Goal: Contribute content: Add original content to the website for others to see

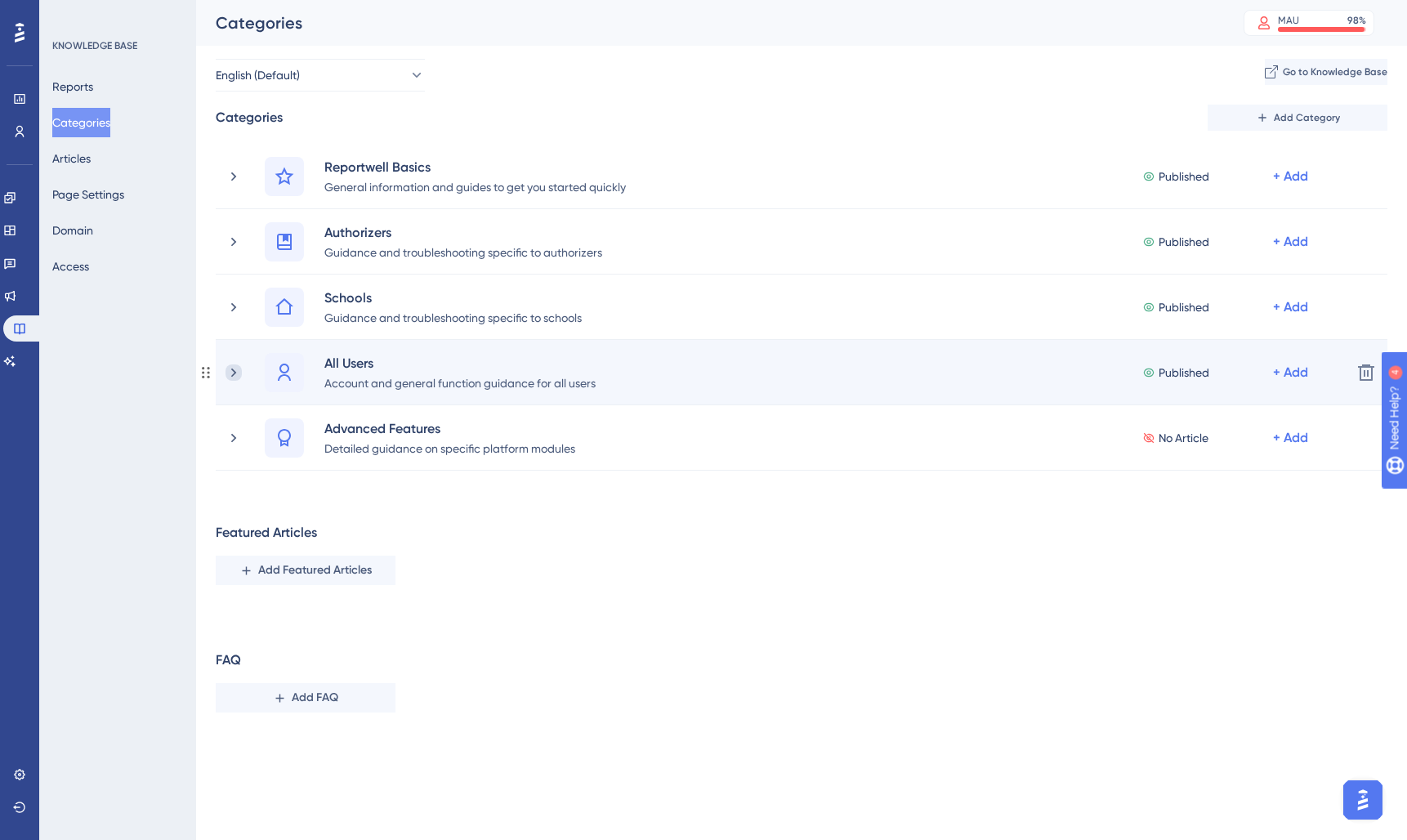
click at [236, 372] on icon at bounding box center [234, 372] width 5 height 9
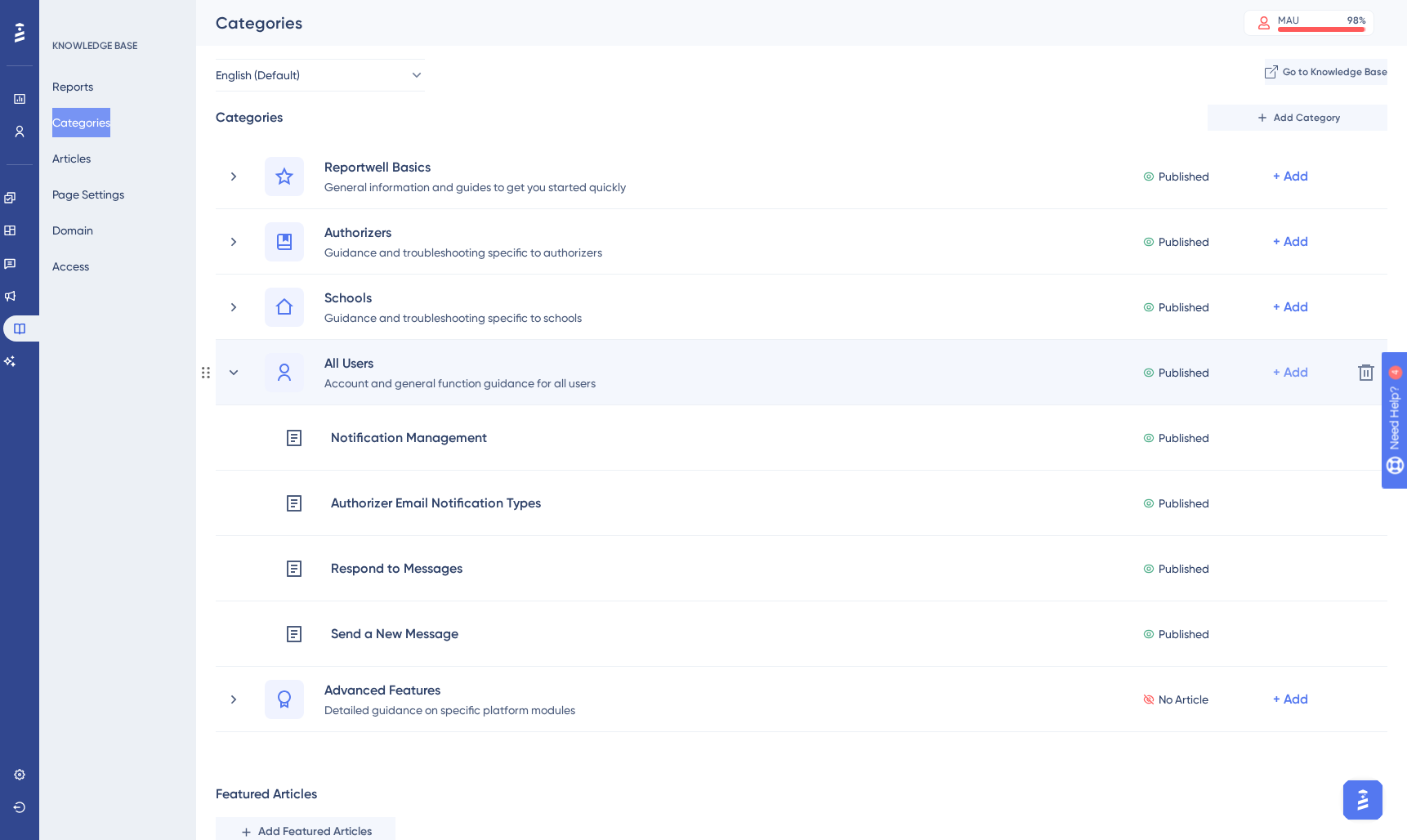
click at [1296, 186] on div "+ Add" at bounding box center [1290, 176] width 36 height 20
click at [1225, 419] on span "Add a Subcategory" at bounding box center [1207, 416] width 103 height 20
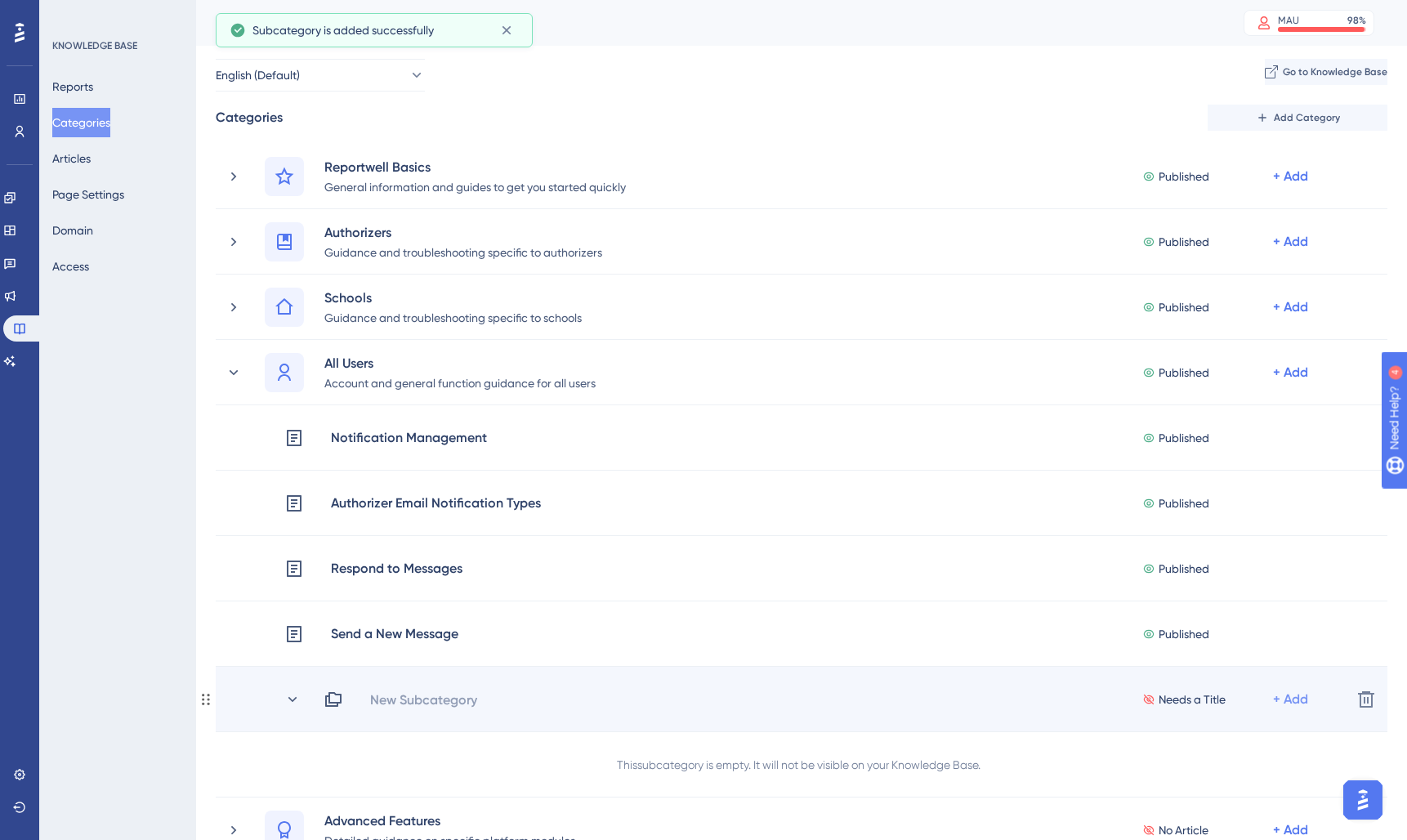
click at [1293, 699] on div "+ Add" at bounding box center [1290, 699] width 36 height 20
click at [928, 697] on div "New Subcategory Needs a Title + Add Add Articles Add Articles" at bounding box center [830, 699] width 1015 height 20
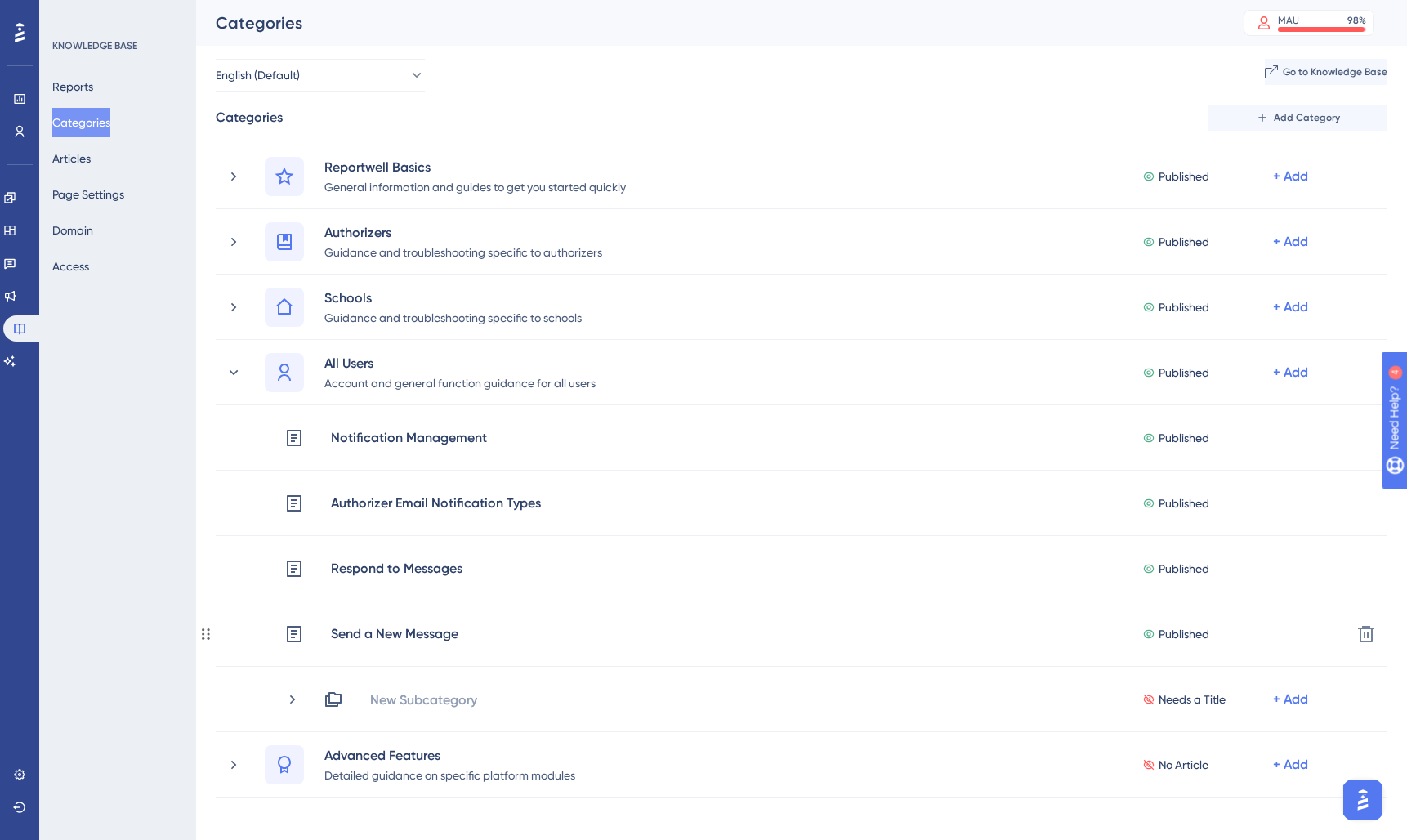
click at [200, 624] on div "Send a New Message Published + Add Delete" at bounding box center [793, 633] width 1188 height 65
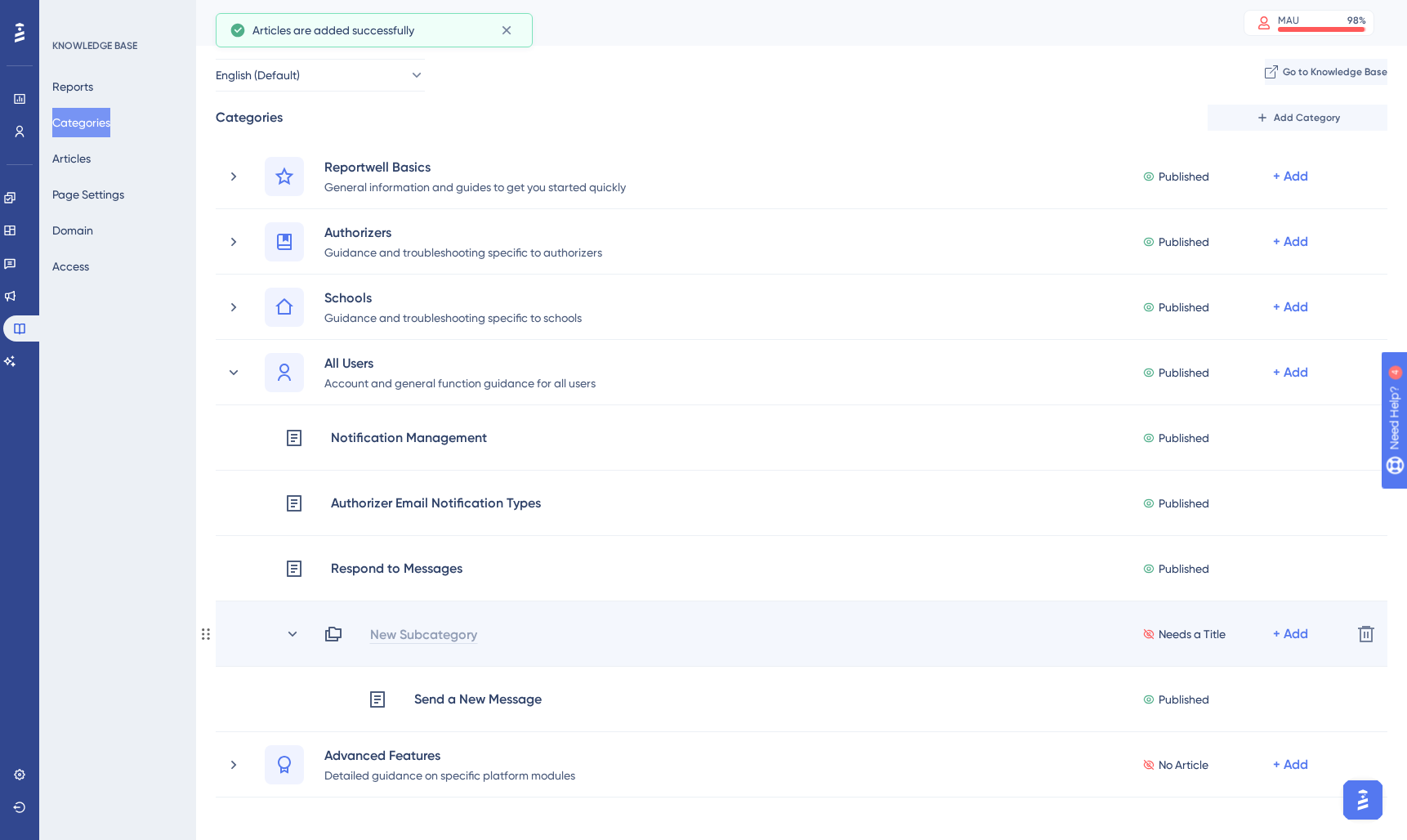
click at [402, 640] on div "New Subcategory" at bounding box center [423, 634] width 108 height 20
click at [373, 626] on div "New Subcategory" at bounding box center [430, 634] width 122 height 20
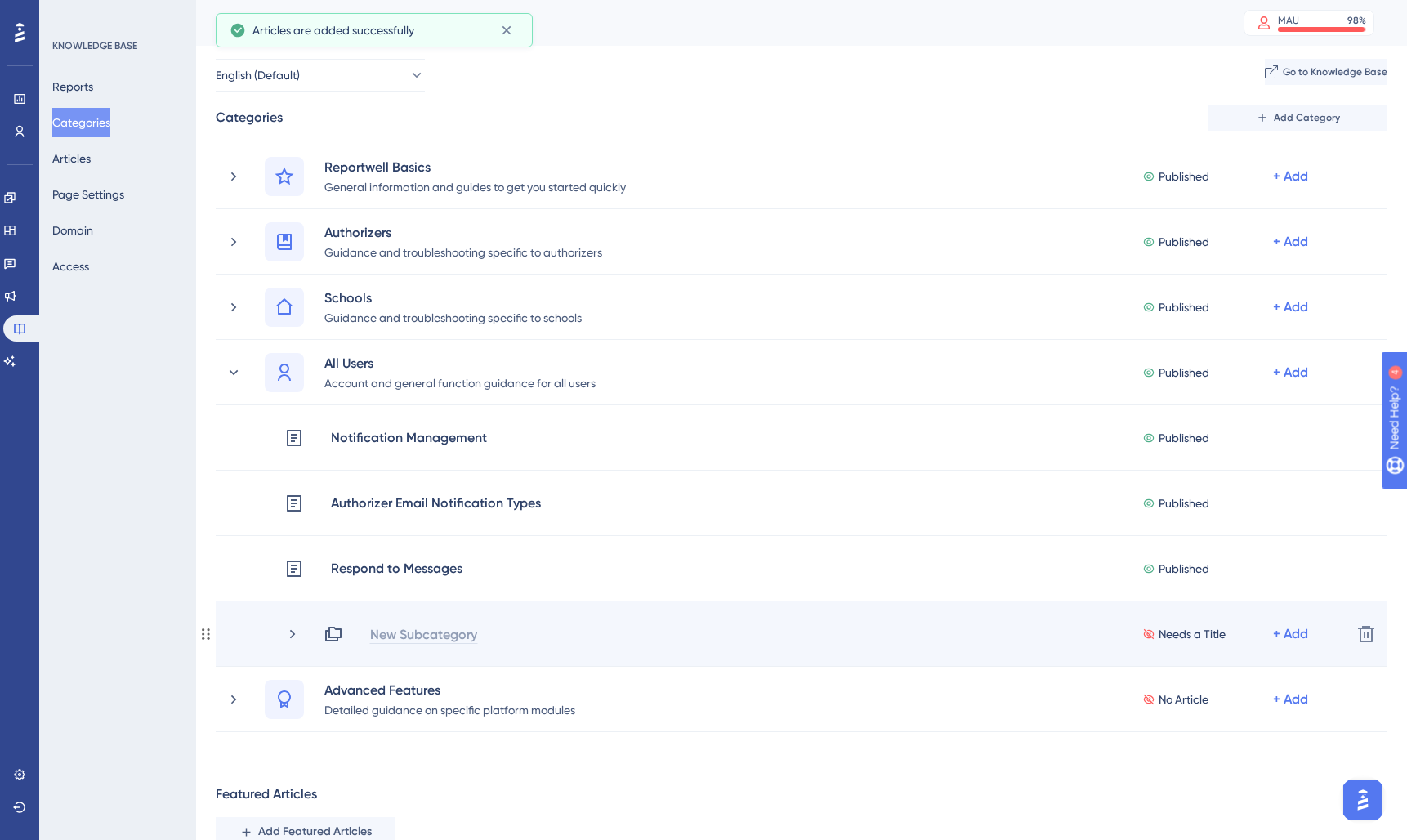
click at [385, 634] on div "New Subcategory" at bounding box center [423, 634] width 108 height 20
click at [417, 635] on div "Communication" at bounding box center [418, 634] width 100 height 20
click at [281, 635] on div "Communication Published + Add" at bounding box center [781, 634] width 1113 height 20
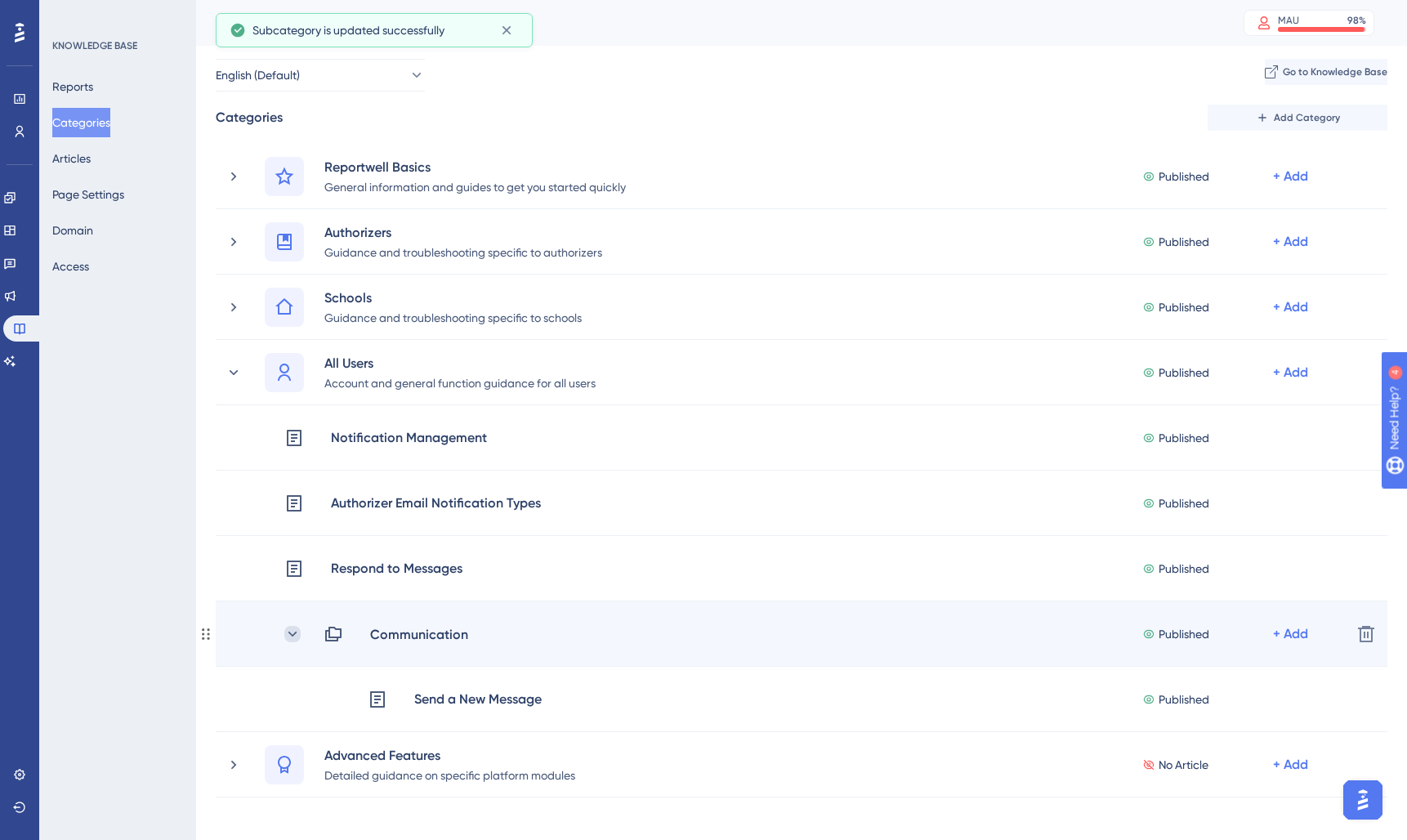
click at [295, 635] on icon at bounding box center [292, 633] width 16 height 16
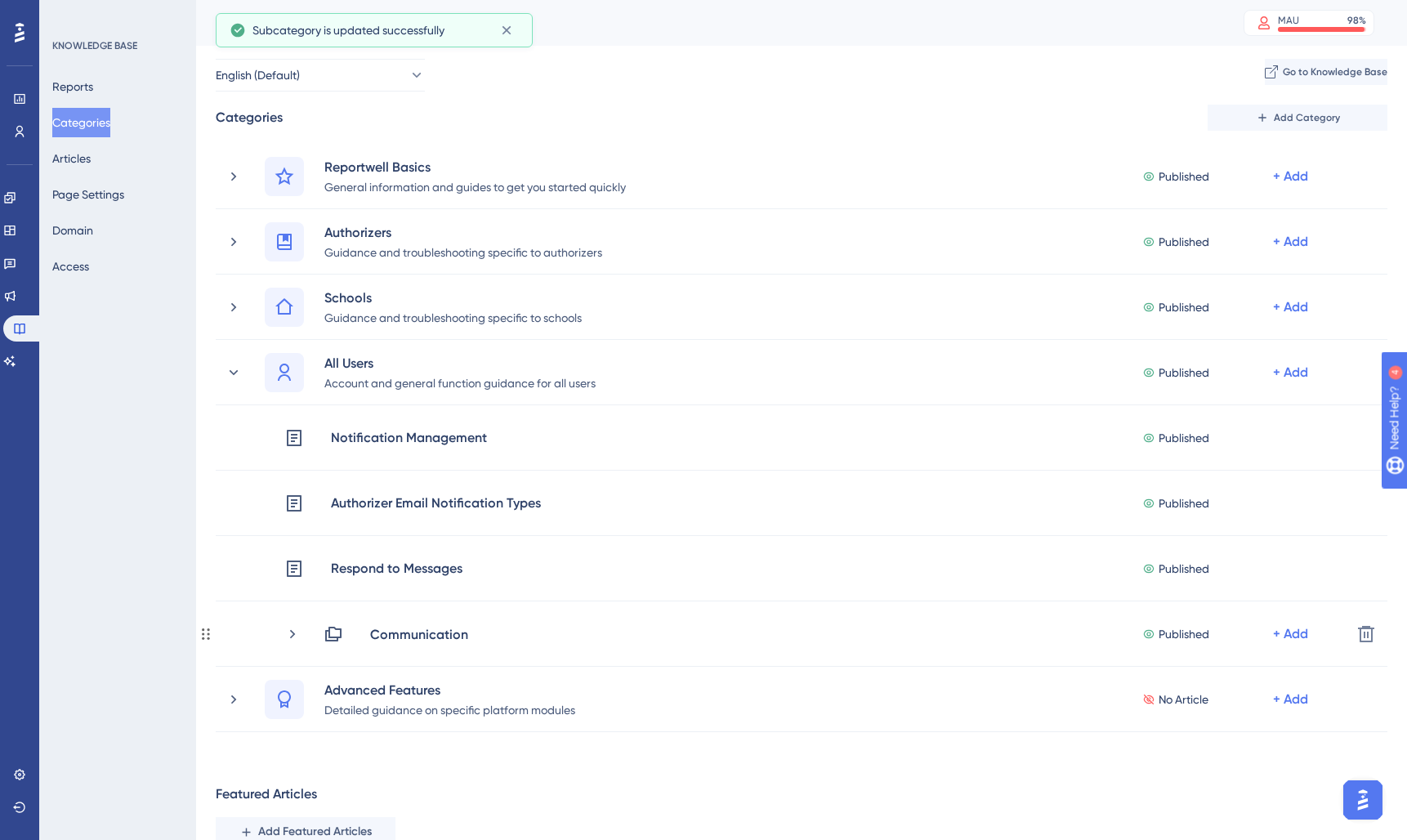
click at [295, 635] on icon at bounding box center [292, 633] width 16 height 16
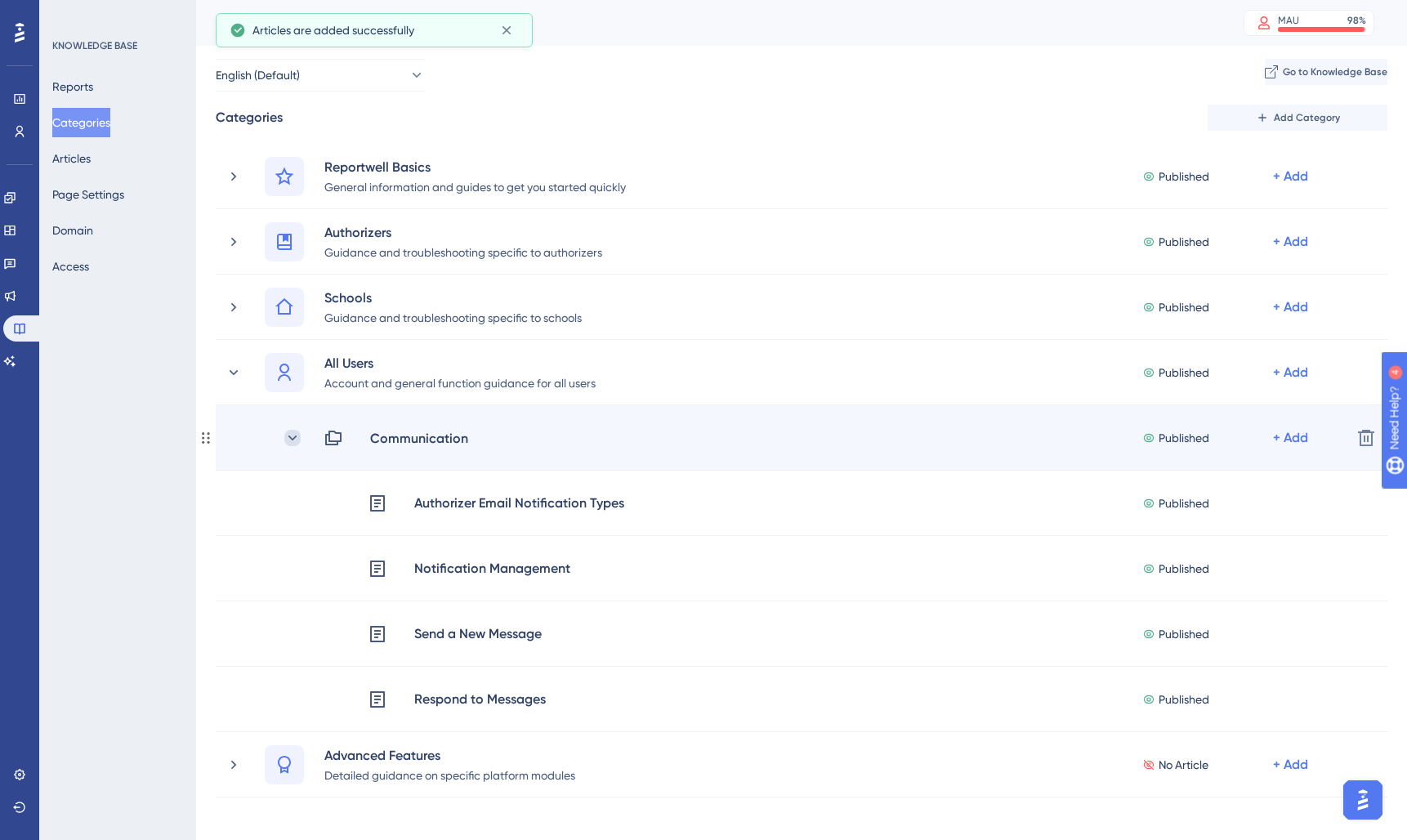
click at [285, 436] on icon at bounding box center [292, 437] width 16 height 16
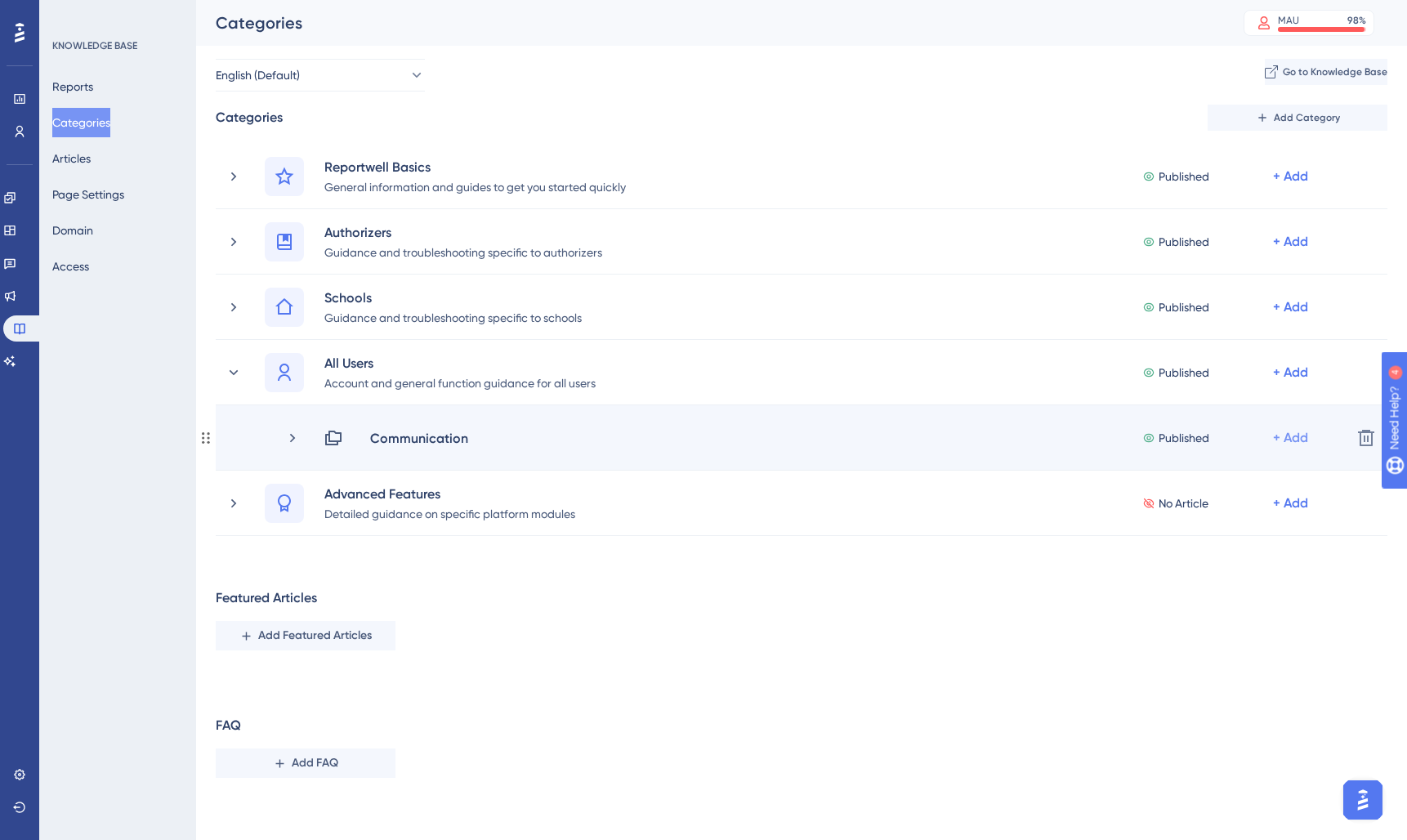
click at [1306, 442] on div "+ Add" at bounding box center [1290, 437] width 36 height 20
click at [1247, 435] on div "Published" at bounding box center [1207, 437] width 131 height 20
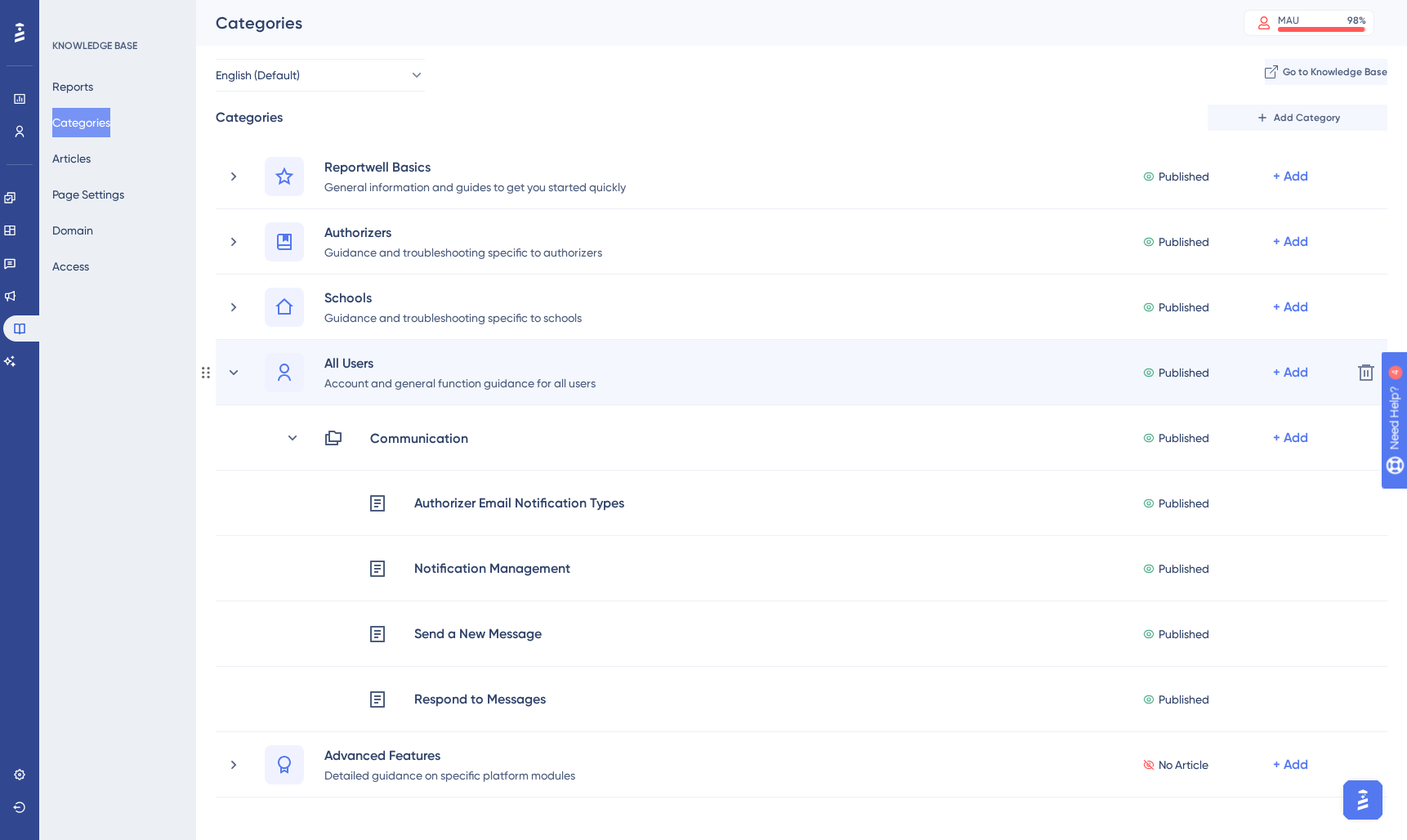
click at [1290, 382] on div "Published + Add" at bounding box center [1227, 372] width 170 height 39
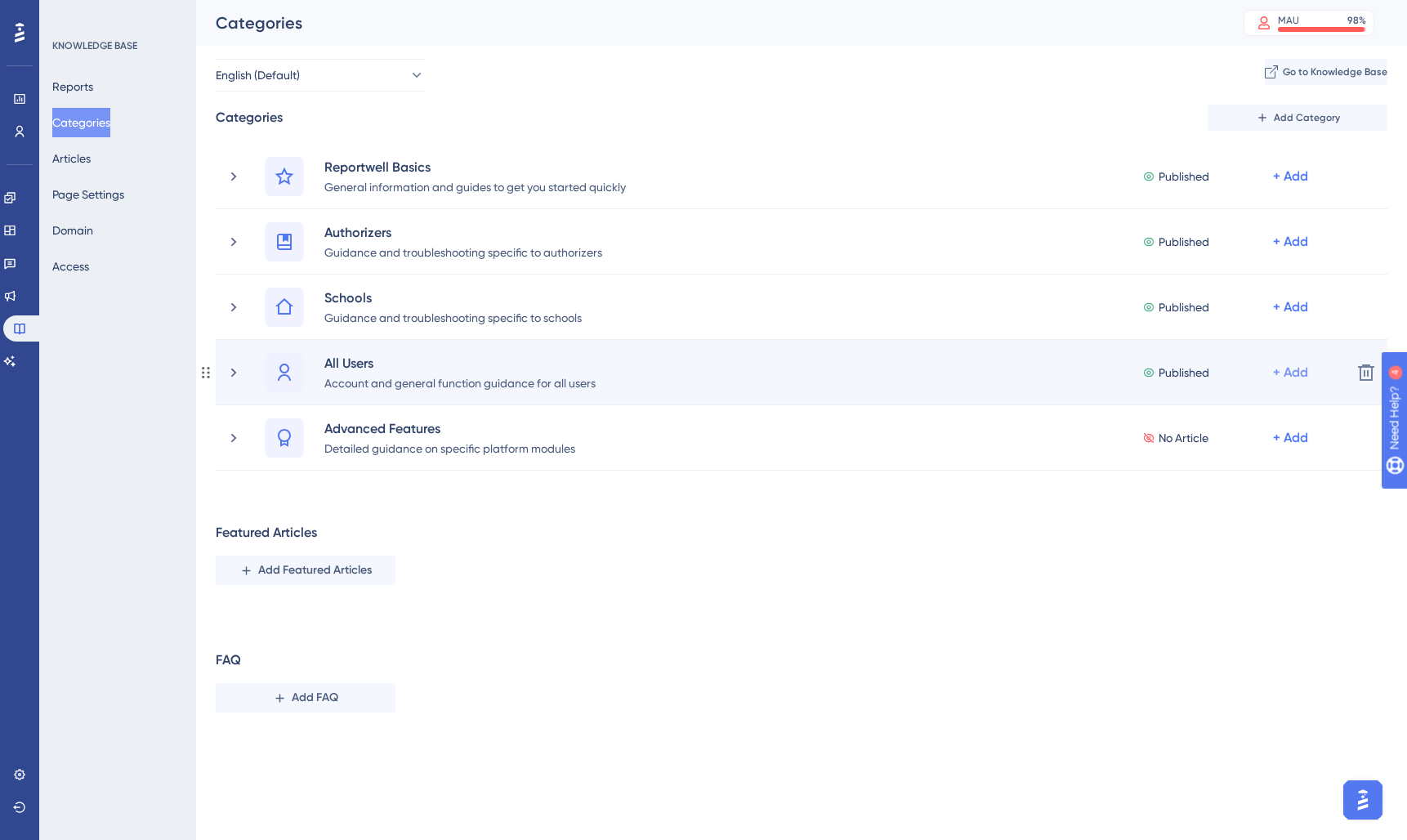
click at [1299, 186] on div "+ Add" at bounding box center [1290, 176] width 36 height 20
click at [1229, 418] on span "Add a Subcategory" at bounding box center [1207, 416] width 103 height 20
click at [225, 370] on icon at bounding box center [233, 372] width 16 height 16
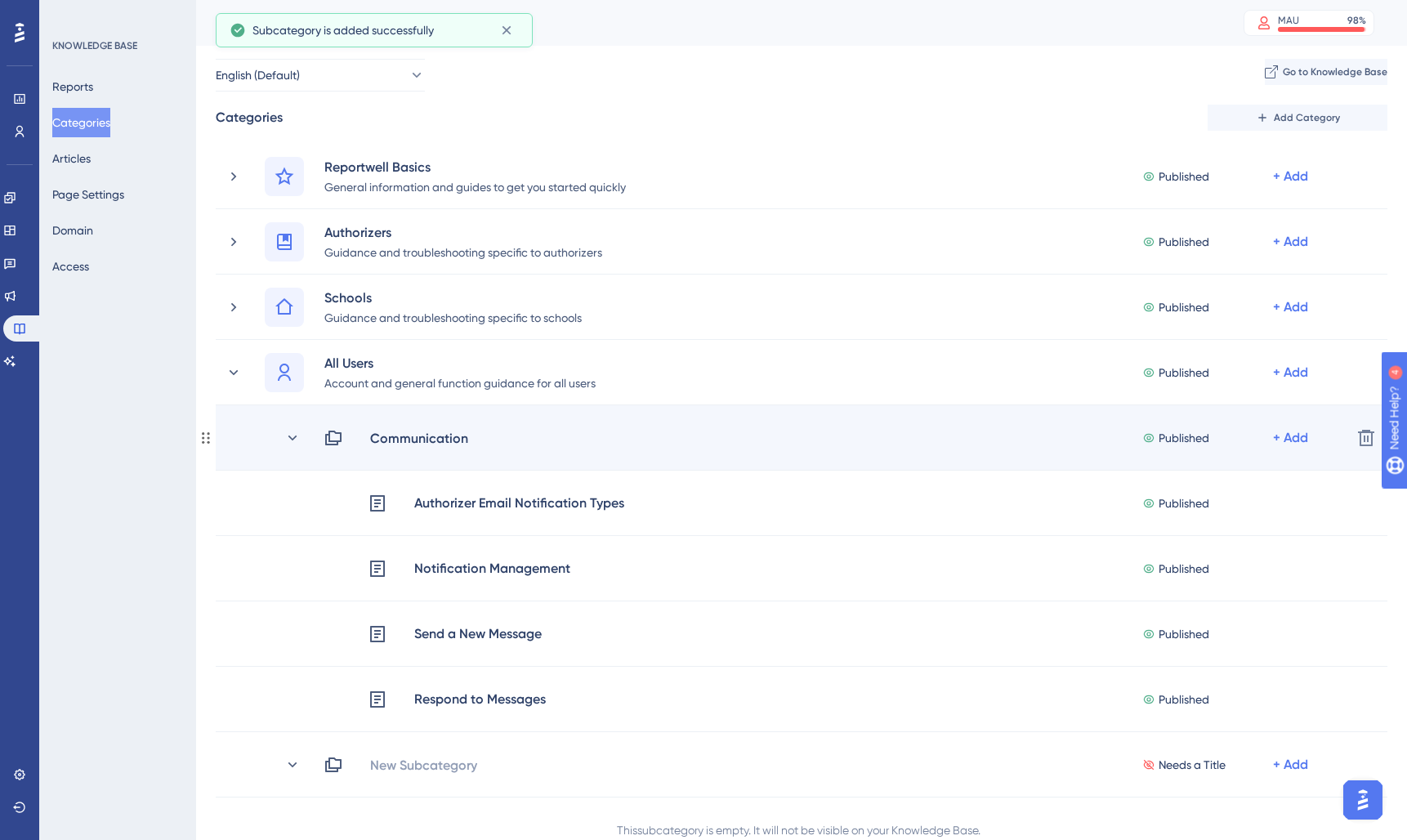
click at [306, 436] on div "Communication Published + Add" at bounding box center [811, 437] width 1054 height 20
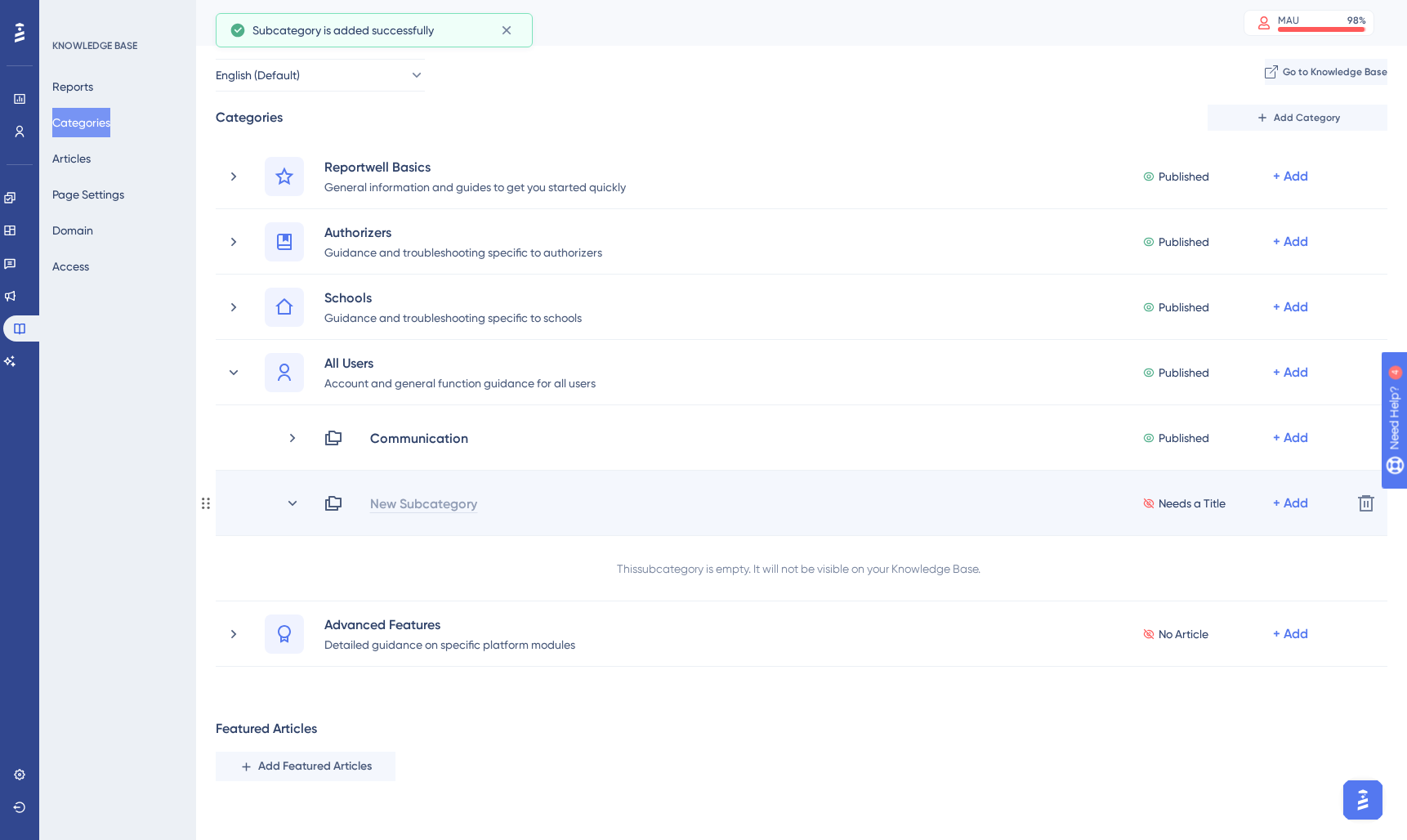
click at [441, 509] on div "New Subcategory" at bounding box center [423, 503] width 108 height 20
click at [295, 504] on icon at bounding box center [292, 503] width 16 height 16
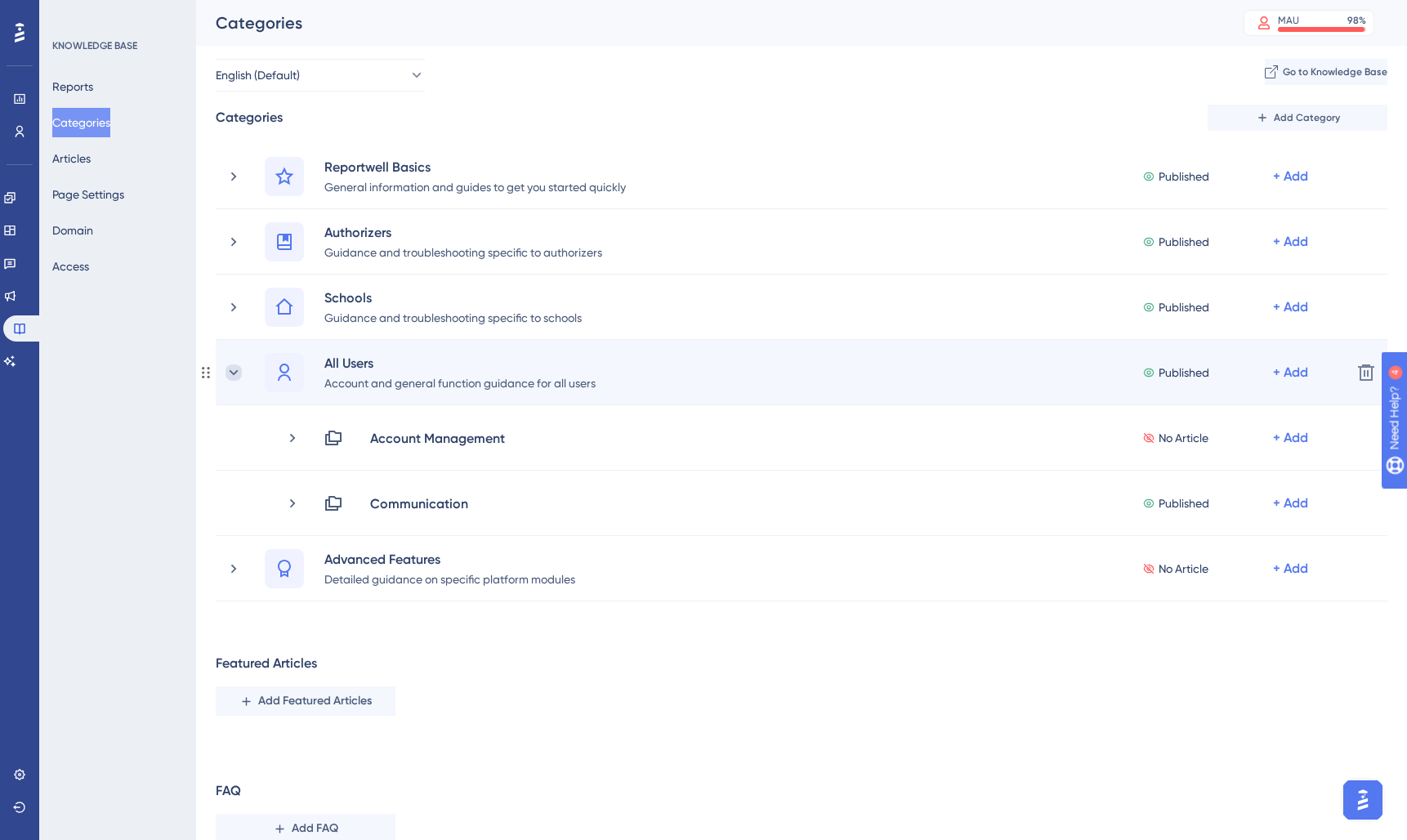
click at [235, 370] on icon at bounding box center [233, 372] width 16 height 16
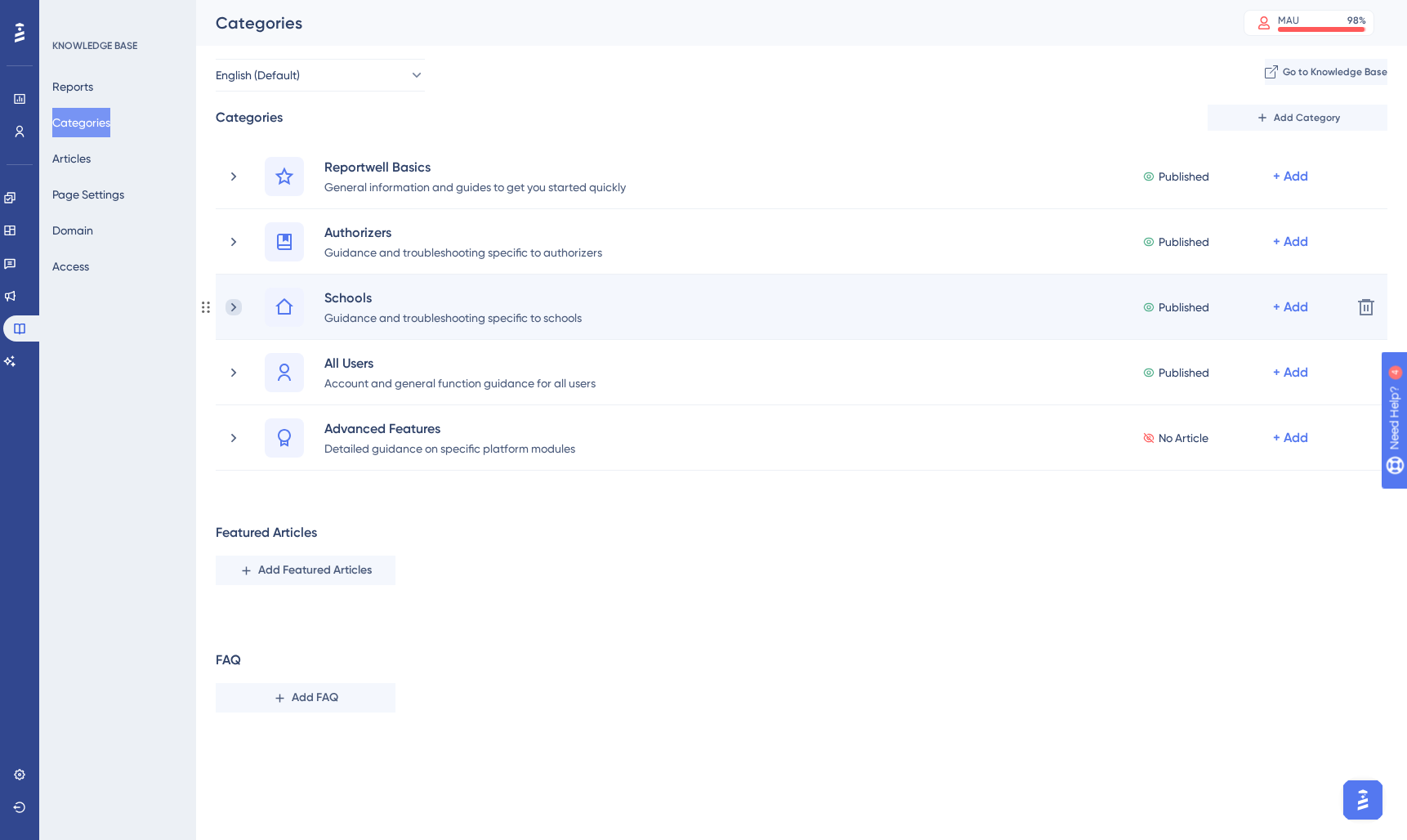
click at [227, 309] on icon at bounding box center [233, 307] width 16 height 16
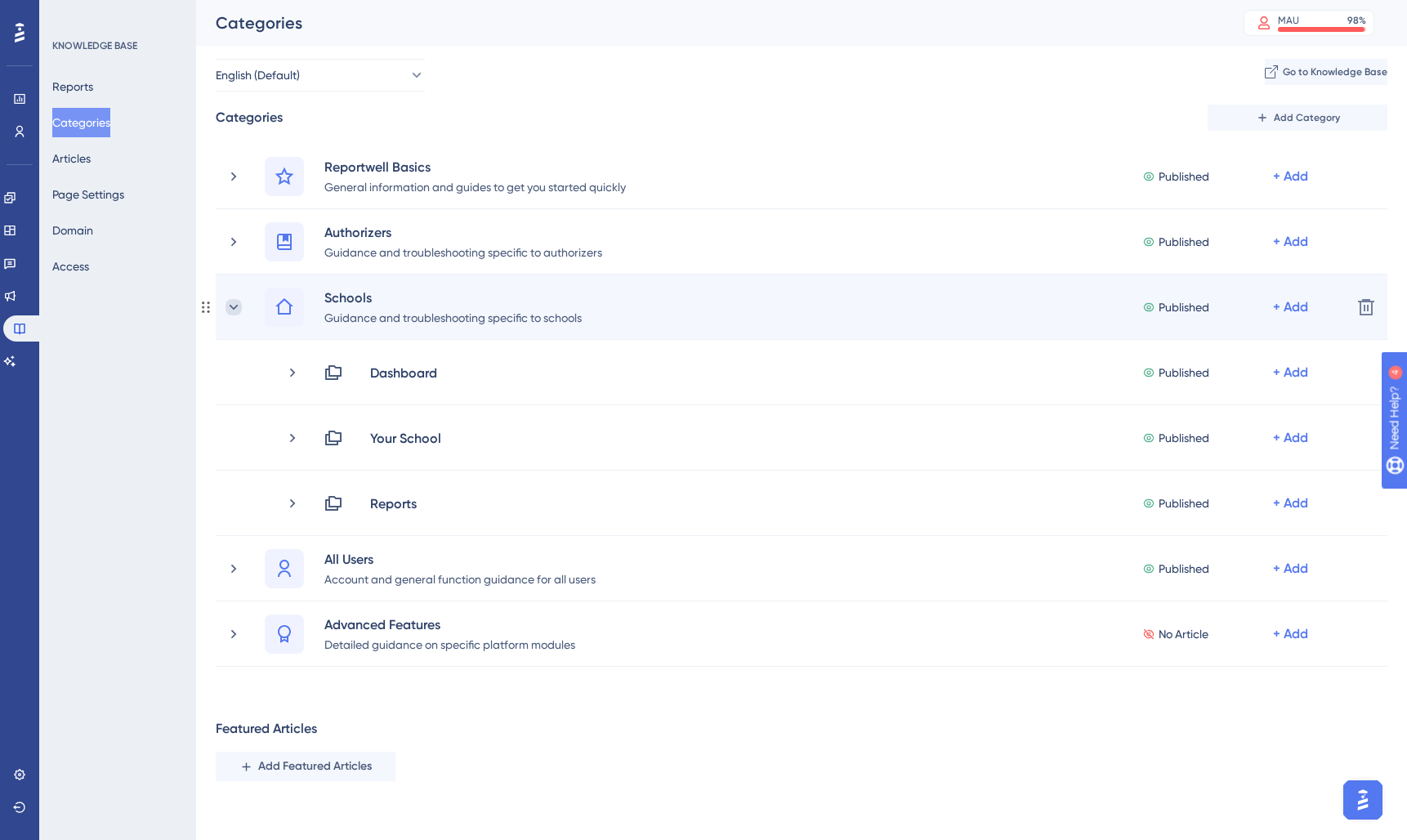
click at [237, 307] on icon at bounding box center [233, 307] width 16 height 16
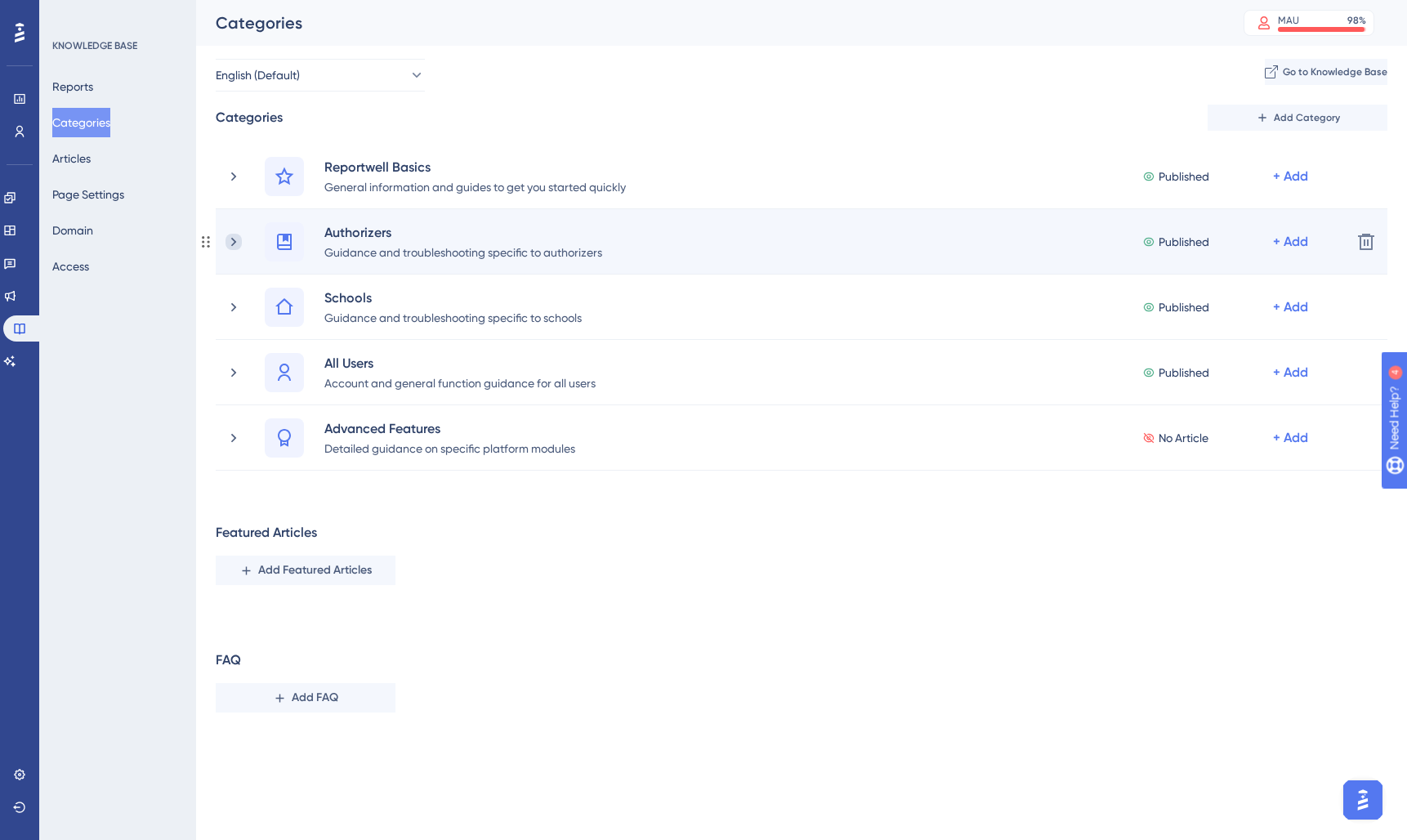
click at [239, 243] on icon at bounding box center [233, 242] width 16 height 16
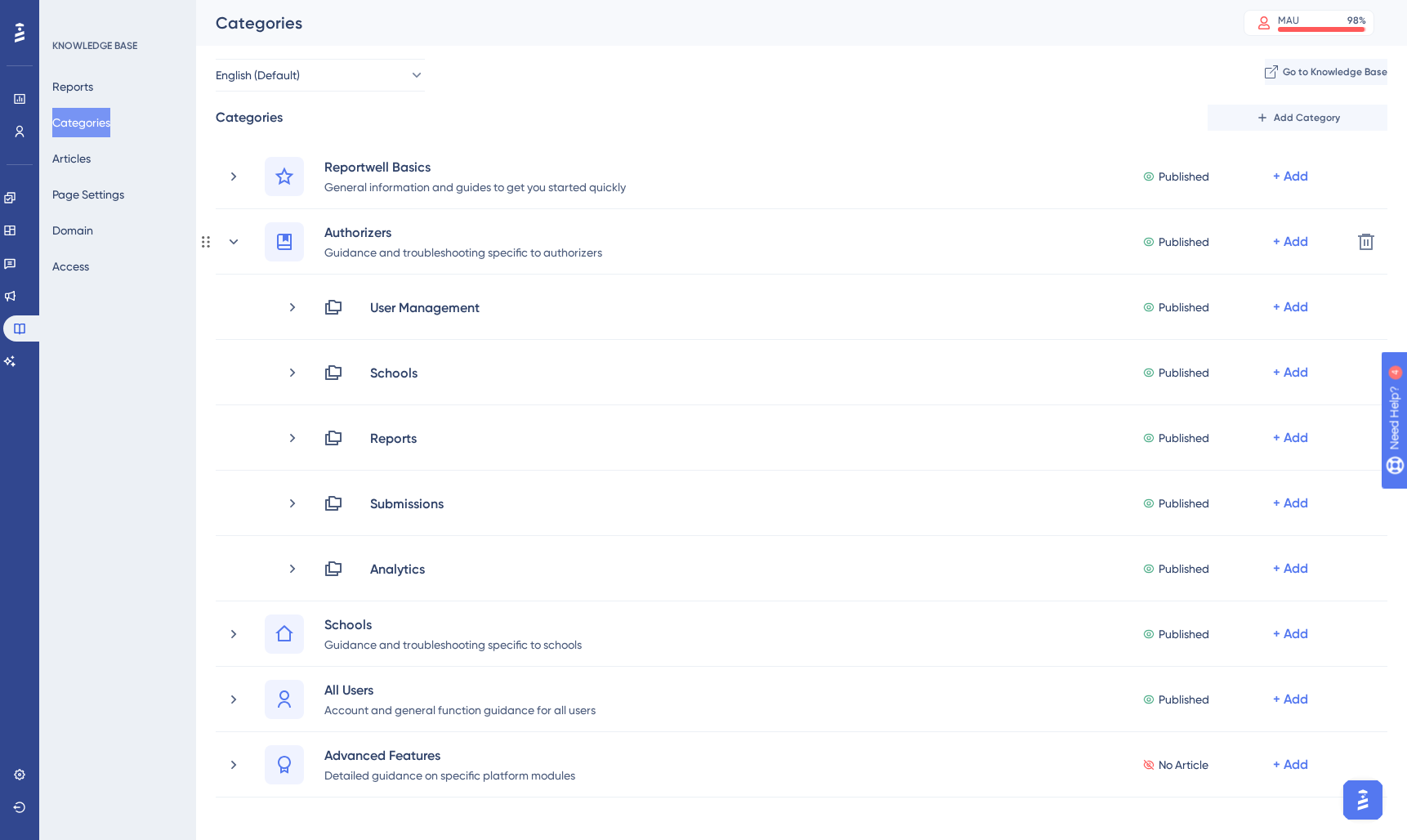
click at [239, 243] on icon at bounding box center [233, 242] width 16 height 16
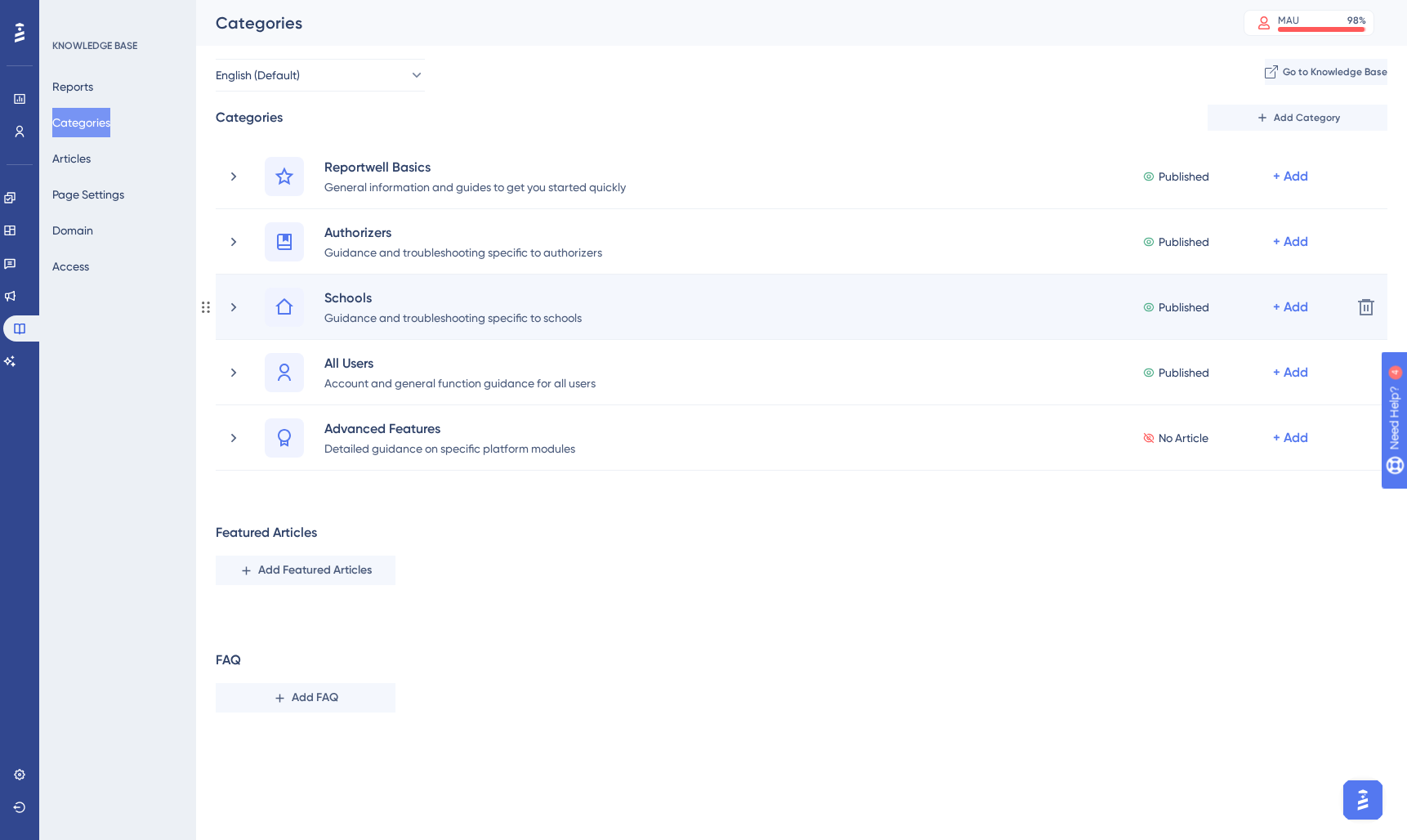
click at [243, 313] on div "Schools Guidance and troubleshooting specific to schools Published + Add" at bounding box center [781, 307] width 1113 height 39
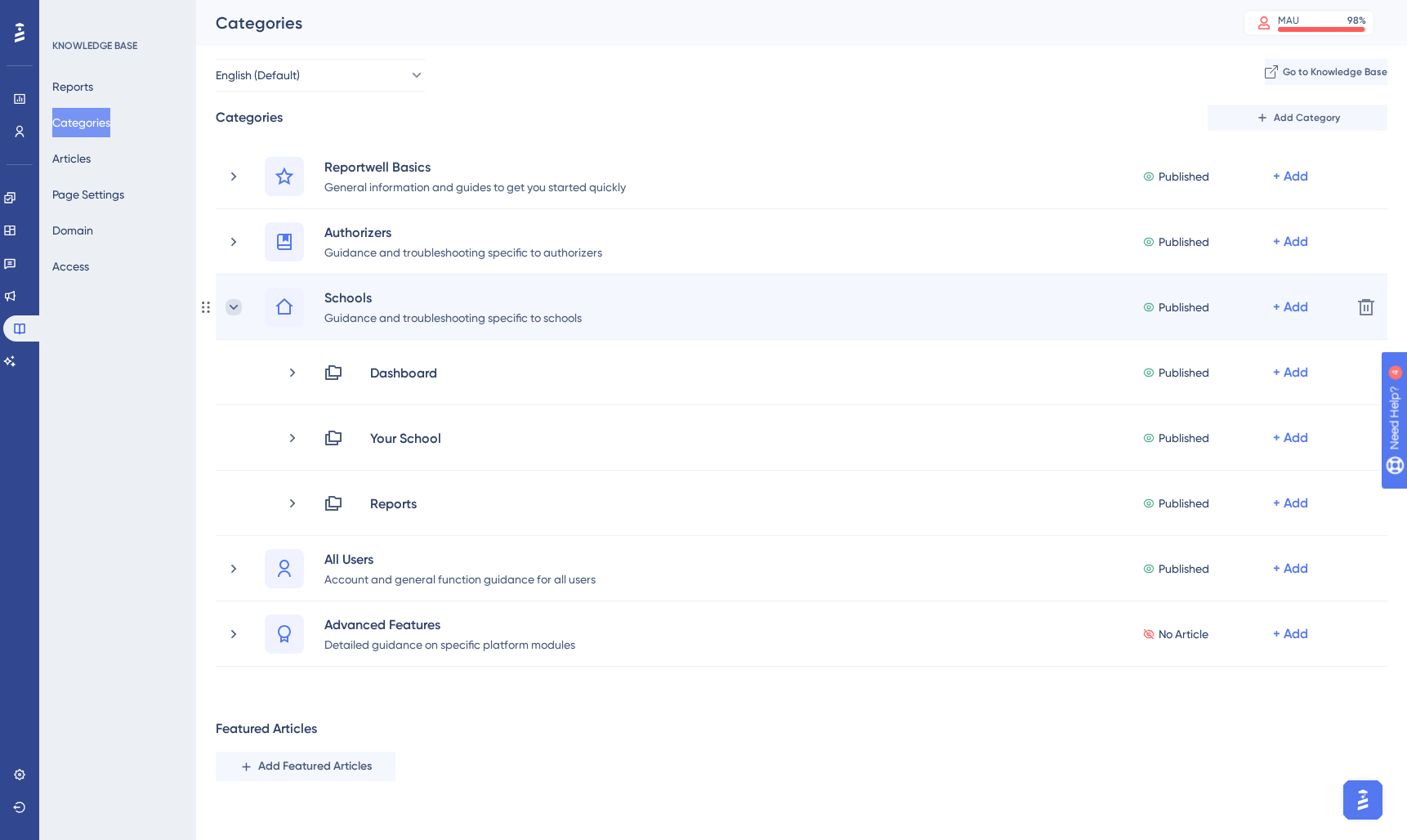
click at [235, 307] on icon at bounding box center [233, 307] width 16 height 16
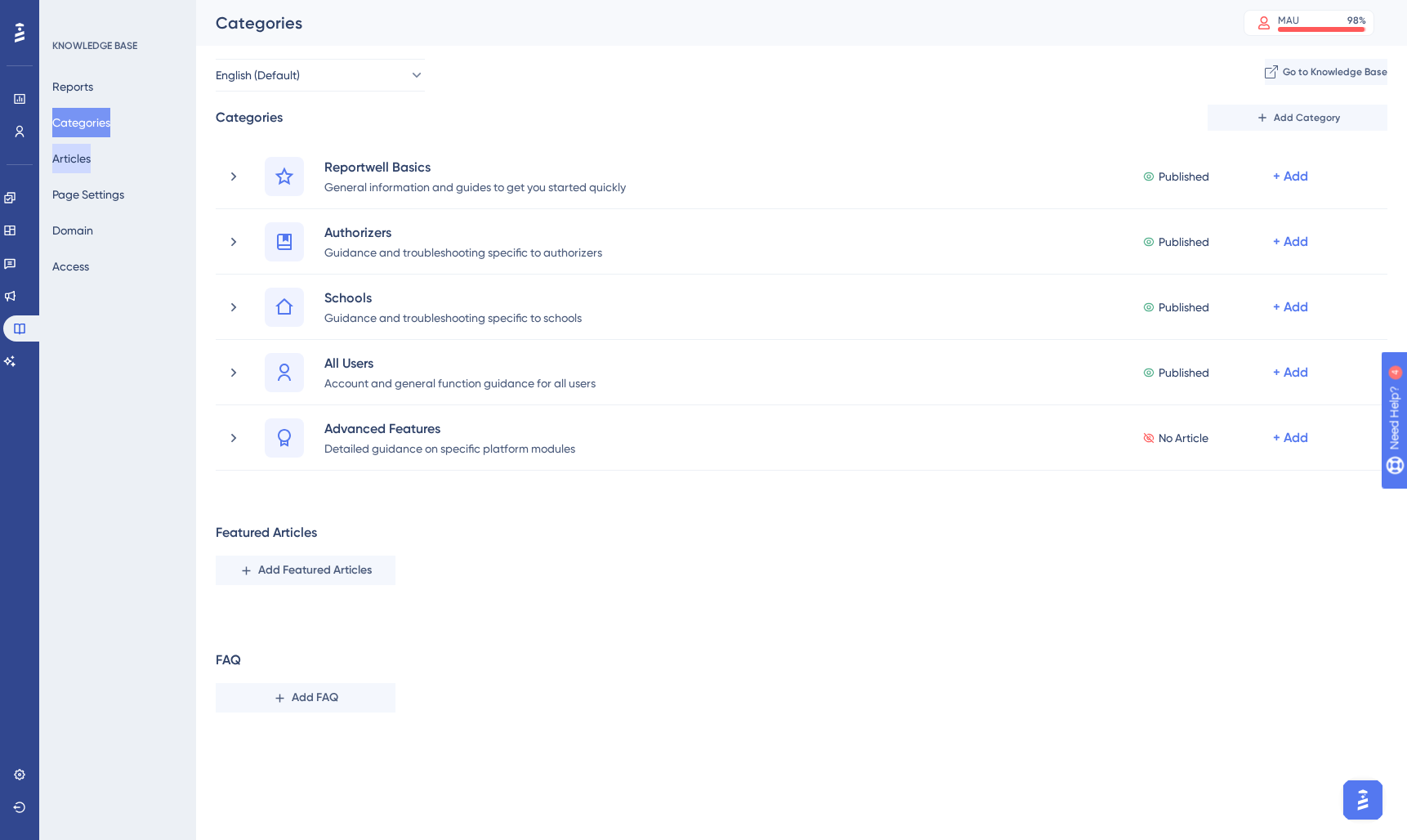
click at [91, 156] on button "Articles" at bounding box center [71, 158] width 38 height 29
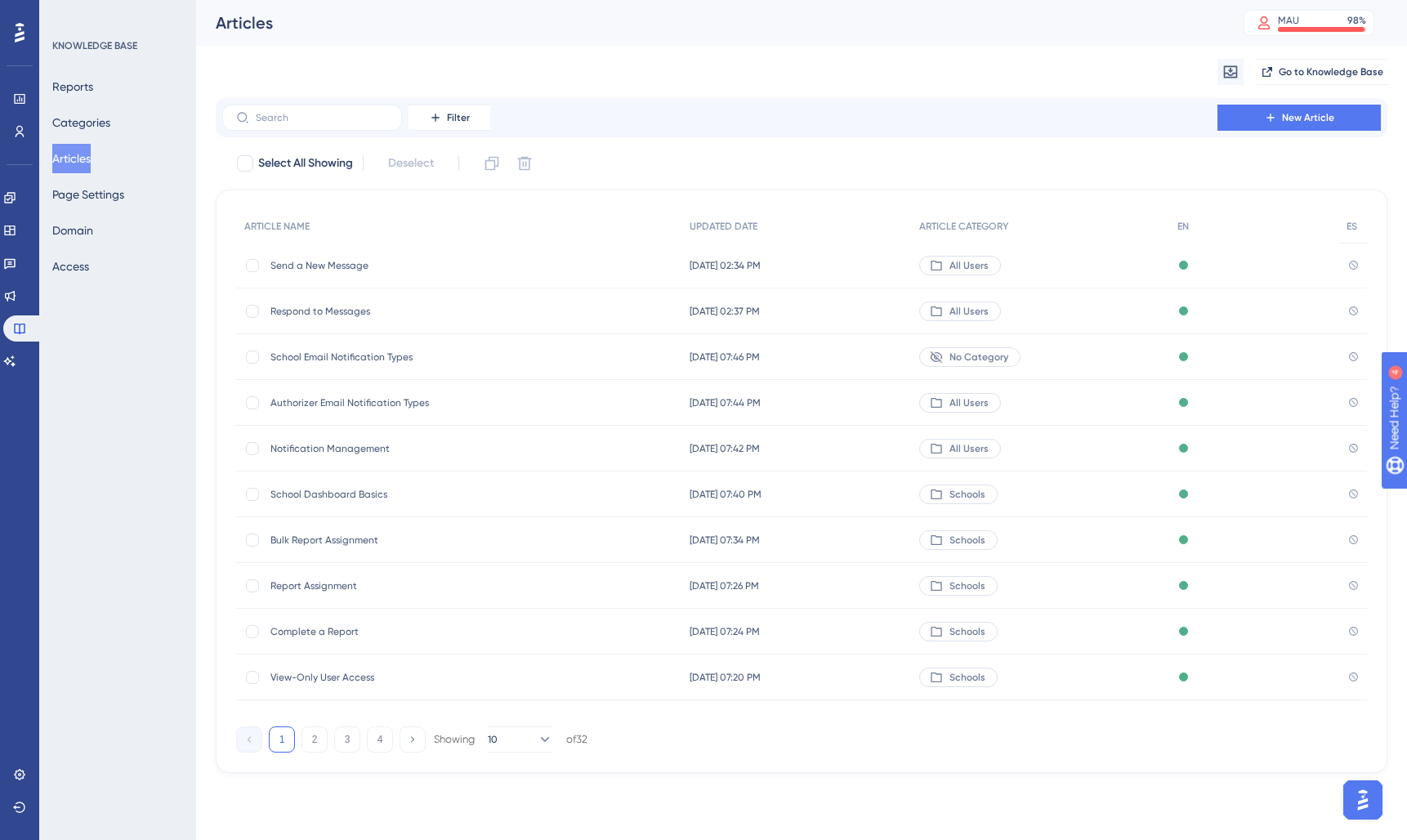
click at [386, 360] on span "School Email Notification Types" at bounding box center [401, 357] width 262 height 13
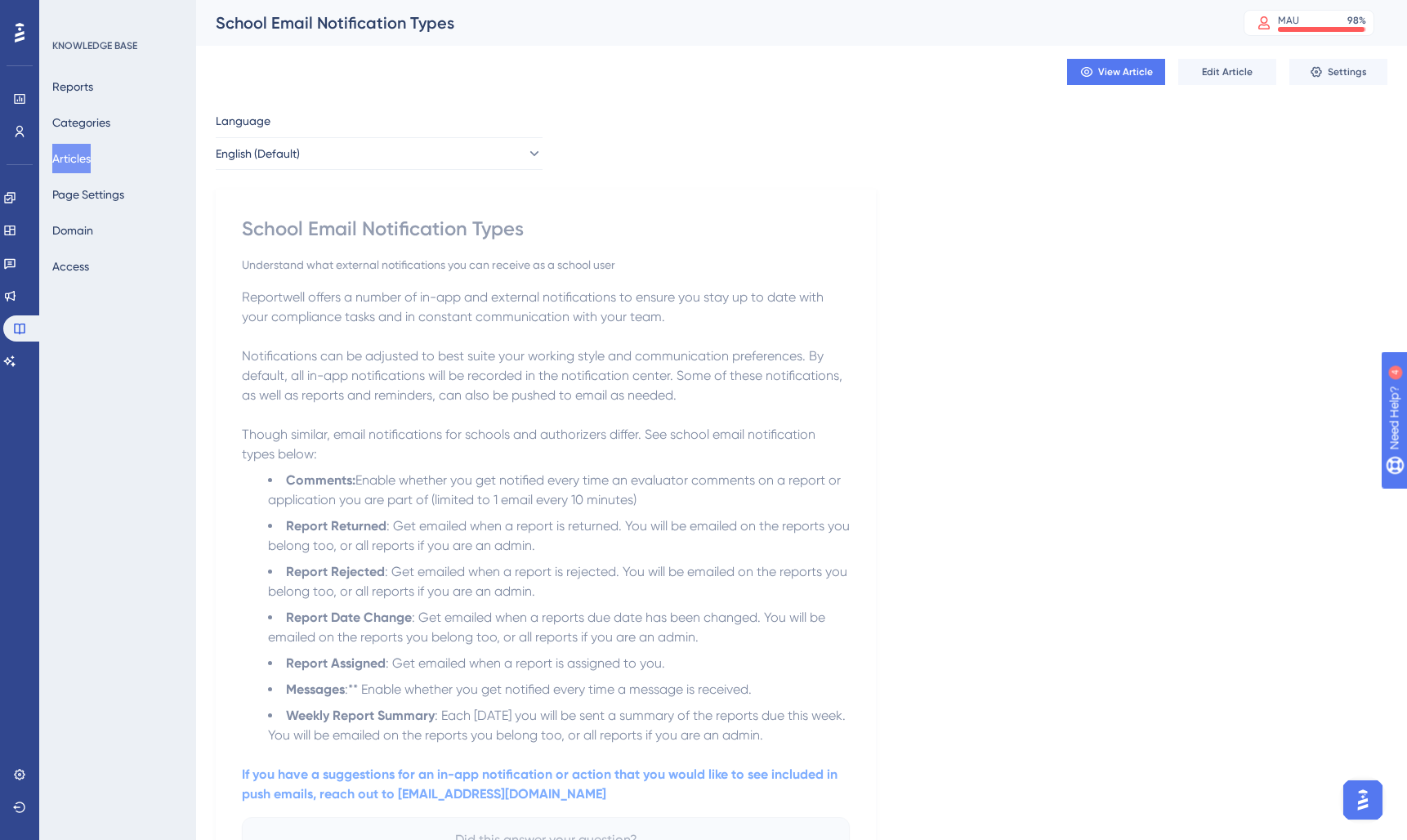
click at [77, 154] on button "Articles" at bounding box center [71, 158] width 38 height 29
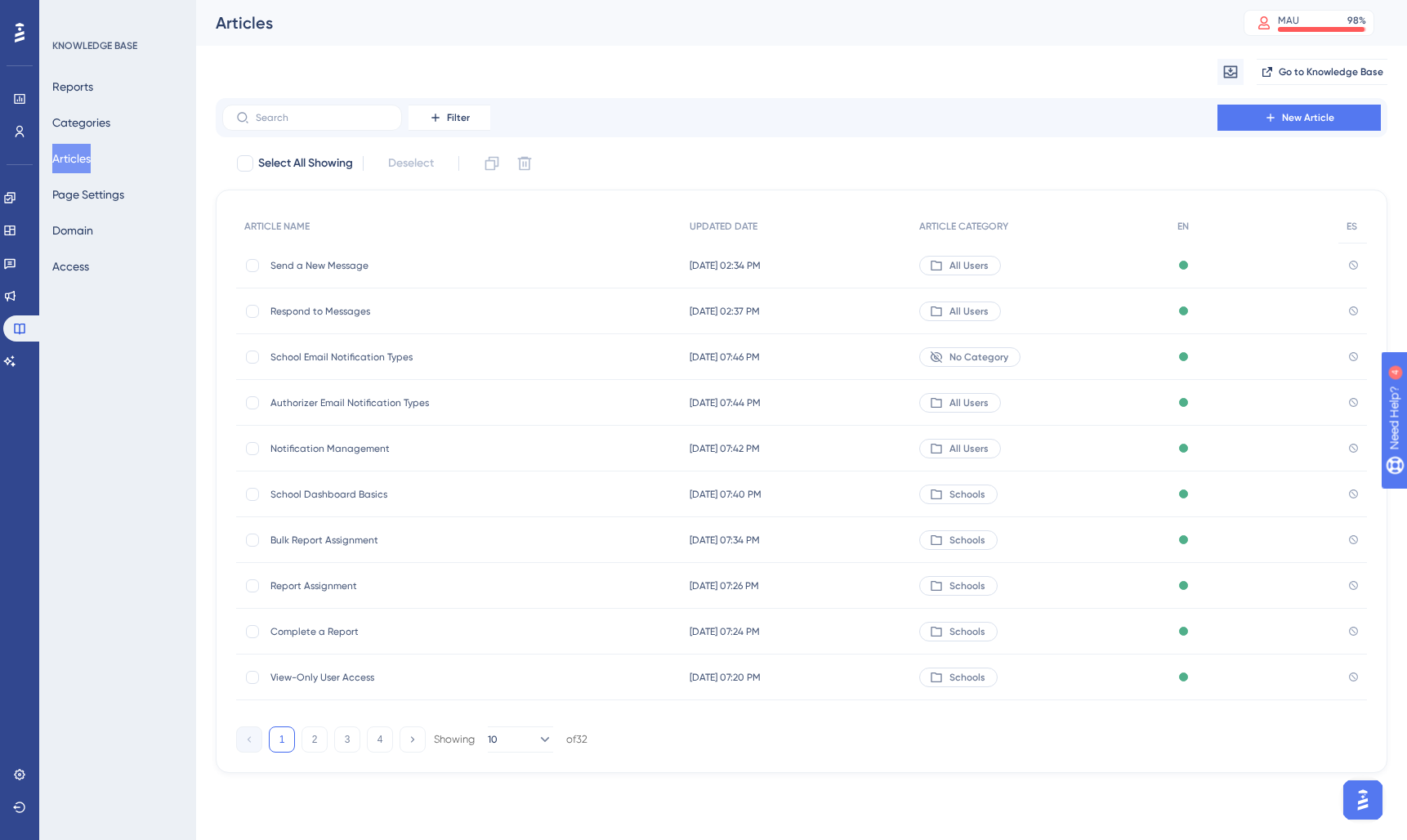
click at [1006, 357] on span "No Category" at bounding box center [979, 357] width 59 height 13
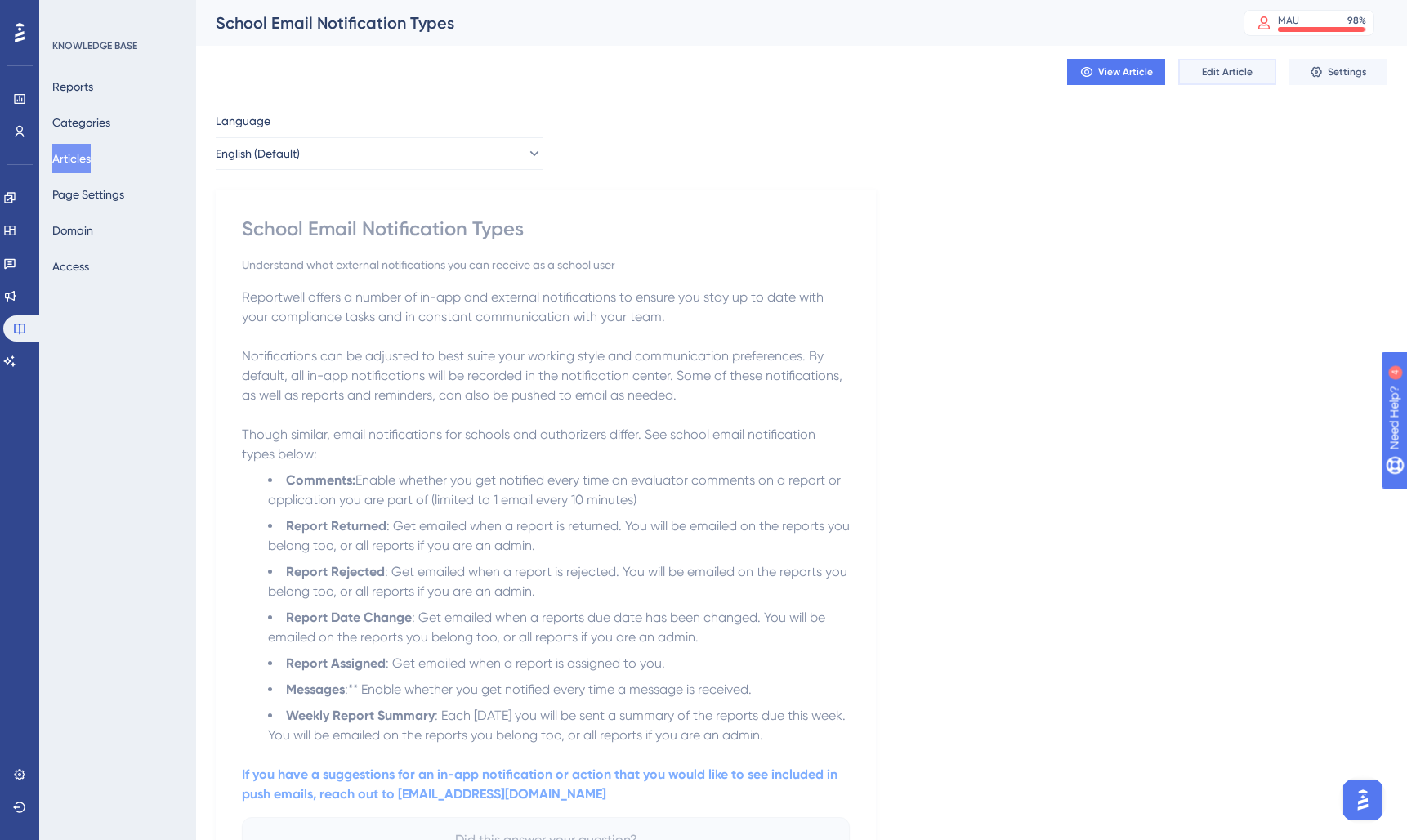
click at [1220, 81] on button "Edit Article" at bounding box center [1227, 72] width 98 height 26
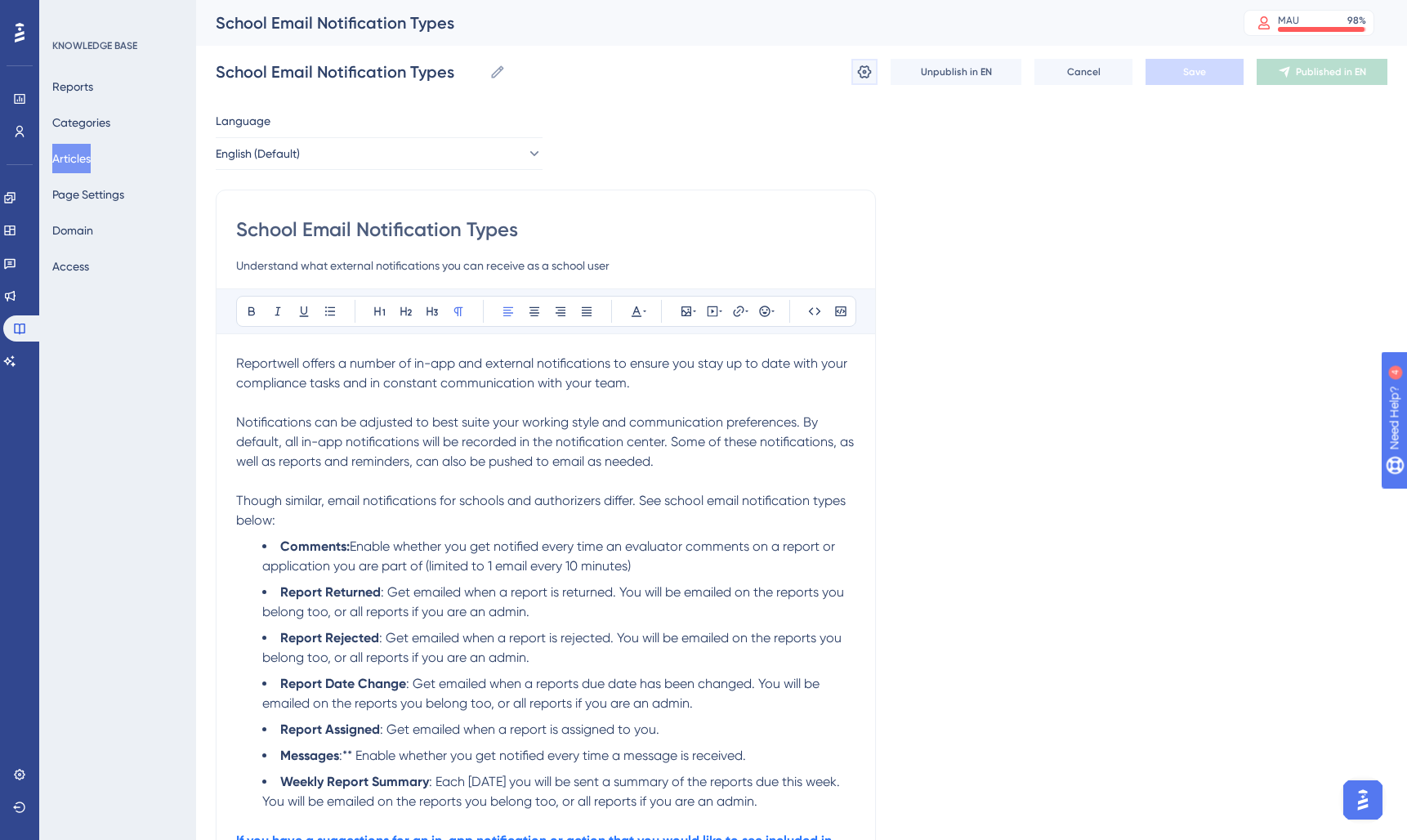
click at [858, 69] on icon at bounding box center [864, 72] width 16 height 16
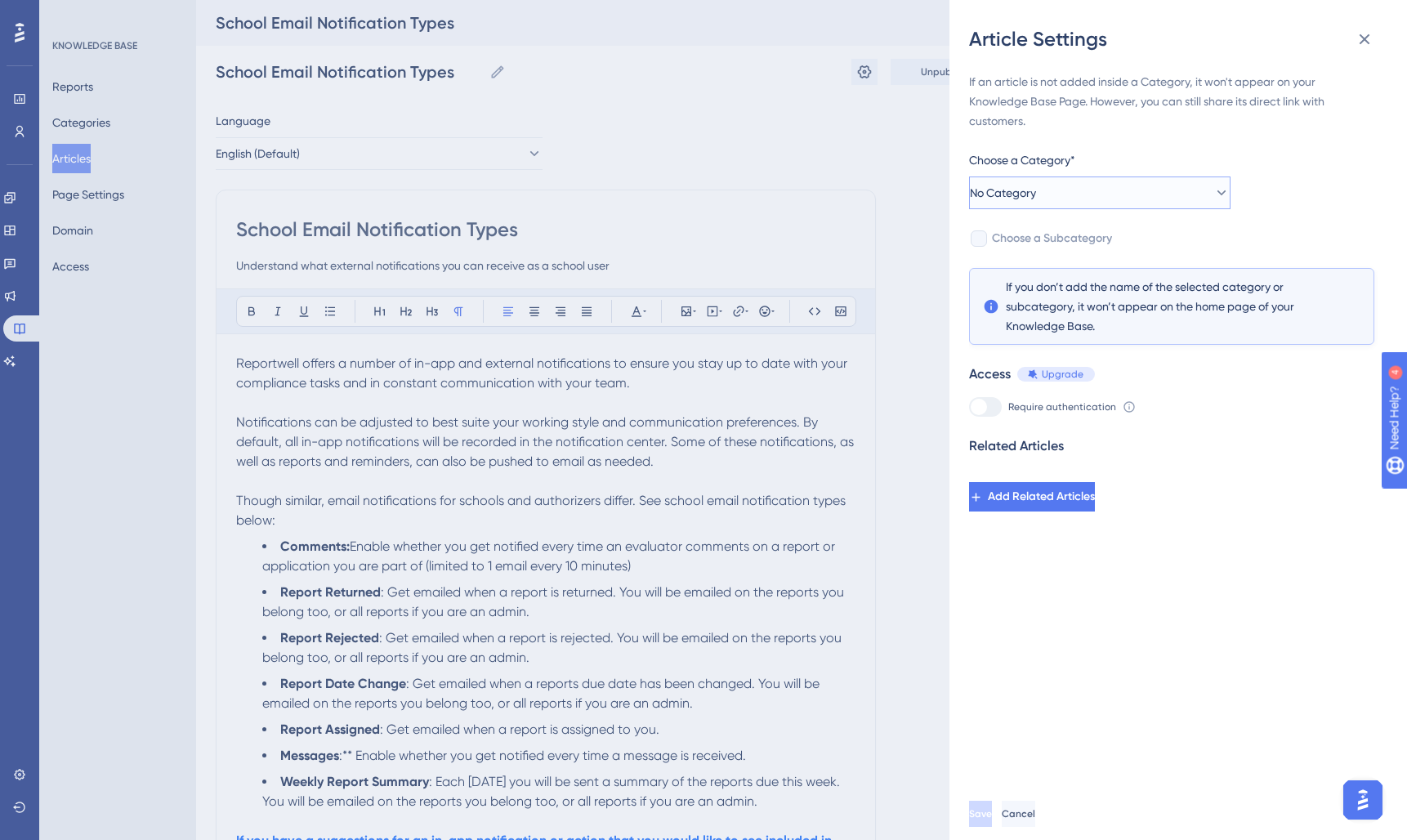
click at [1067, 200] on button "No Category" at bounding box center [1100, 193] width 262 height 33
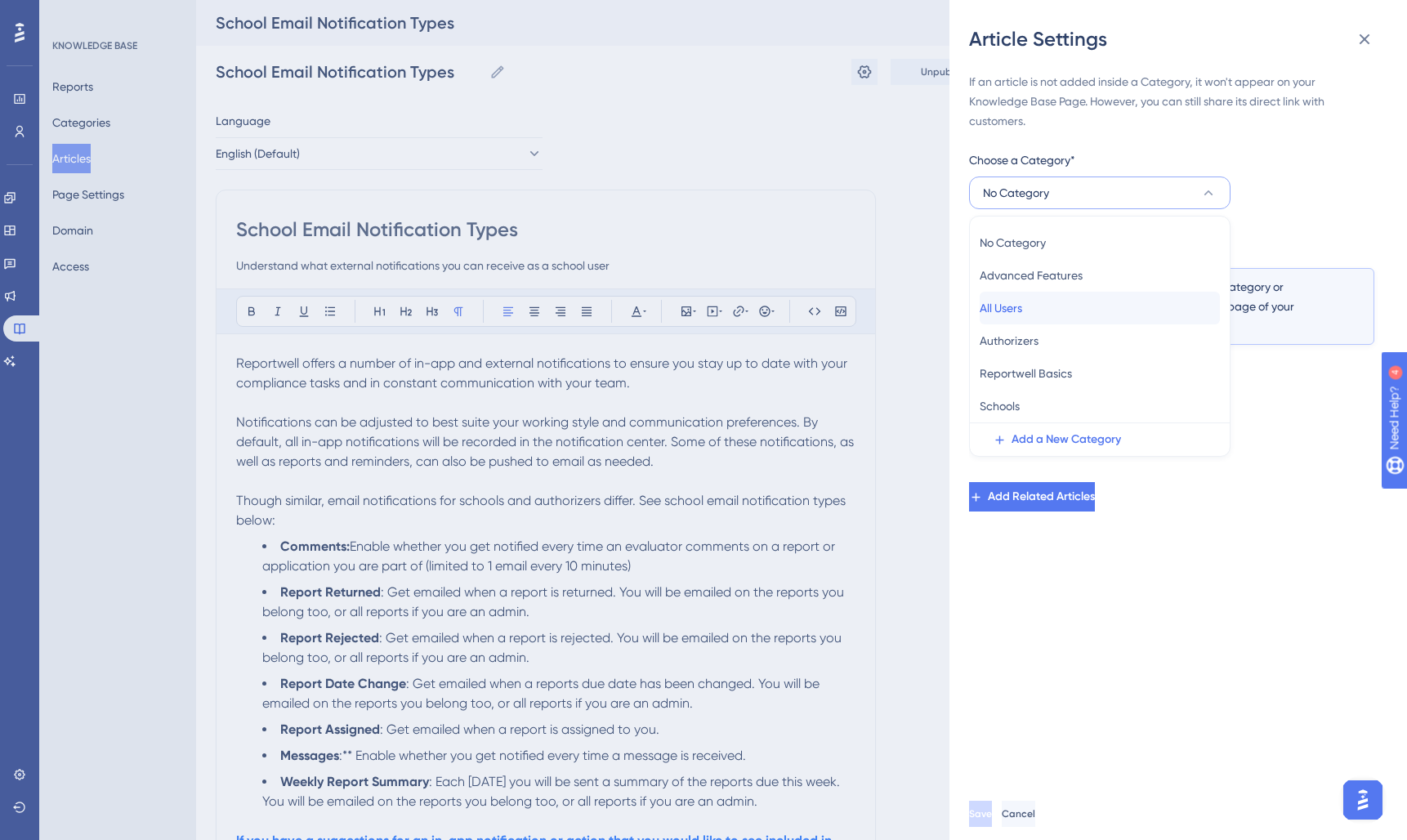
click at [1080, 304] on div "All Users All Users" at bounding box center [1099, 308] width 240 height 33
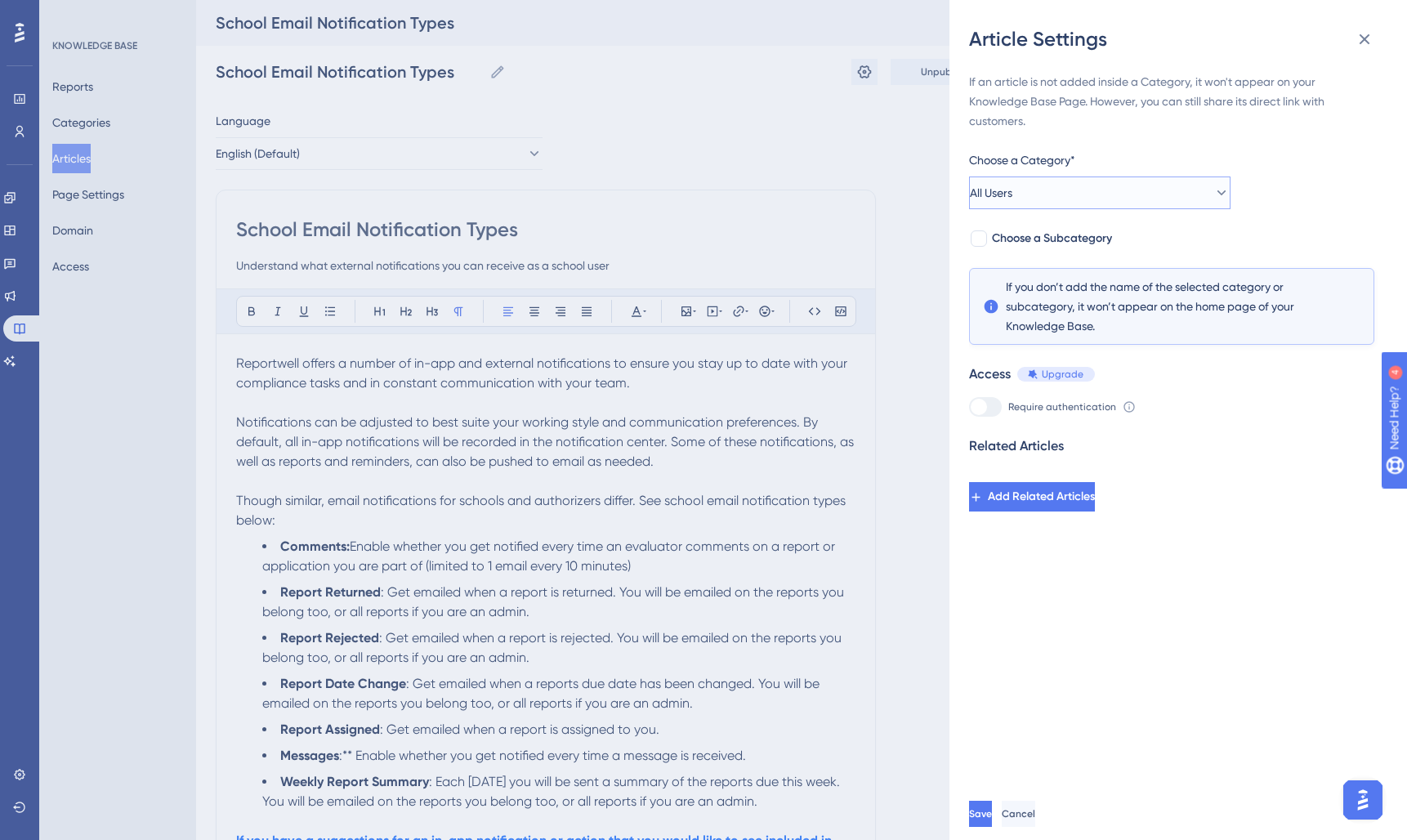
click at [1062, 199] on button "All Users" at bounding box center [1100, 193] width 262 height 33
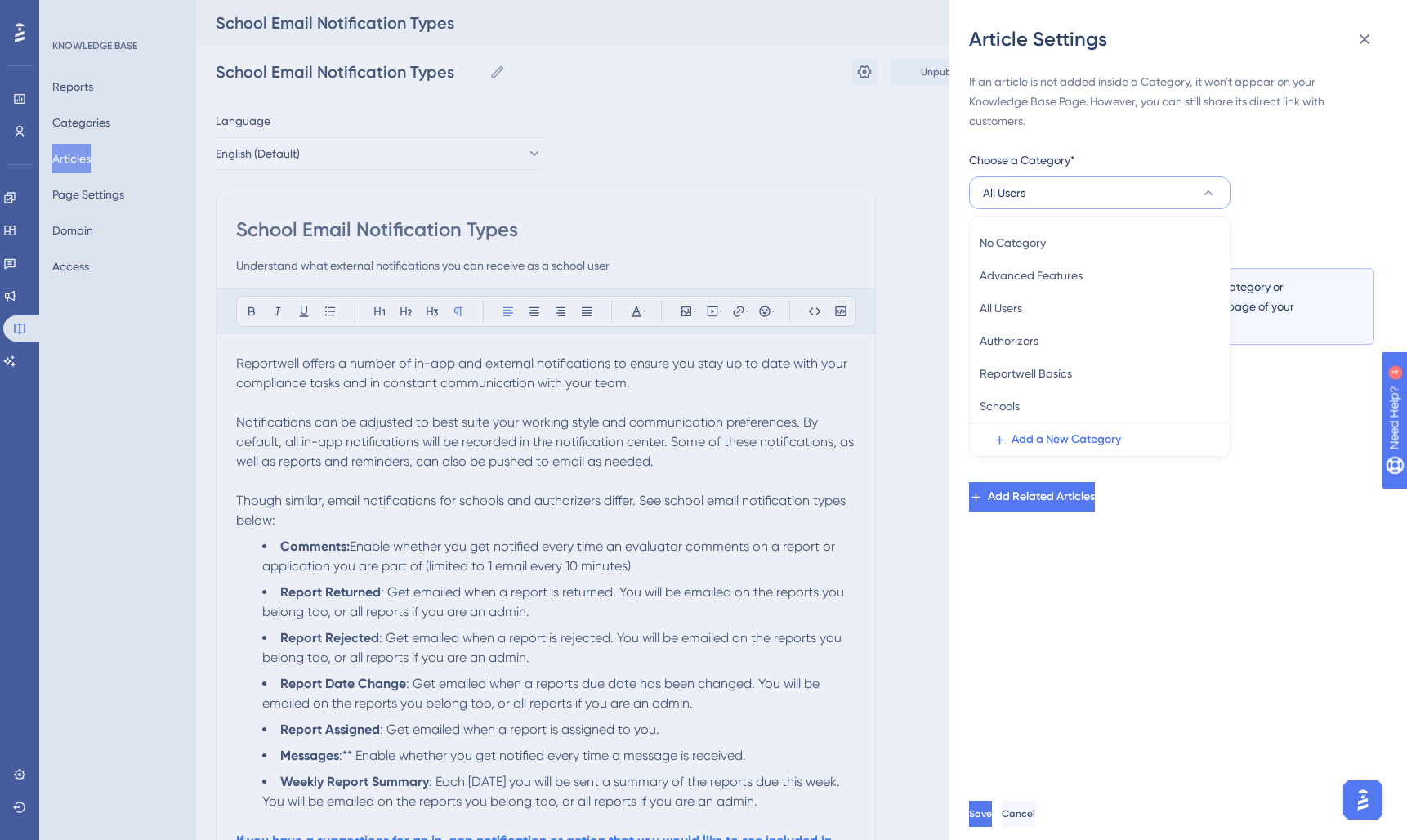
click at [1295, 486] on div "Related Articles Add Related Articles" at bounding box center [1172, 474] width 405 height 75
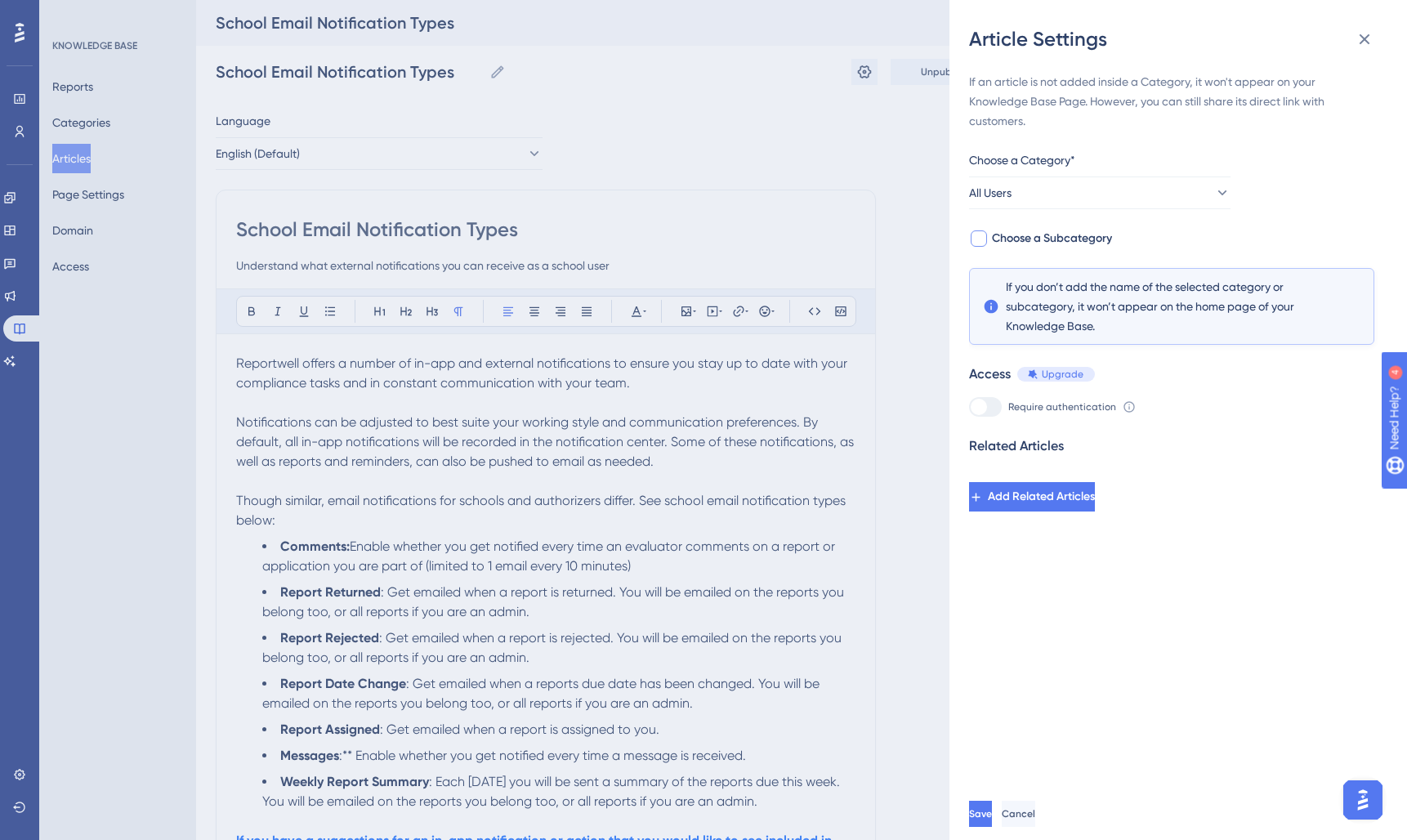
click at [1004, 237] on span "Choose a Subcategory" at bounding box center [1052, 238] width 120 height 20
checkbox input "true"
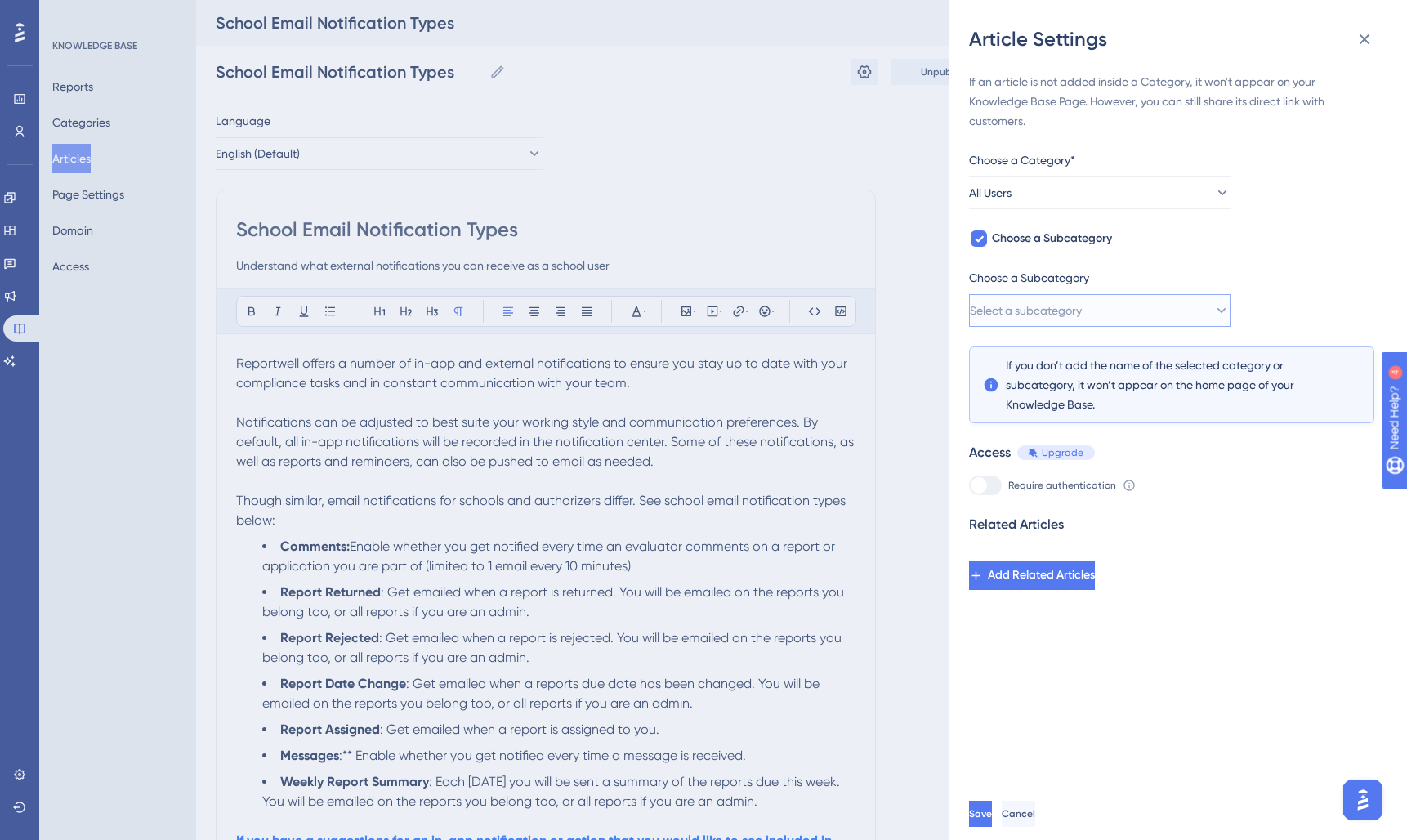
drag, startPoint x: 1070, startPoint y: 299, endPoint x: 1083, endPoint y: 318, distance: 23.0
click at [1071, 299] on button "Select a subcategory" at bounding box center [1100, 311] width 262 height 33
click at [1088, 394] on div "Communication Communication" at bounding box center [1099, 393] width 240 height 33
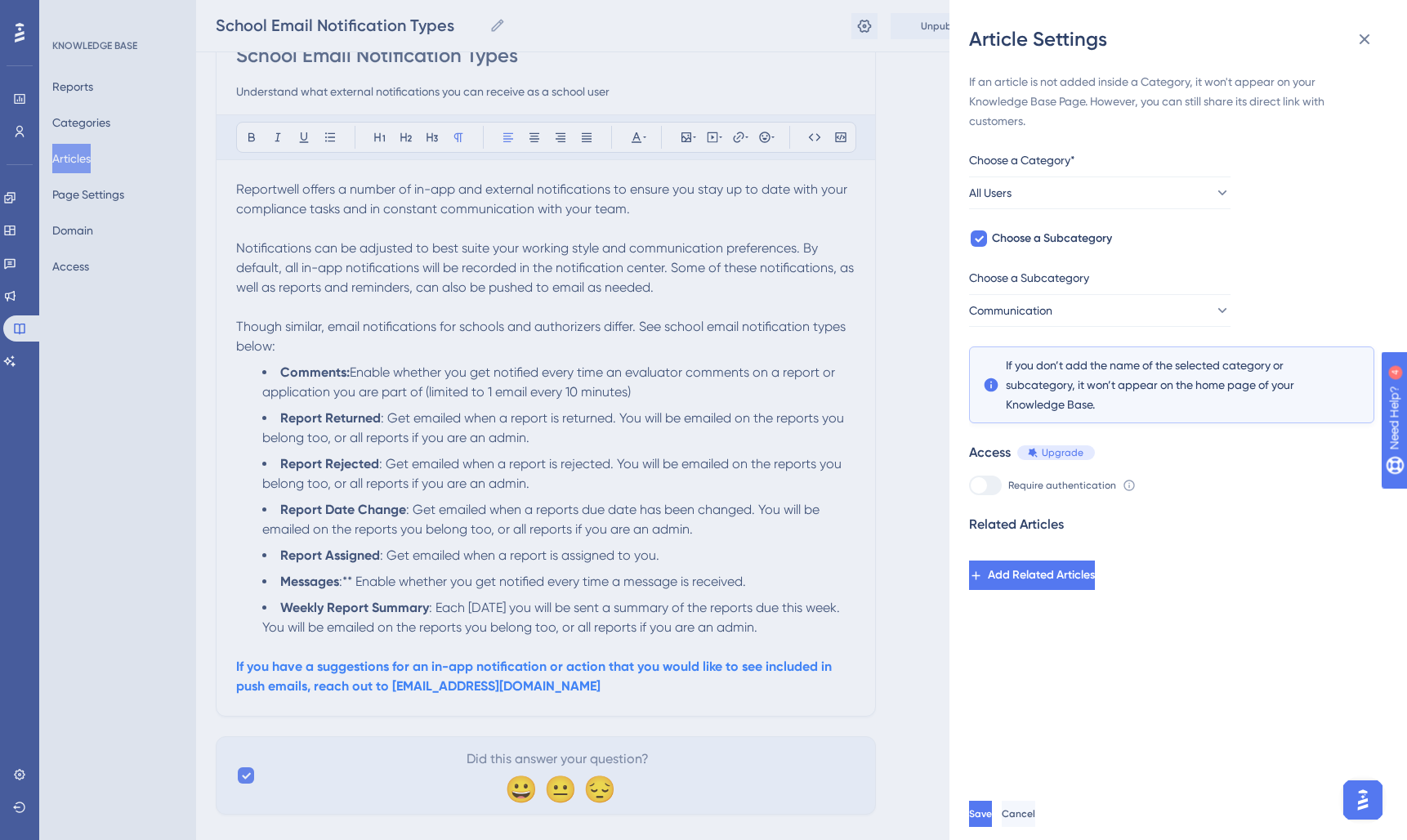
scroll to position [197, 0]
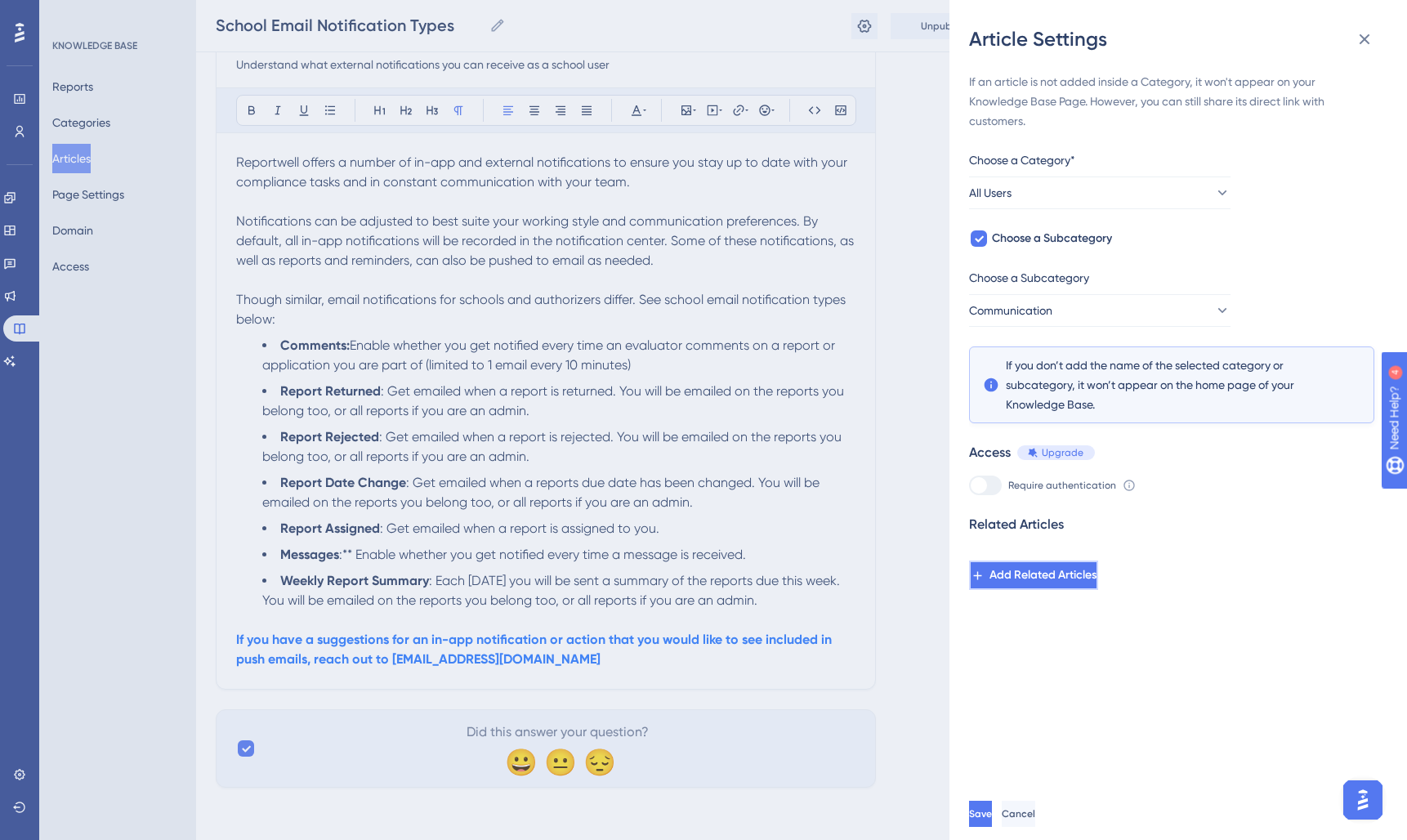
click at [1055, 578] on span "Add Related Articles" at bounding box center [1043, 575] width 107 height 20
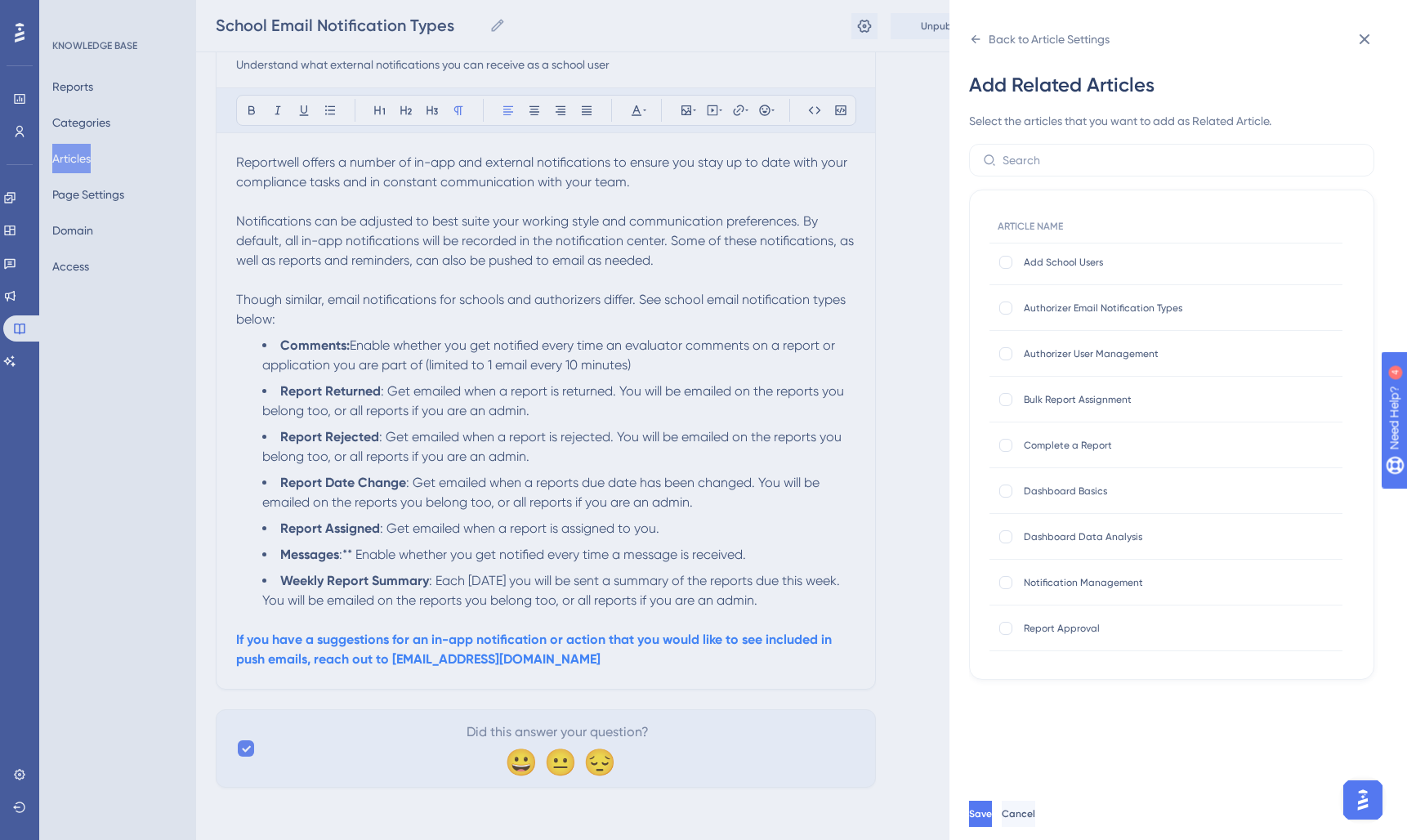
scroll to position [120, 0]
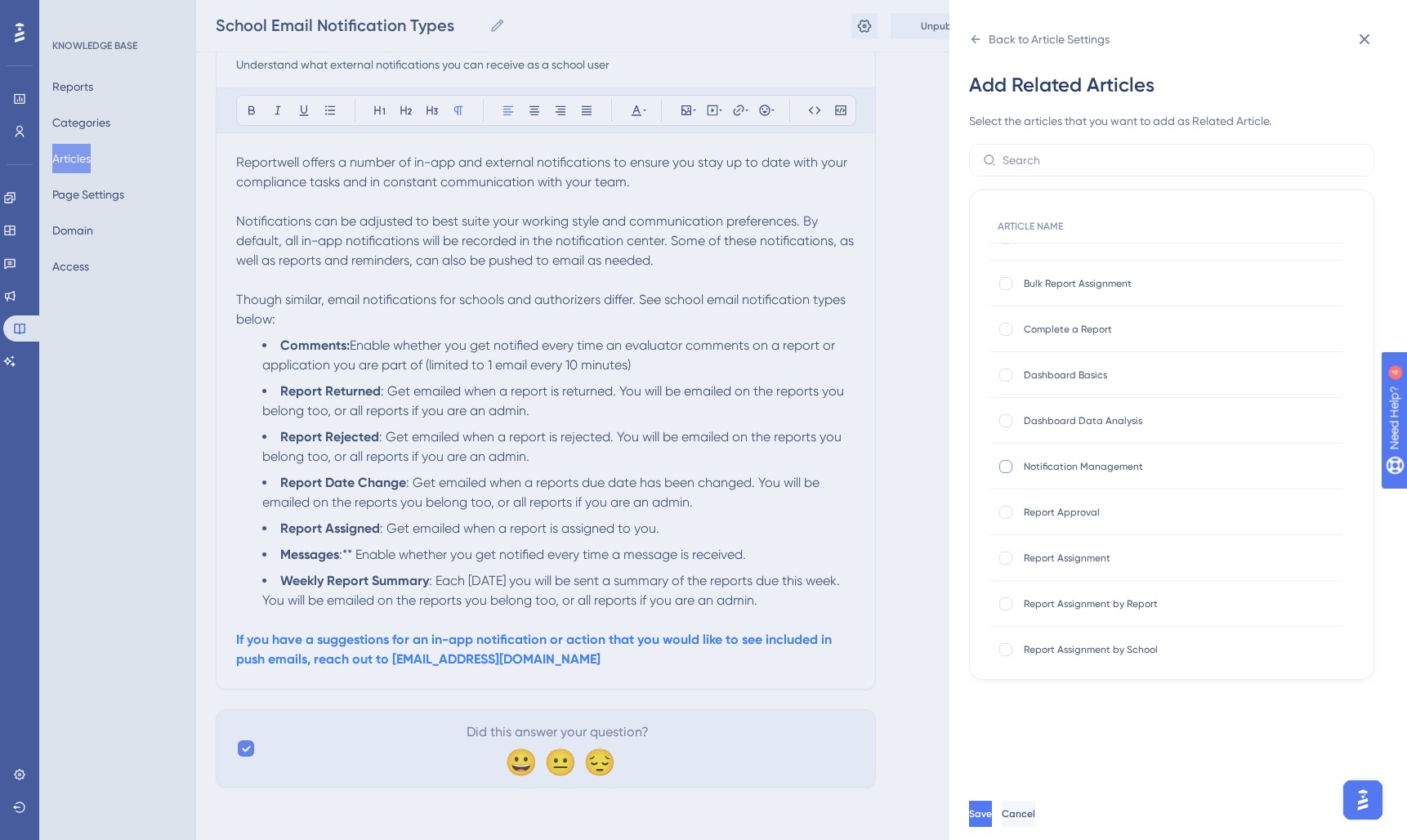
click at [1003, 462] on div at bounding box center [1005, 466] width 13 height 13
checkbox input "true"
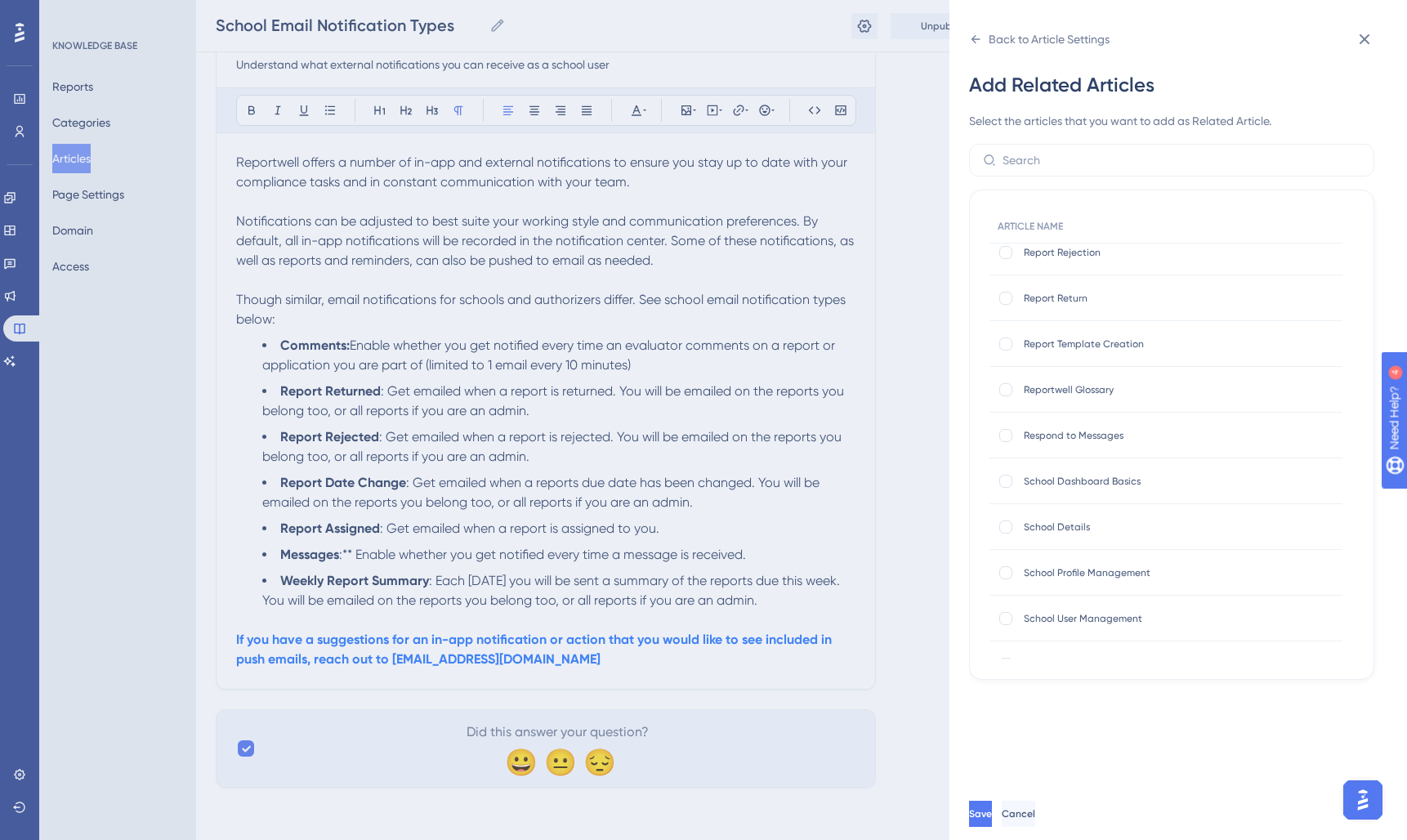
scroll to position [0, 0]
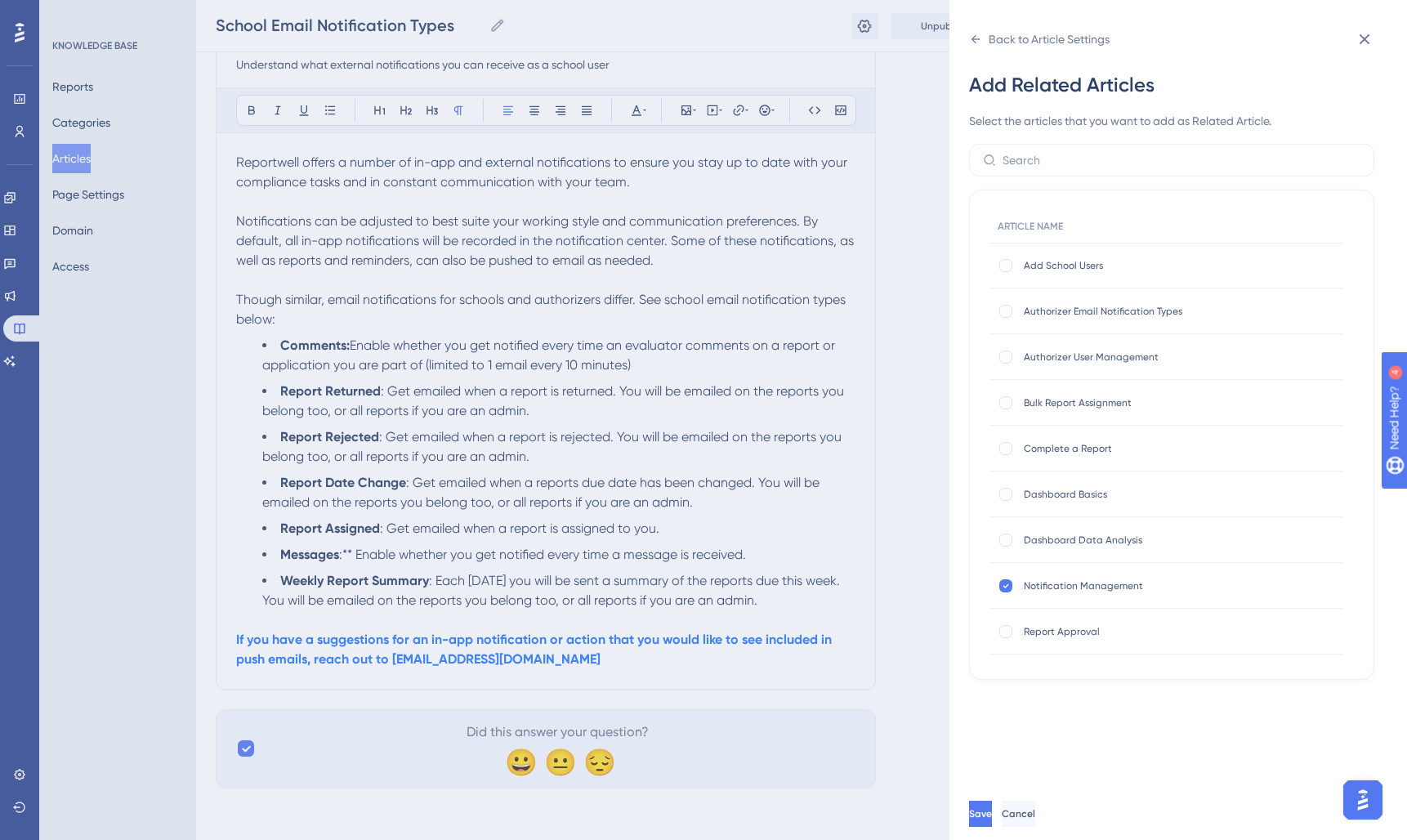
drag, startPoint x: 1005, startPoint y: 307, endPoint x: 1115, endPoint y: 628, distance: 339.3
click at [1008, 308] on div at bounding box center [1005, 311] width 13 height 13
checkbox input "true"
click at [992, 811] on button "Save" at bounding box center [981, 813] width 23 height 26
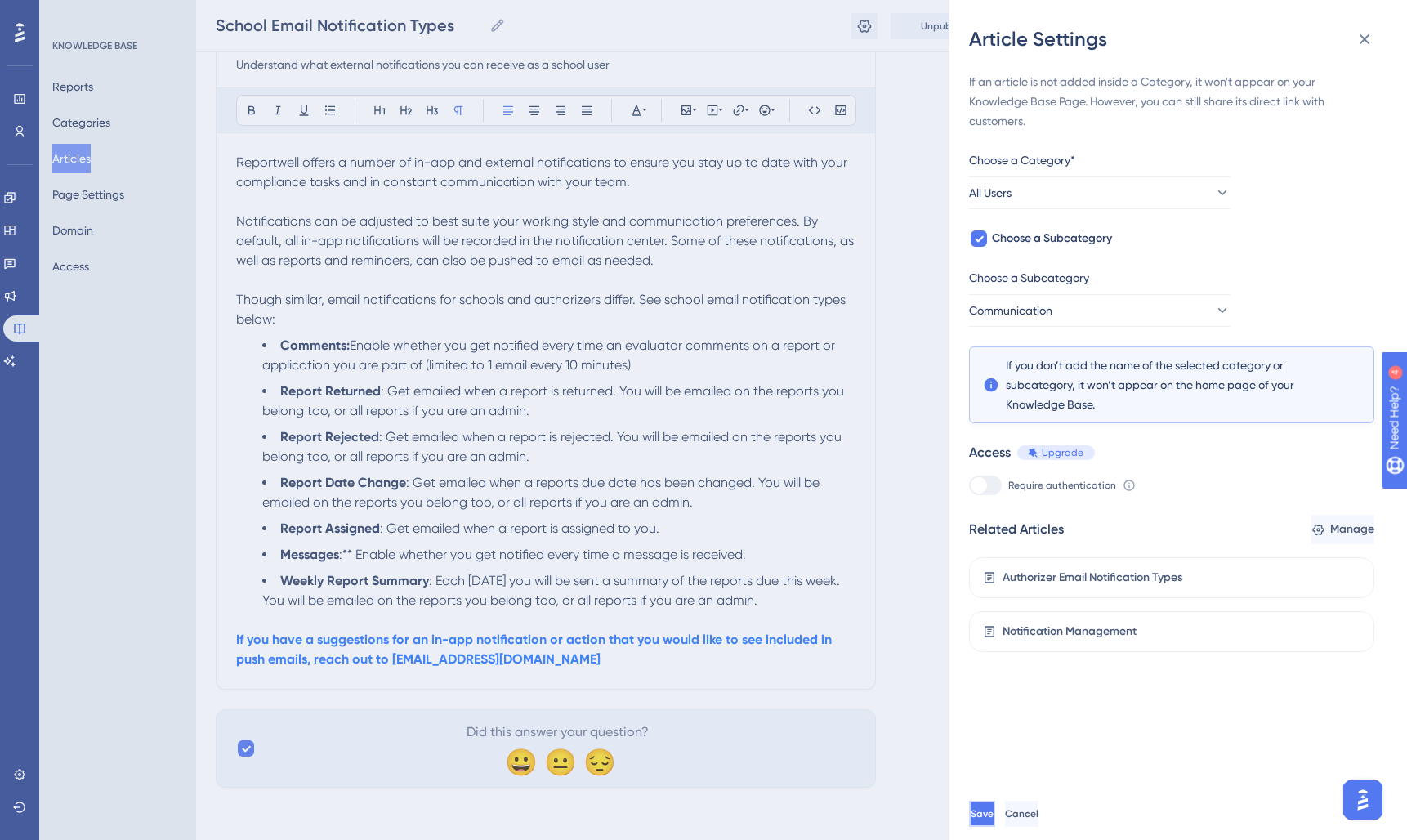
drag, startPoint x: 1015, startPoint y: 811, endPoint x: 1203, endPoint y: 786, distance: 189.7
click at [992, 811] on span "Save" at bounding box center [981, 813] width 23 height 13
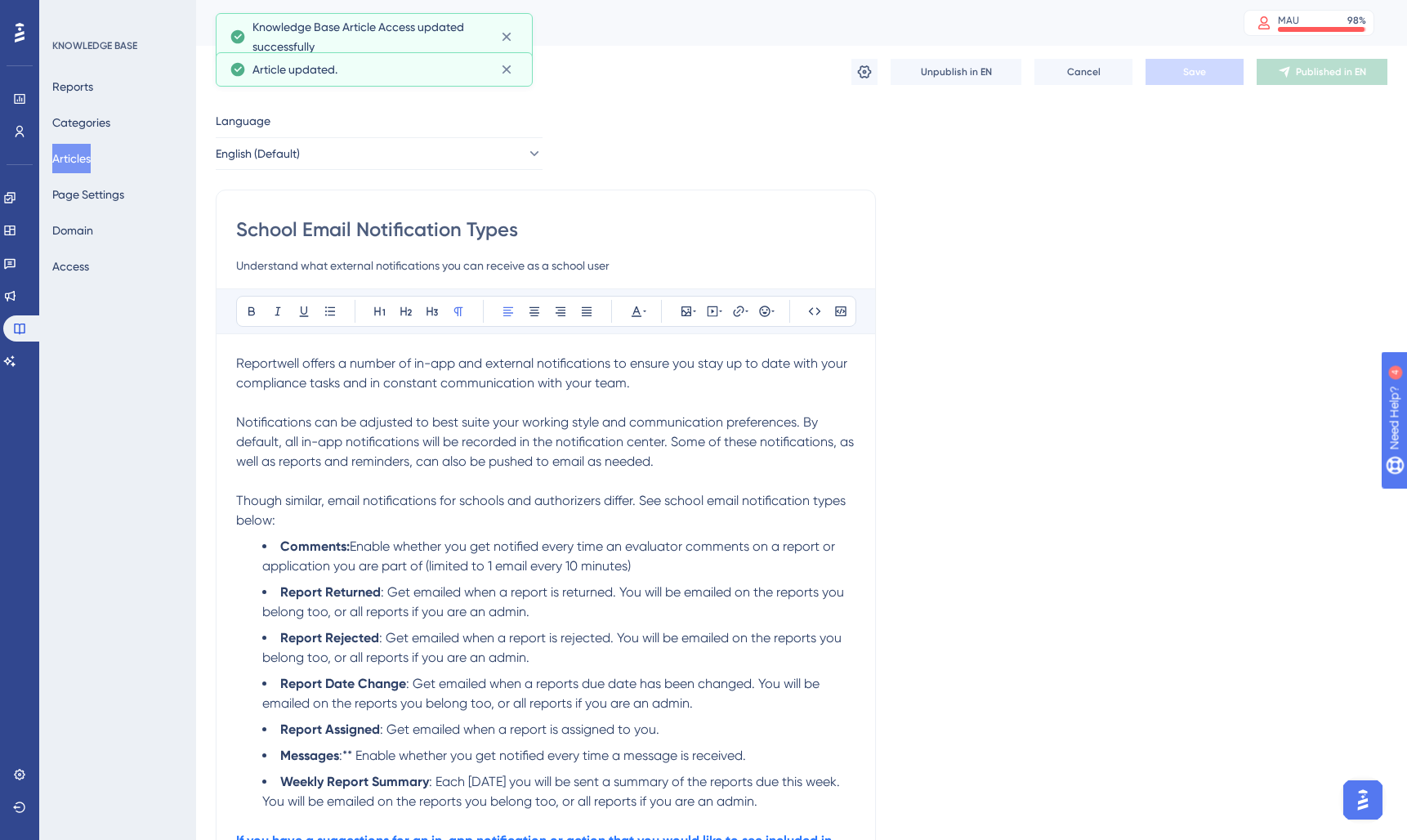
click at [91, 152] on button "Articles" at bounding box center [71, 158] width 38 height 29
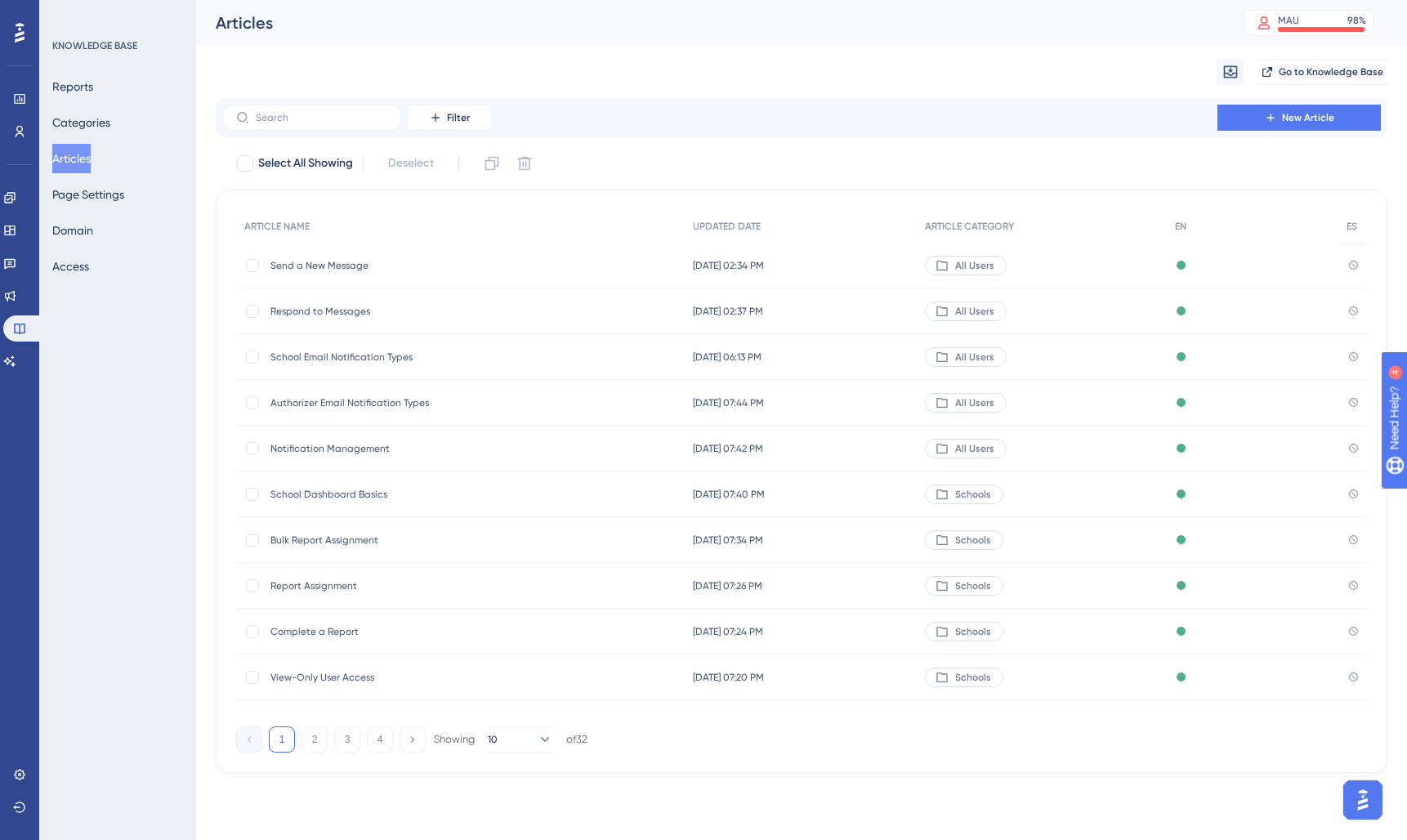
click at [457, 406] on span "Authorizer Email Notification Types" at bounding box center [401, 402] width 262 height 13
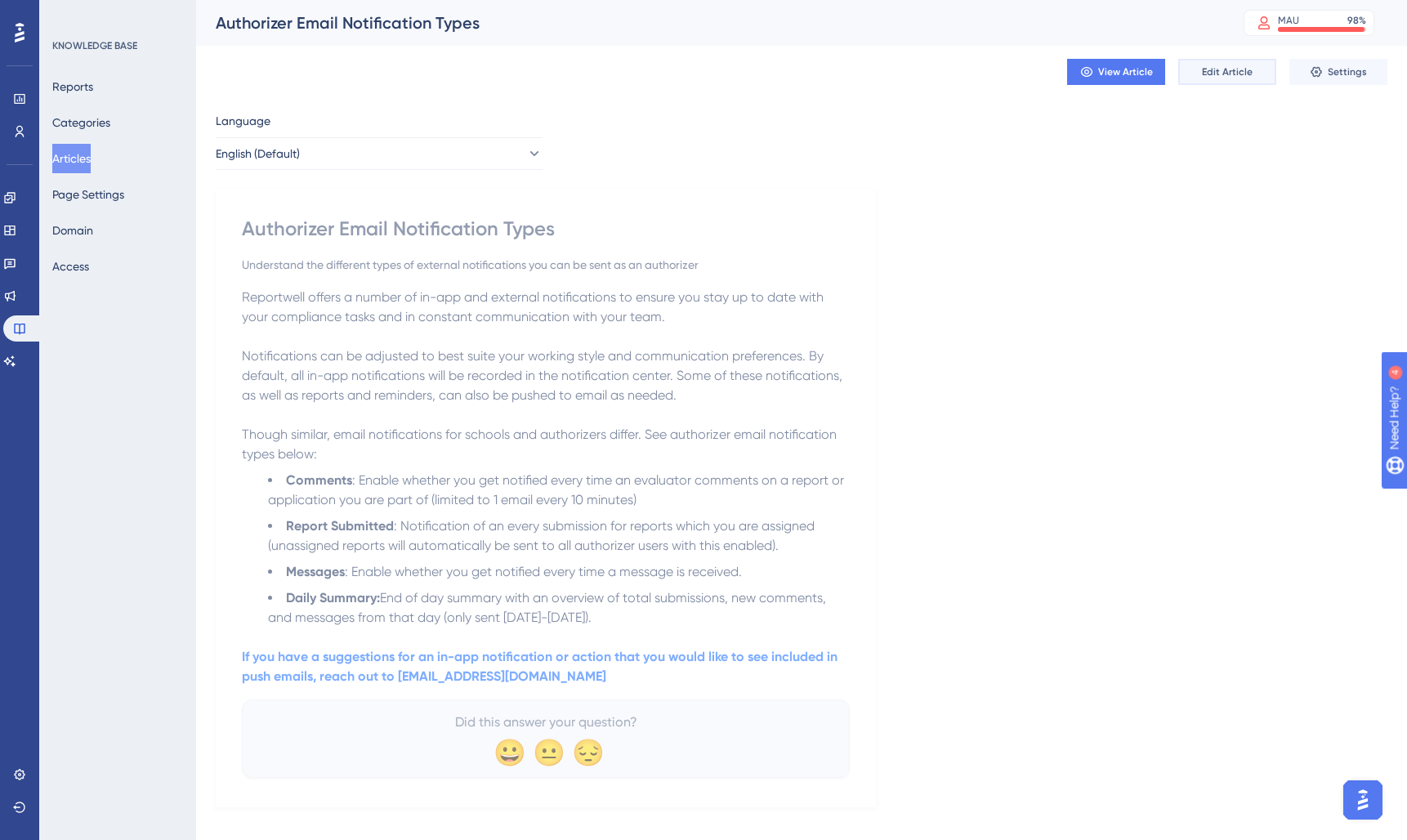
click at [1215, 78] on span "Edit Article" at bounding box center [1227, 71] width 50 height 13
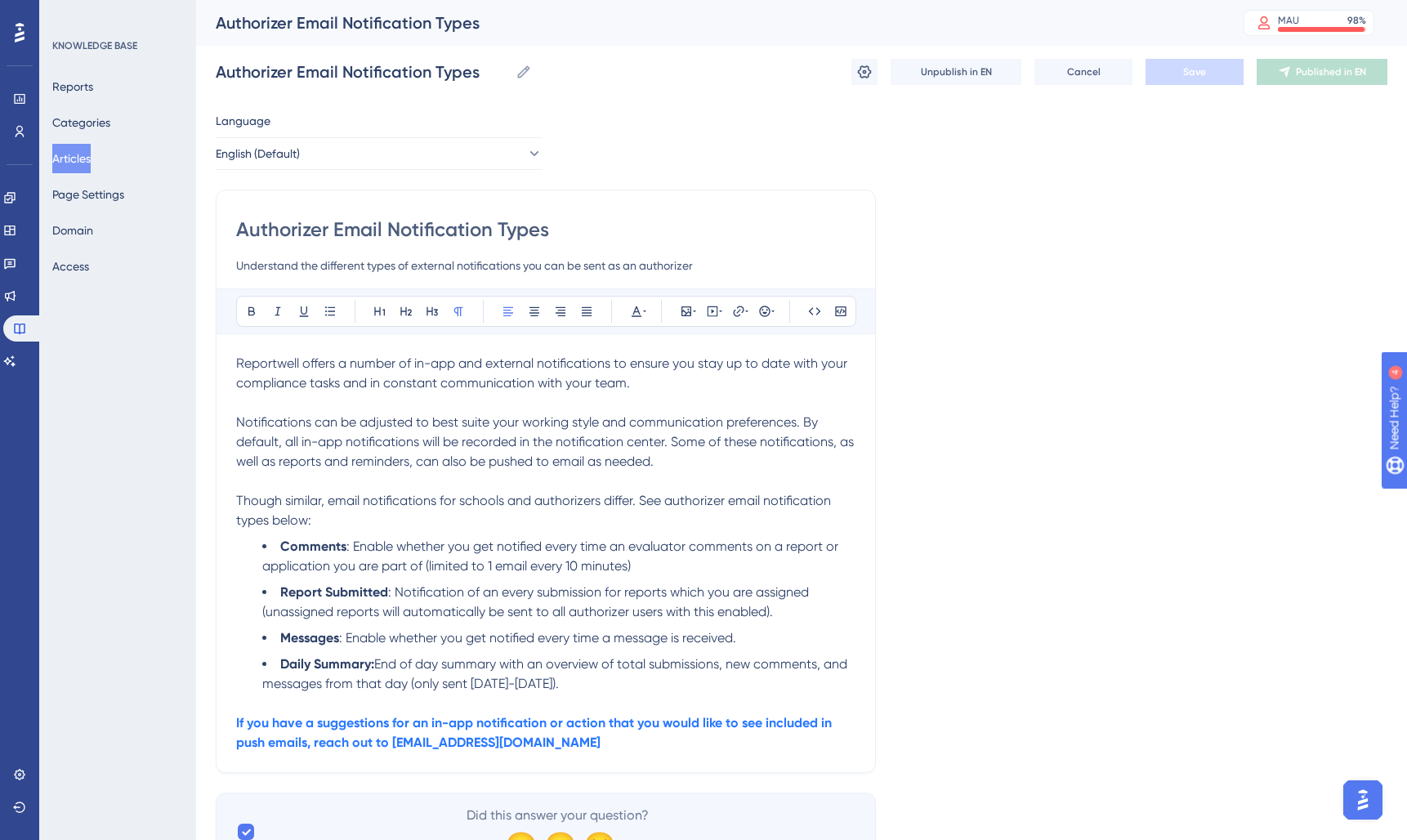
scroll to position [79, 0]
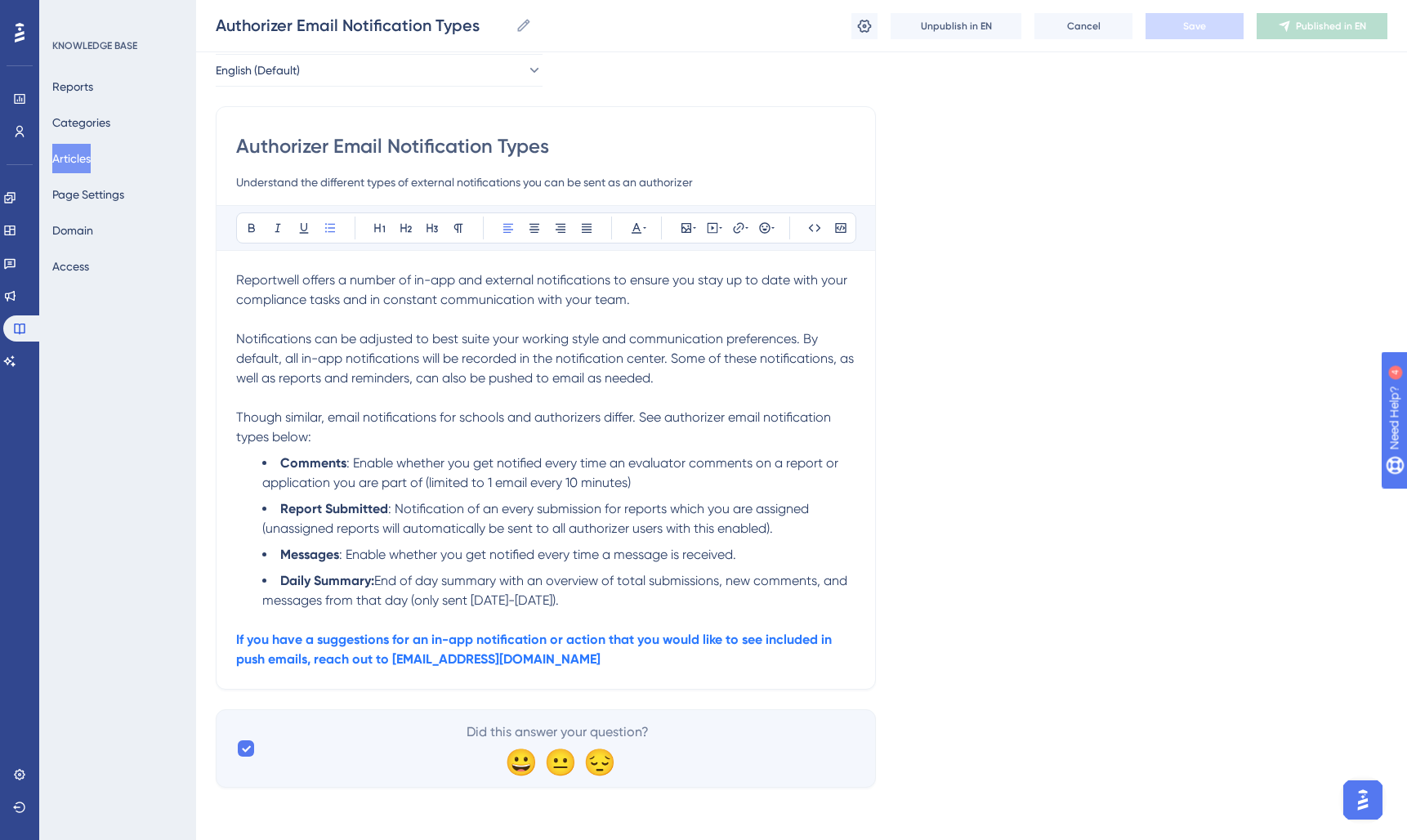
drag, startPoint x: 594, startPoint y: 605, endPoint x: 268, endPoint y: 574, distance: 327.5
click at [268, 574] on li "Daily Summary: End of day summary with an overview of total submissions, new co…" at bounding box center [559, 590] width 593 height 39
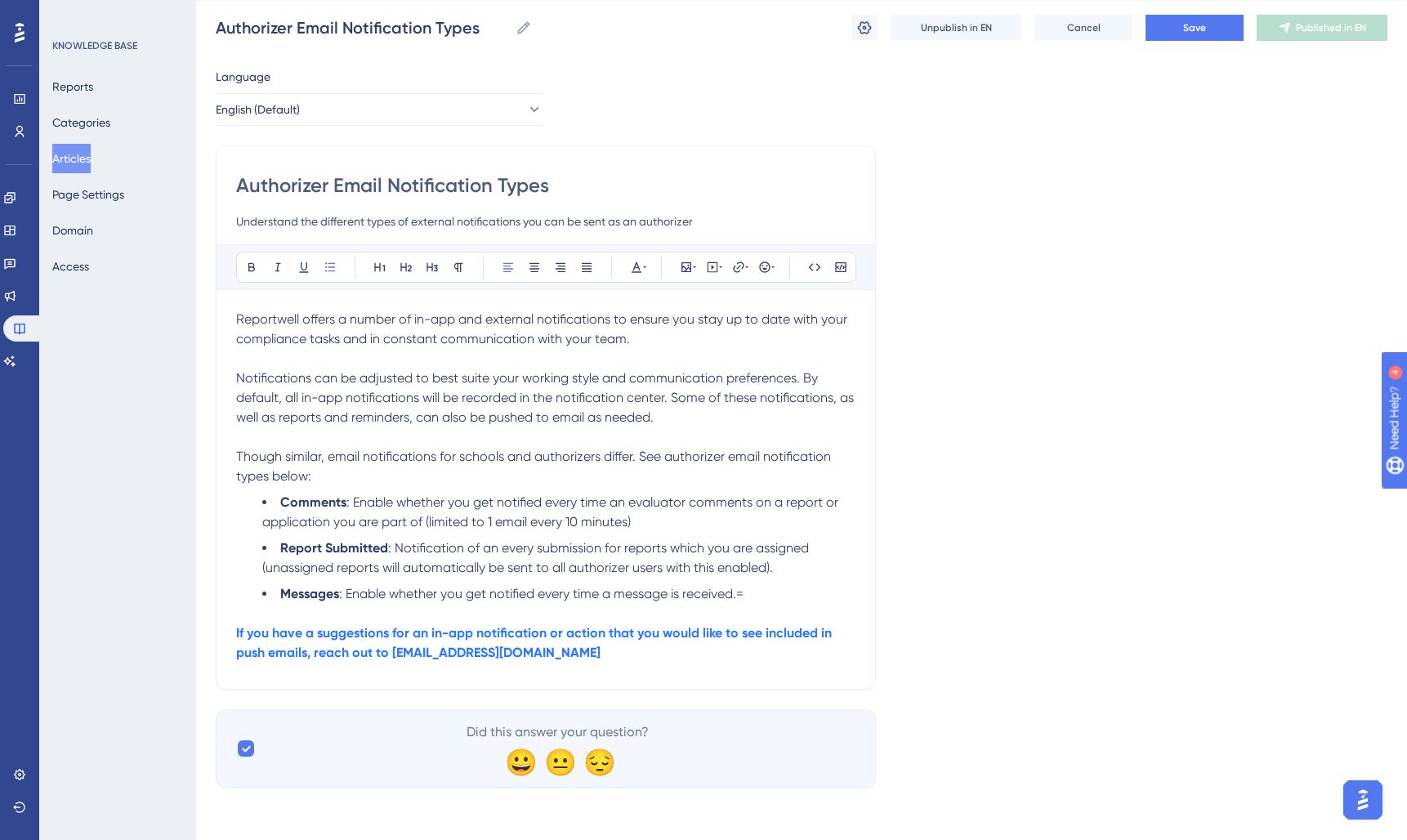
scroll to position [37, 0]
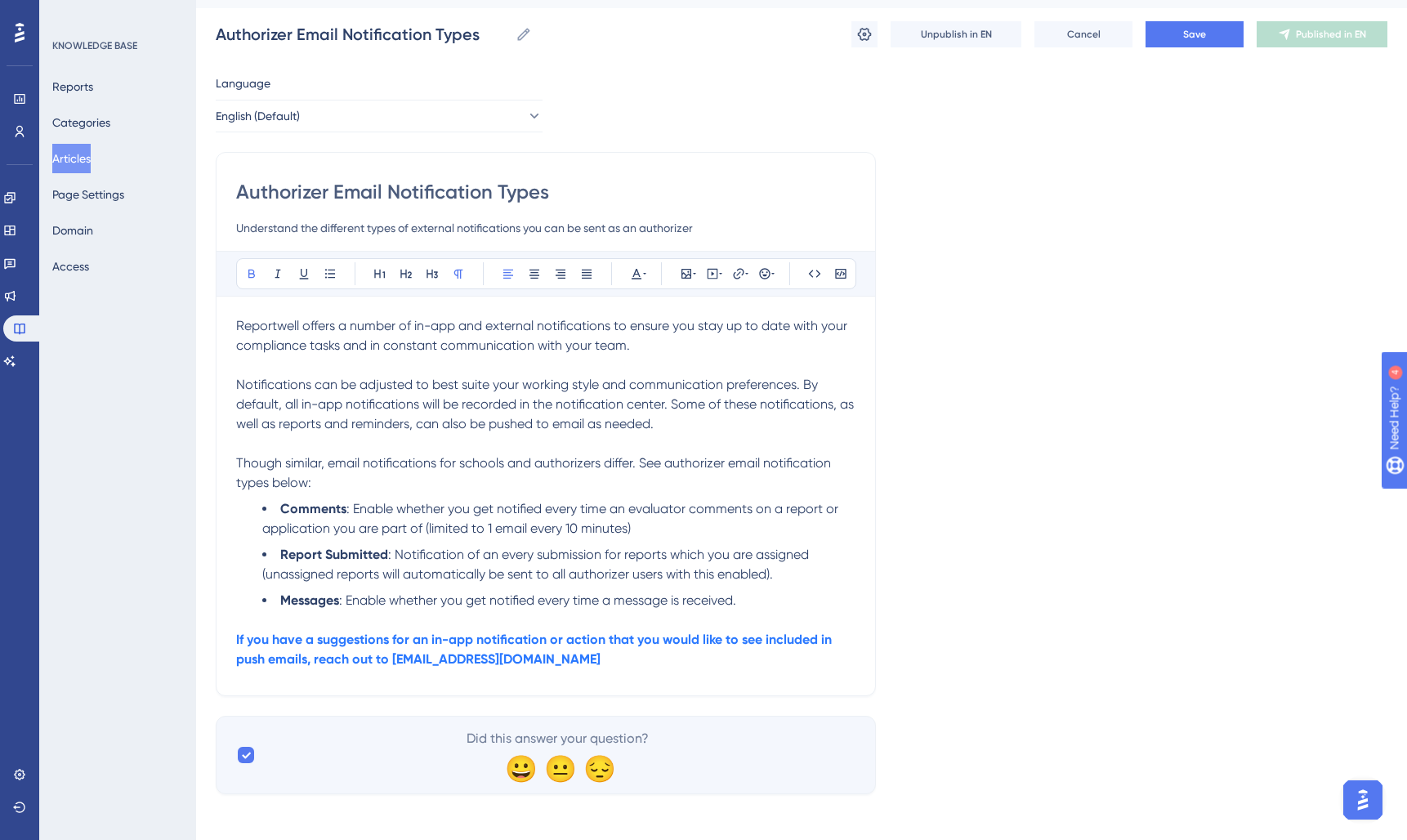
click at [645, 666] on p "If you have a suggestions for an in-app notification or action that you would l…" at bounding box center [546, 649] width 619 height 39
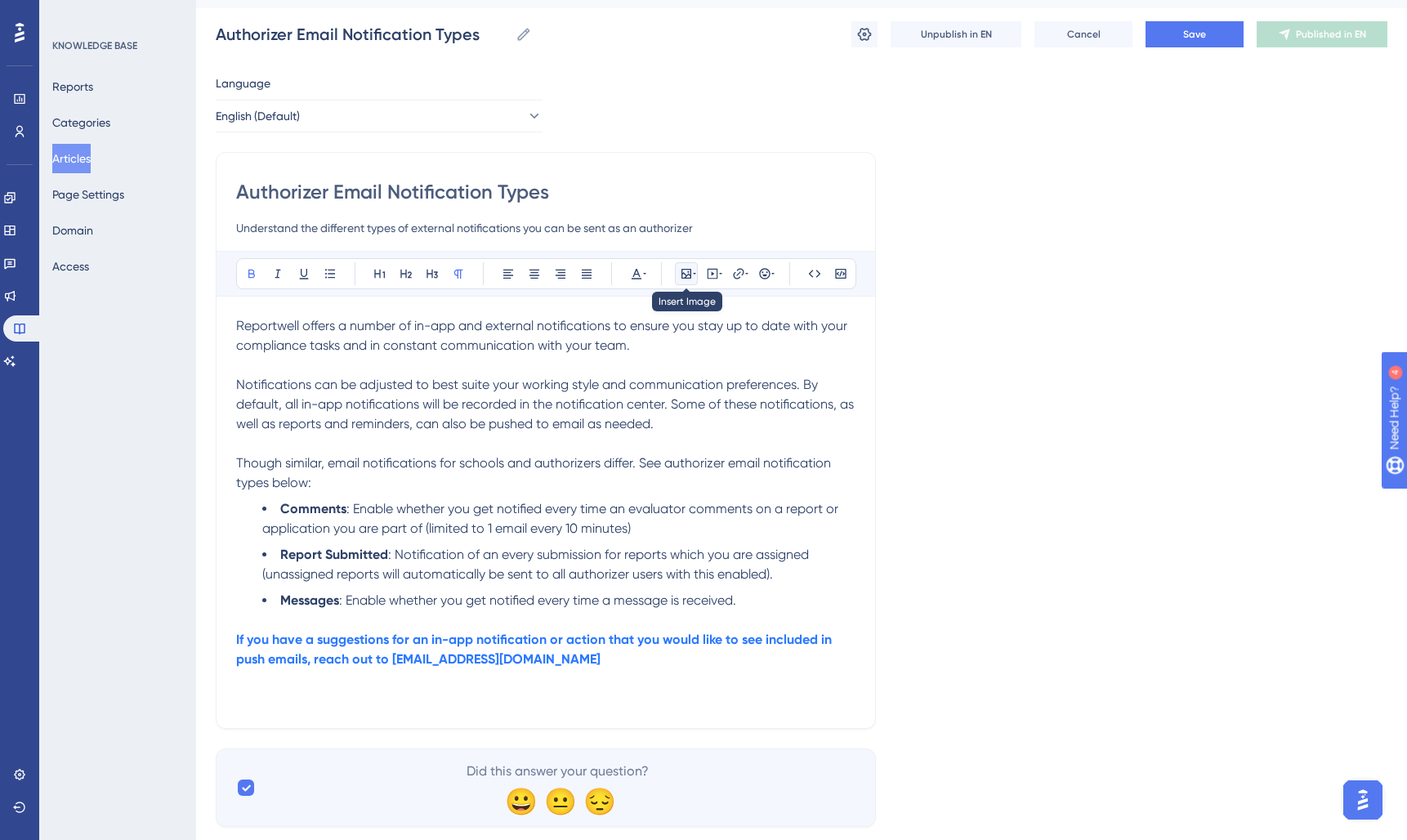
click at [688, 273] on icon at bounding box center [686, 273] width 13 height 13
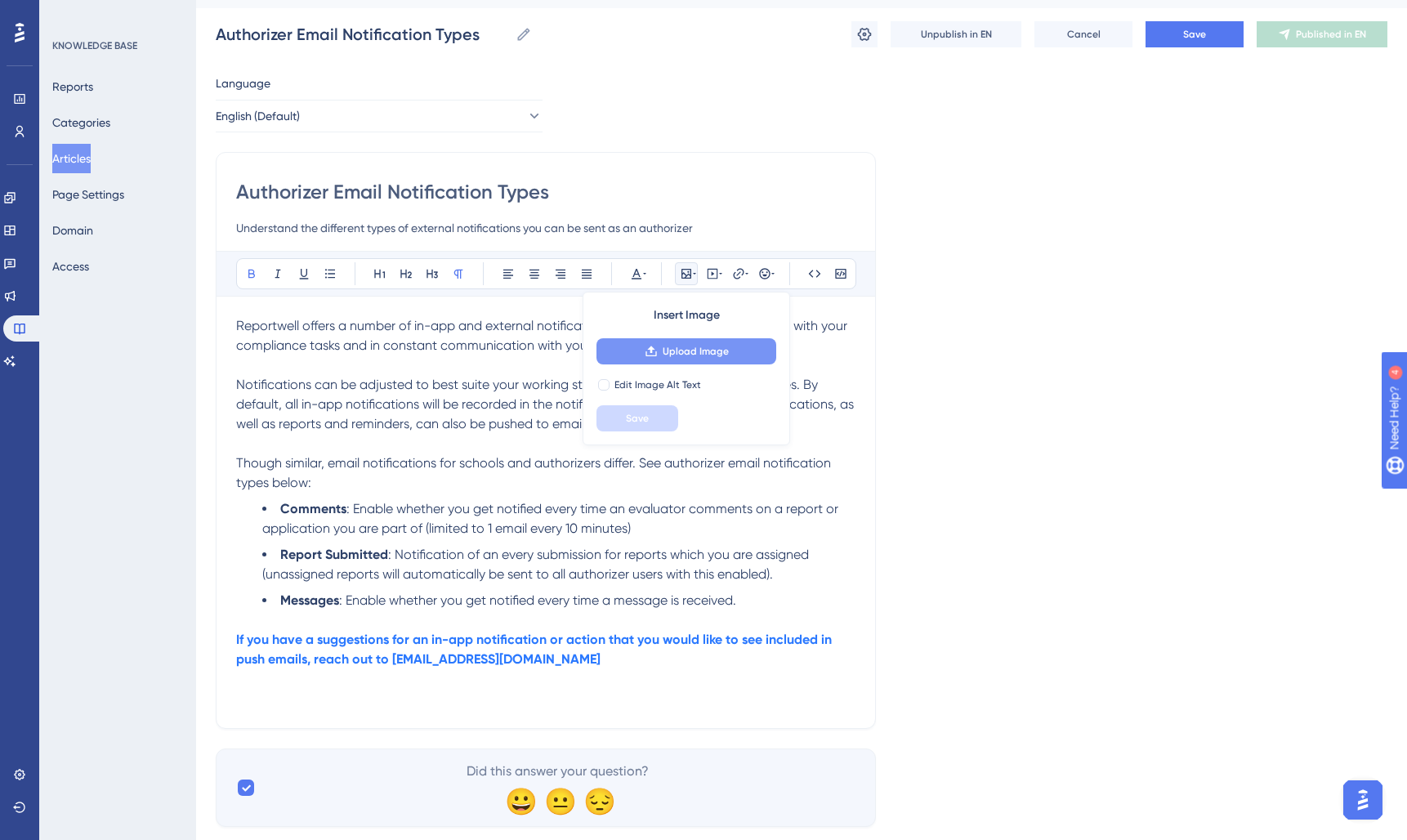
click at [686, 346] on span "Upload Image" at bounding box center [696, 351] width 66 height 13
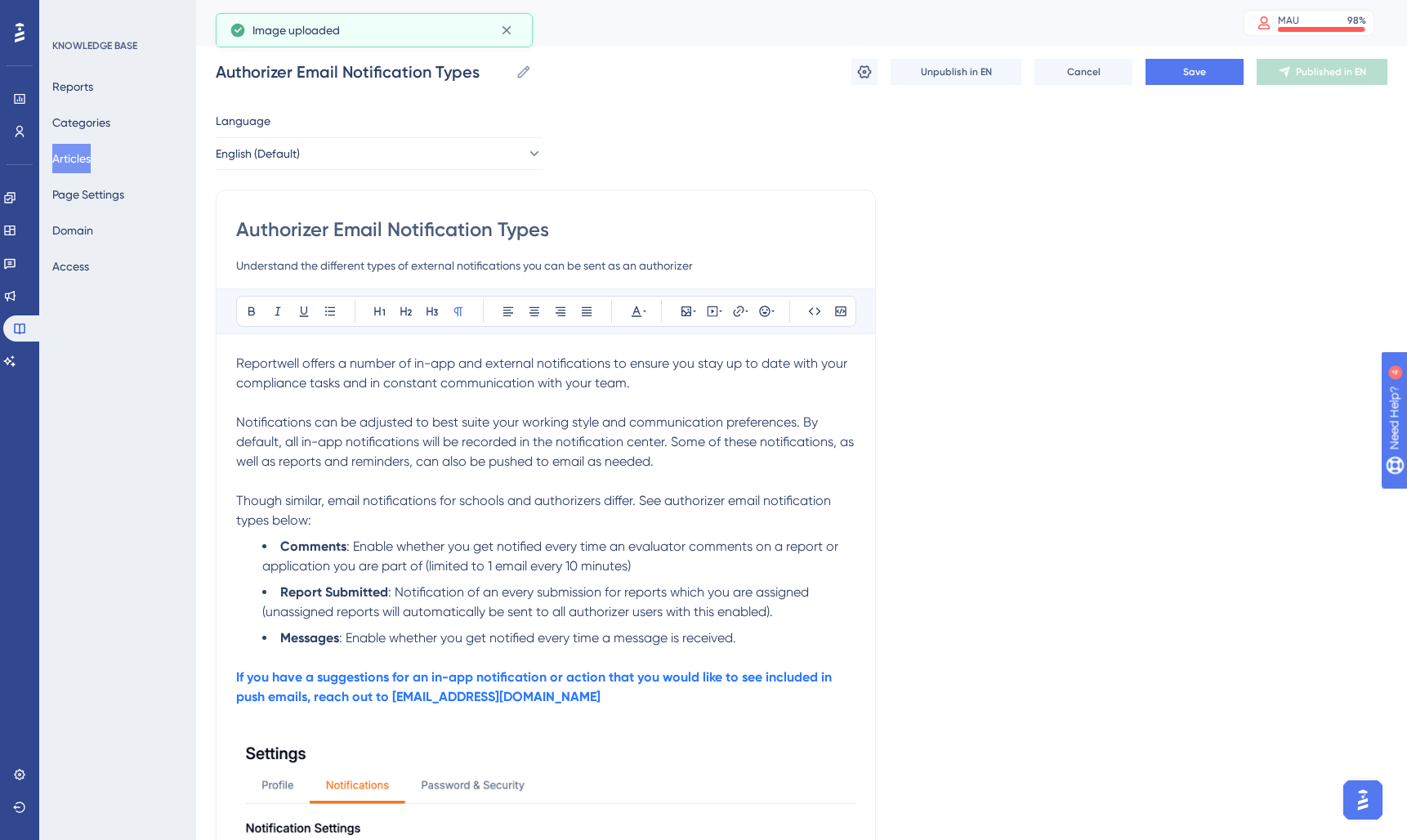
scroll to position [2, 0]
click at [1208, 71] on button "Save" at bounding box center [1194, 70] width 98 height 26
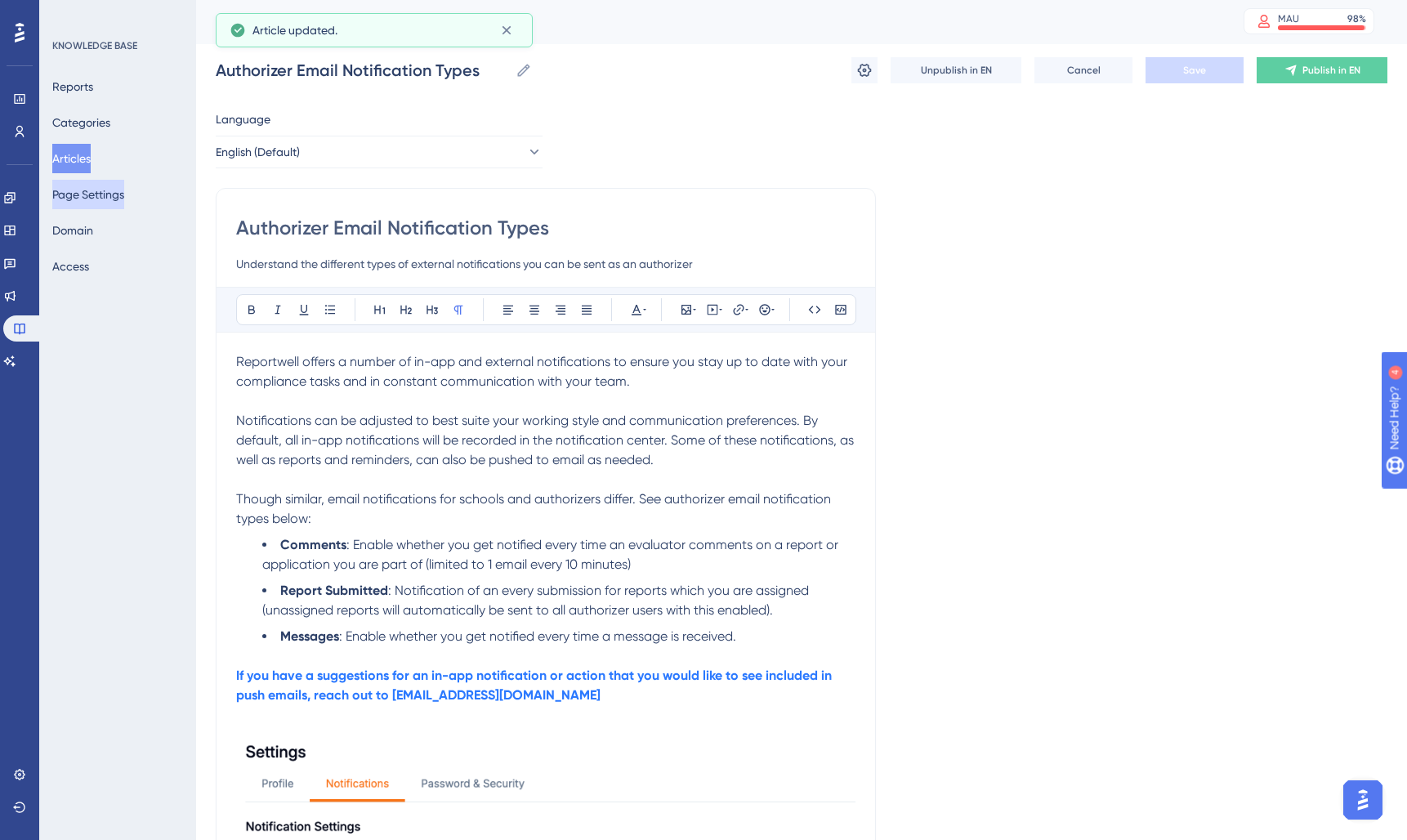
drag, startPoint x: 74, startPoint y: 158, endPoint x: 120, endPoint y: 198, distance: 61.0
click at [74, 158] on button "Articles" at bounding box center [71, 158] width 38 height 29
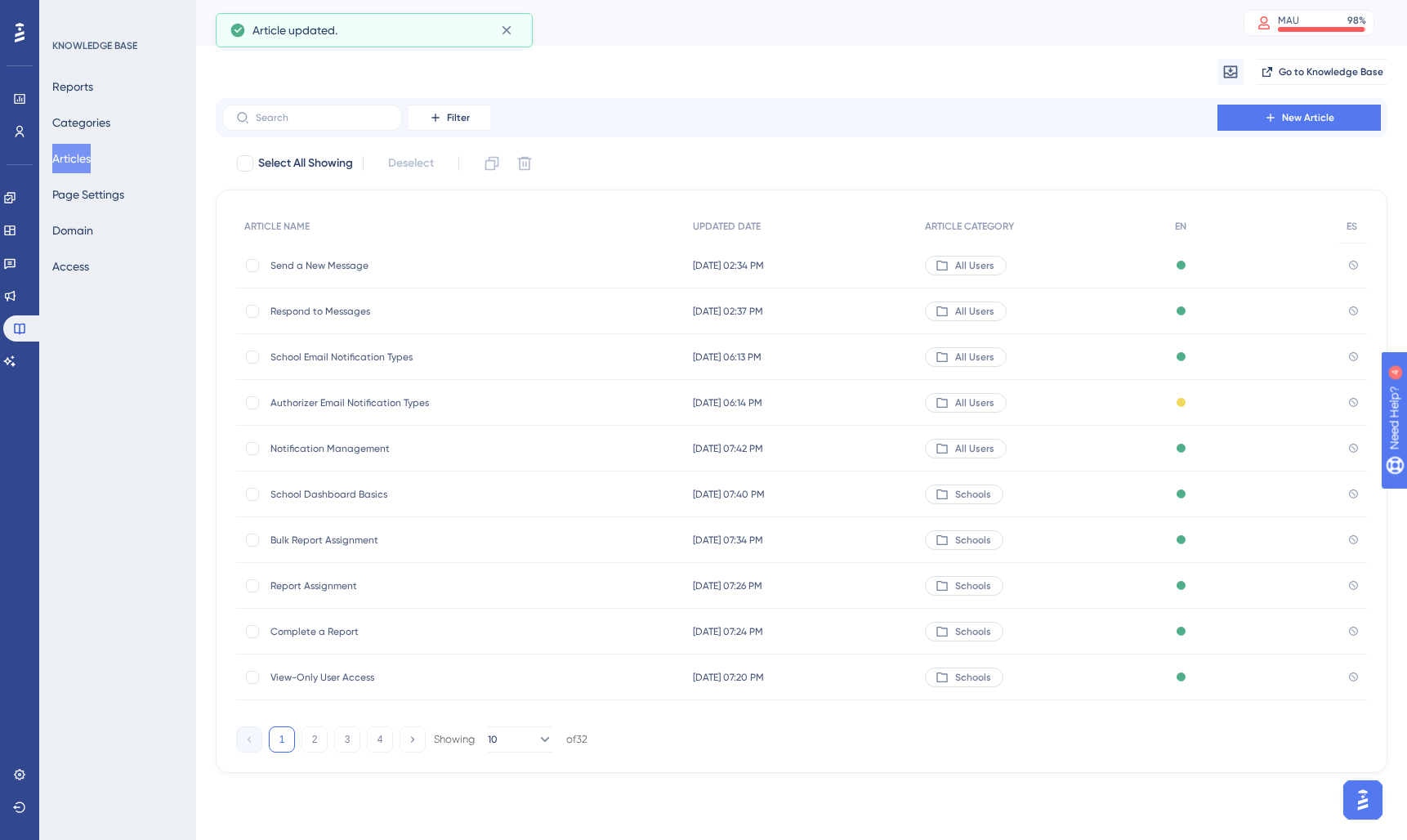
click at [353, 354] on span "School Email Notification Types" at bounding box center [401, 357] width 262 height 13
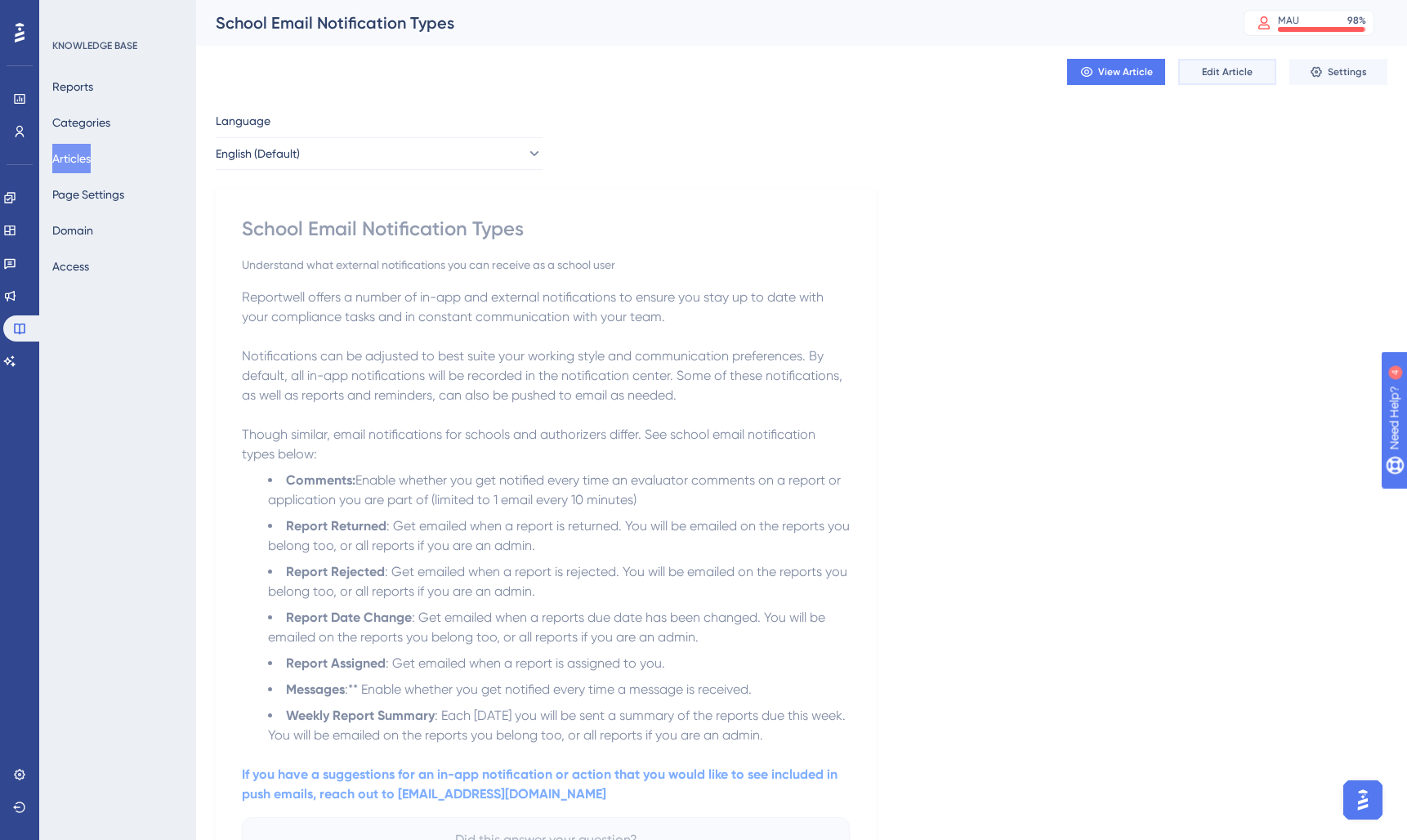
click at [1218, 67] on span "Edit Article" at bounding box center [1227, 71] width 50 height 13
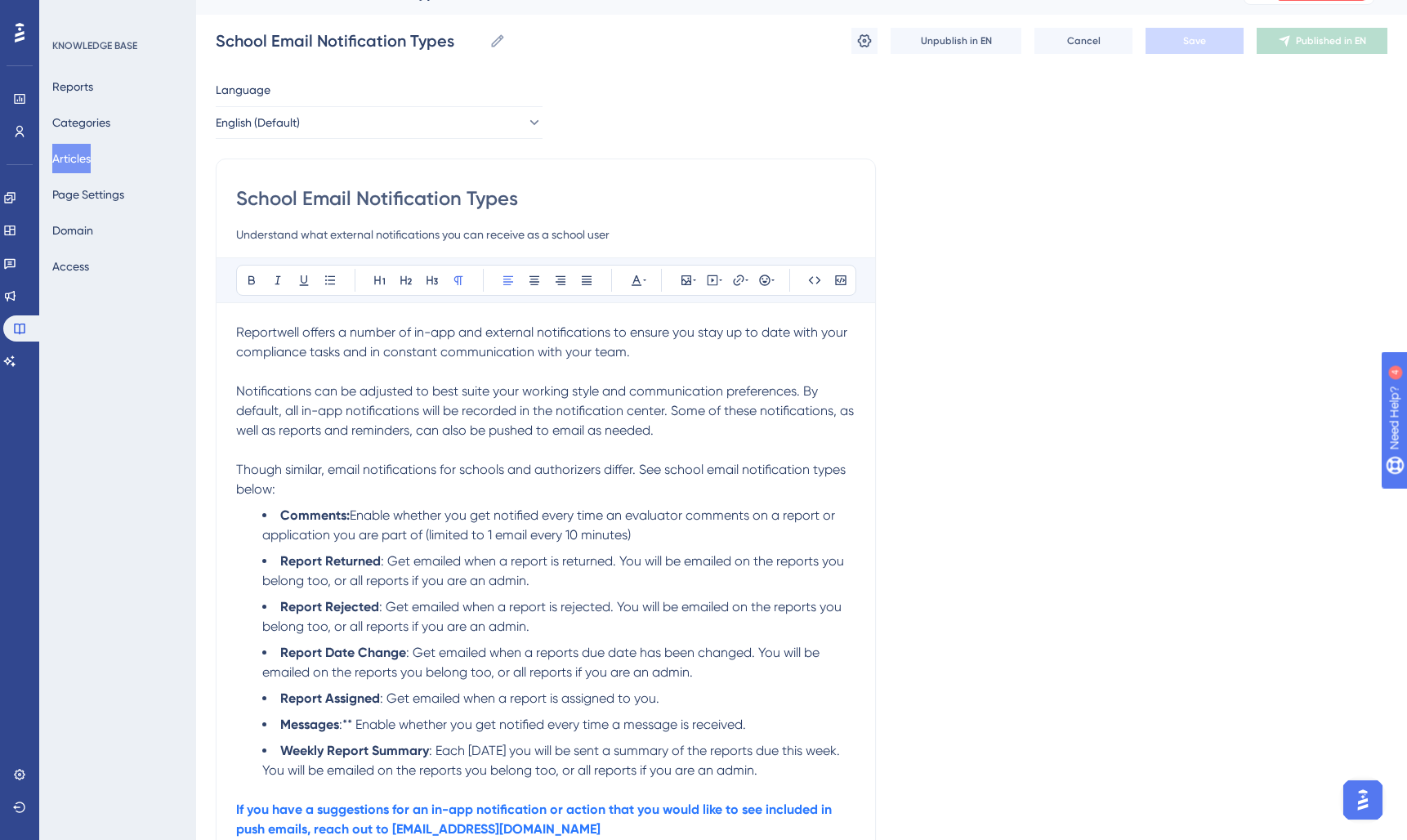
scroll to position [197, 0]
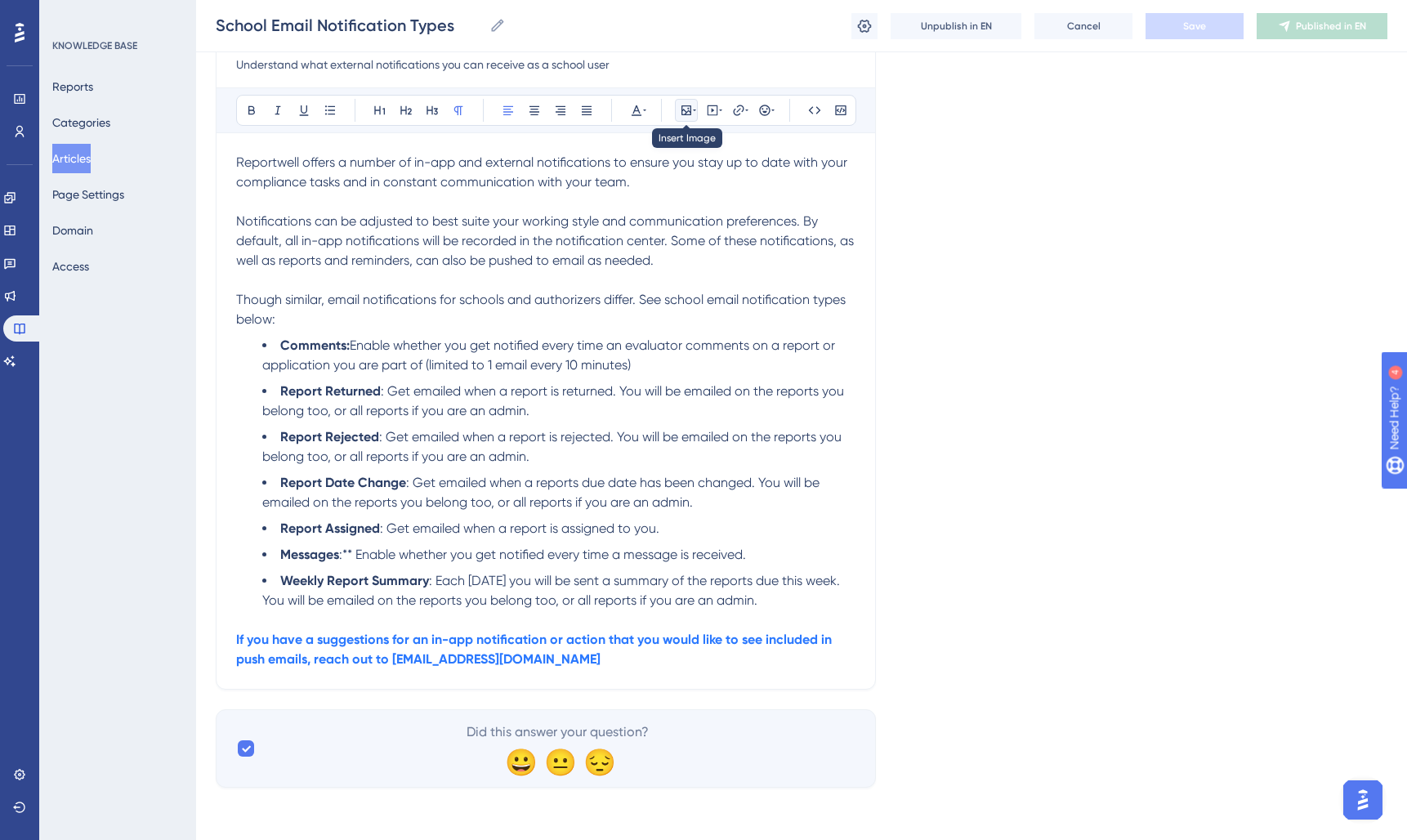
click at [688, 107] on icon at bounding box center [686, 110] width 10 height 10
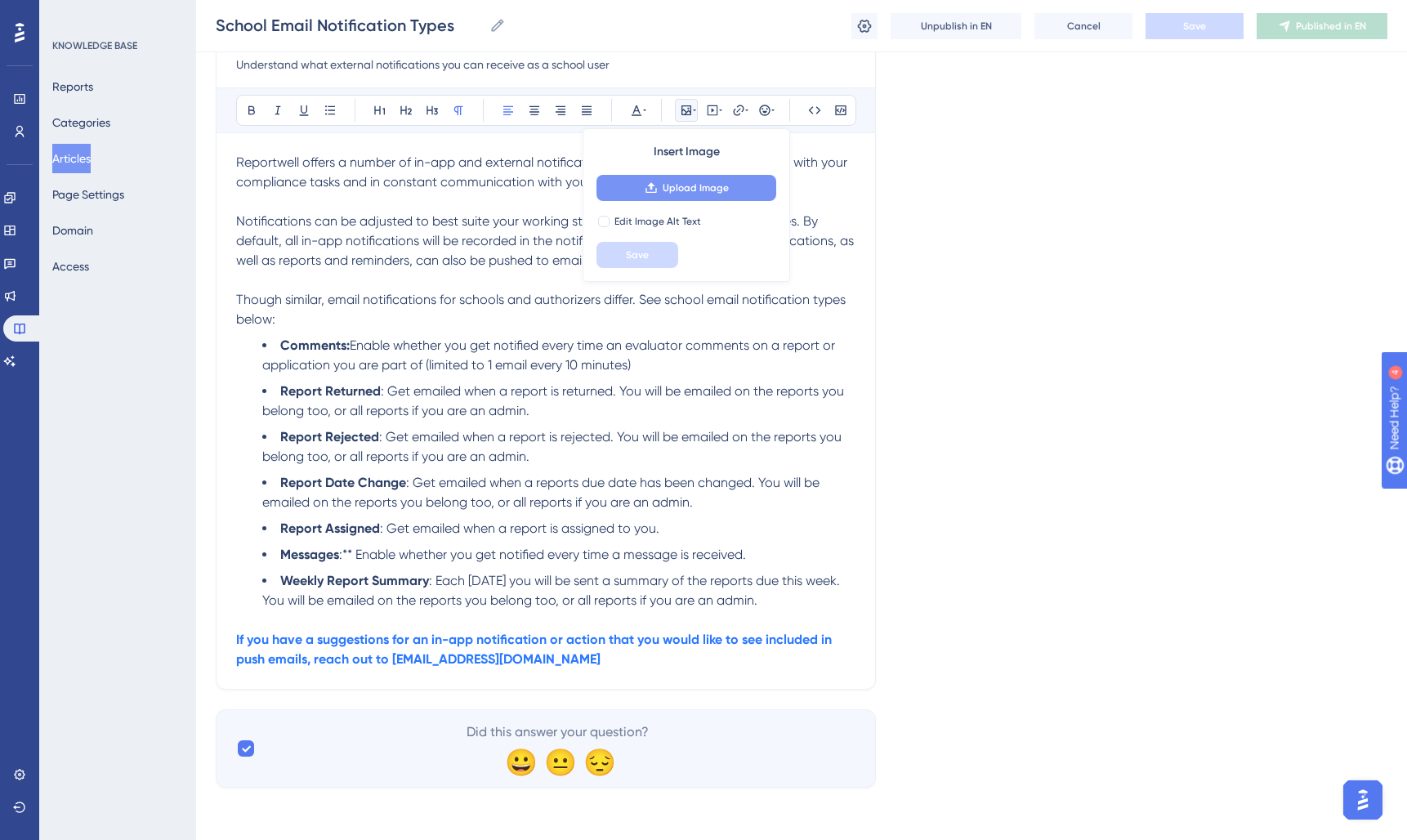
click at [639, 183] on button "Upload Image" at bounding box center [685, 188] width 179 height 26
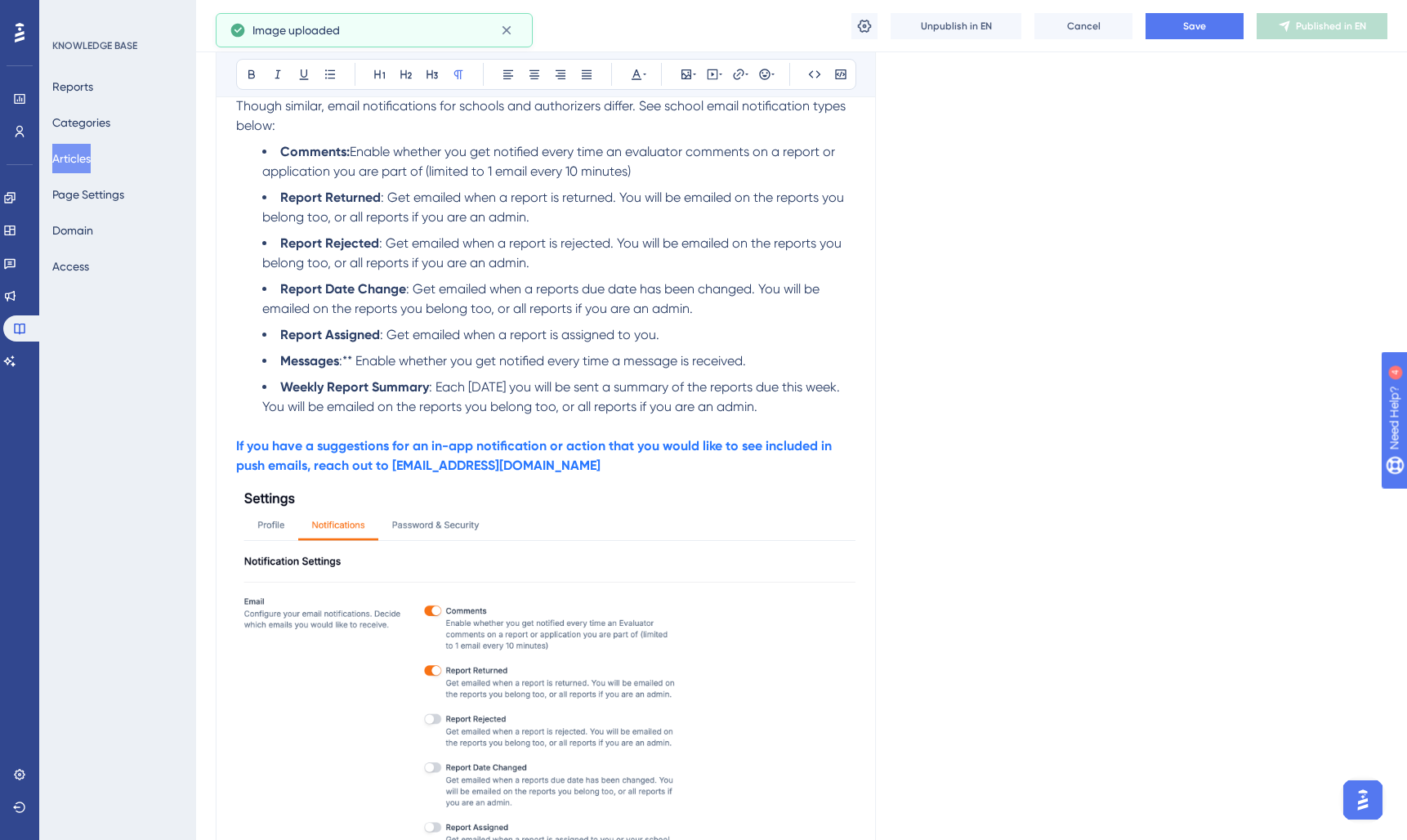
scroll to position [476, 0]
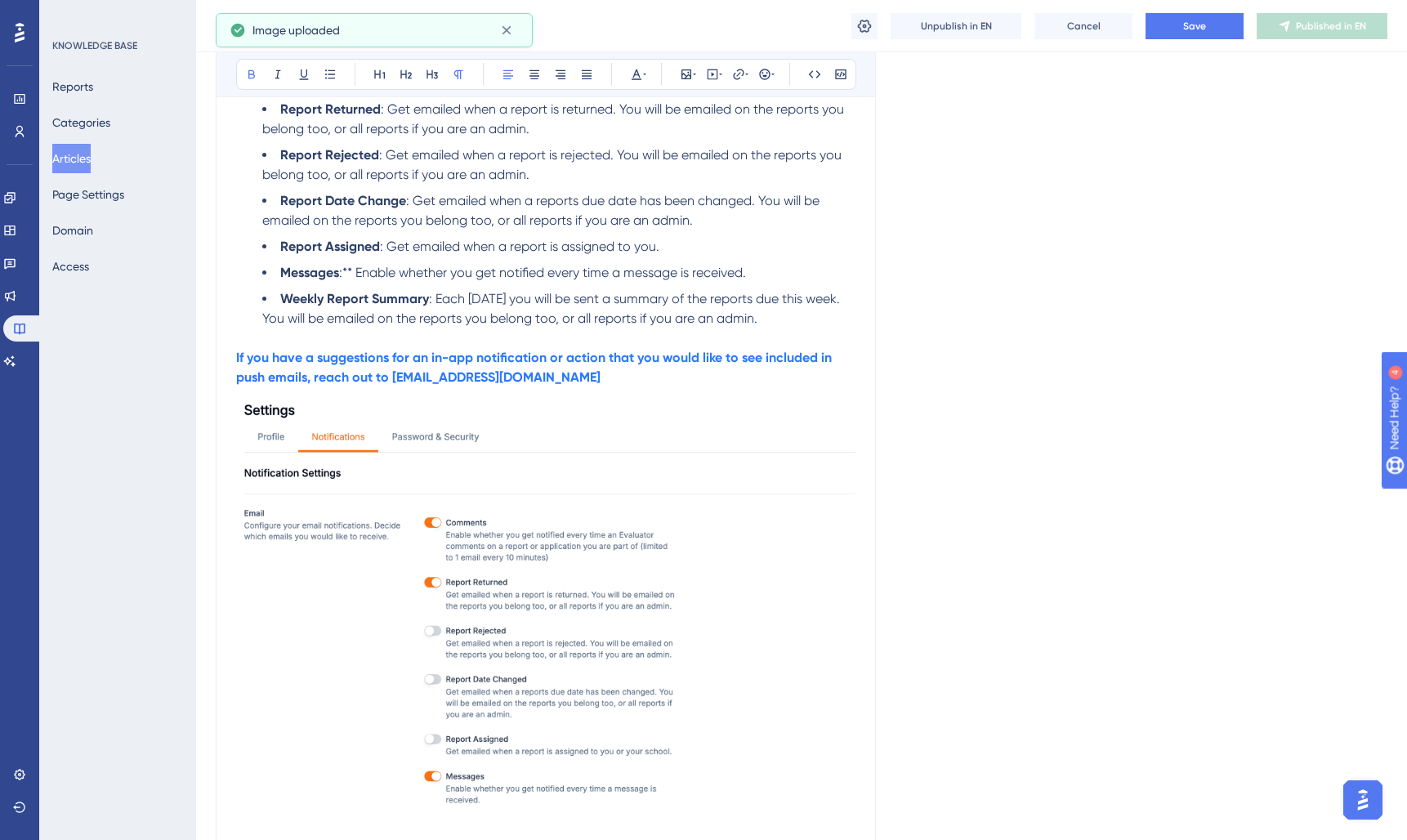
click at [610, 372] on p "If you have a suggestions for an in-app notification or action that you would l…" at bounding box center [546, 600] width 619 height 504
drag, startPoint x: 528, startPoint y: 385, endPoint x: 543, endPoint y: 380, distance: 15.8
click at [532, 384] on p "If you have a suggestions for an in-app notification or action that you would l…" at bounding box center [546, 367] width 619 height 39
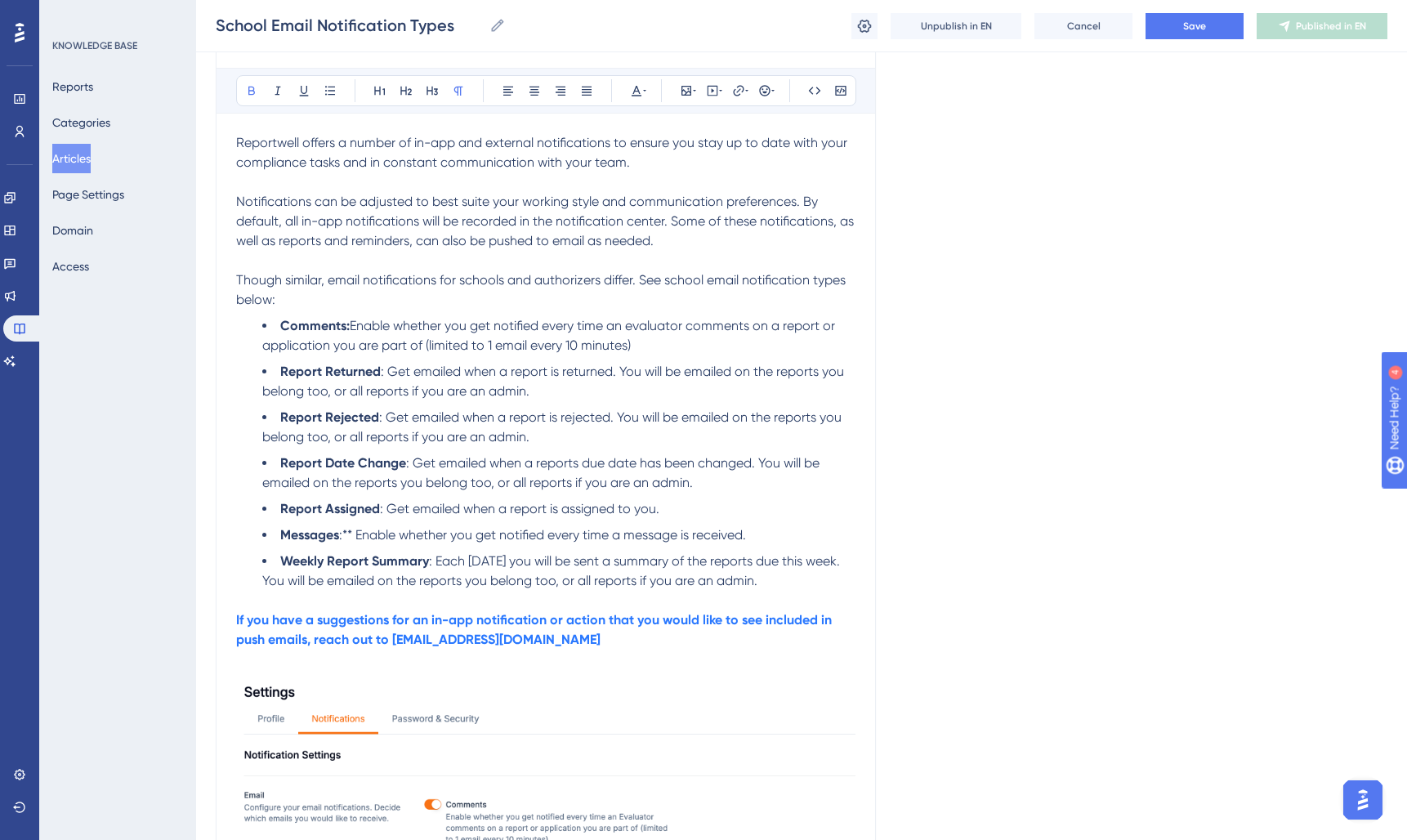
scroll to position [0, 0]
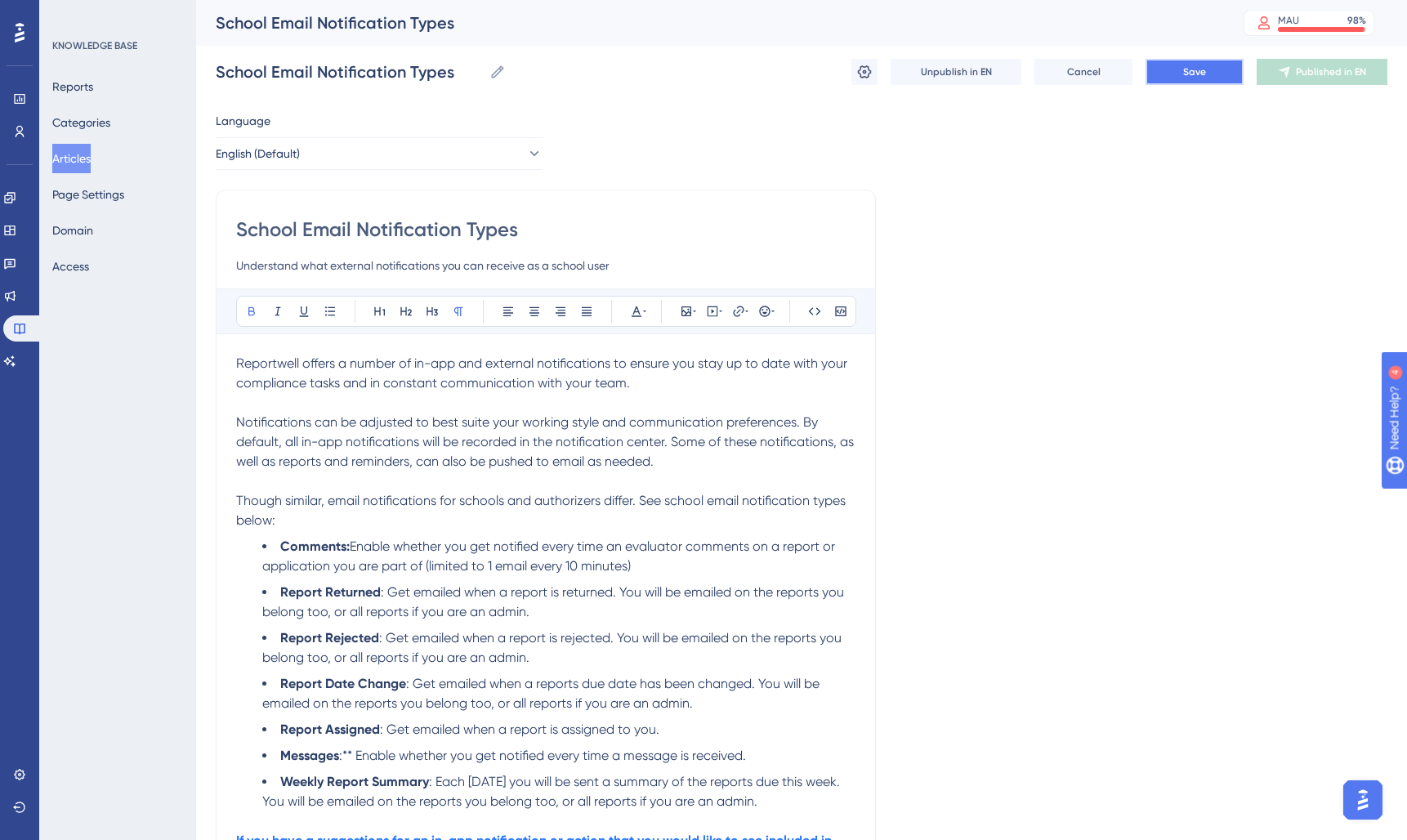
click at [1190, 73] on span "Save" at bounding box center [1195, 71] width 23 height 13
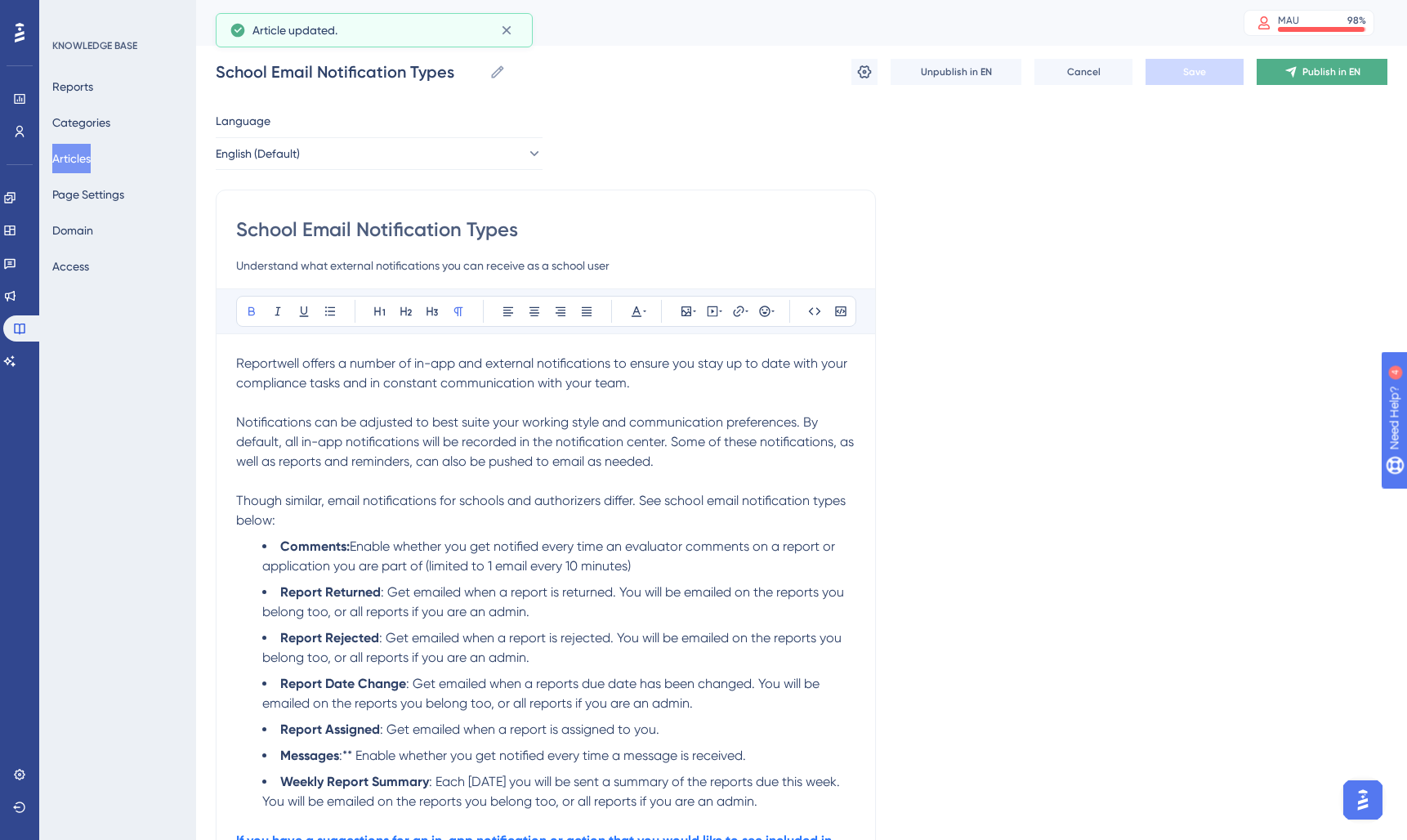
click at [1303, 77] on span "Publish in EN" at bounding box center [1331, 71] width 58 height 13
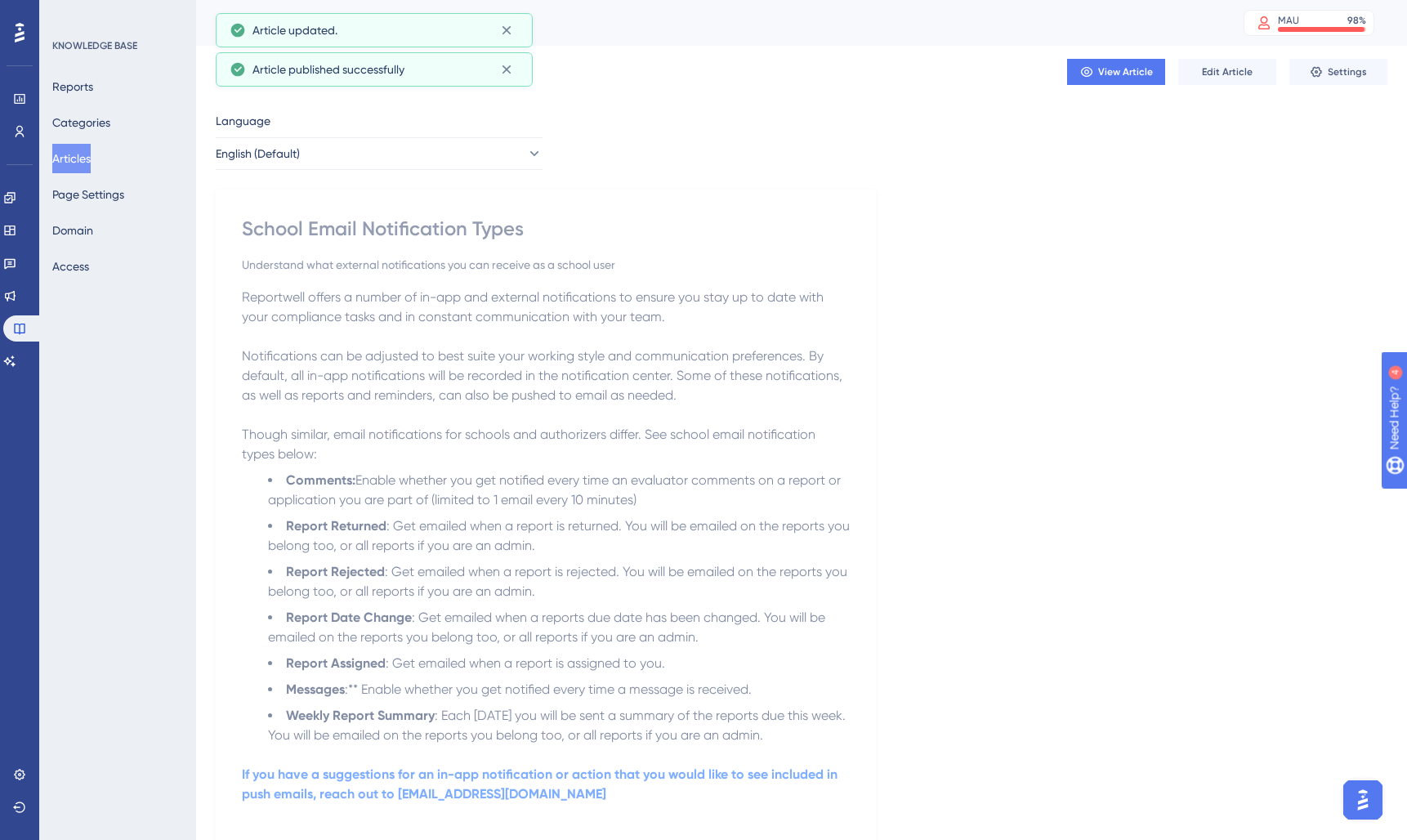
click at [86, 165] on button "Articles" at bounding box center [71, 158] width 38 height 29
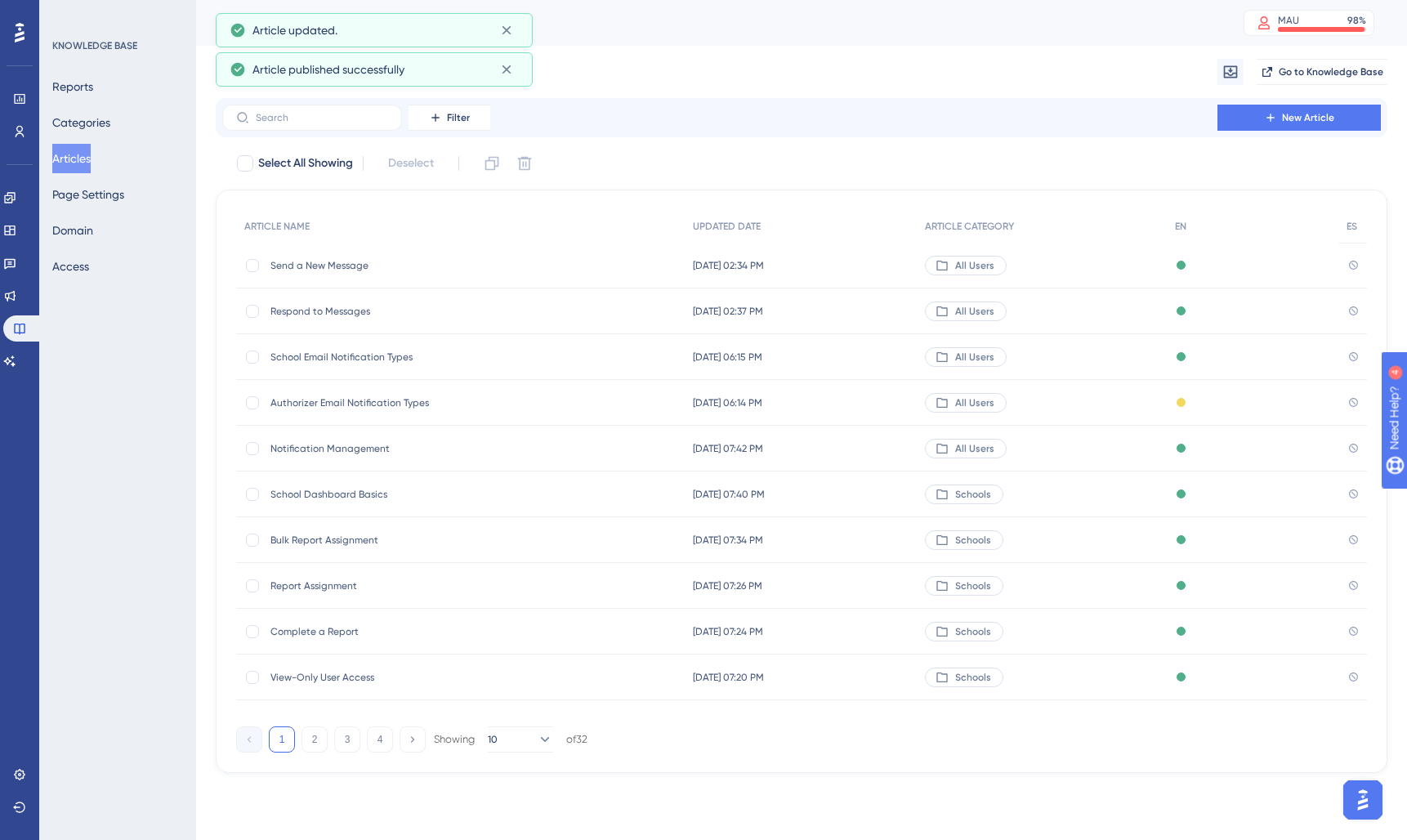
click at [366, 403] on span "Authorizer Email Notification Types" at bounding box center [401, 402] width 262 height 13
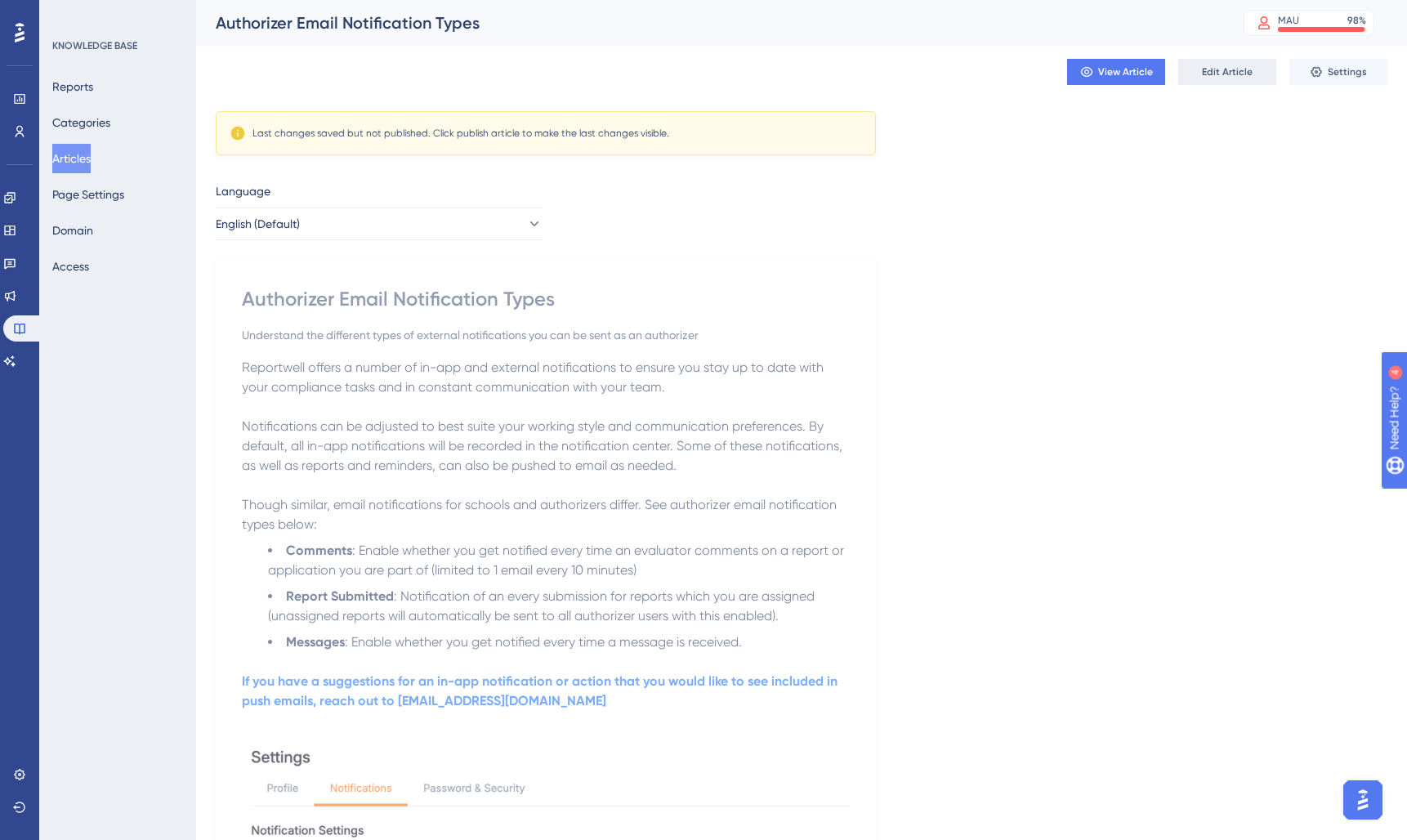
click at [1242, 74] on span "Edit Article" at bounding box center [1227, 71] width 50 height 13
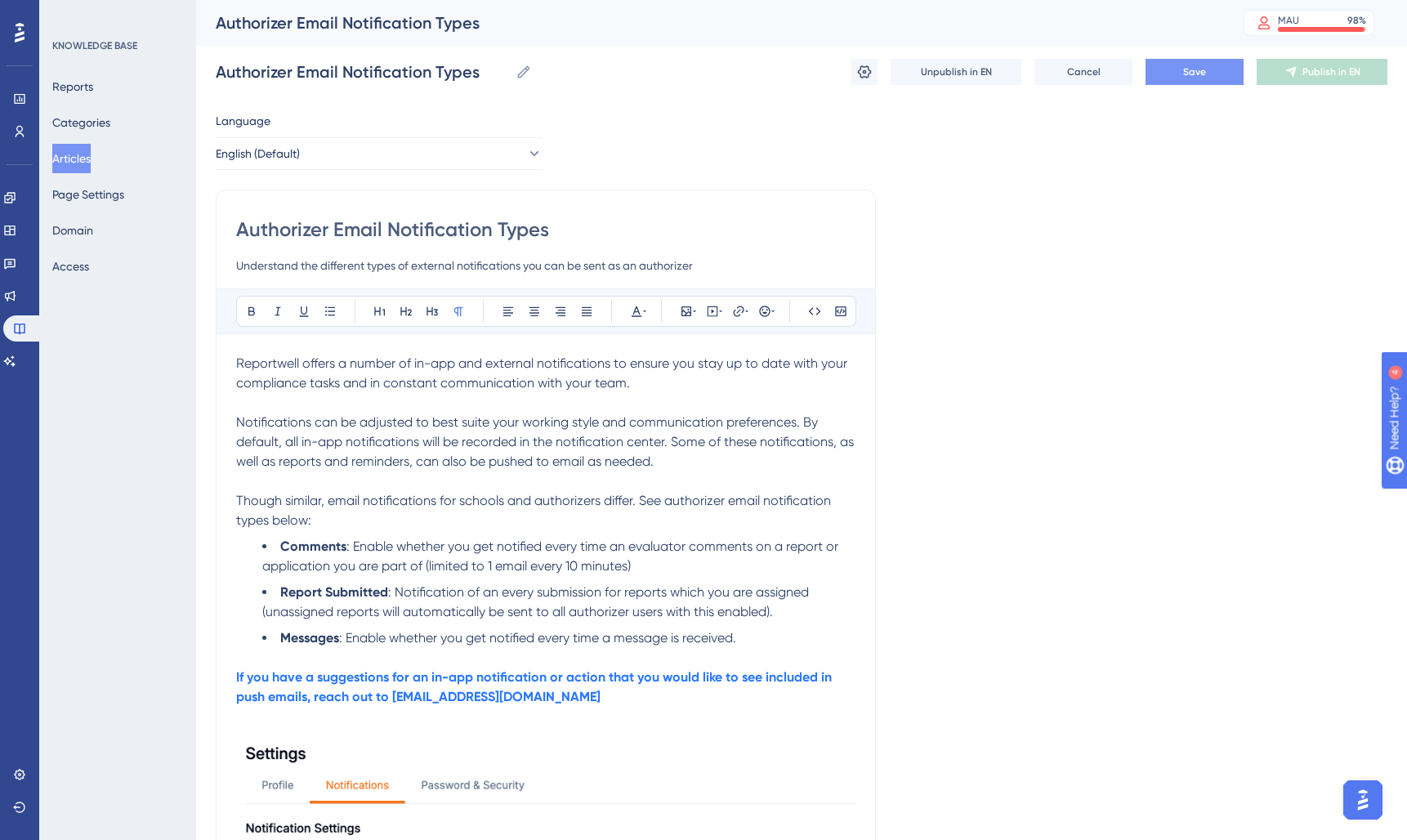
click at [1190, 78] on span "Save" at bounding box center [1195, 71] width 23 height 13
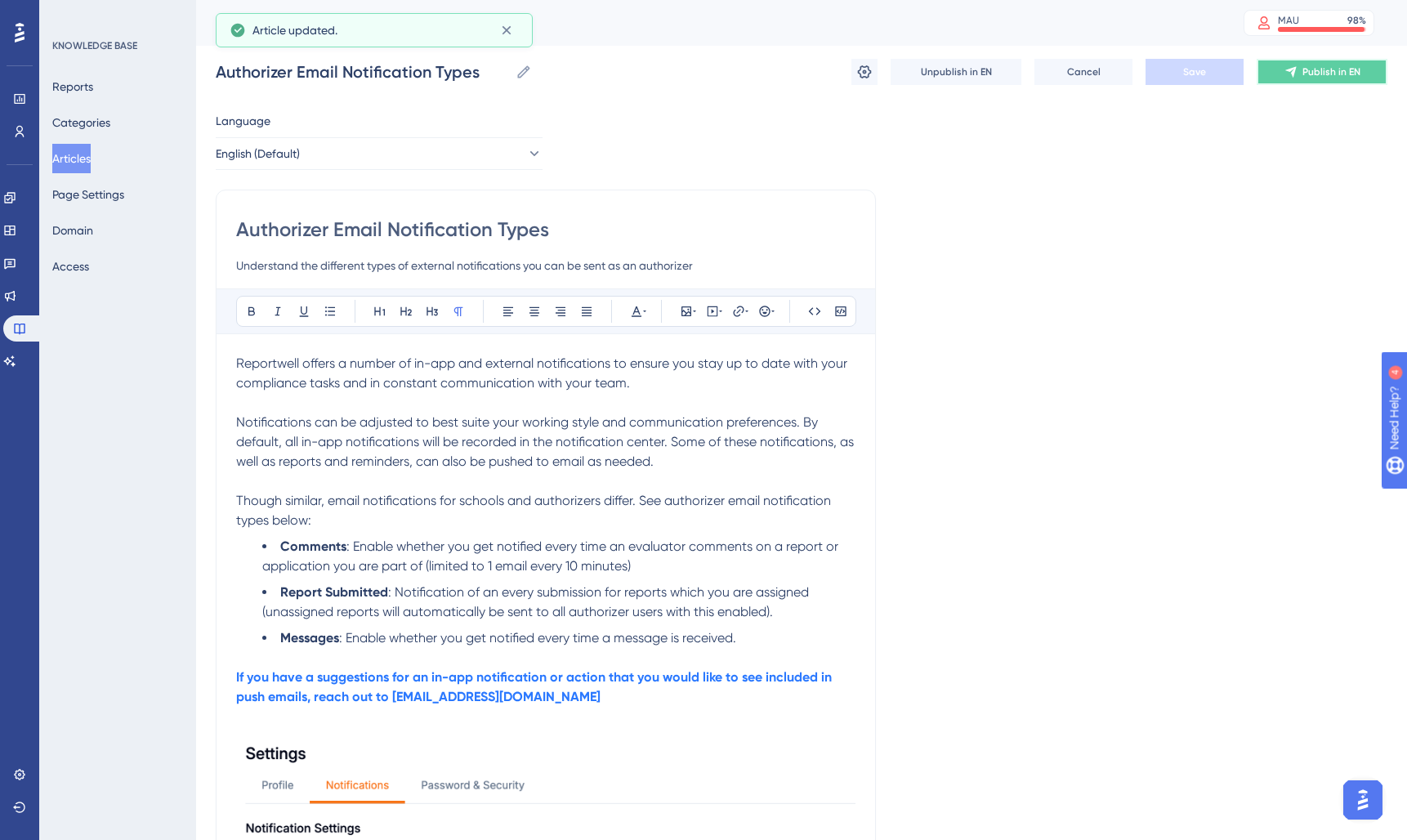
click at [1300, 66] on button "Publish in EN" at bounding box center [1321, 72] width 131 height 26
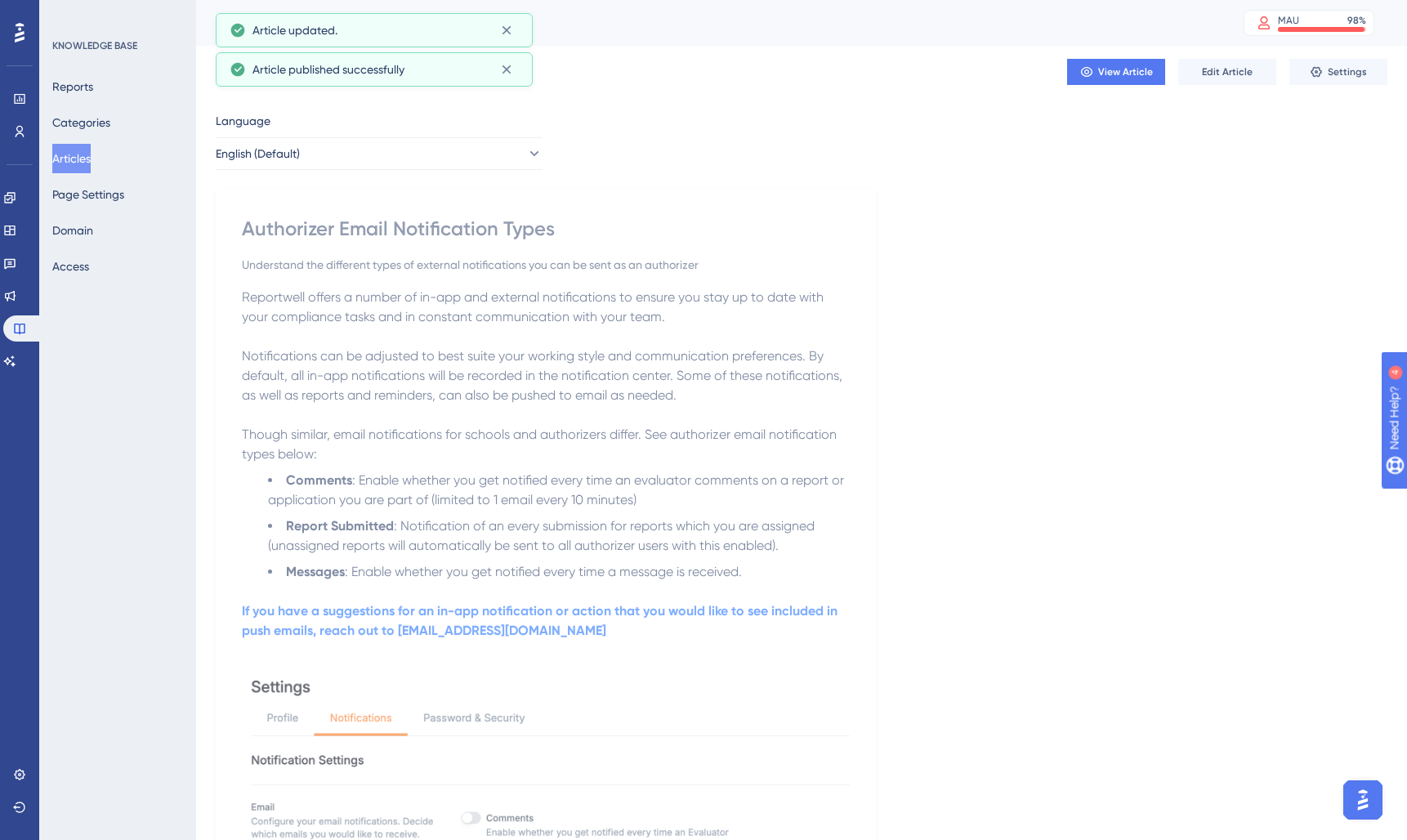
click at [72, 158] on button "Articles" at bounding box center [71, 158] width 38 height 29
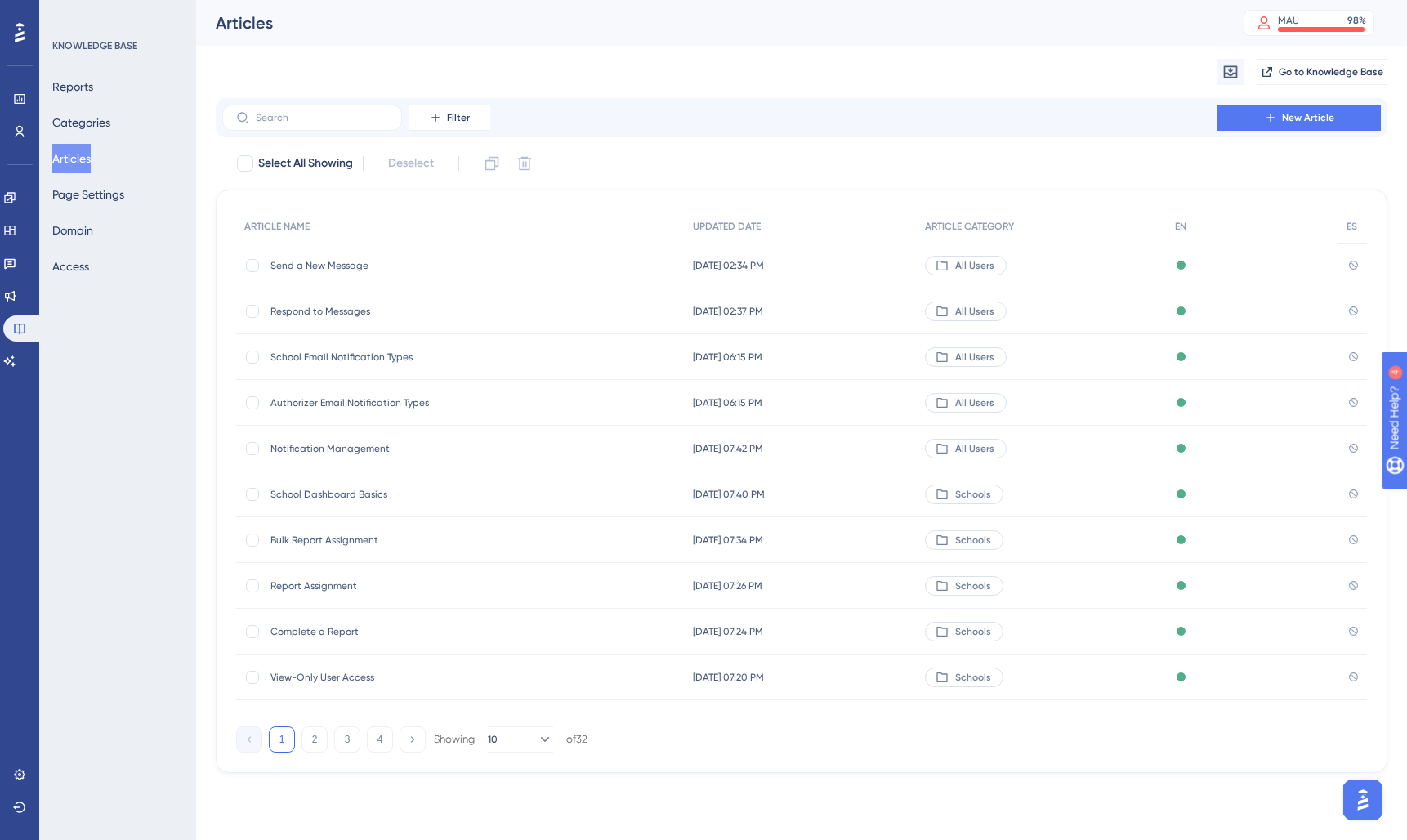
click at [324, 453] on span "Notification Management" at bounding box center [401, 448] width 262 height 13
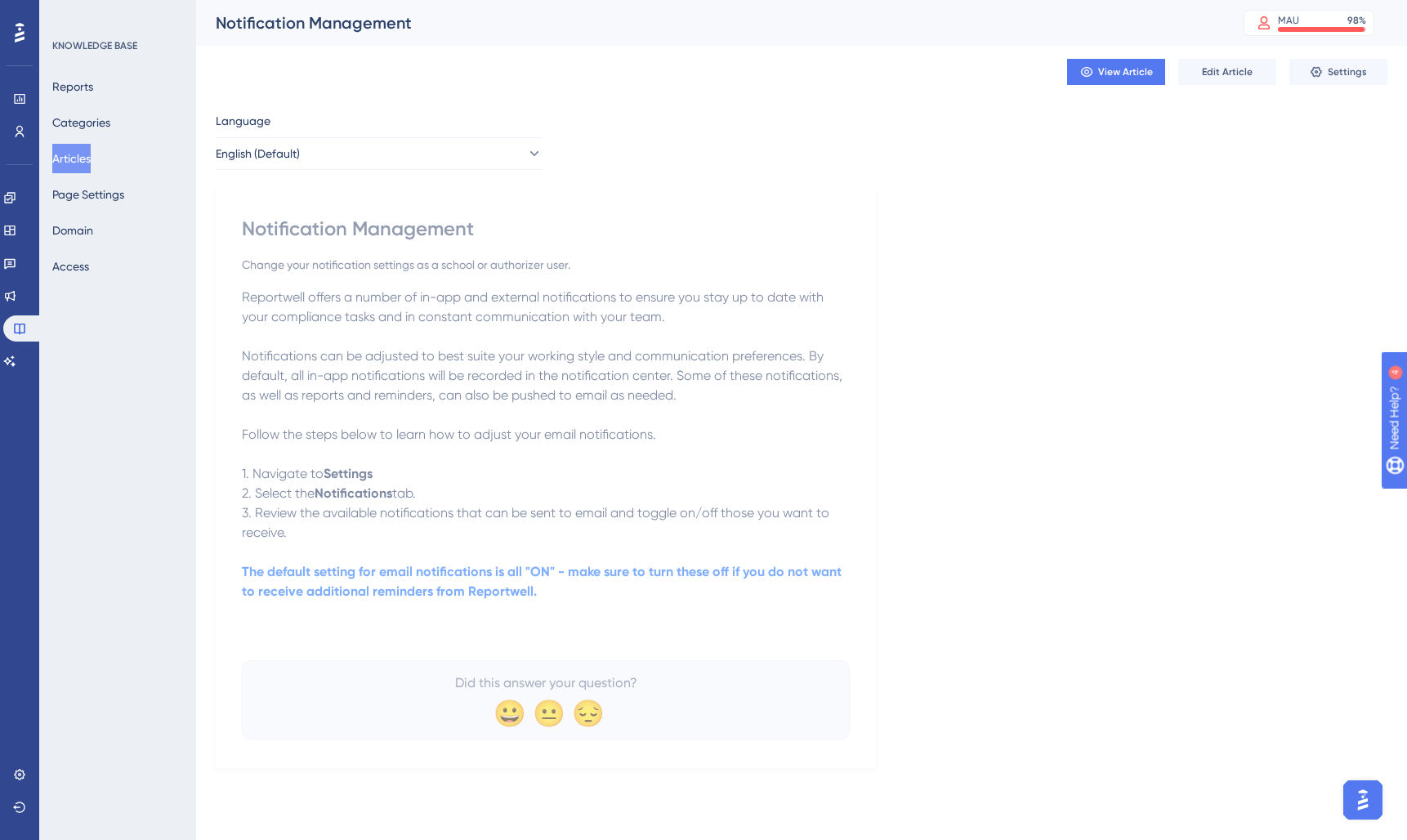
click at [88, 155] on button "Articles" at bounding box center [71, 158] width 38 height 29
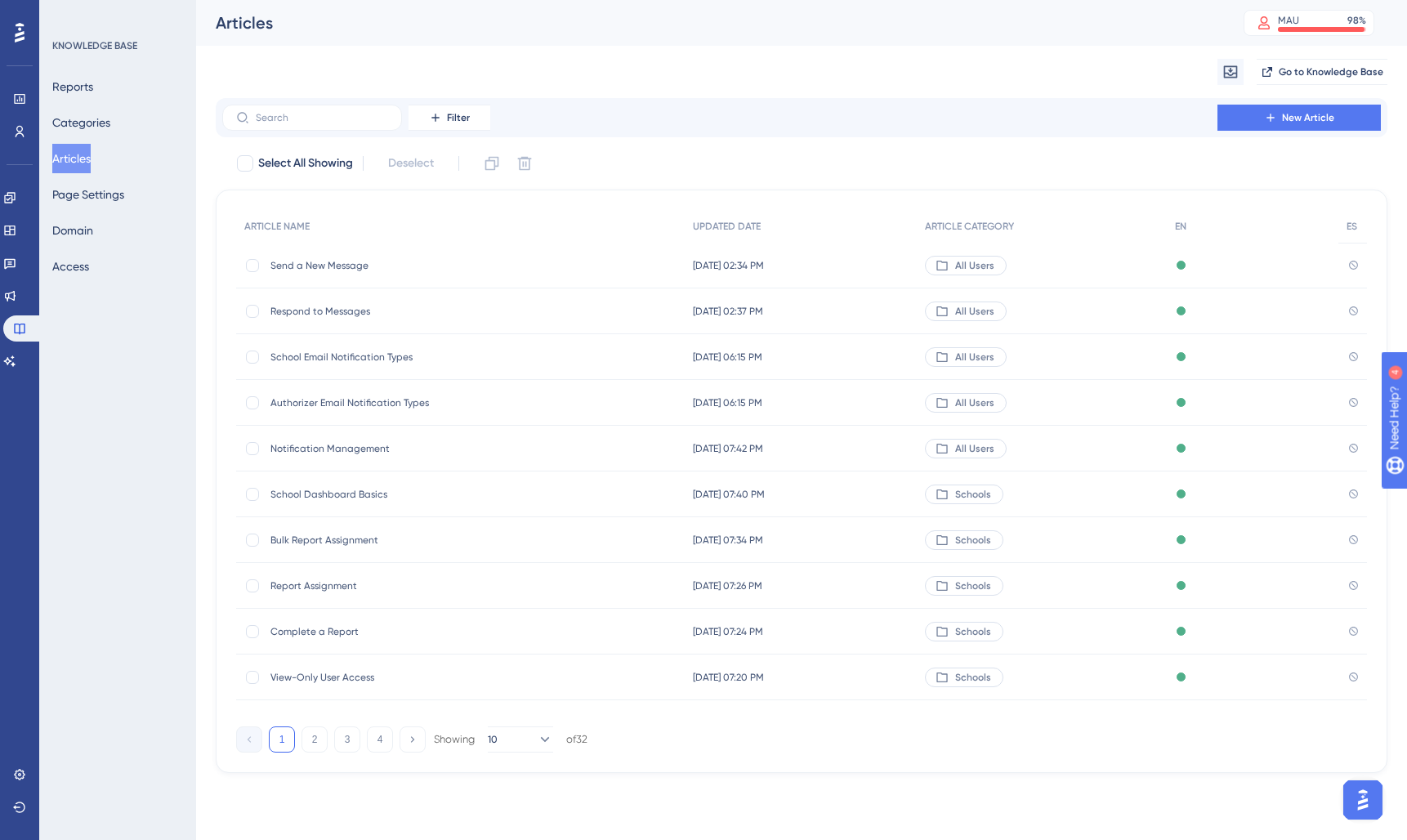
click at [360, 452] on span "Notification Management" at bounding box center [401, 448] width 262 height 13
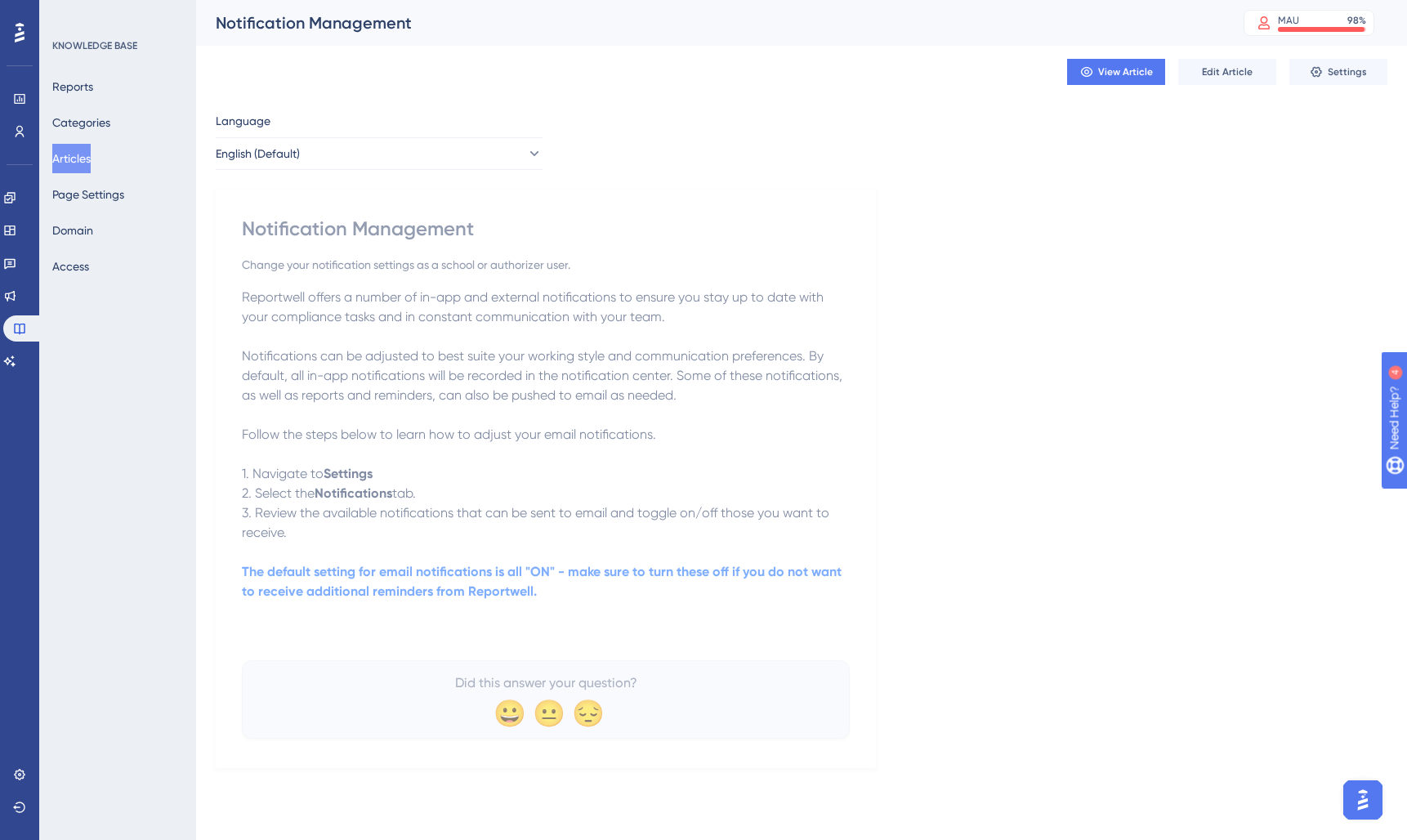
click at [79, 157] on button "Articles" at bounding box center [71, 158] width 38 height 29
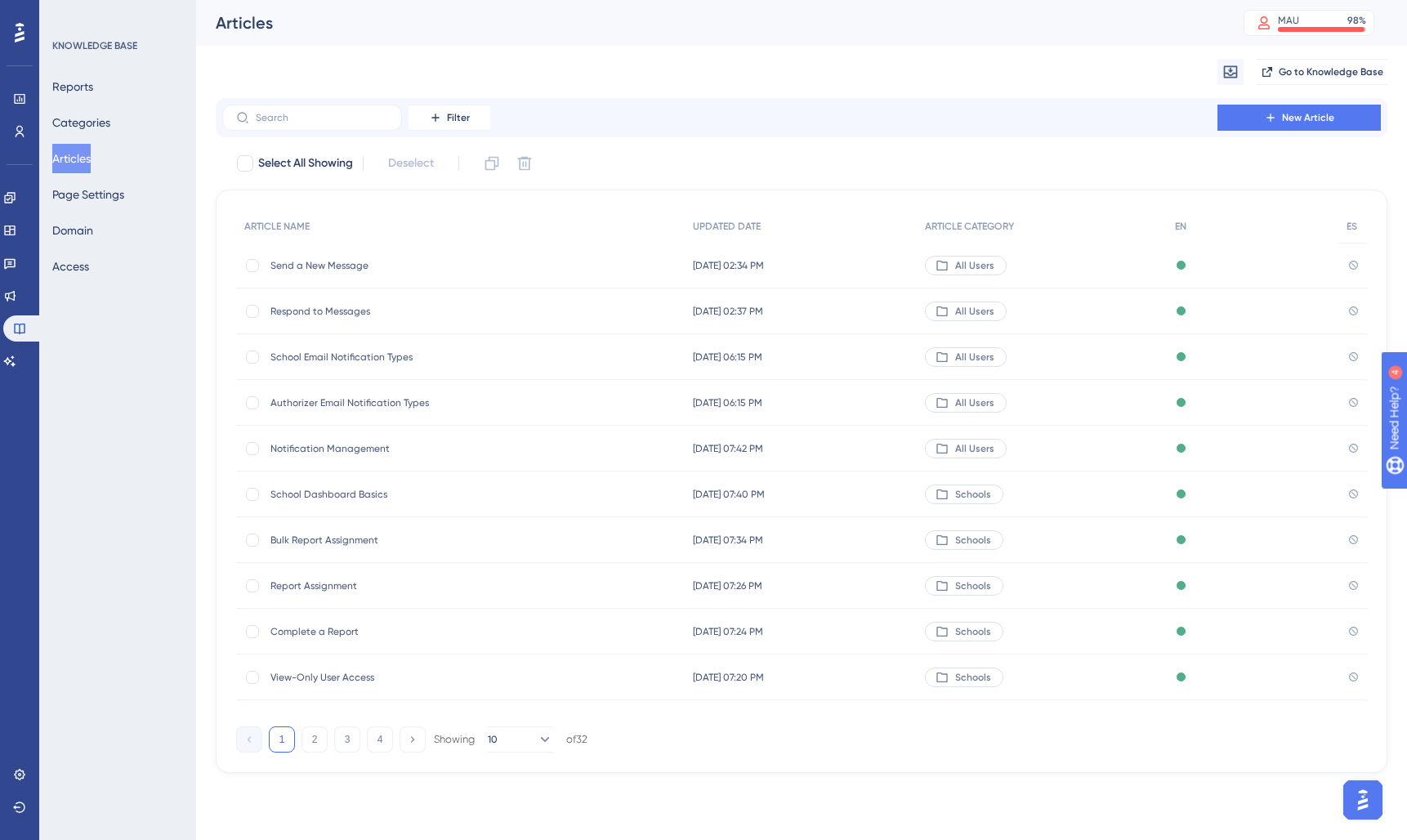
click at [311, 494] on span "School Dashboard Basics" at bounding box center [401, 494] width 262 height 13
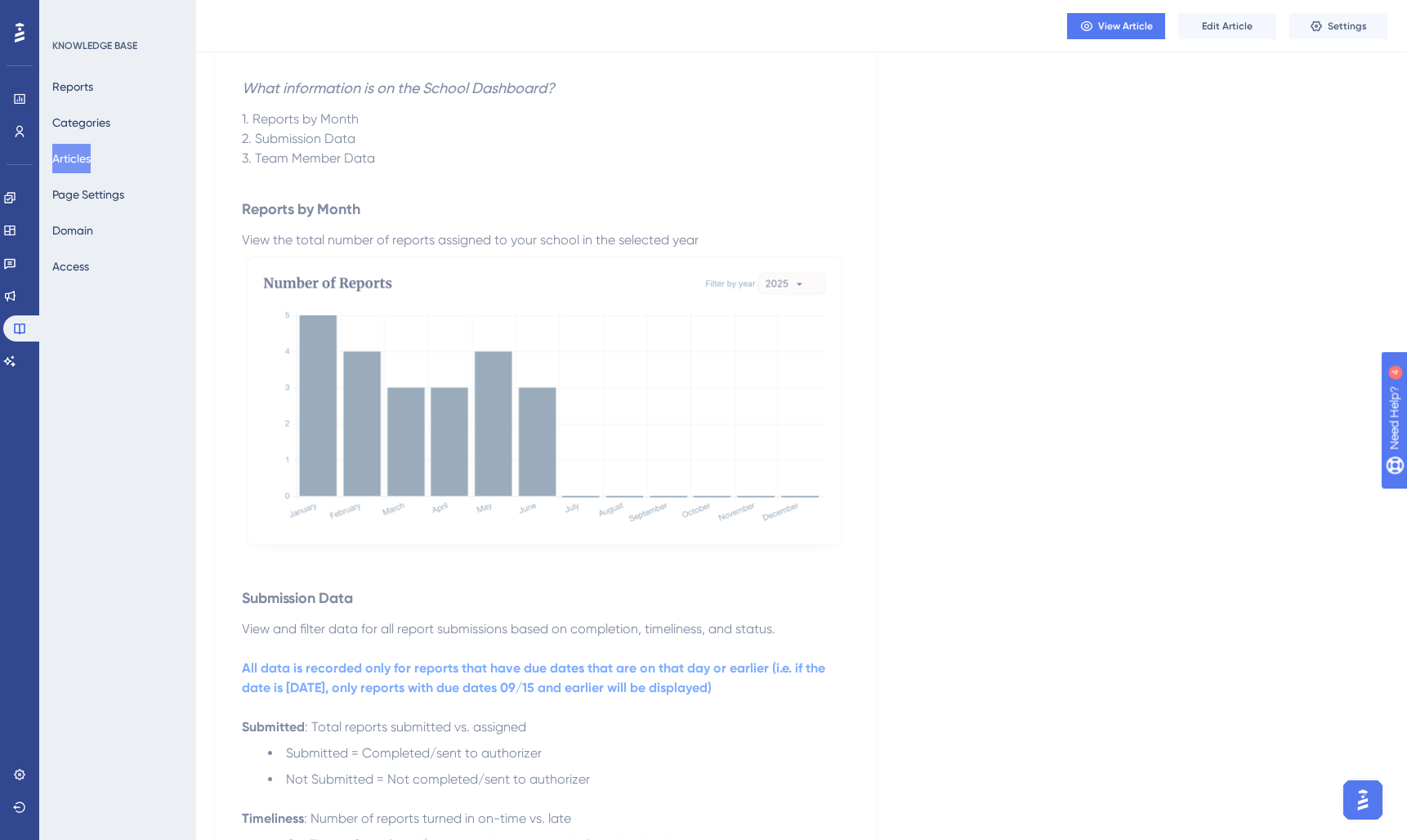
scroll to position [230, 0]
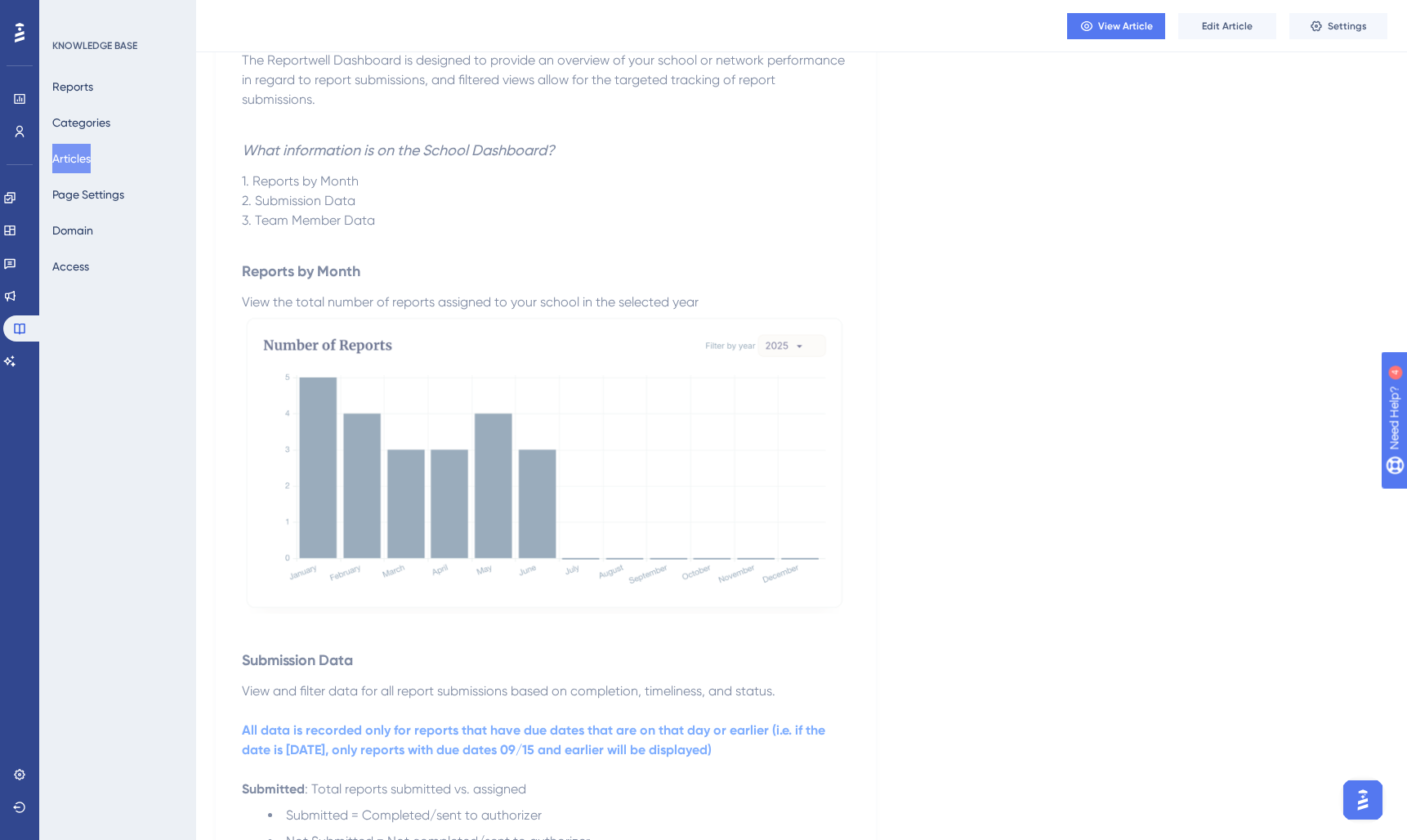
click at [616, 503] on img at bounding box center [546, 462] width 608 height 301
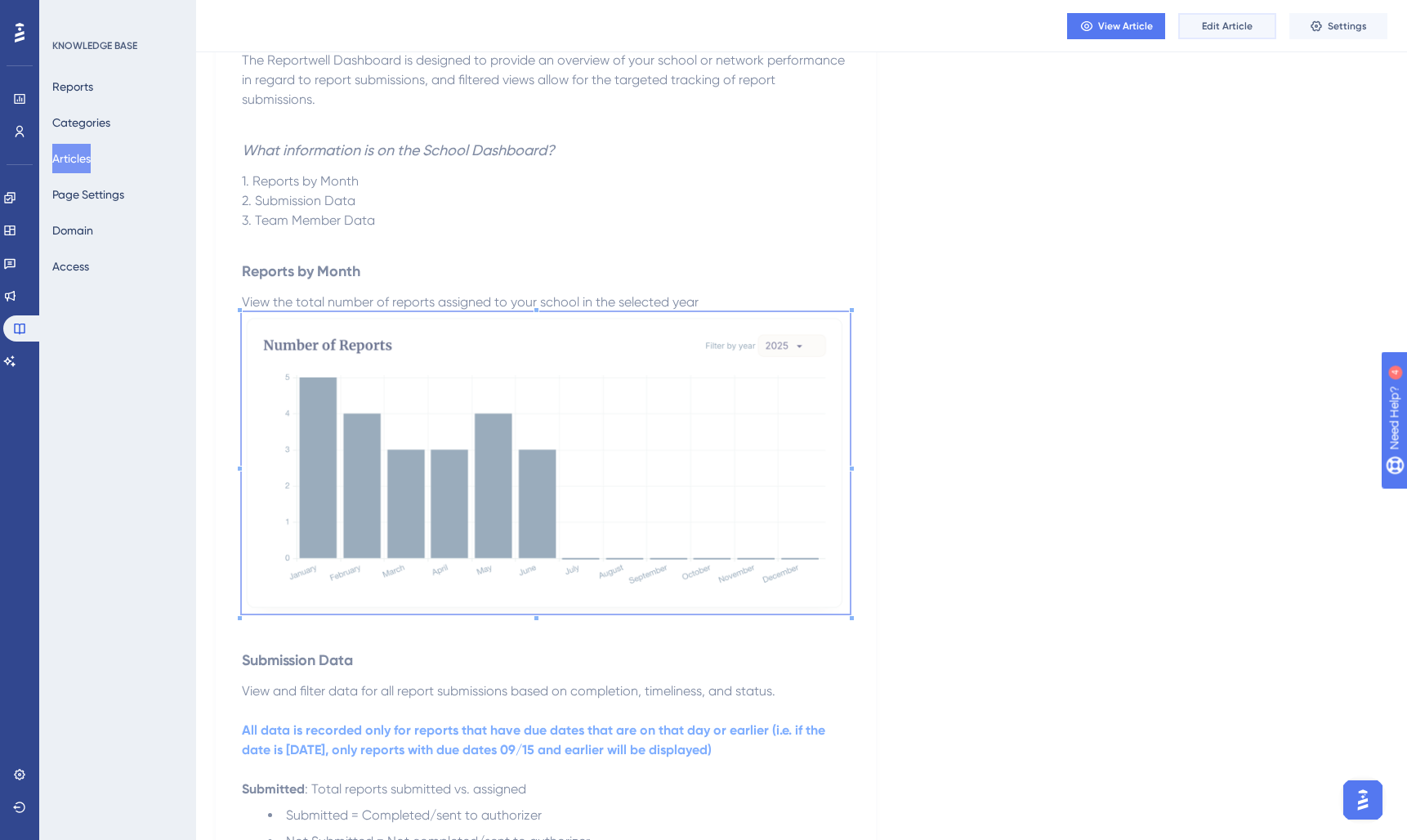
click at [1249, 35] on button "Edit Article" at bounding box center [1227, 26] width 98 height 26
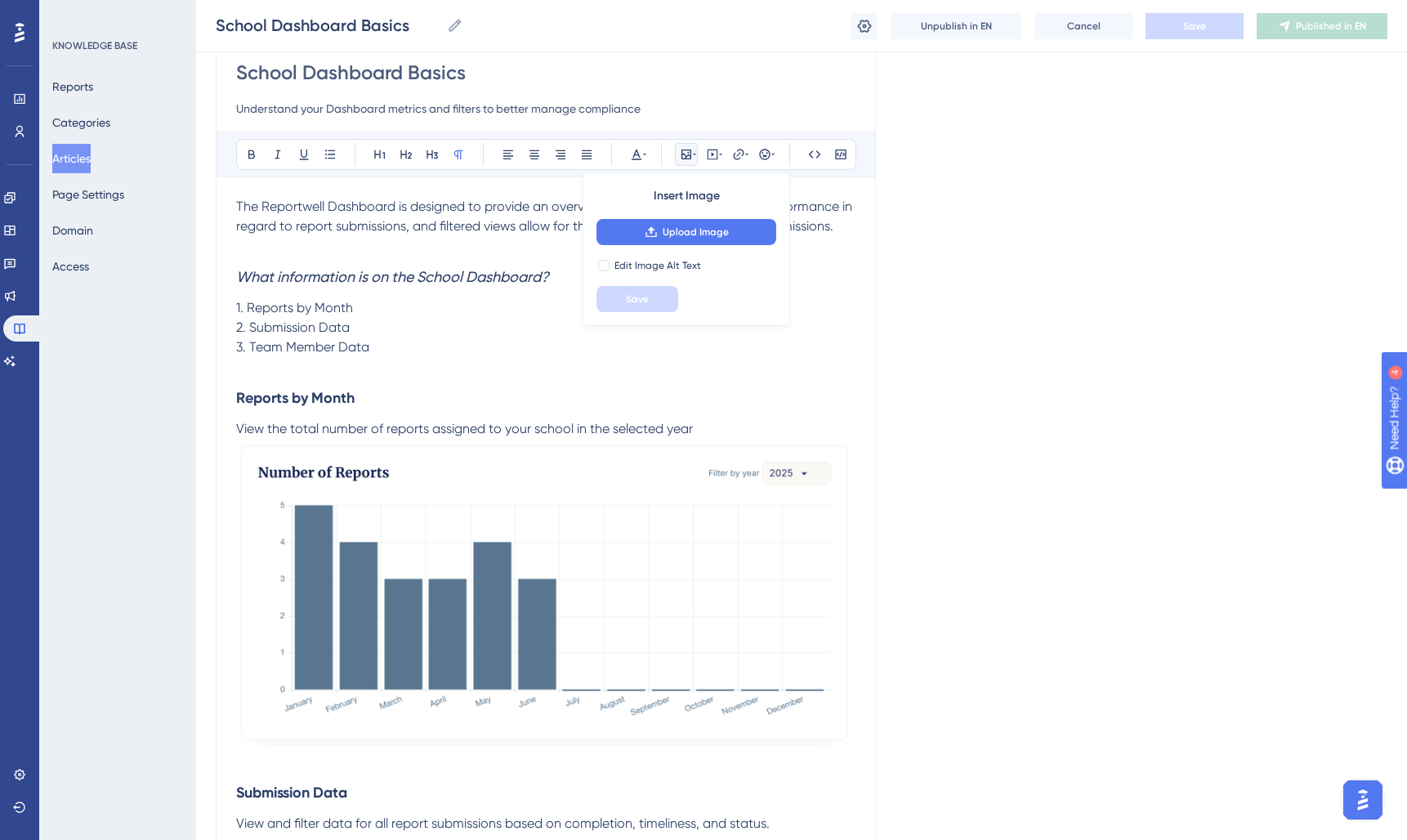
scroll to position [140, 0]
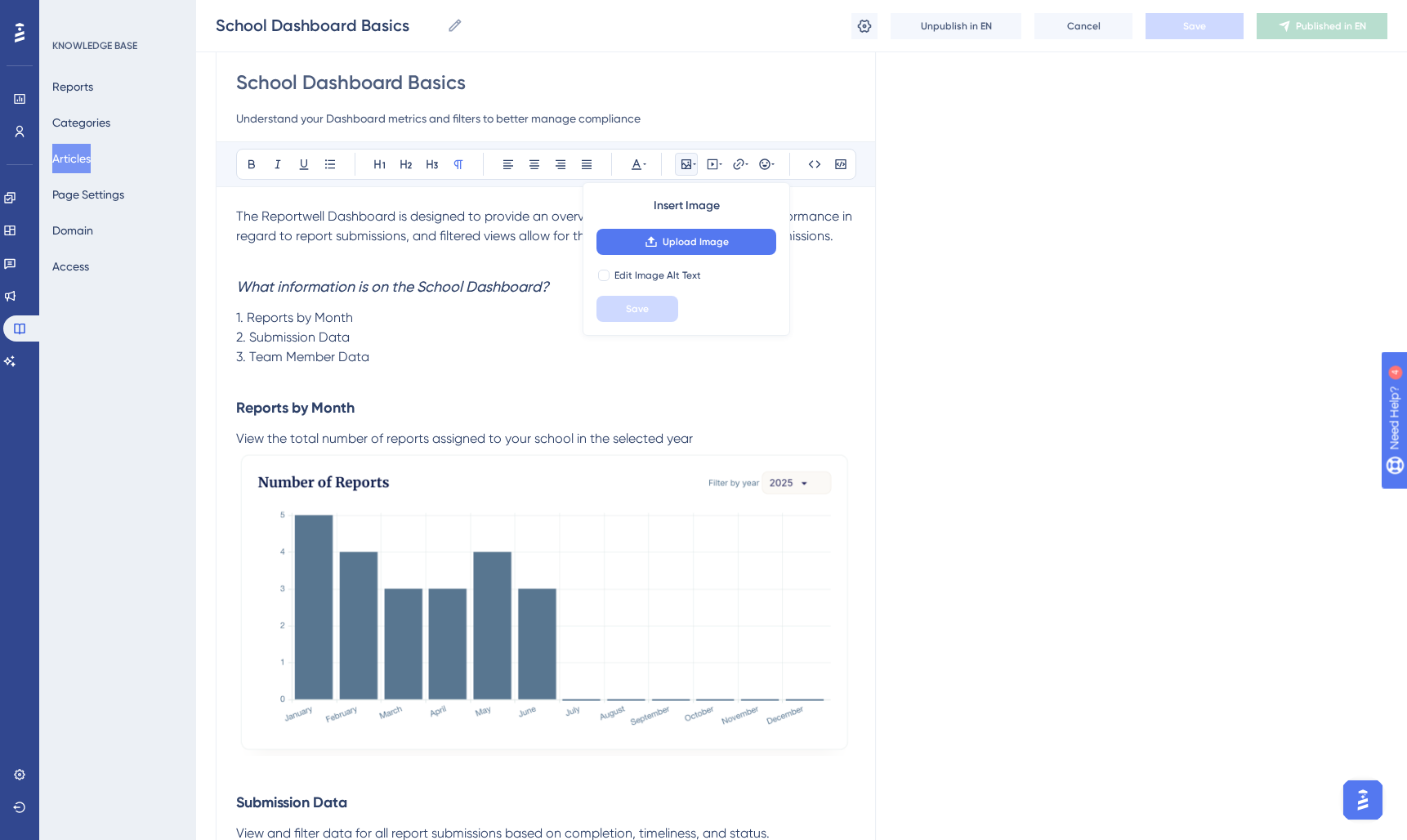
click at [478, 588] on img at bounding box center [546, 602] width 619 height 307
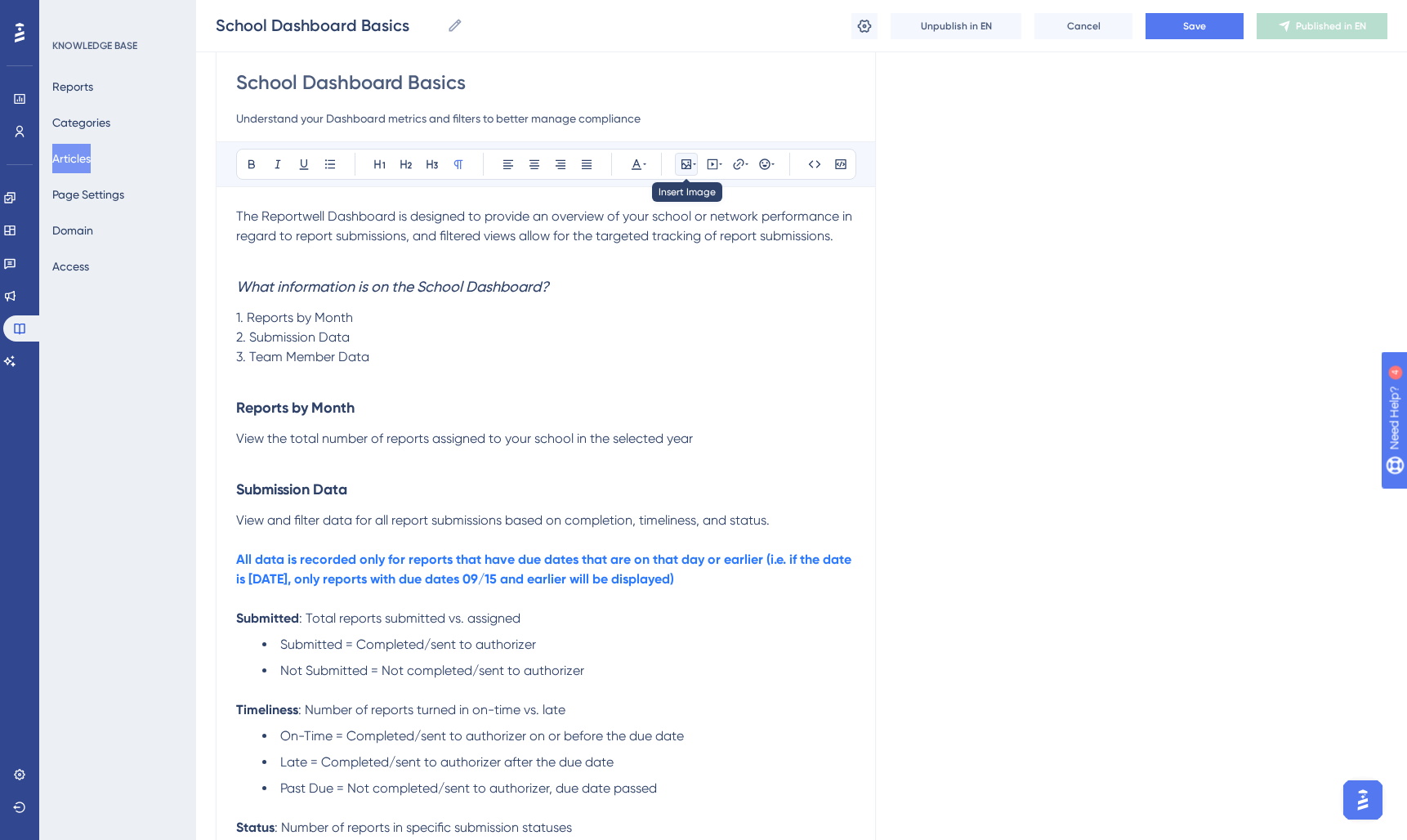
click at [691, 165] on icon at bounding box center [686, 164] width 10 height 10
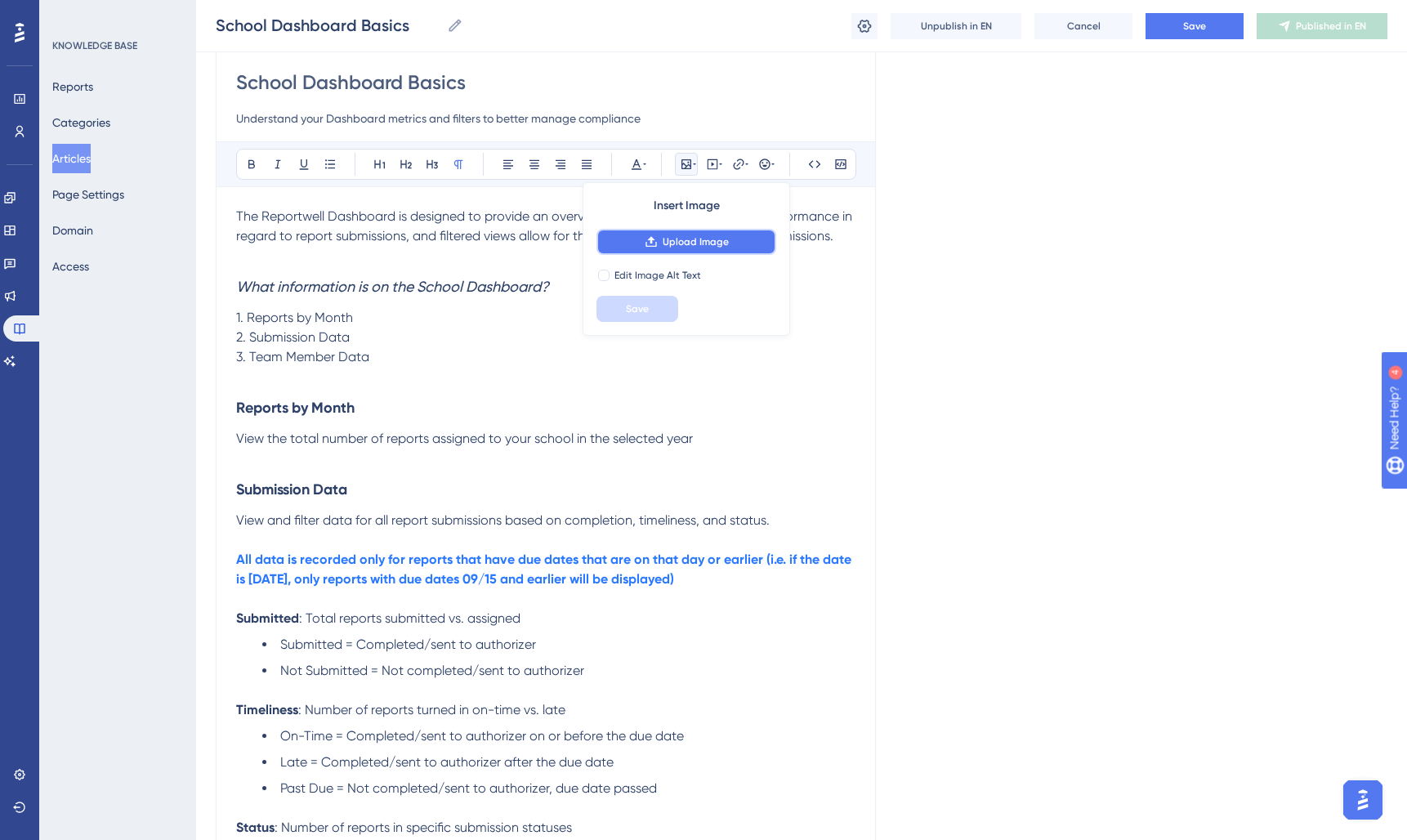
click at [660, 244] on button "Upload Image" at bounding box center [685, 242] width 179 height 26
click at [665, 238] on span "Upload Image" at bounding box center [696, 242] width 66 height 13
click at [775, 409] on h3 "Reports by Month" at bounding box center [546, 407] width 619 height 42
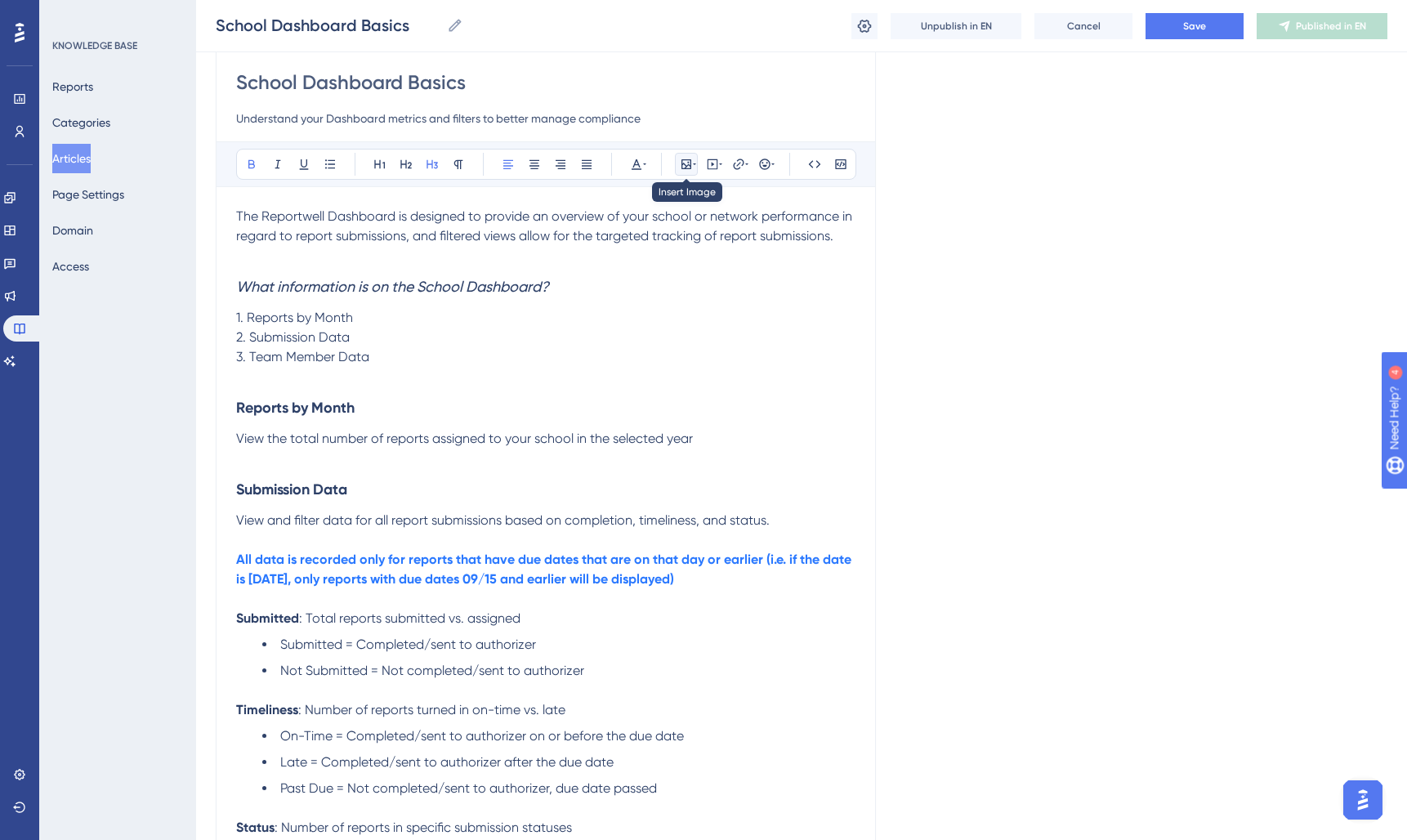
click at [687, 165] on icon at bounding box center [686, 164] width 10 height 10
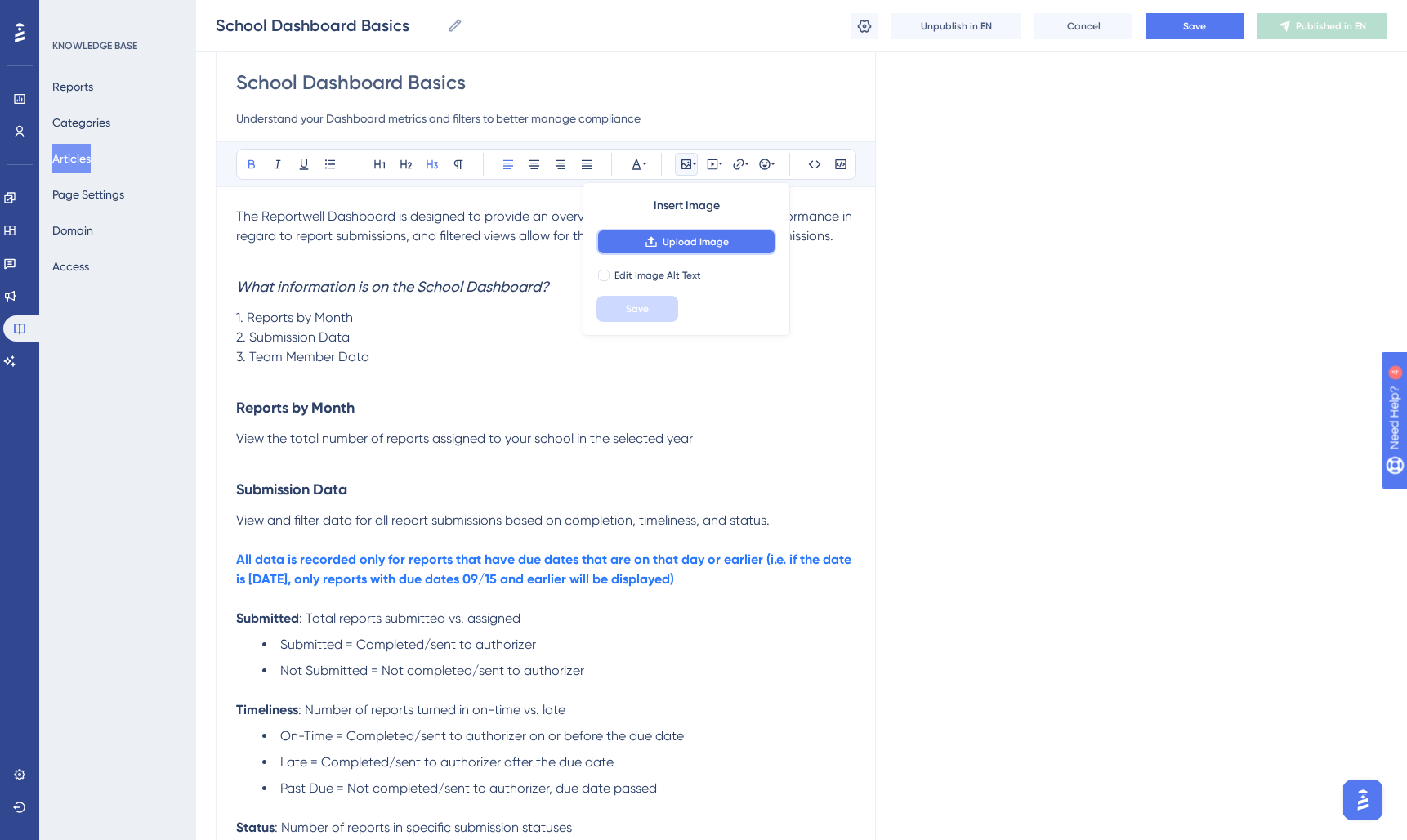
click at [700, 236] on span "Upload Image" at bounding box center [696, 242] width 66 height 13
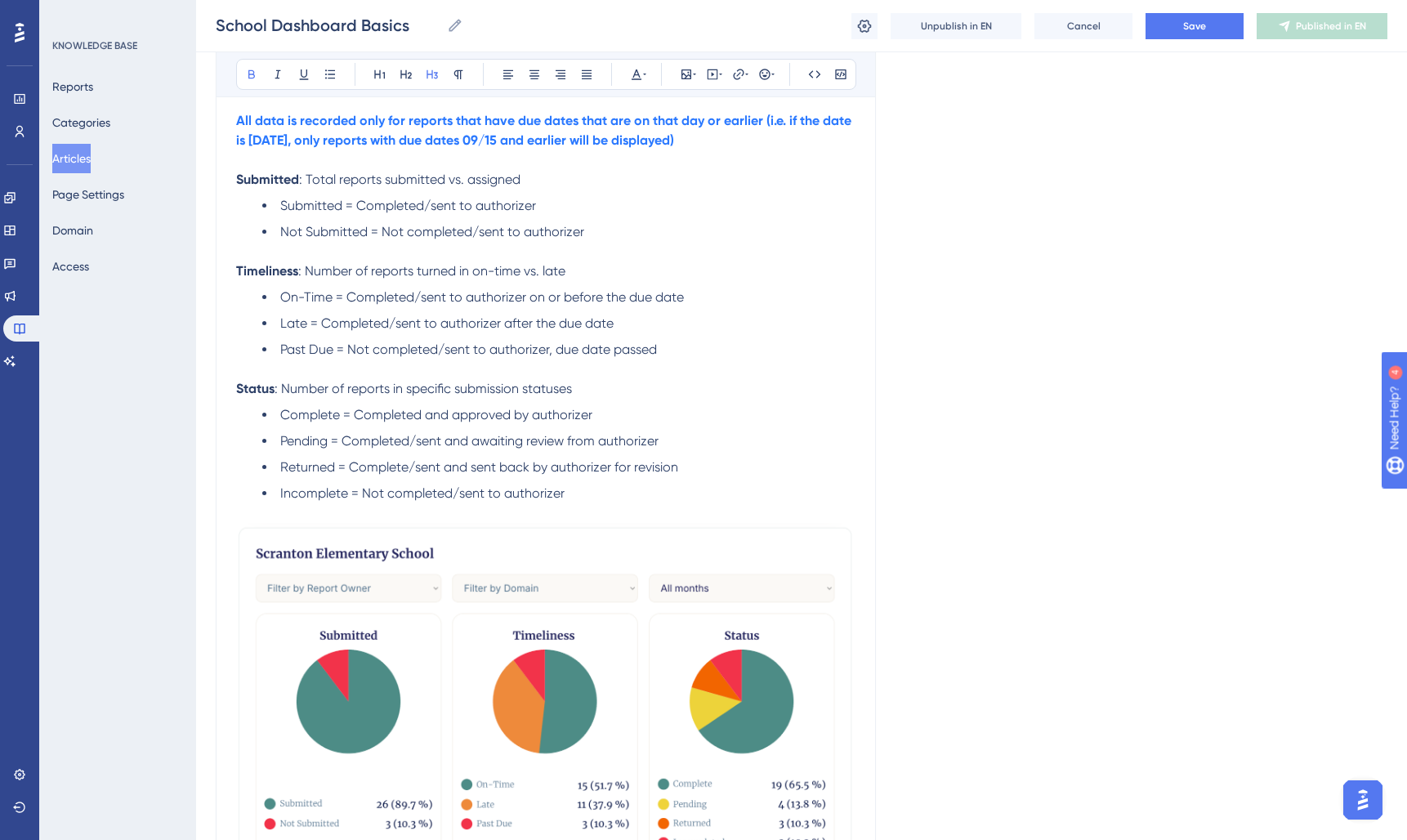
scroll to position [936, 0]
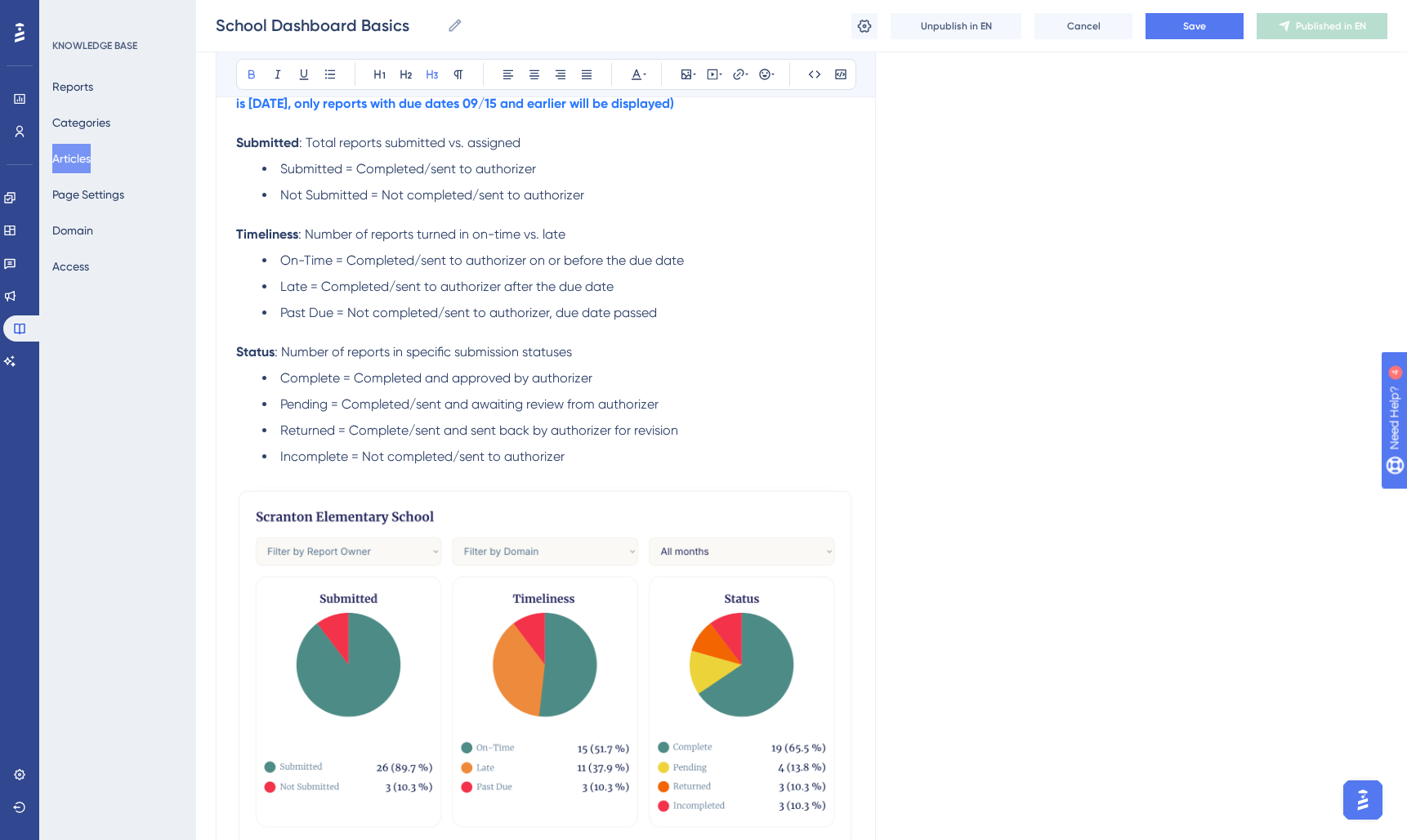
click at [559, 531] on img at bounding box center [546, 669] width 619 height 365
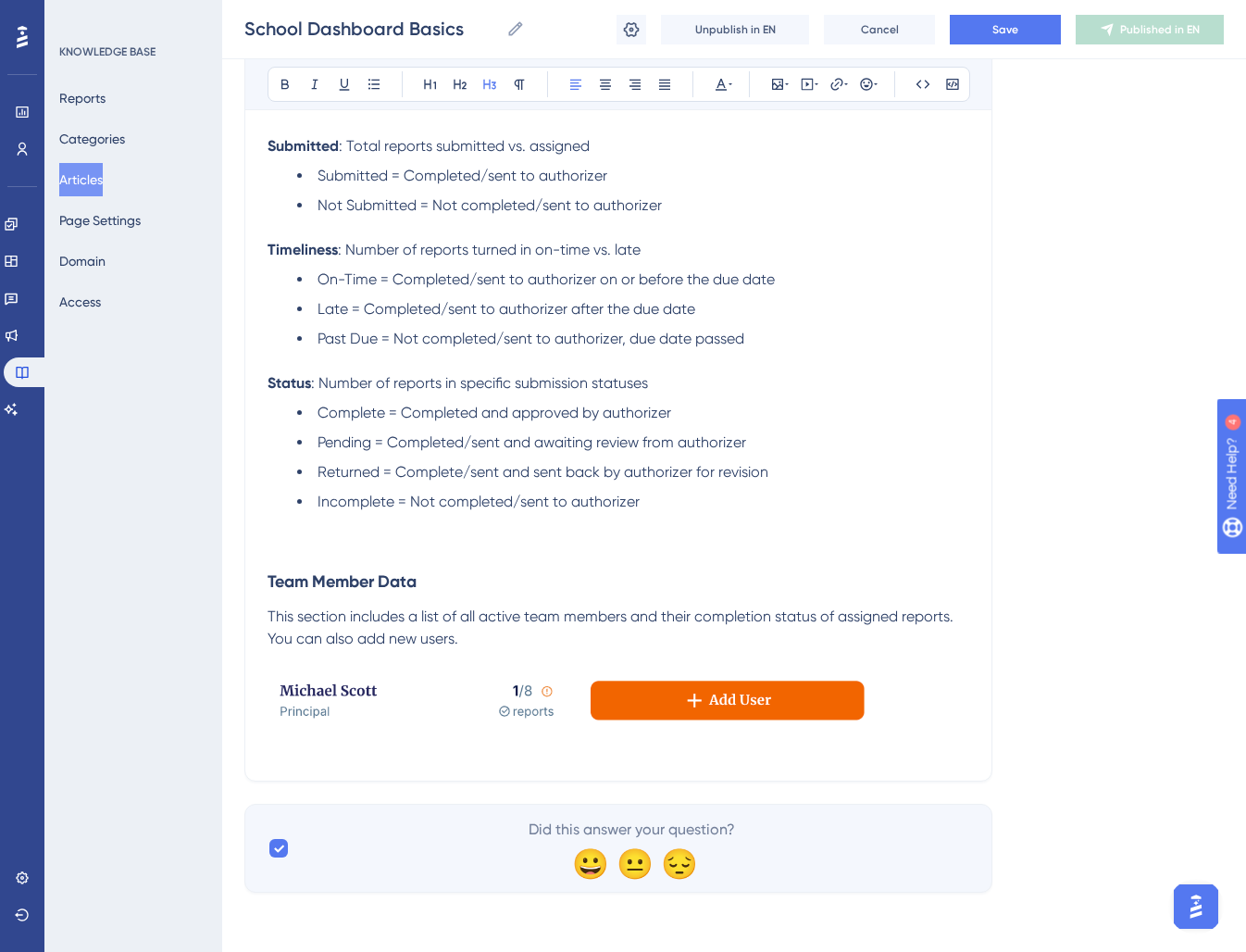
scroll to position [923, 0]
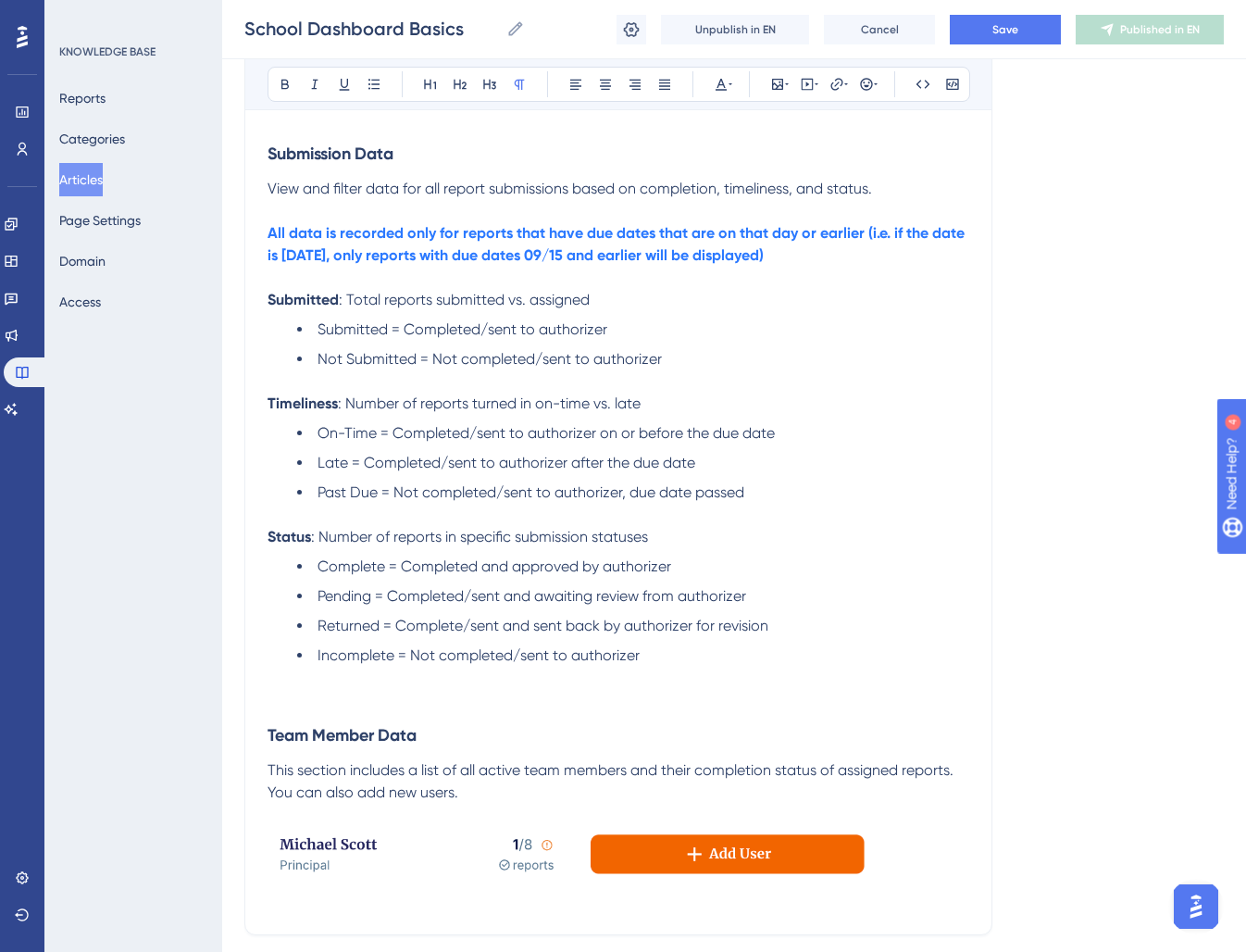
click at [295, 711] on p at bounding box center [619, 700] width 702 height 23
click at [777, 89] on icon at bounding box center [778, 83] width 15 height 15
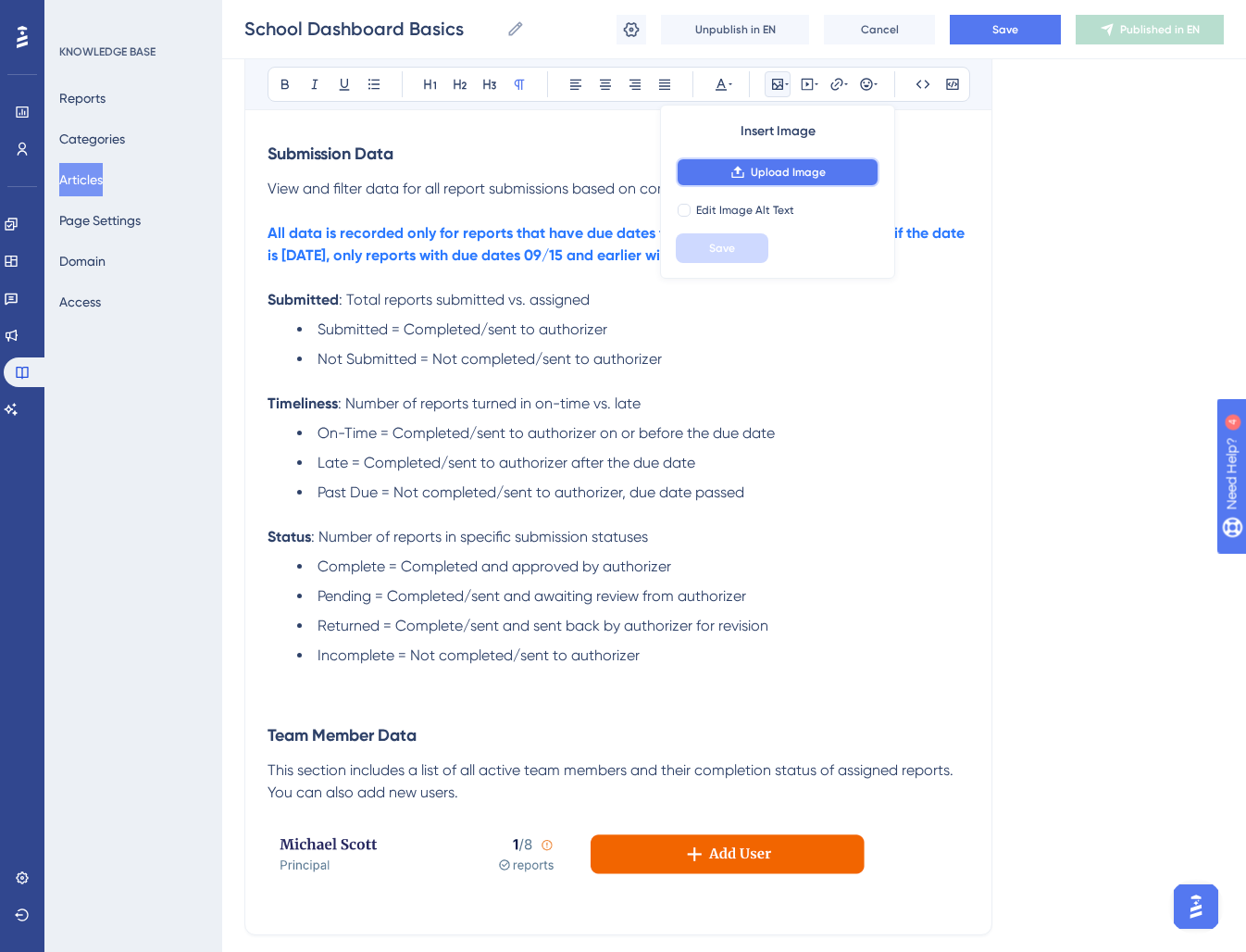
click at [758, 168] on span "Upload Image" at bounding box center [788, 172] width 75 height 15
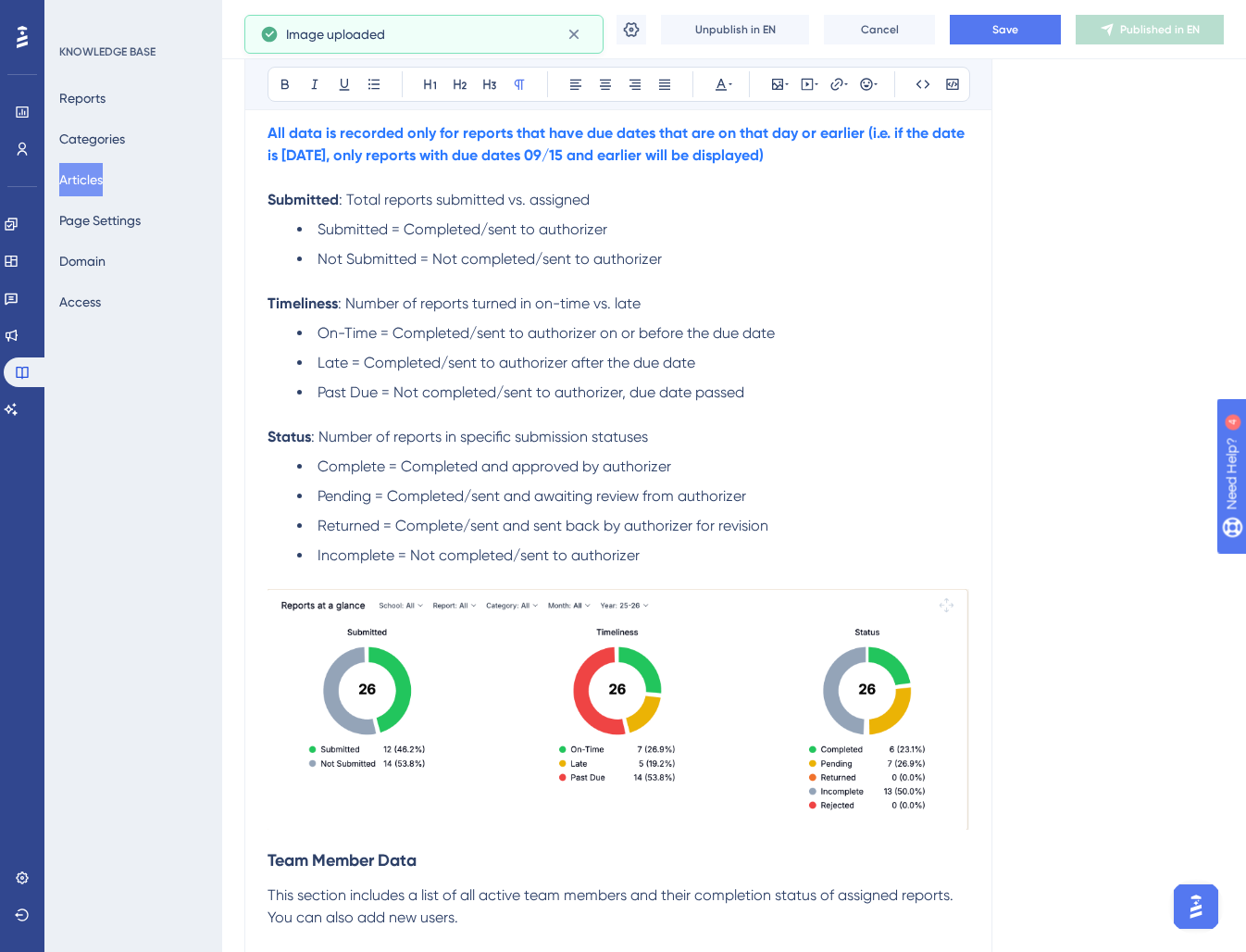
scroll to position [1051, 0]
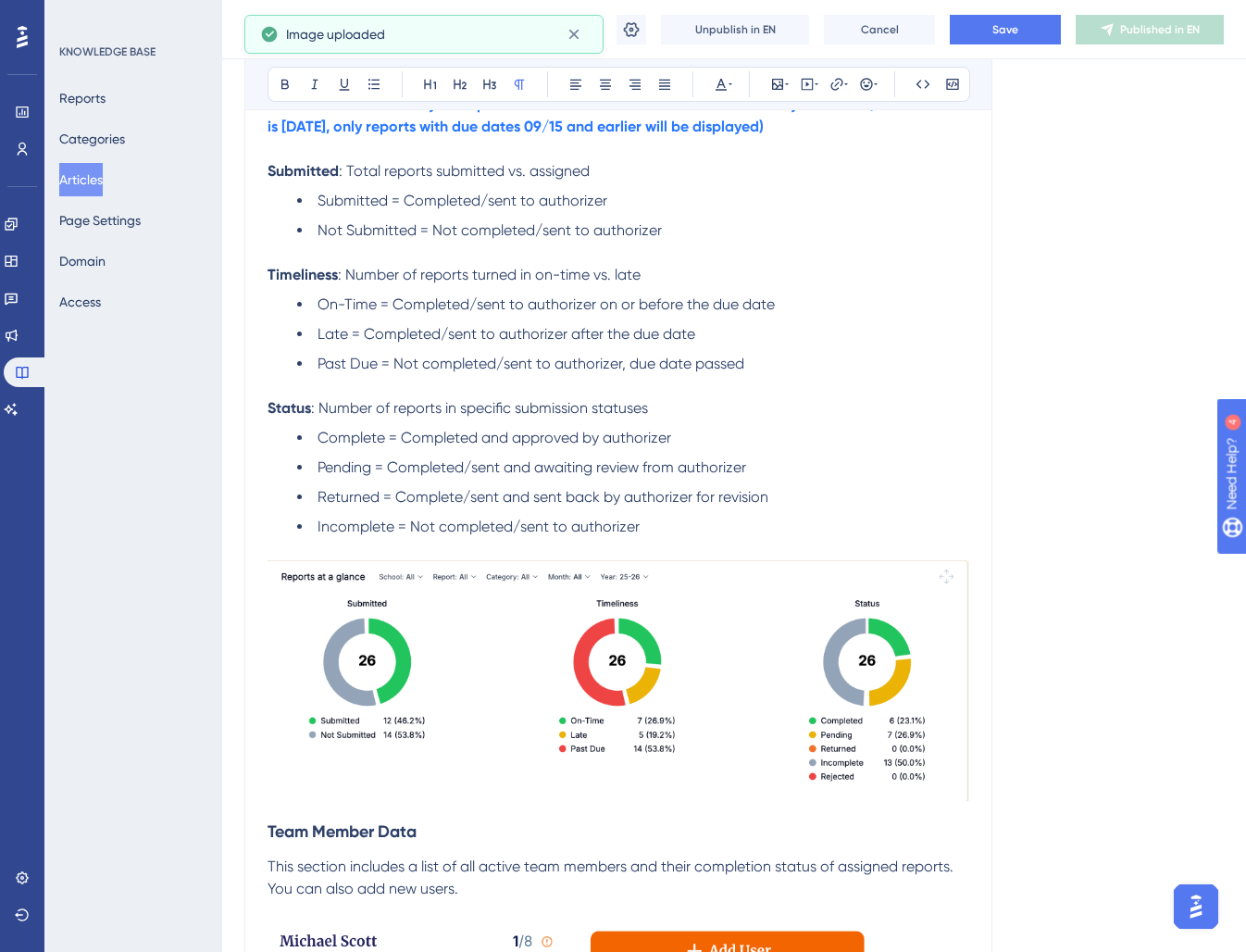
click at [923, 682] on img at bounding box center [619, 680] width 702 height 240
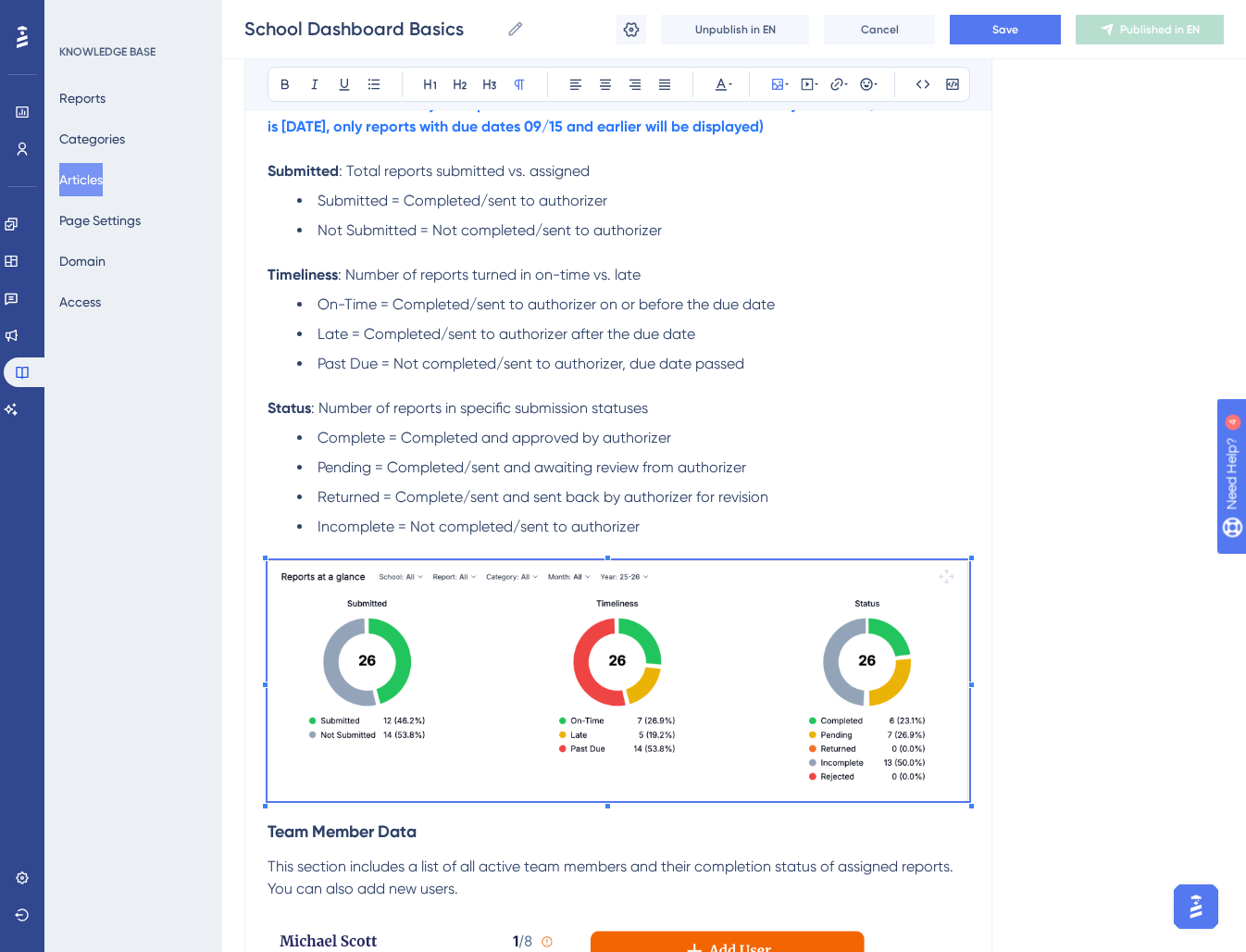
click at [969, 687] on div at bounding box center [971, 684] width 7 height 7
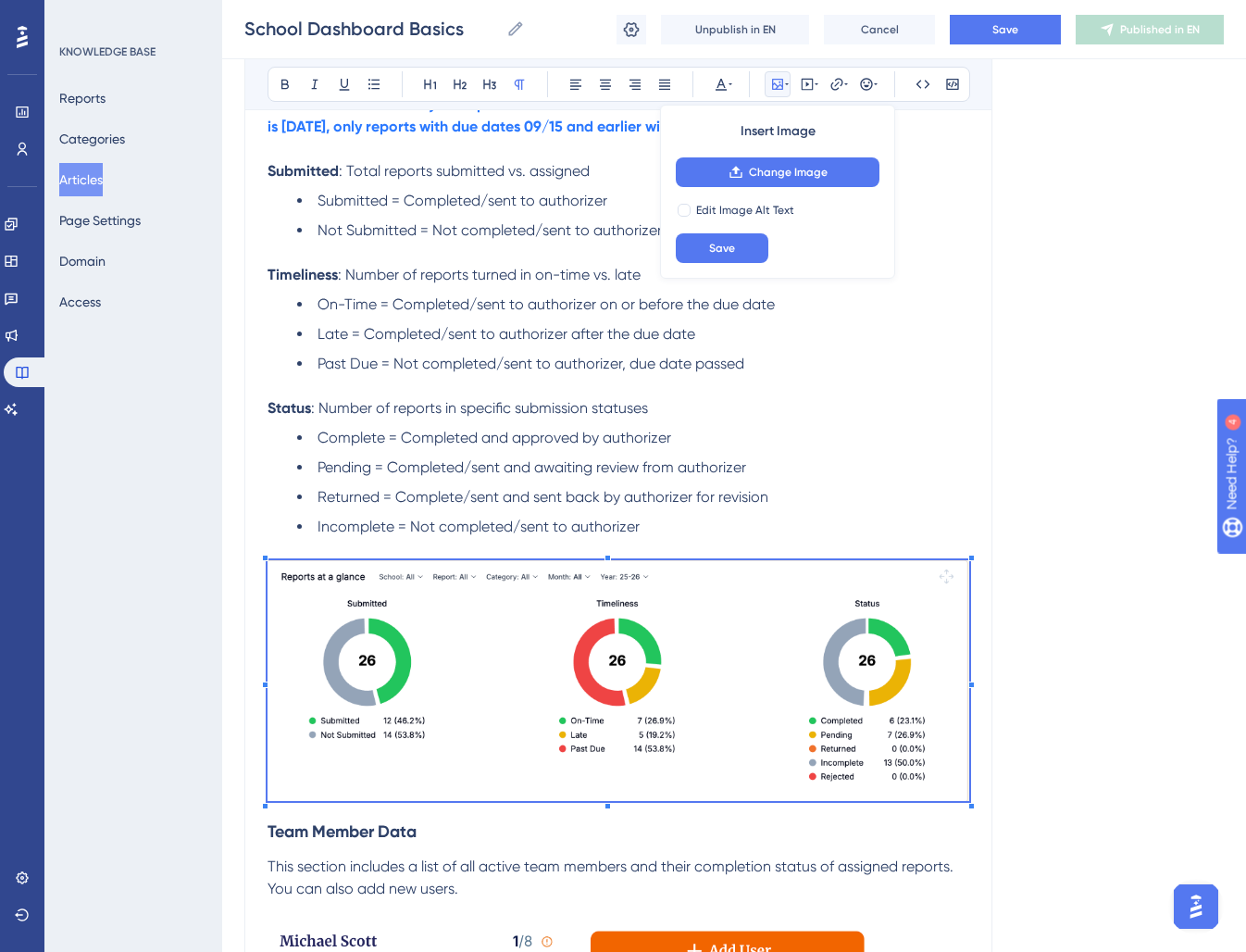
scroll to position [1039, 0]
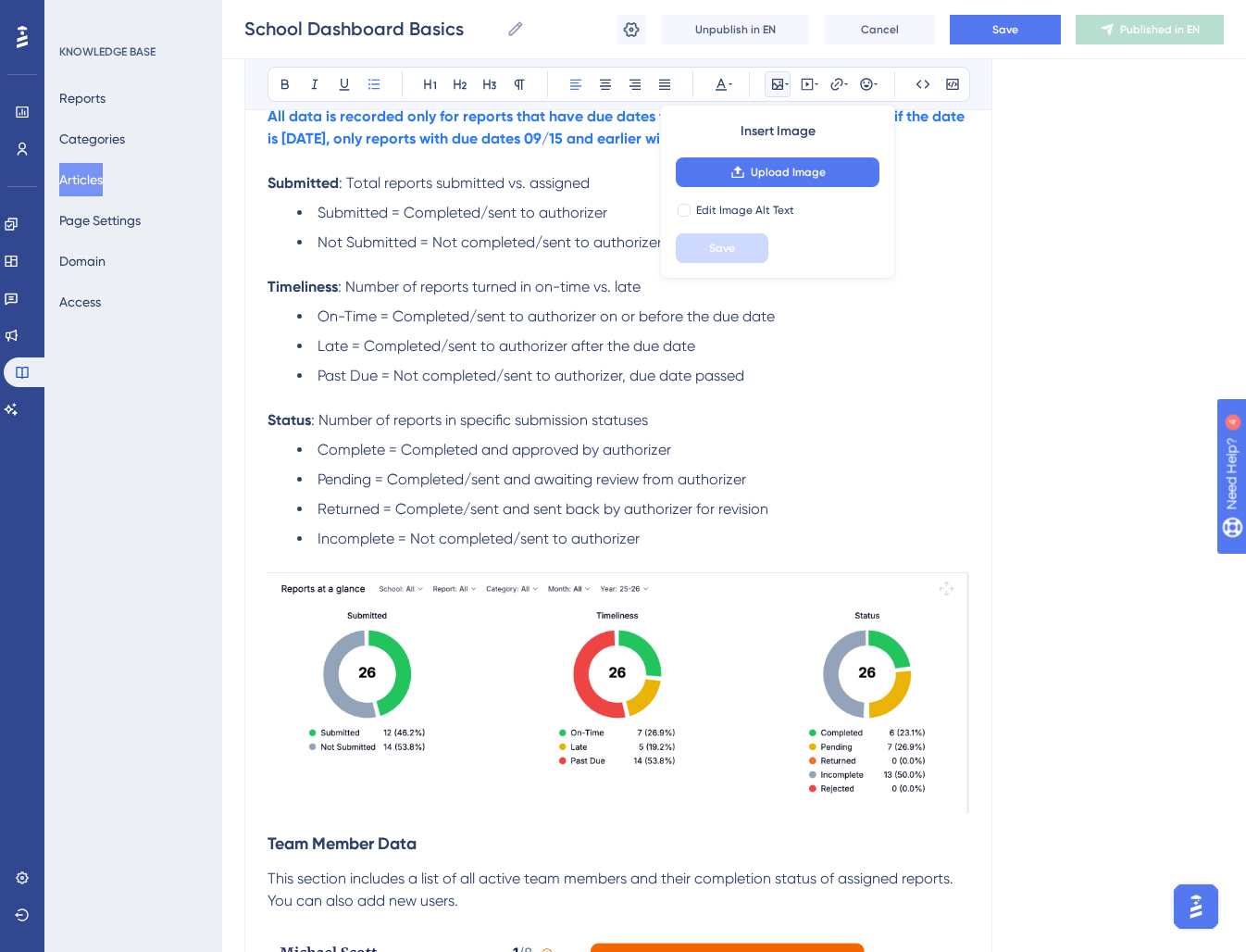
click at [942, 460] on li "Complete = Completed and approved by authorizer" at bounding box center [633, 450] width 673 height 23
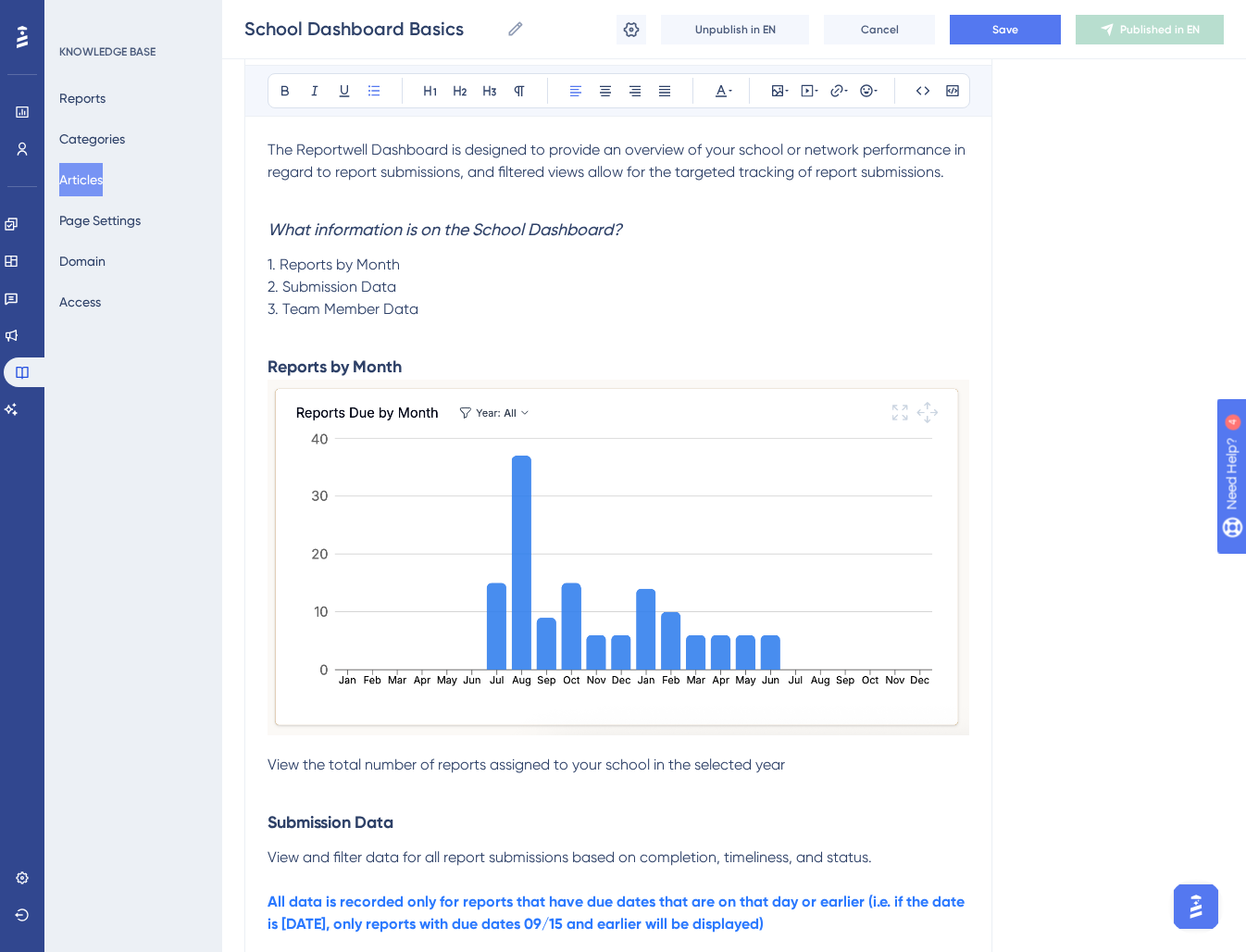
scroll to position [230, 0]
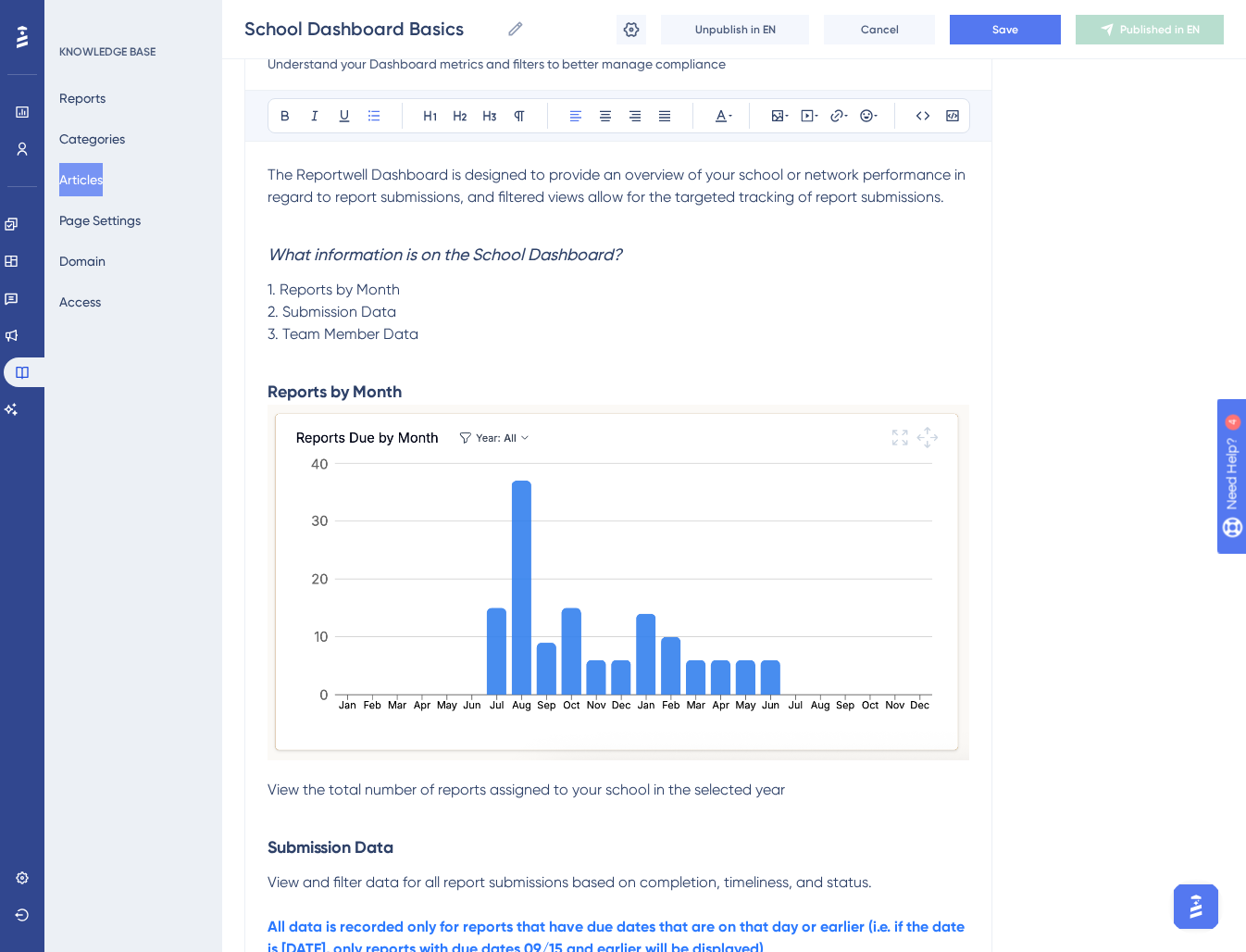
click at [329, 306] on span "2. Submission Data" at bounding box center [332, 311] width 129 height 18
click at [283, 313] on span "2. Submission Data" at bounding box center [332, 311] width 129 height 18
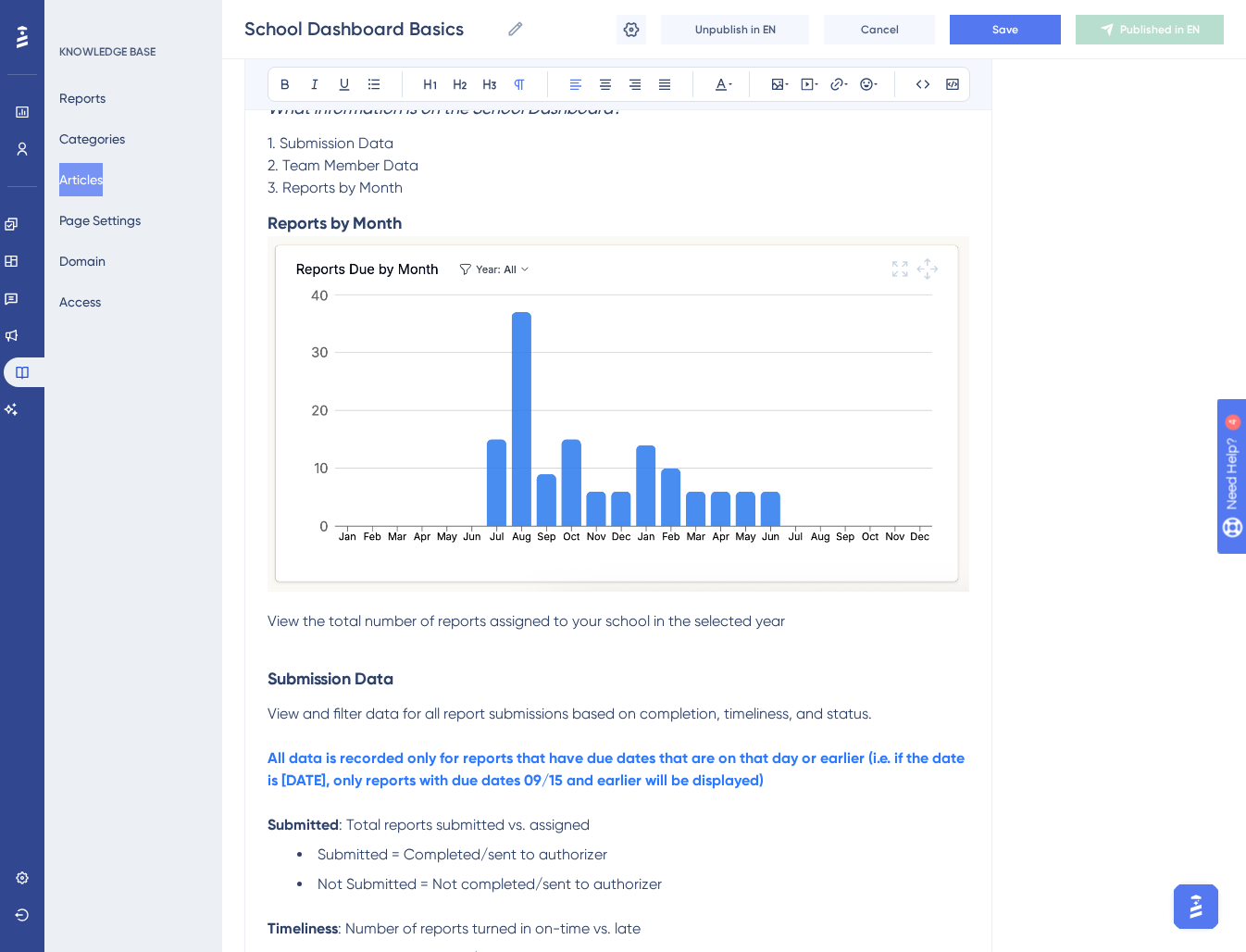
scroll to position [379, 0]
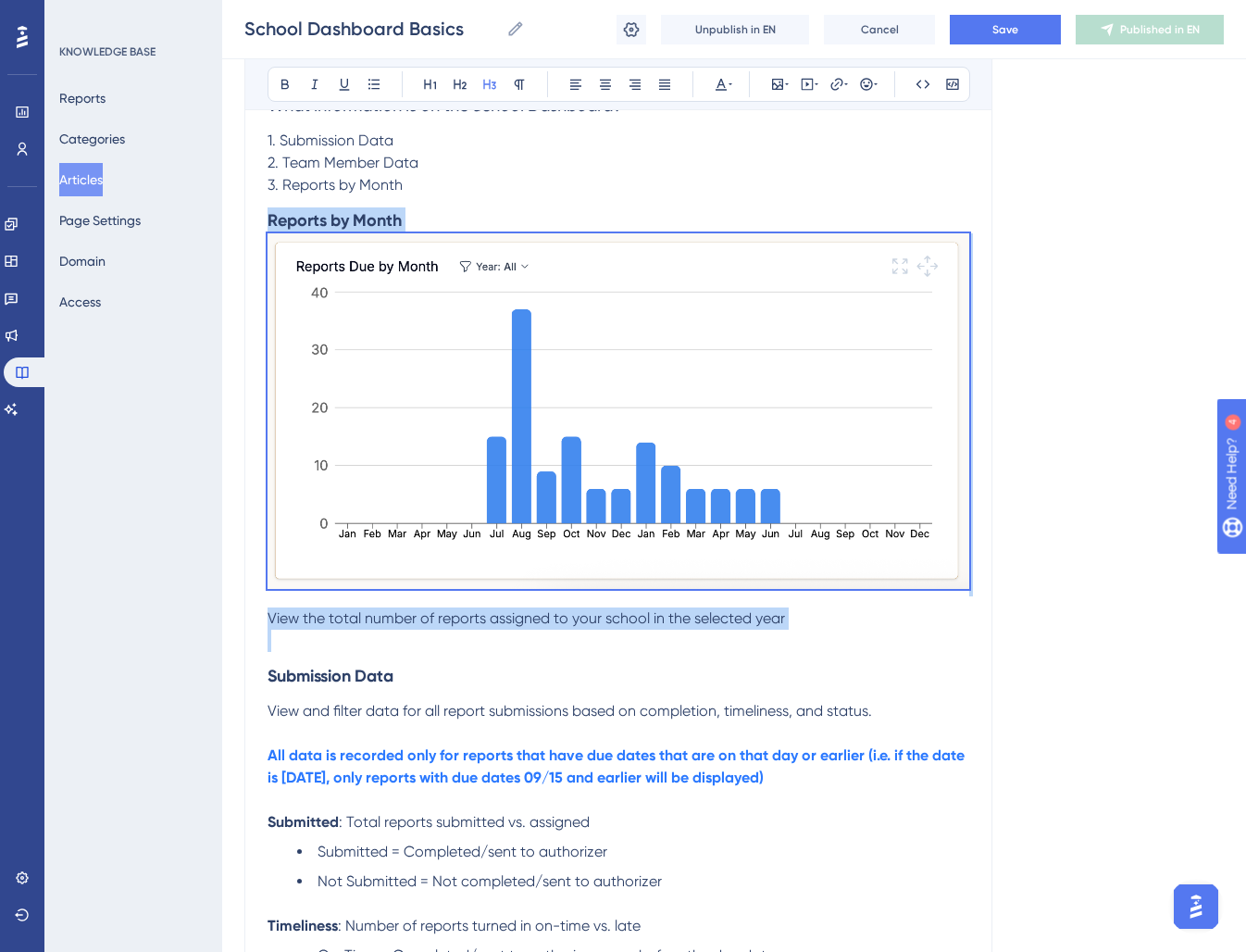
drag, startPoint x: 267, startPoint y: 215, endPoint x: 888, endPoint y: 634, distance: 749.1
click at [888, 634] on div "The Reportwell Dashboard is designed to provide an overview of your school or n…" at bounding box center [619, 837] width 702 height 1645
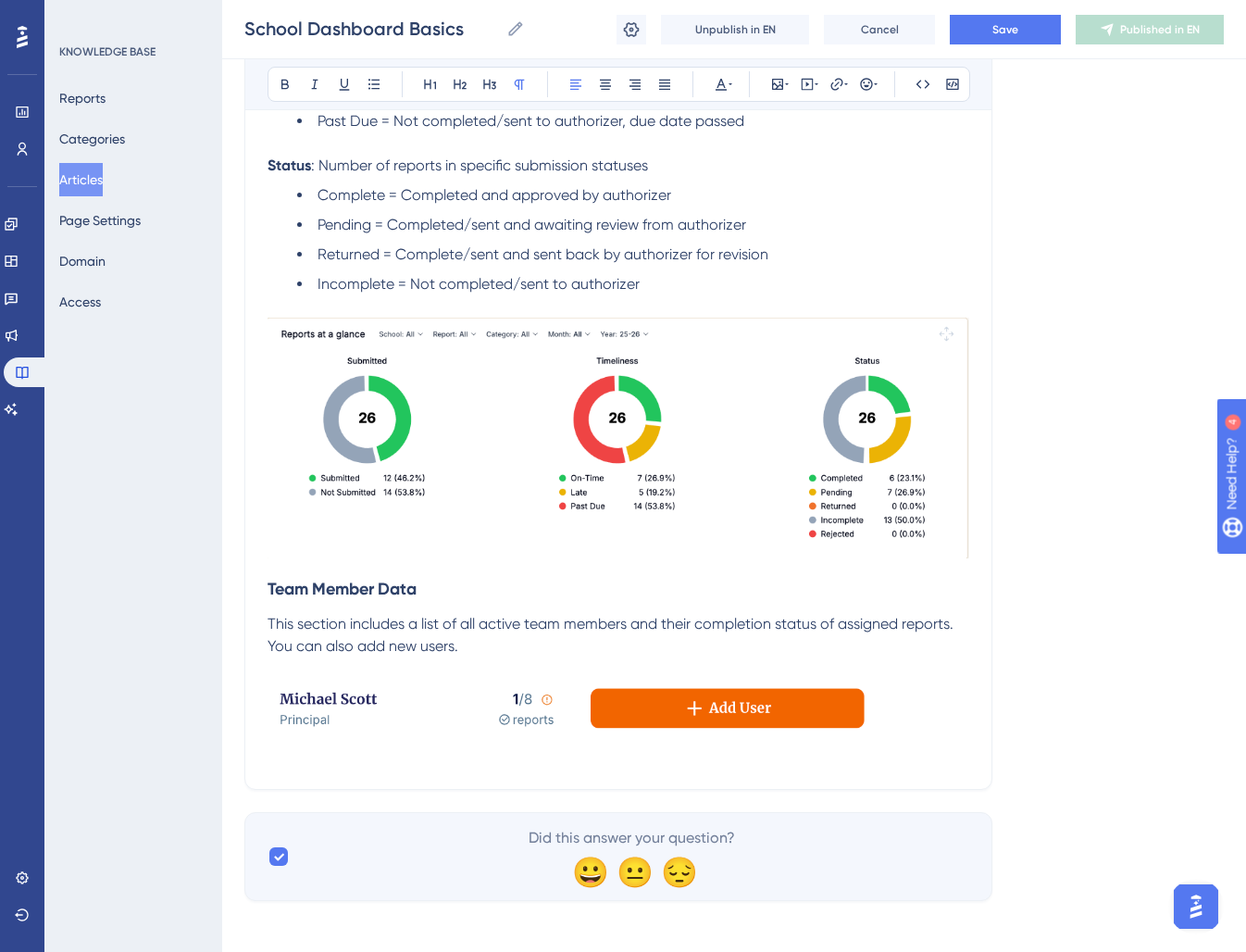
scroll to position [826, 0]
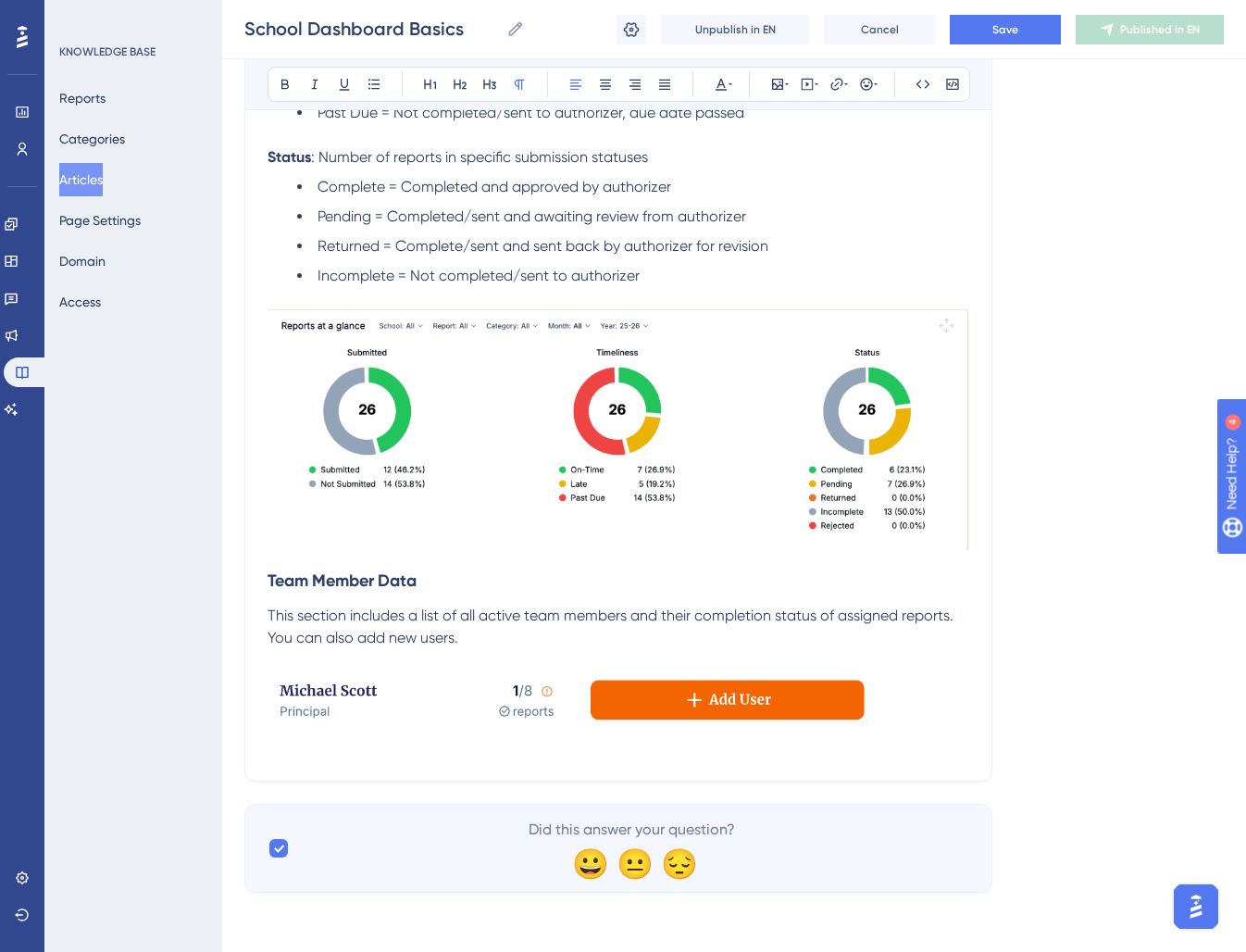
click at [968, 713] on p at bounding box center [619, 704] width 702 height 65
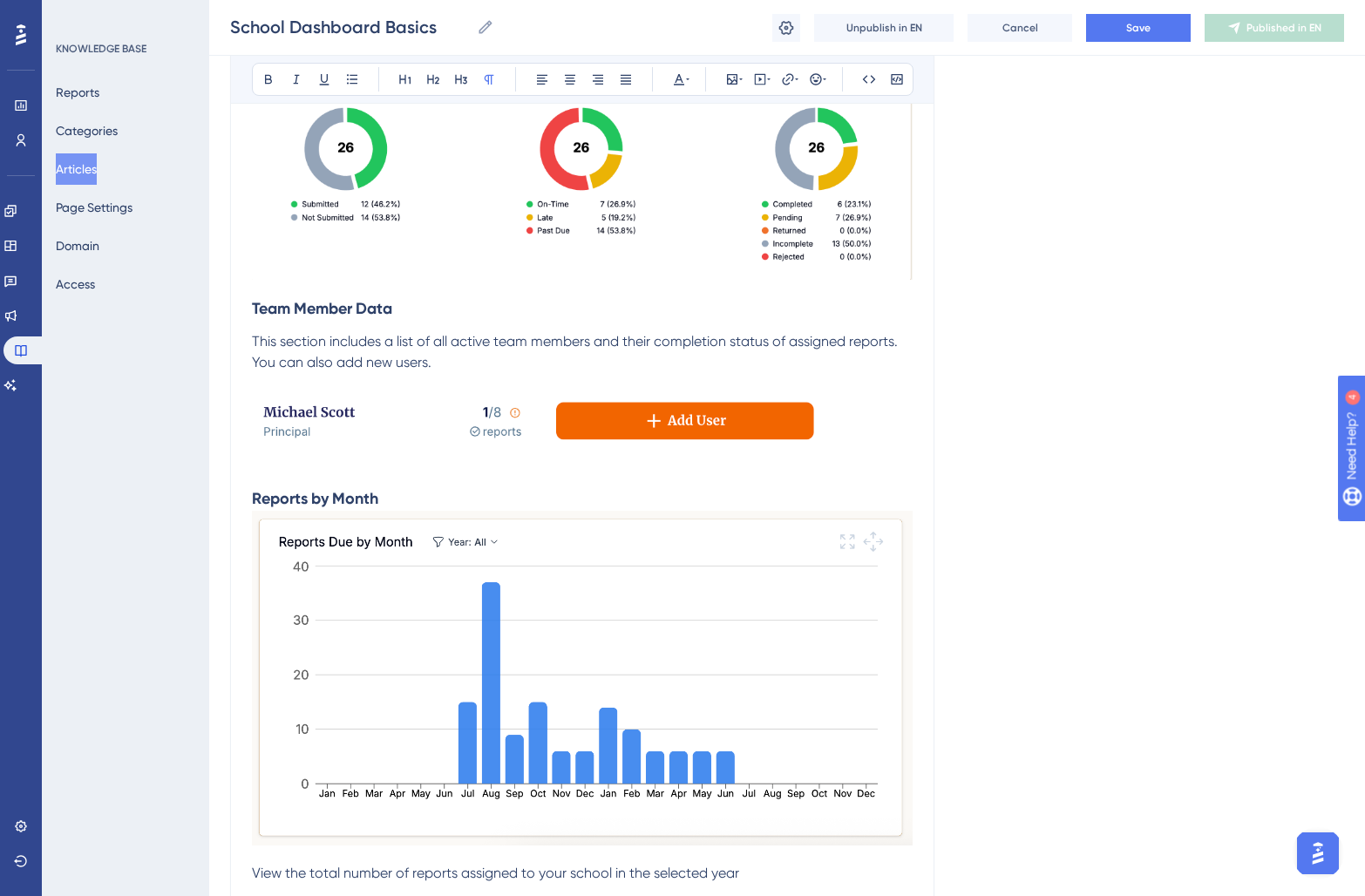
scroll to position [1021, 0]
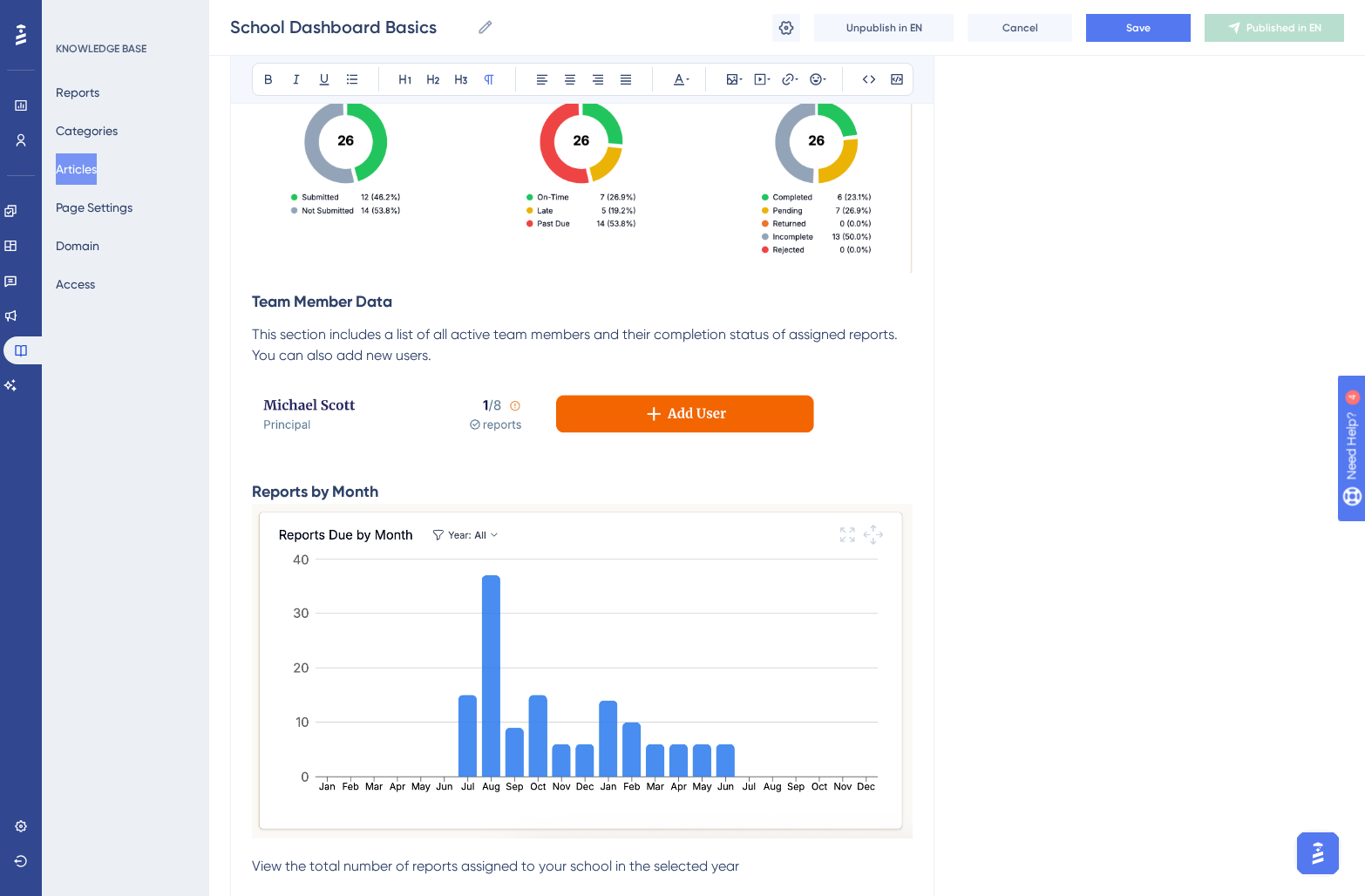
click at [482, 359] on p "This section includes a list of all active team members and their completion st…" at bounding box center [582, 345] width 661 height 42
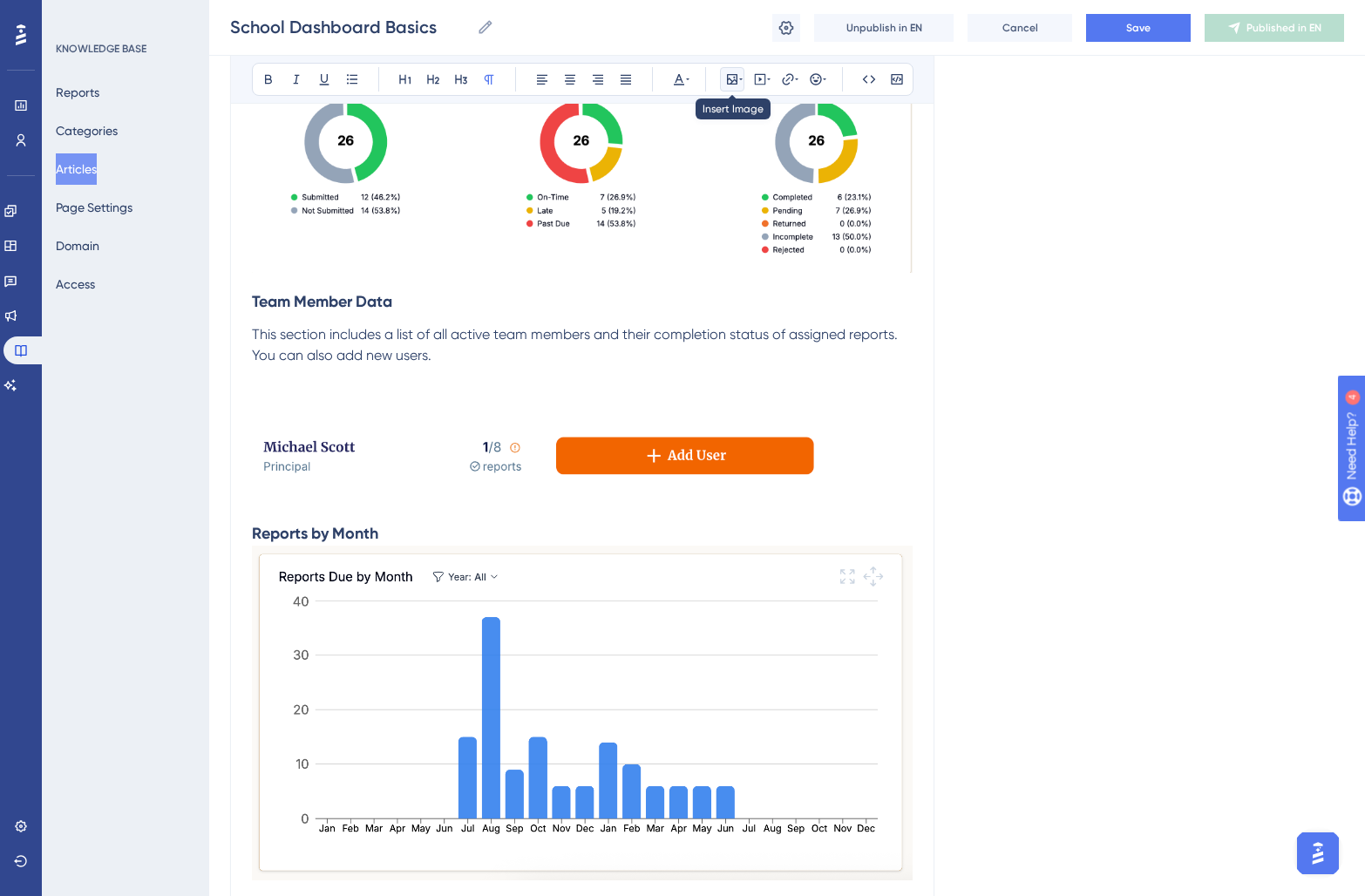
click at [739, 84] on icon at bounding box center [741, 79] width 4 height 14
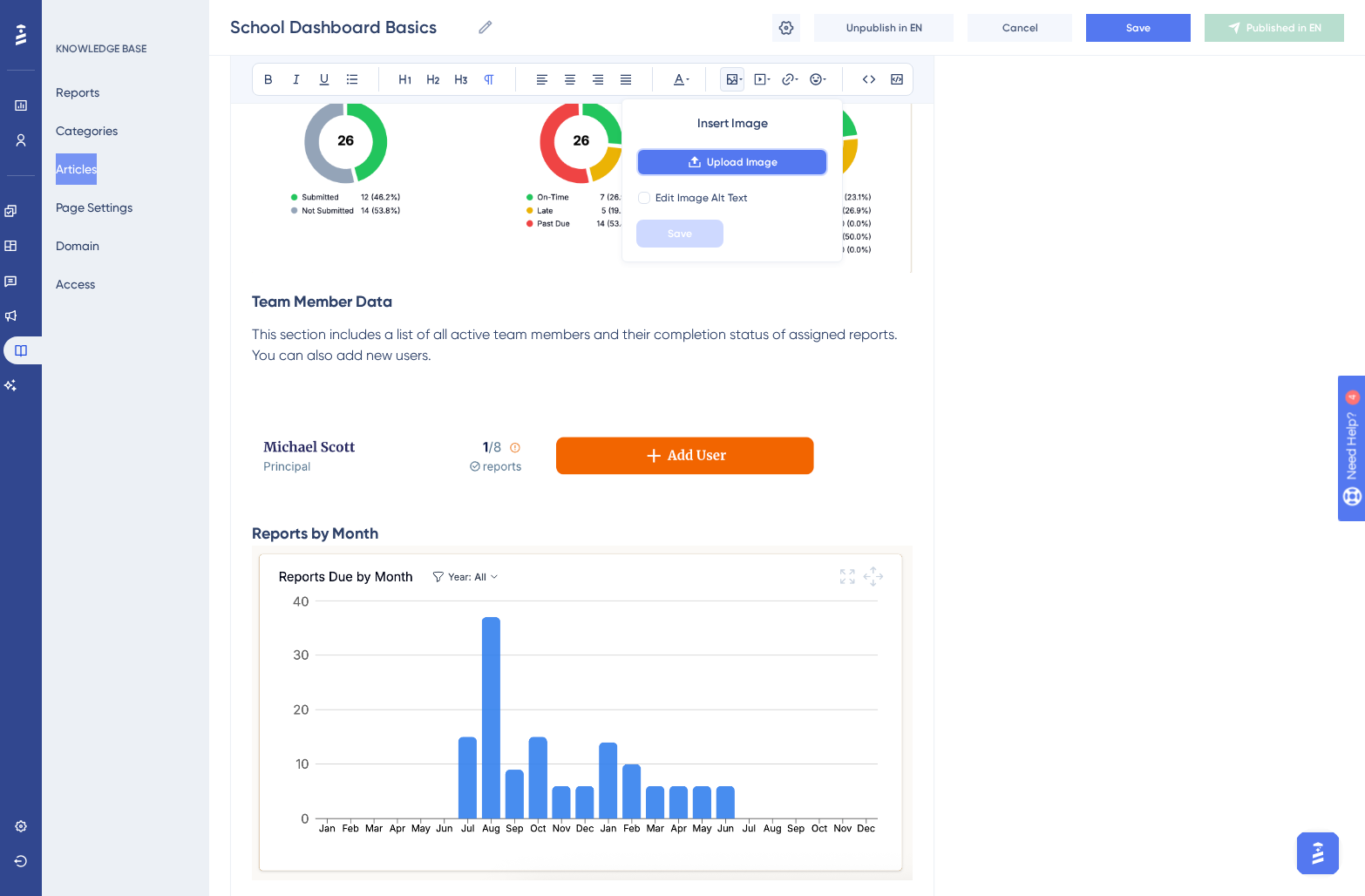
click at [759, 159] on span "Upload Image" at bounding box center [742, 162] width 70 height 14
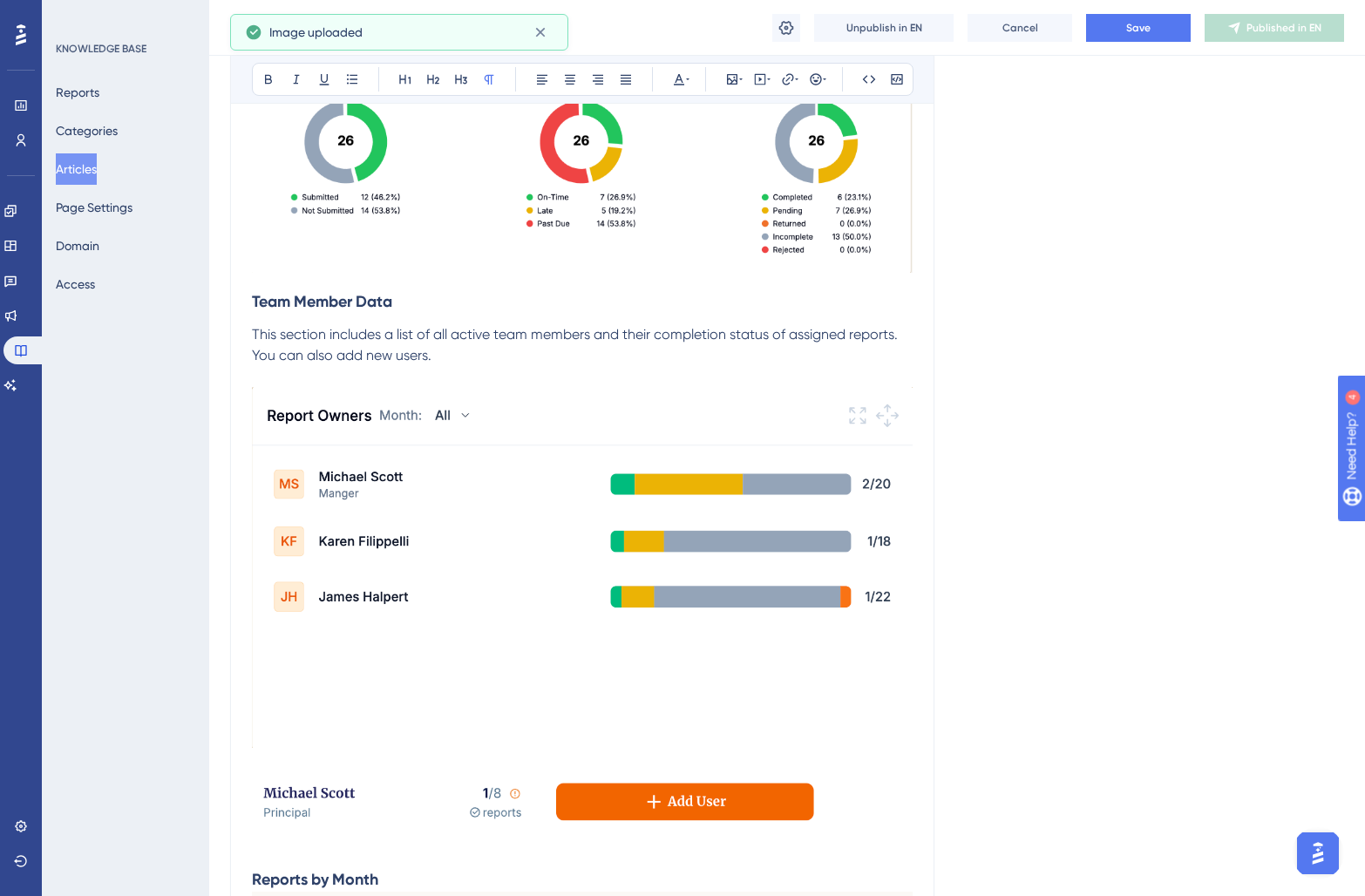
click at [869, 801] on p at bounding box center [582, 805] width 661 height 61
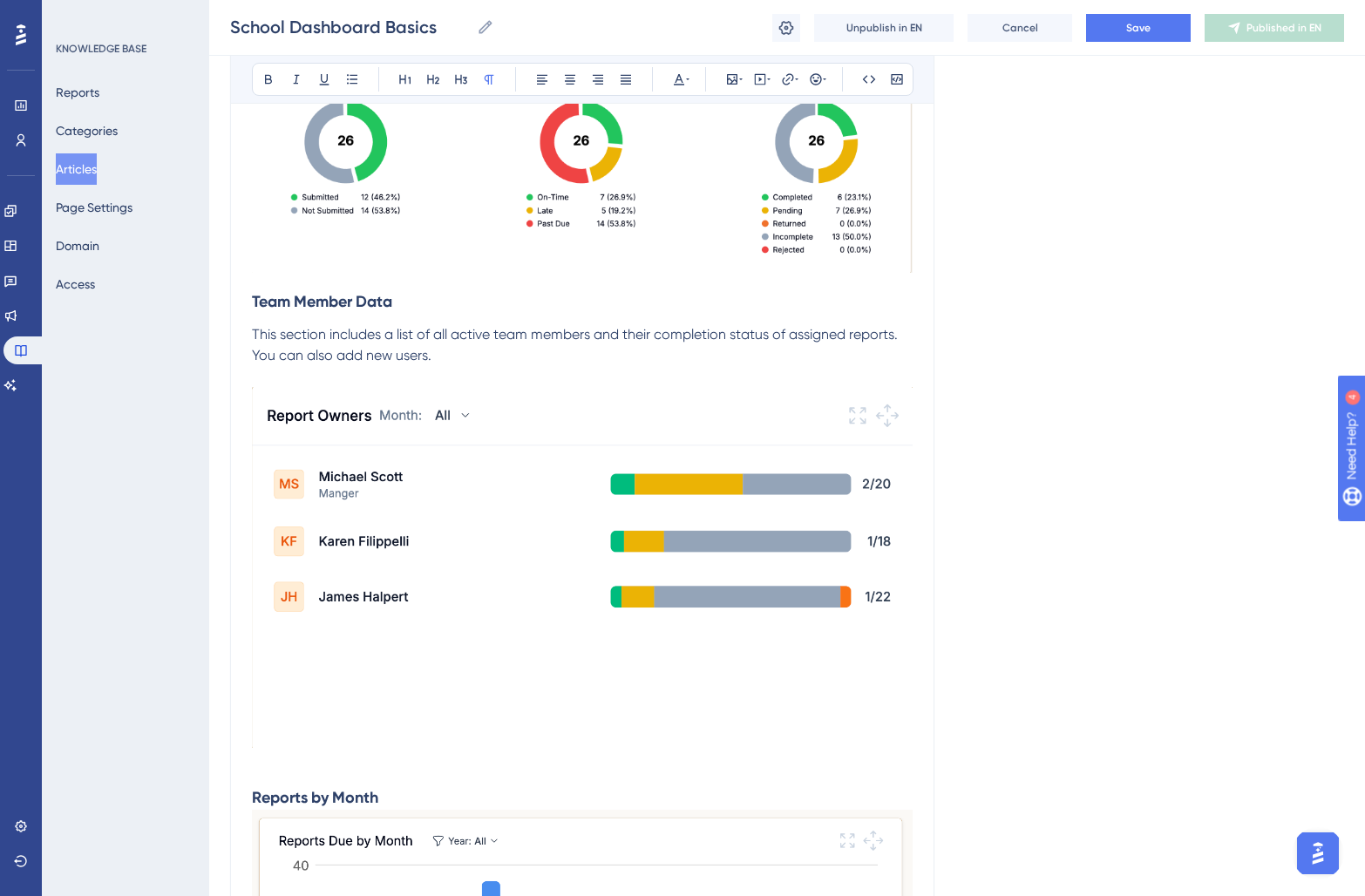
click at [376, 733] on img at bounding box center [582, 567] width 661 height 360
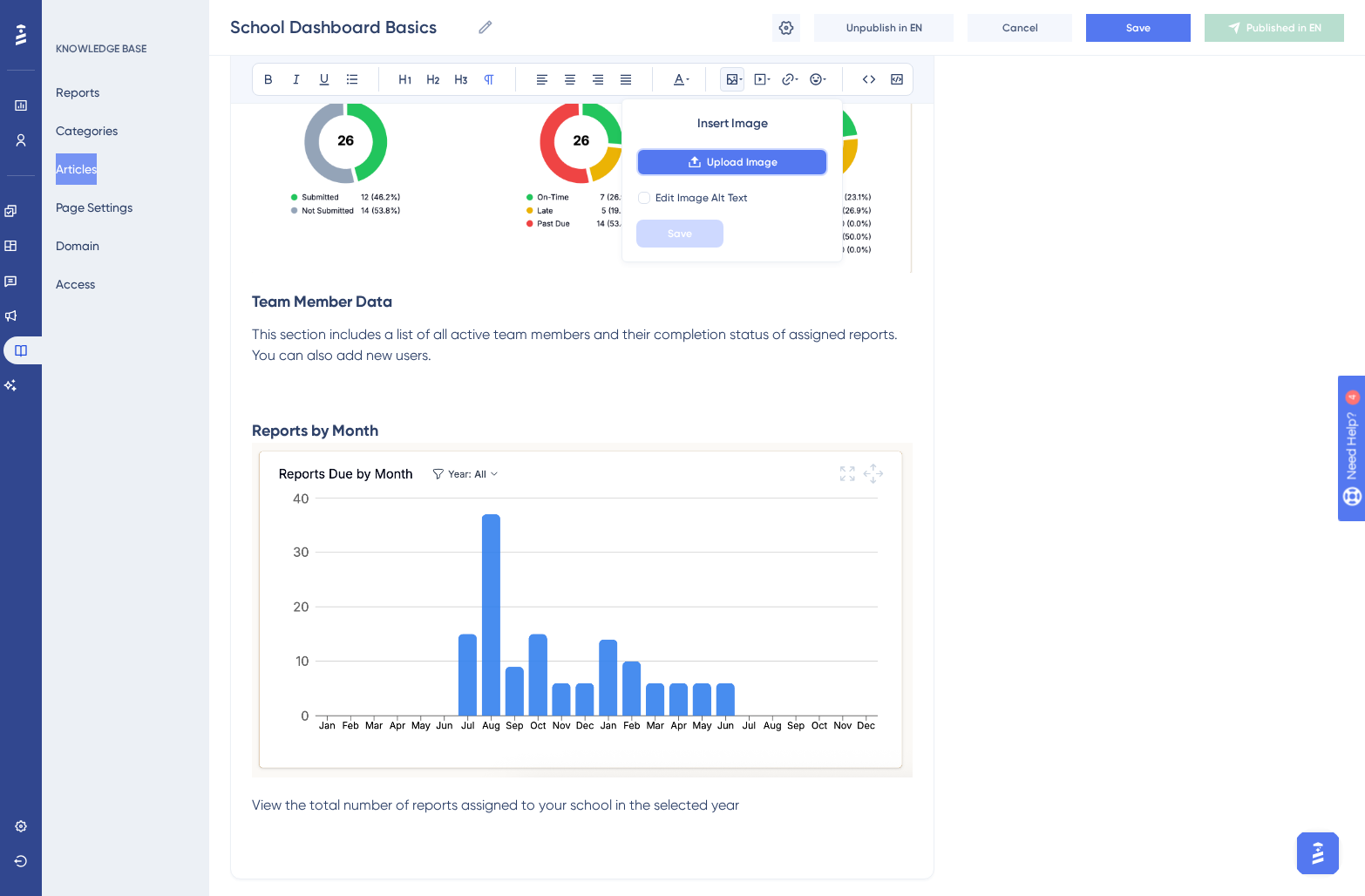
click at [699, 169] on button "Upload Image" at bounding box center [731, 162] width 191 height 28
click at [717, 166] on span "Upload Image" at bounding box center [742, 162] width 70 height 14
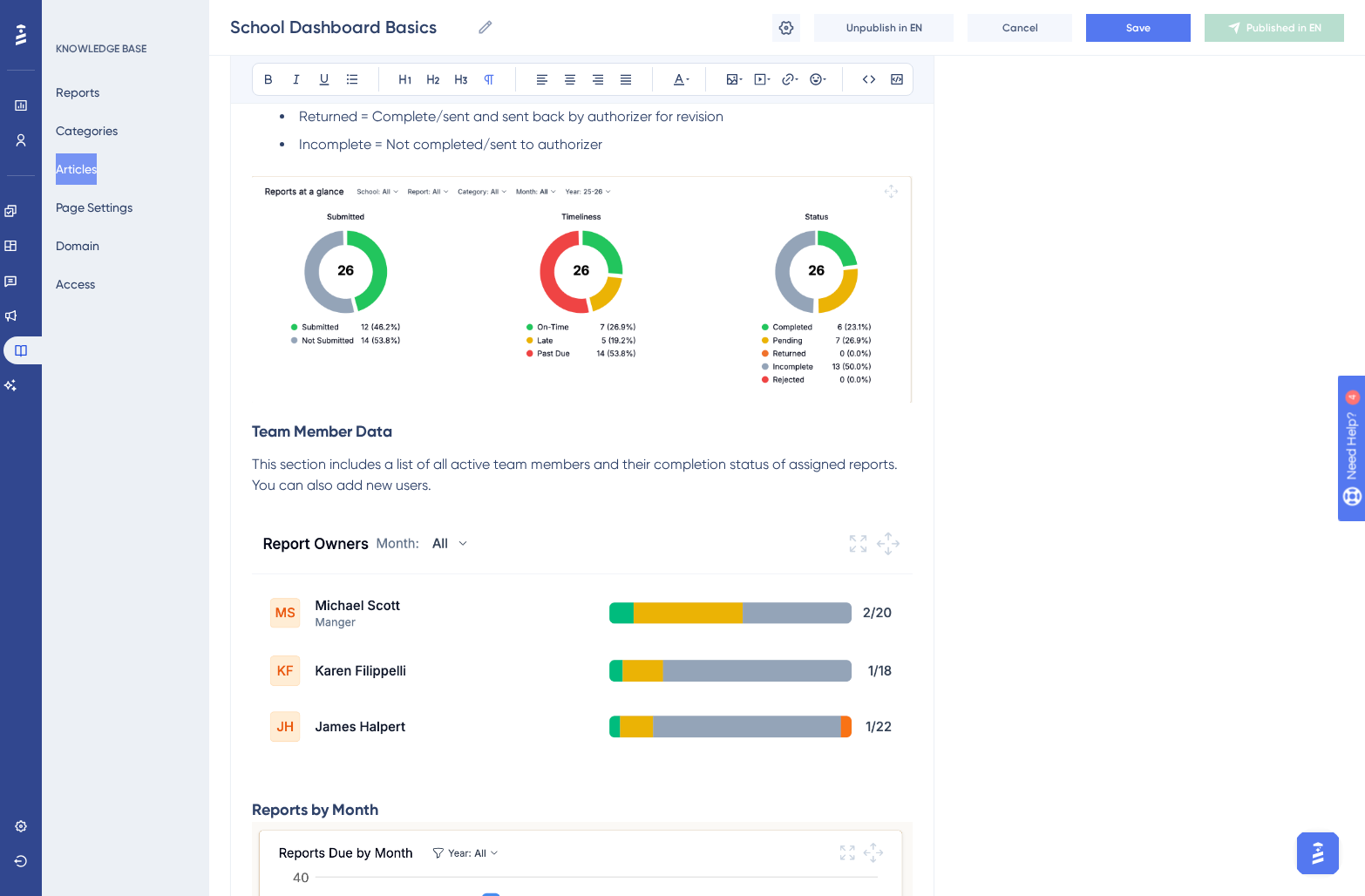
scroll to position [880, 0]
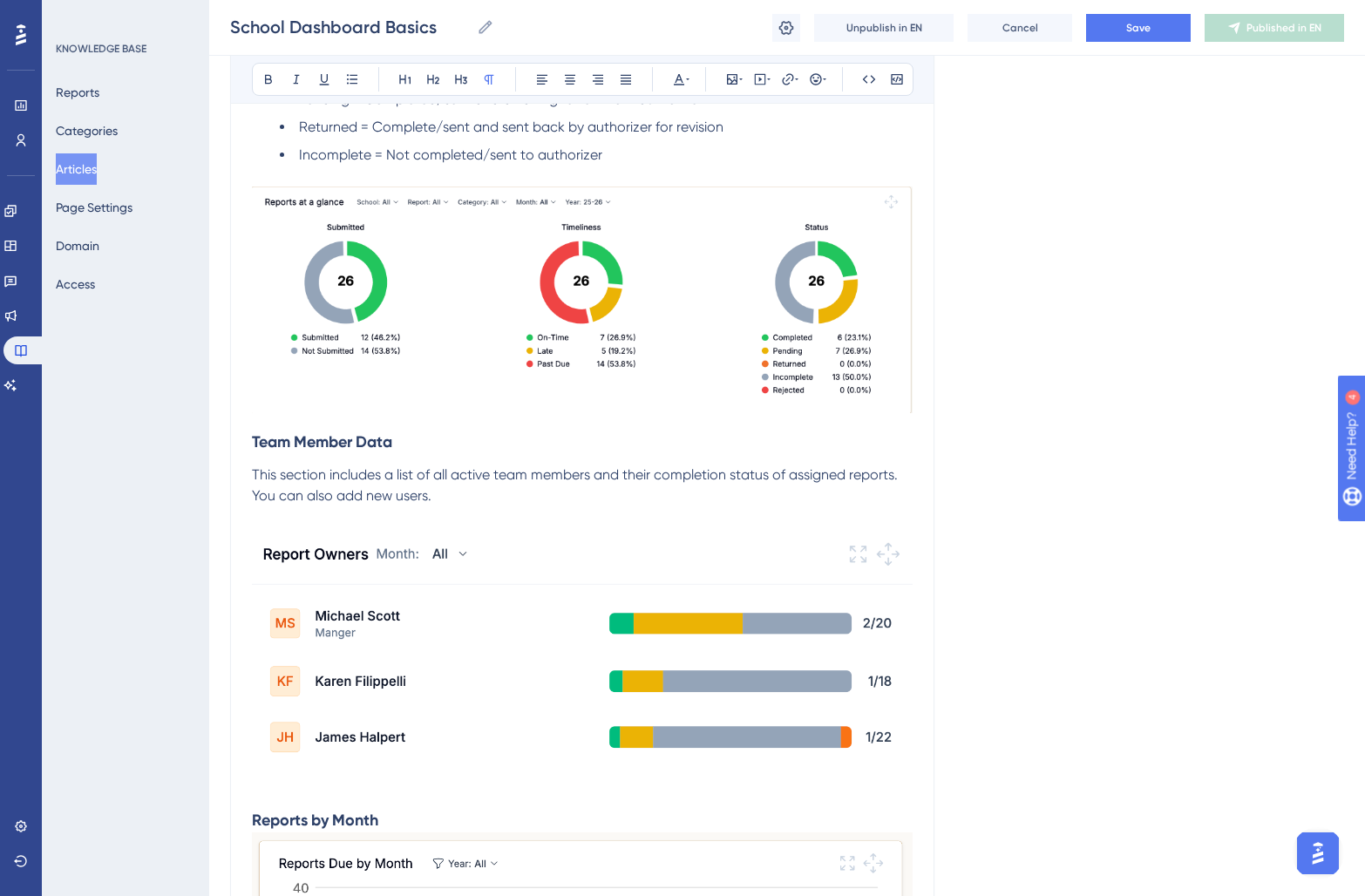
click at [664, 298] on img at bounding box center [582, 299] width 661 height 226
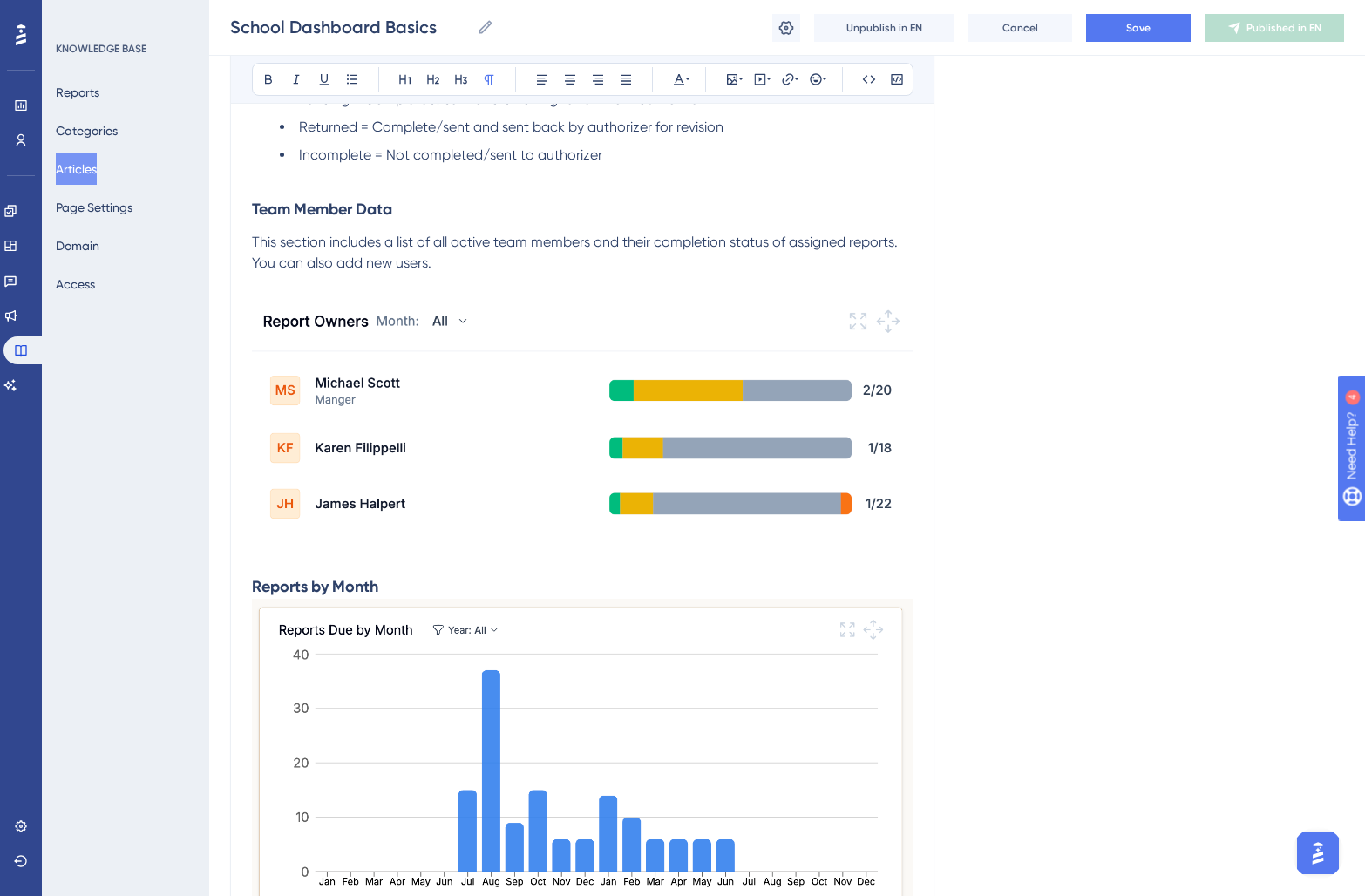
click at [294, 185] on p at bounding box center [582, 176] width 661 height 21
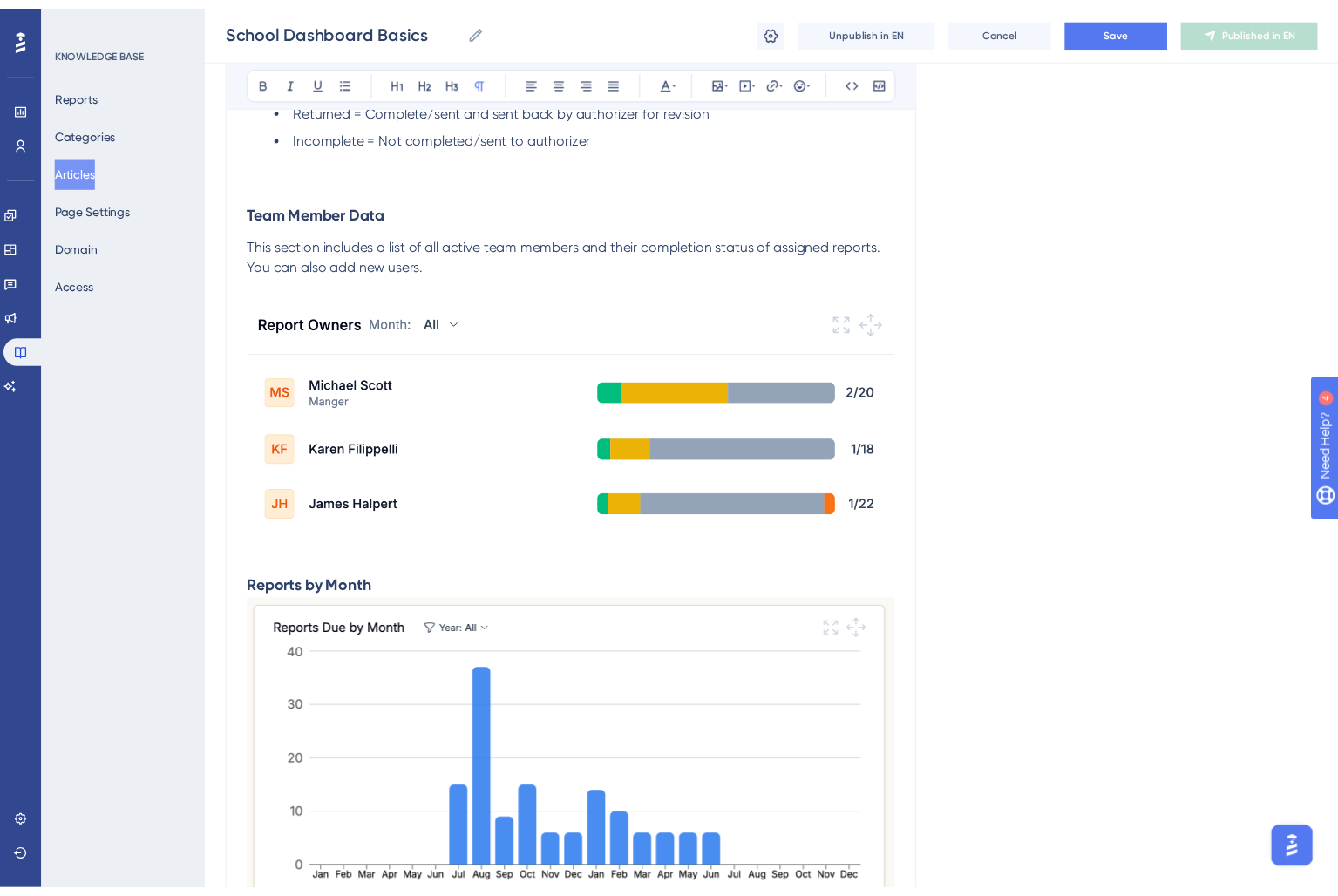
scroll to position [902, 0]
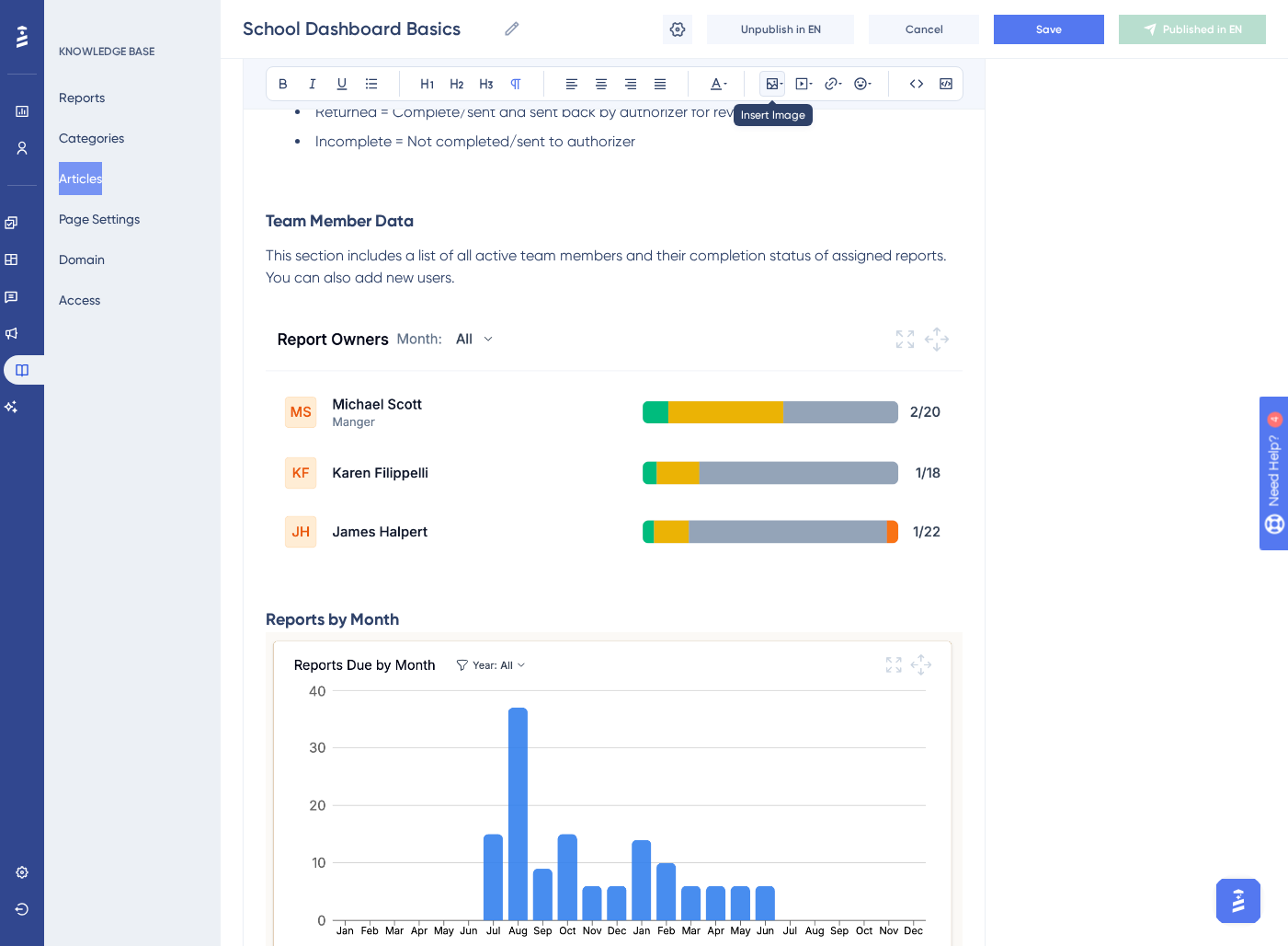
click at [770, 86] on icon at bounding box center [772, 83] width 15 height 15
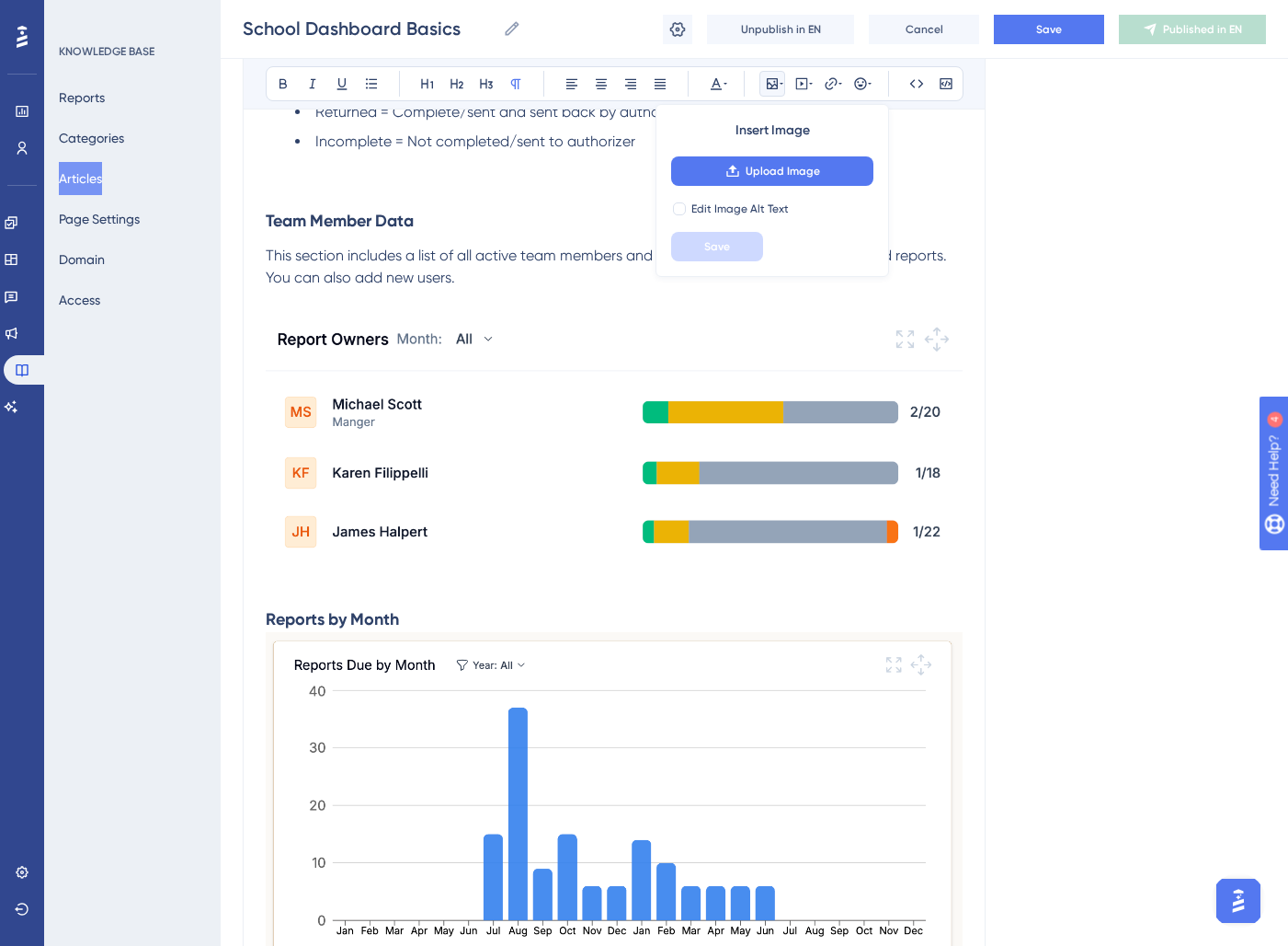
click at [944, 138] on li "Incomplete = Not completed/sent to authorizer" at bounding box center [629, 141] width 668 height 22
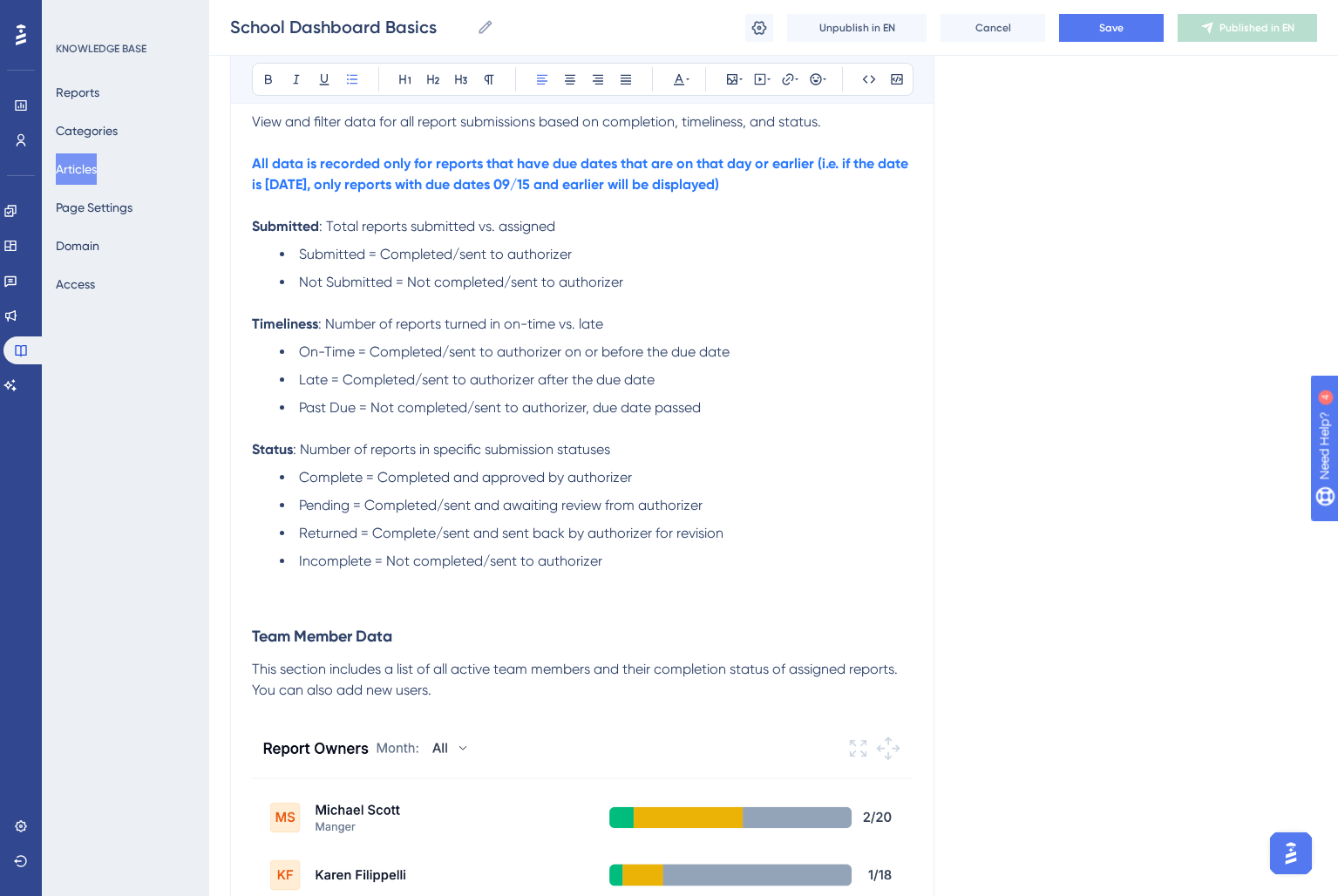
scroll to position [478, 0]
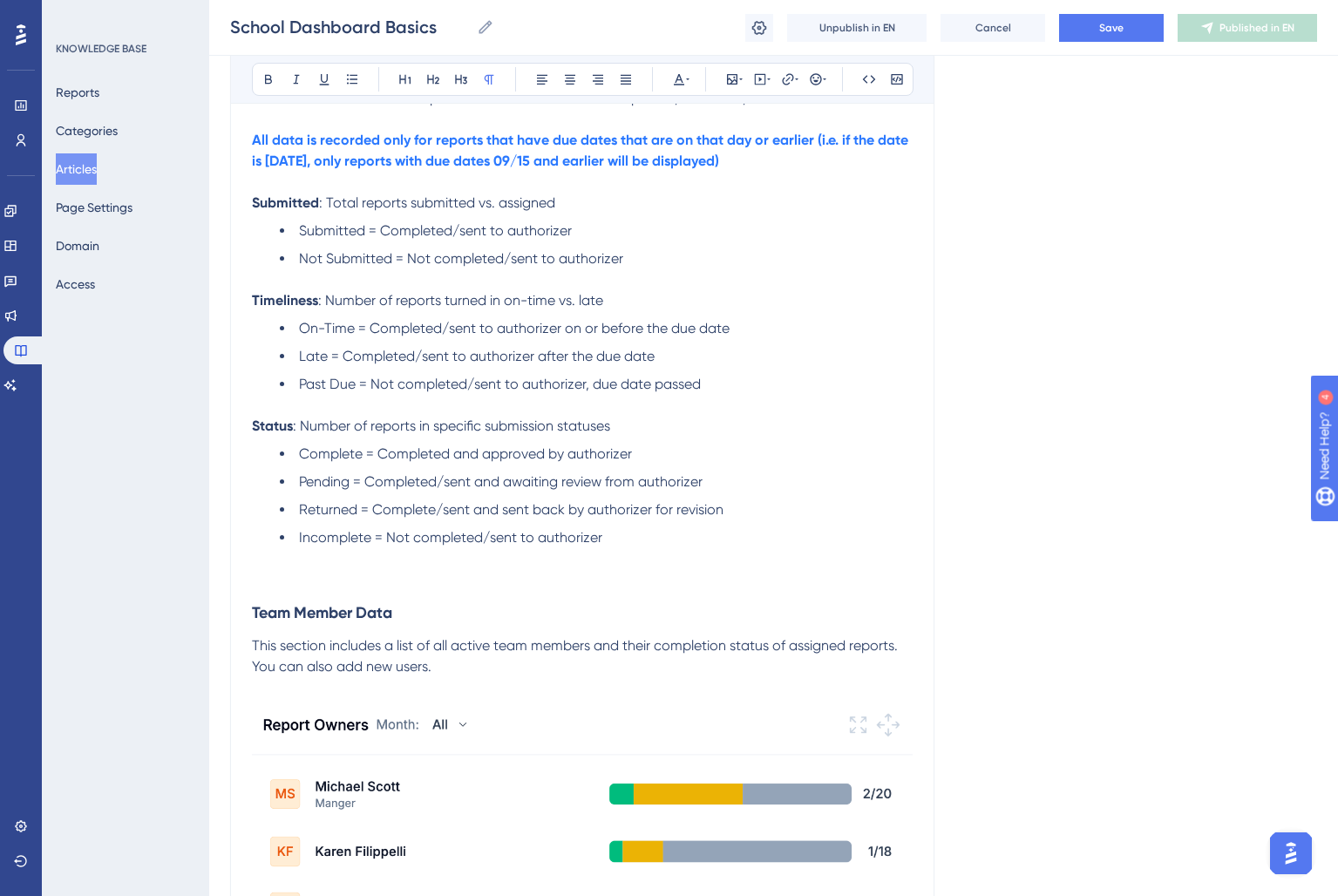
click at [276, 573] on p at bounding box center [582, 579] width 661 height 21
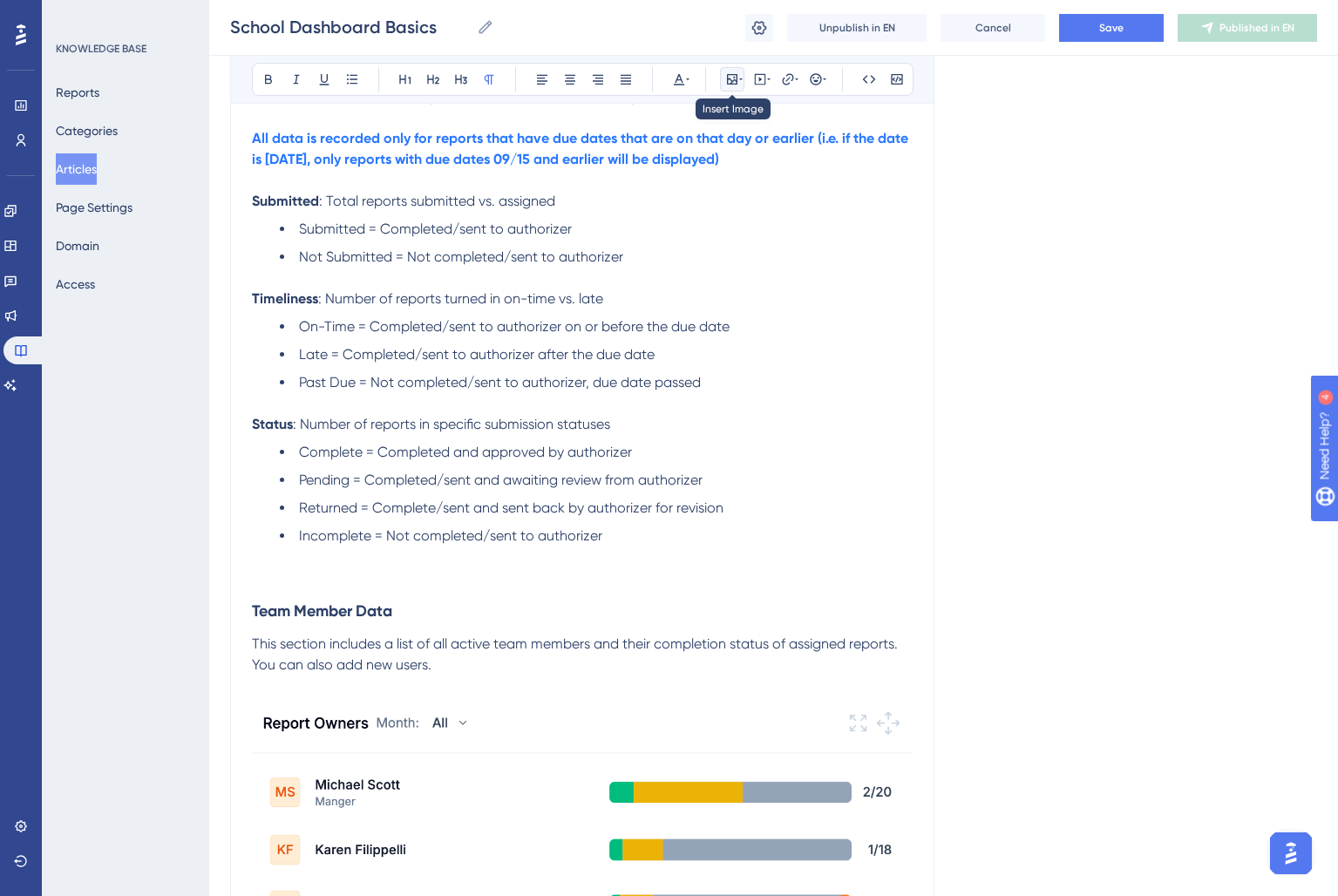
click at [741, 85] on icon at bounding box center [741, 79] width 4 height 14
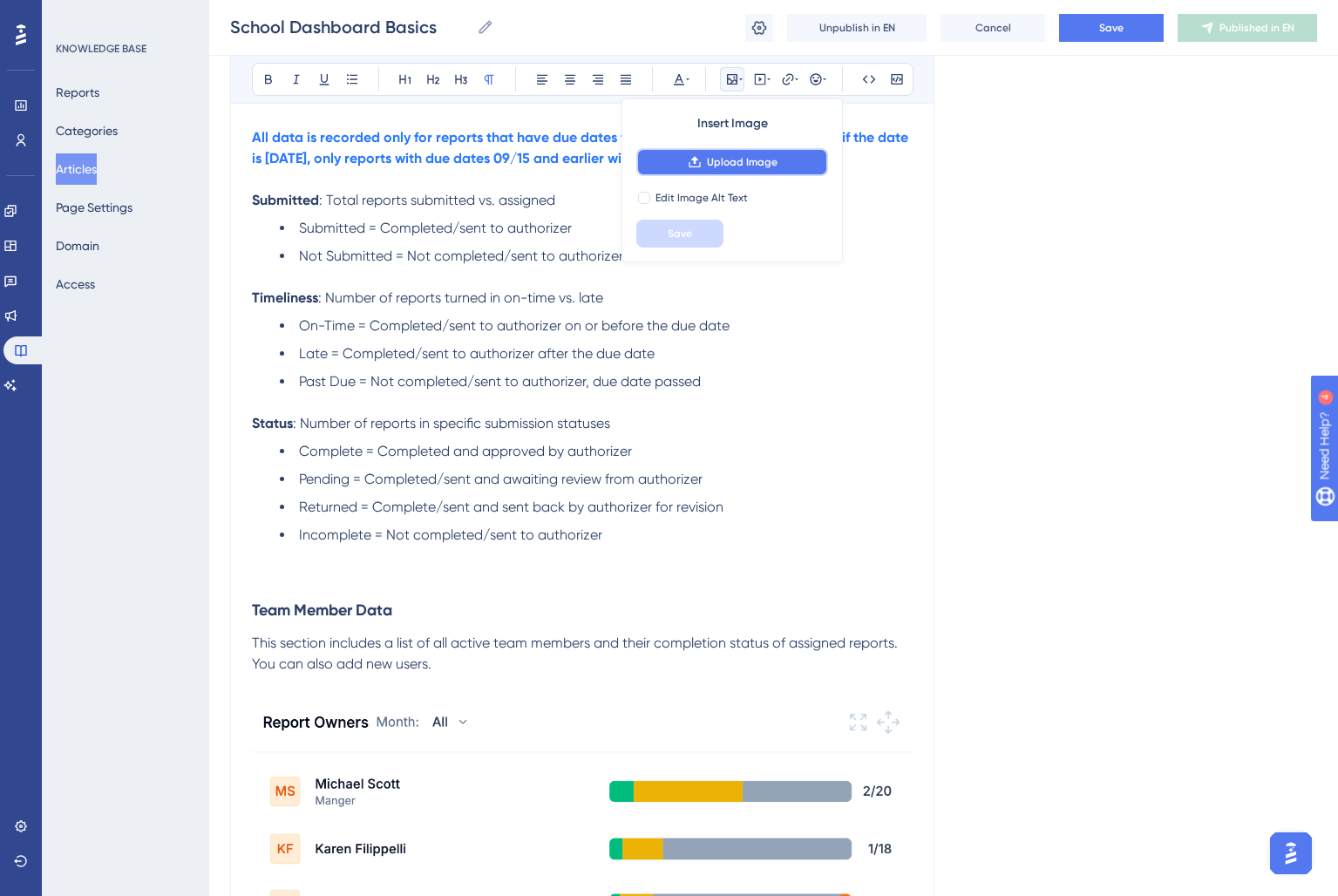
click at [707, 166] on span "Upload Image" at bounding box center [742, 162] width 70 height 14
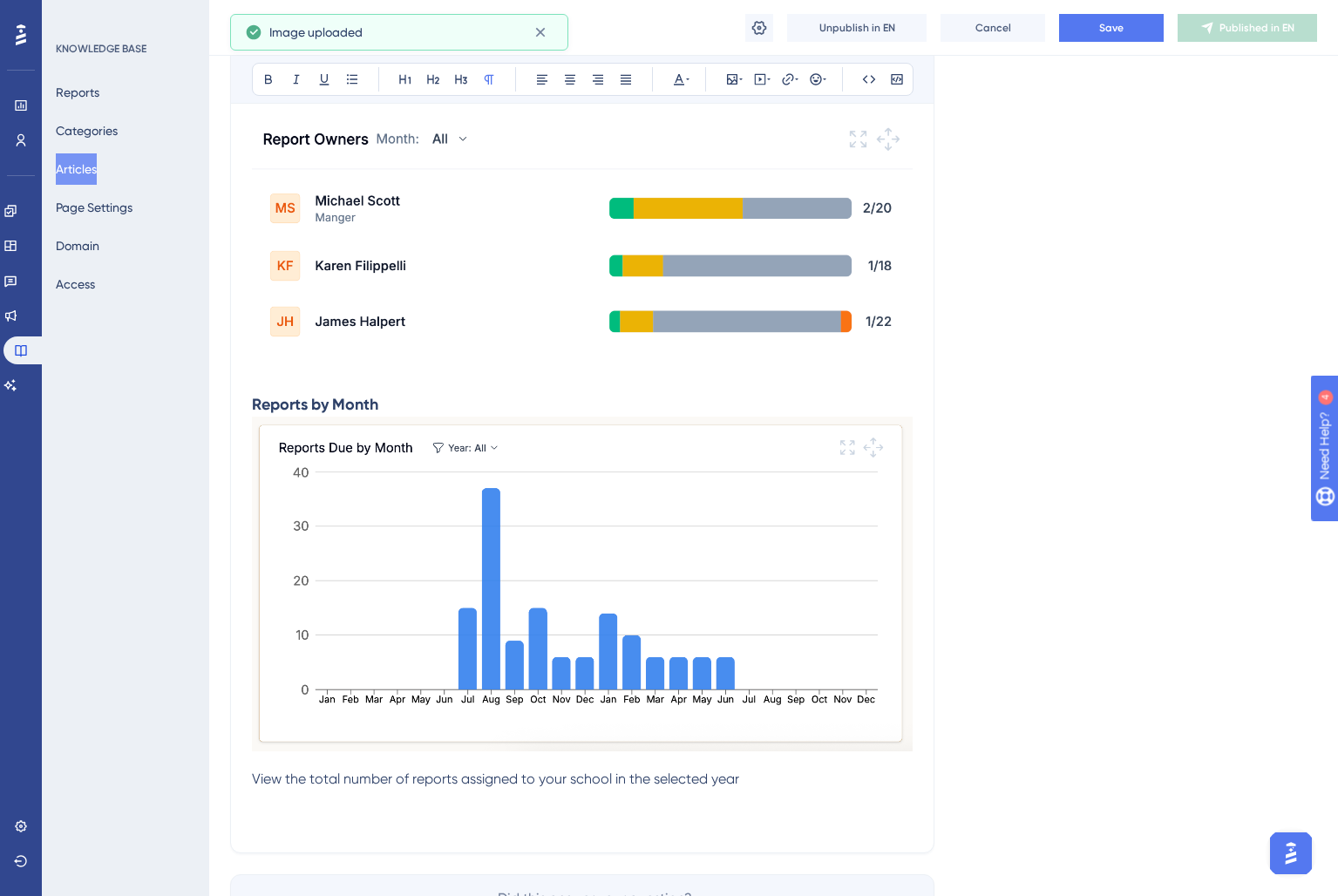
scroll to position [1306, 0]
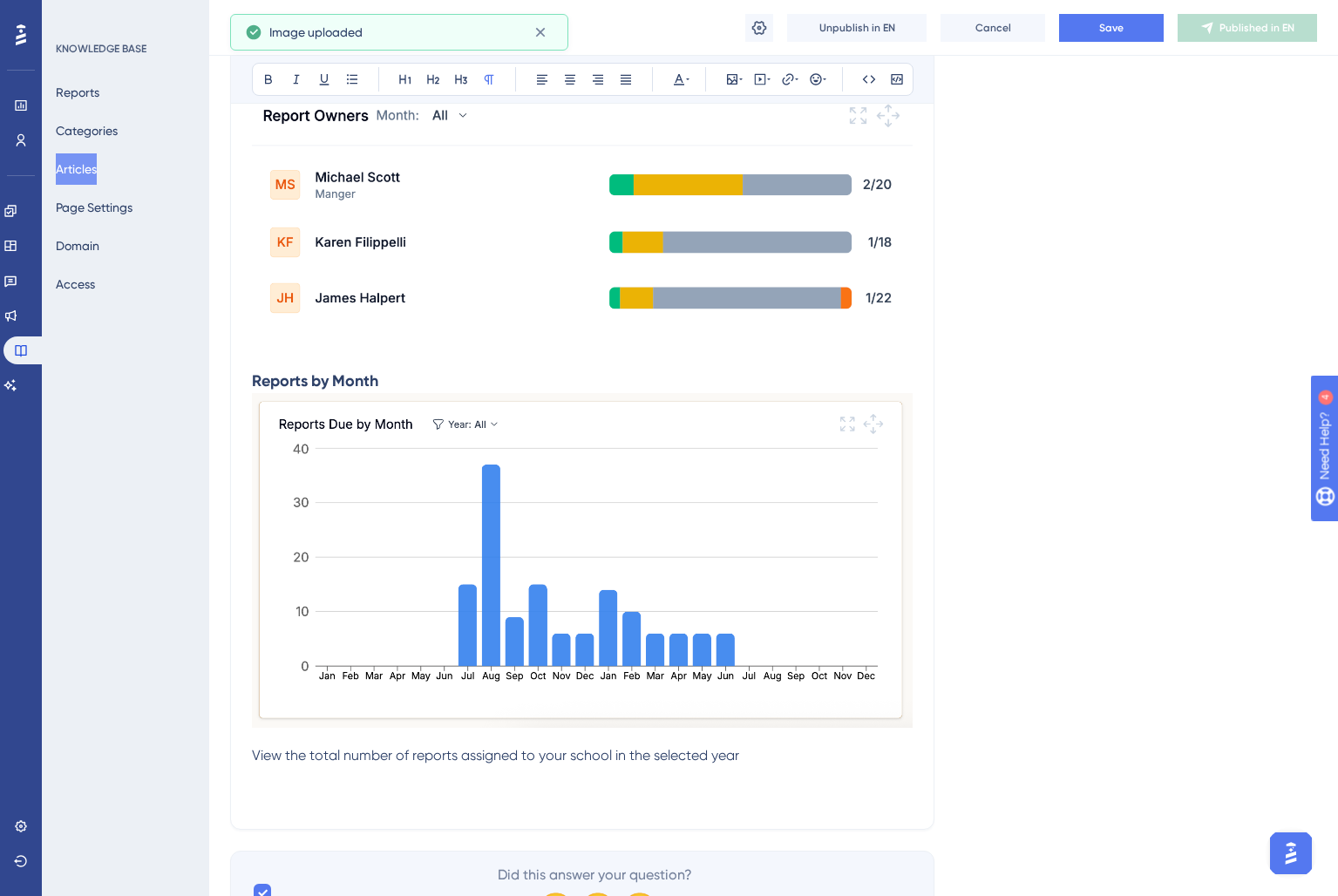
click at [651, 565] on img at bounding box center [582, 560] width 661 height 334
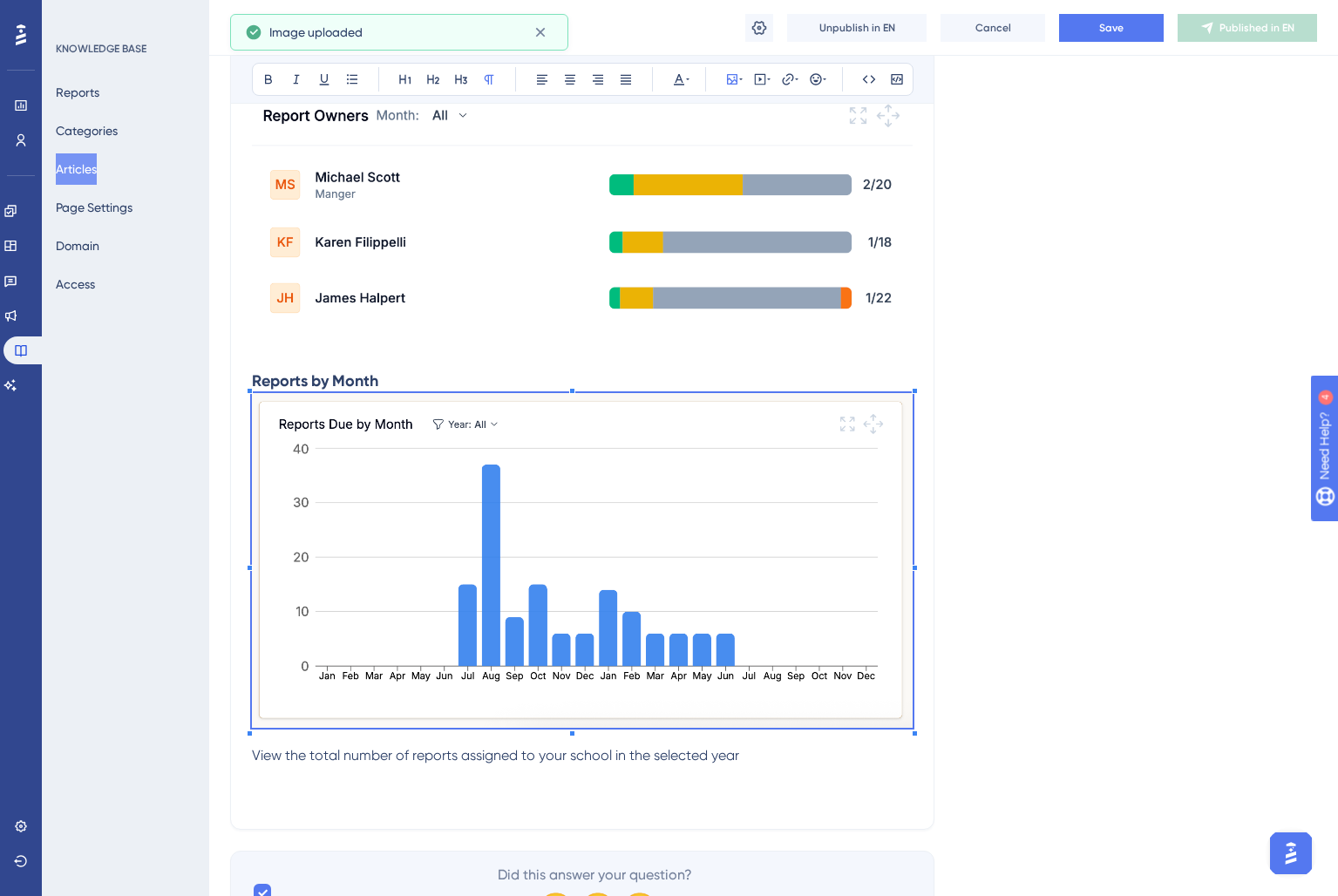
scroll to position [1061, 0]
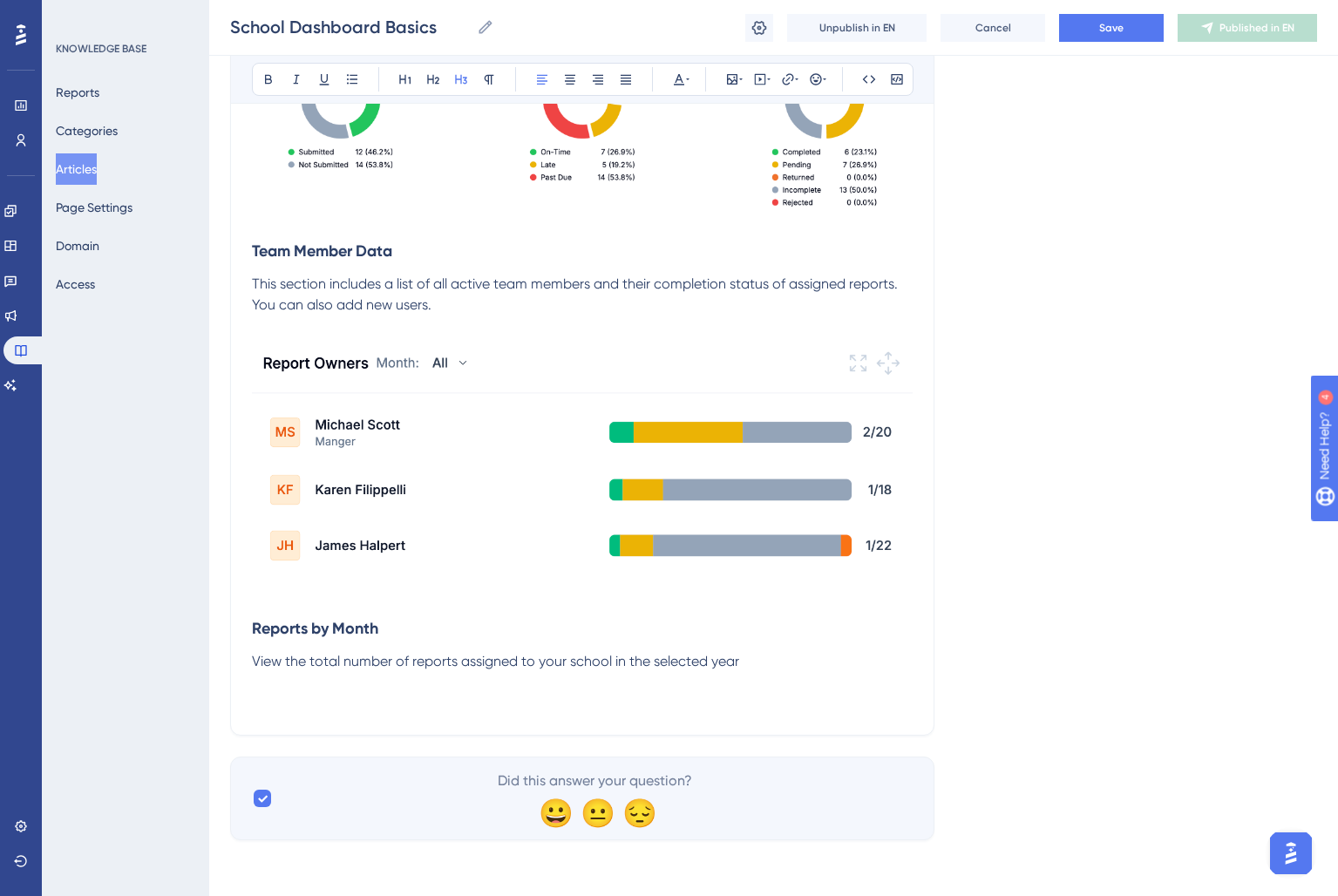
click at [286, 693] on p at bounding box center [582, 703] width 661 height 21
click at [728, 76] on icon at bounding box center [732, 79] width 14 height 14
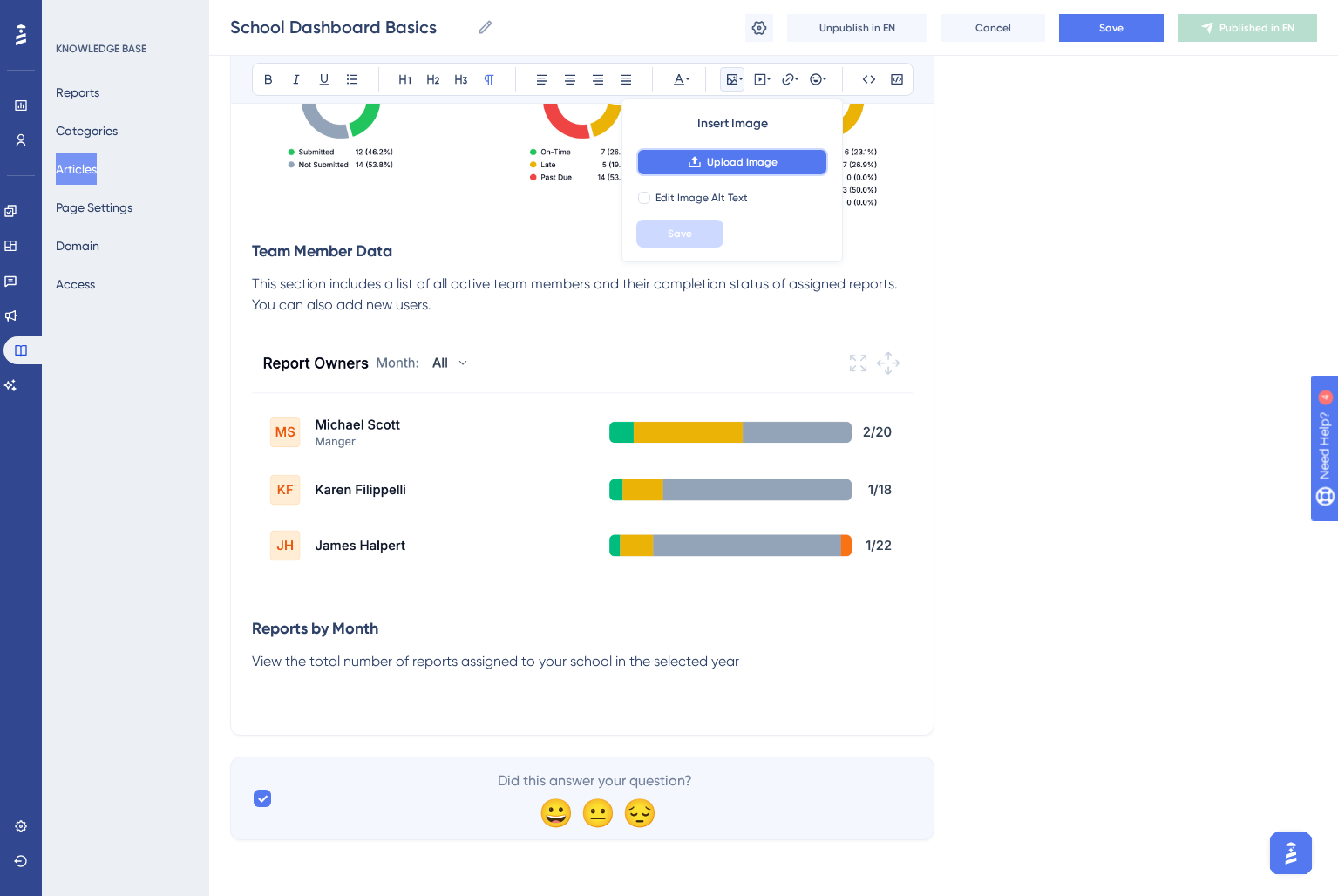
click at [724, 156] on span "Upload Image" at bounding box center [742, 162] width 70 height 14
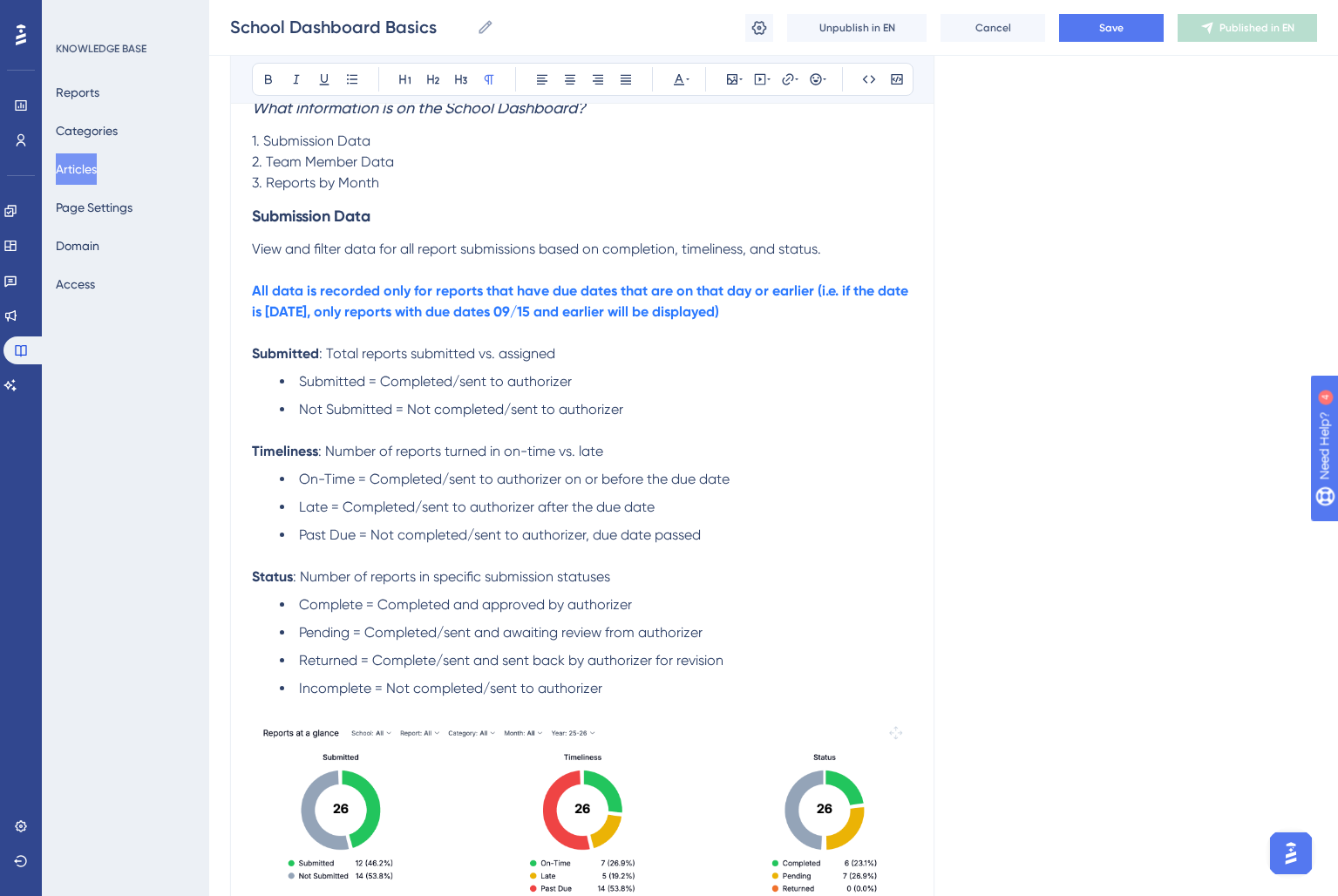
scroll to position [648, 0]
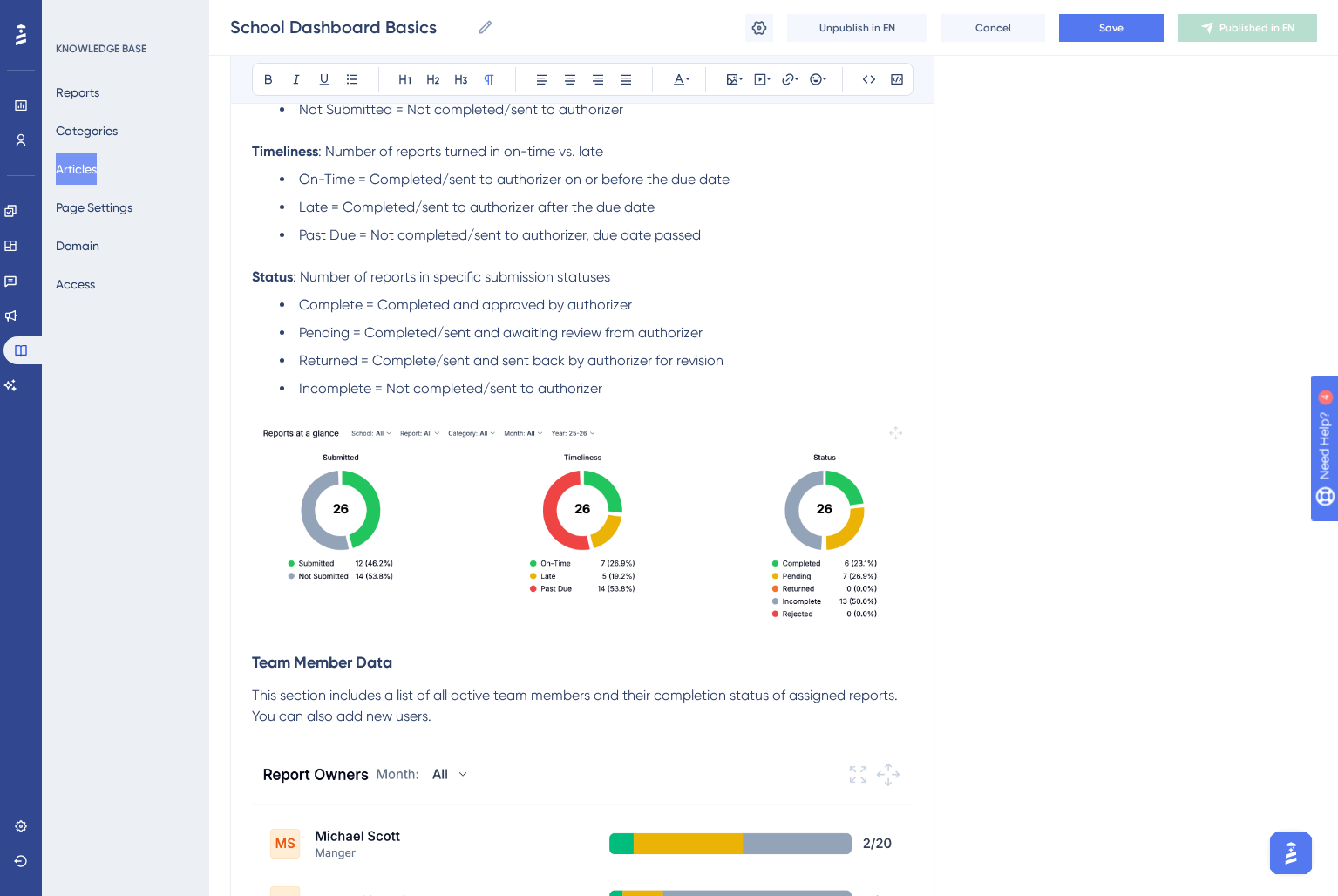
click at [628, 387] on li "Incomplete = Not completed/sent to authorizer" at bounding box center [596, 388] width 633 height 21
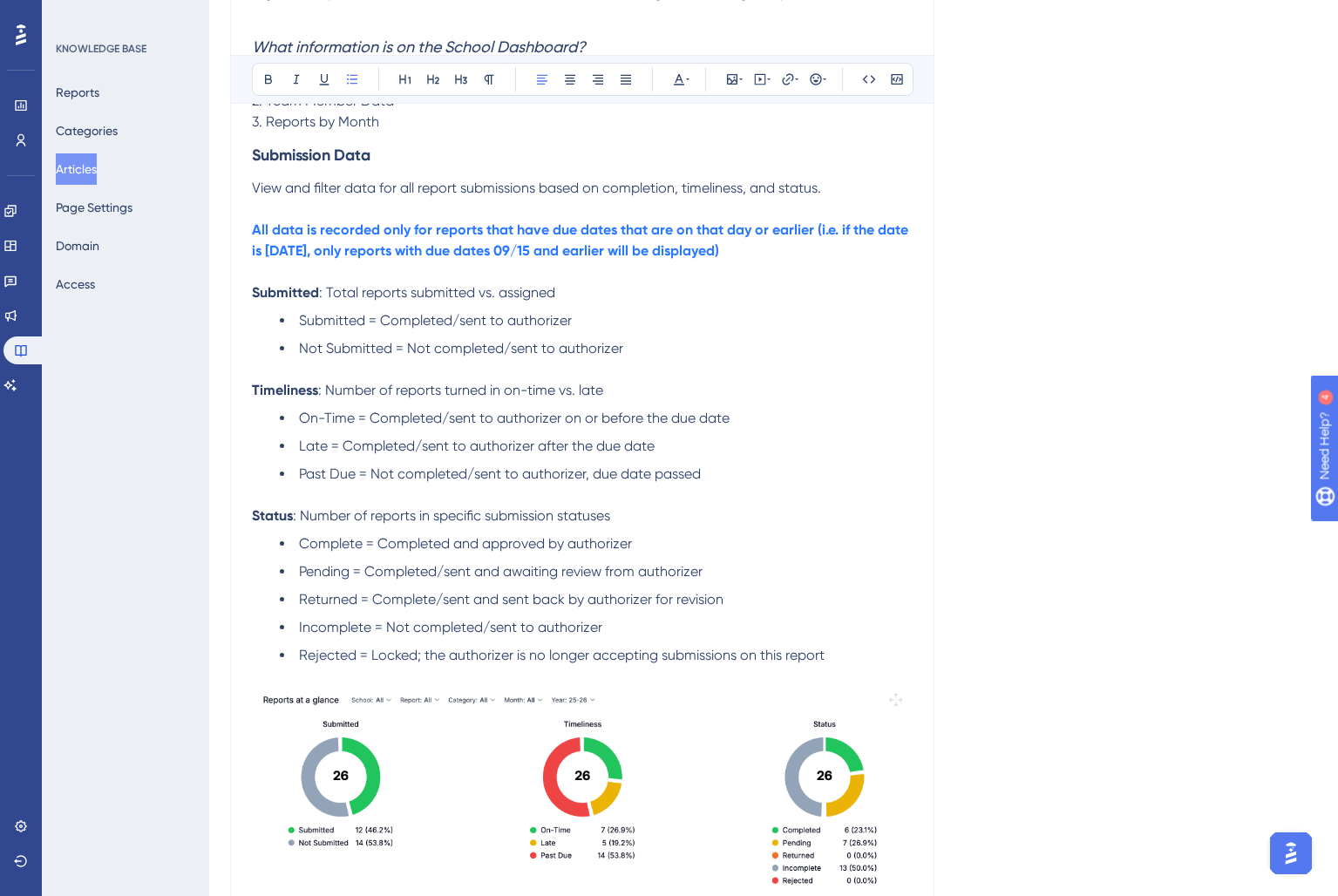
scroll to position [0, 0]
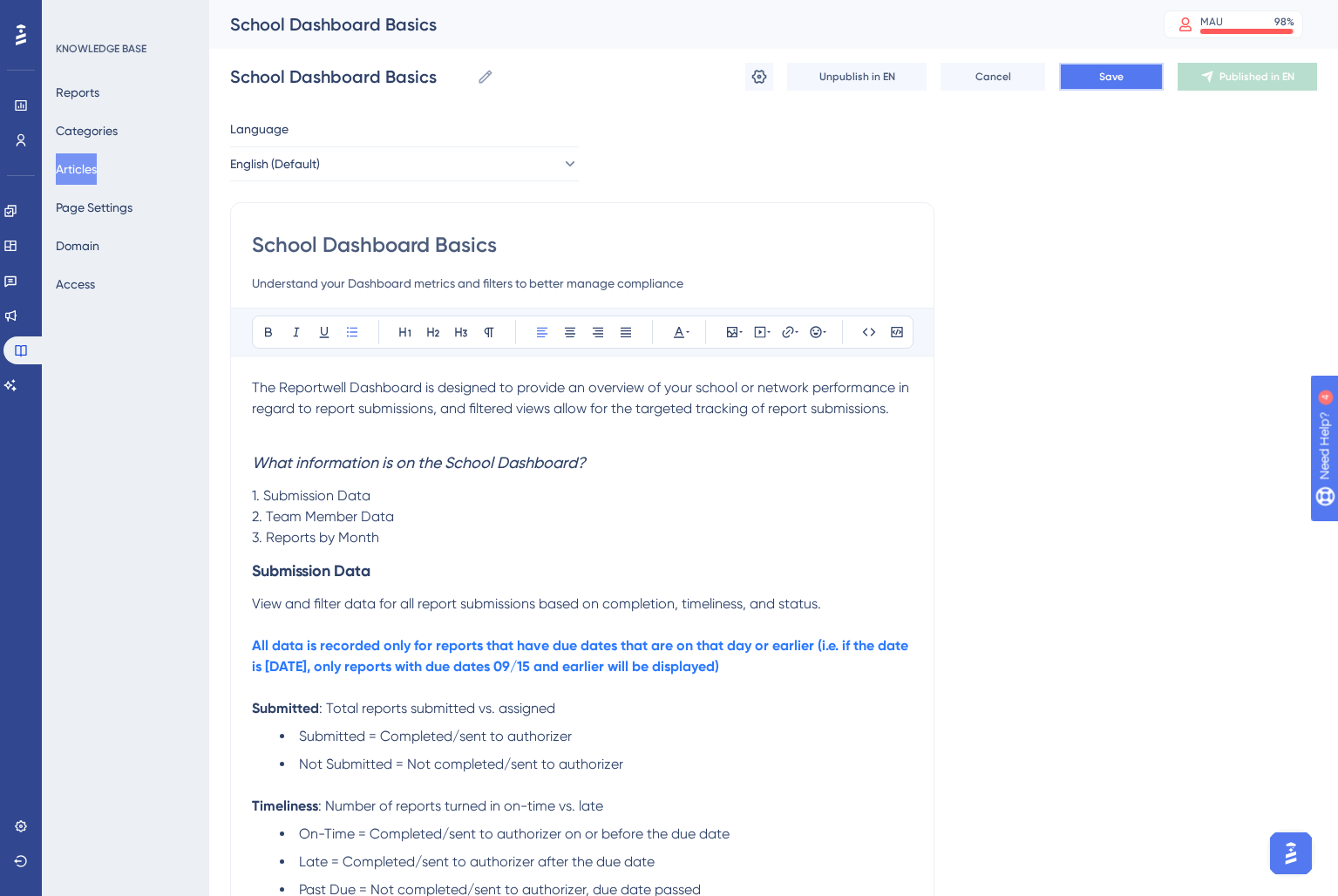
click at [1088, 77] on button "Save" at bounding box center [1111, 77] width 104 height 28
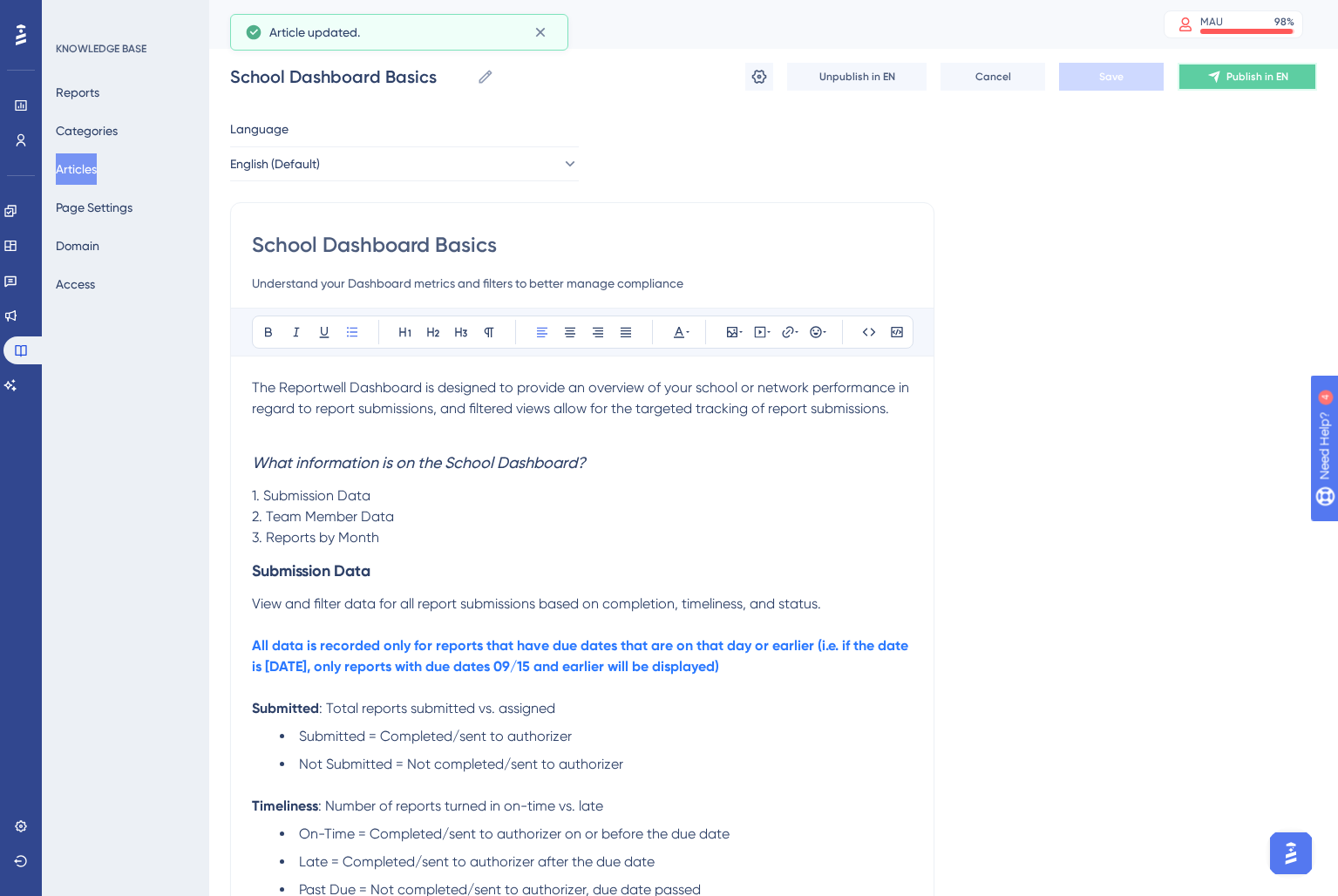
click at [1245, 71] on span "Publish in EN" at bounding box center [1257, 76] width 62 height 14
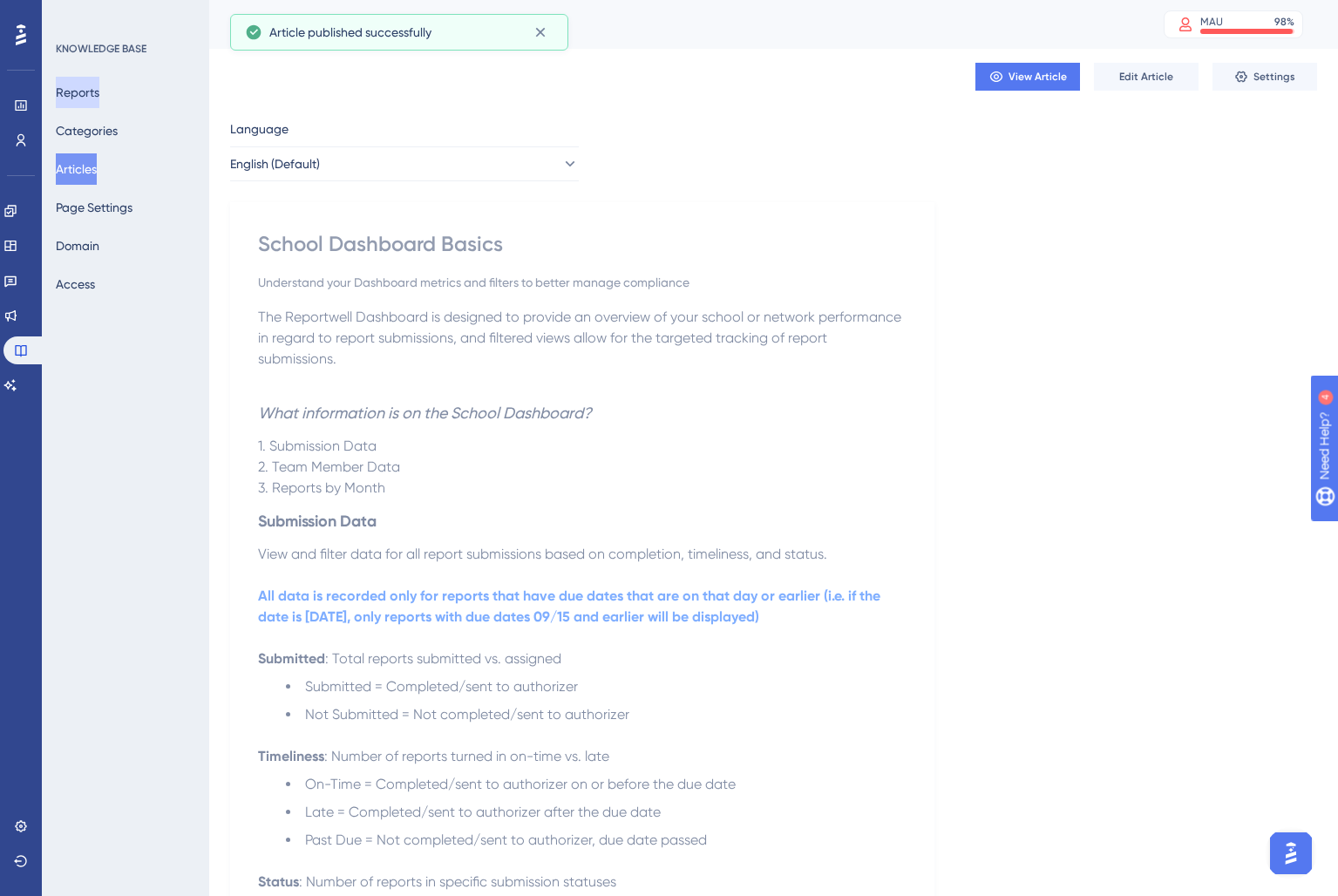
click at [100, 98] on button "Reports" at bounding box center [77, 92] width 43 height 31
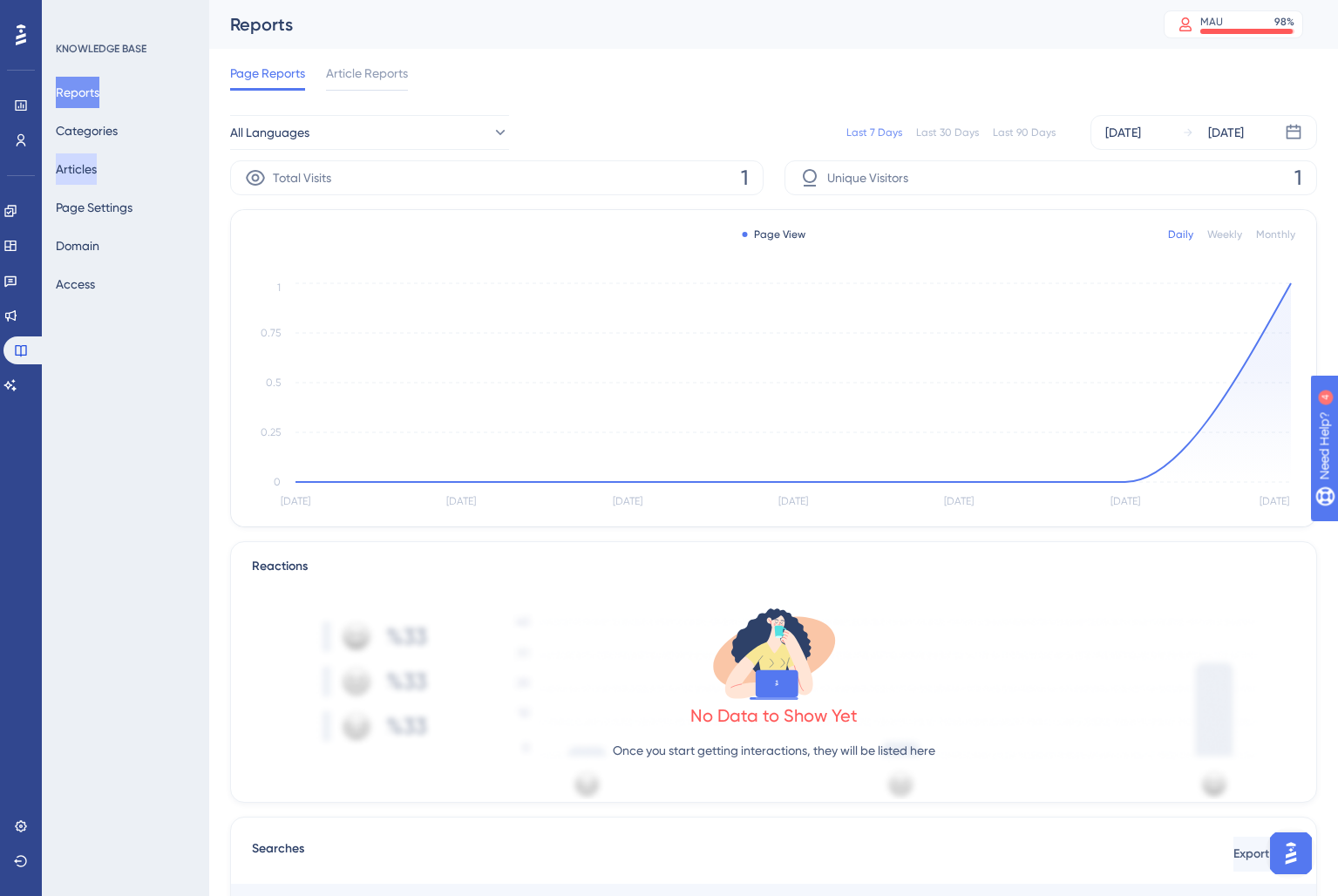
drag, startPoint x: 92, startPoint y: 179, endPoint x: 203, endPoint y: 241, distance: 127.1
click at [93, 179] on button "Articles" at bounding box center [76, 169] width 41 height 31
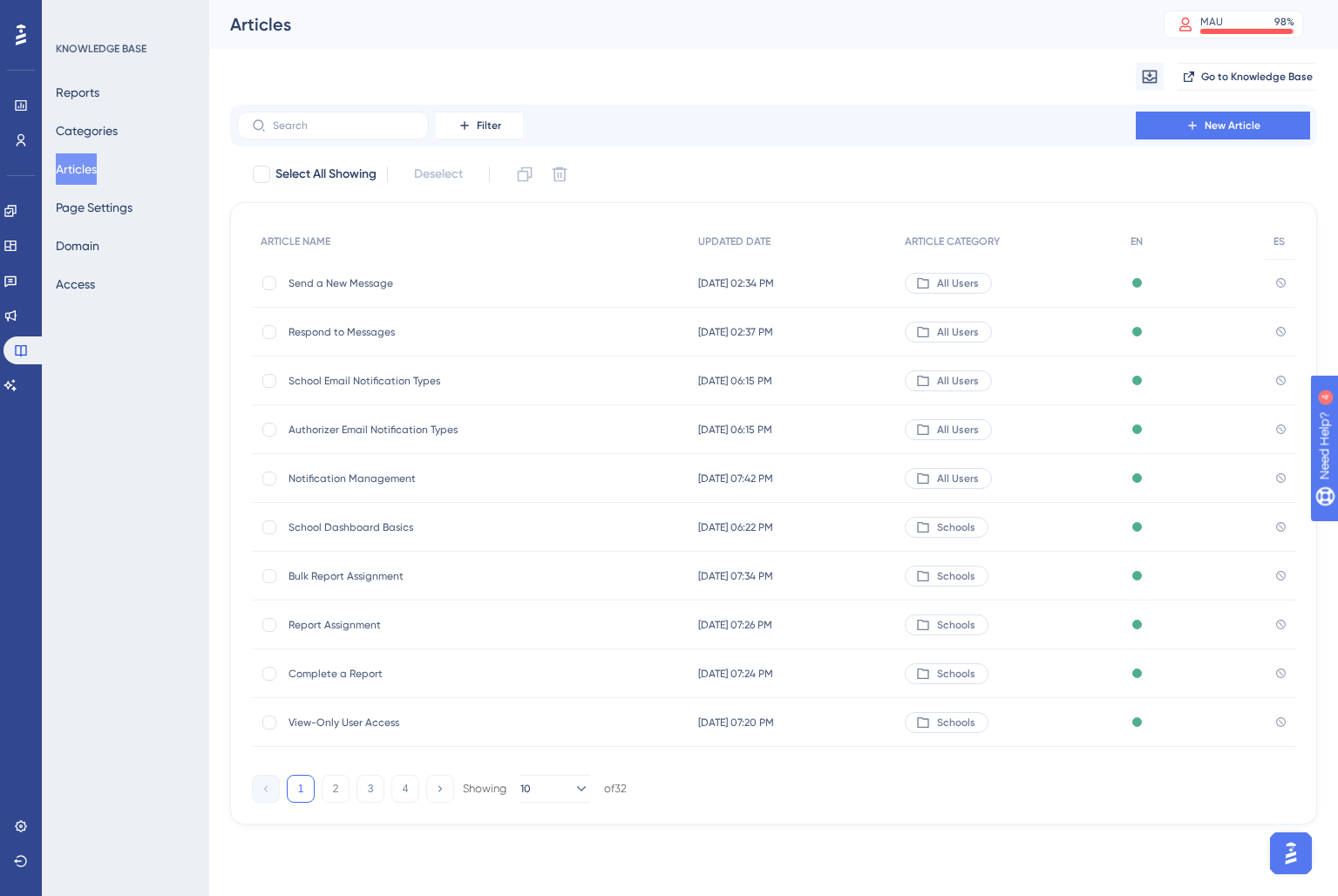
click at [389, 579] on span "Bulk Report Assignment" at bounding box center [428, 575] width 279 height 14
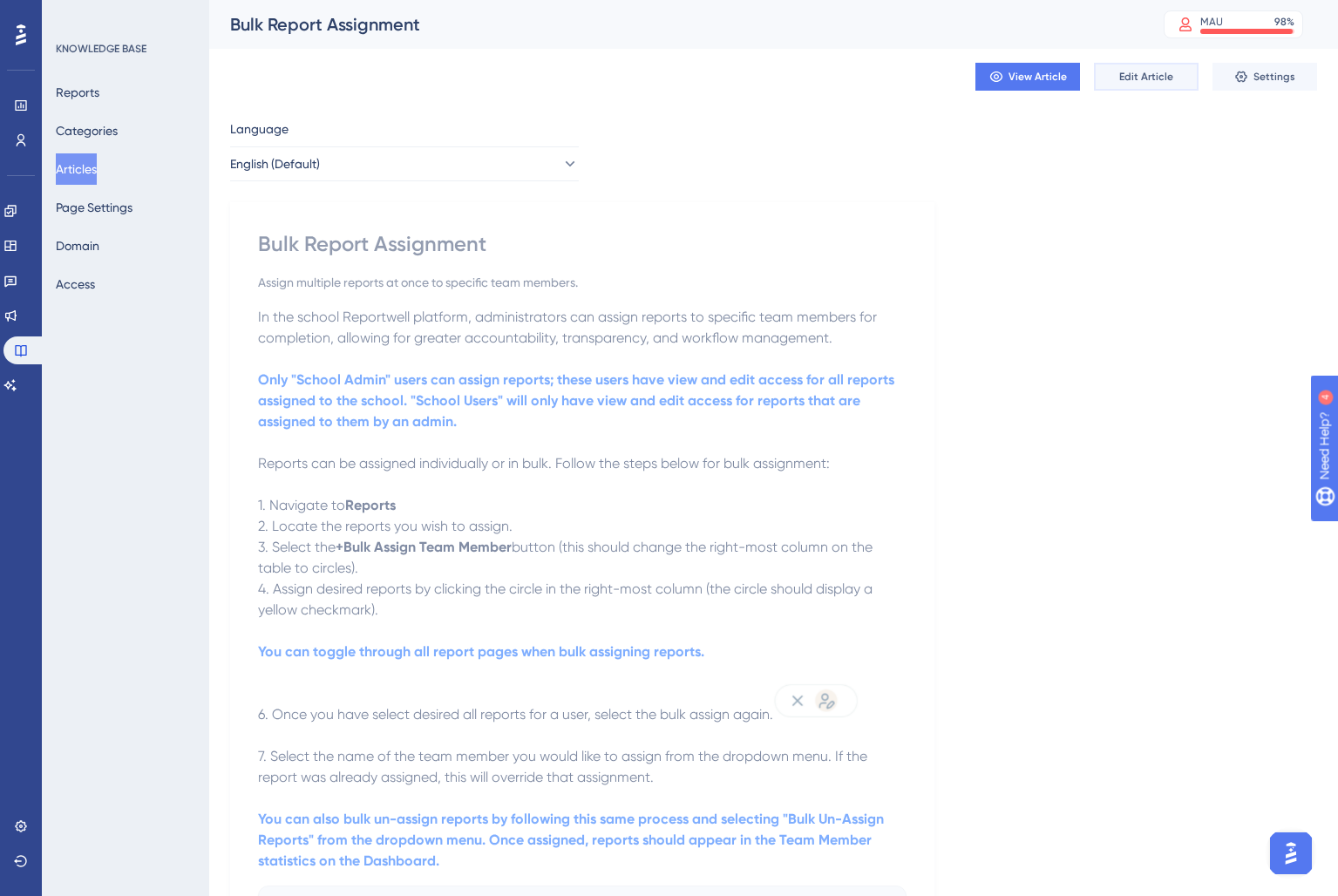
click at [1156, 73] on span "Edit Article" at bounding box center [1146, 76] width 54 height 14
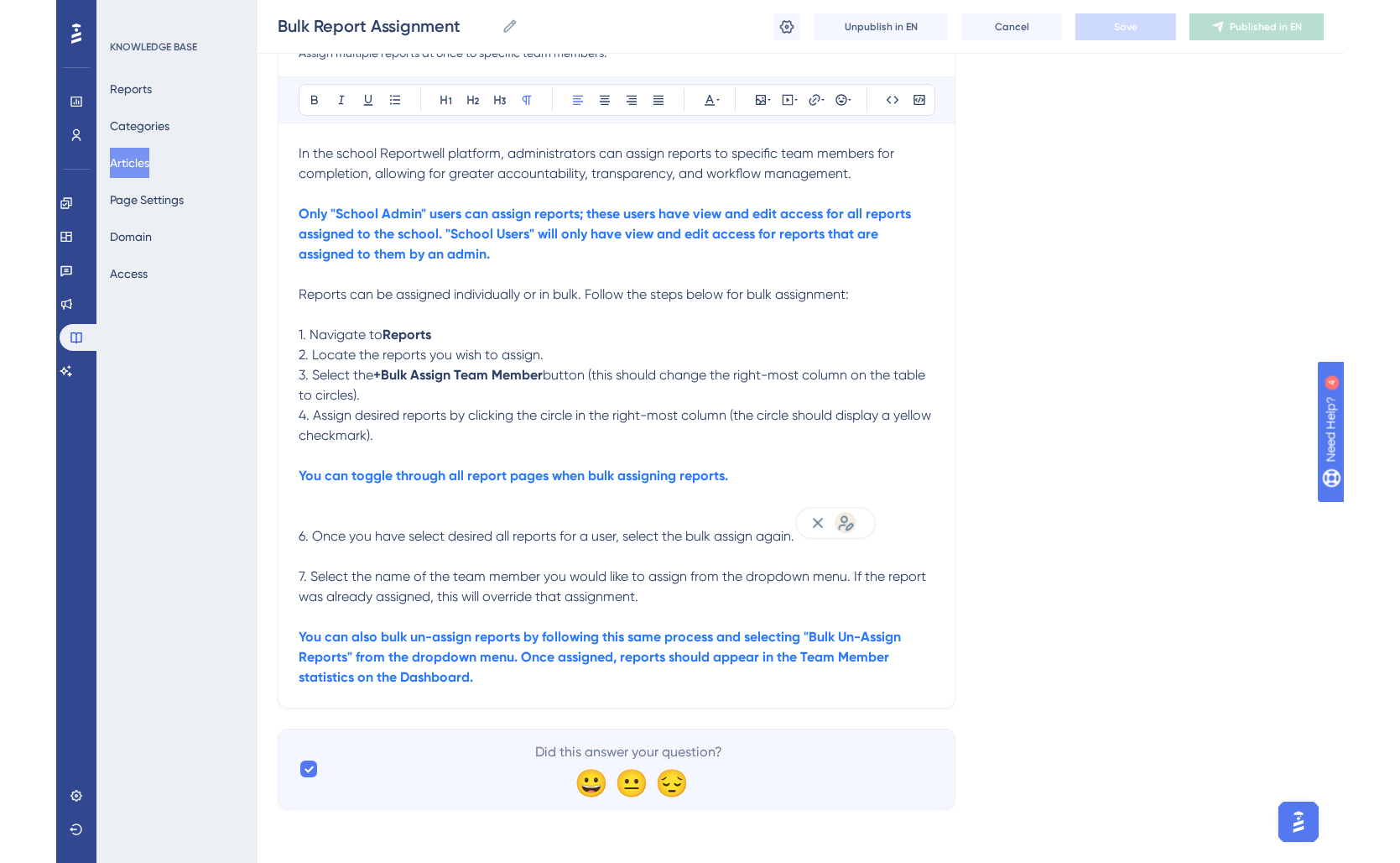
scroll to position [216, 0]
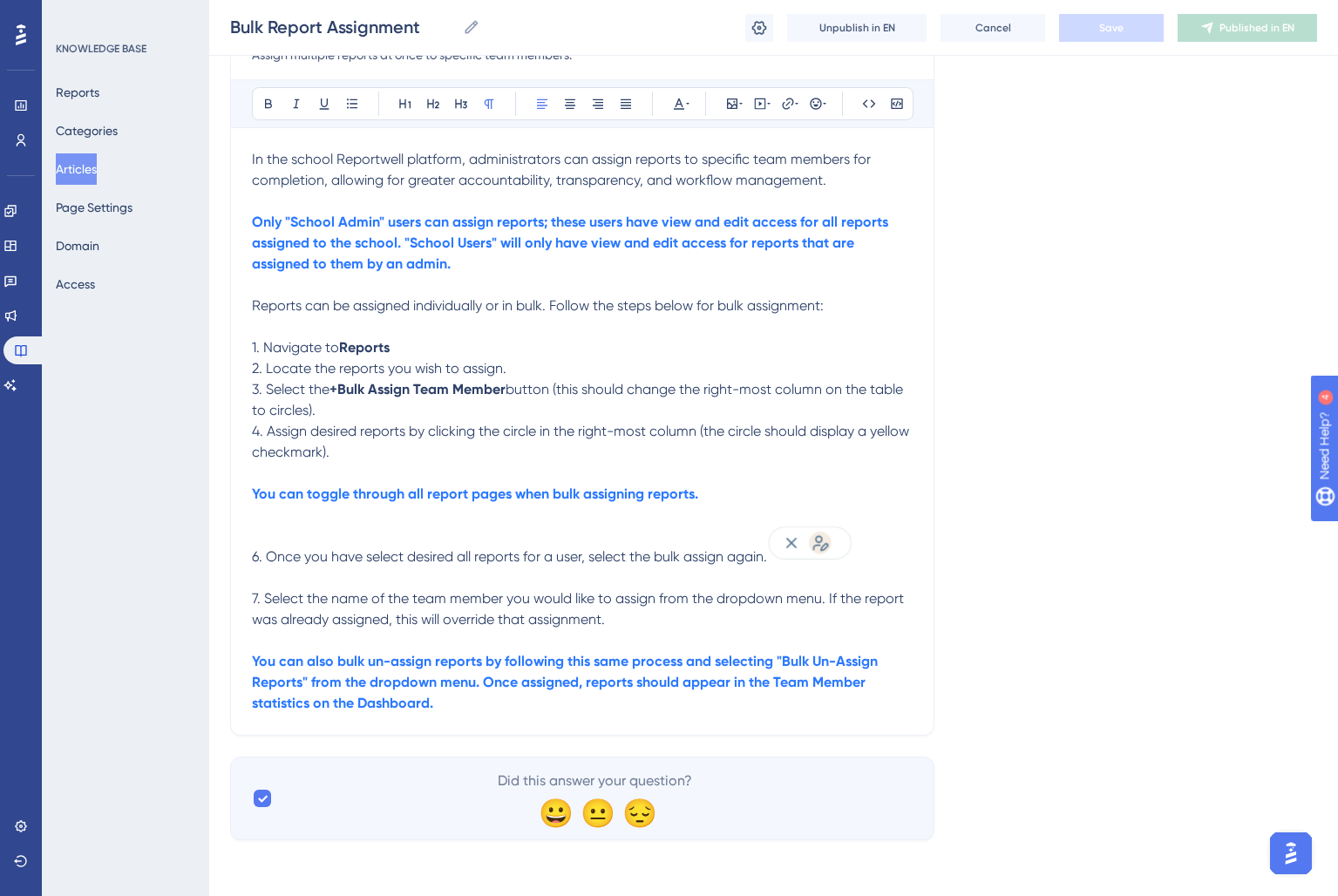
click at [278, 370] on span "2. Locate the reports you wish to assign." at bounding box center [379, 369] width 254 height 17
click at [286, 364] on span "2. Locate the reports you wish to assign." at bounding box center [379, 369] width 254 height 17
click at [521, 365] on p "2. Select the reports you wish to assign." at bounding box center [582, 369] width 661 height 21
click at [344, 391] on strong "+Bulk Assign Team Member" at bounding box center [417, 389] width 176 height 17
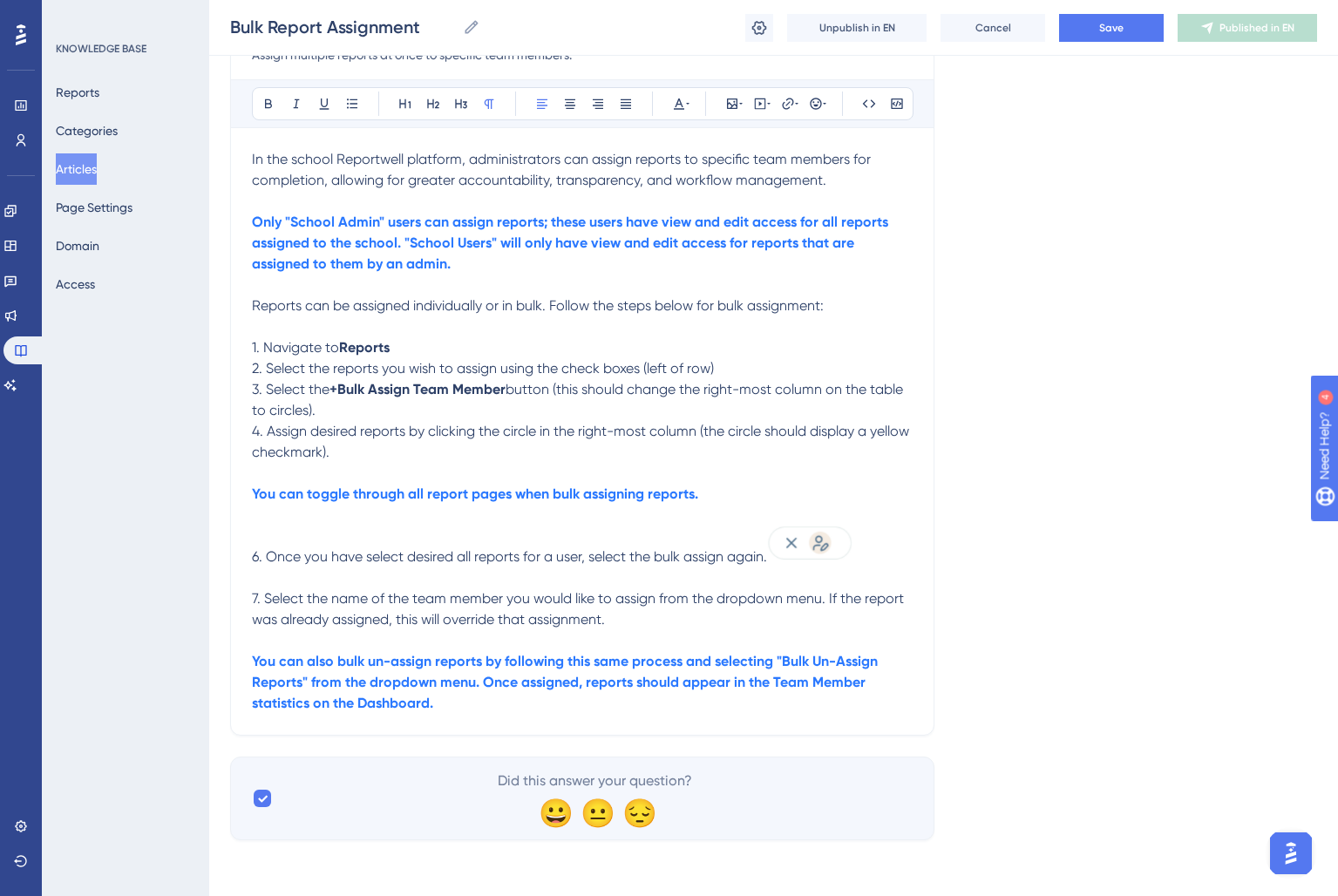
click at [340, 391] on strong "+Bulk Assign Team Member" at bounding box center [417, 389] width 176 height 17
click at [342, 389] on strong "+Bulk Assign Team Member" at bounding box center [417, 389] width 176 height 17
drag, startPoint x: 344, startPoint y: 390, endPoint x: 375, endPoint y: 392, distance: 31.1
click at [375, 392] on strong "+Bulk Assign Team Member" at bounding box center [417, 389] width 176 height 17
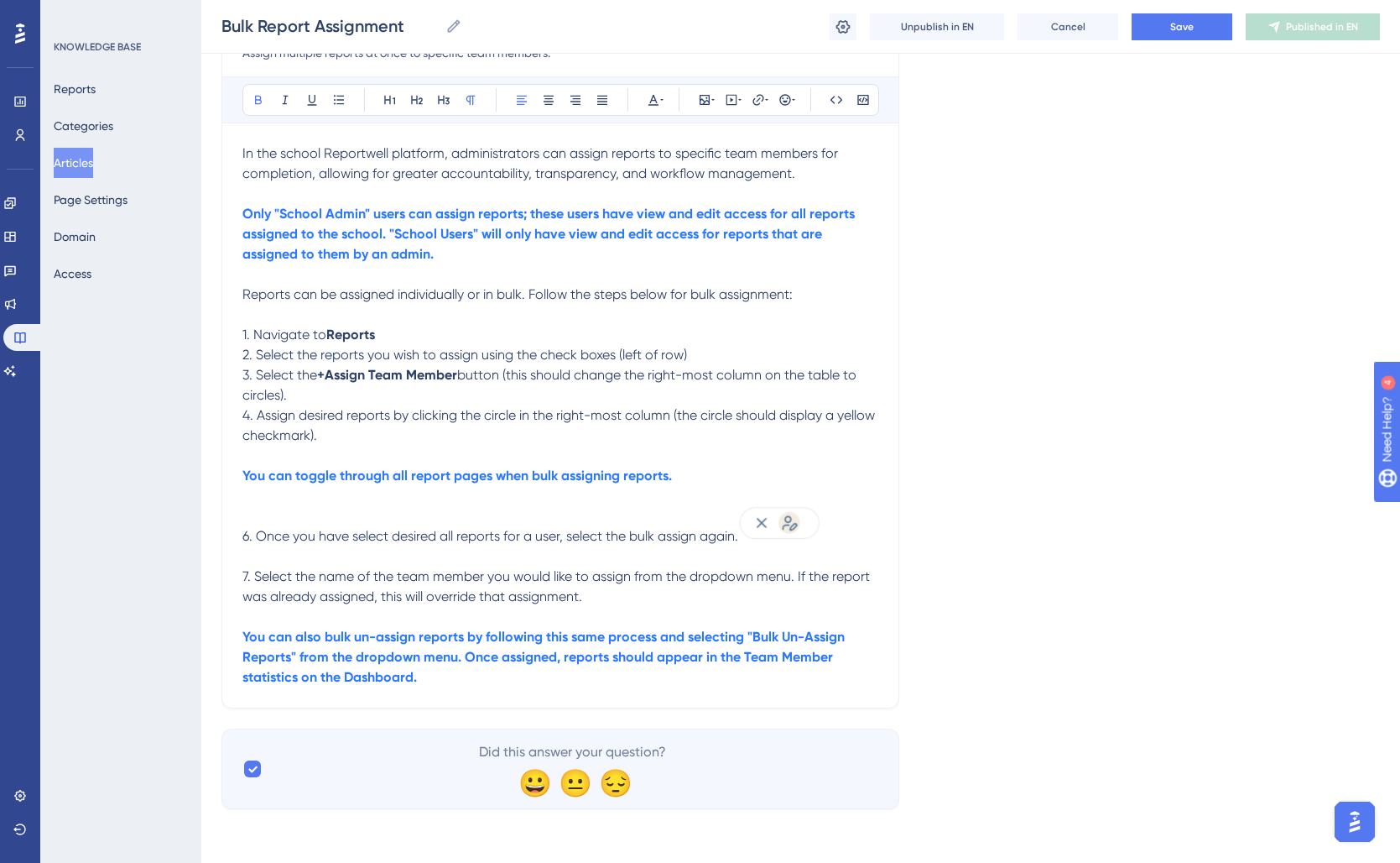
click at [376, 375] on strong "+Assign Team Member" at bounding box center [386, 375] width 140 height 16
drag, startPoint x: 374, startPoint y: 375, endPoint x: 463, endPoint y: 377, distance: 89.0
click at [463, 377] on p "3. Select the +Assign Team Member button (this should change the right-most col…" at bounding box center [560, 384] width 636 height 40
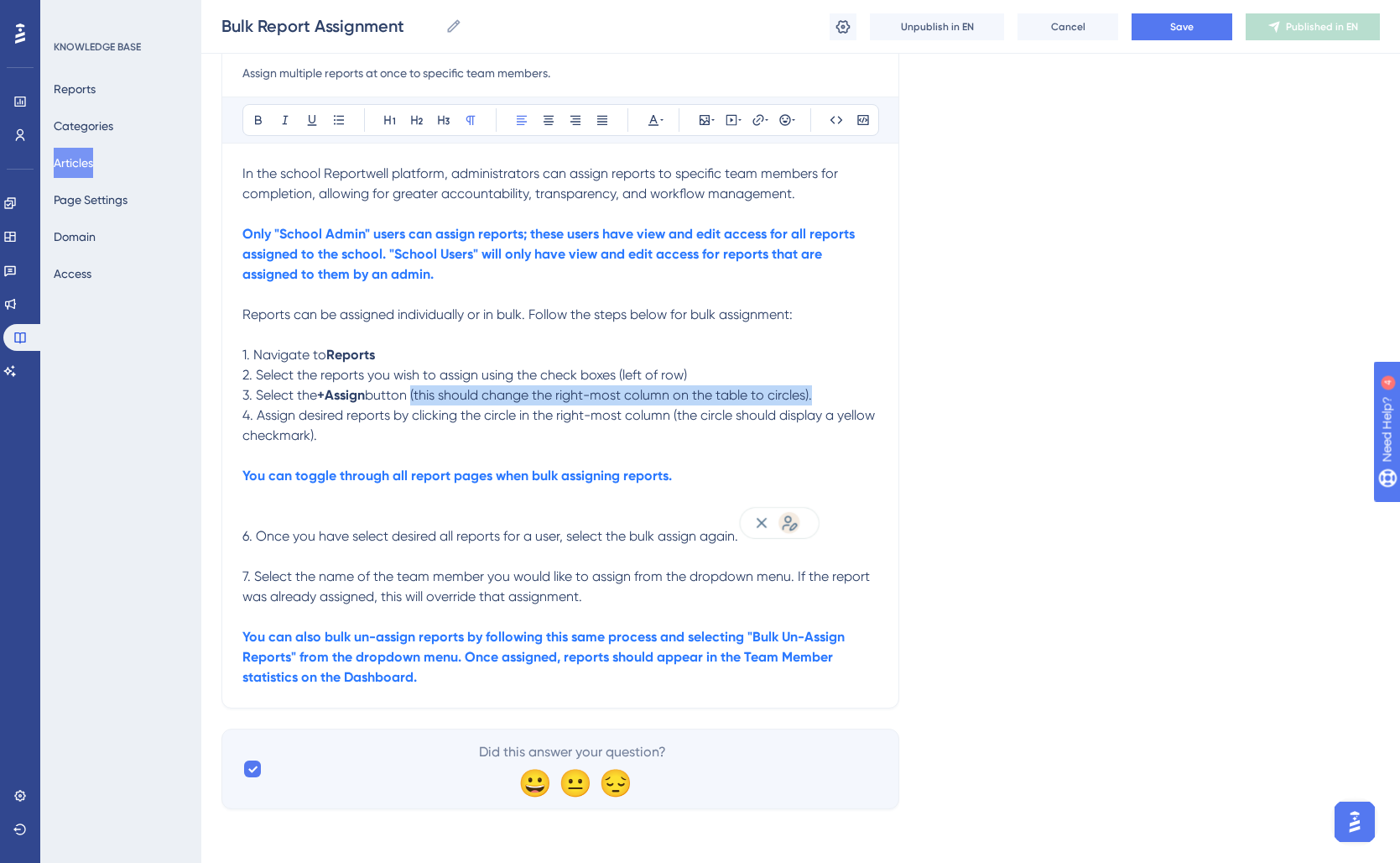
drag, startPoint x: 415, startPoint y: 395, endPoint x: 827, endPoint y: 398, distance: 412.0
click at [827, 398] on p "3. Select the +Assign button (this should change the right-most column on the t…" at bounding box center [560, 395] width 636 height 20
click at [711, 374] on p "2. Select the reports you wish to assign using the check boxes (left of row)" at bounding box center [560, 375] width 636 height 20
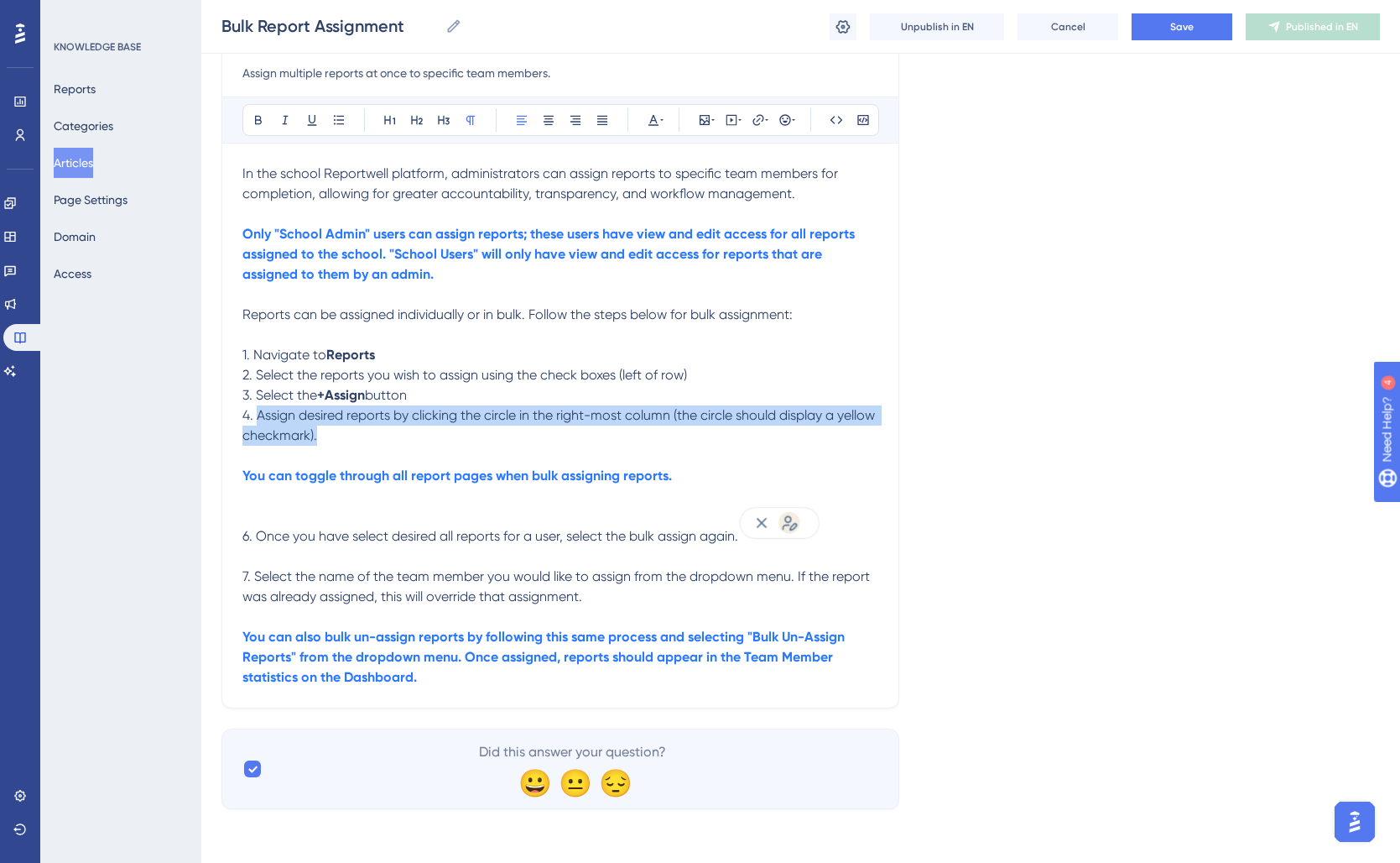
drag, startPoint x: 258, startPoint y: 414, endPoint x: 393, endPoint y: 437, distance: 136.9
click at [393, 437] on p "4. Assign desired reports by clicking the circle in the right-most column (the …" at bounding box center [560, 425] width 636 height 40
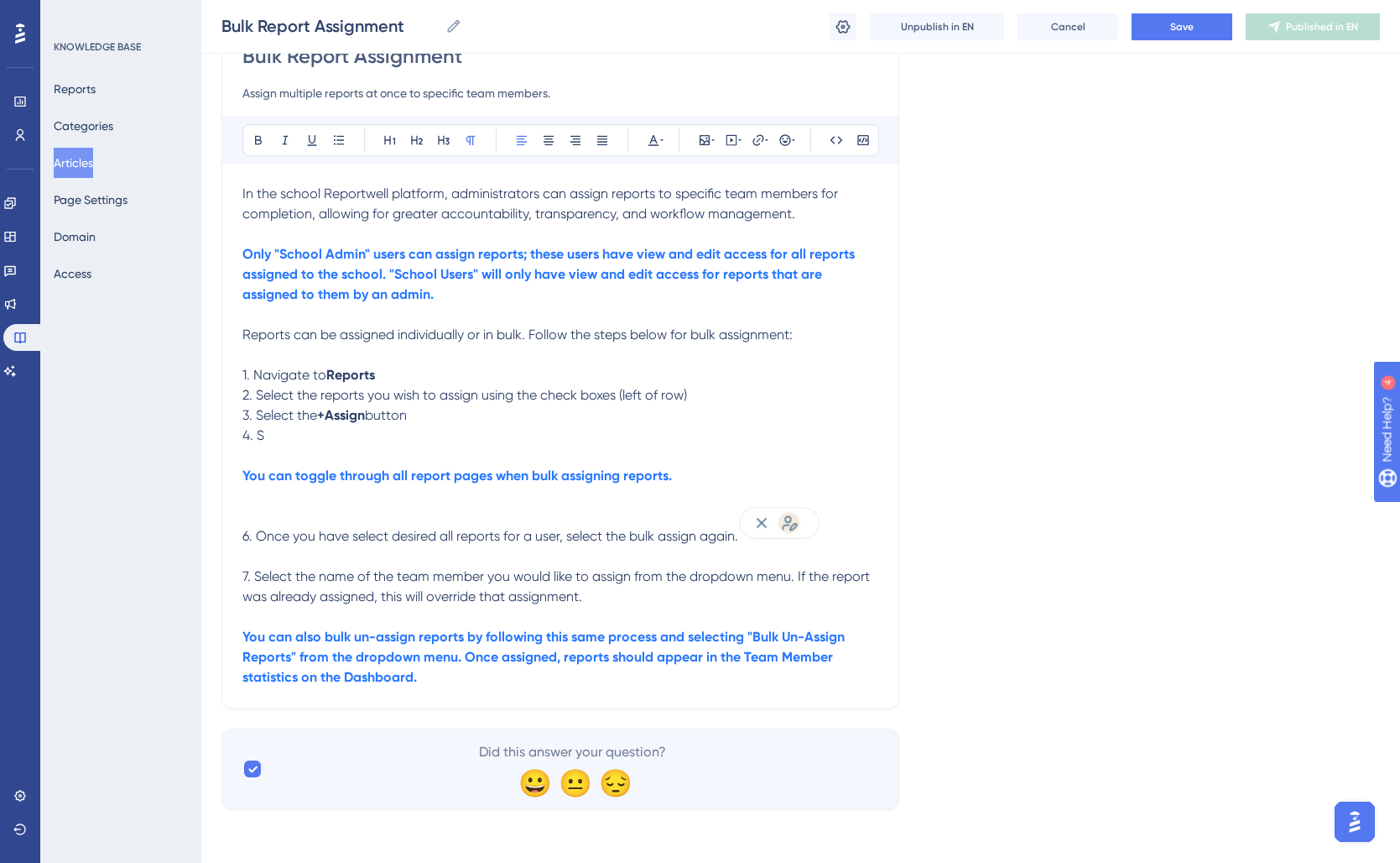
scroll to position [176, 0]
drag, startPoint x: 350, startPoint y: 440, endPoint x: 450, endPoint y: 439, distance: 100.0
click at [450, 439] on span "4. Select the user you would like to assign the selected" at bounding box center [407, 435] width 330 height 16
click at [527, 440] on p "4. Select the user to assign the selected" at bounding box center [560, 435] width 636 height 20
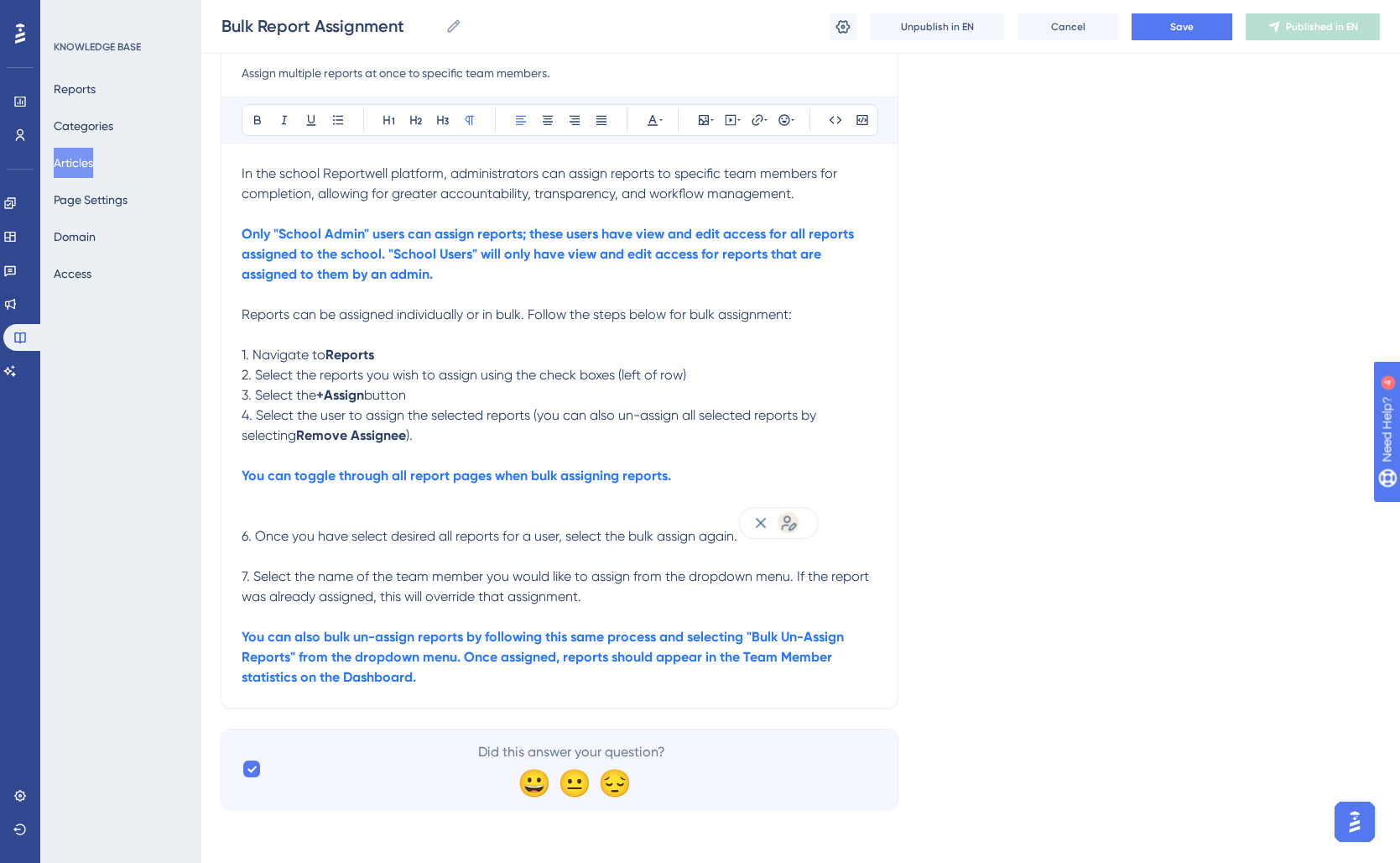
scroll to position [198, 2]
click at [334, 115] on icon at bounding box center [336, 119] width 10 height 9
click at [537, 433] on p "4. Select the user to assign the selected reports (you can also un-assign all s…" at bounding box center [559, 425] width 636 height 40
click at [303, 498] on p at bounding box center [560, 496] width 636 height 20
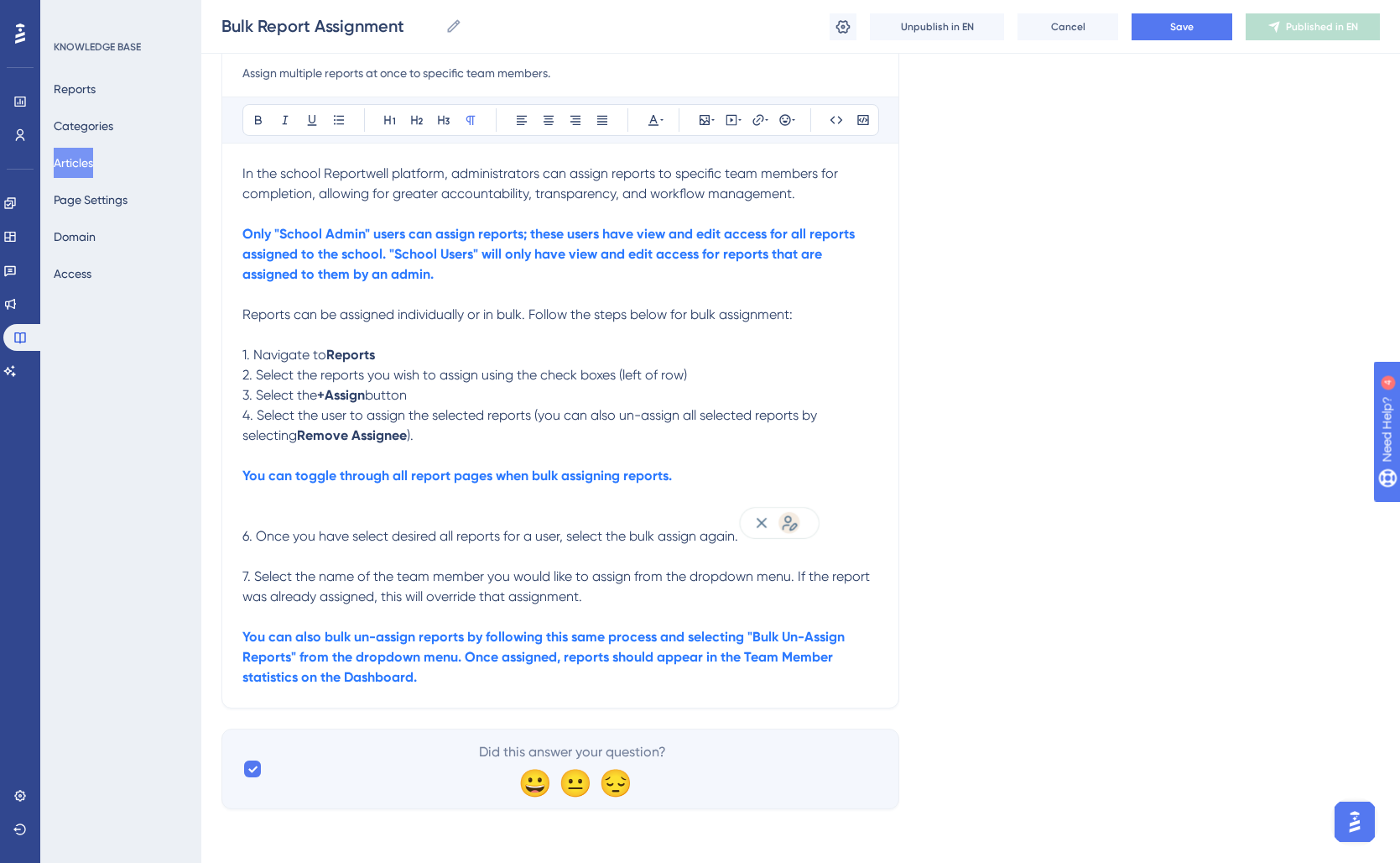
click at [447, 546] on p at bounding box center [560, 556] width 636 height 20
click at [859, 522] on p "6. Once you have select desired all reports for a user, select the bulk assign …" at bounding box center [560, 526] width 636 height 40
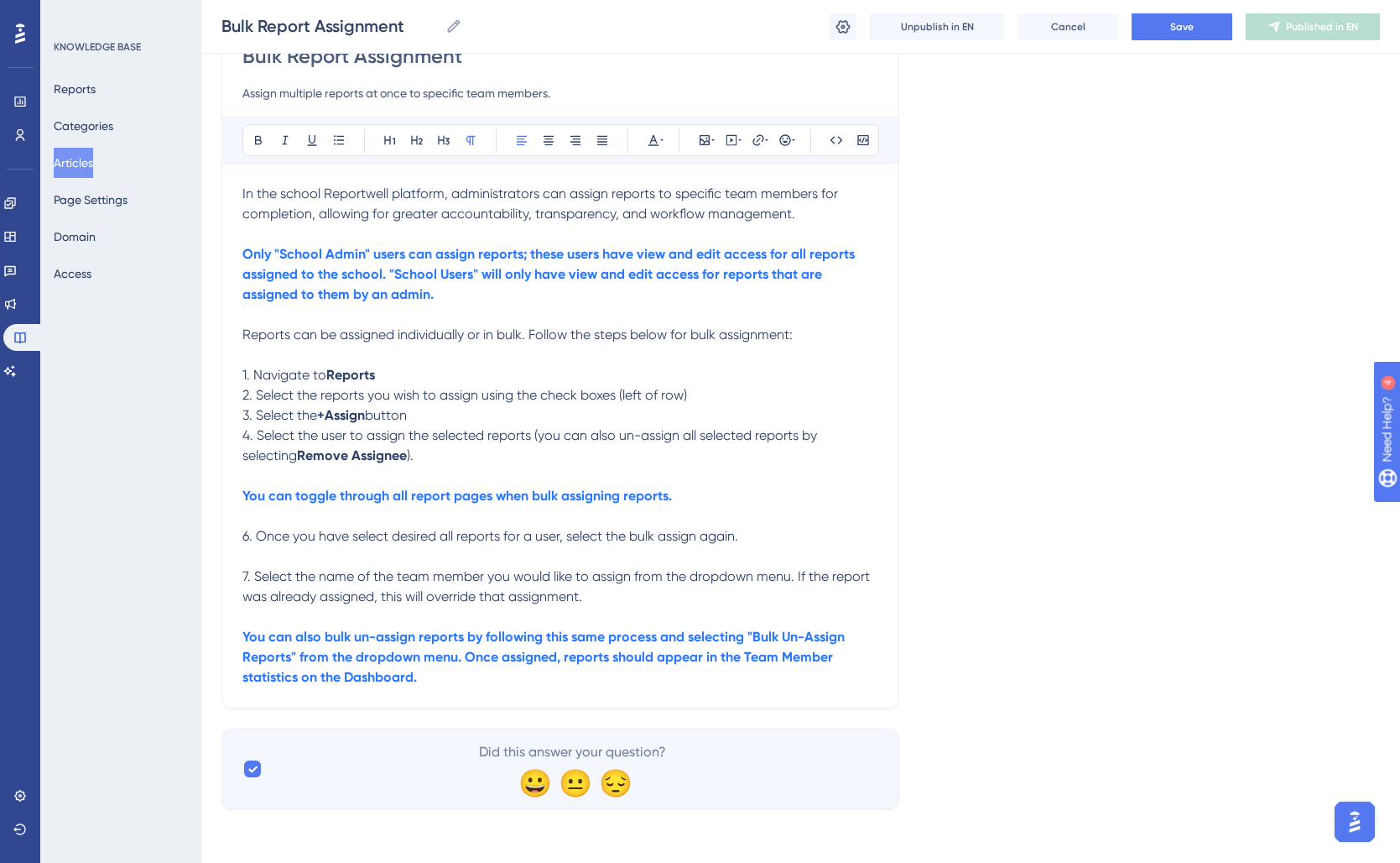
drag, startPoint x: 774, startPoint y: 536, endPoint x: 177, endPoint y: 528, distance: 597.1
click at [201, 528] on div "Performance Users Engagement Widgets Feedback Product Updates Knowledge Base AI…" at bounding box center [801, 332] width 1199 height 1009
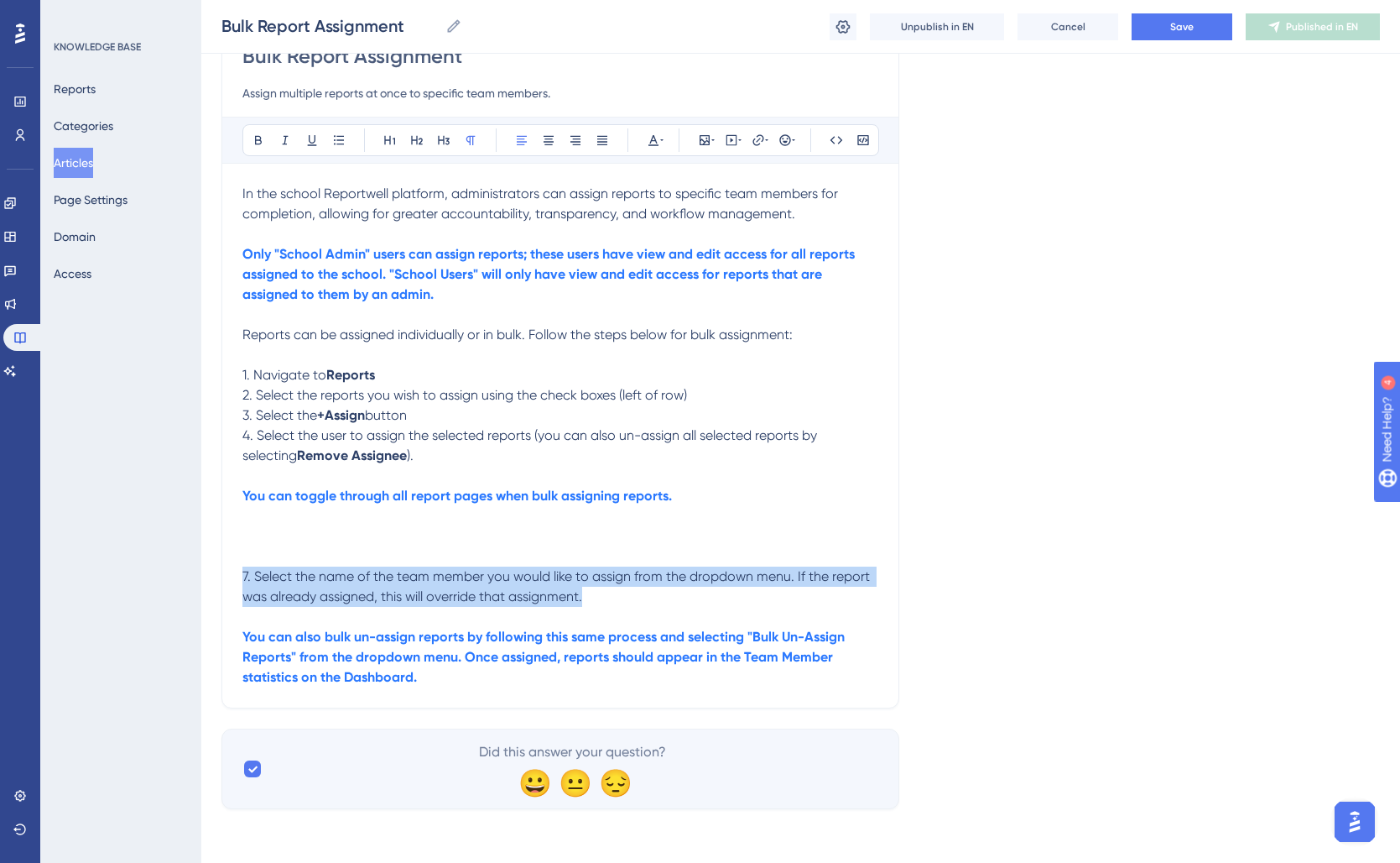
drag, startPoint x: 385, startPoint y: 591, endPoint x: 163, endPoint y: 578, distance: 222.4
click at [201, 578] on div "Performance Users Engagement Widgets Feedback Product Updates Knowledge Base AI…" at bounding box center [801, 332] width 1199 height 1009
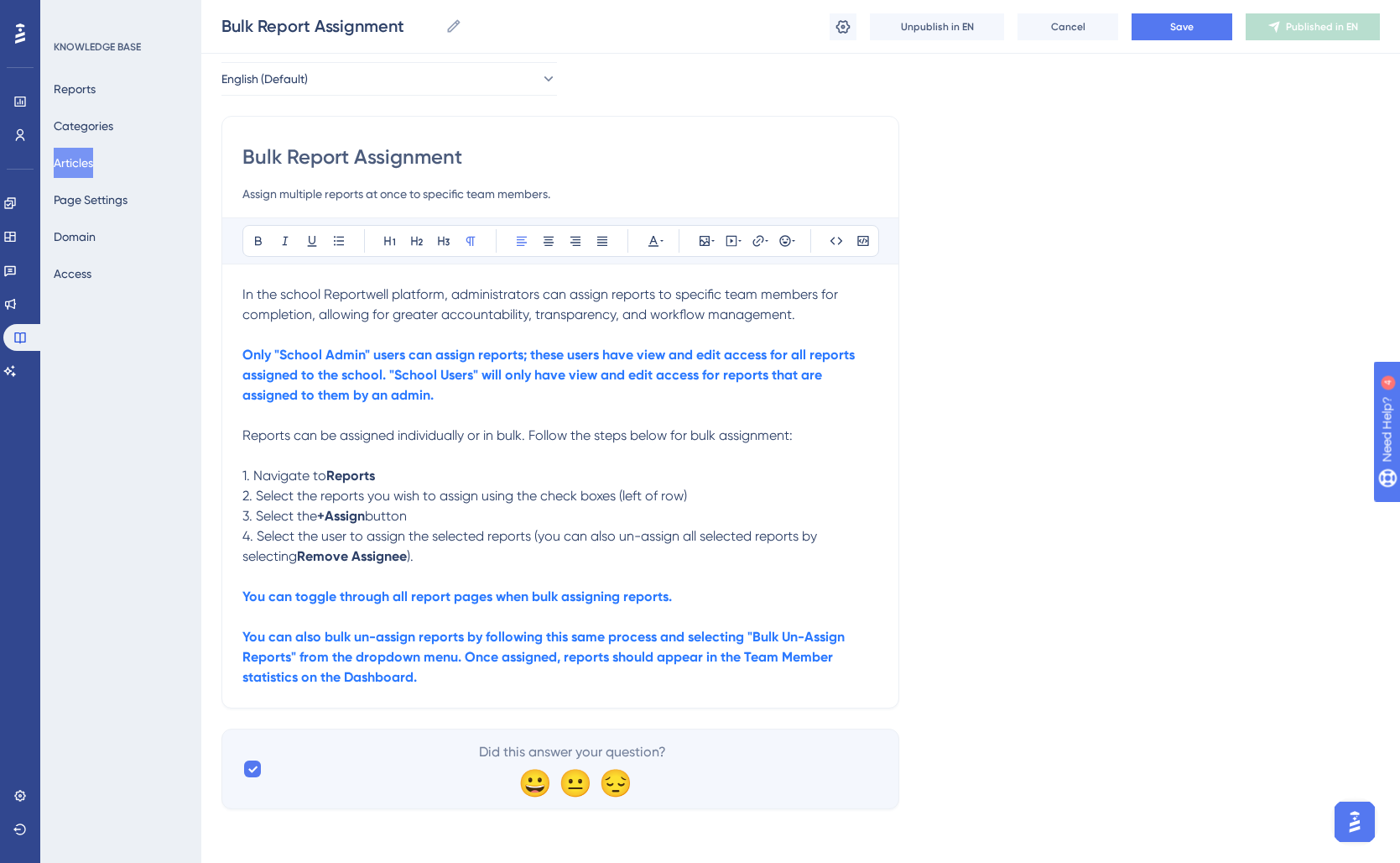
scroll to position [77, 0]
drag, startPoint x: 567, startPoint y: 609, endPoint x: 127, endPoint y: 601, distance: 440.1
click at [201, 601] on div "Performance Users Engagement Widgets Feedback Product Updates Knowledge Base AI…" at bounding box center [801, 382] width 1199 height 907
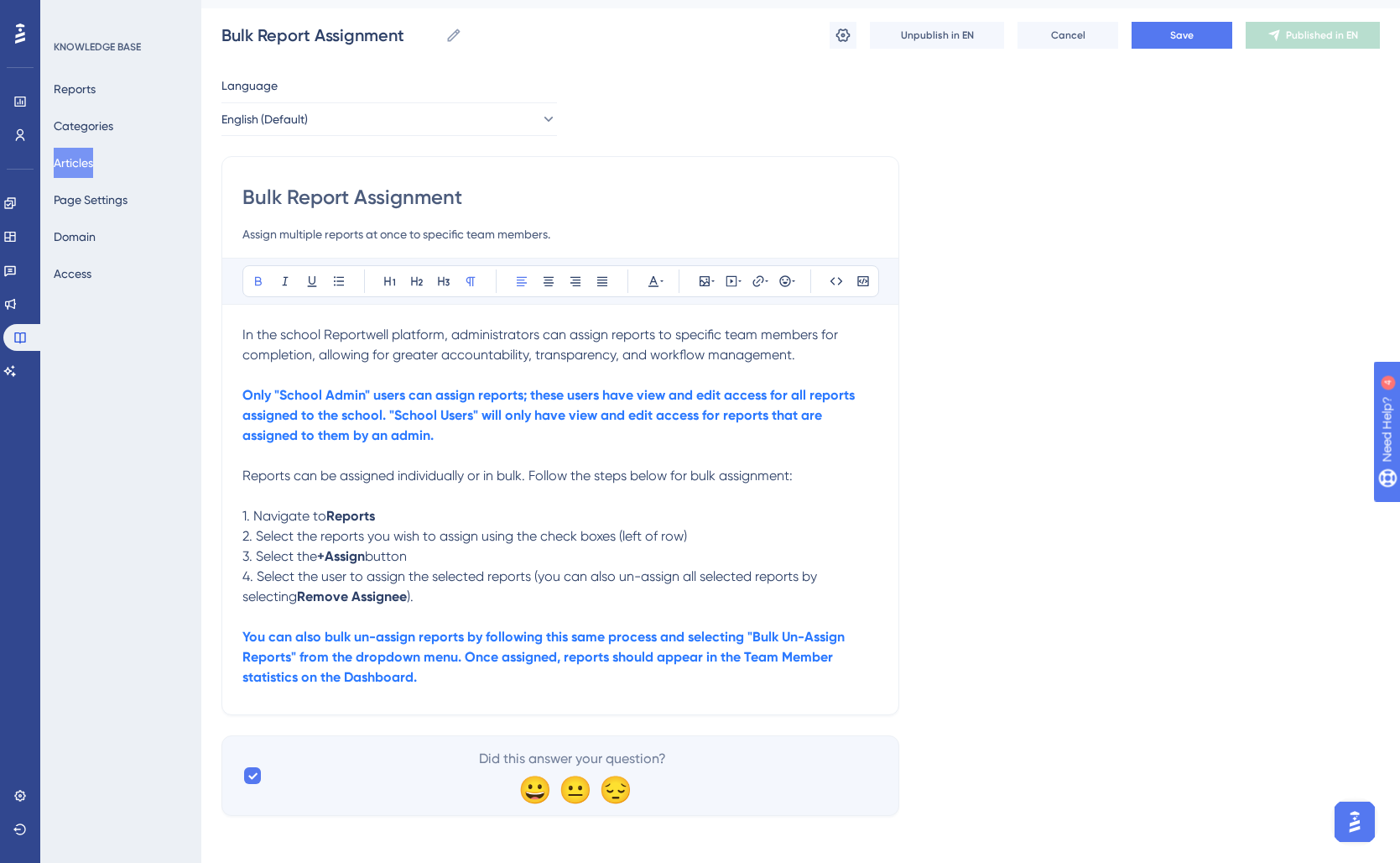
scroll to position [45, 0]
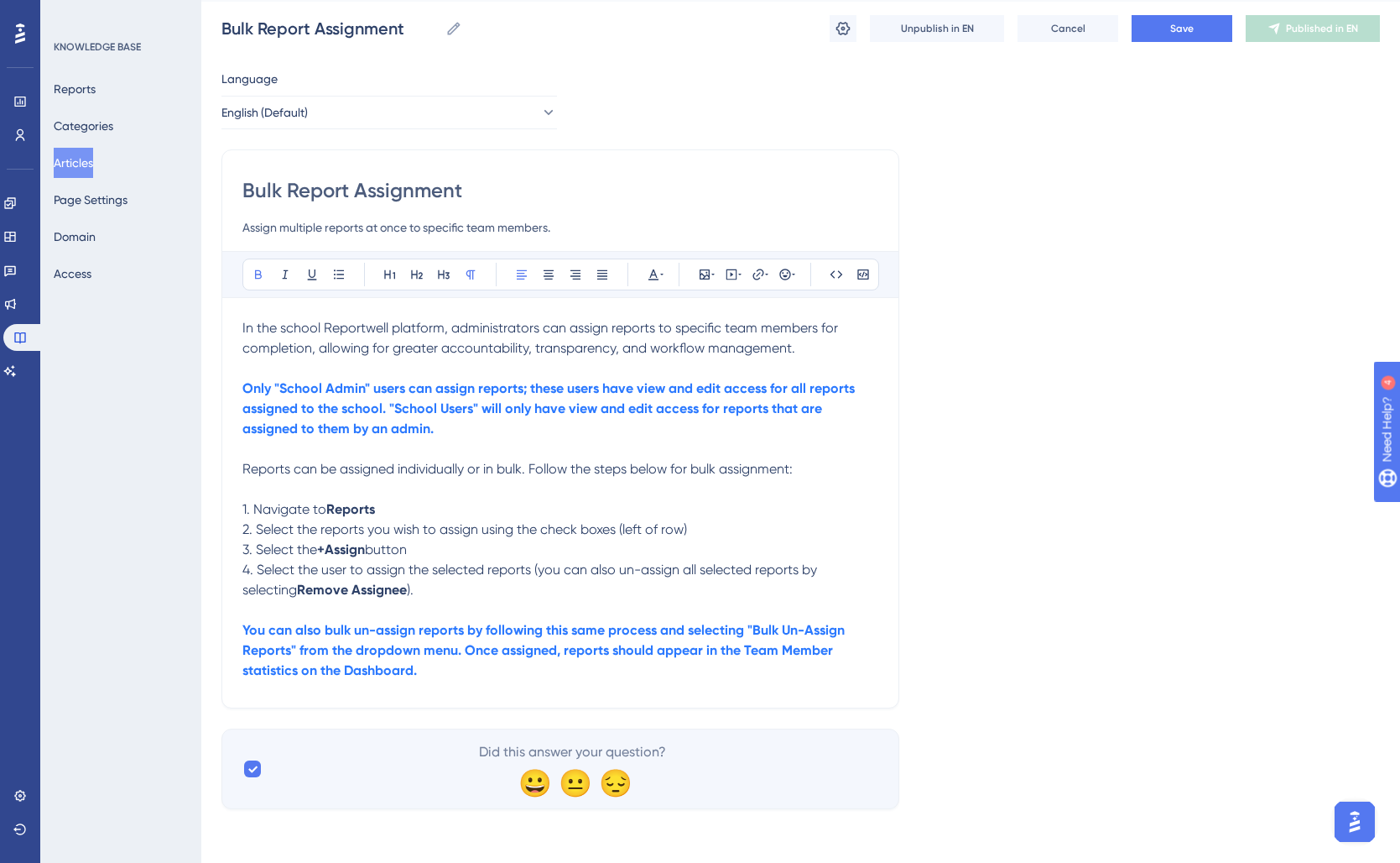
click at [513, 670] on p "You can also bulk un-assign reports by following this same process and selectin…" at bounding box center [560, 650] width 636 height 60
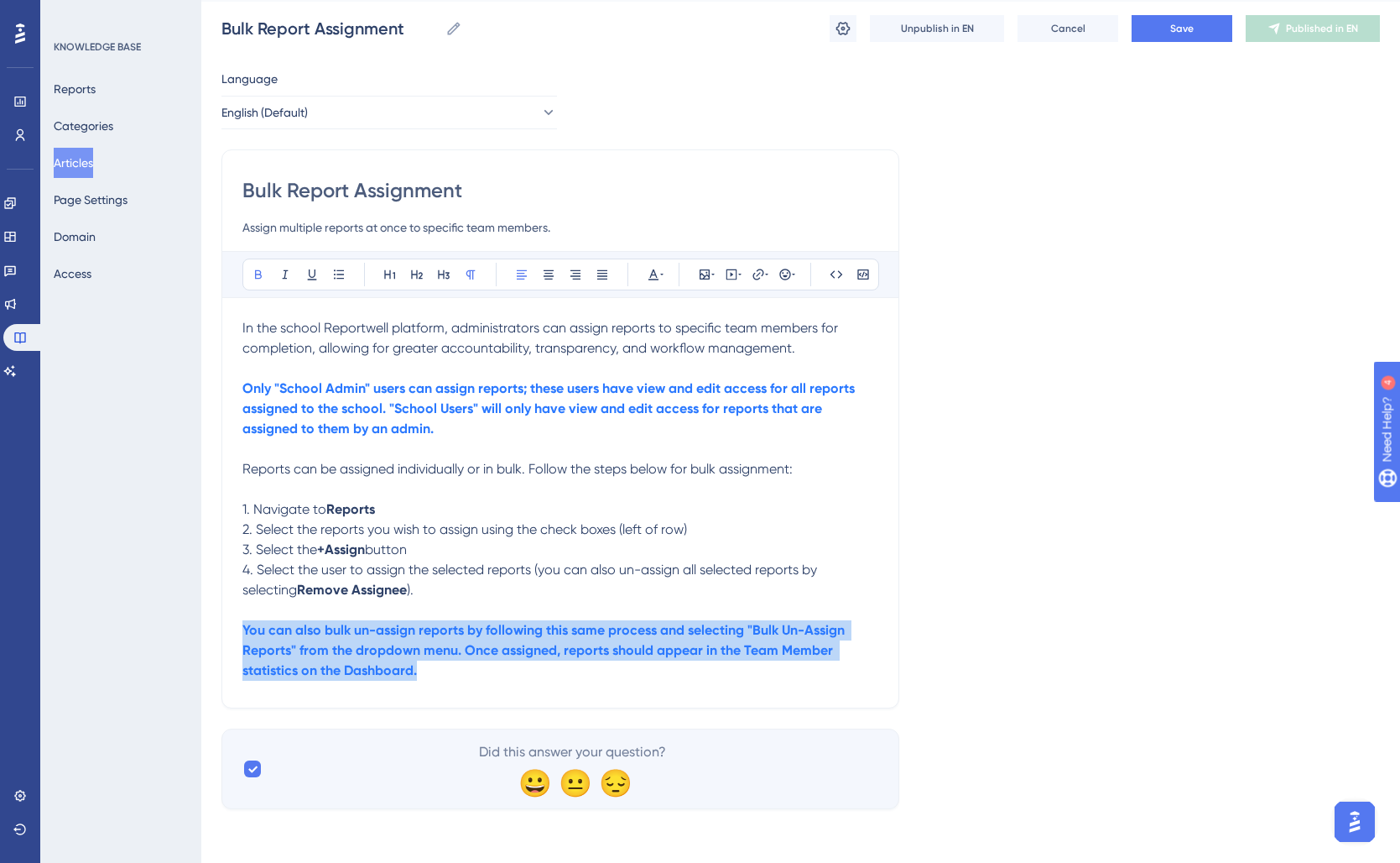
drag, startPoint x: 470, startPoint y: 677, endPoint x: 192, endPoint y: 633, distance: 281.5
click at [201, 633] on div "Performance Users Engagement Widgets Feedback Product Updates Knowledge Base AI…" at bounding box center [801, 395] width 1199 height 881
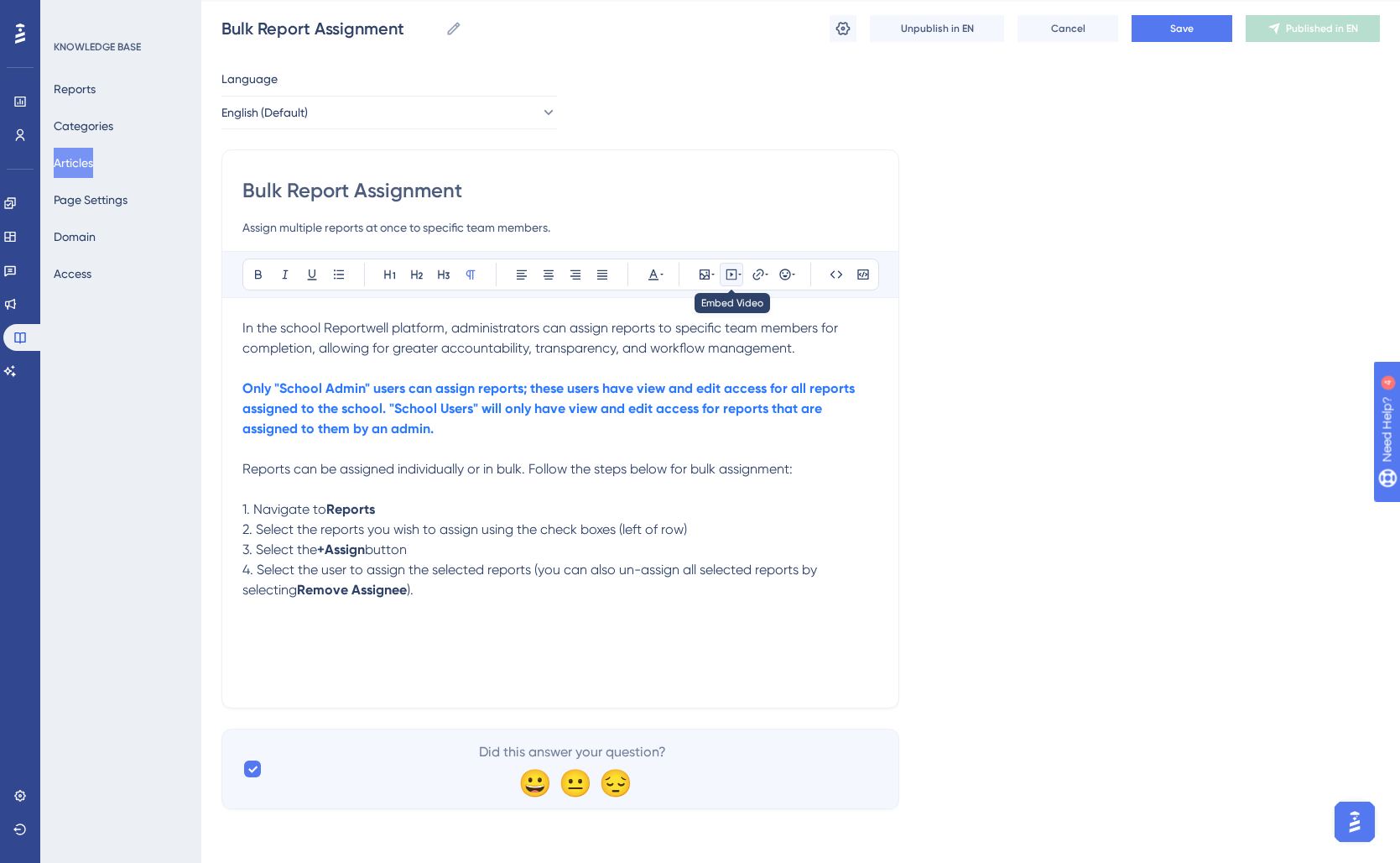
click at [730, 270] on icon at bounding box center [731, 274] width 13 height 13
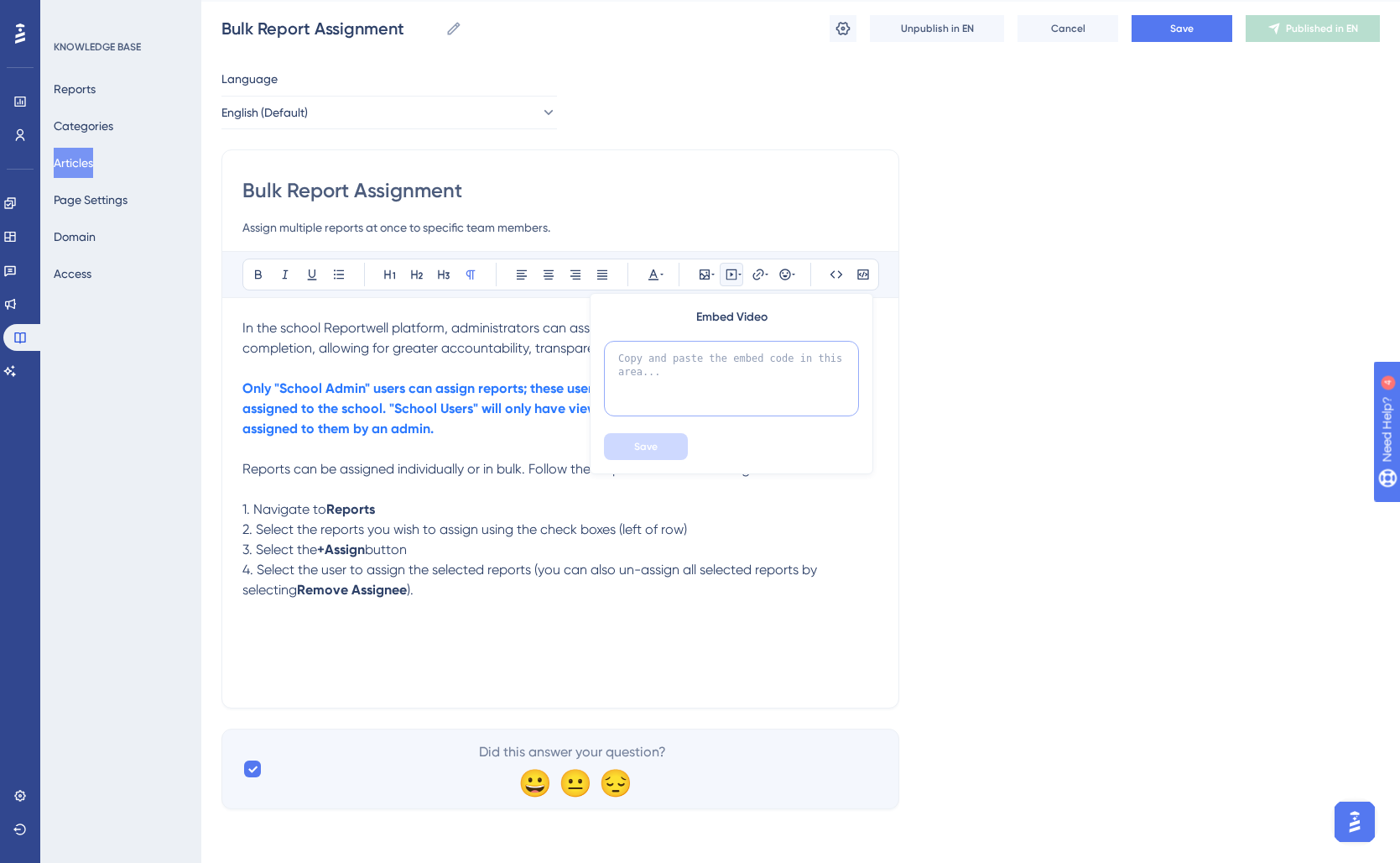
click at [694, 367] on textarea at bounding box center [731, 378] width 255 height 76
paste textarea "<div style="position: relative; padding-bottom: 56.25%; height: 0;"><iframe src…"
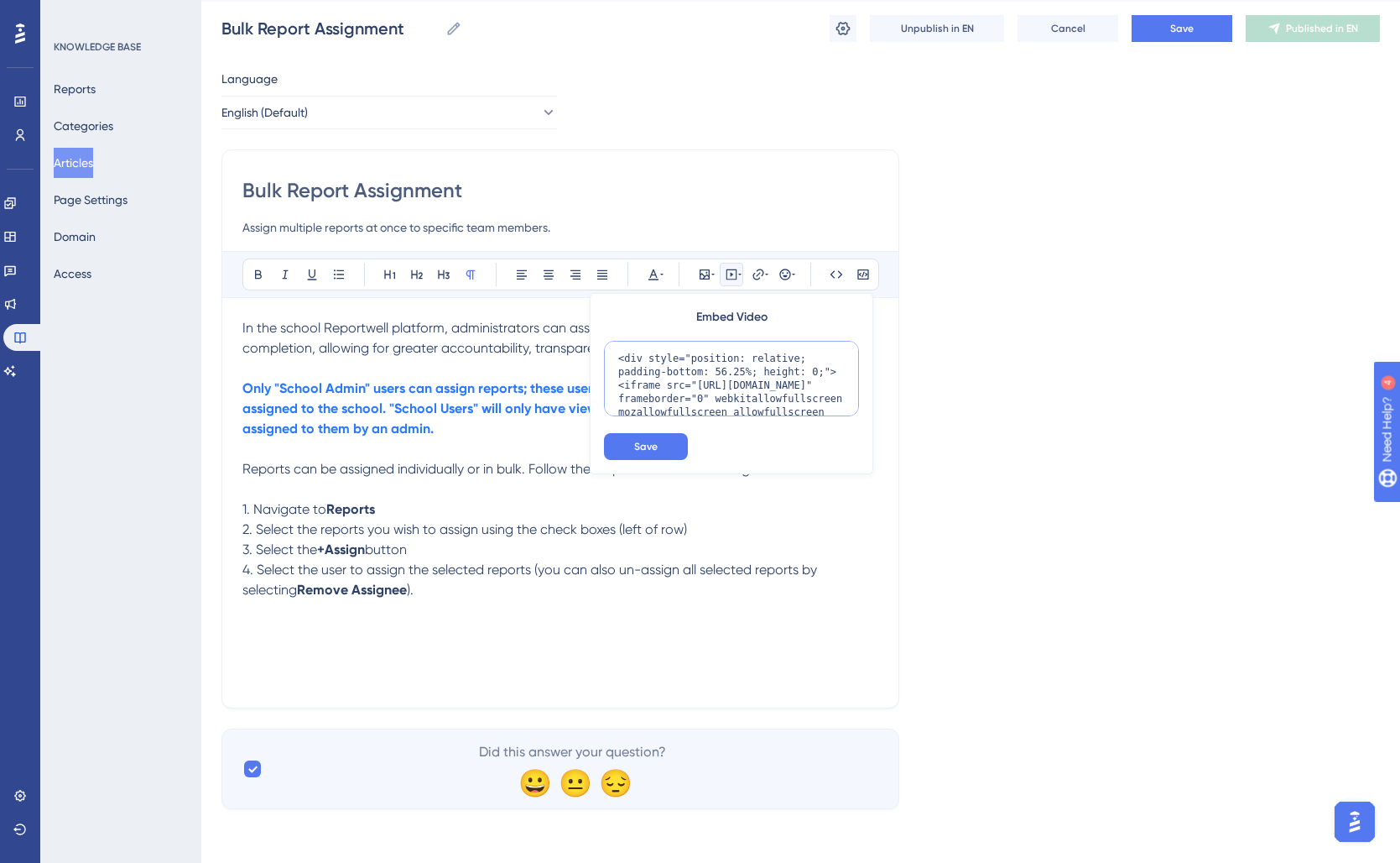
scroll to position [96, 0]
type textarea "<div style="position: relative; padding-bottom: 56.25%; height: 0;"><iframe src…"
click at [668, 450] on button "Save" at bounding box center [646, 447] width 84 height 27
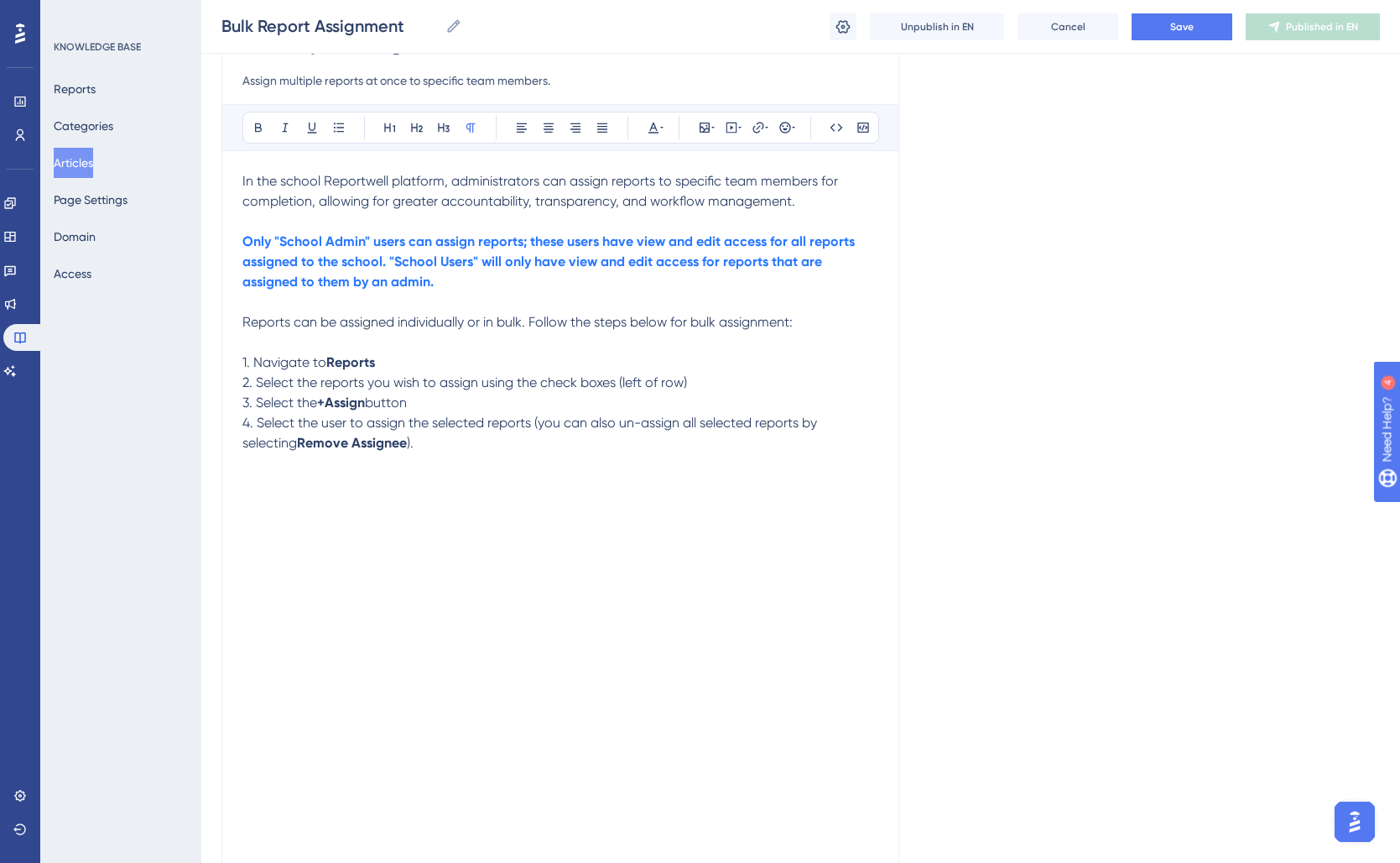
scroll to position [0, 0]
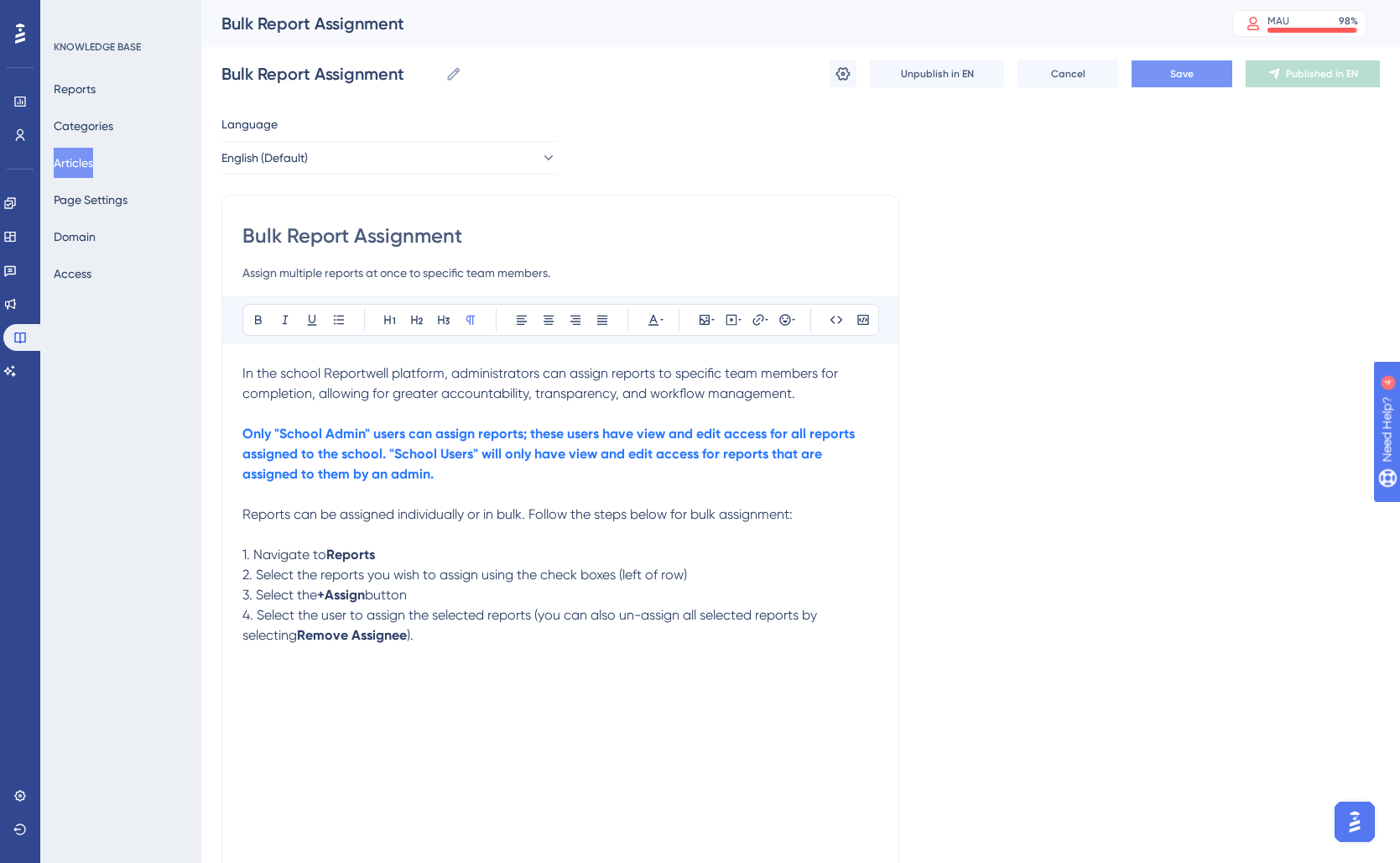
click at [1199, 69] on button "Save" at bounding box center [1181, 74] width 101 height 27
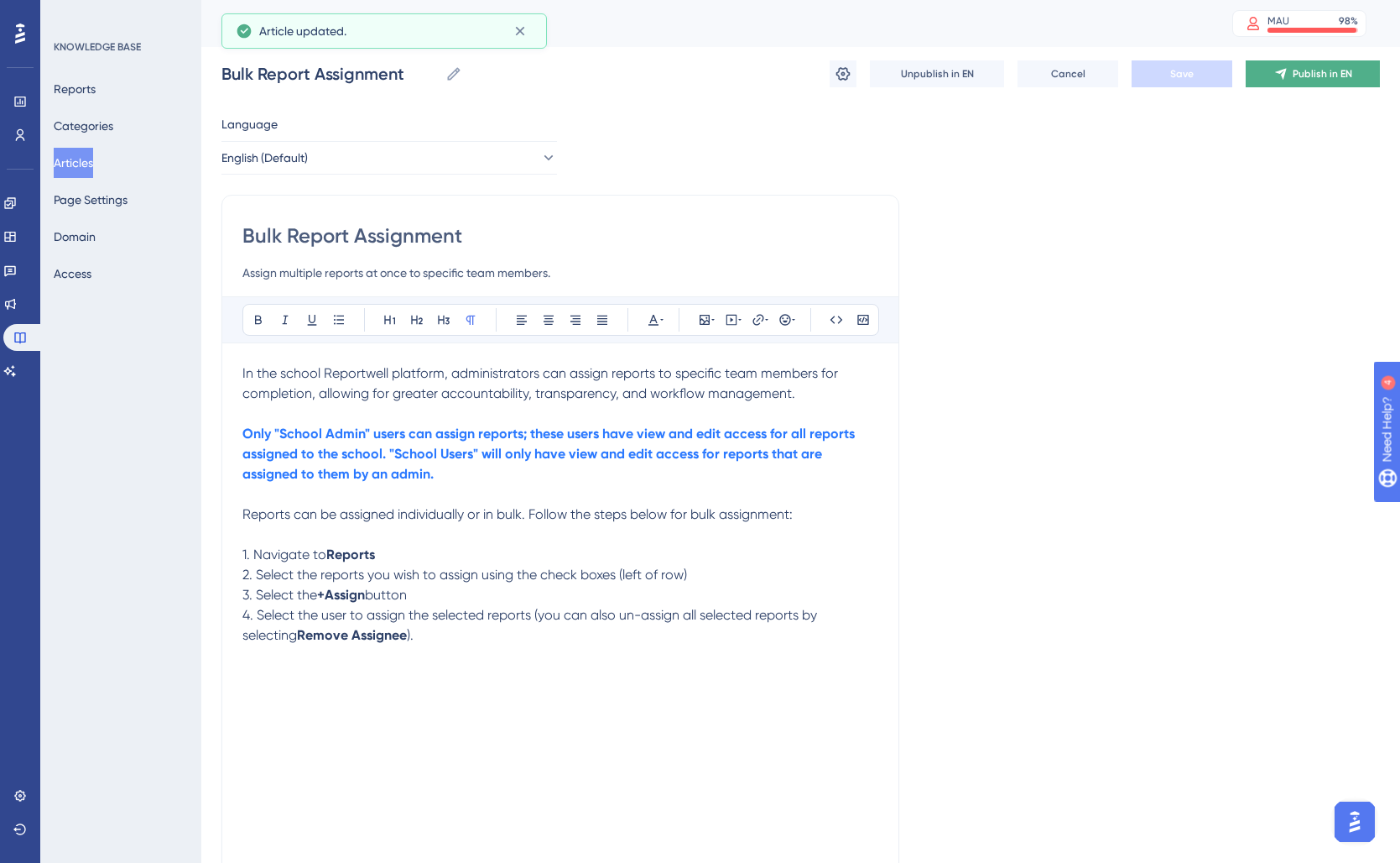
click at [1347, 82] on button "Publish in EN" at bounding box center [1313, 74] width 134 height 27
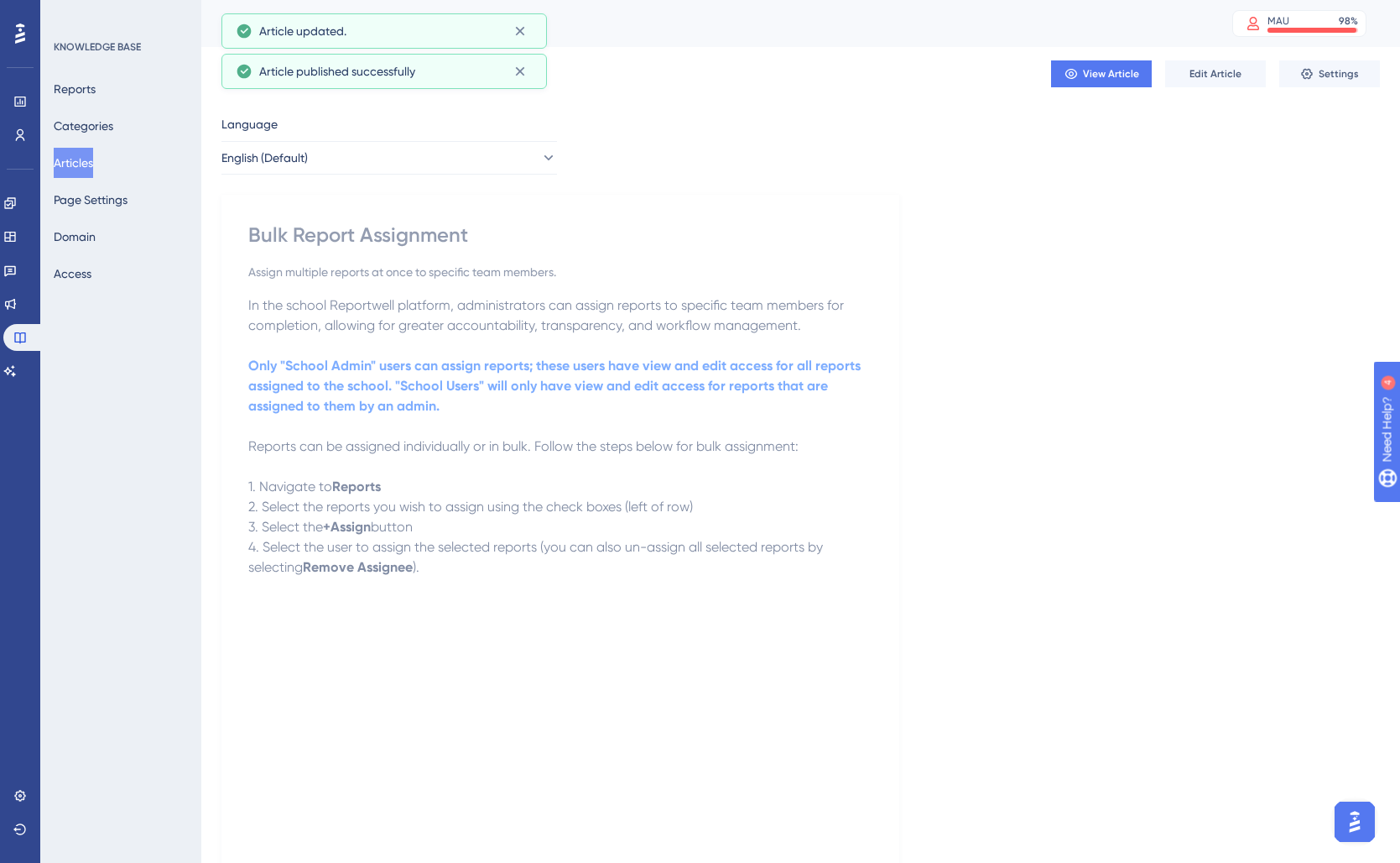
click at [92, 165] on button "Articles" at bounding box center [73, 163] width 39 height 30
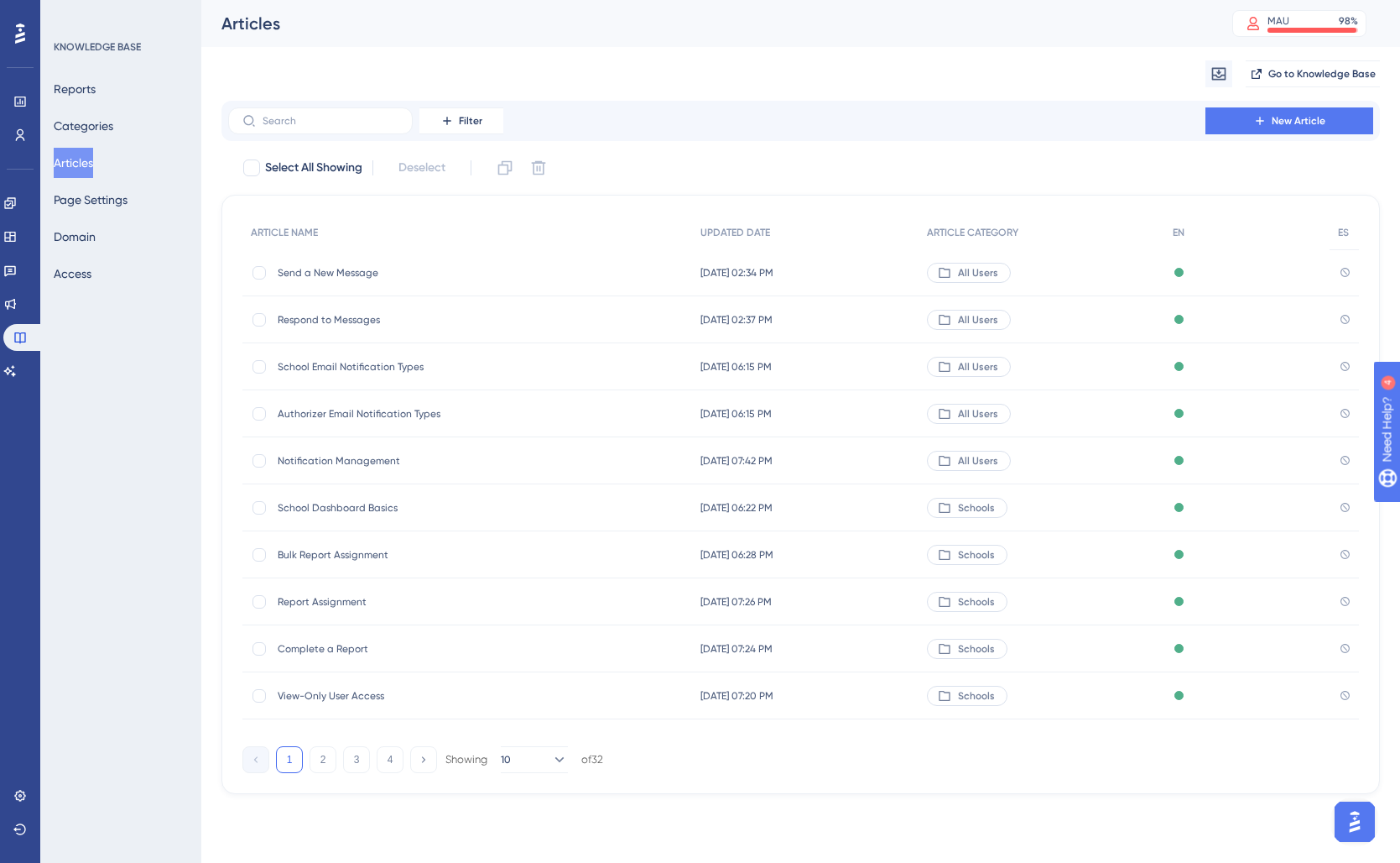
click at [379, 606] on span "Report Assignment" at bounding box center [412, 601] width 269 height 13
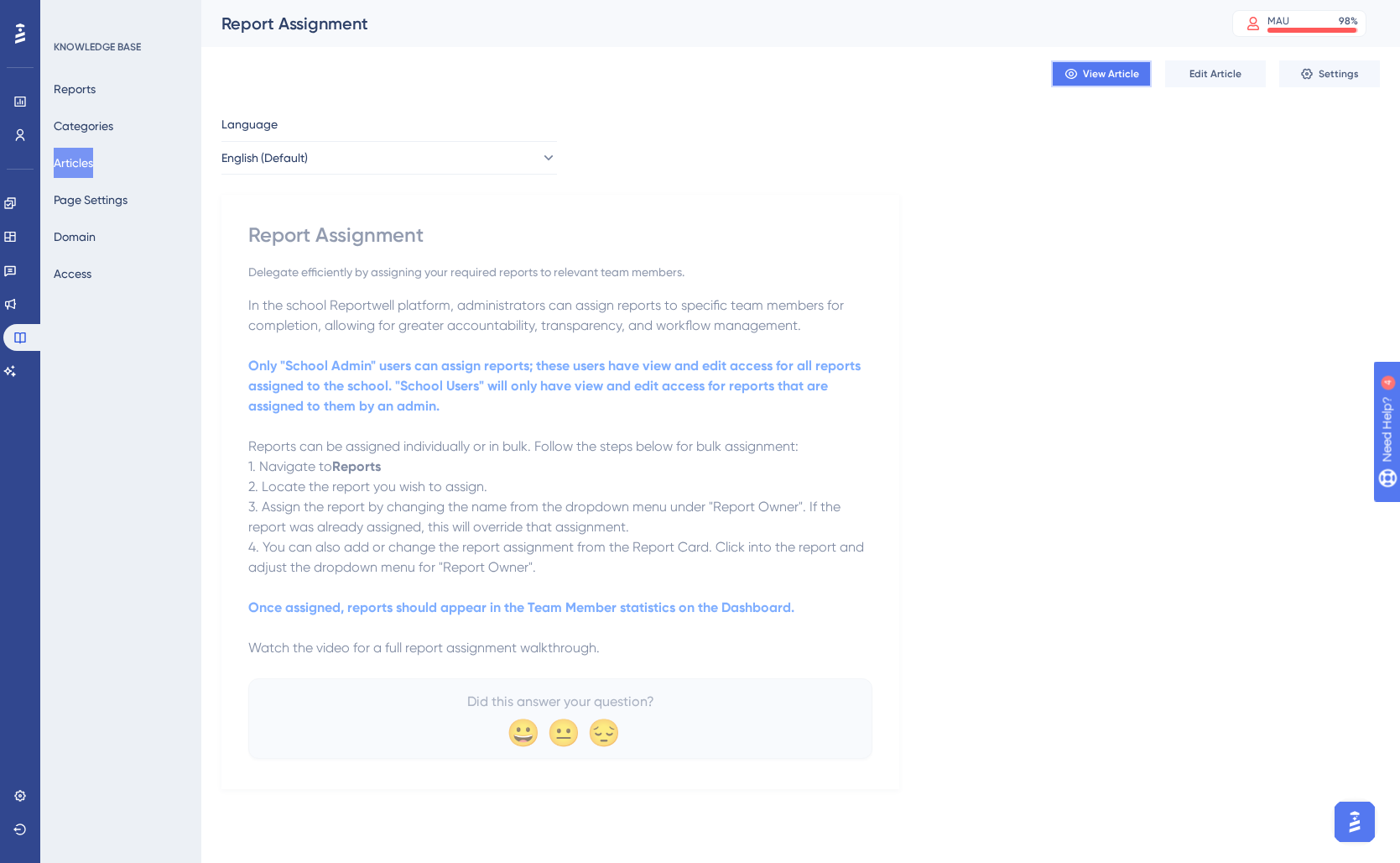
click at [1114, 83] on button "View Article" at bounding box center [1101, 74] width 101 height 27
click at [1208, 77] on span "Edit Article" at bounding box center [1215, 73] width 52 height 13
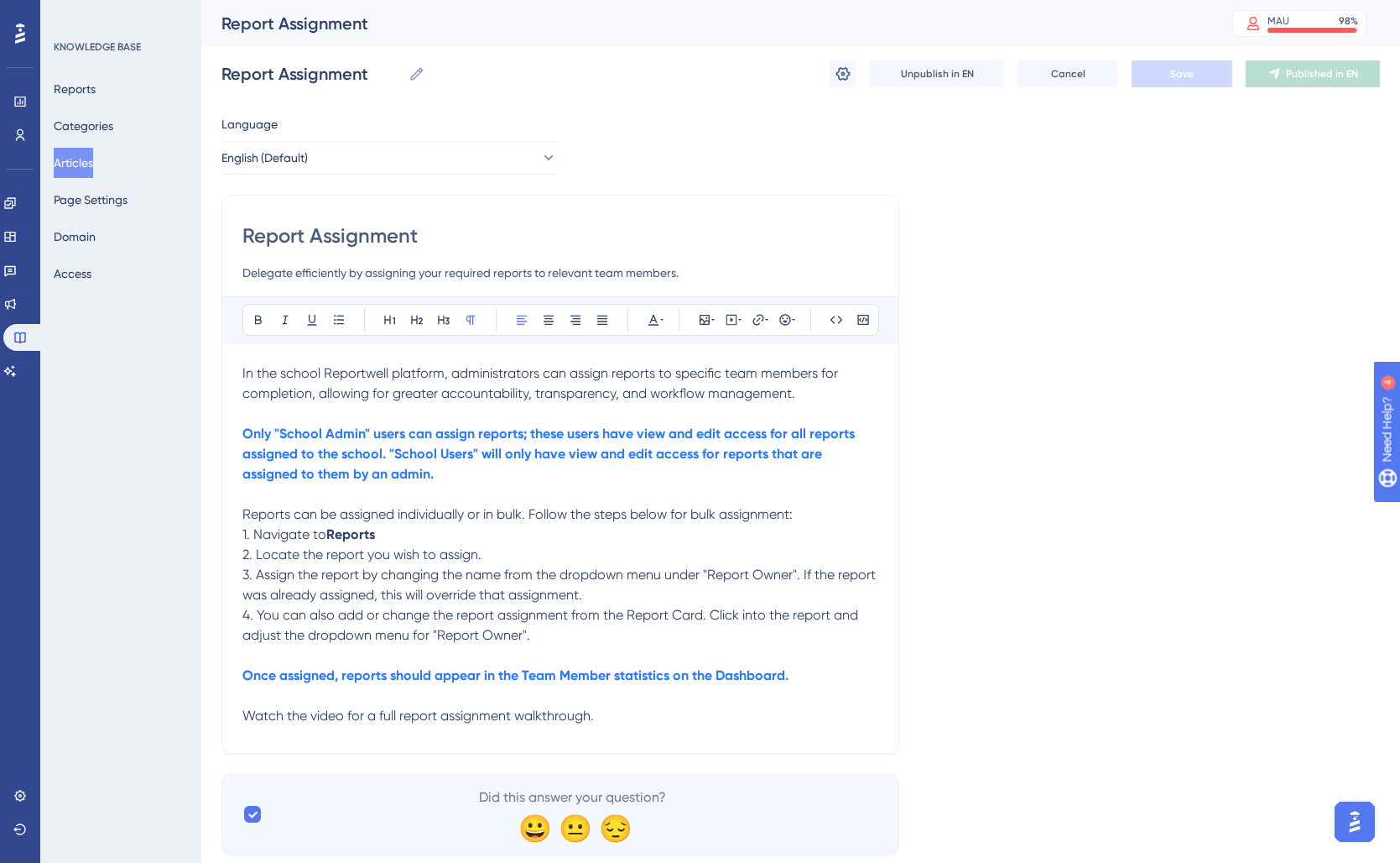
scroll to position [45, 0]
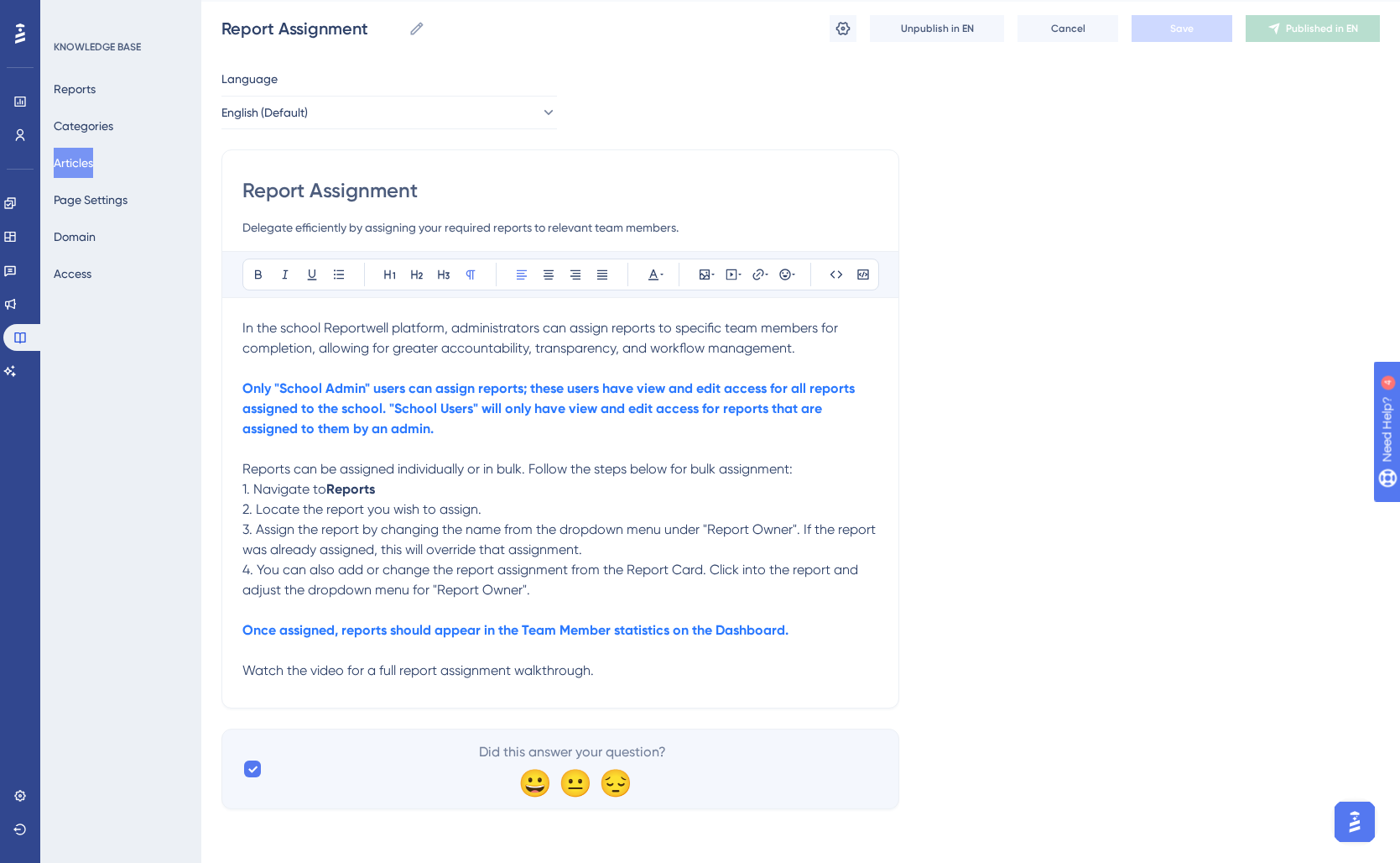
click at [286, 520] on p "2. Locate the report you wish to assign." at bounding box center [560, 509] width 636 height 20
click at [271, 512] on span "2. Locate the report you wish to assign." at bounding box center [362, 509] width 239 height 16
click at [520, 518] on p "2. Locate the report you wish to assign." at bounding box center [560, 509] width 636 height 20
click at [258, 535] on span "3. Assign the report by changing the name from the dropdown menu under "Report …" at bounding box center [561, 539] width 637 height 36
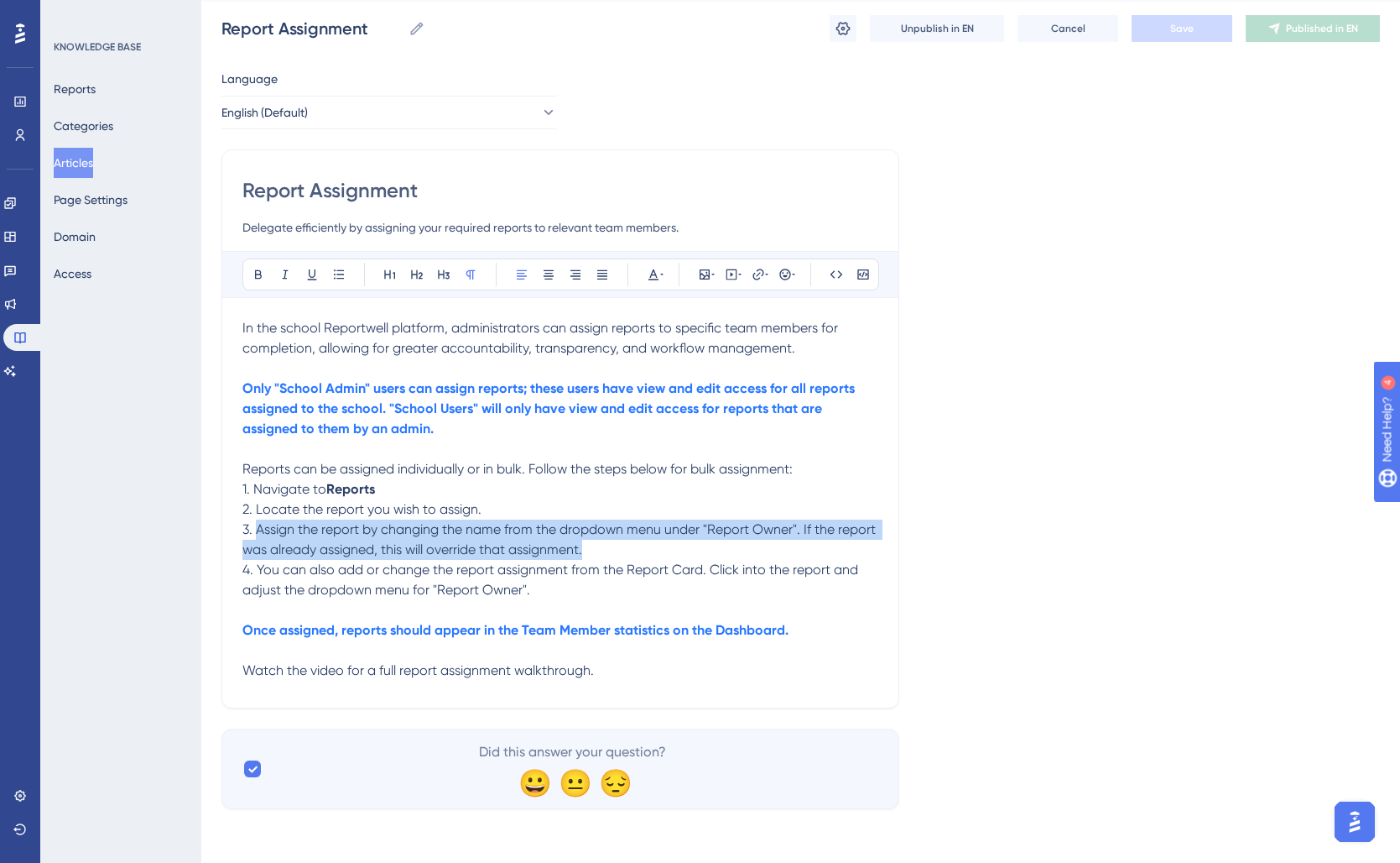
drag, startPoint x: 615, startPoint y: 552, endPoint x: 257, endPoint y: 537, distance: 358.3
click at [257, 537] on p "3. Assign the report by changing the name from the dropdown menu under "Report …" at bounding box center [560, 539] width 636 height 40
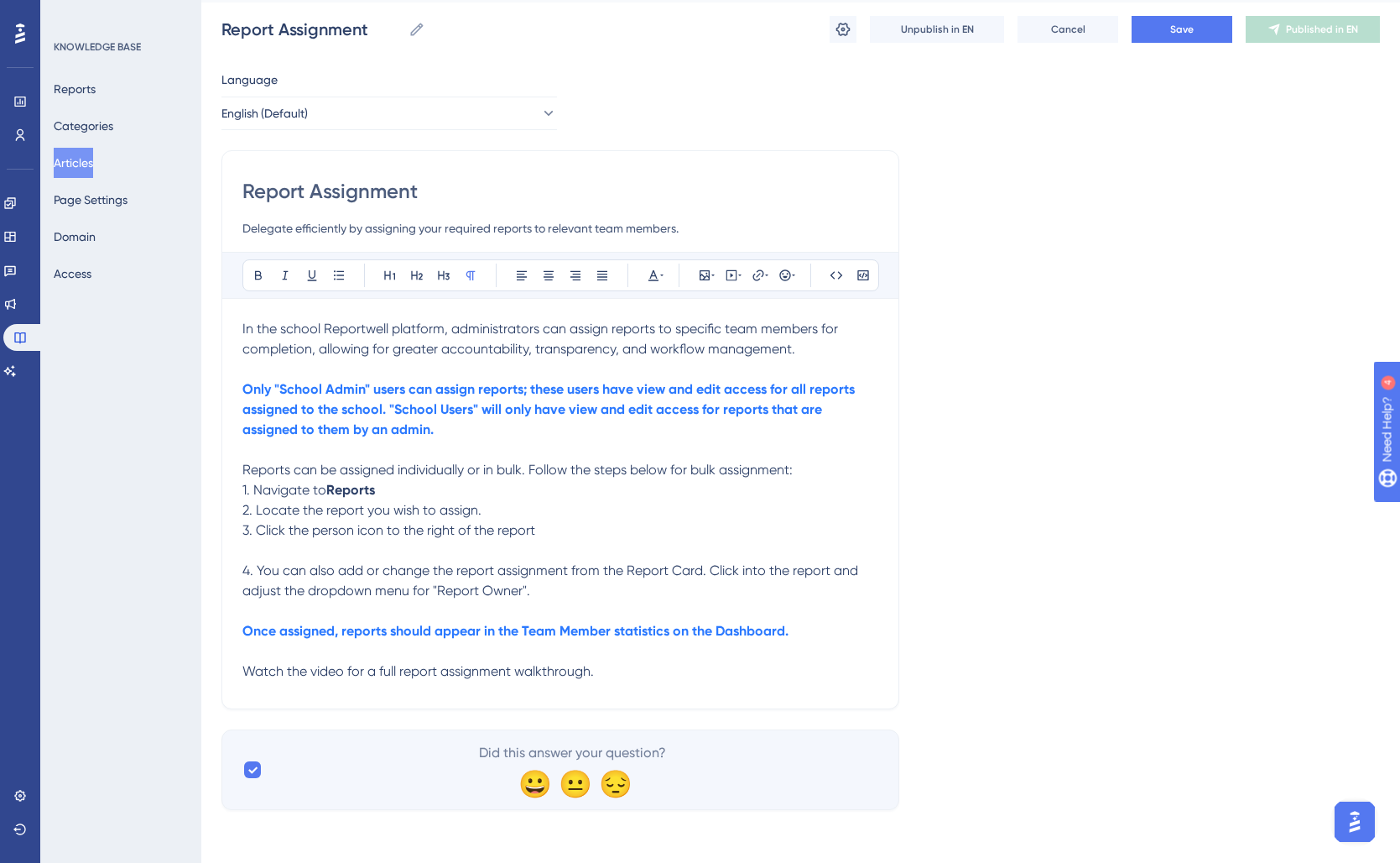
scroll to position [44, 0]
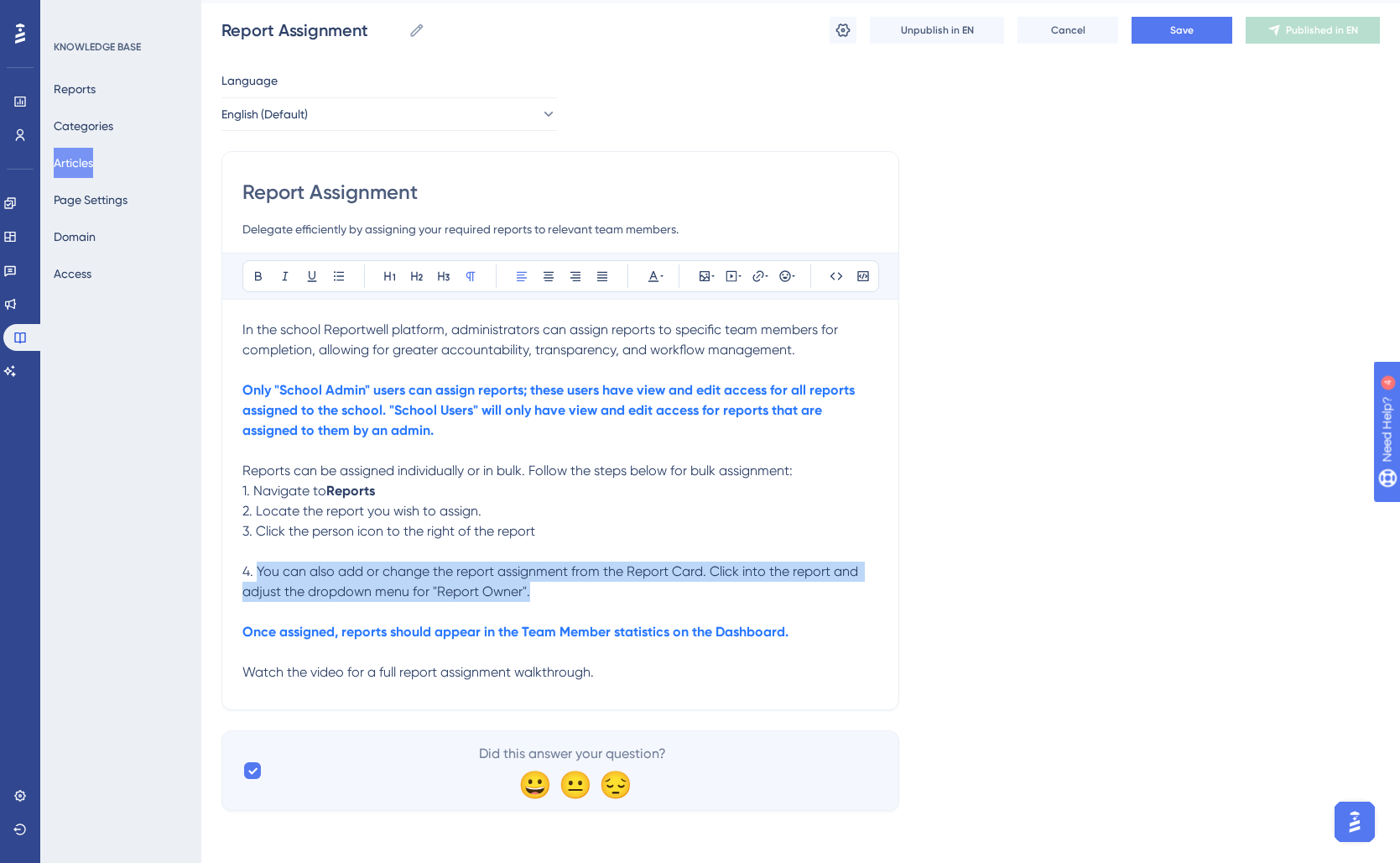
drag, startPoint x: 259, startPoint y: 572, endPoint x: 616, endPoint y: 596, distance: 357.8
click at [616, 596] on p "4. You can also add or change the report assignment from the Report Card. Click…" at bounding box center [560, 581] width 636 height 40
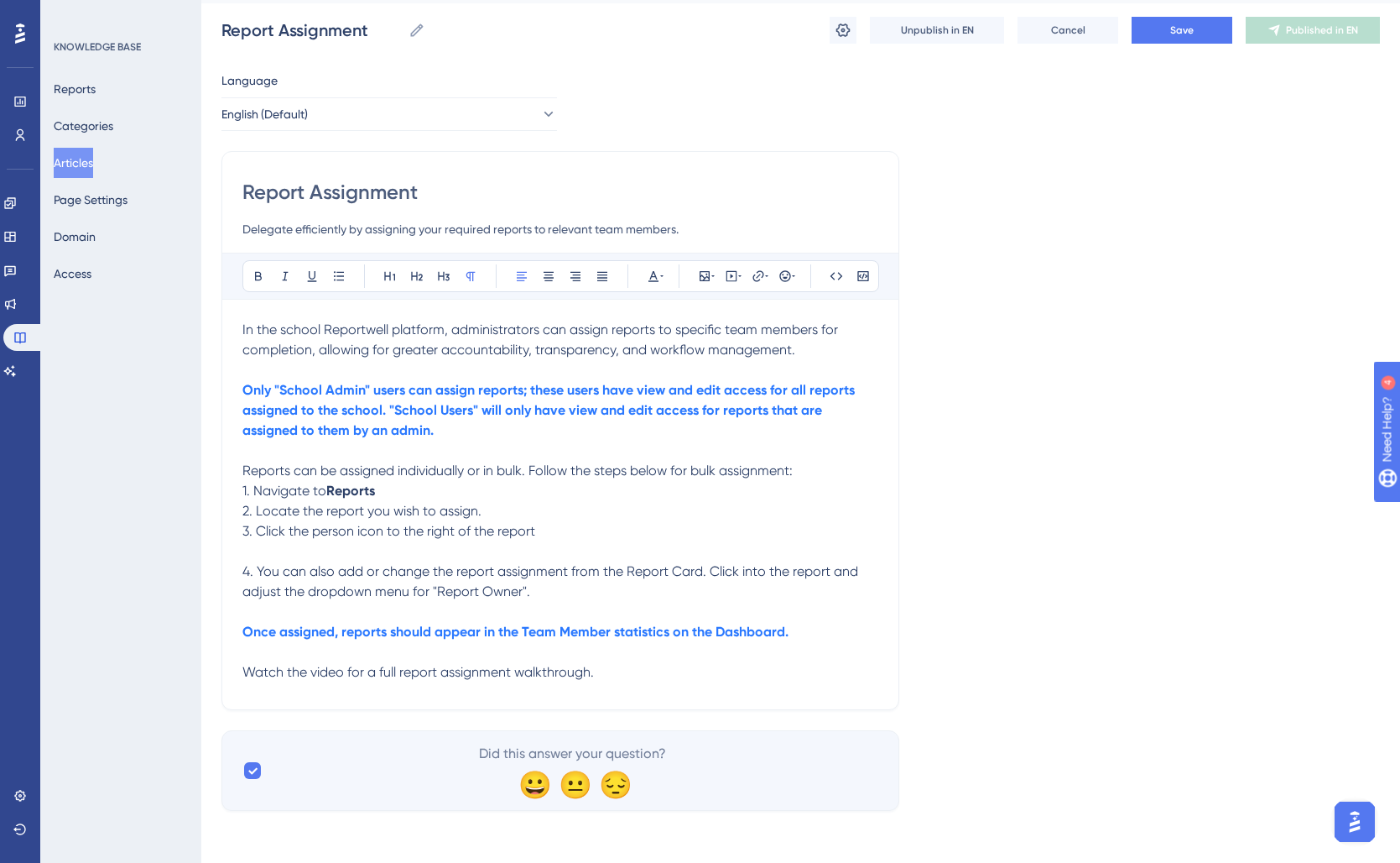
click at [524, 530] on span "3. Click the person icon to the right of the report" at bounding box center [389, 531] width 293 height 16
click at [285, 533] on span "3. Click the person icon to the right of the report" at bounding box center [389, 531] width 293 height 16
click at [577, 535] on p "3. Click the person icon to the right of the report" at bounding box center [560, 531] width 636 height 20
click at [566, 541] on p "3. Click the person icon to the right of the report" at bounding box center [560, 531] width 636 height 20
click at [559, 532] on p "3. Click the person icon to the right of the report" at bounding box center [560, 531] width 636 height 20
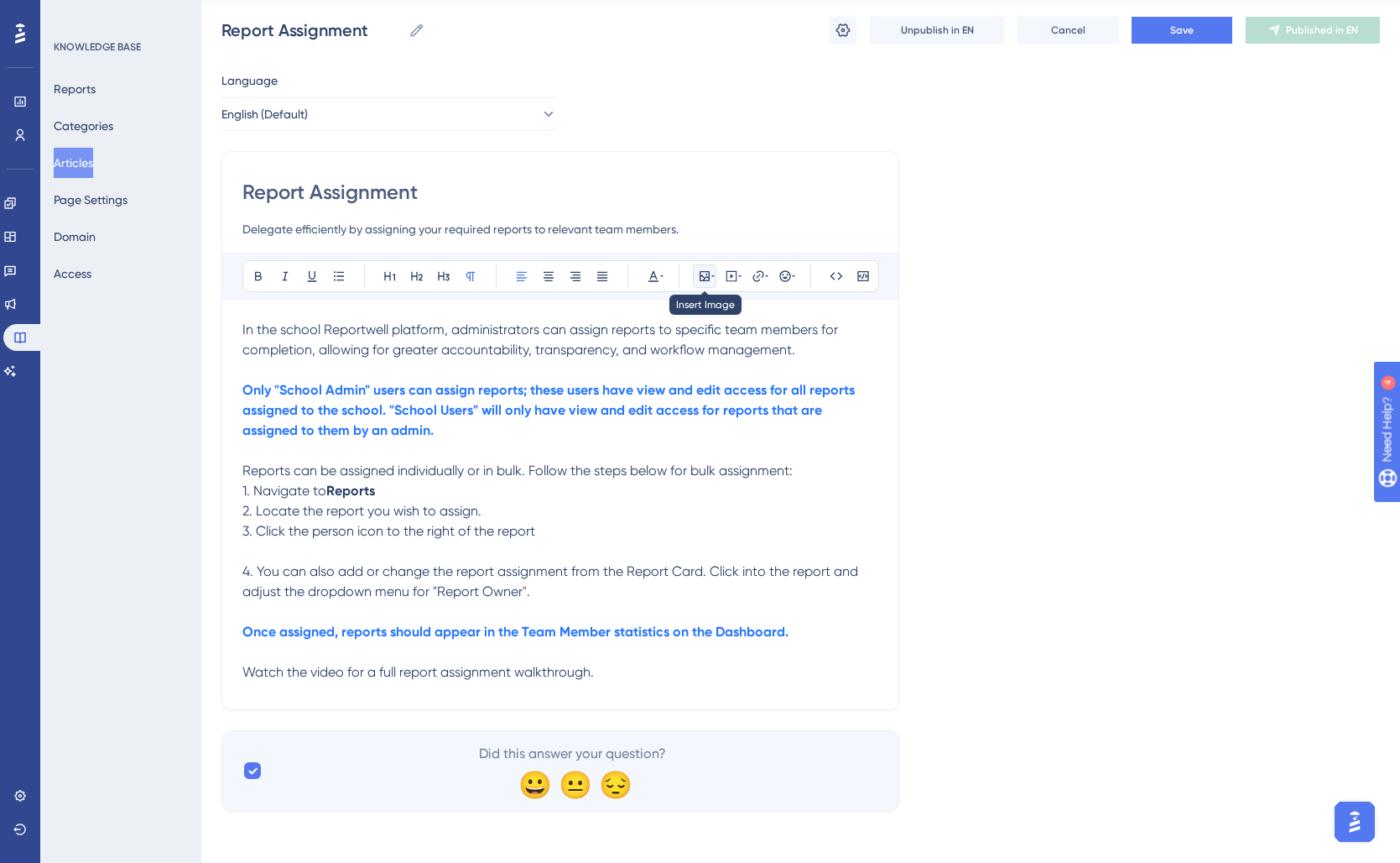
click at [700, 278] on icon at bounding box center [704, 276] width 10 height 10
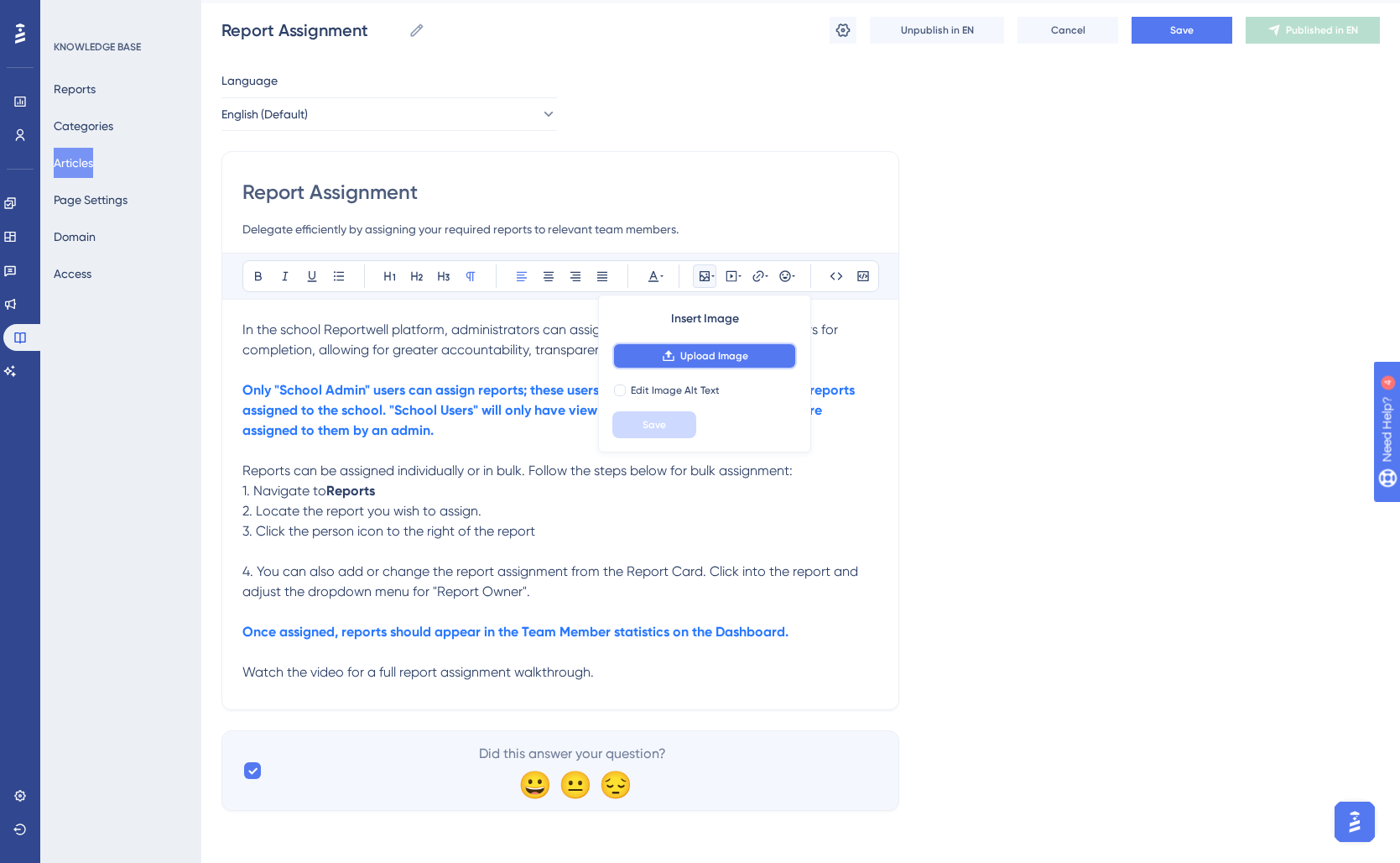
click at [669, 354] on icon at bounding box center [668, 355] width 11 height 11
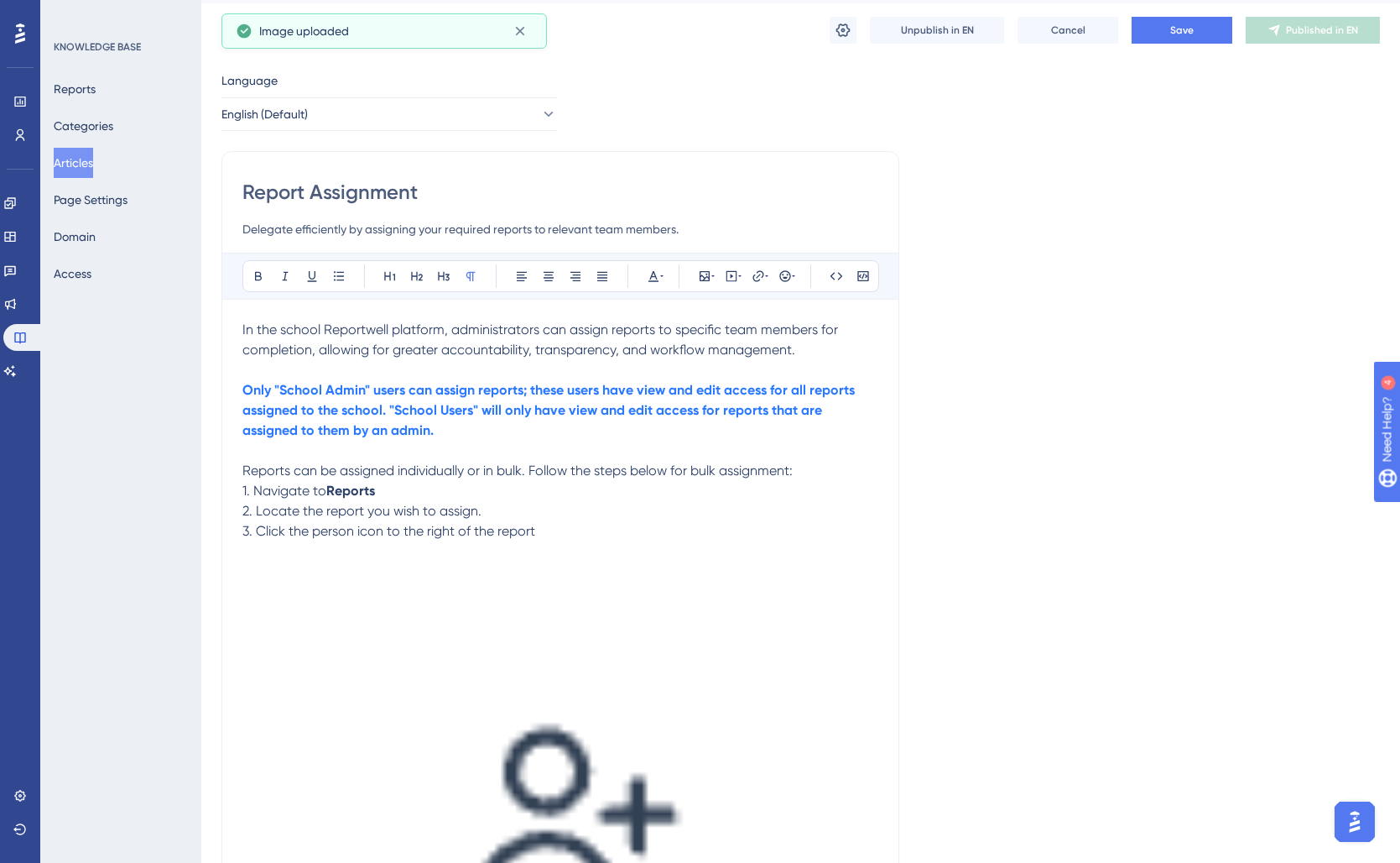
click at [643, 706] on img at bounding box center [560, 844] width 636 height 608
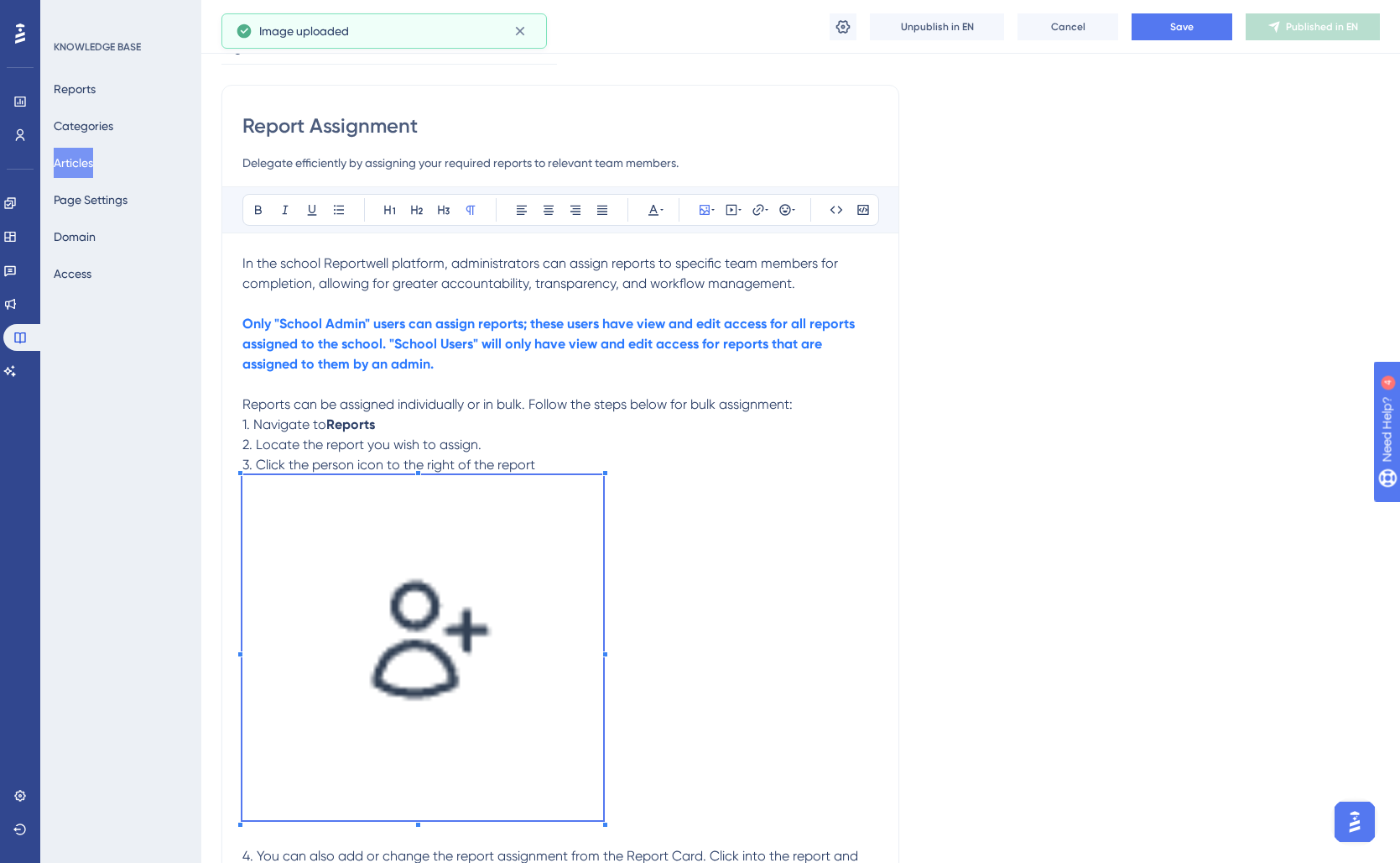
scroll to position [100, 0]
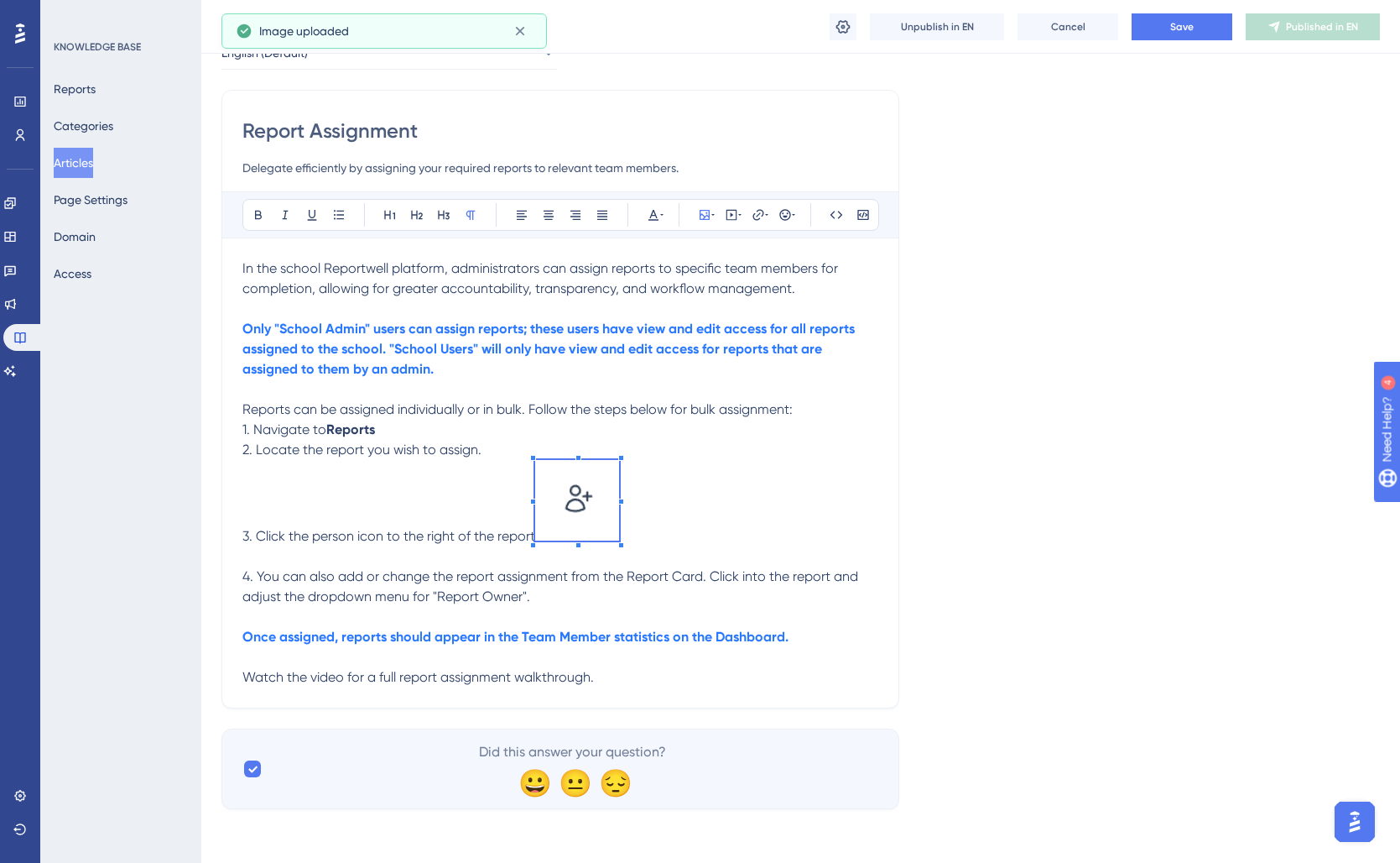
click at [264, 470] on p "3. Click the person icon to the right of the report" at bounding box center [560, 503] width 636 height 86
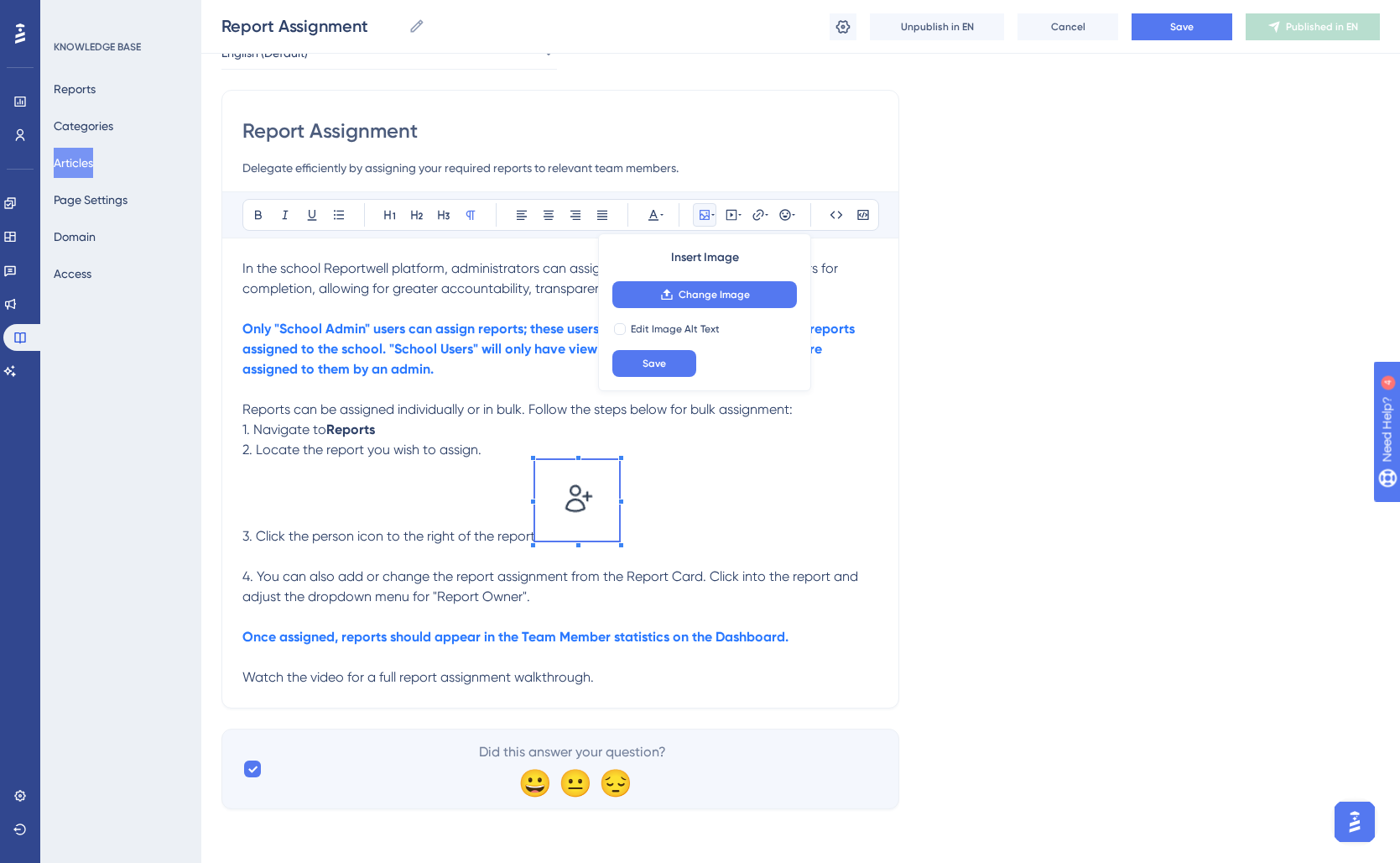
click at [564, 491] on span at bounding box center [577, 503] width 84 height 86
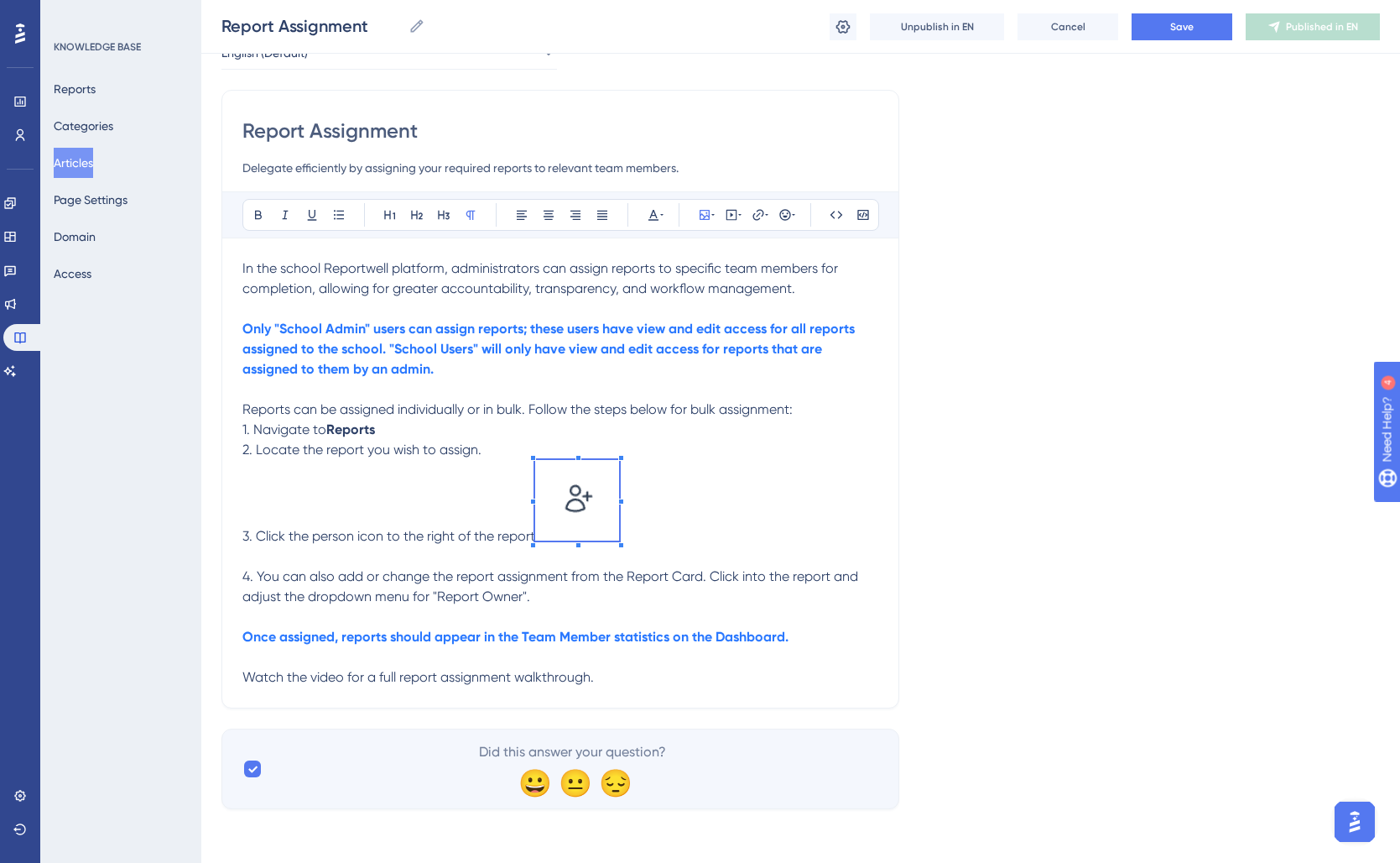
click at [736, 547] on p at bounding box center [560, 556] width 636 height 20
click at [537, 512] on p "3. Click the person icon to the right of the report" at bounding box center [560, 503] width 636 height 86
click at [613, 499] on img at bounding box center [577, 500] width 84 height 81
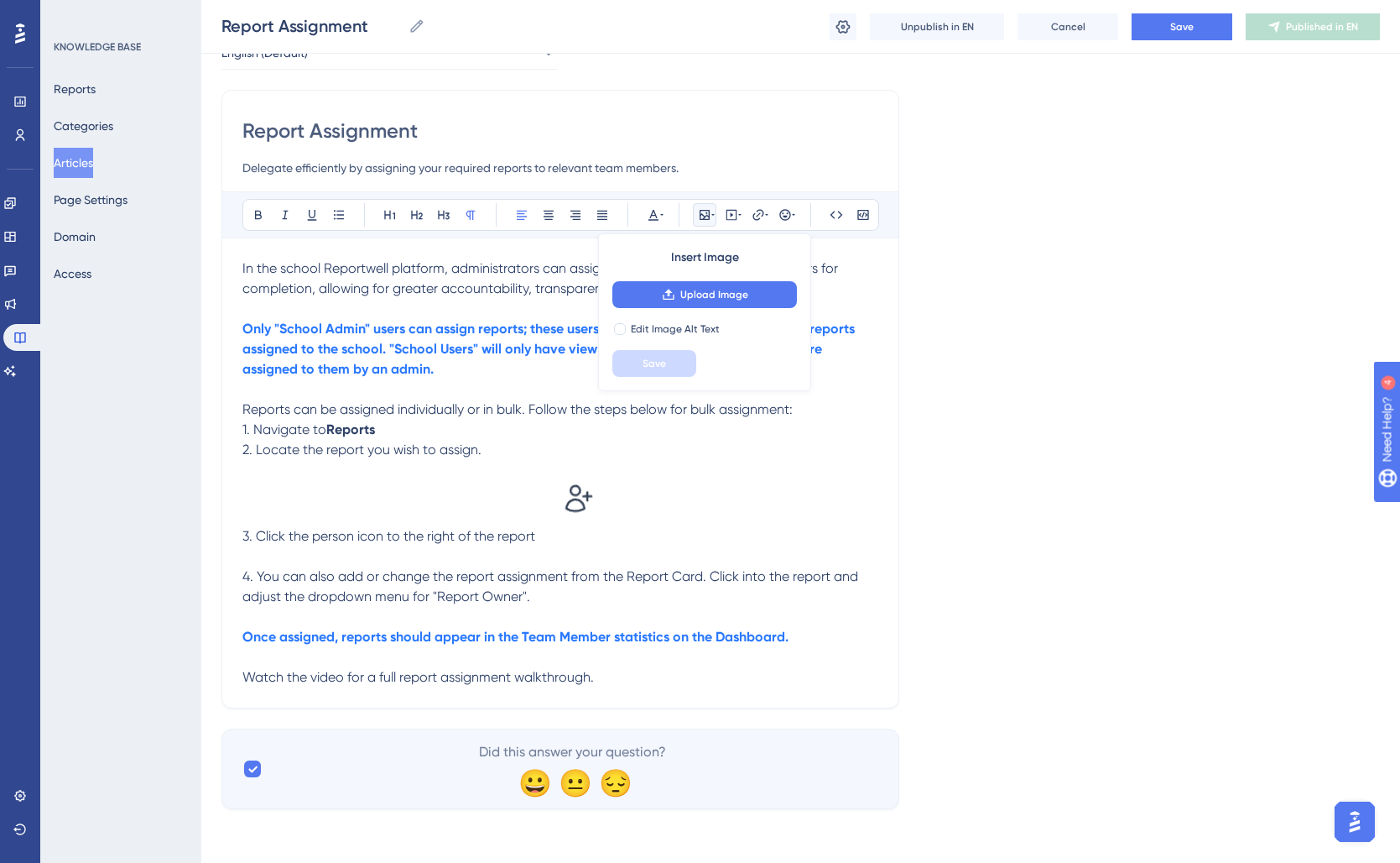
click at [630, 459] on p "2. Locate the report you wish to assign." at bounding box center [560, 449] width 636 height 20
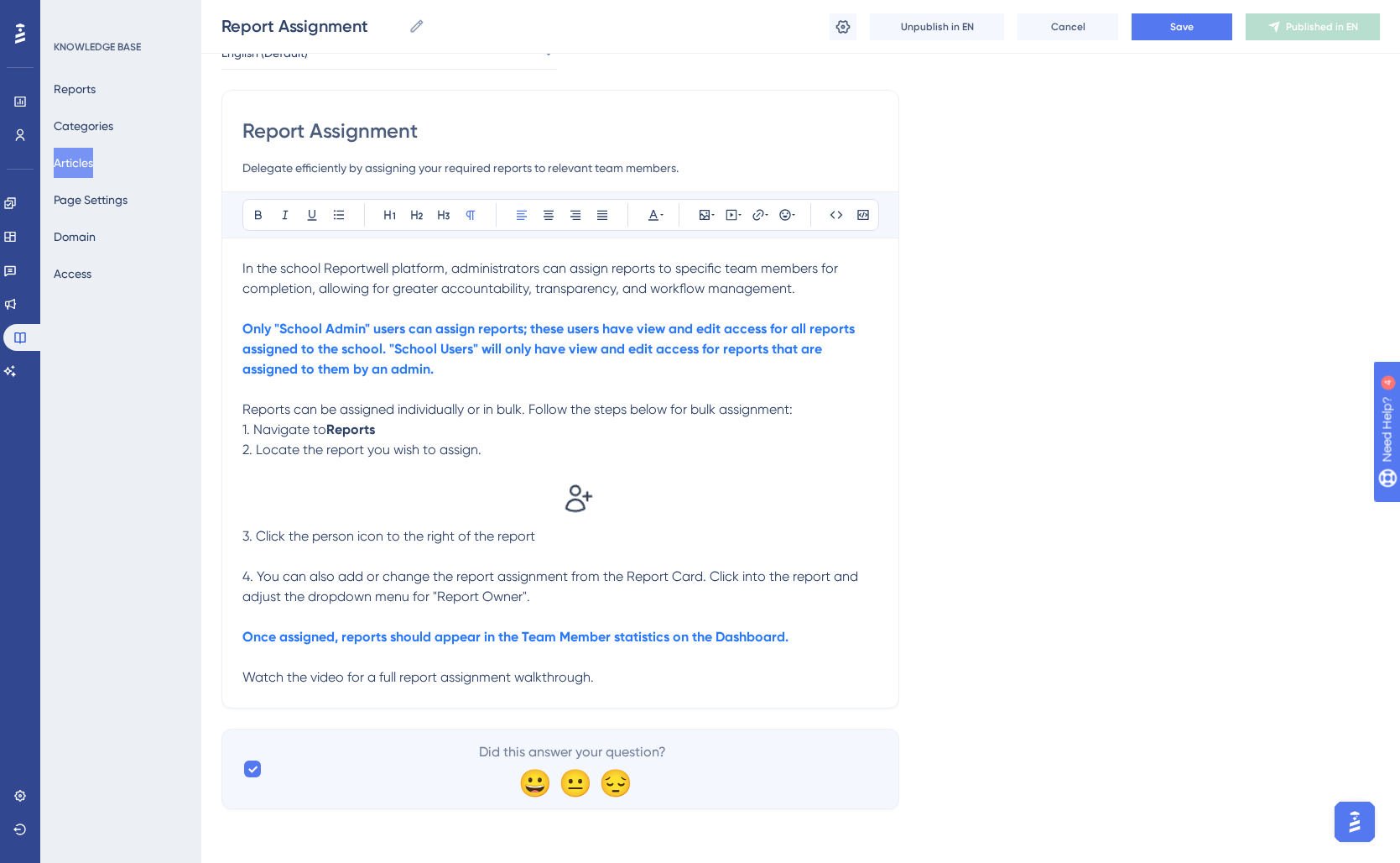
drag, startPoint x: 594, startPoint y: 488, endPoint x: 611, endPoint y: 477, distance: 20.2
click at [595, 488] on img at bounding box center [577, 500] width 84 height 81
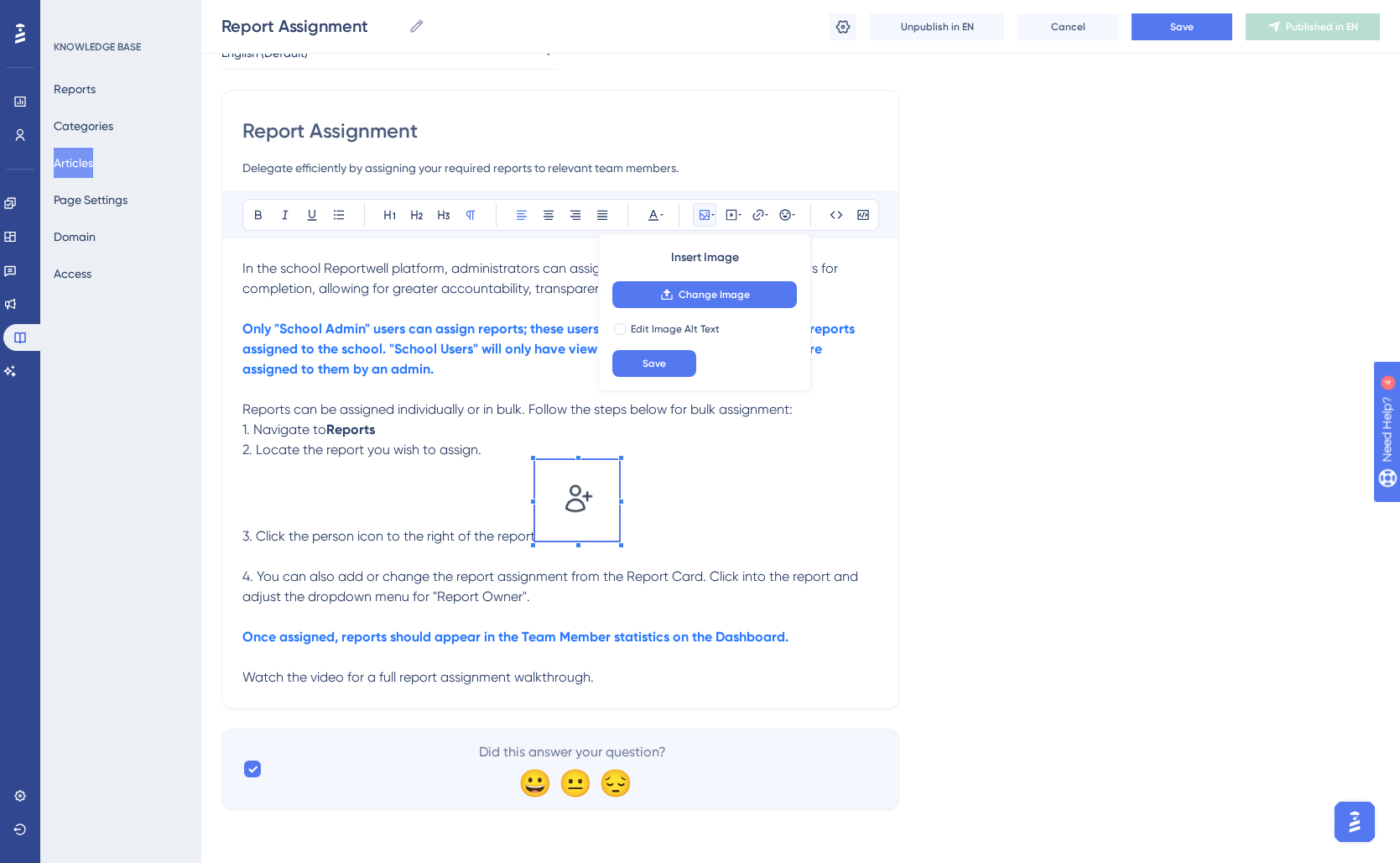
click at [550, 492] on span at bounding box center [577, 503] width 84 height 86
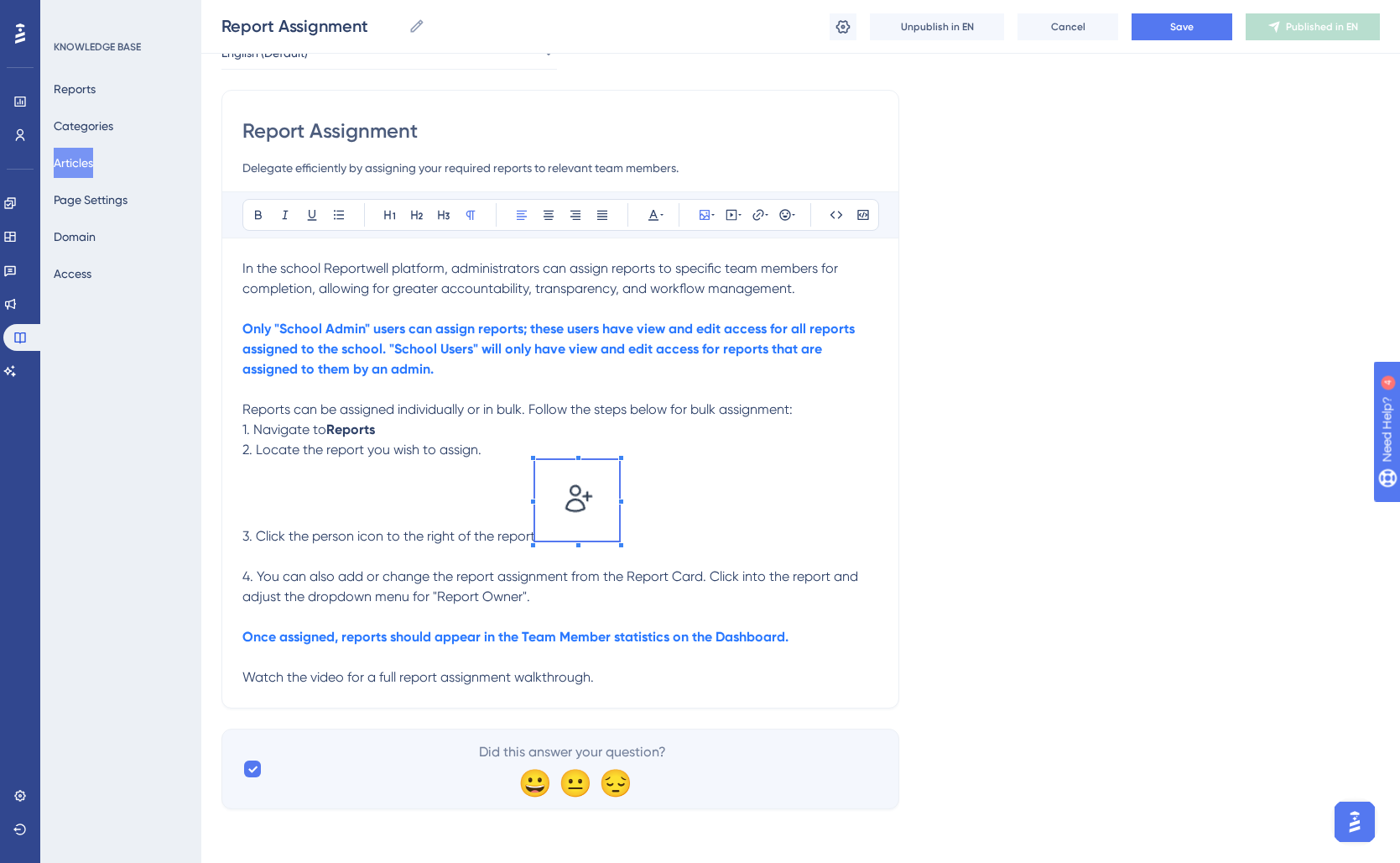
click at [745, 501] on p "3. Click the person icon to the right of the report" at bounding box center [560, 503] width 636 height 86
click at [577, 505] on img at bounding box center [577, 500] width 84 height 81
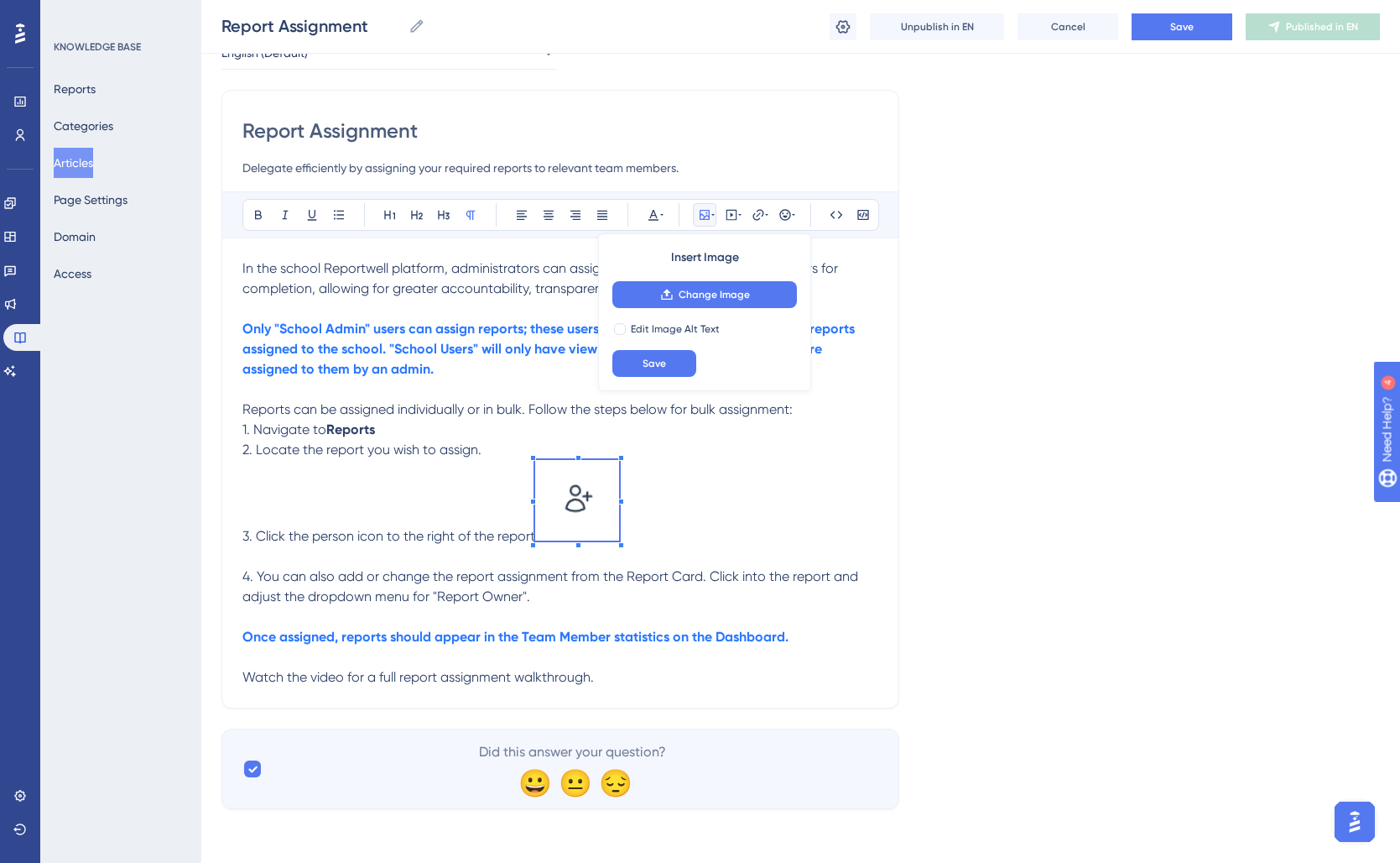
scroll to position [38, 0]
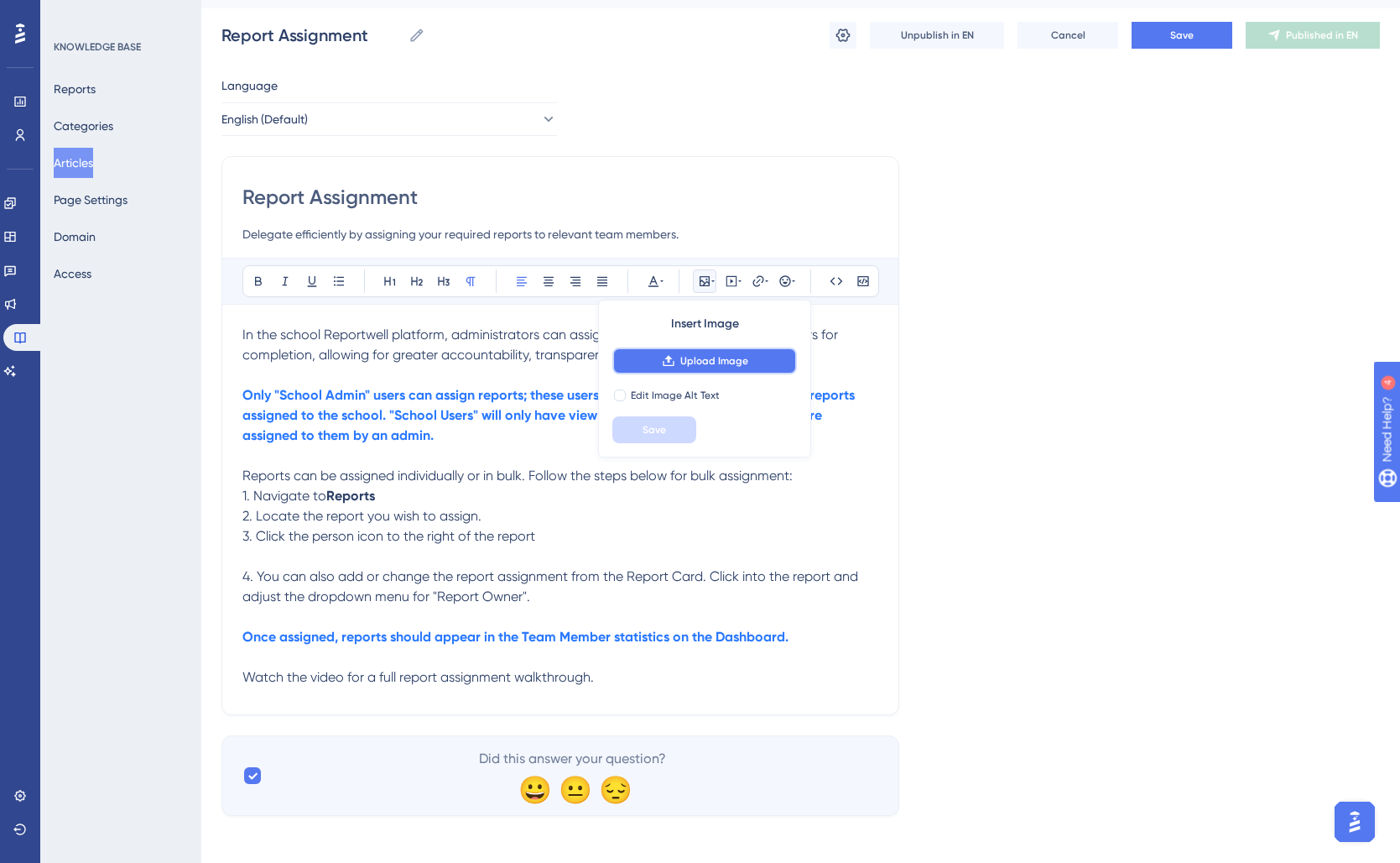
drag, startPoint x: 679, startPoint y: 357, endPoint x: 687, endPoint y: 368, distance: 13.6
click at [679, 357] on button "Upload Image" at bounding box center [704, 360] width 184 height 27
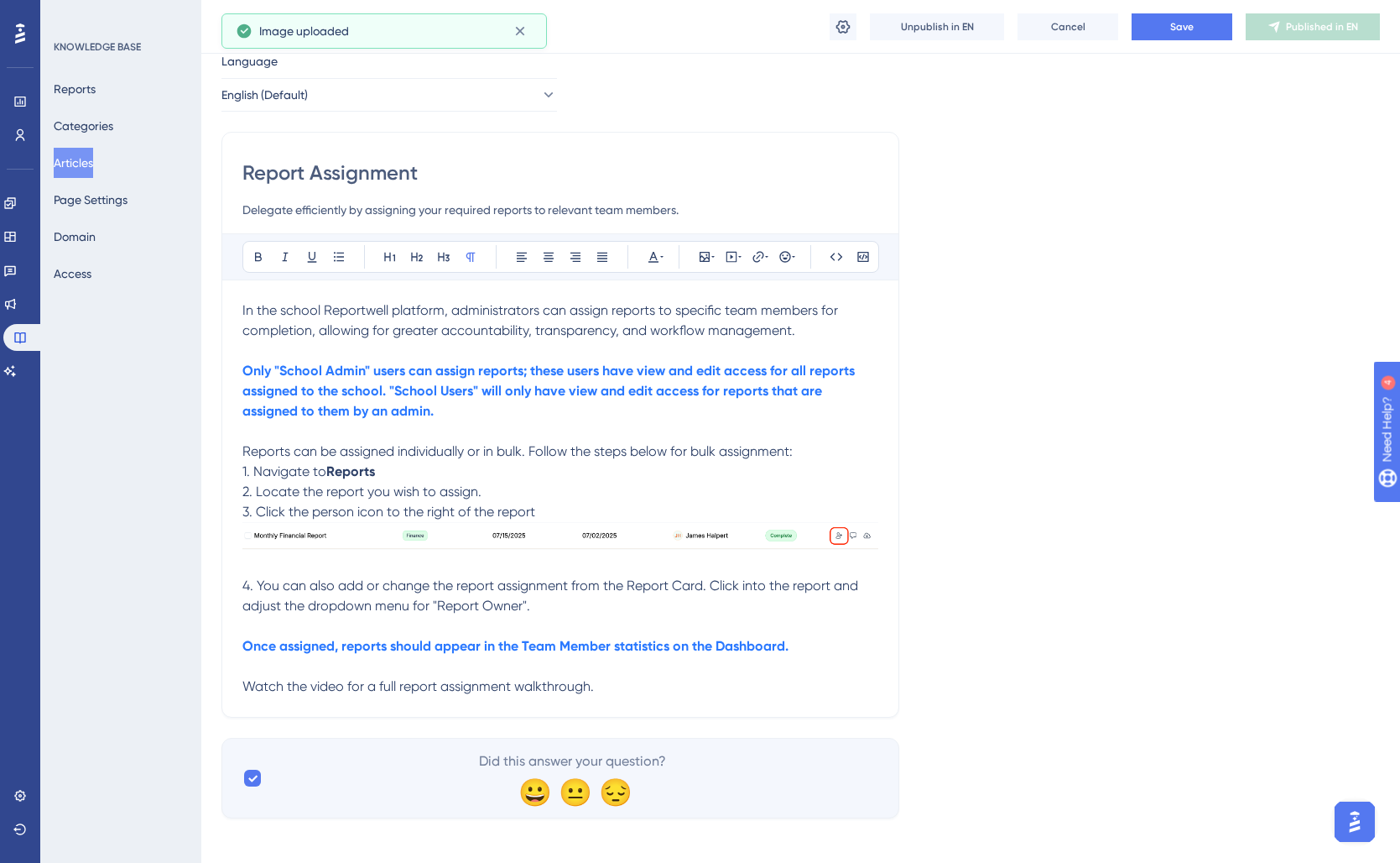
scroll to position [56, 0]
click at [319, 569] on p at bounding box center [560, 565] width 636 height 20
click at [556, 514] on p "3. Click the person icon to the right of the report" at bounding box center [560, 528] width 636 height 53
click at [567, 512] on p "3. Click the person icon to the right of the report" at bounding box center [560, 512] width 636 height 20
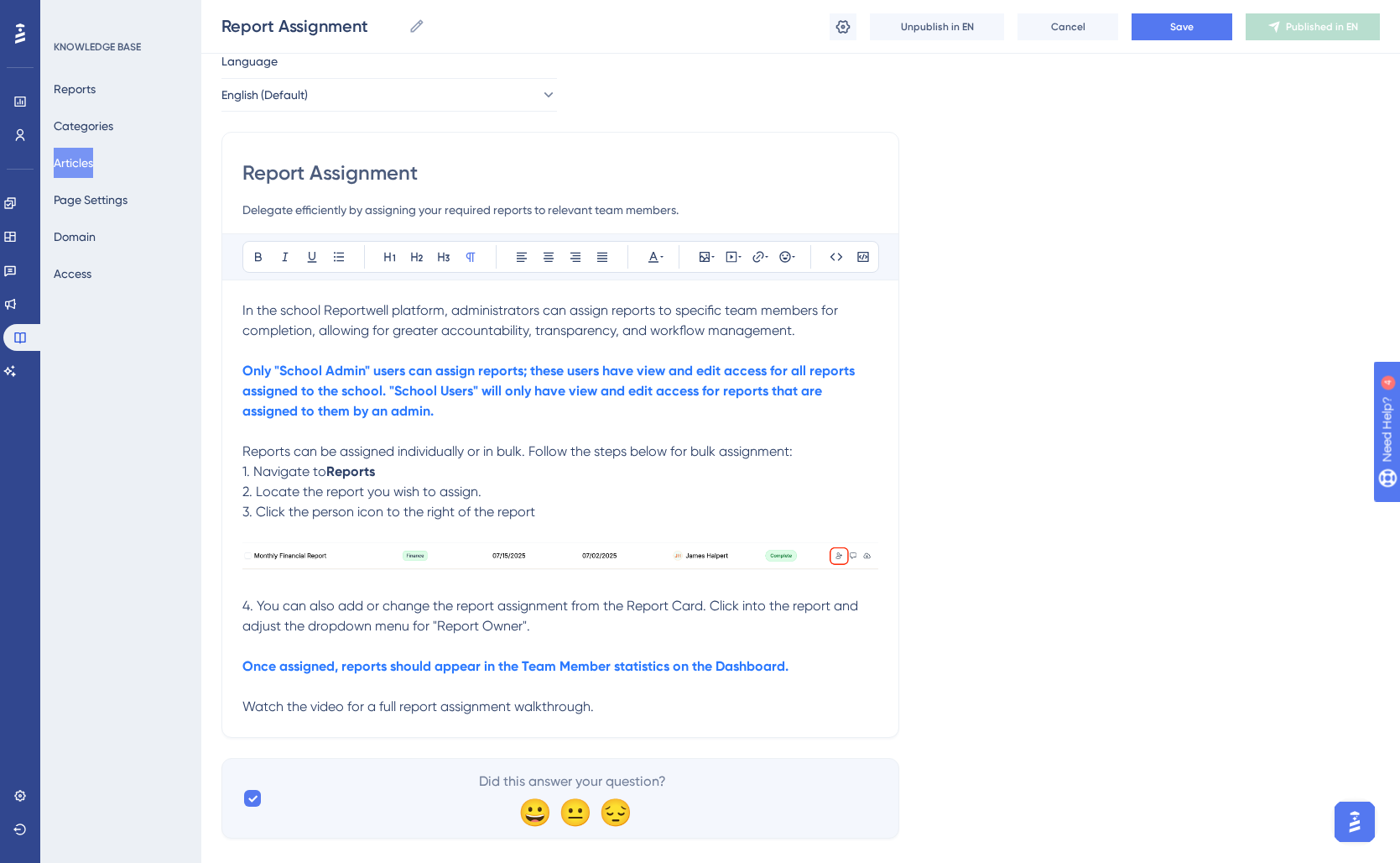
click at [320, 583] on p at bounding box center [560, 585] width 636 height 20
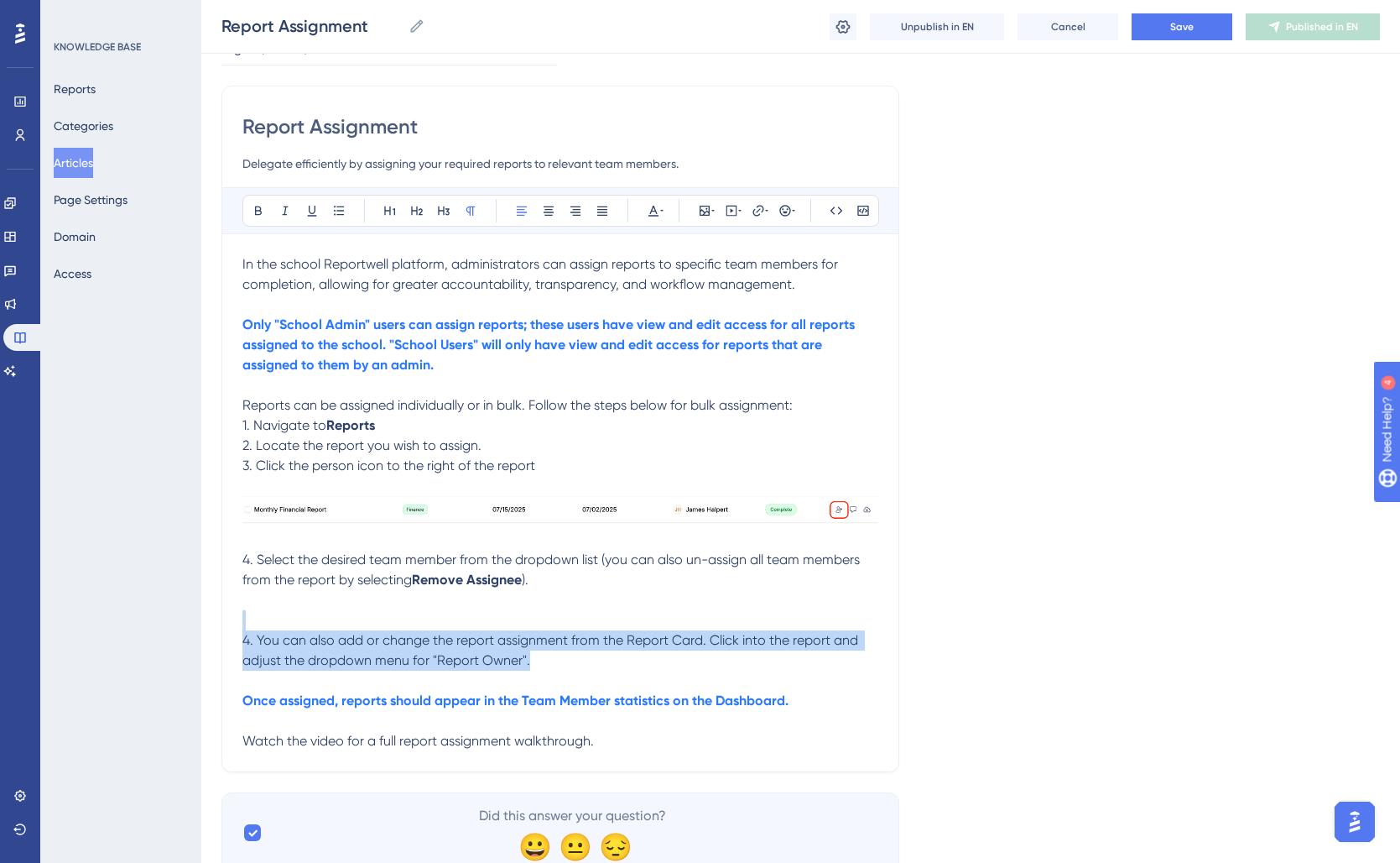
drag, startPoint x: 348, startPoint y: 640, endPoint x: 237, endPoint y: 619, distance: 113.0
click at [237, 619] on div "Report Assignment Delegate efficiently by assigning your required reports to re…" at bounding box center [560, 428] width 678 height 686
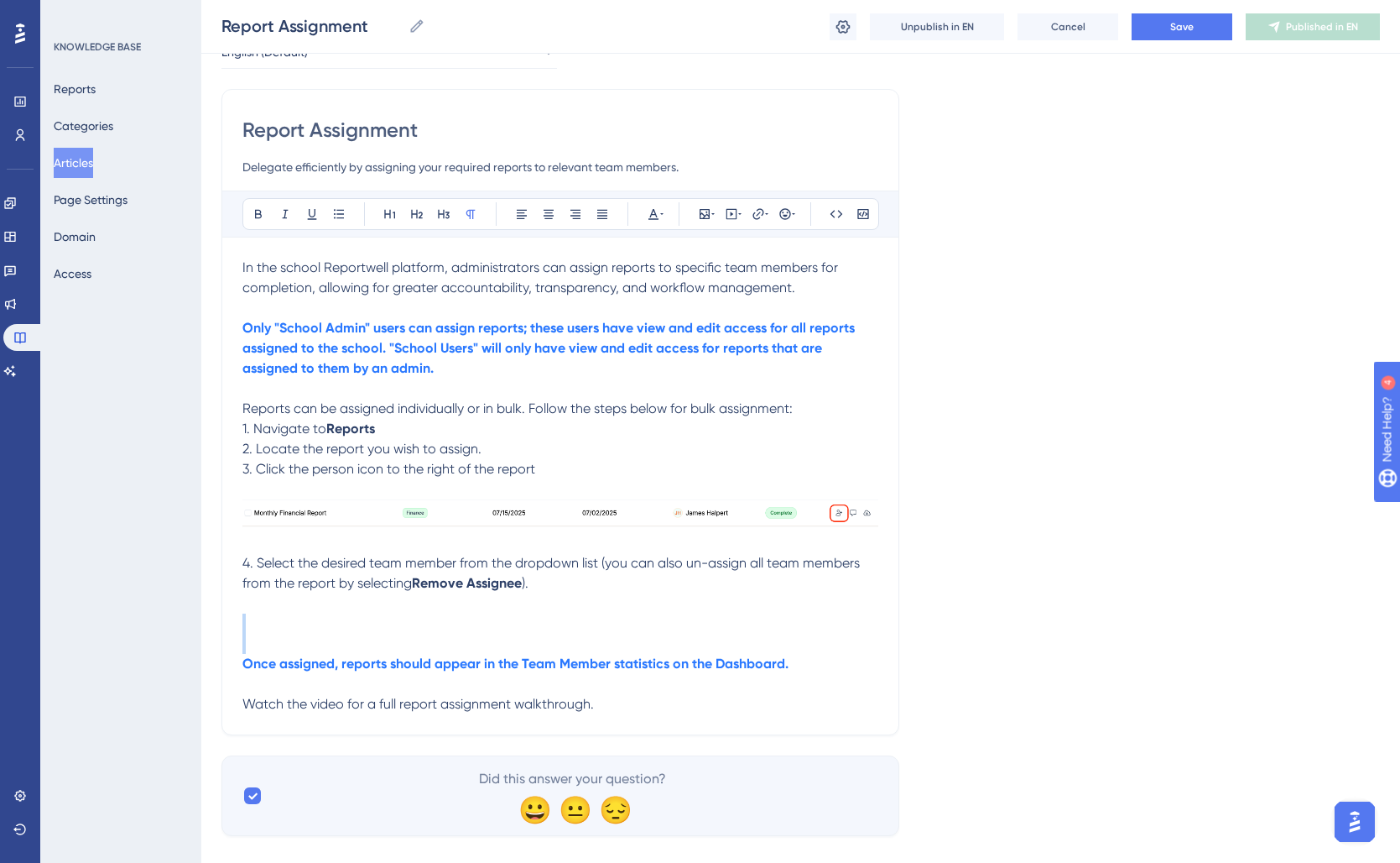
click at [247, 628] on p at bounding box center [560, 623] width 636 height 20
click at [557, 471] on p "3. Click the person icon to the right of the report" at bounding box center [560, 469] width 636 height 20
click at [495, 451] on p "2. Locate the report you wish to assign." at bounding box center [560, 448] width 636 height 20
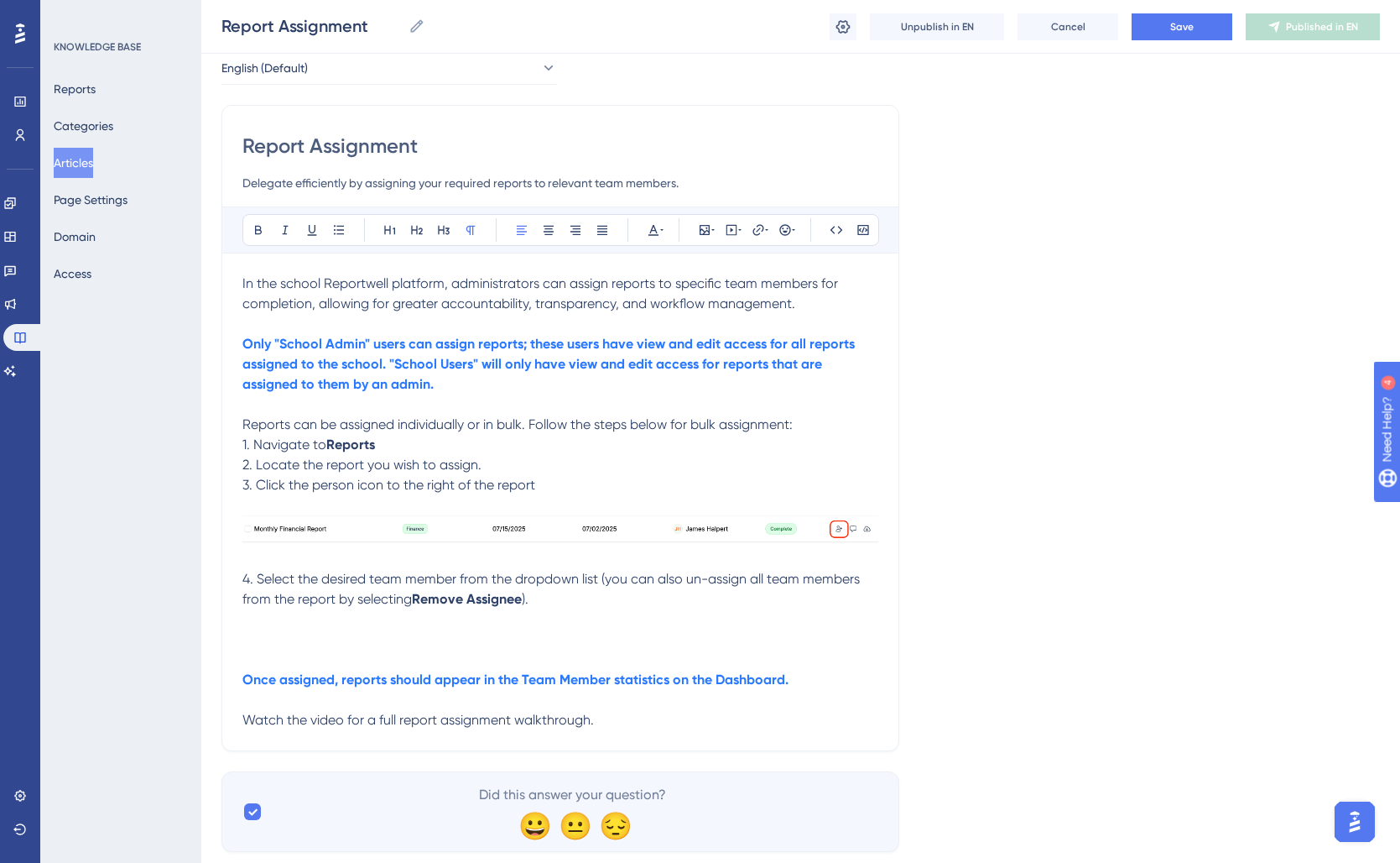
scroll to position [78, 0]
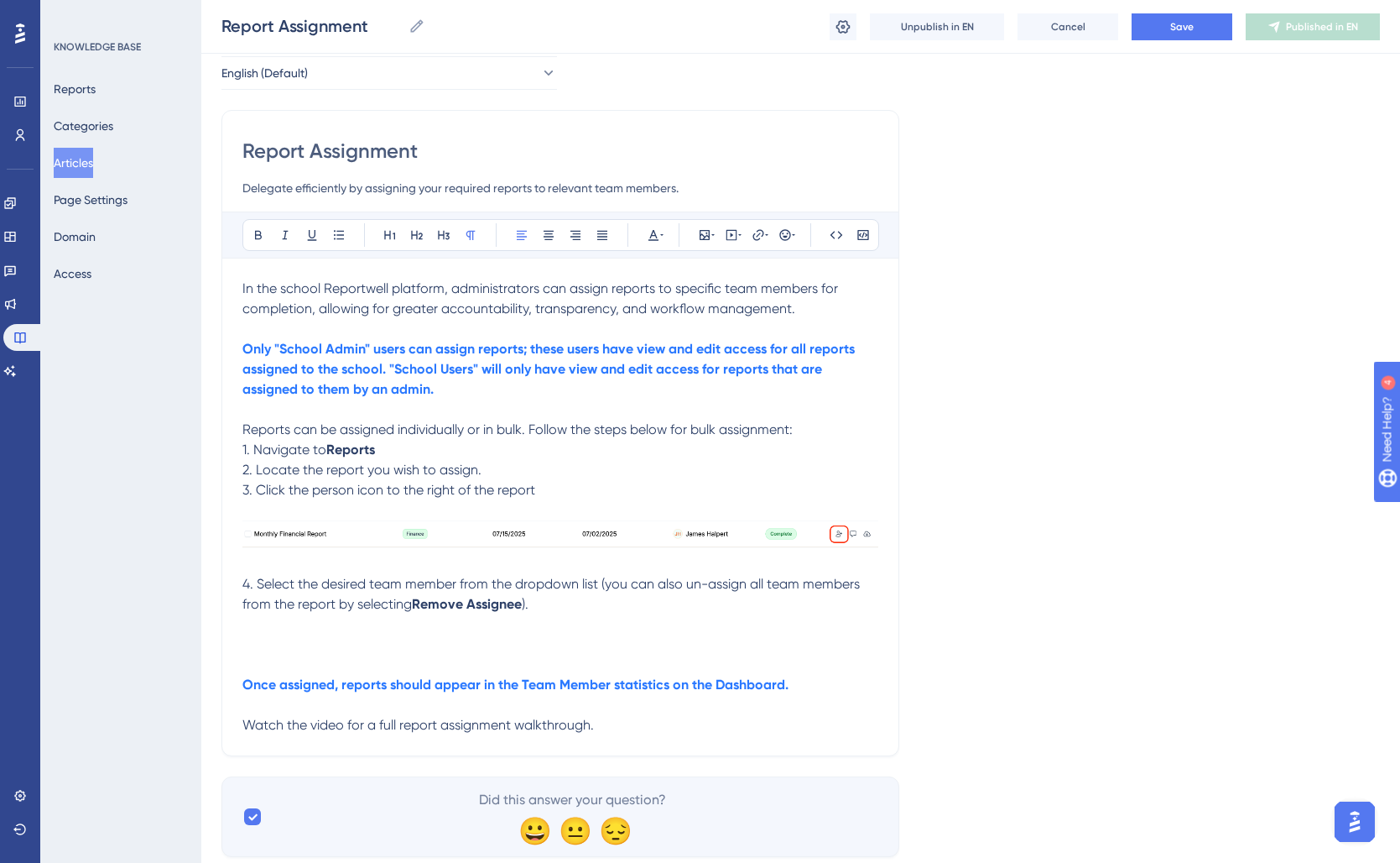
click at [294, 637] on p at bounding box center [560, 644] width 636 height 20
click at [701, 233] on icon at bounding box center [704, 234] width 10 height 10
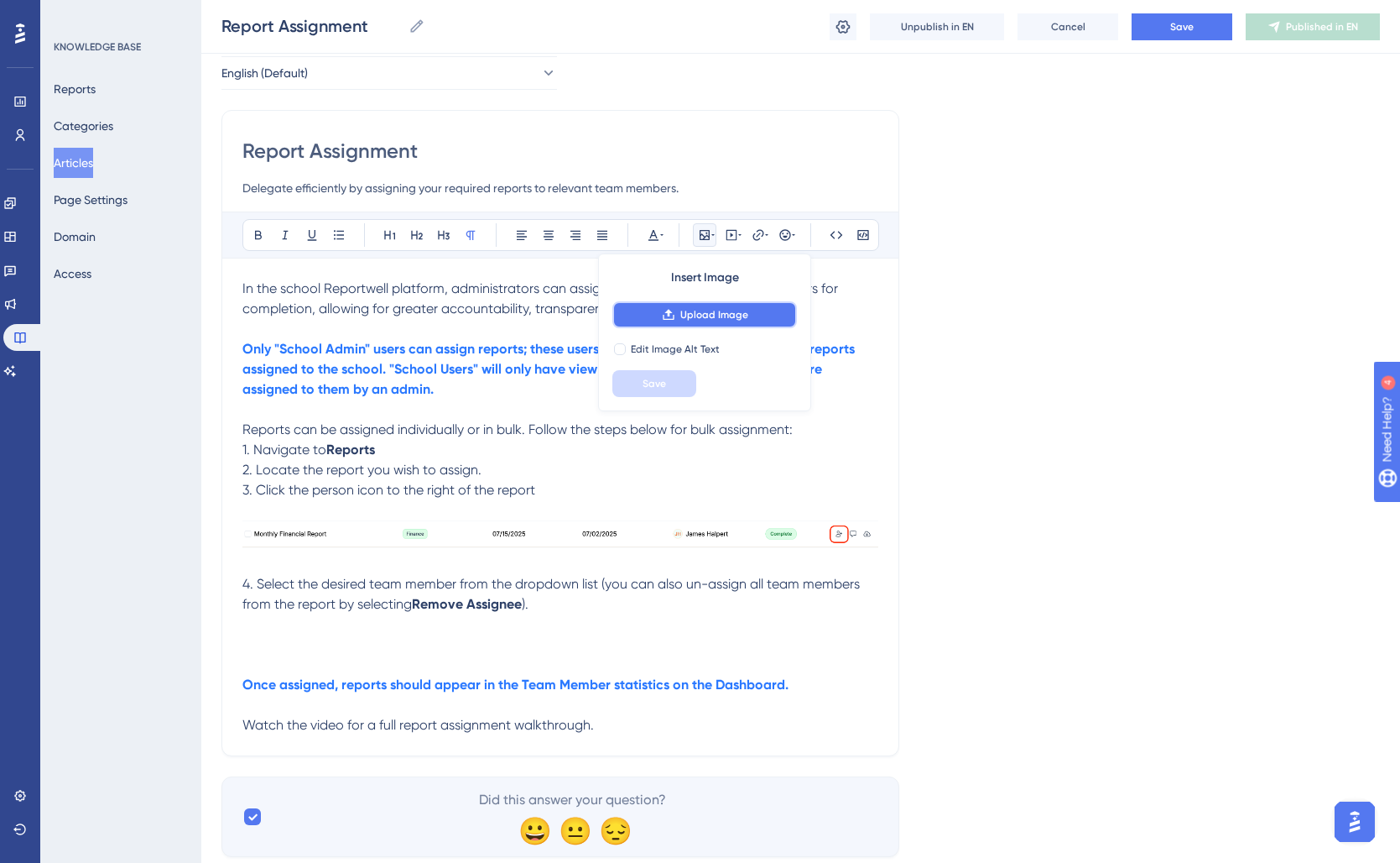
click at [671, 313] on icon at bounding box center [668, 314] width 13 height 13
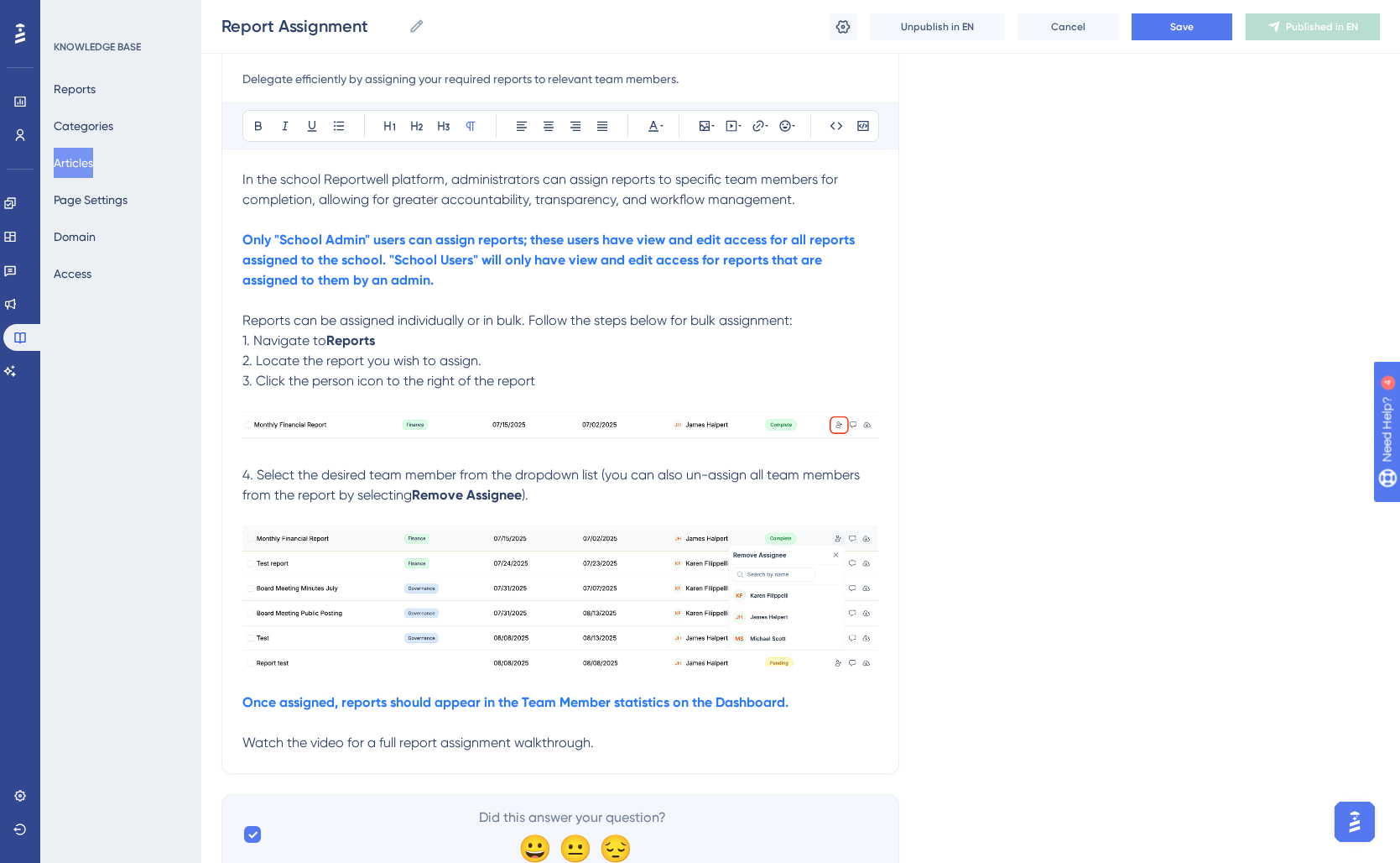
scroll to position [255, 0]
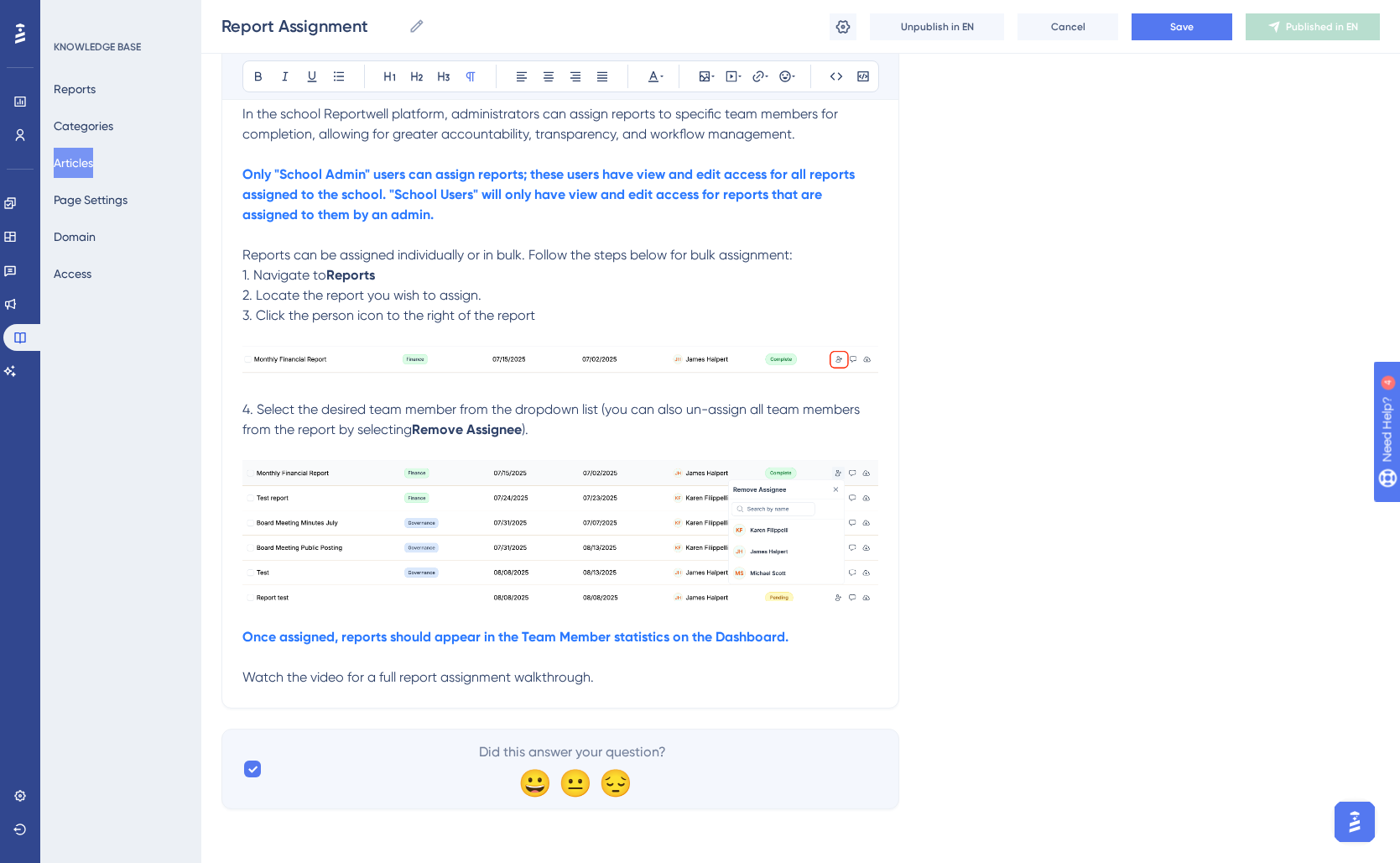
click at [742, 656] on p at bounding box center [560, 657] width 636 height 20
drag, startPoint x: 640, startPoint y: 684, endPoint x: 120, endPoint y: 657, distance: 520.7
click at [201, 657] on div "Performance Users Engagement Widgets Feedback Product Updates Knowledge Base AI…" at bounding box center [801, 291] width 1199 height 1088
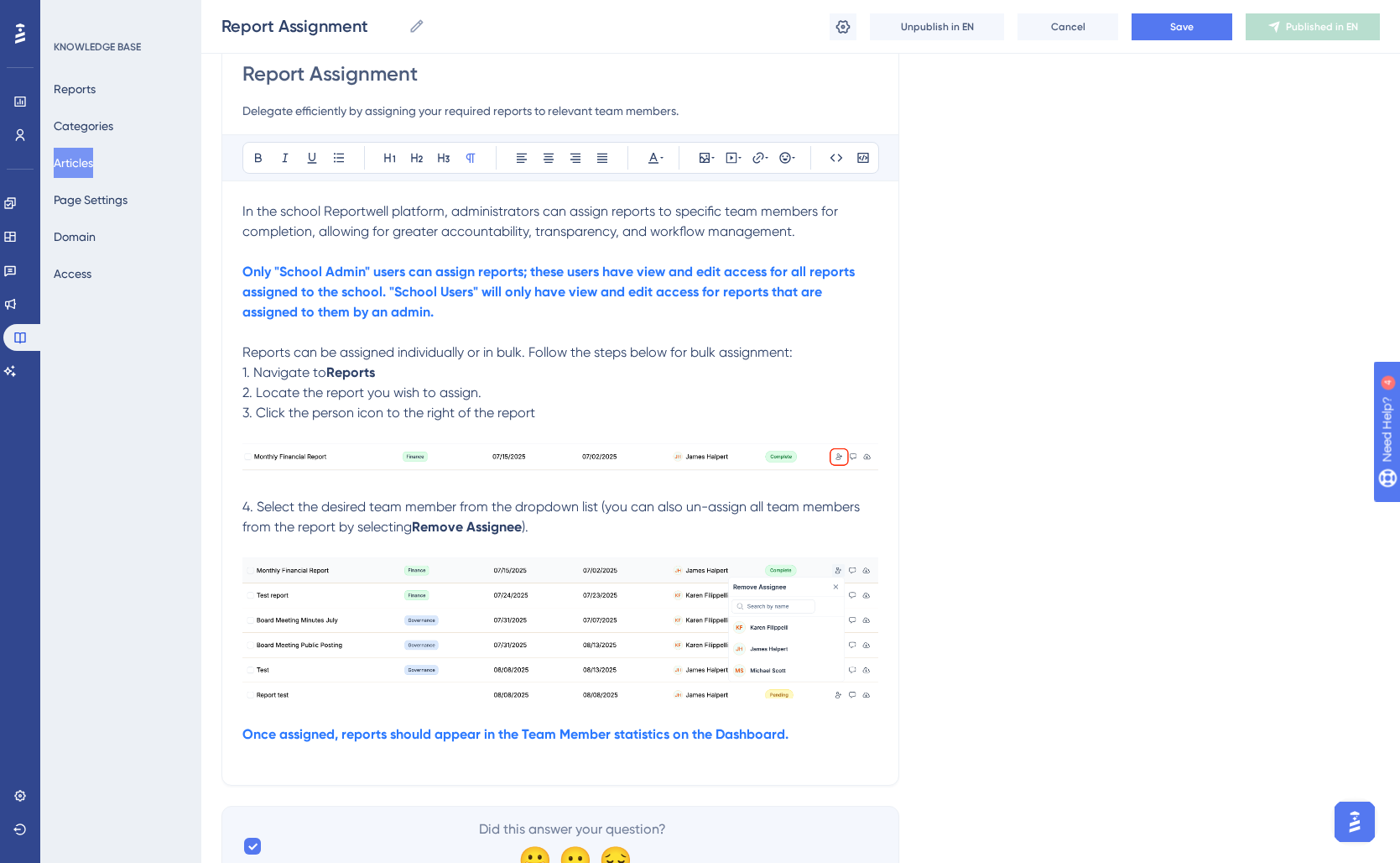
scroll to position [235, 0]
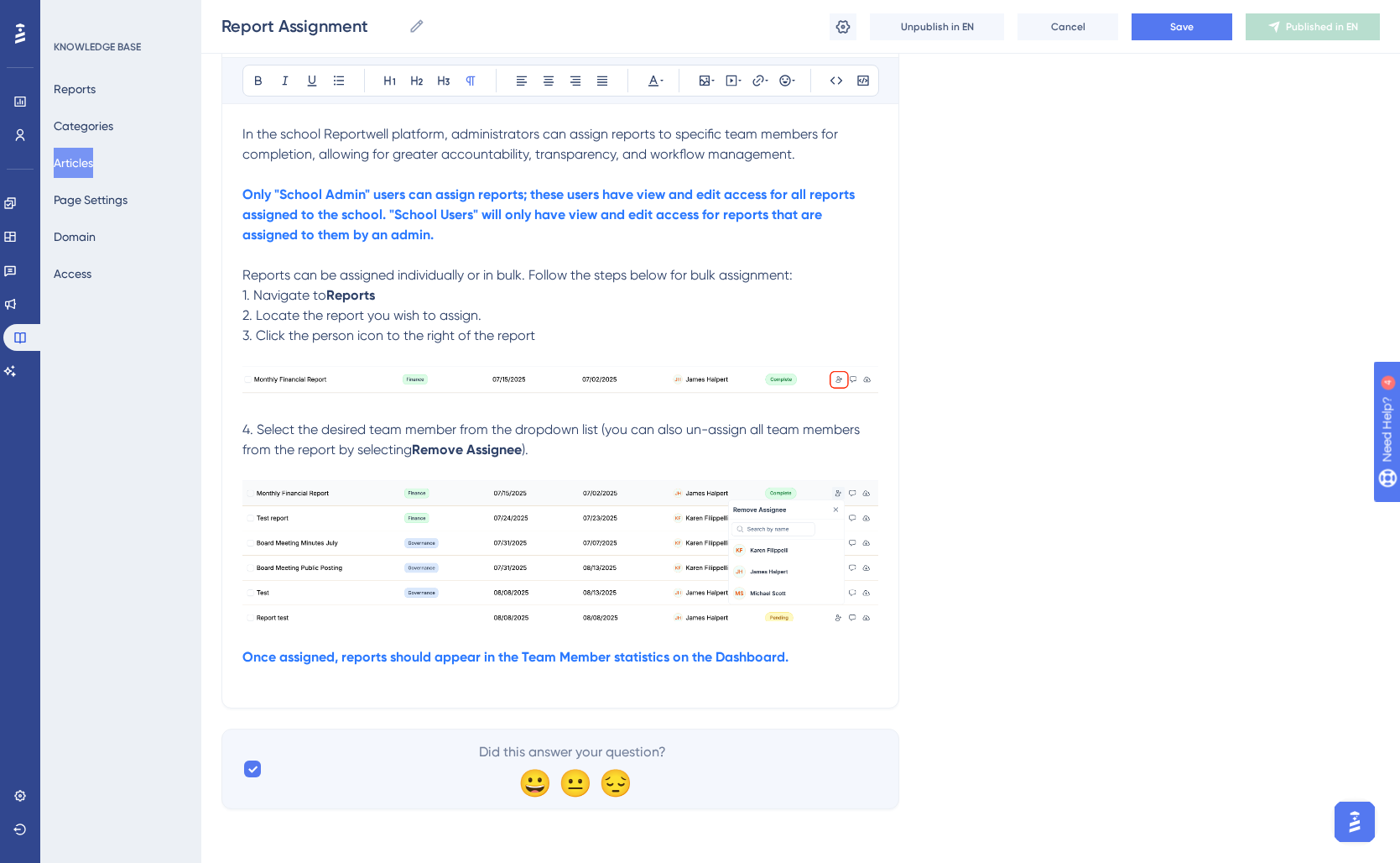
click at [244, 657] on strong "Once assigned, reports should appear in the Team Member statistics on the Dashb…" at bounding box center [516, 657] width 546 height 16
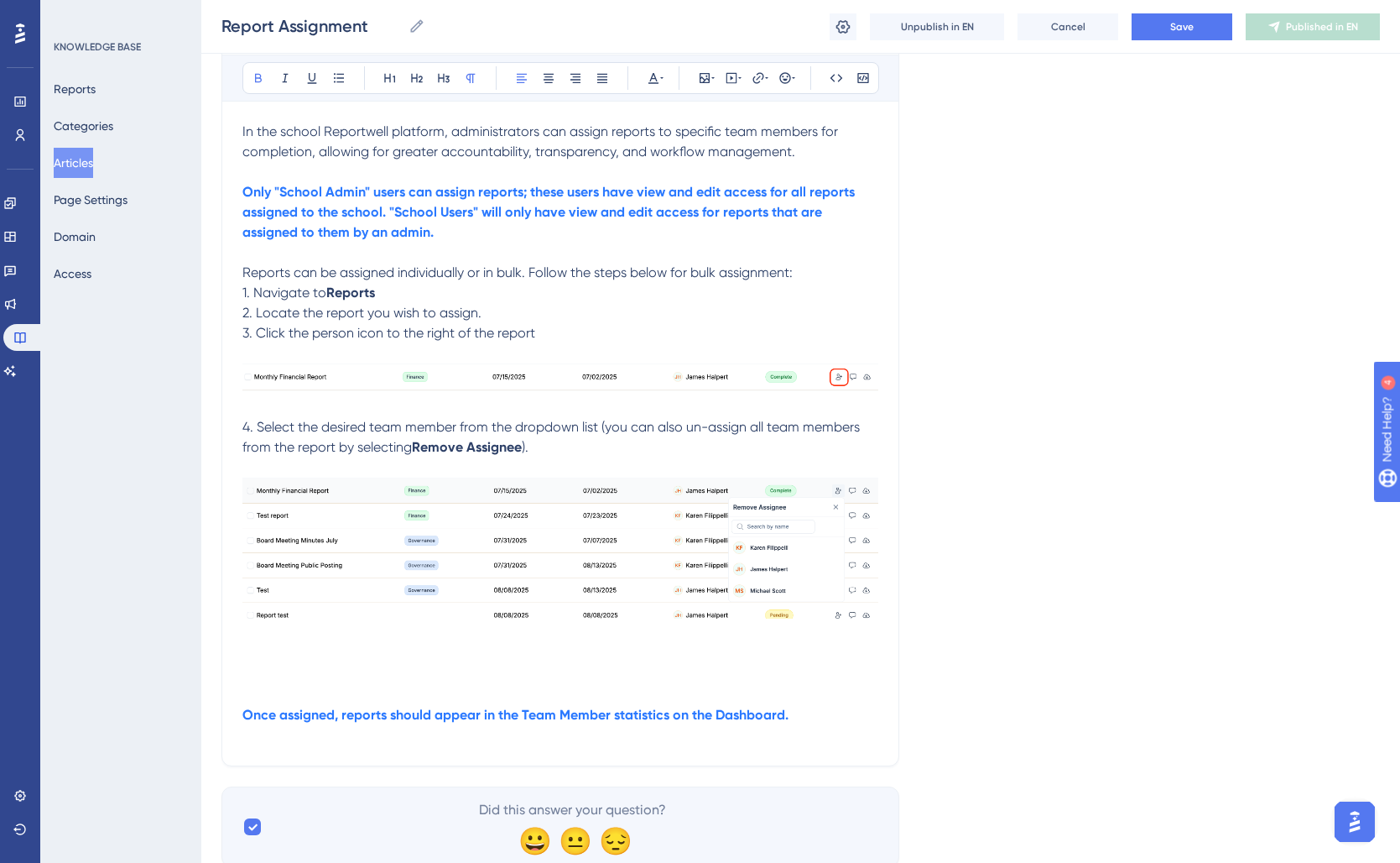
click at [299, 676] on p at bounding box center [560, 674] width 636 height 20
click at [507, 313] on p "2. Locate the report you wish to assign." at bounding box center [560, 312] width 636 height 20
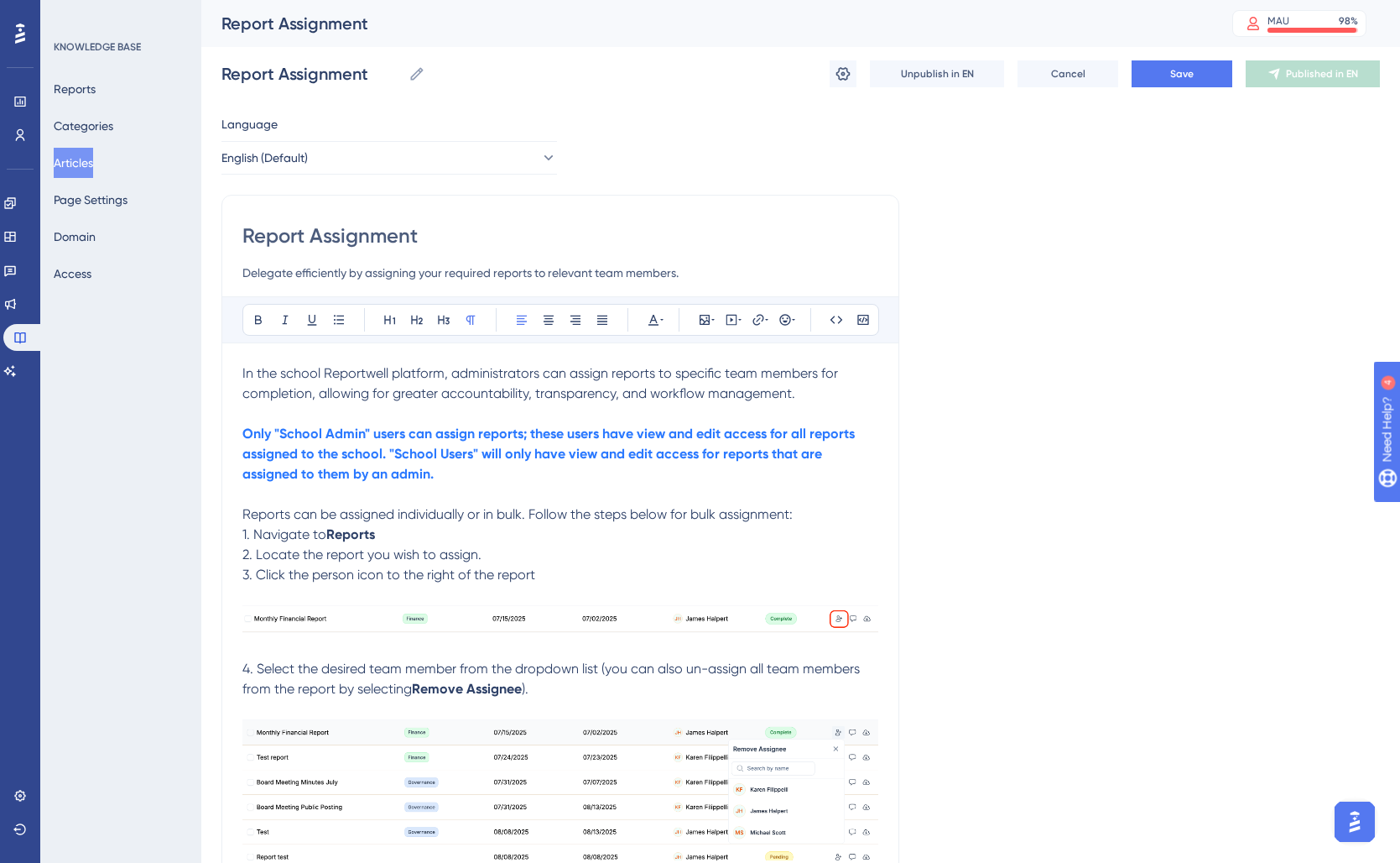
click at [302, 236] on input "Report Assignment" at bounding box center [560, 236] width 636 height 27
click at [274, 236] on input "Report Assignment" at bounding box center [560, 236] width 636 height 27
type input "A Assignment"
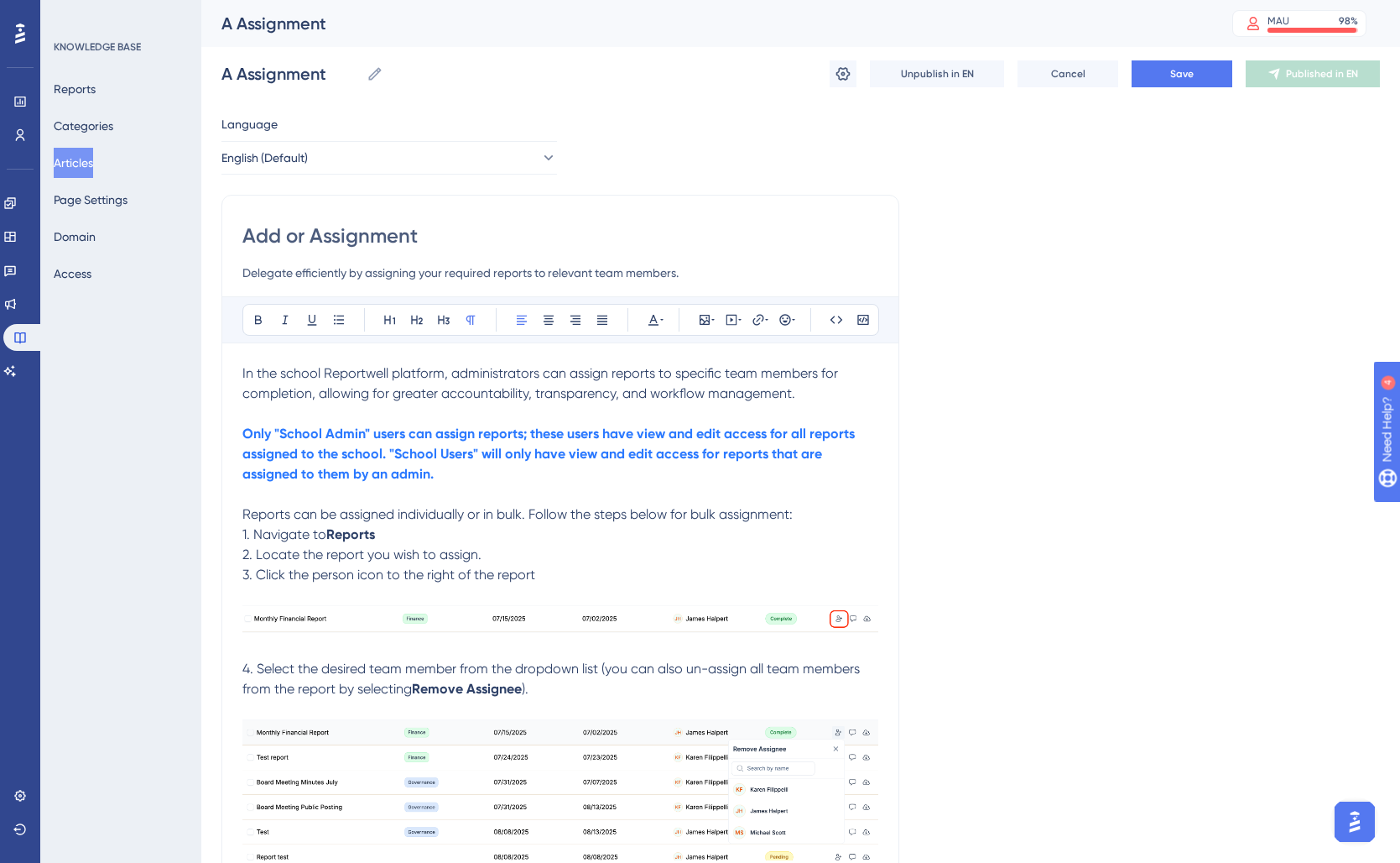
type input "Add or Assignment"
type input "Add or Change Report Assignment"
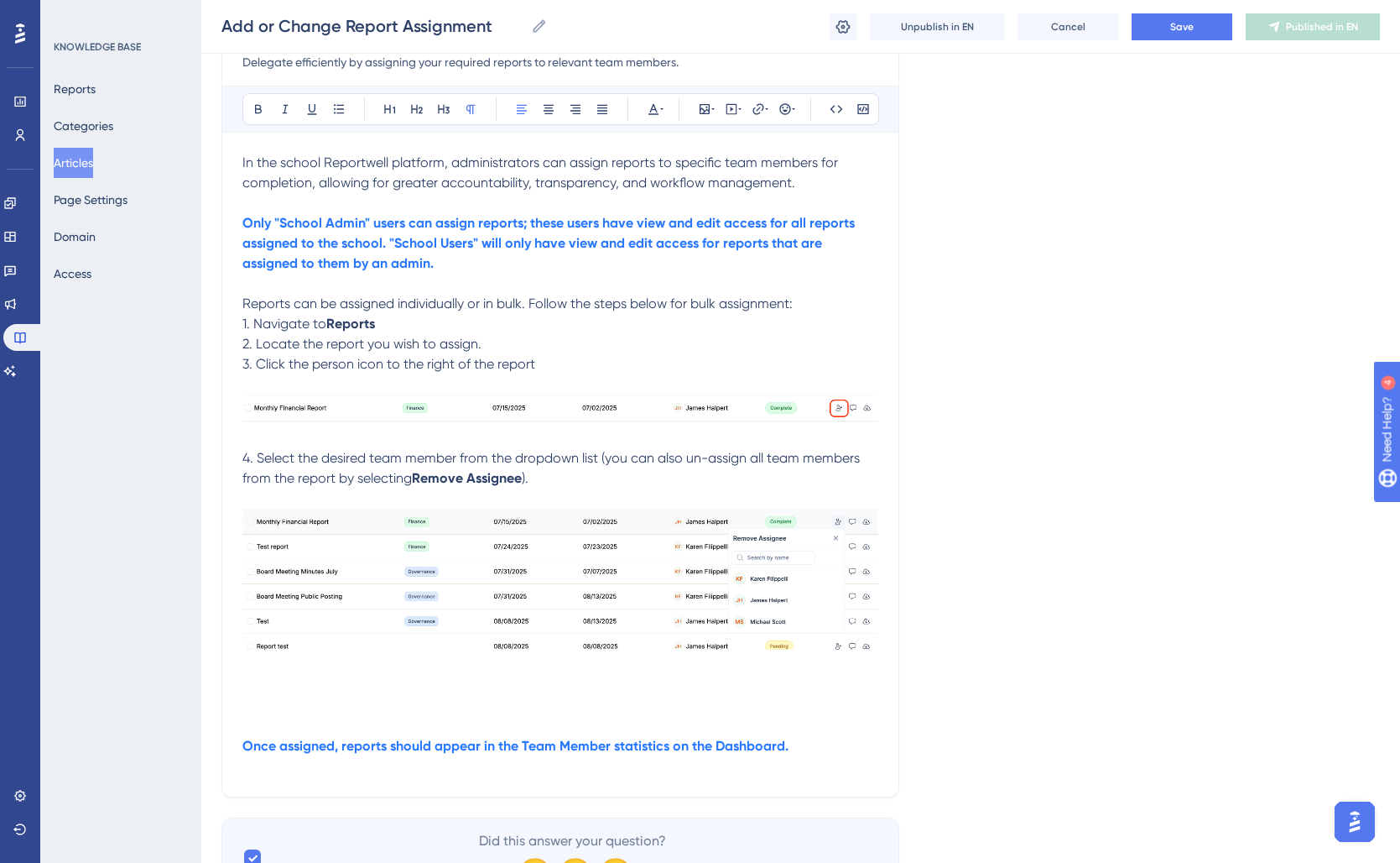
scroll to position [286, 0]
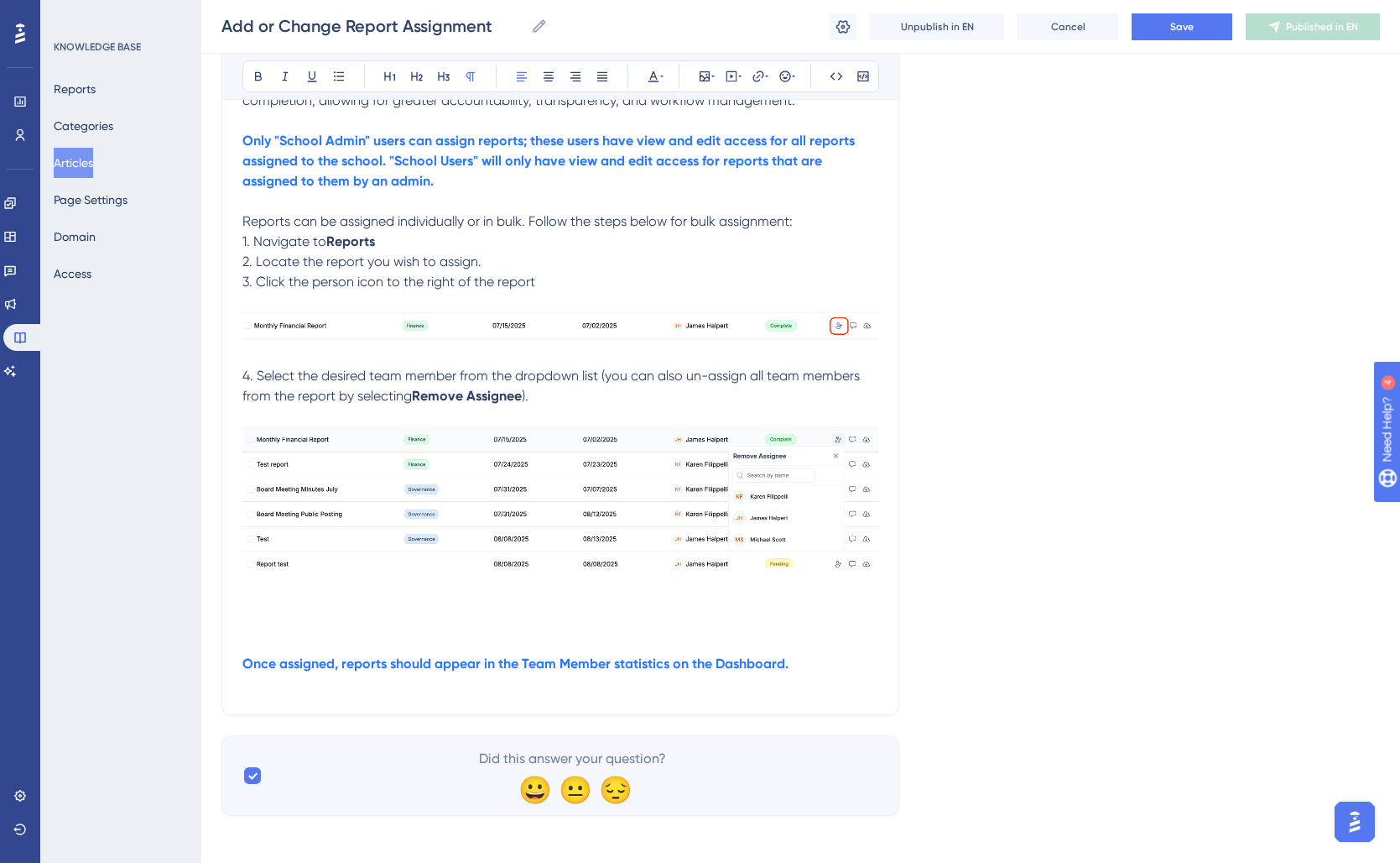
type input "Add or Change Report Assignment"
click at [529, 261] on p "2. Locate the report you wish to assign." at bounding box center [560, 262] width 636 height 20
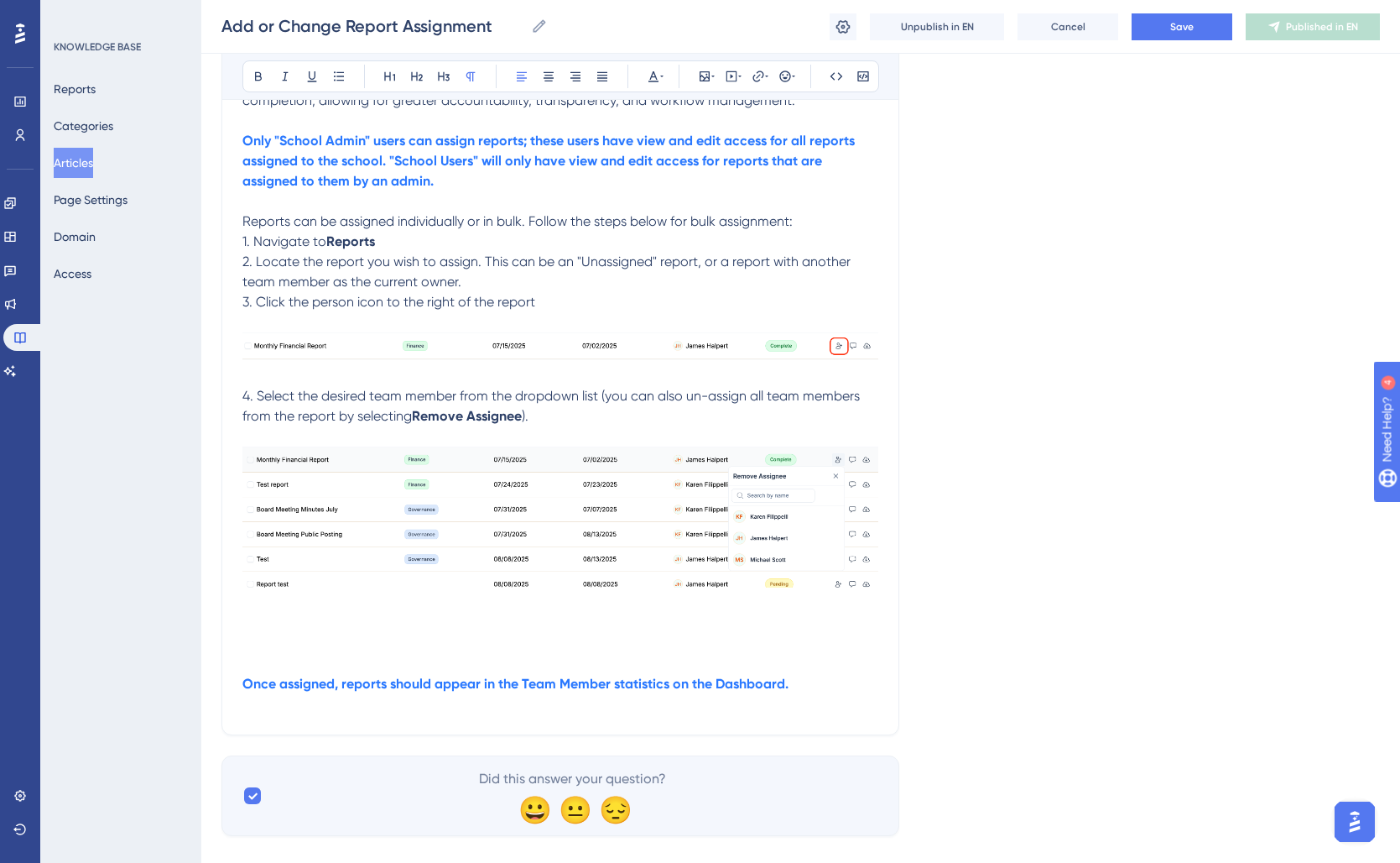
scroll to position [316, 0]
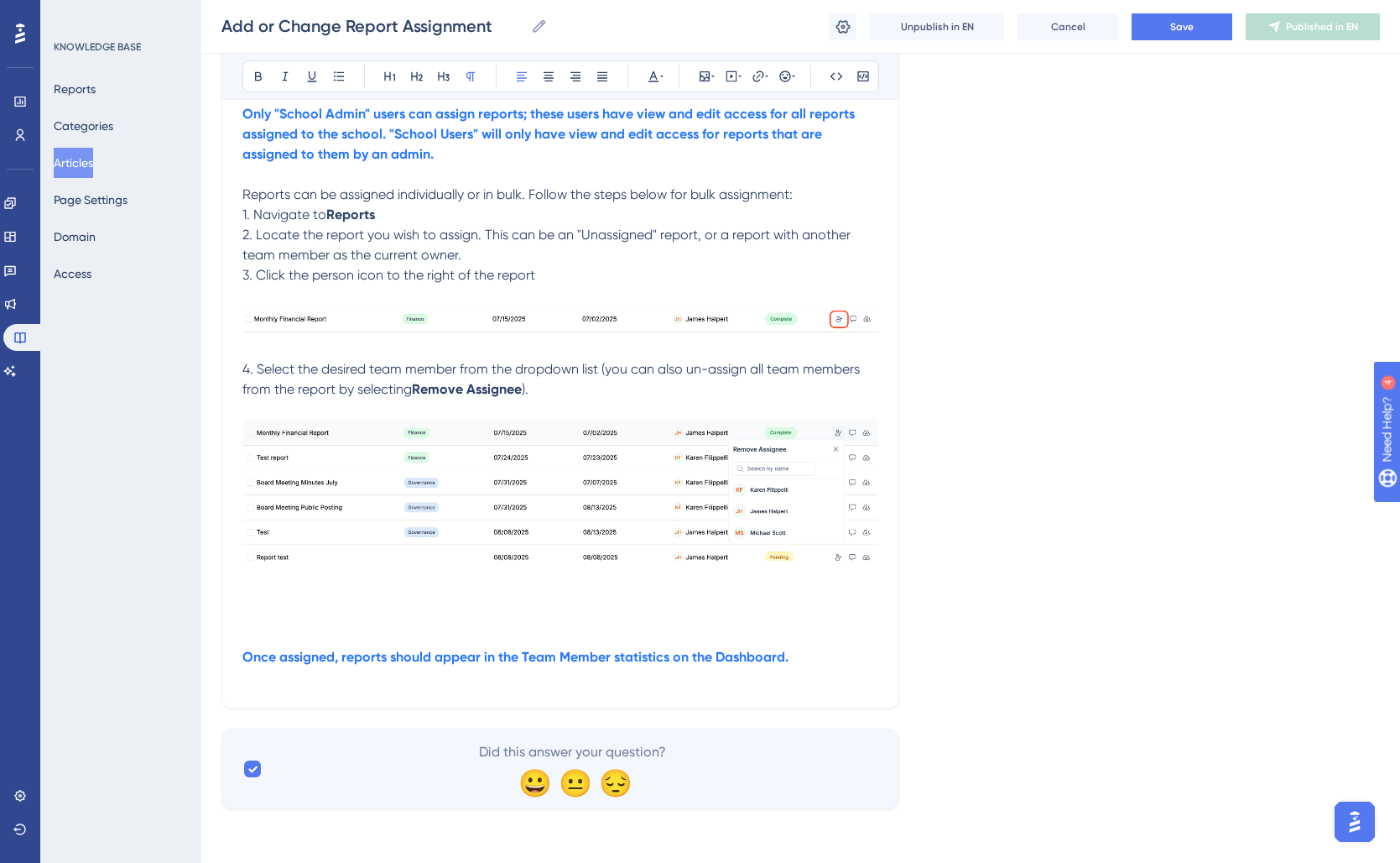
click at [584, 265] on p "3. Click the person icon to the right of the report" at bounding box center [560, 275] width 636 height 20
click at [472, 257] on p "2. Locate the report you wish to assign. This can be an "Unassigned" report, or…" at bounding box center [560, 246] width 636 height 40
click at [621, 389] on p "4. Select the desired team member from the dropdown list (you can also un-assig…" at bounding box center [560, 379] width 636 height 40
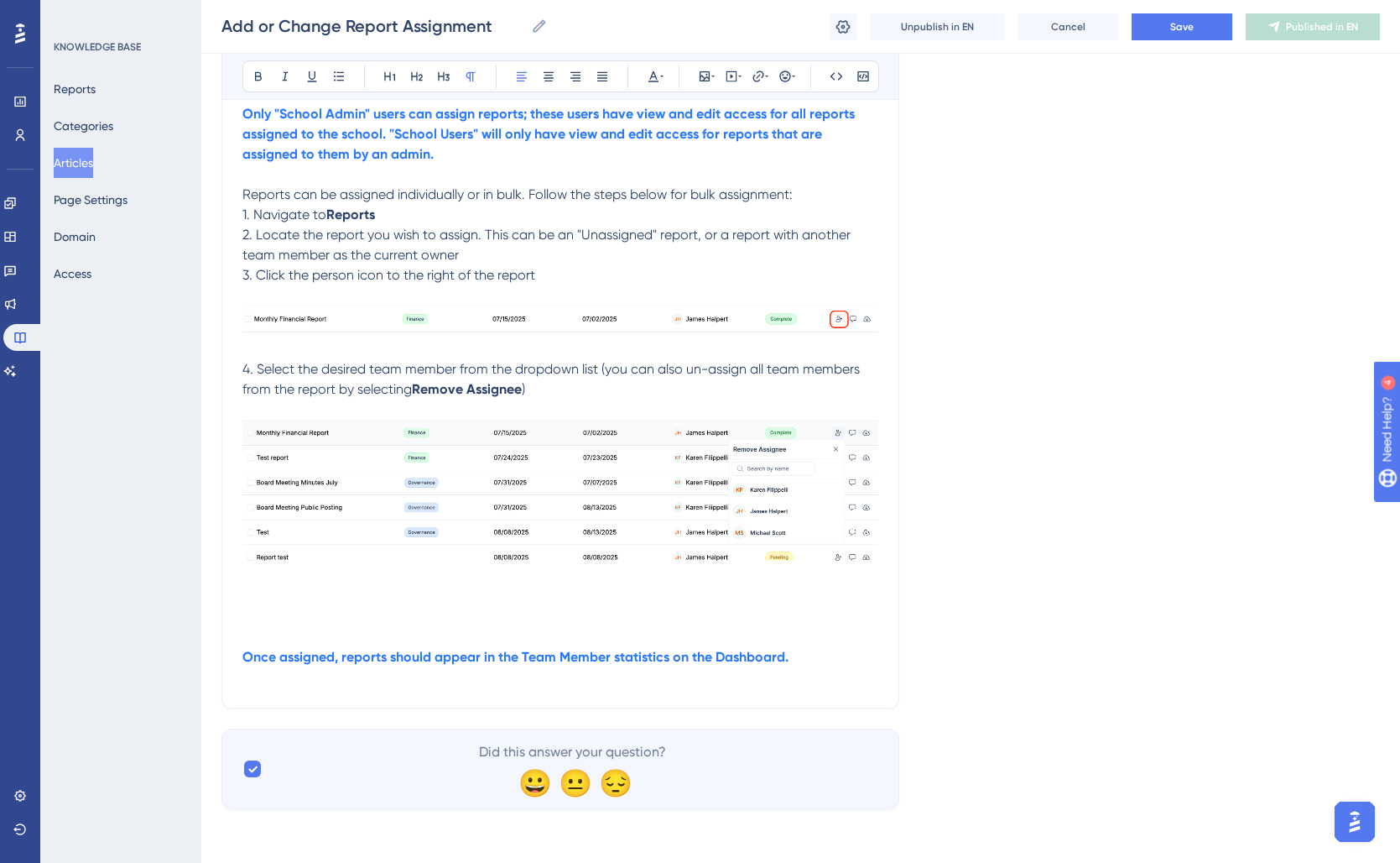
click at [298, 617] on p at bounding box center [560, 617] width 636 height 20
click at [846, 649] on p "Once assigned, reports should appear in the Team Member statistics on the Dashb…" at bounding box center [560, 657] width 636 height 20
click at [723, 618] on p "If another user was already assigned to this report, this will replace them." at bounding box center [560, 617] width 636 height 20
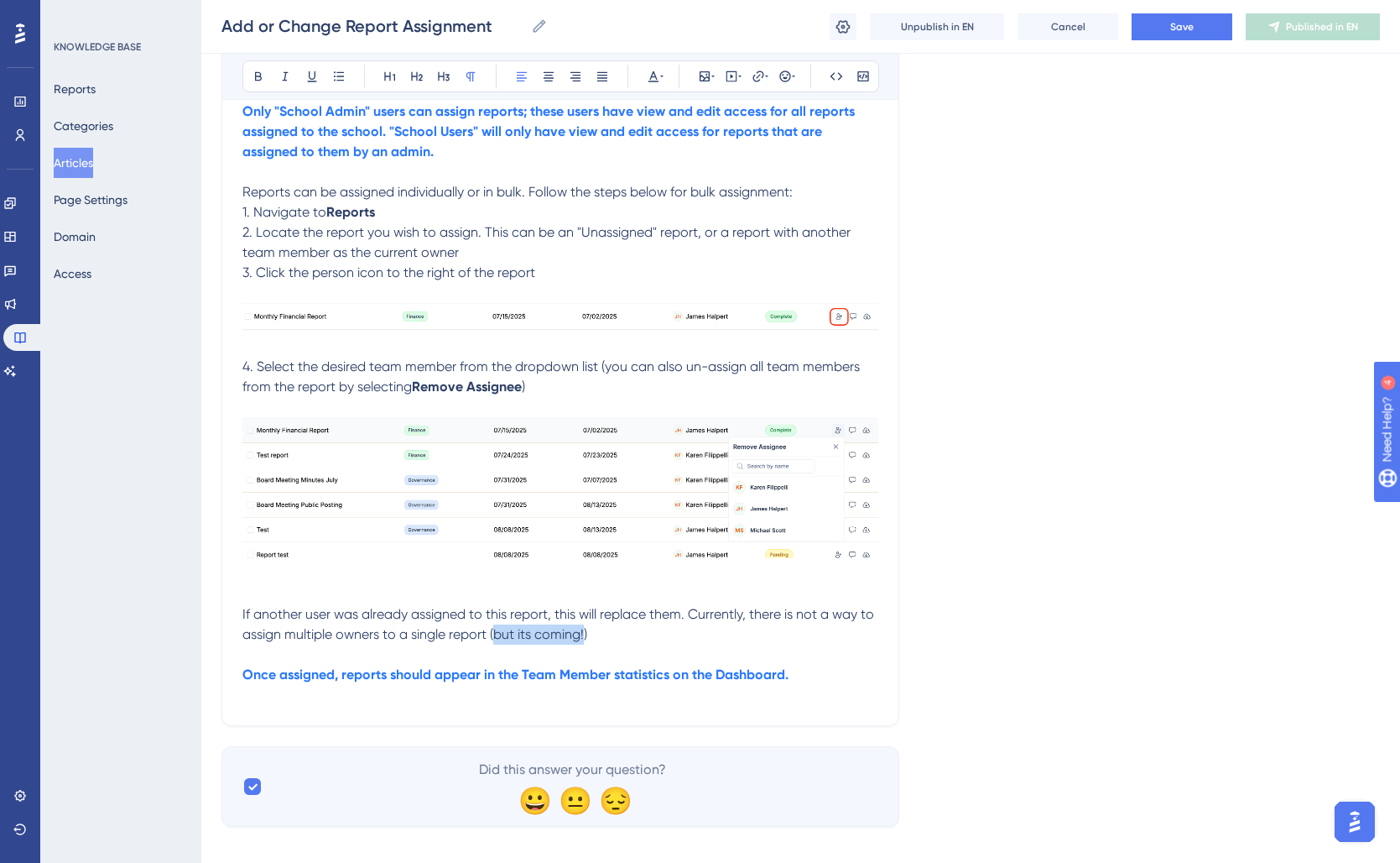
drag, startPoint x: 585, startPoint y: 638, endPoint x: 497, endPoint y: 640, distance: 88.0
click at [497, 640] on span "If another user was already assigned to this report, this will replace them. Cu…" at bounding box center [560, 624] width 635 height 36
click at [627, 641] on p "If another user was already assigned to this report, this will replace them. Cu…" at bounding box center [560, 624] width 636 height 40
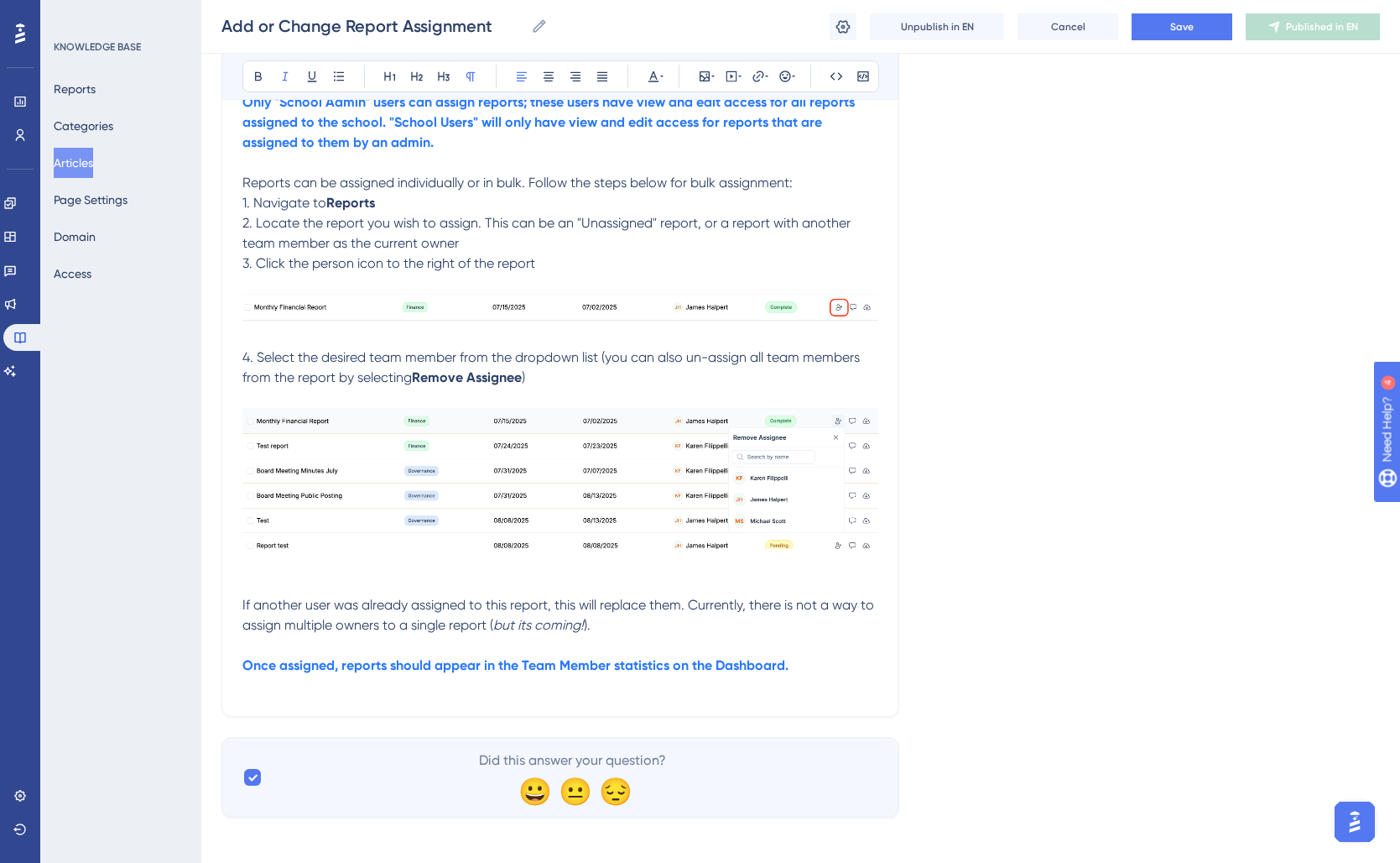
drag, startPoint x: 585, startPoint y: 629, endPoint x: 603, endPoint y: 667, distance: 42.0
click at [585, 630] on span ")." at bounding box center [587, 625] width 7 height 16
click at [682, 622] on p "If another user was already assigned to this report, this will replace them. Cu…" at bounding box center [560, 615] width 636 height 40
click at [529, 623] on em "but its coming" at bounding box center [537, 625] width 87 height 16
click at [640, 633] on p "If another user was already assigned to this report, this will replace them. Cu…" at bounding box center [560, 615] width 636 height 40
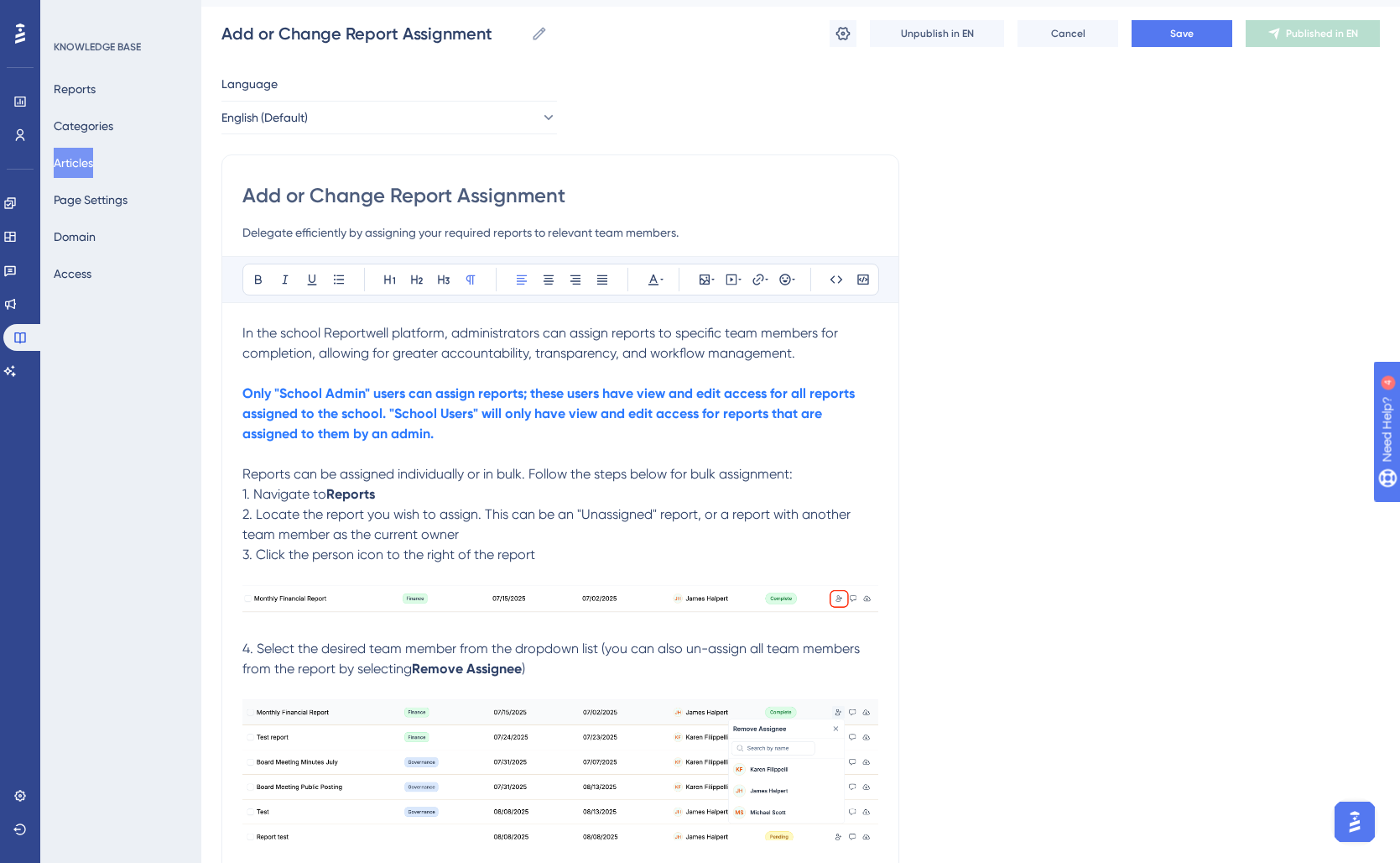
scroll to position [0, 0]
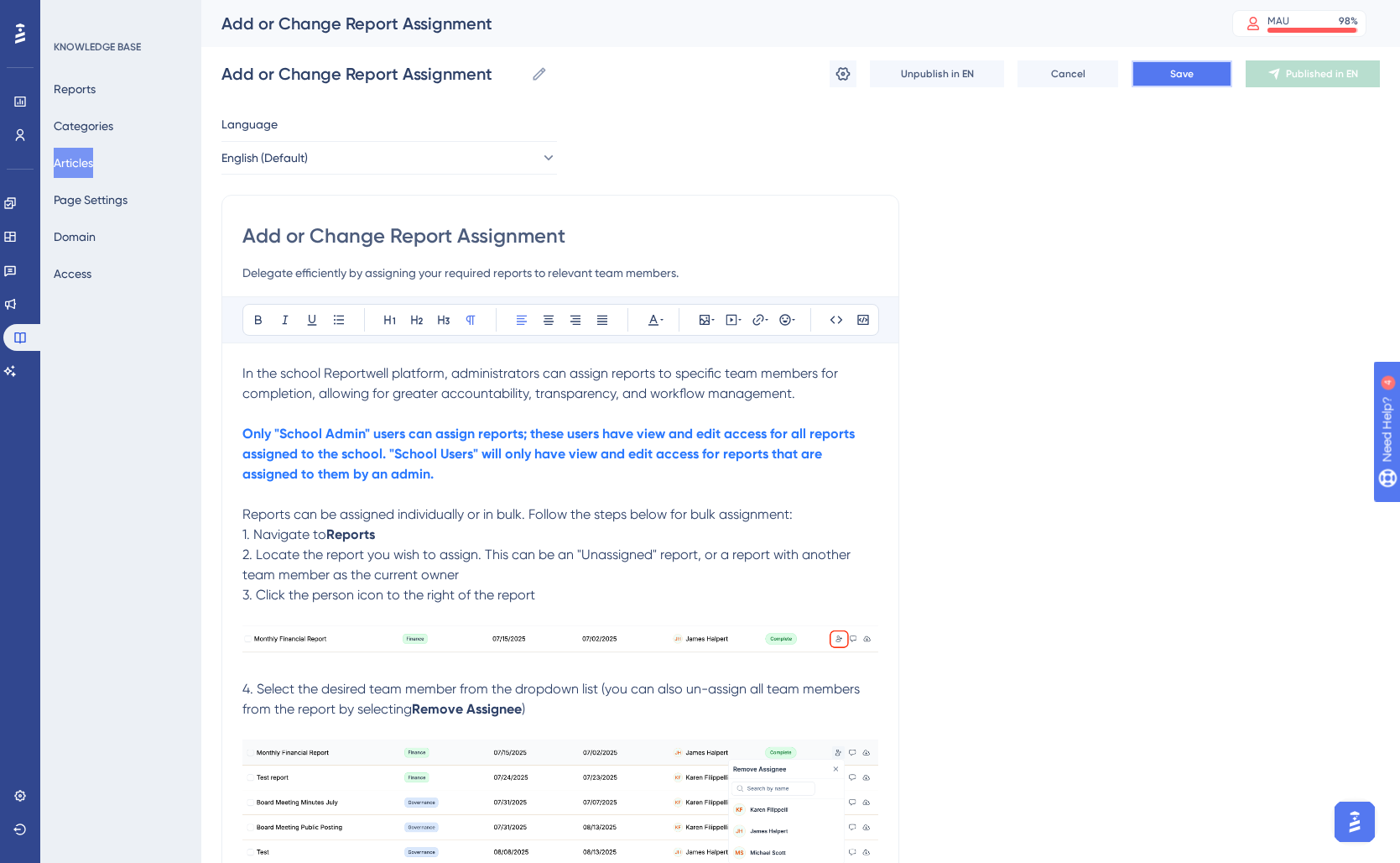
click at [1197, 82] on button "Save" at bounding box center [1181, 74] width 101 height 27
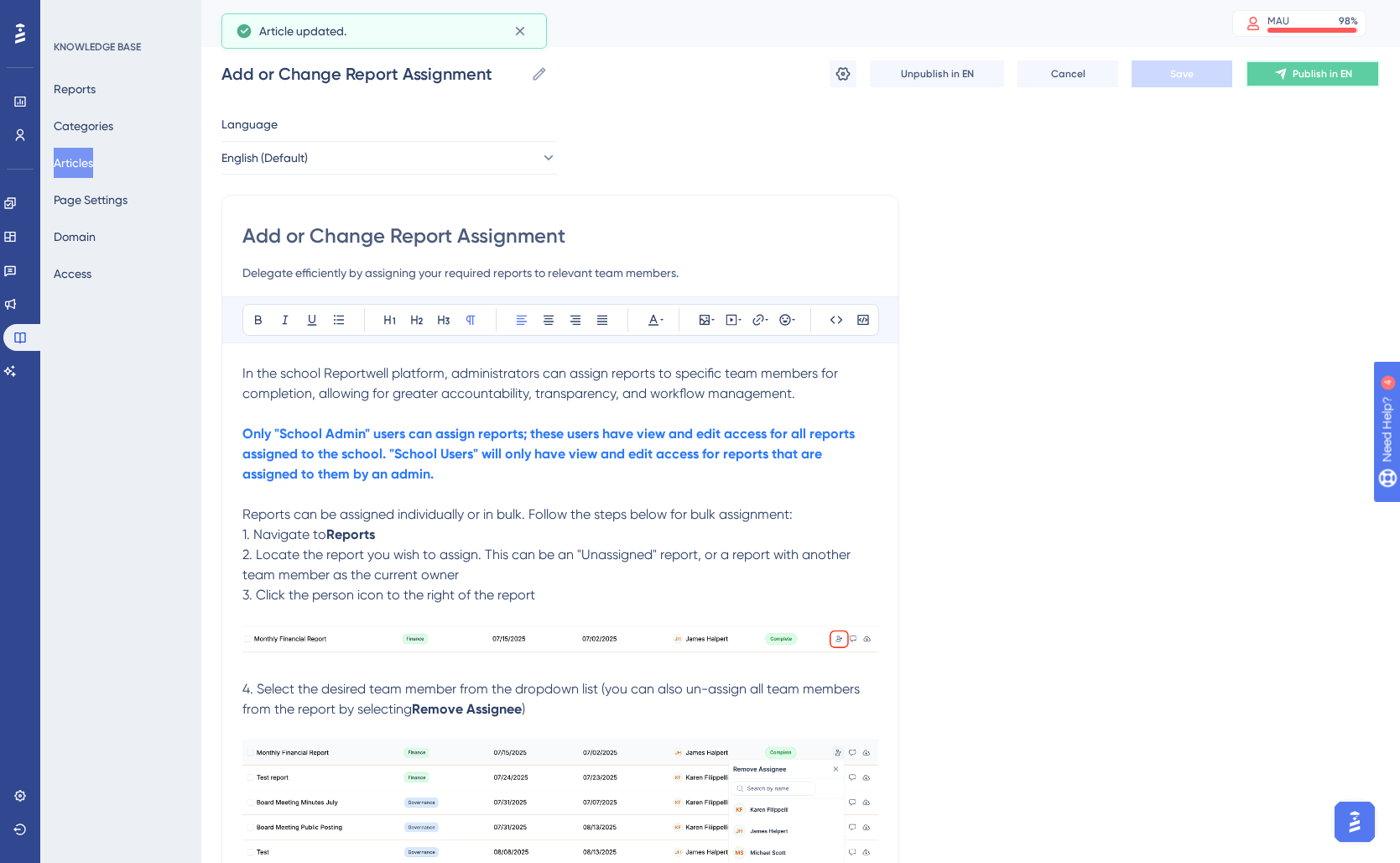
drag, startPoint x: 1307, startPoint y: 77, endPoint x: 1243, endPoint y: 108, distance: 71.1
click at [1307, 77] on span "Publish in EN" at bounding box center [1322, 73] width 60 height 13
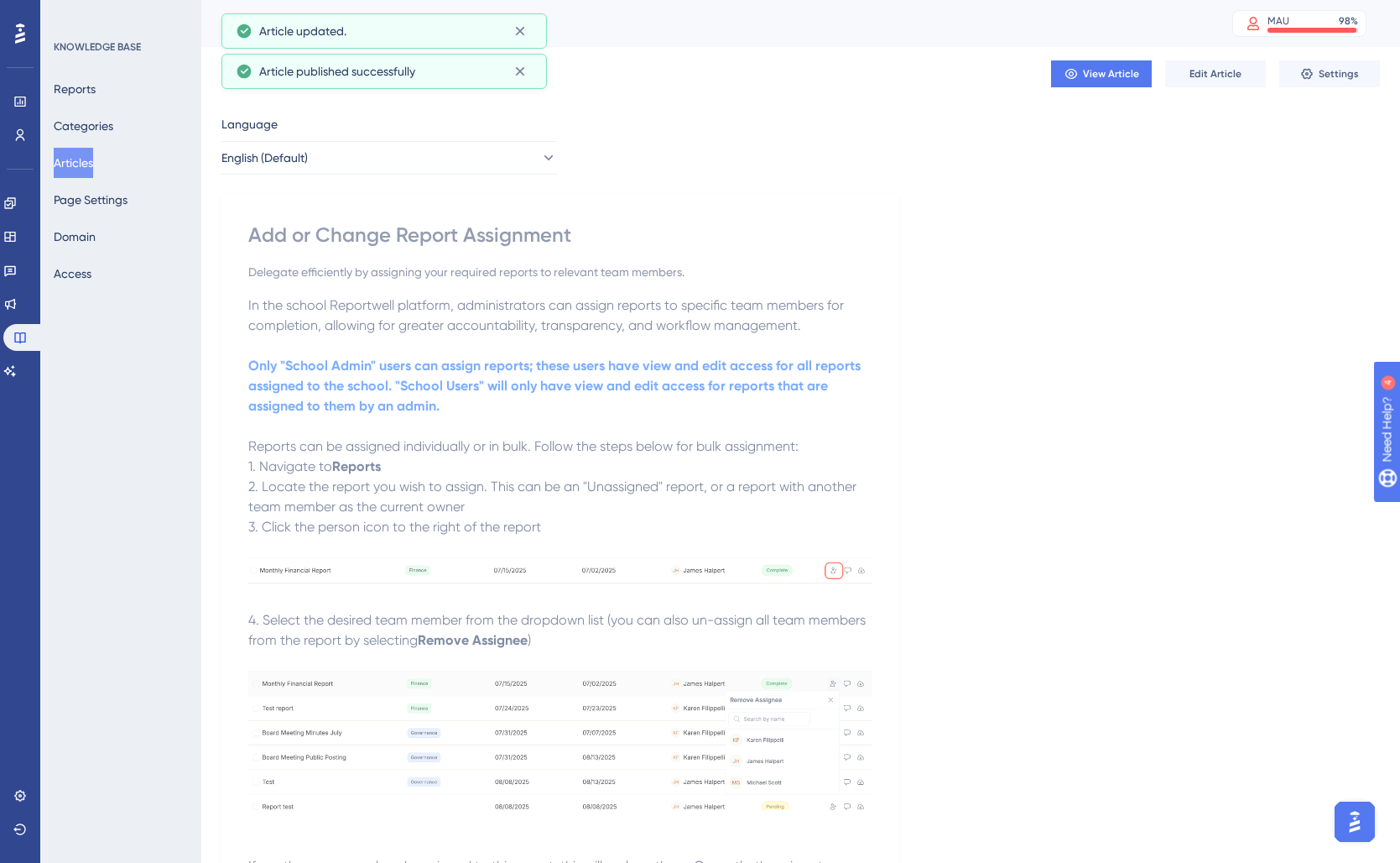
click at [93, 155] on button "Articles" at bounding box center [73, 163] width 39 height 30
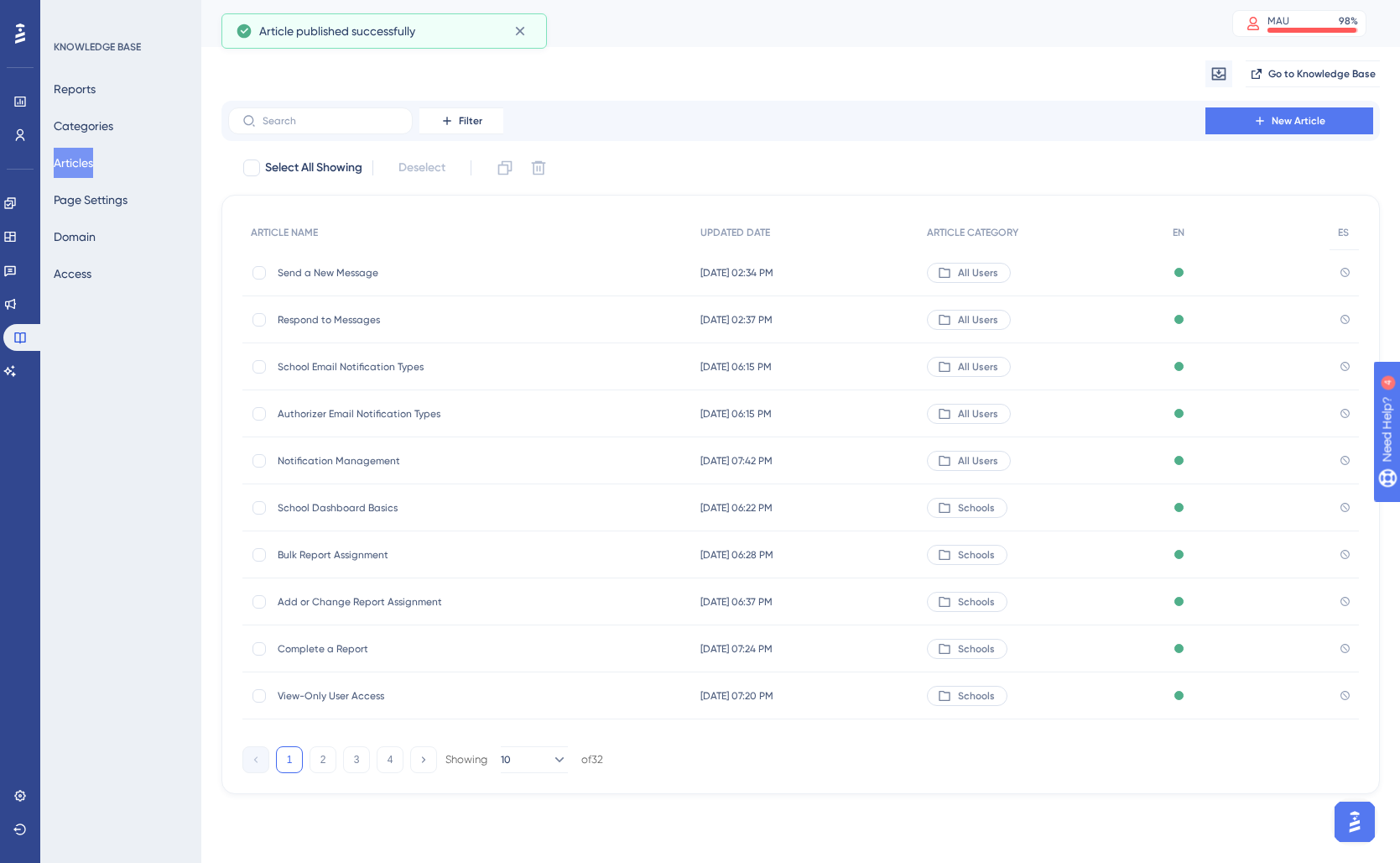
click at [364, 655] on span "Complete a Report" at bounding box center [412, 648] width 269 height 13
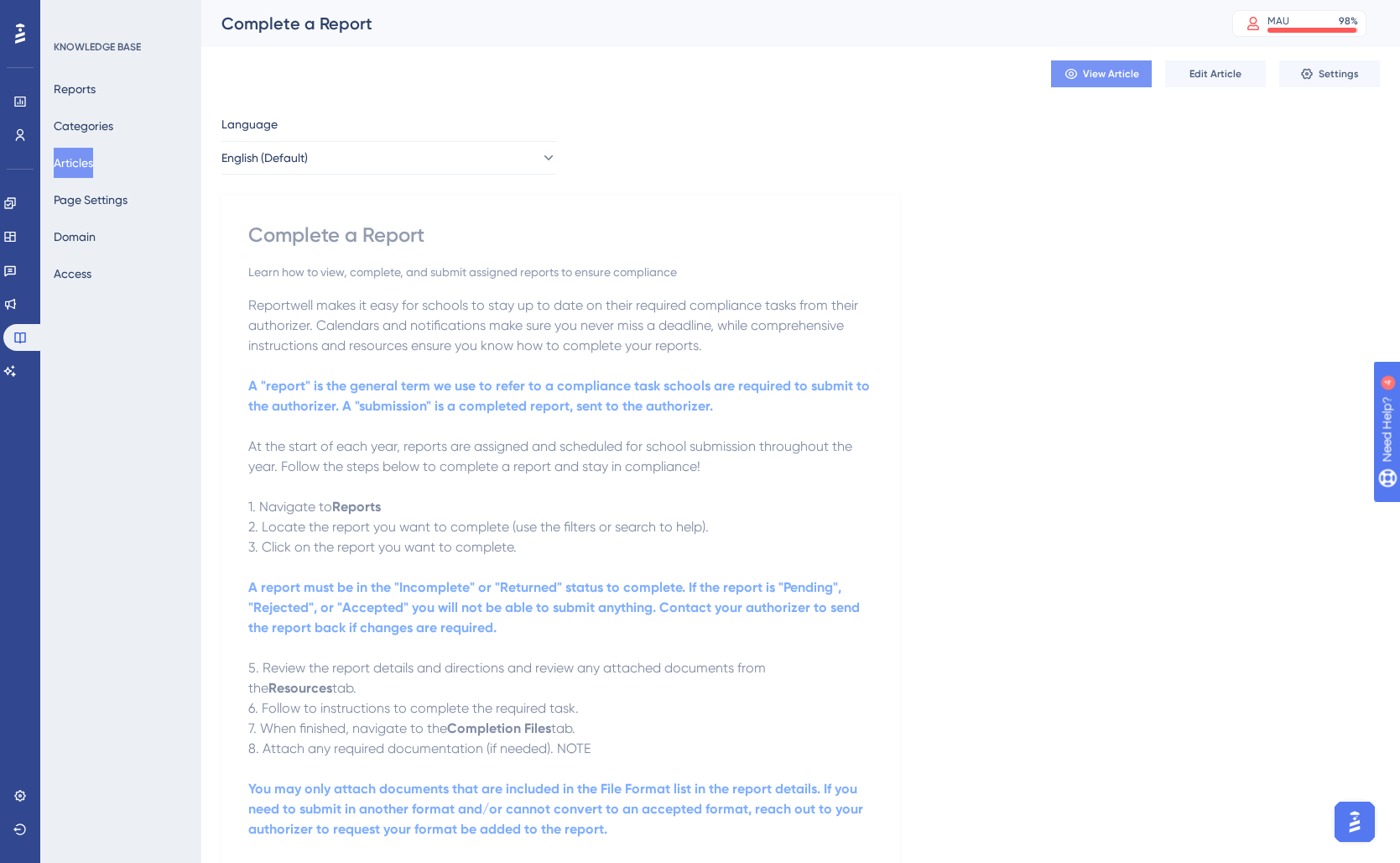
click at [1104, 75] on span "View Article" at bounding box center [1111, 73] width 56 height 13
click at [1189, 71] on button "Edit Article" at bounding box center [1215, 74] width 101 height 27
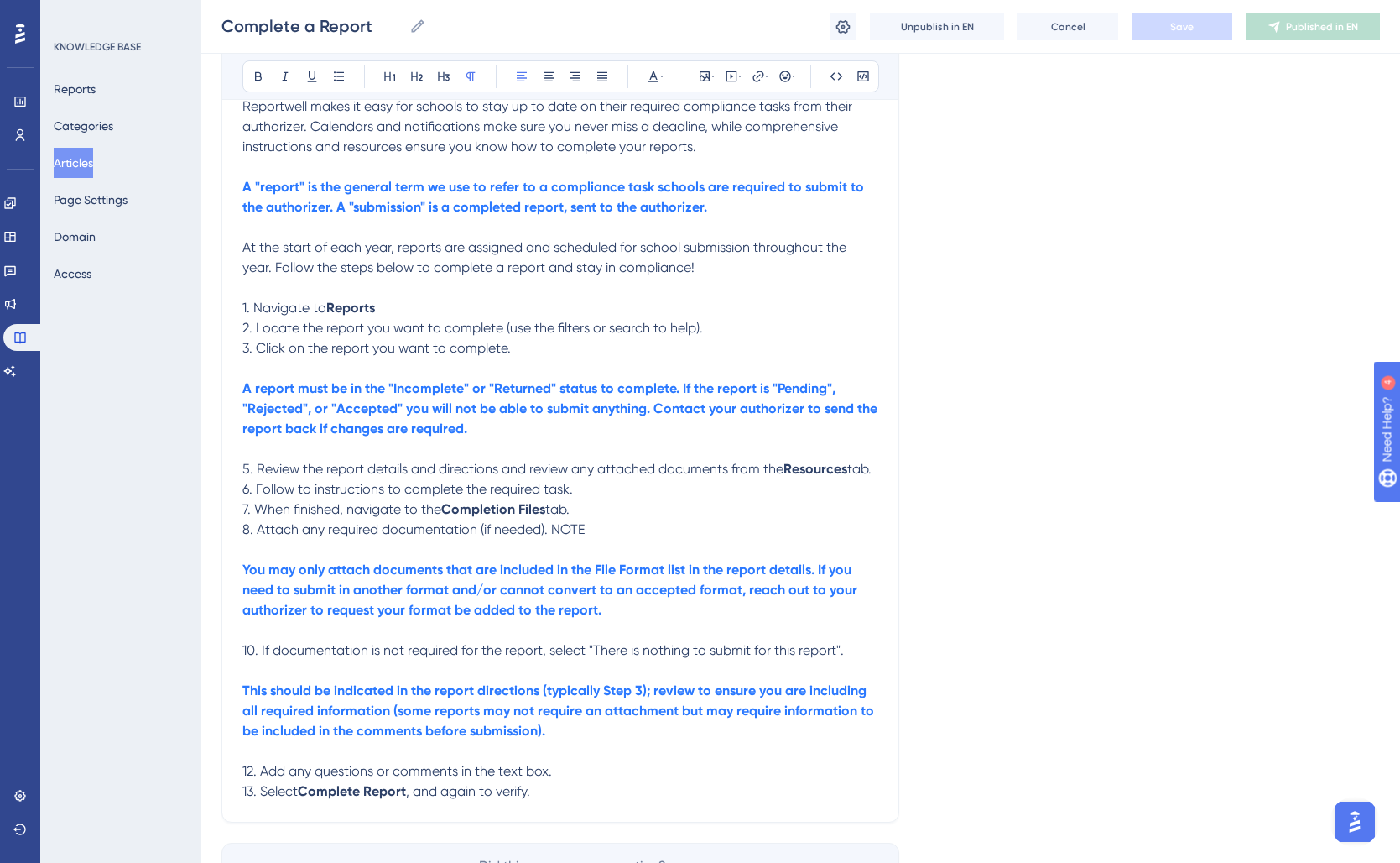
scroll to position [259, 0]
click at [540, 350] on p "3. Click on the report you want to complete." at bounding box center [560, 350] width 636 height 20
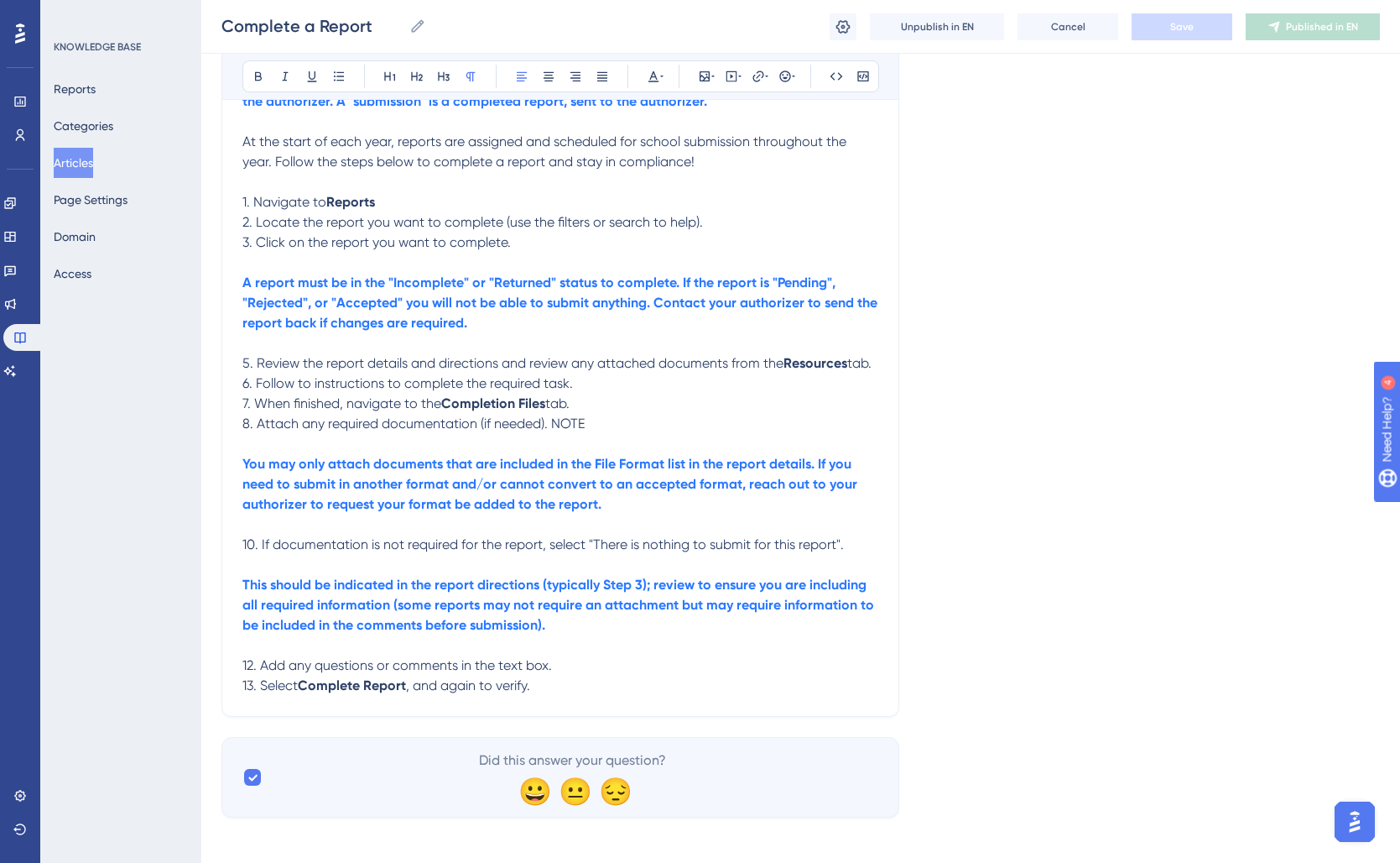
scroll to position [380, 0]
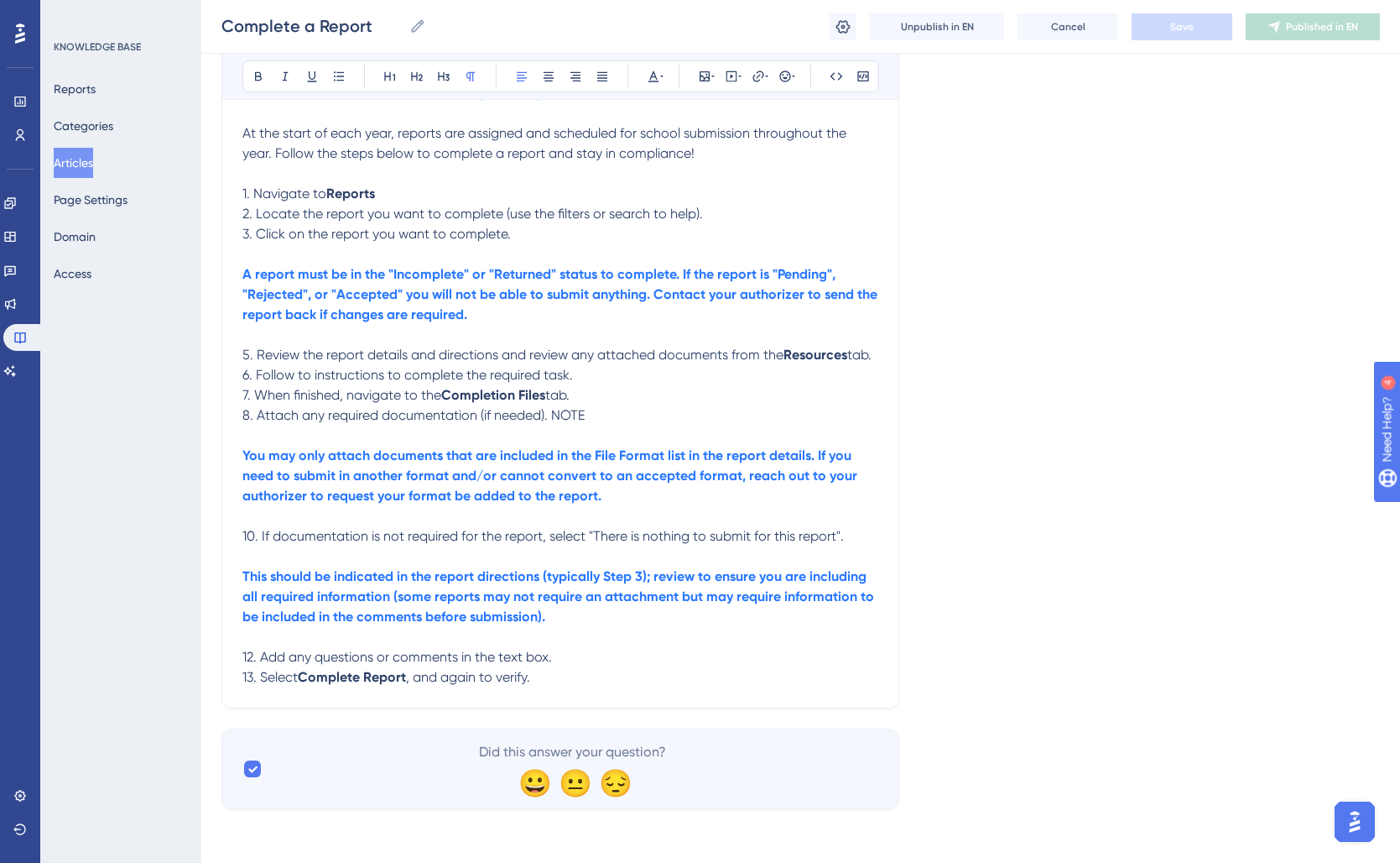
click at [450, 396] on strong "Completion Files" at bounding box center [493, 395] width 104 height 16
drag, startPoint x: 447, startPoint y: 395, endPoint x: 547, endPoint y: 396, distance: 100.0
click at [547, 396] on p "7. When finished, navigate to the Completion Files tab." at bounding box center [560, 395] width 636 height 20
click at [631, 408] on p "8. Attach any required documentation (if needed). NOTE" at bounding box center [560, 415] width 636 height 20
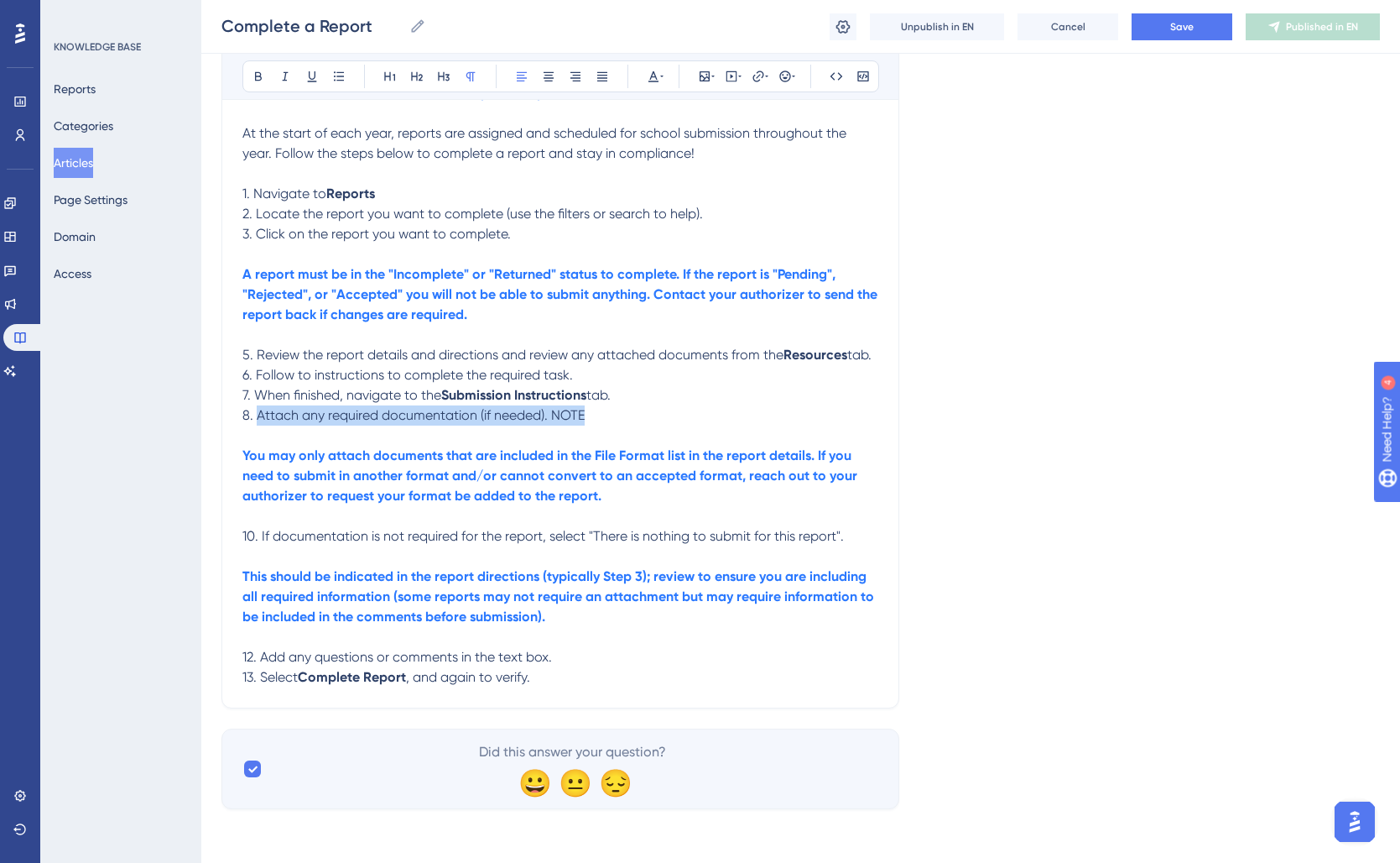
drag, startPoint x: 343, startPoint y: 420, endPoint x: 586, endPoint y: 419, distance: 243.0
click at [586, 419] on p "8. Attach any required documentation (if needed). NOTE" at bounding box center [560, 415] width 636 height 20
click at [297, 415] on span "8. Follow the directions in the submissions instructions (" at bounding box center [408, 415] width 332 height 16
drag, startPoint x: 260, startPoint y: 414, endPoint x: 270, endPoint y: 415, distance: 10.0
click at [270, 415] on span "8. Follow the directions in the submissions instructions (" at bounding box center [408, 415] width 332 height 16
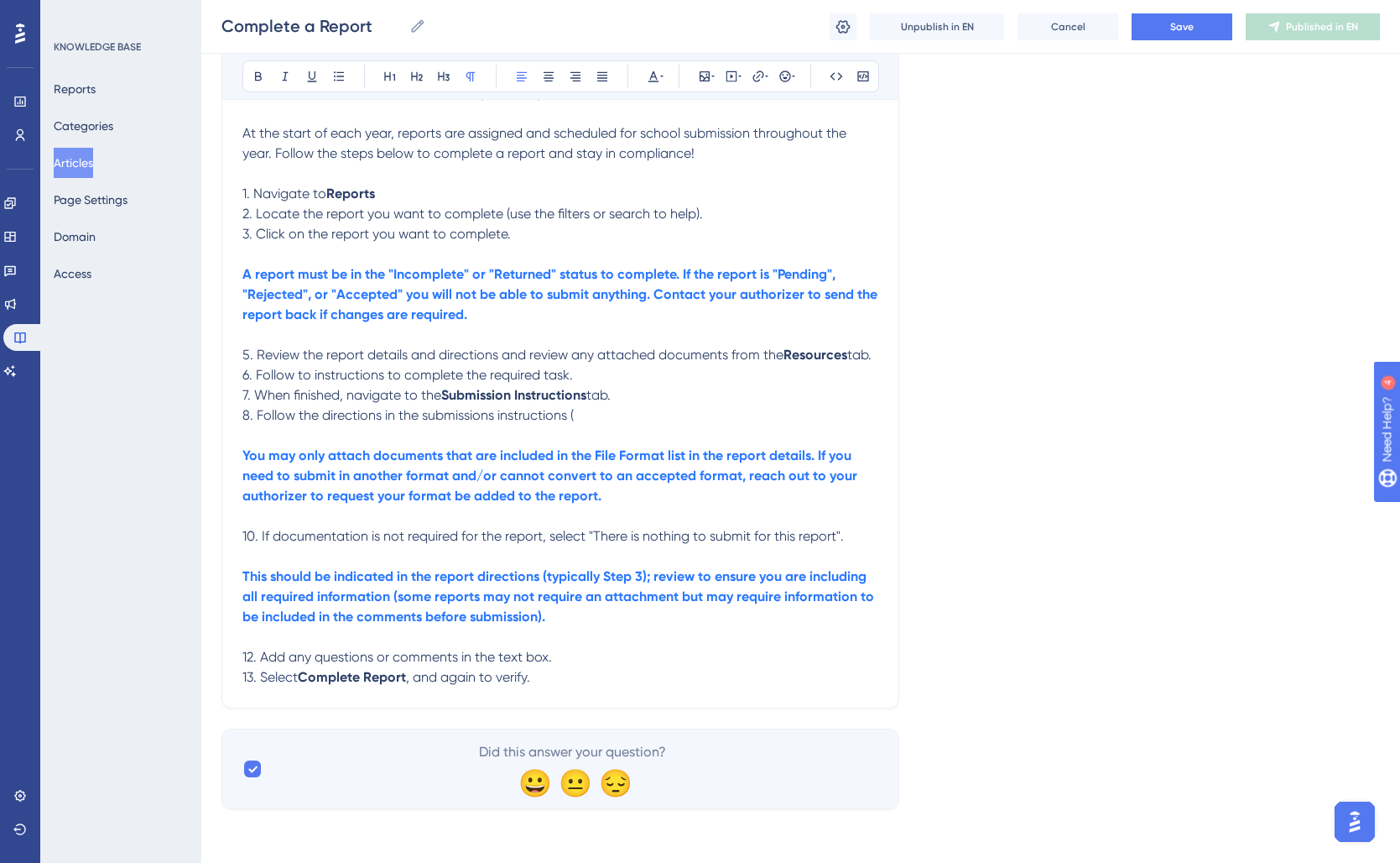
click at [255, 415] on span "8. Follow the directions in the submissions instructions (" at bounding box center [408, 415] width 332 height 16
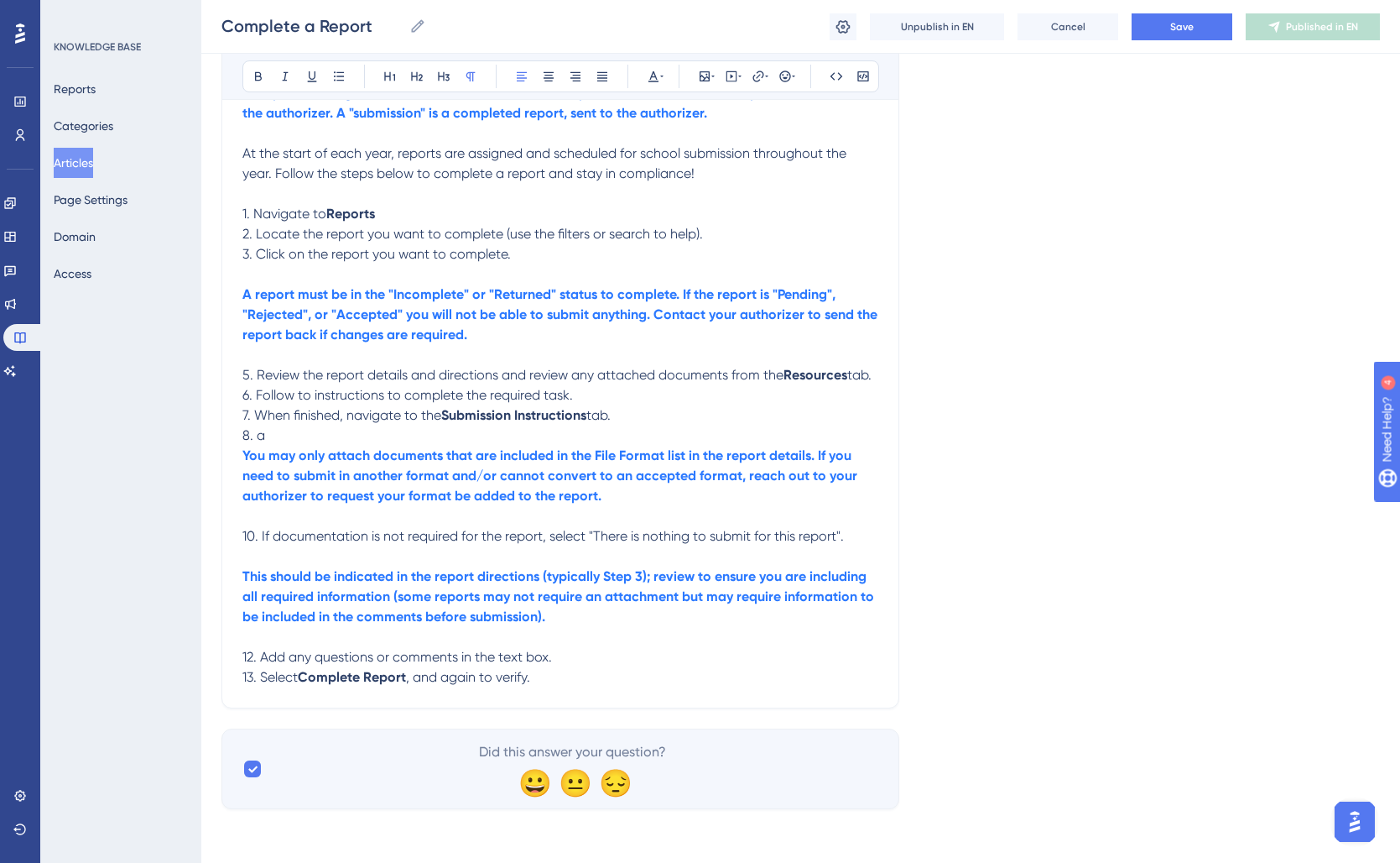
scroll to position [360, 0]
drag, startPoint x: 257, startPoint y: 415, endPoint x: 553, endPoint y: 425, distance: 296.2
click at [553, 425] on p "8. a" at bounding box center [560, 435] width 636 height 20
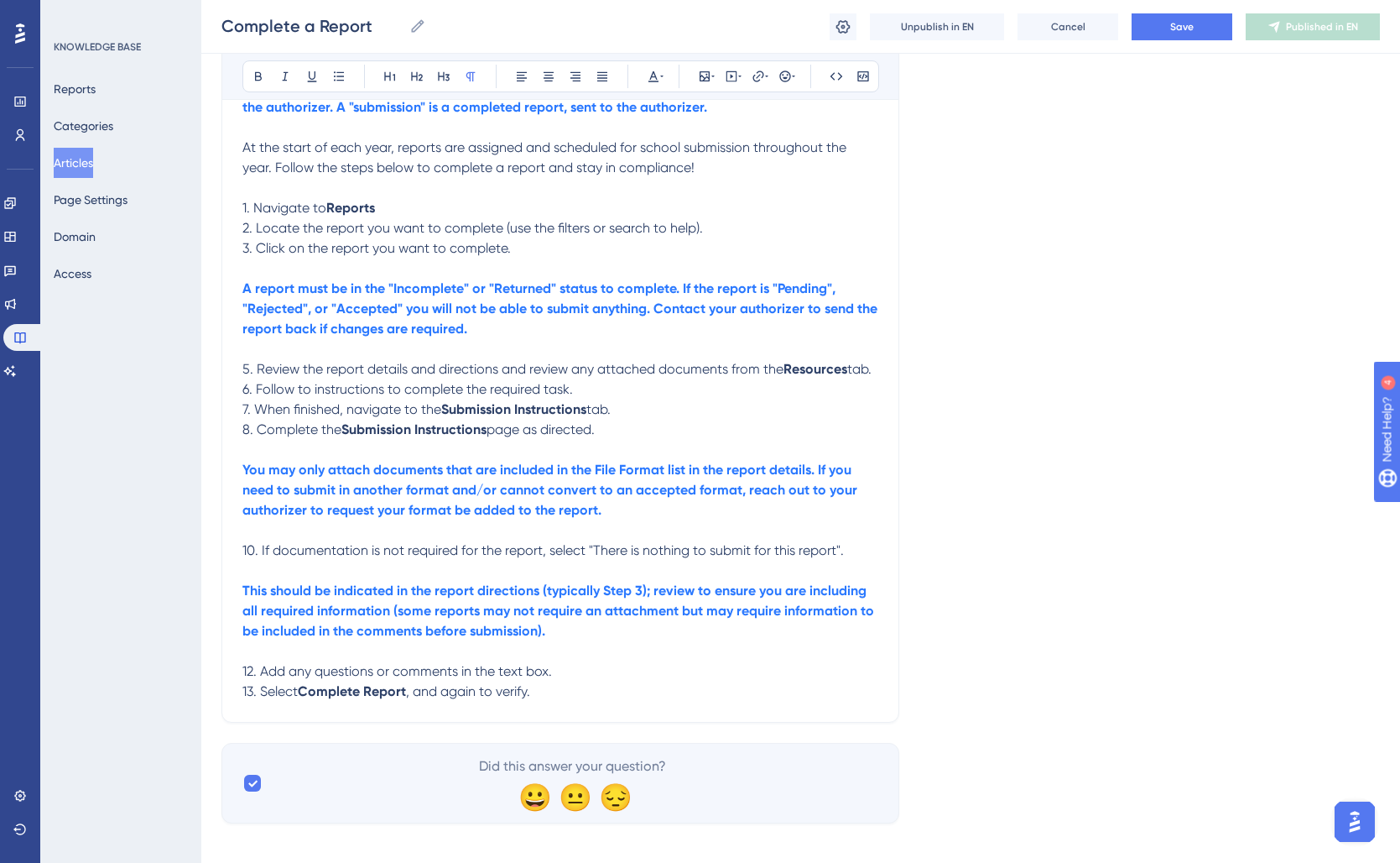
scroll to position [381, 0]
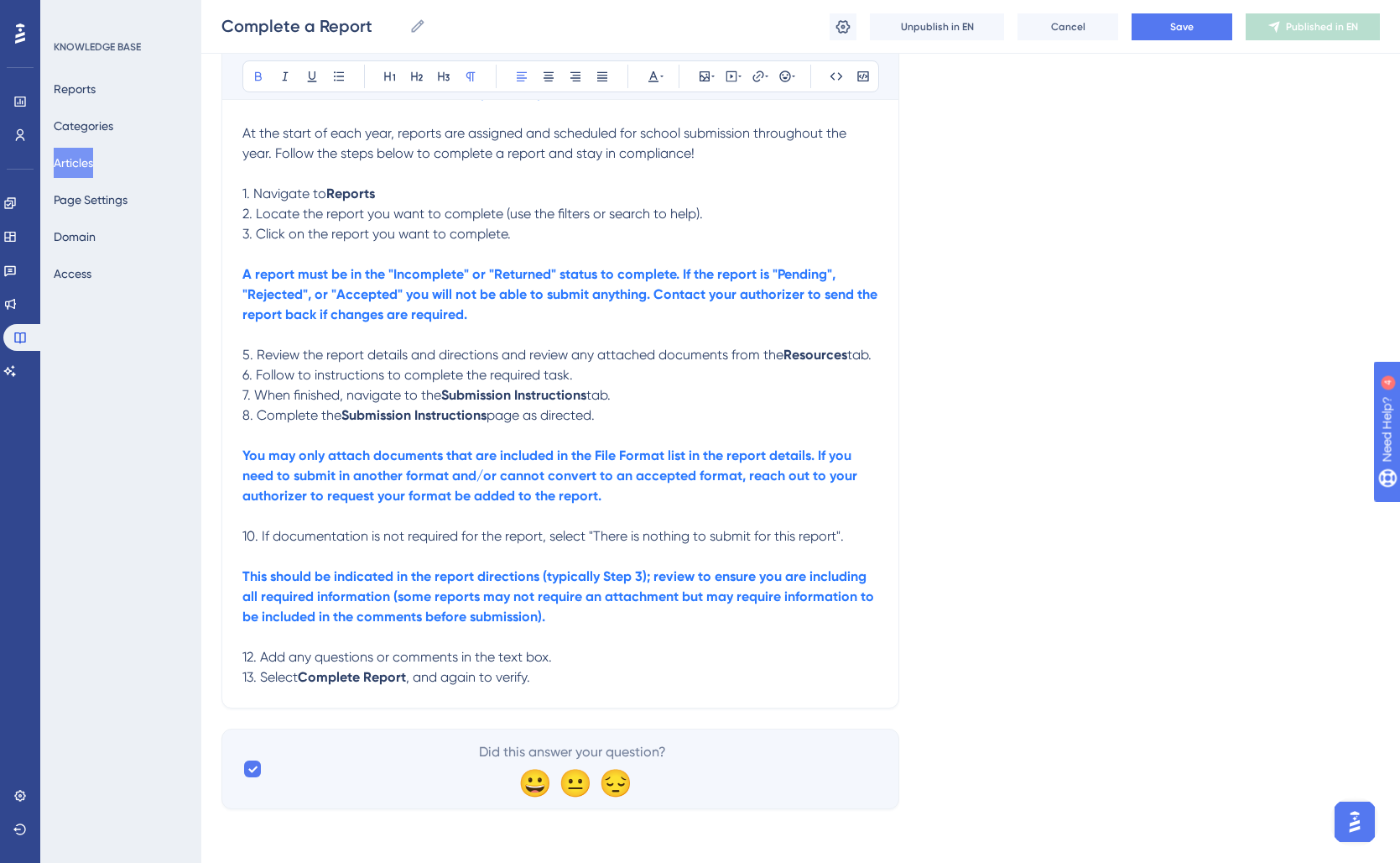
drag, startPoint x: 622, startPoint y: 495, endPoint x: 212, endPoint y: 456, distance: 411.9
click at [212, 456] on div "Performance Users Engagement Widgets Feedback Product Updates Knowledge Base AI…" at bounding box center [801, 230] width 1199 height 1210
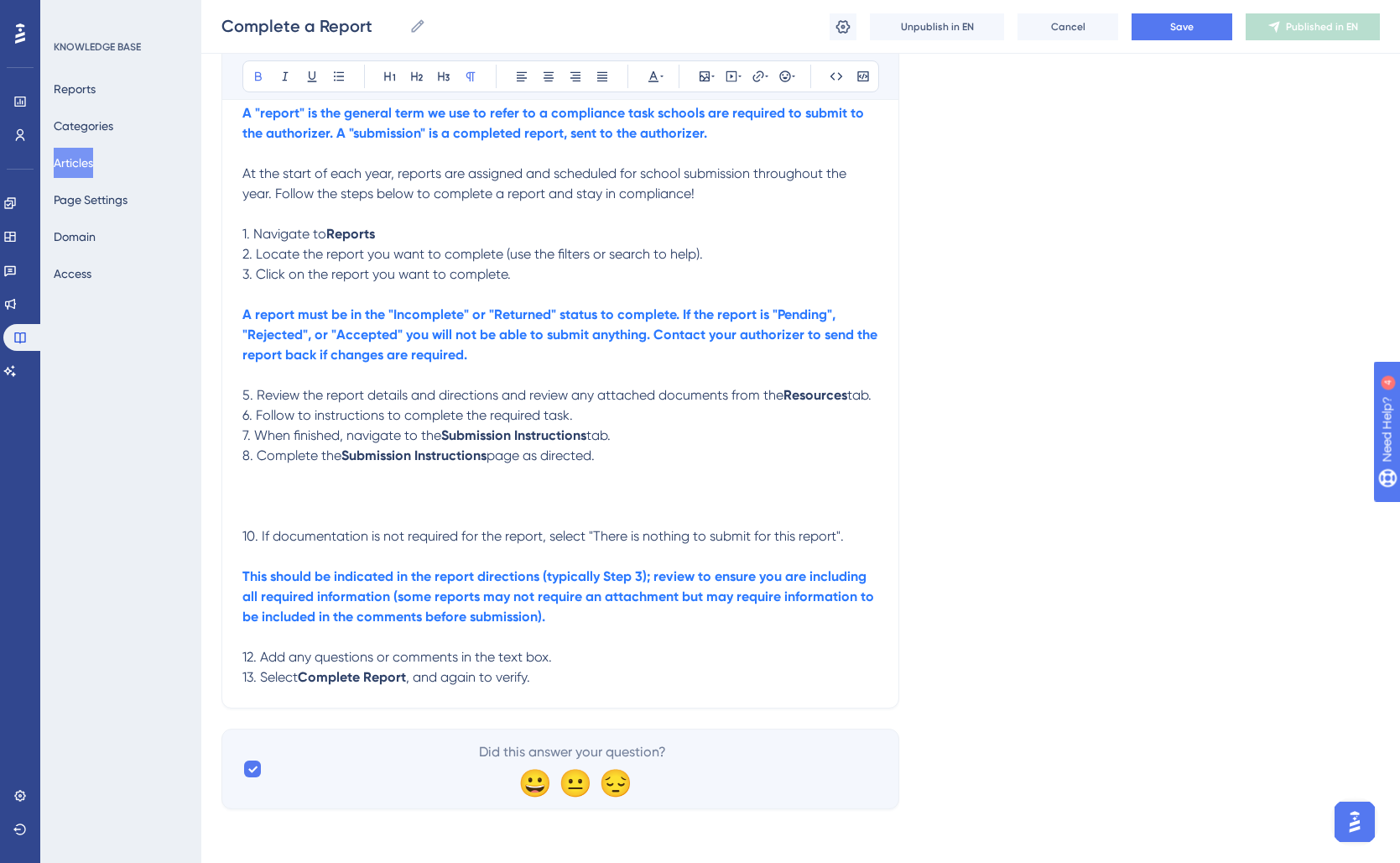
scroll to position [319, 0]
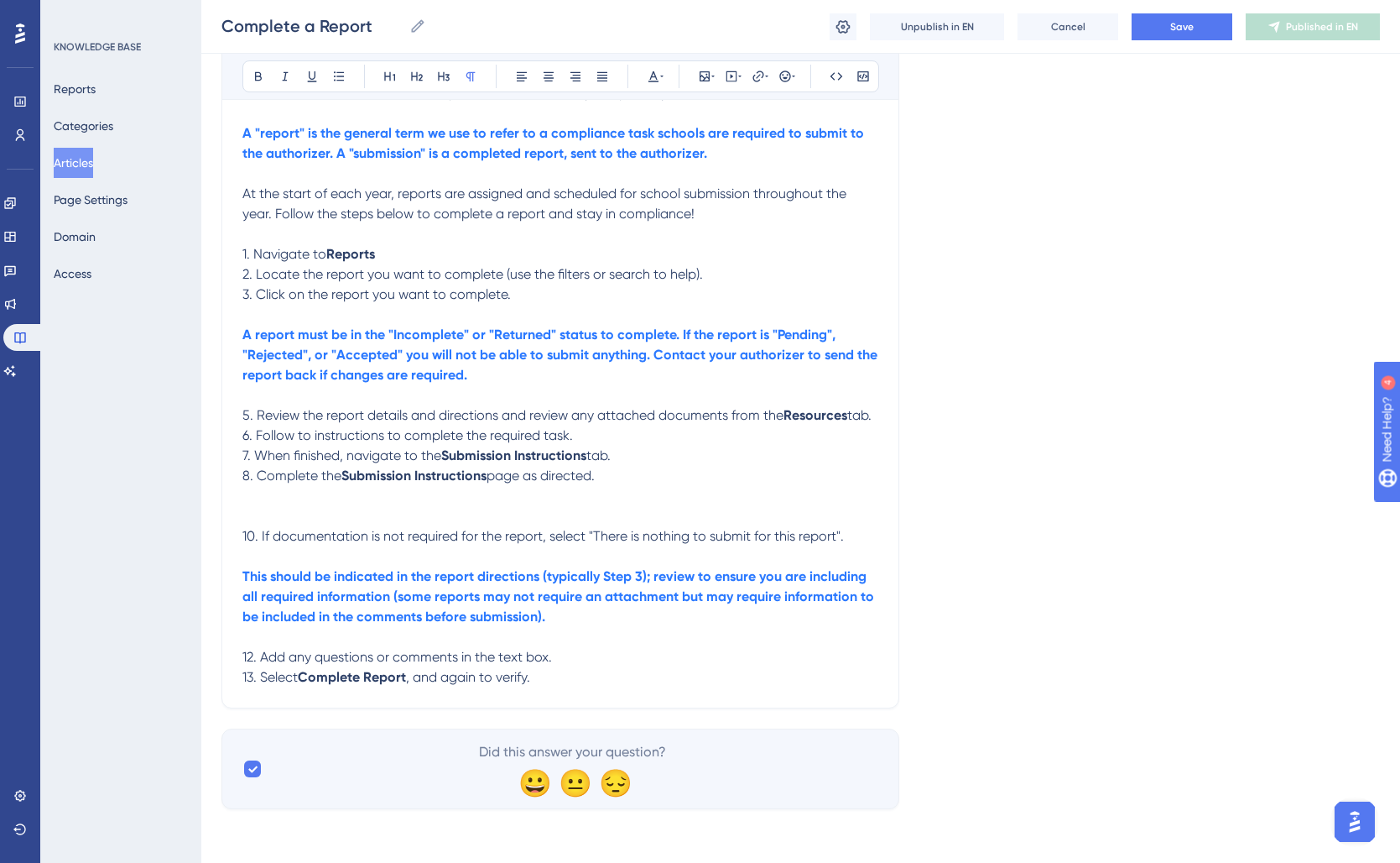
click at [623, 477] on p "8. Complete the Submission Instructions page as directed." at bounding box center [560, 475] width 636 height 20
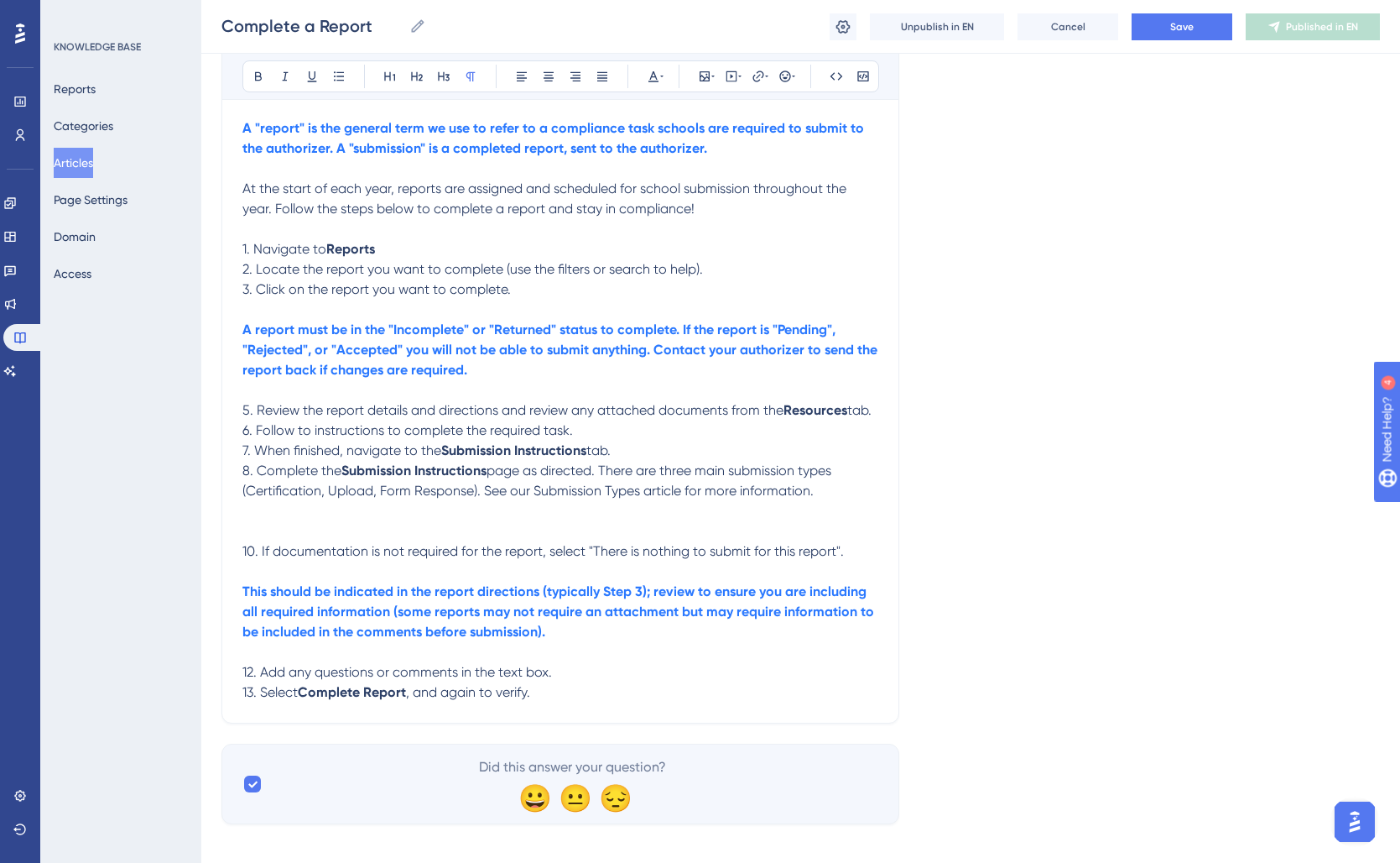
click at [294, 536] on p at bounding box center [560, 531] width 636 height 20
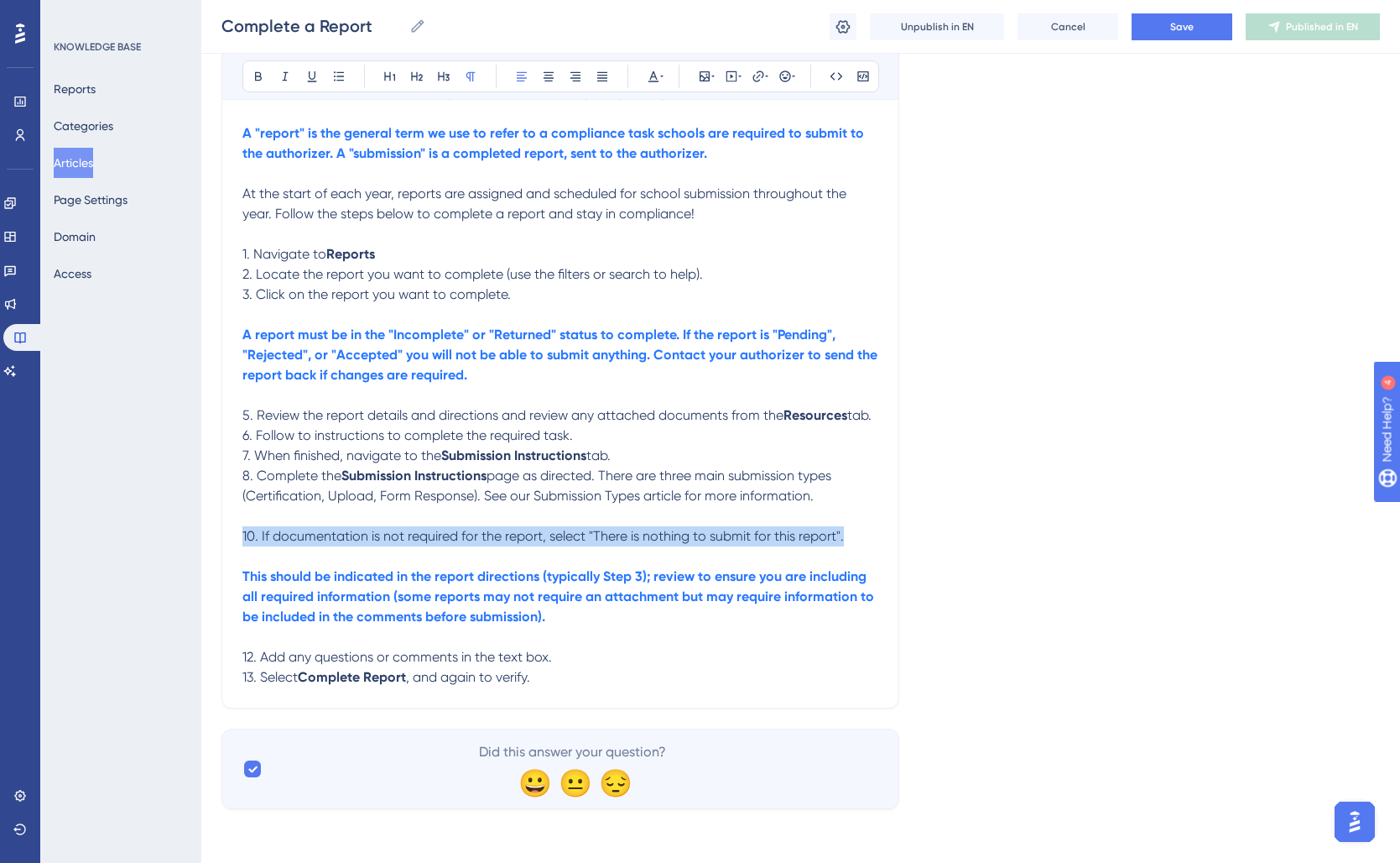
drag, startPoint x: 852, startPoint y: 532, endPoint x: 229, endPoint y: 540, distance: 623.1
click at [229, 540] on div "Complete a Report Learn how to view, complete, and submit assigned reports to e…" at bounding box center [560, 291] width 678 height 834
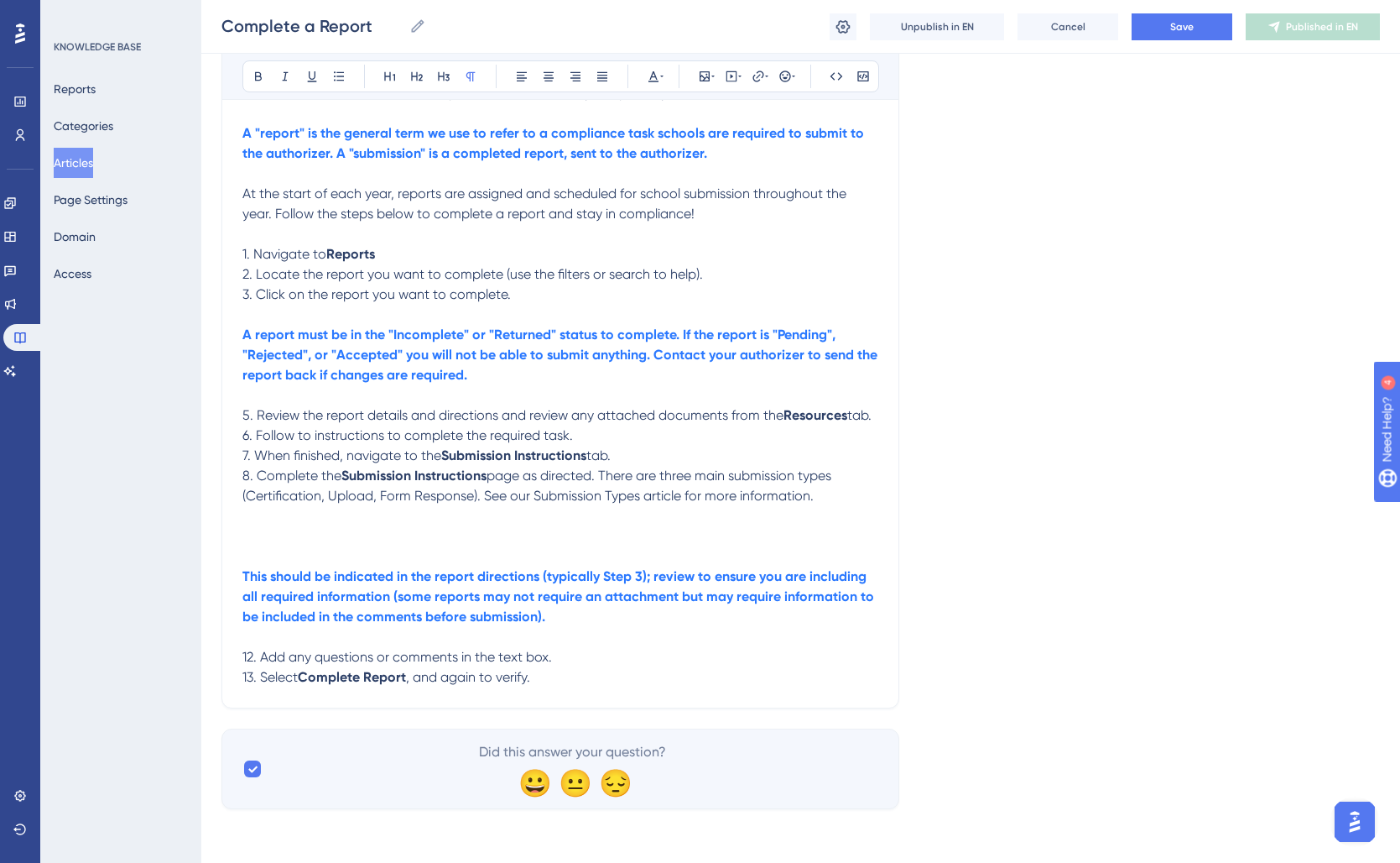
scroll to position [299, 0]
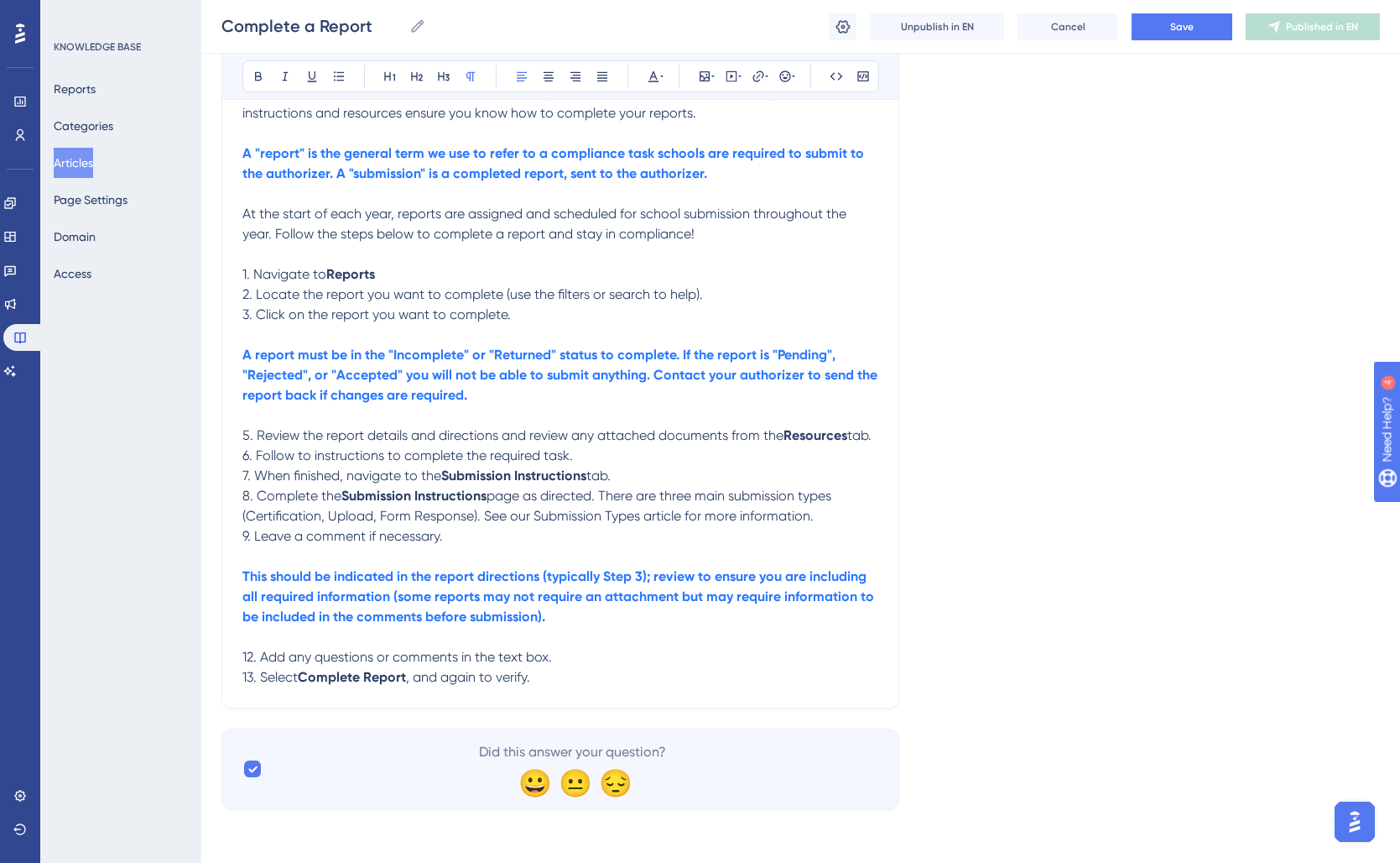
click at [237, 538] on div "Complete a Report Learn how to view, complete, and submit assigned reports to e…" at bounding box center [560, 301] width 678 height 814
click at [241, 538] on div "Complete a Report Learn how to view, complete, and submit assigned reports to e…" at bounding box center [560, 301] width 678 height 814
click at [235, 496] on div "Complete a Report Learn how to view, complete, and submit assigned reports to e…" at bounding box center [560, 301] width 678 height 814
drag, startPoint x: 240, startPoint y: 532, endPoint x: 254, endPoint y: 553, distance: 25.2
click at [242, 536] on div "Complete a Report Learn how to view, complete, and submit assigned reports to e…" at bounding box center [560, 301] width 678 height 814
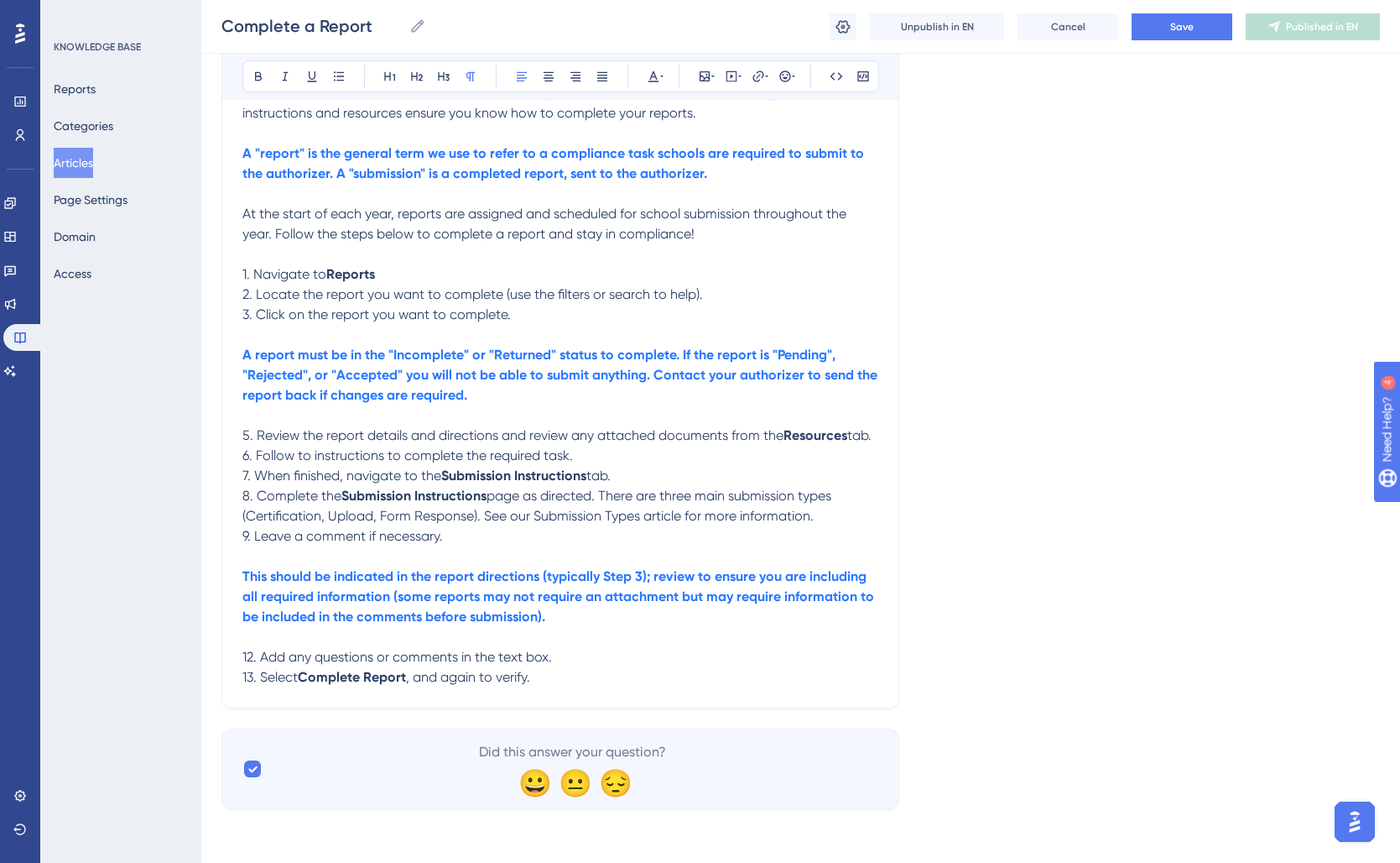
click at [245, 452] on span "6. Follow to instructions to complete the required task." at bounding box center [408, 456] width 331 height 16
click at [684, 459] on p "6. Follow to instructions to complete the required task." at bounding box center [560, 456] width 636 height 20
click at [240, 534] on div "Complete a Report Learn how to view, complete, and submit assigned reports to e…" at bounding box center [560, 301] width 678 height 814
click at [244, 539] on span "9. Leave a comment if necessary." at bounding box center [342, 536] width 200 height 16
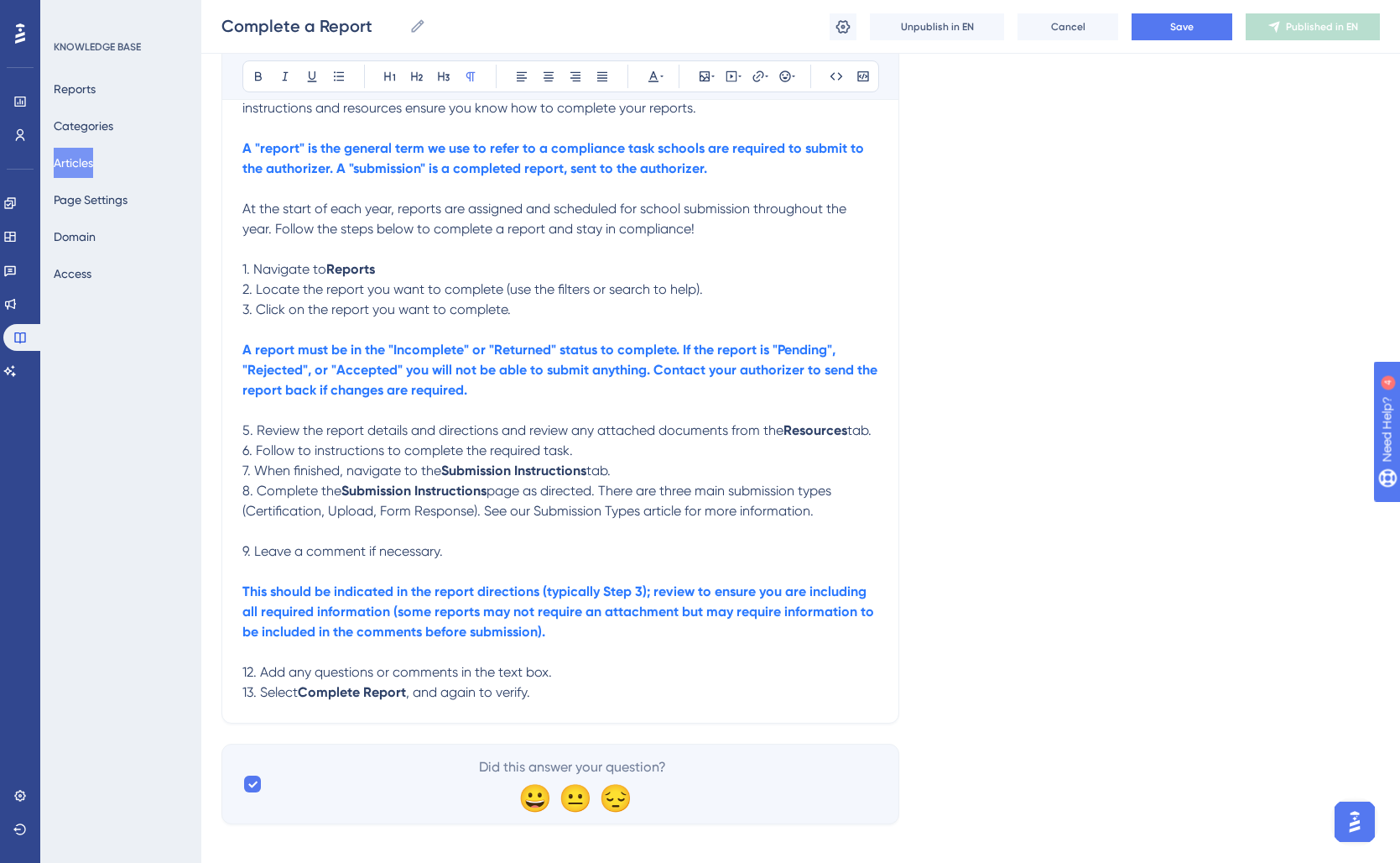
drag, startPoint x: 347, startPoint y: 534, endPoint x: 533, endPoint y: 534, distance: 186.0
click at [348, 534] on p at bounding box center [560, 531] width 636 height 20
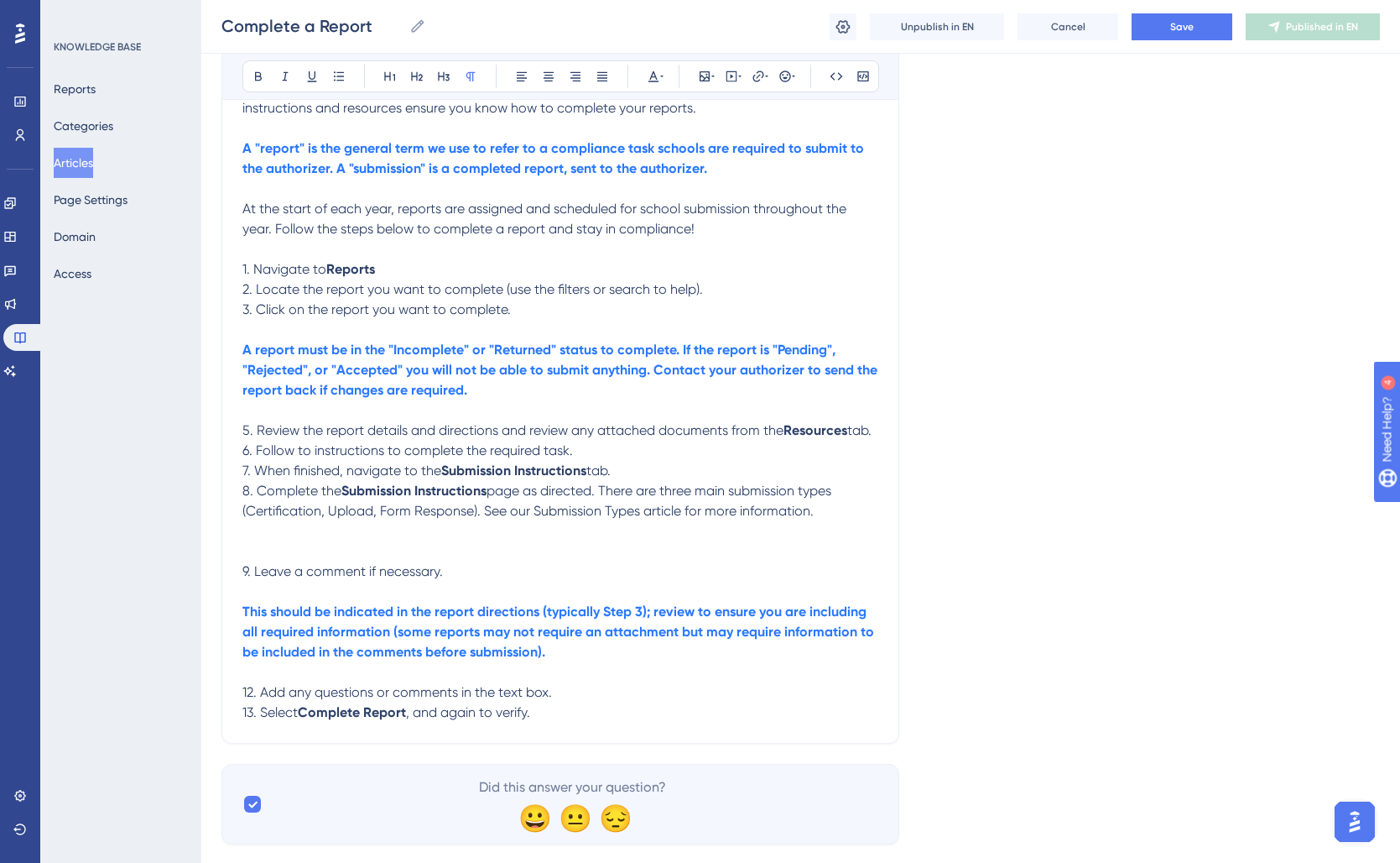
click at [463, 578] on p "9. Leave a comment if necessary." at bounding box center [560, 571] width 636 height 20
click at [575, 662] on p "This should be indicated in the report directions (typically Step 3); review to…" at bounding box center [560, 632] width 636 height 60
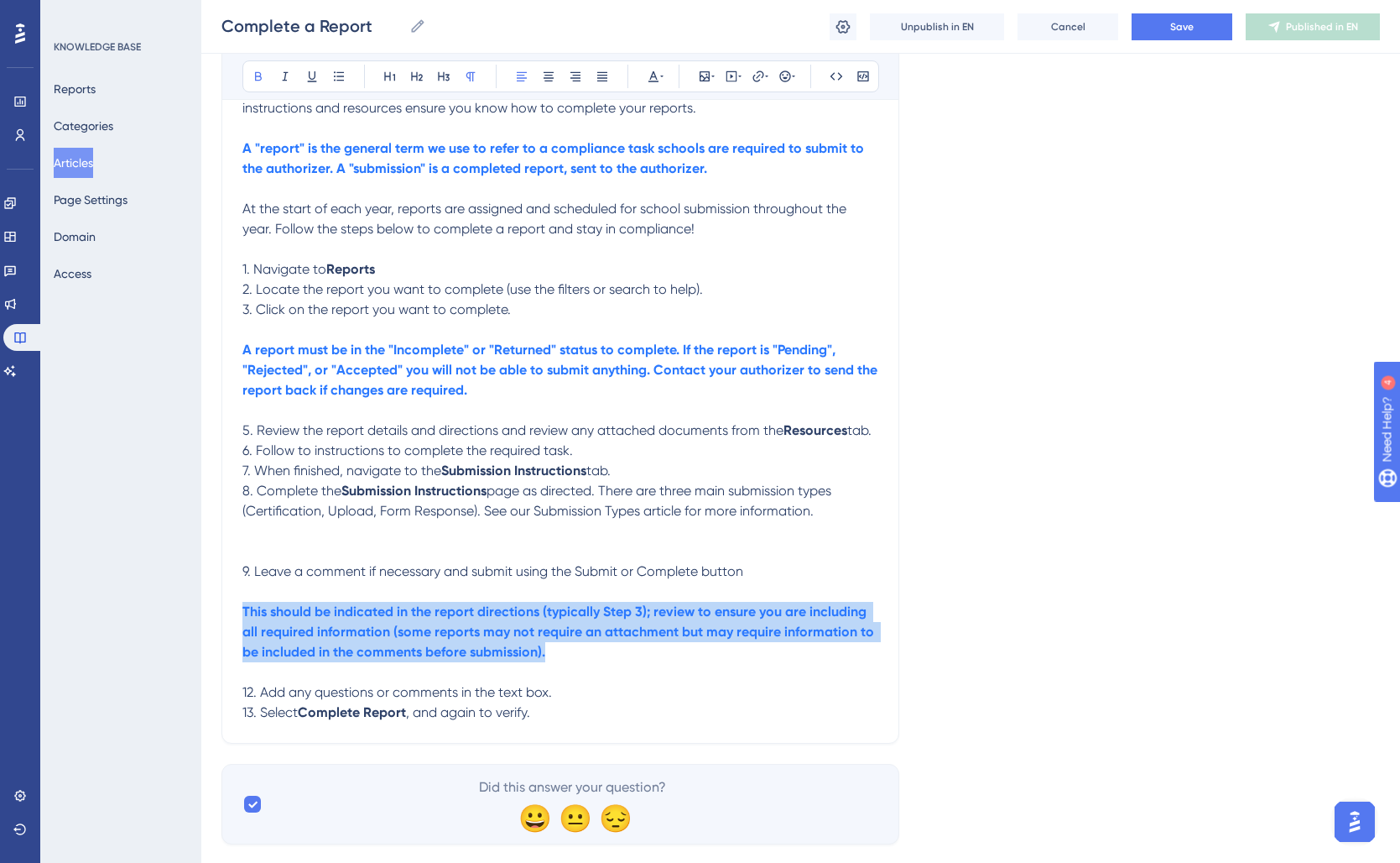
drag, startPoint x: 582, startPoint y: 663, endPoint x: 118, endPoint y: 618, distance: 466.2
click at [201, 620] on div "Performance Users Engagement Widgets Feedback Product Updates Knowledge Base AI…" at bounding box center [801, 286] width 1199 height 1170
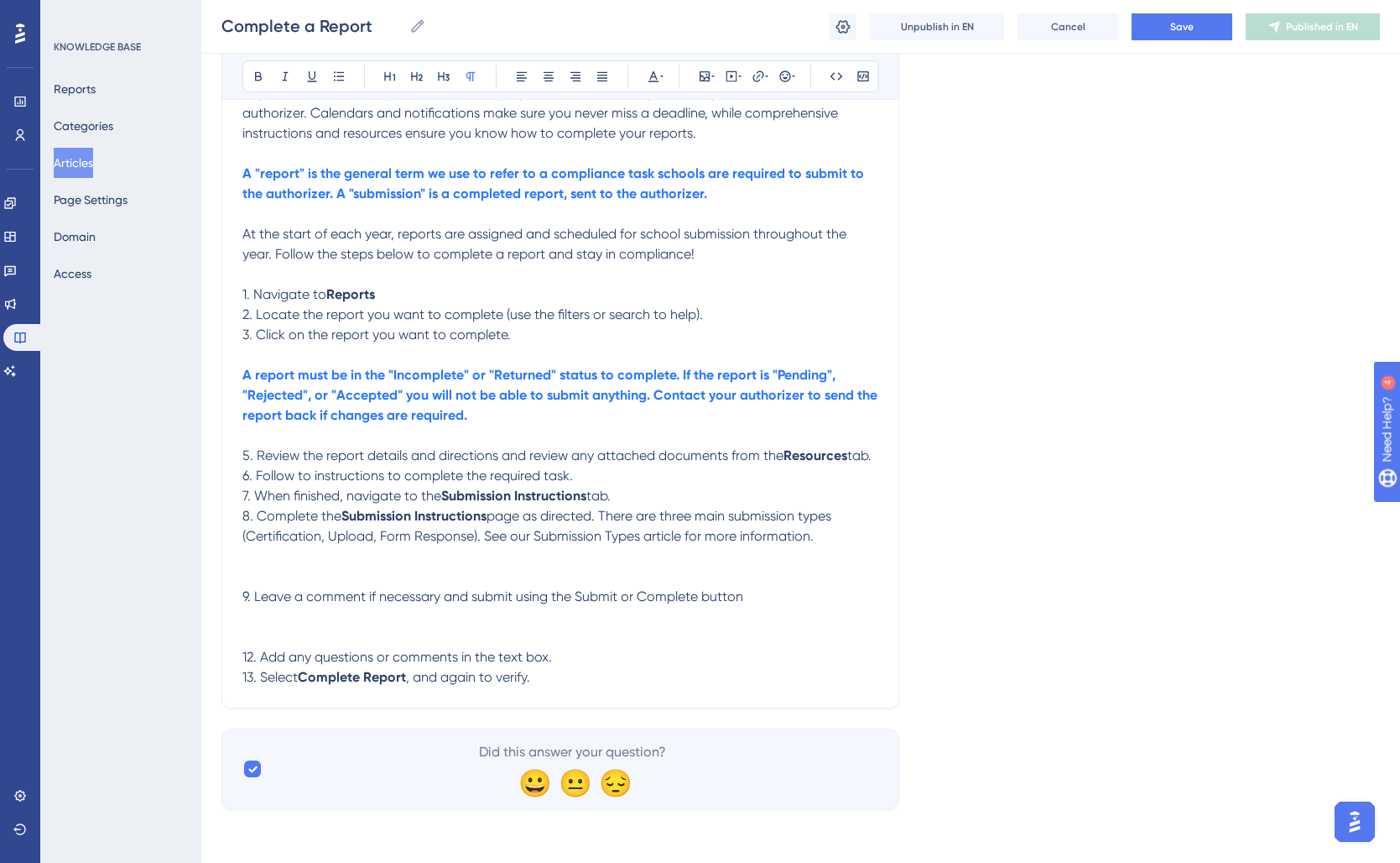
scroll to position [278, 0]
drag, startPoint x: 581, startPoint y: 669, endPoint x: 118, endPoint y: 654, distance: 463.2
click at [201, 654] on div "Performance Users Engagement Widgets Feedback Product Updates Knowledge Base AI…" at bounding box center [801, 281] width 1199 height 1109
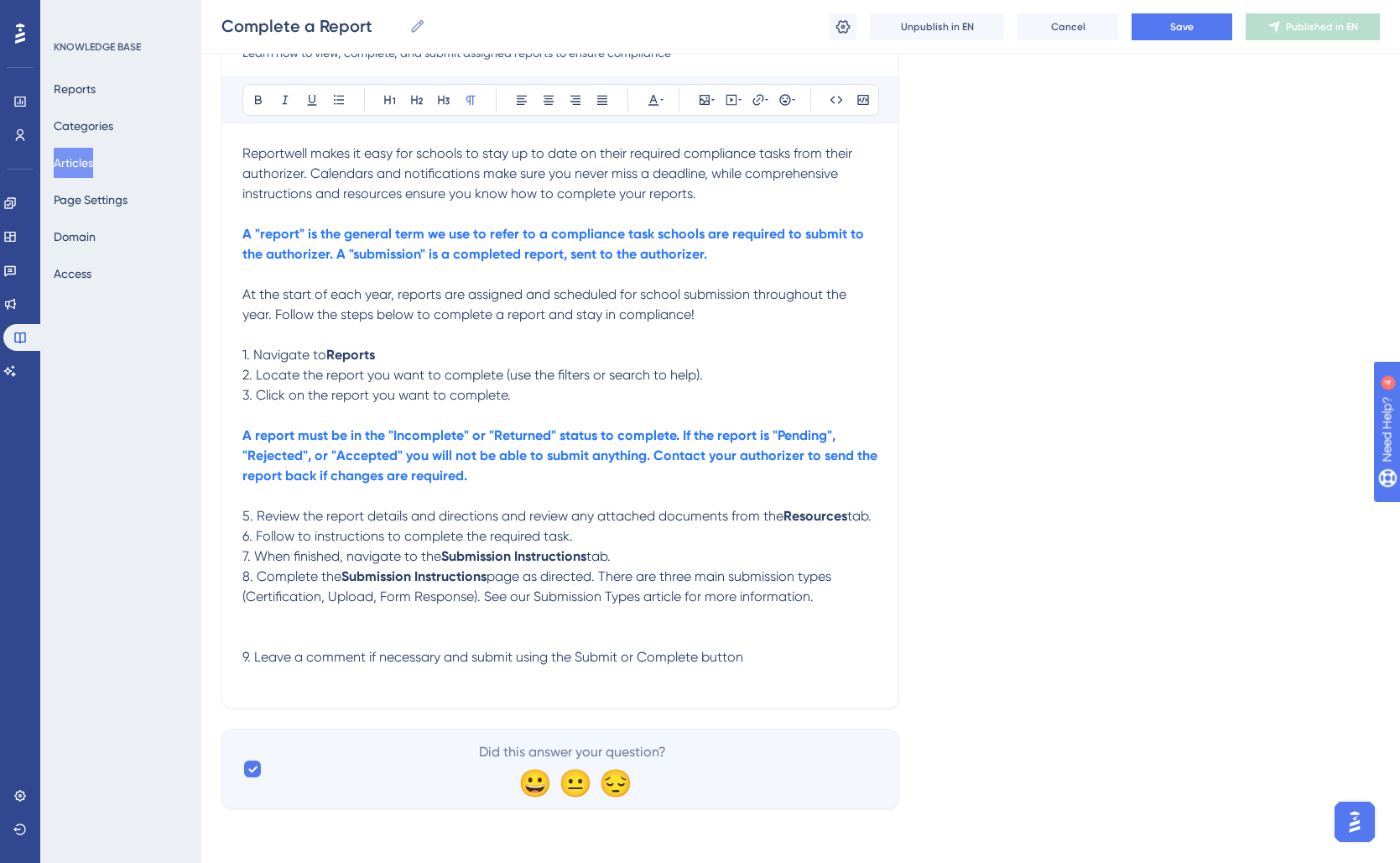
scroll to position [216, 0]
click at [593, 657] on span "9. Leave a comment if necessary and submit using the Submit or Complete button" at bounding box center [493, 657] width 501 height 16
click at [809, 657] on p "9. Leave a comment if necessary and submit using the Submit or Complete button" at bounding box center [560, 657] width 636 height 20
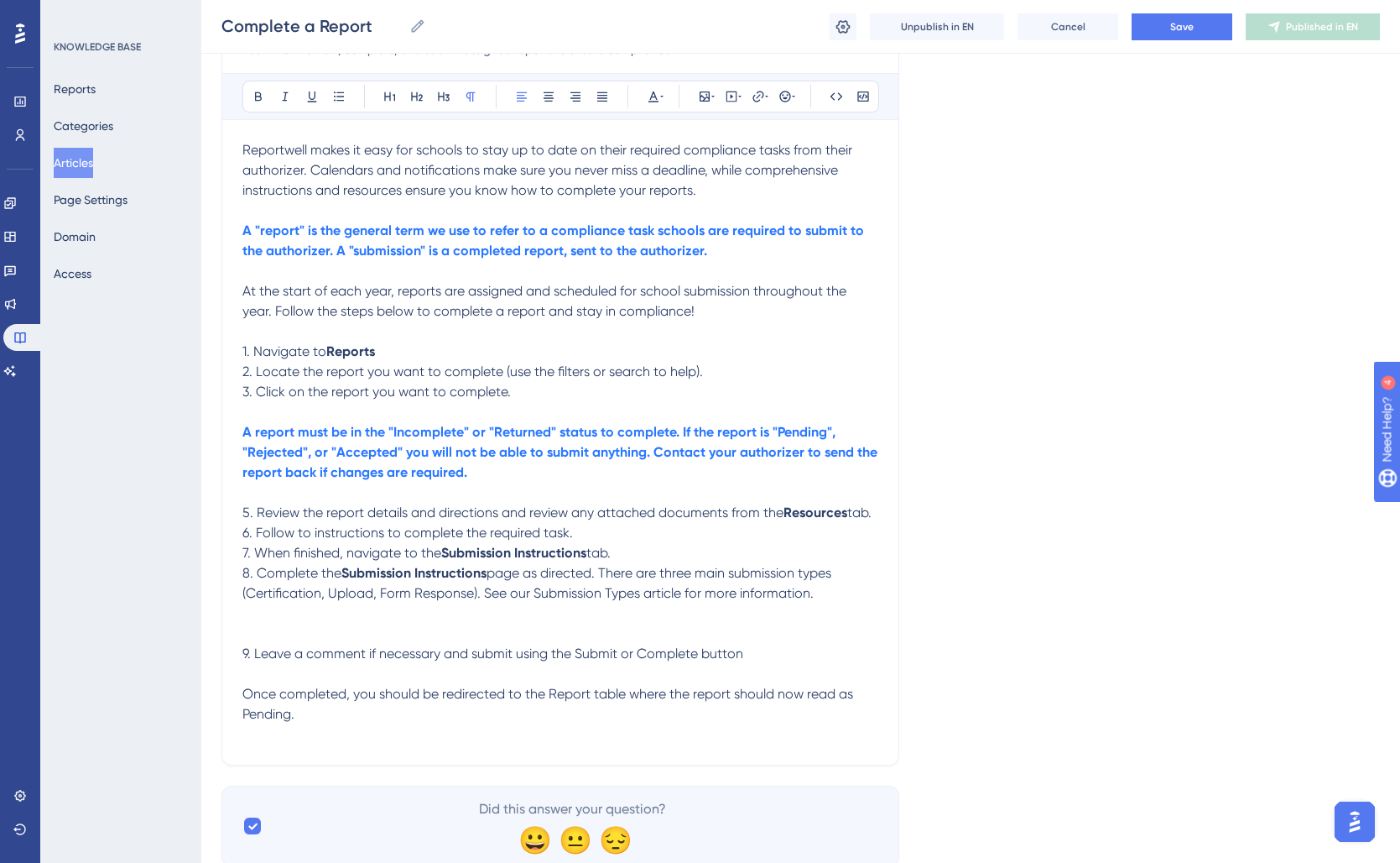
click at [246, 716] on span "Once completed, you should be redirected to the Report table where the report s…" at bounding box center [550, 704] width 614 height 36
click at [244, 718] on span "Once completed, you should be redirected to the Report table where the report s…" at bounding box center [550, 704] width 614 height 36
click at [295, 721] on span "Once completed, you should be redirected to the Report table where the report s…" at bounding box center [550, 704] width 614 height 36
click at [649, 96] on icon at bounding box center [653, 96] width 13 height 13
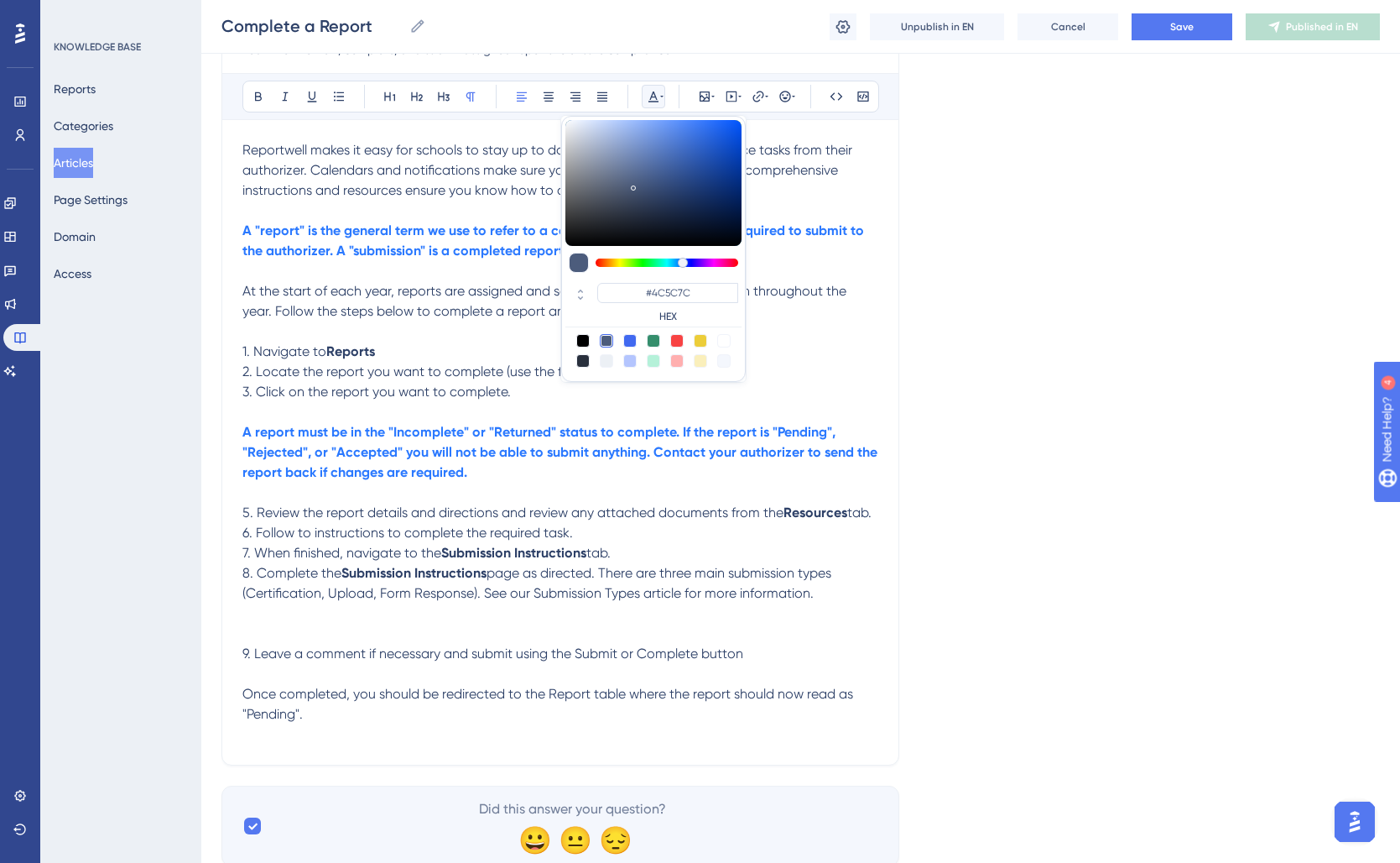
click at [649, 96] on icon at bounding box center [653, 96] width 13 height 13
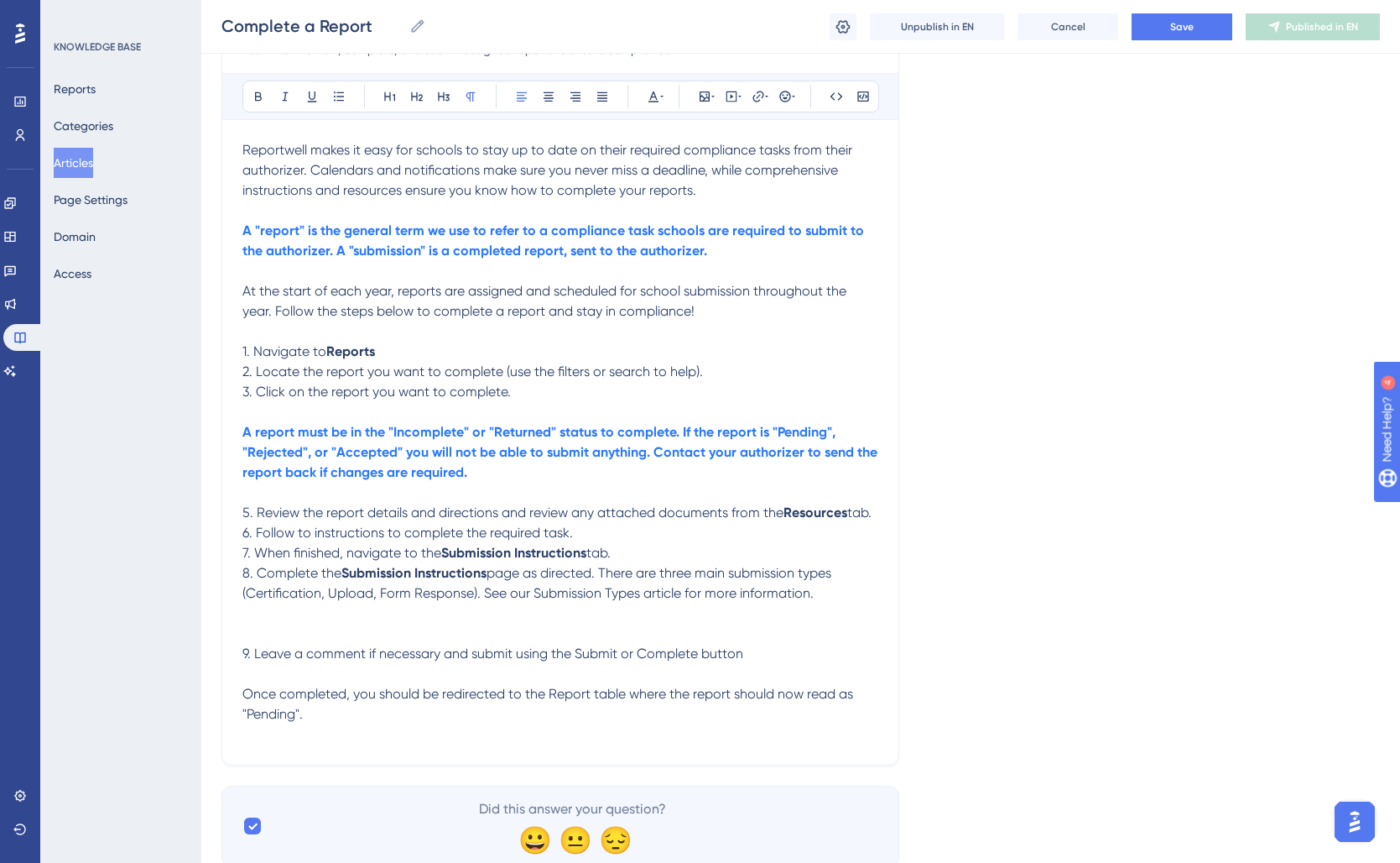
click at [369, 714] on p "Once completed, you should be redirected to the Report table where the report s…" at bounding box center [560, 704] width 636 height 40
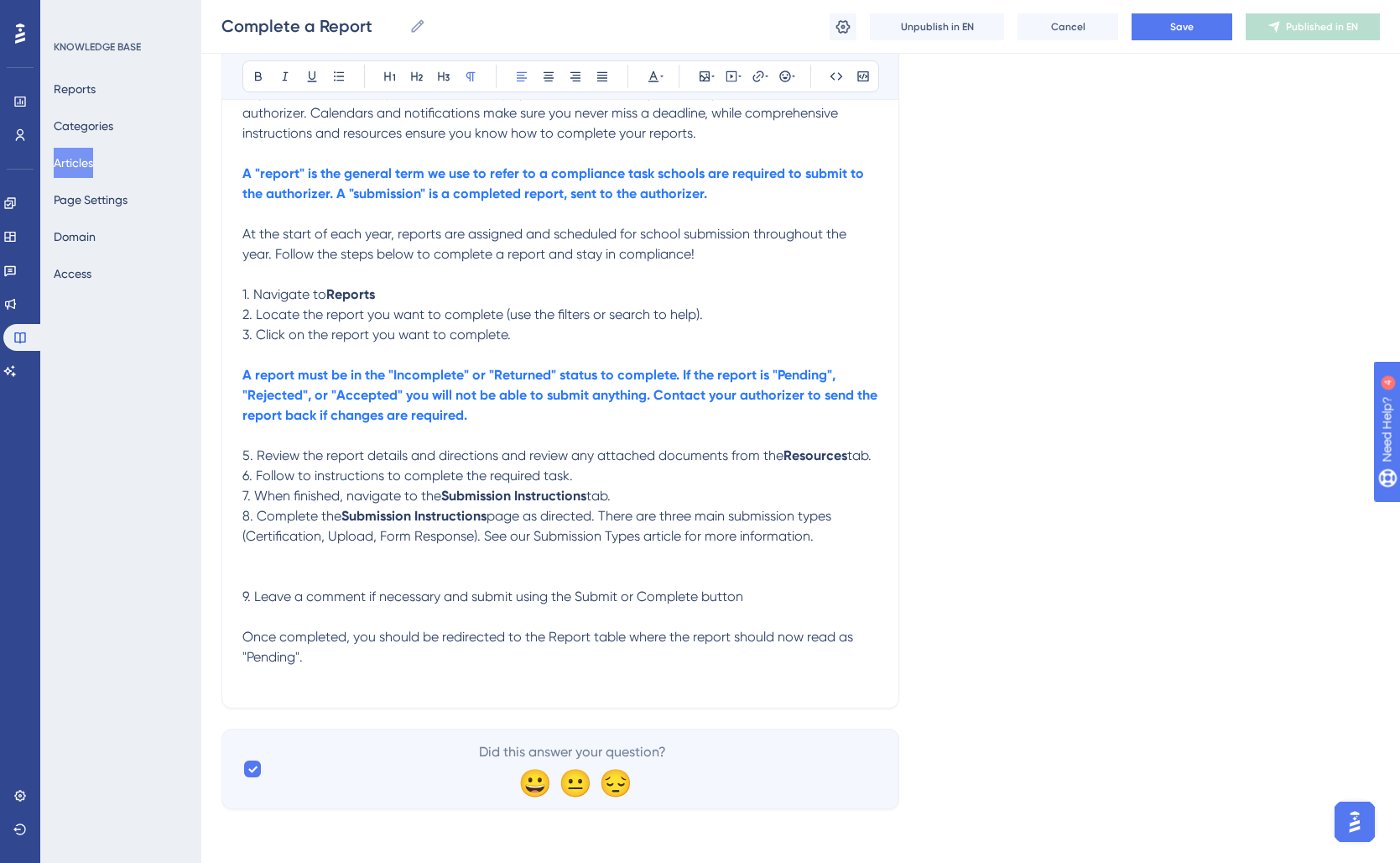
scroll to position [276, 0]
click at [372, 398] on strong "A report must be in the "Incomplete" or "Returned" status to complete. If the r…" at bounding box center [562, 394] width 639 height 56
click at [687, 411] on p "A report must be in the "Incomplete" or "Returned" status to complete. If the r…" at bounding box center [560, 395] width 636 height 60
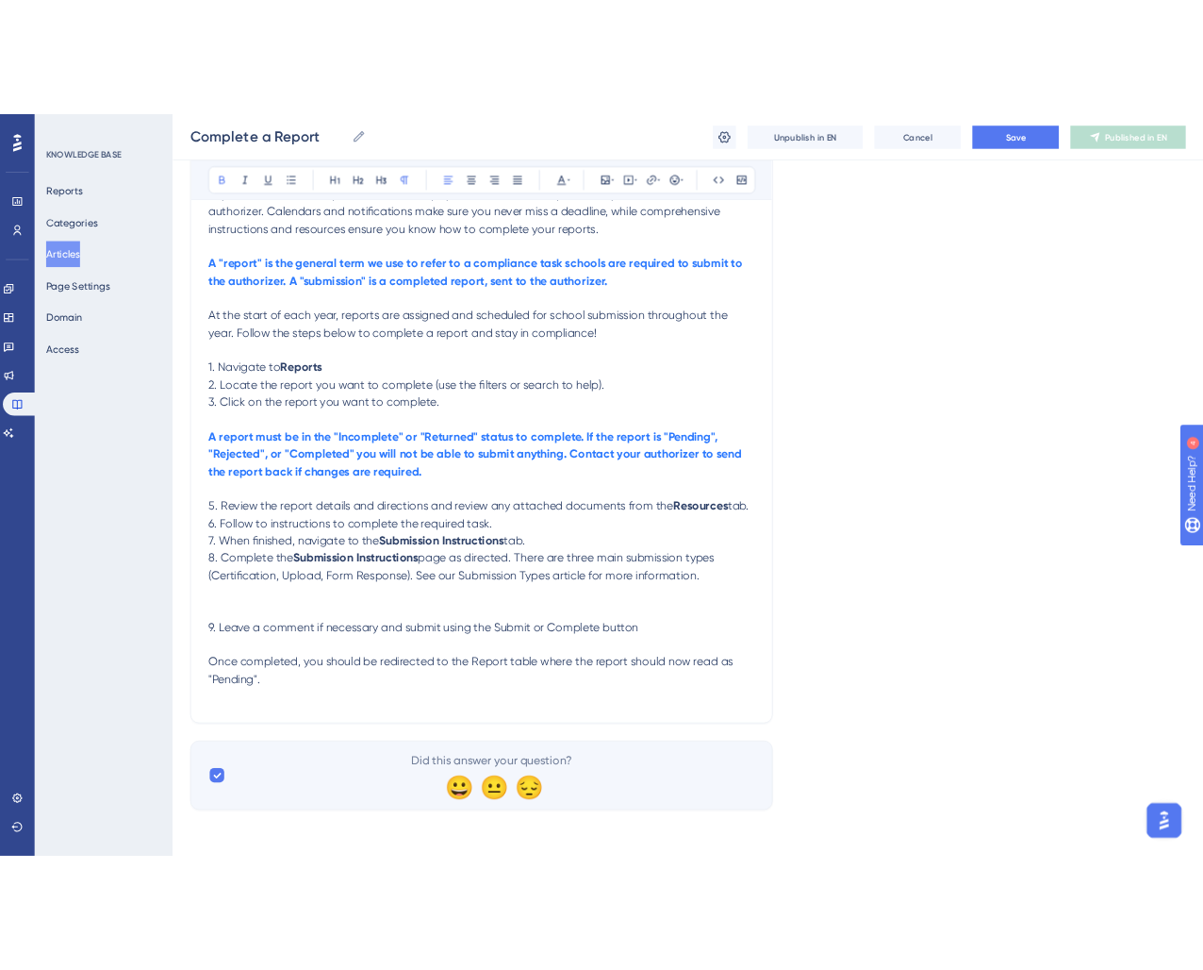
scroll to position [311, 0]
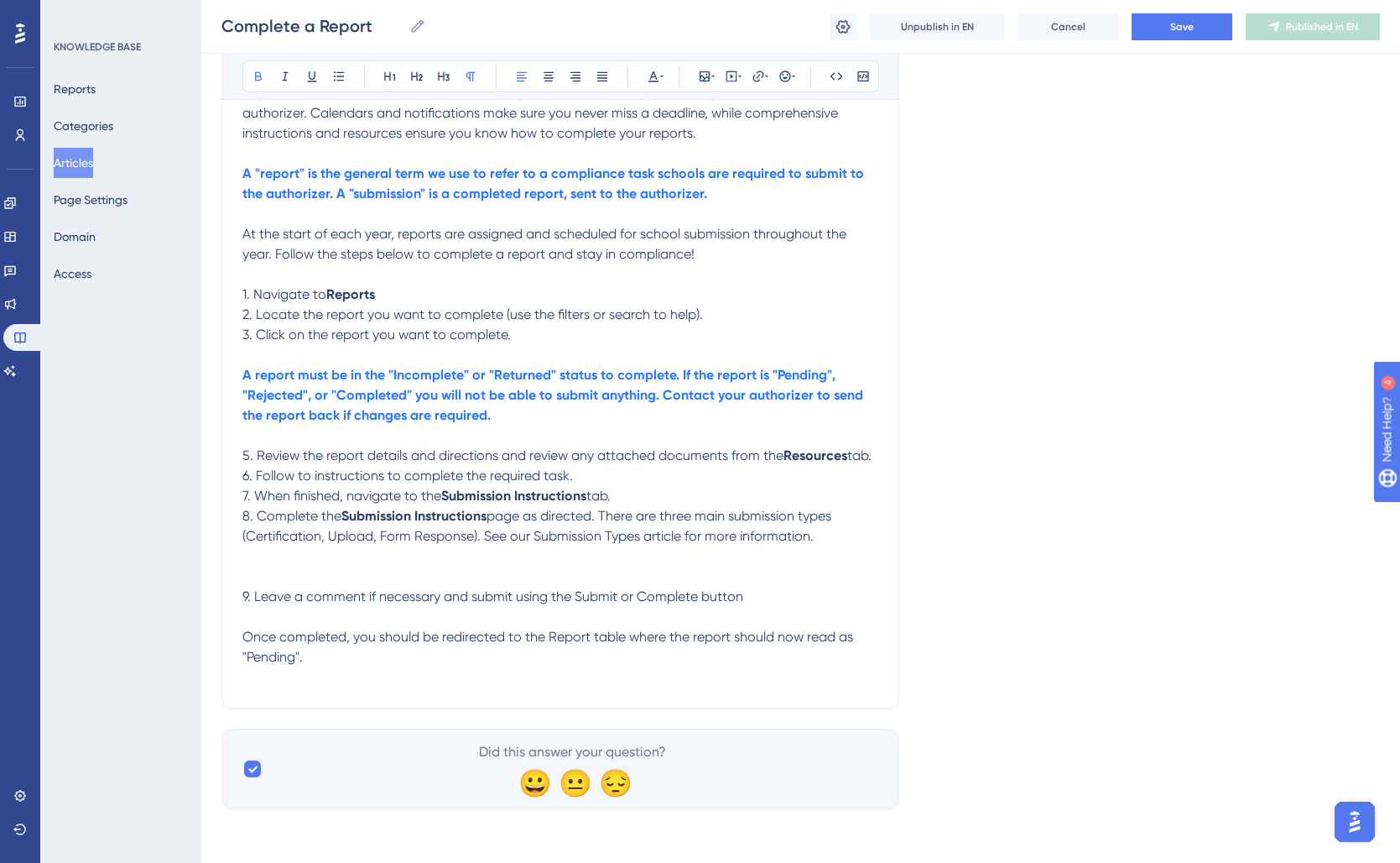
click at [273, 572] on p at bounding box center [560, 577] width 636 height 20
click at [278, 552] on p at bounding box center [560, 556] width 636 height 20
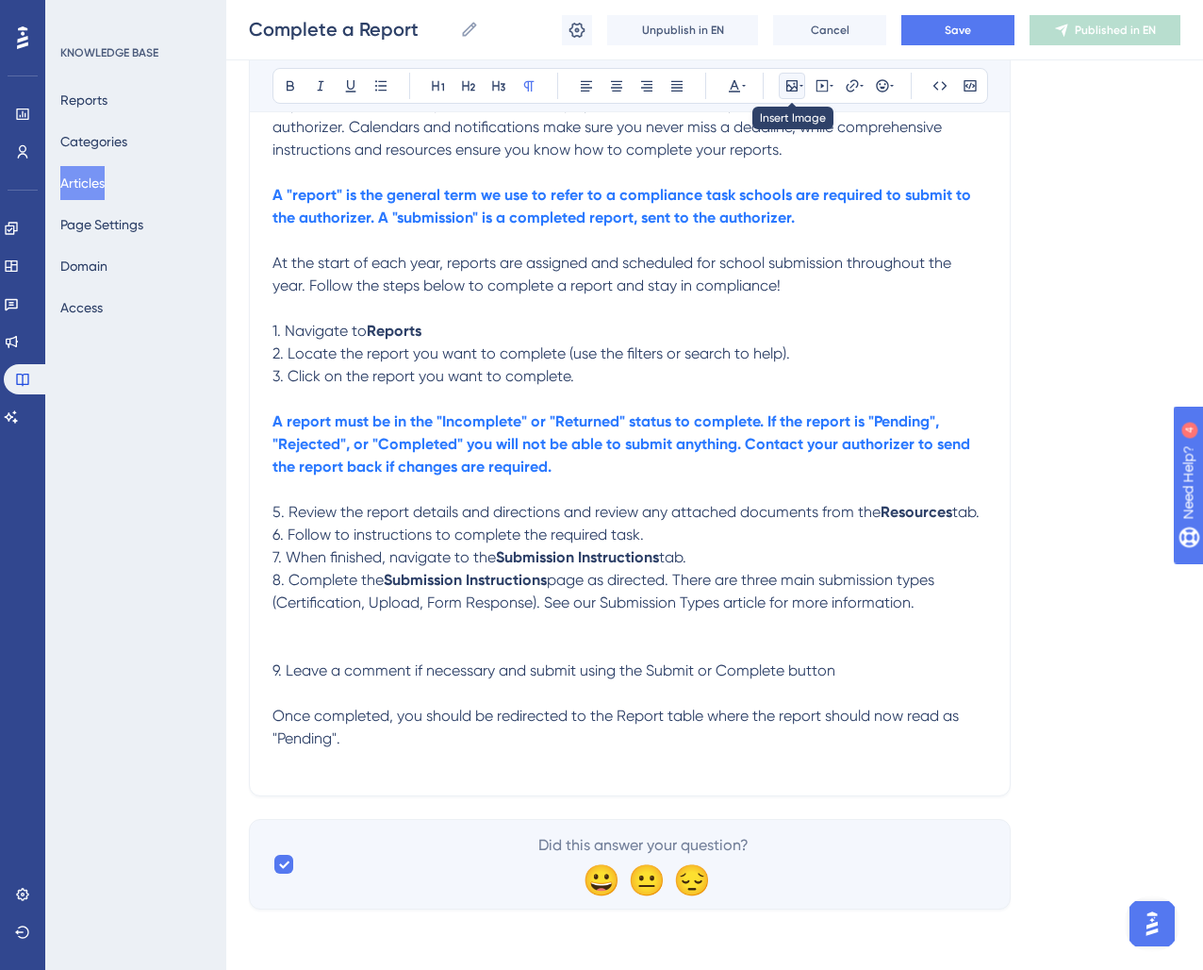
click at [791, 88] on icon at bounding box center [792, 85] width 11 height 11
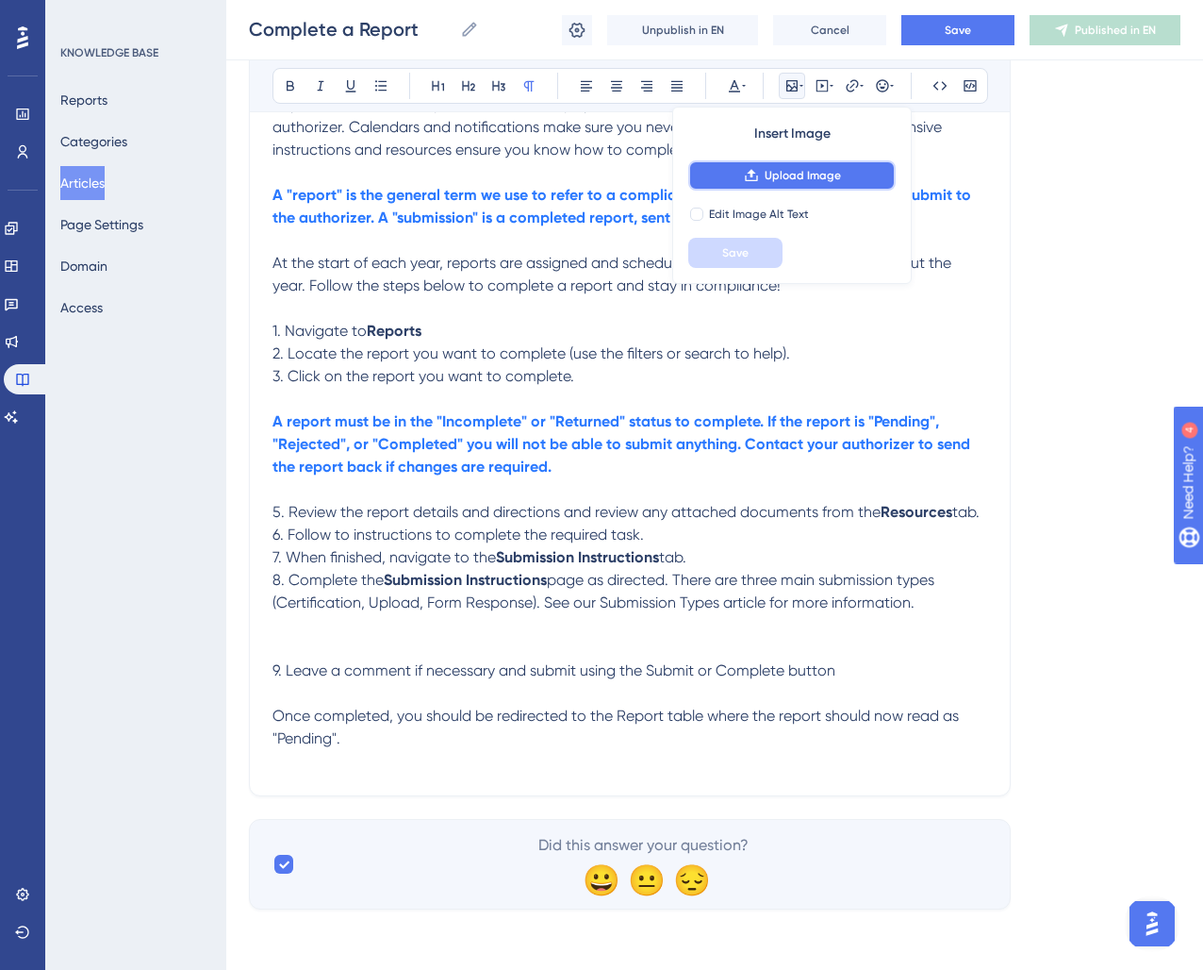
click at [806, 174] on span "Upload Image" at bounding box center [803, 175] width 76 height 15
click at [952, 349] on p "2. Locate the report you want to complete (use the filters or search to help)." at bounding box center [630, 353] width 715 height 23
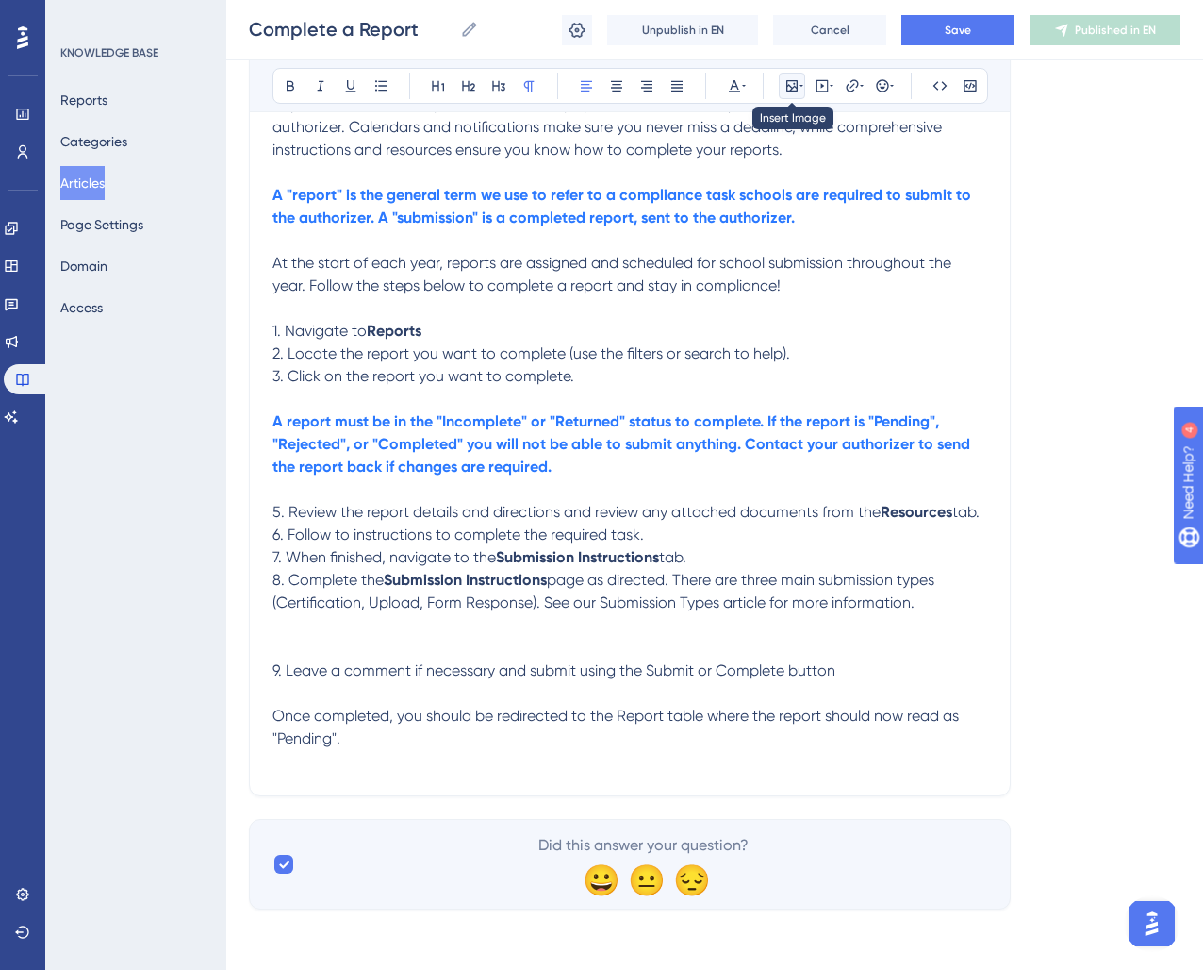
click at [789, 82] on icon at bounding box center [792, 85] width 15 height 15
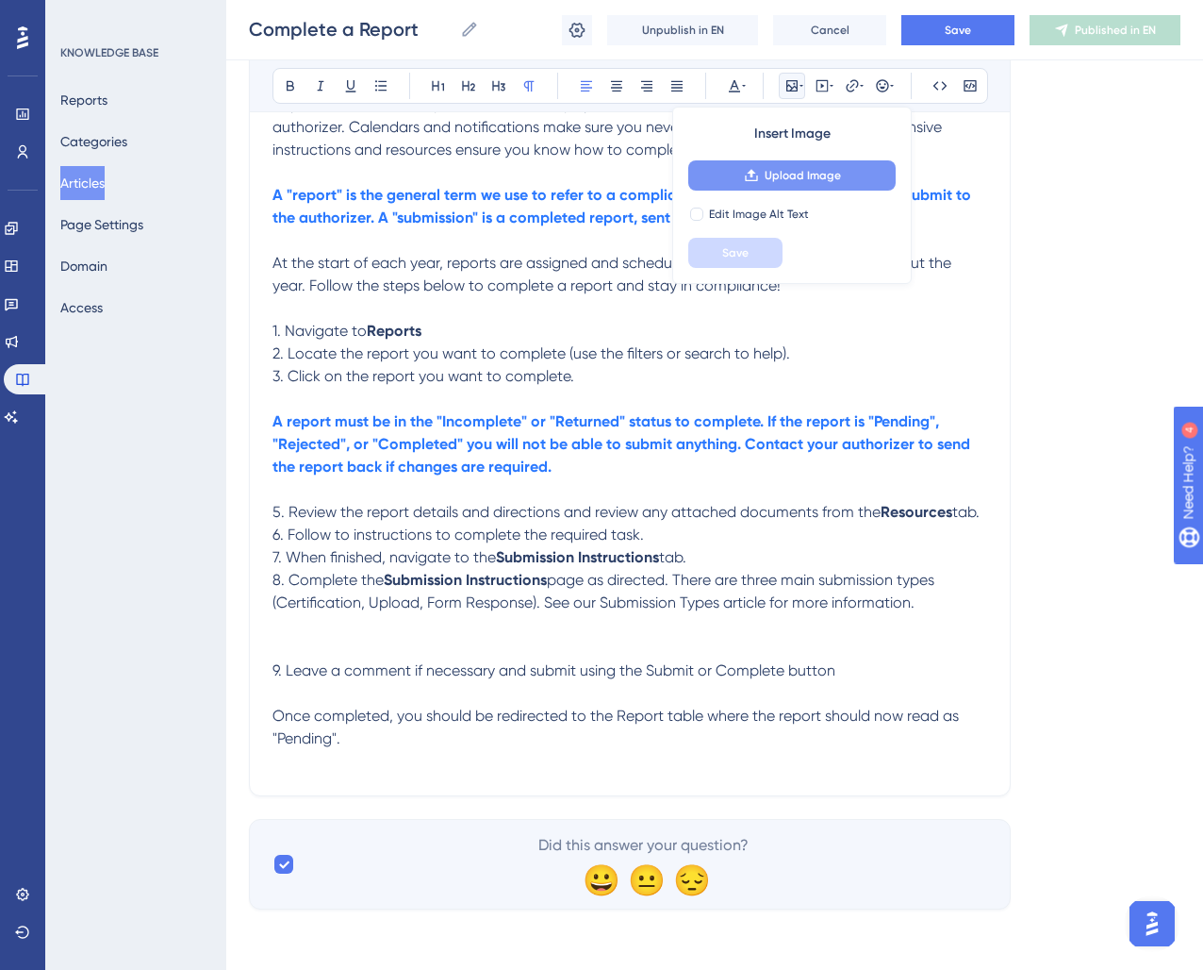
click at [786, 173] on span "Upload Image" at bounding box center [803, 175] width 76 height 15
click at [898, 360] on p "2. Locate the report you want to complete (use the filters or search to help)." at bounding box center [630, 353] width 715 height 23
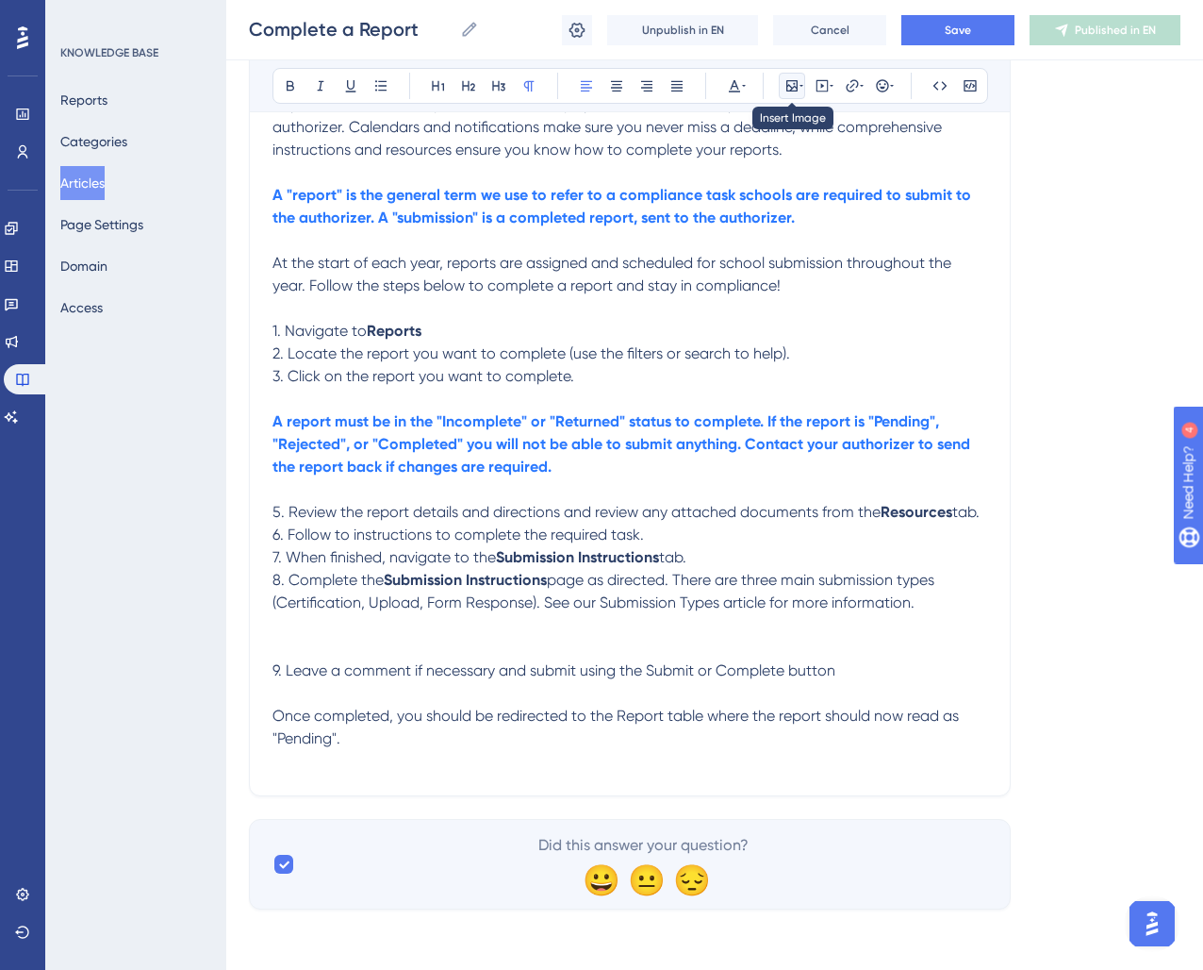
click at [790, 78] on icon at bounding box center [792, 85] width 15 height 15
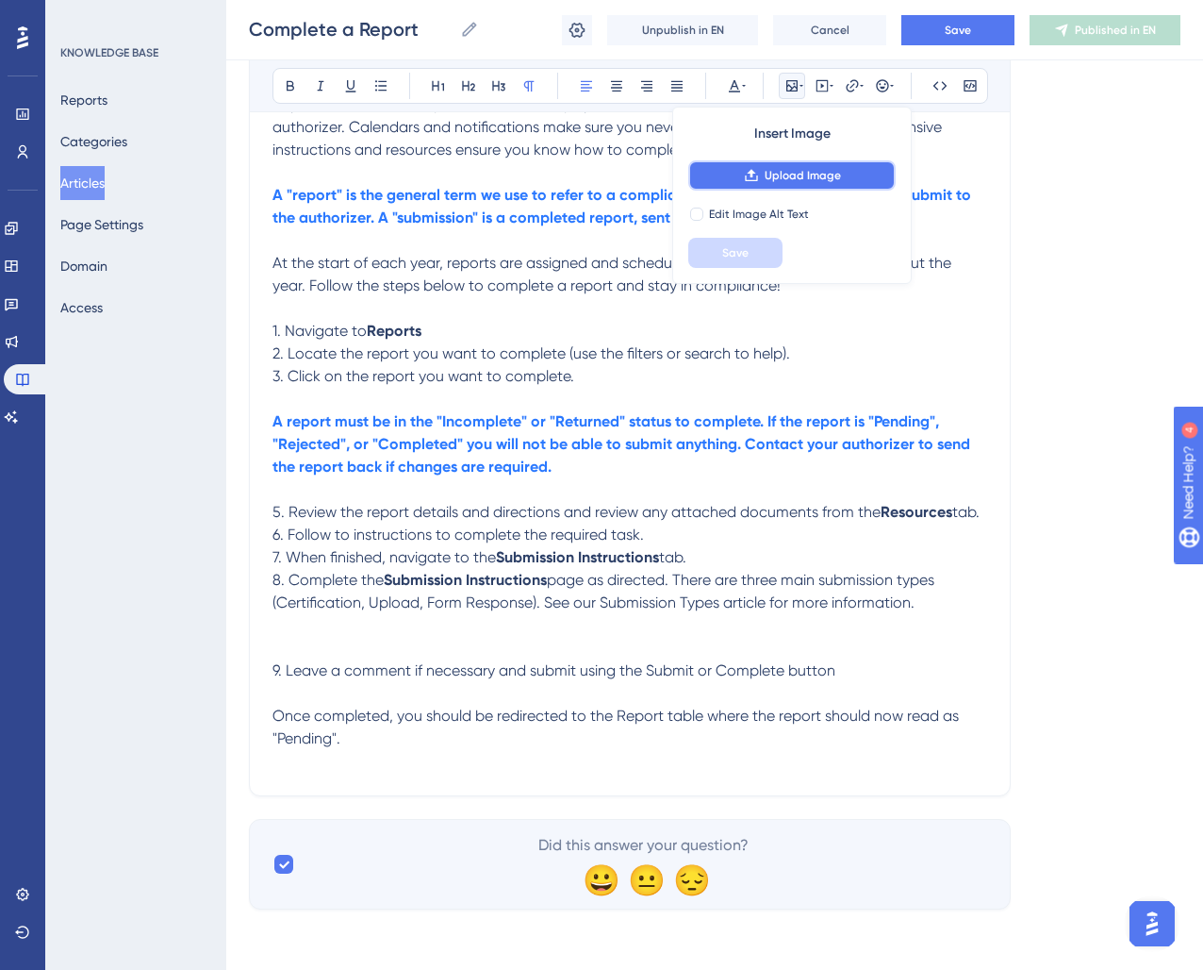
click at [787, 175] on span "Upload Image" at bounding box center [803, 175] width 76 height 15
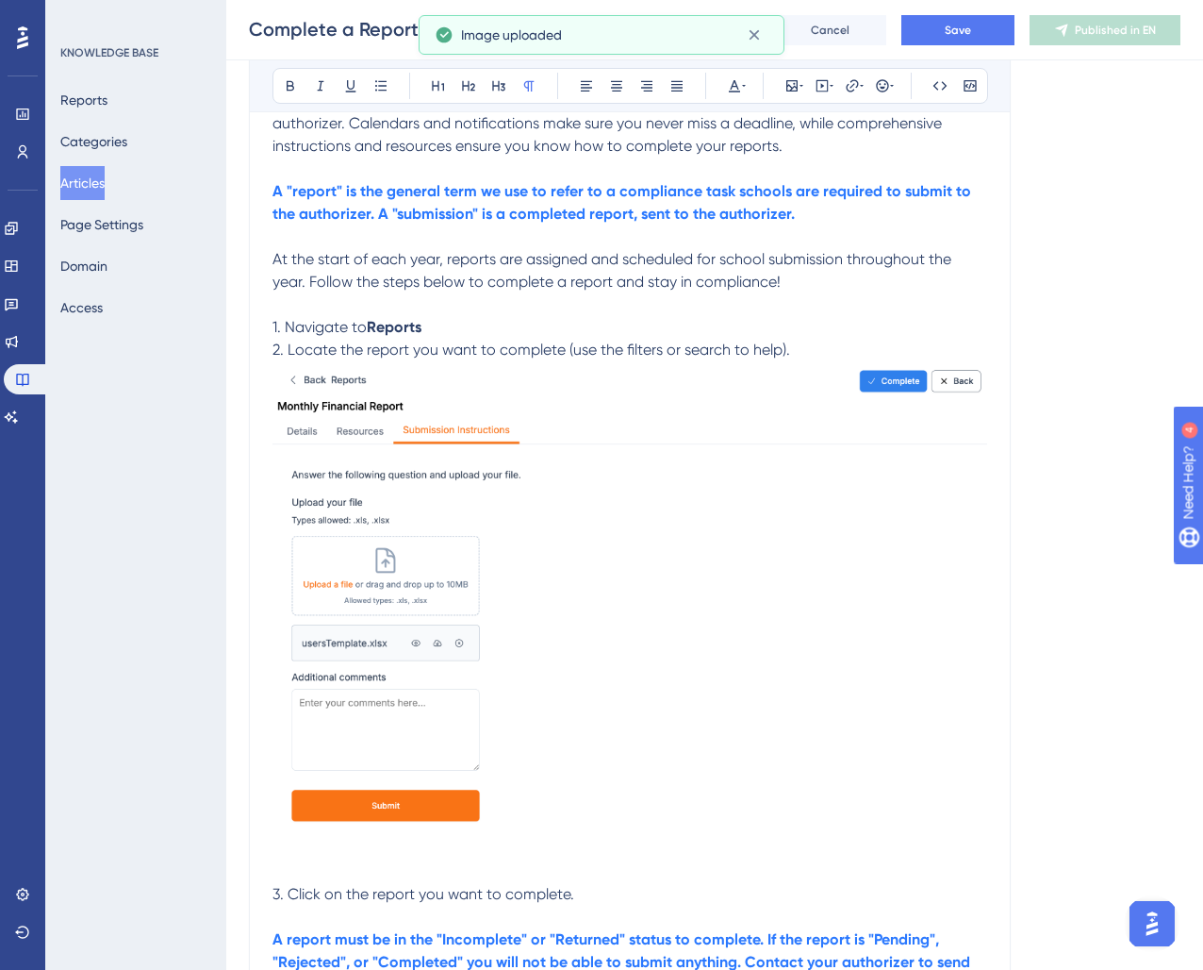
click at [509, 543] on img at bounding box center [630, 618] width 715 height 515
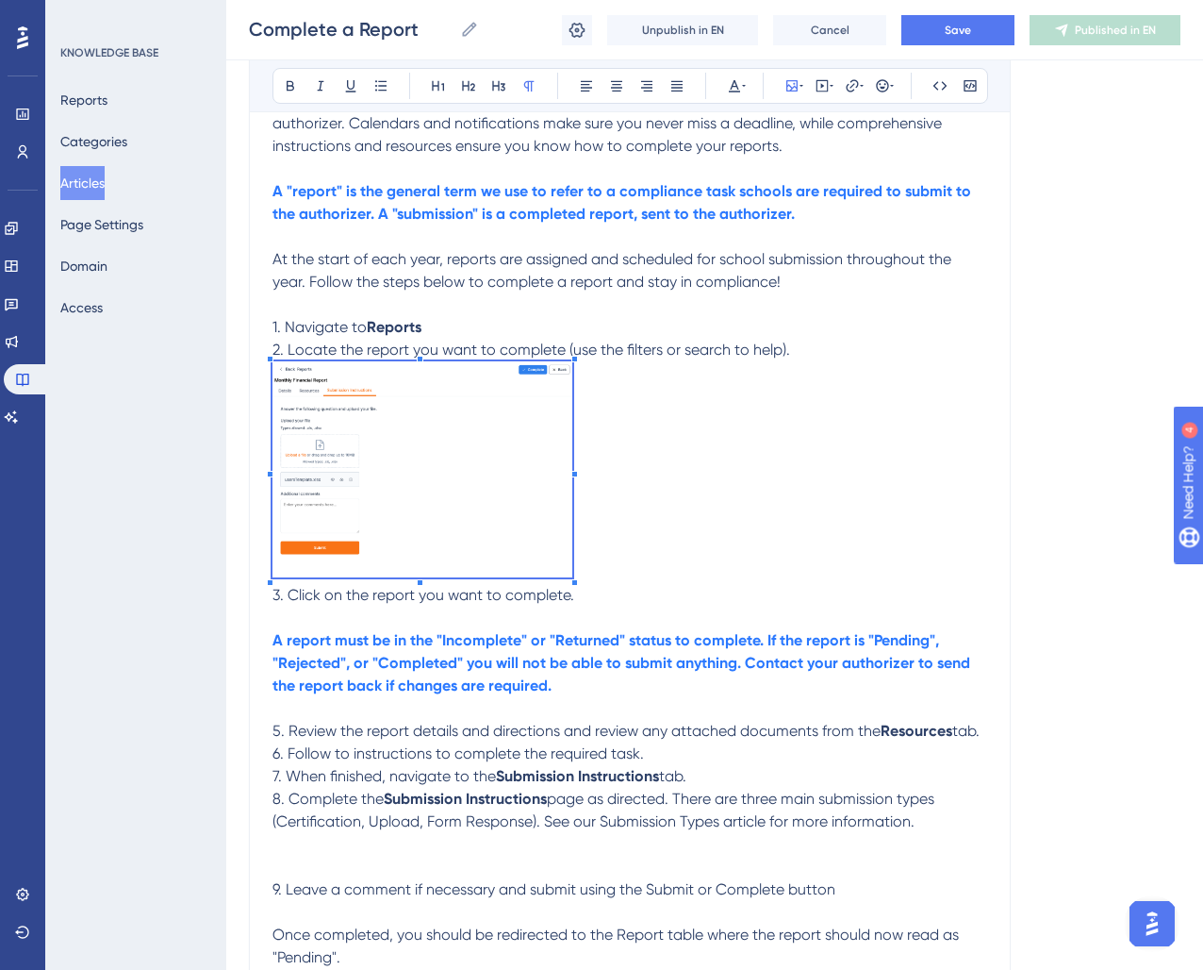
click at [572, 423] on p "2. Locate the report you want to complete (use the filters or search to help)." at bounding box center [630, 461] width 715 height 245
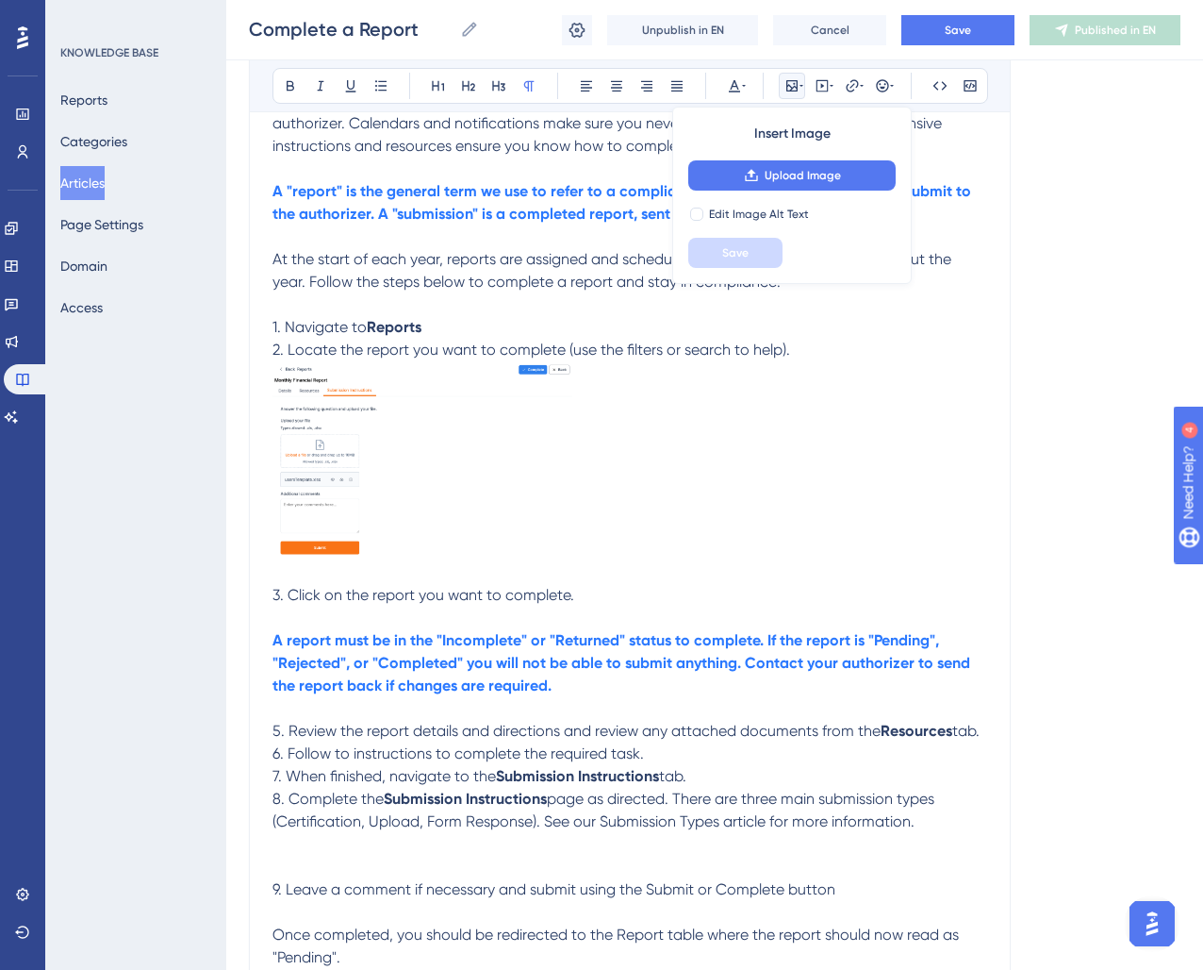
drag, startPoint x: 712, startPoint y: 479, endPoint x: 774, endPoint y: 565, distance: 106.0
click at [712, 479] on p "2. Locate the report you want to complete (use the filters or search to help)." at bounding box center [630, 461] width 715 height 245
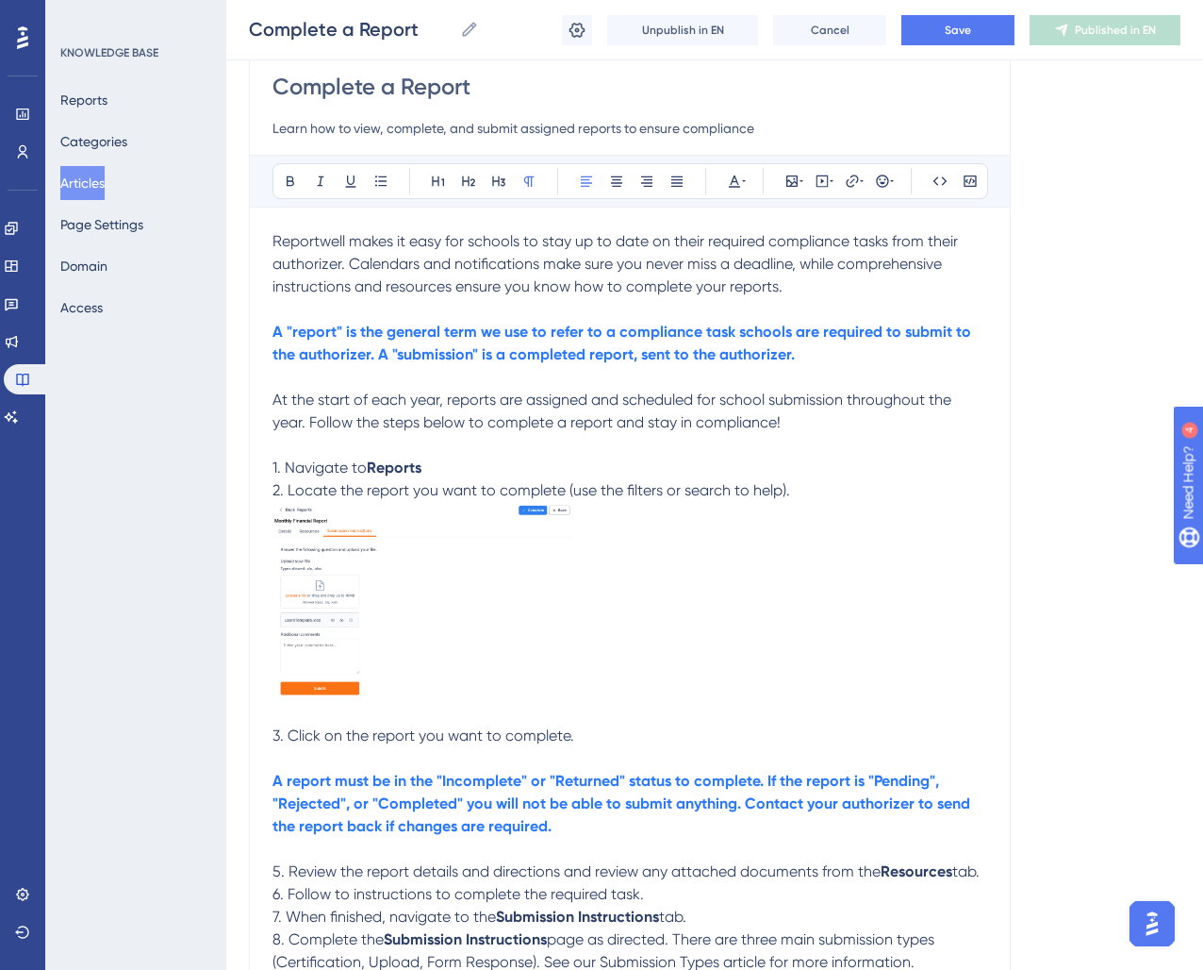
scroll to position [157, 0]
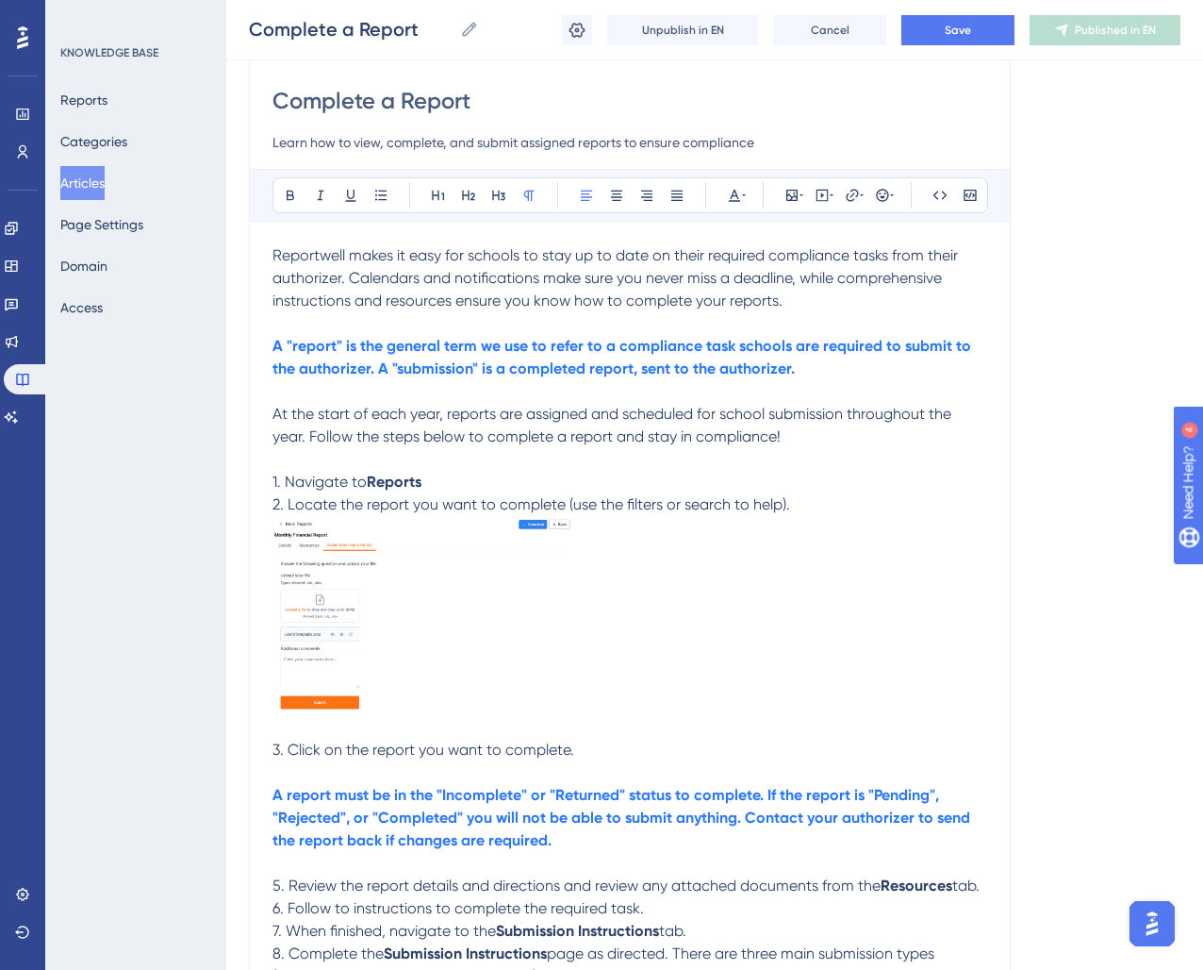
click at [437, 596] on img at bounding box center [423, 624] width 300 height 216
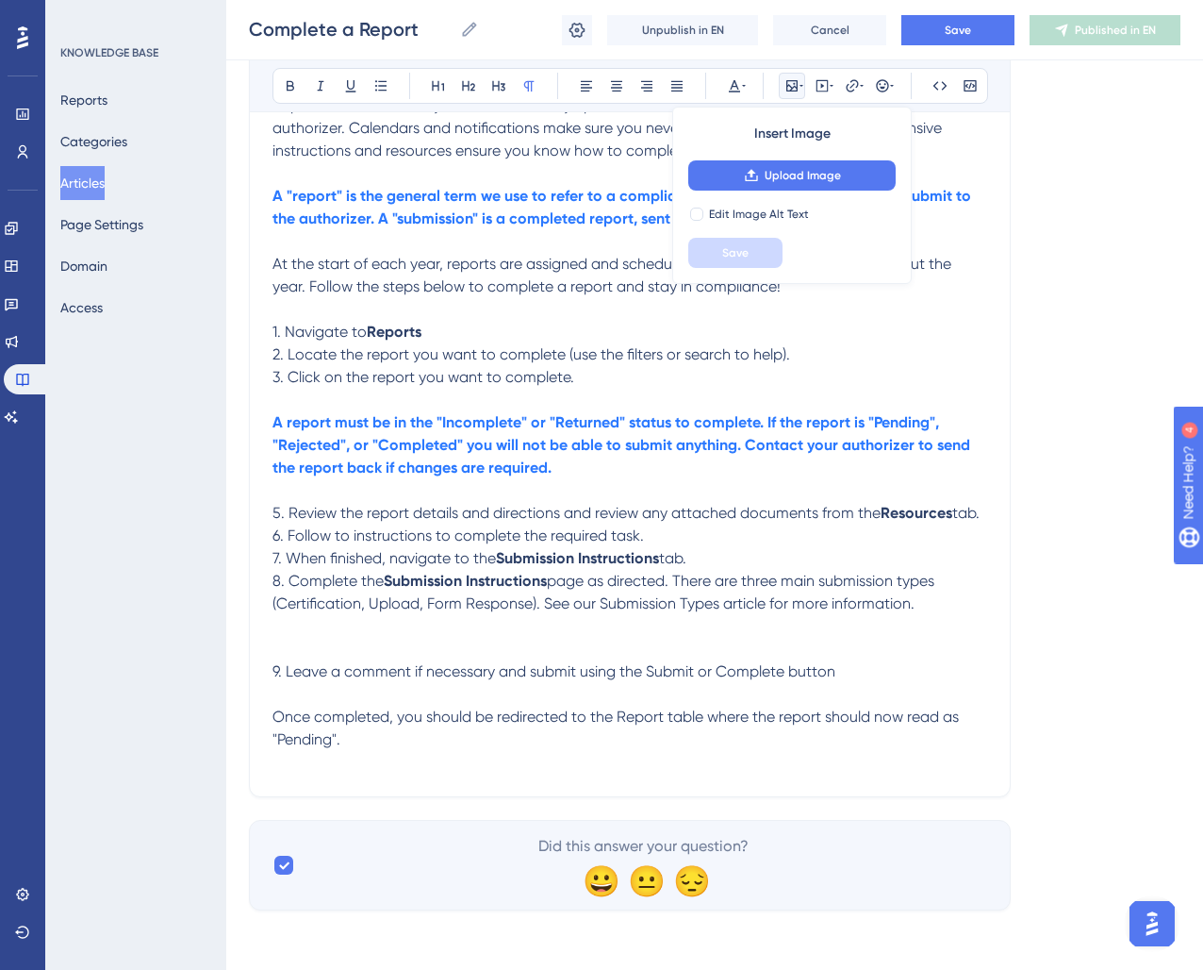
drag, startPoint x: 378, startPoint y: 630, endPoint x: 289, endPoint y: 650, distance: 91.8
click at [376, 630] on p at bounding box center [630, 626] width 715 height 23
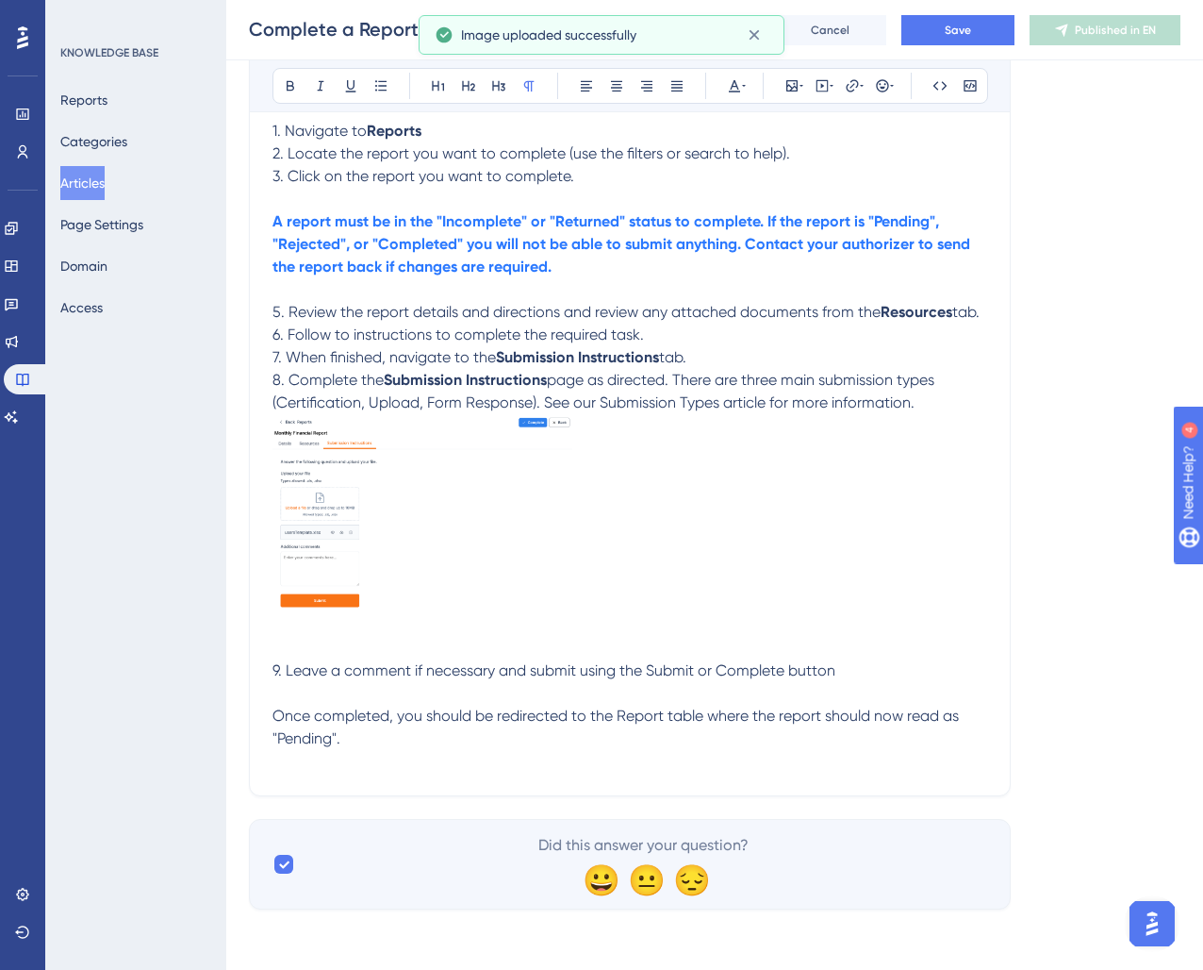
scroll to position [511, 0]
click at [962, 409] on p "8. Complete the Submission Instructions page as directed. There are three main …" at bounding box center [630, 391] width 715 height 45
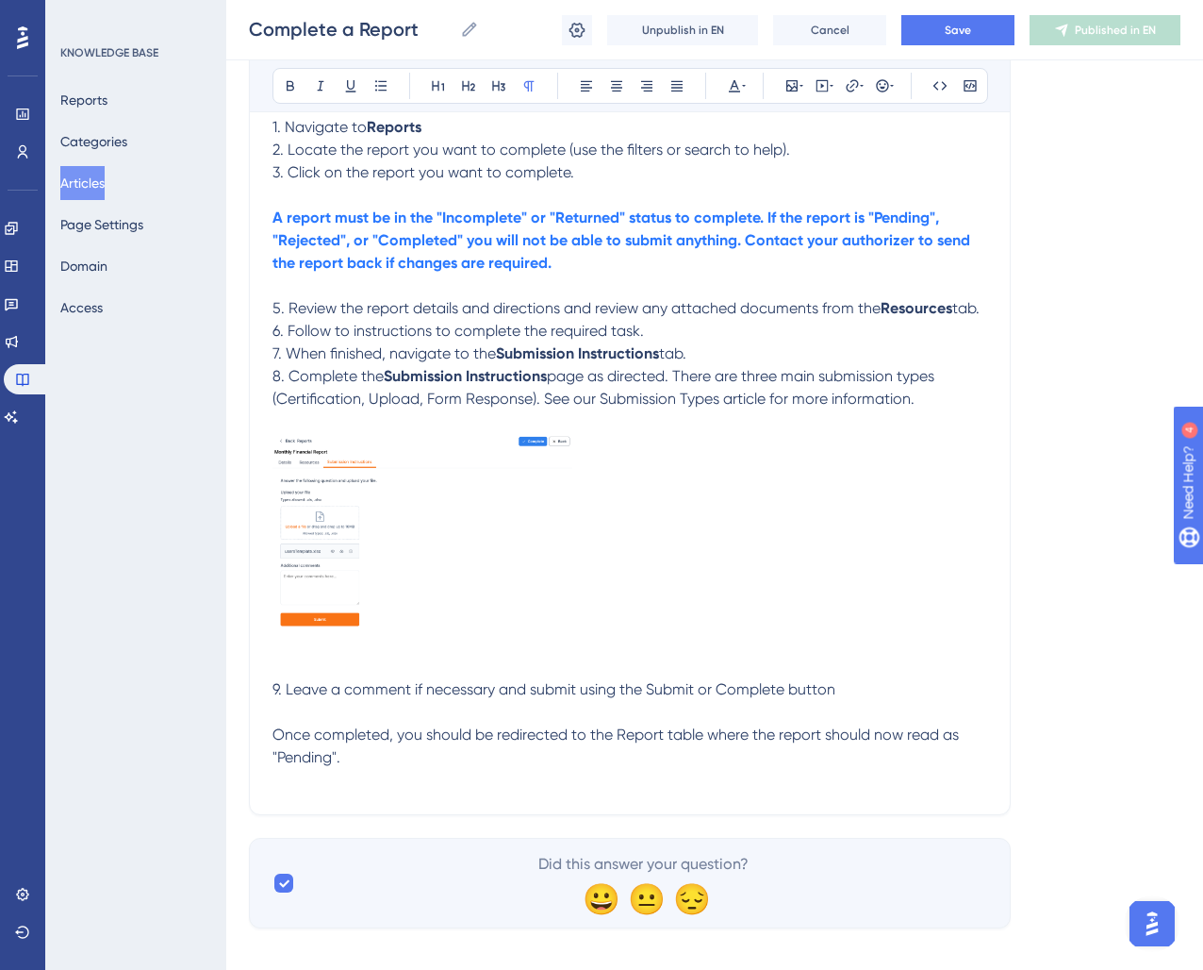
click at [596, 603] on p at bounding box center [630, 544] width 715 height 223
click at [342, 562] on img at bounding box center [423, 541] width 300 height 216
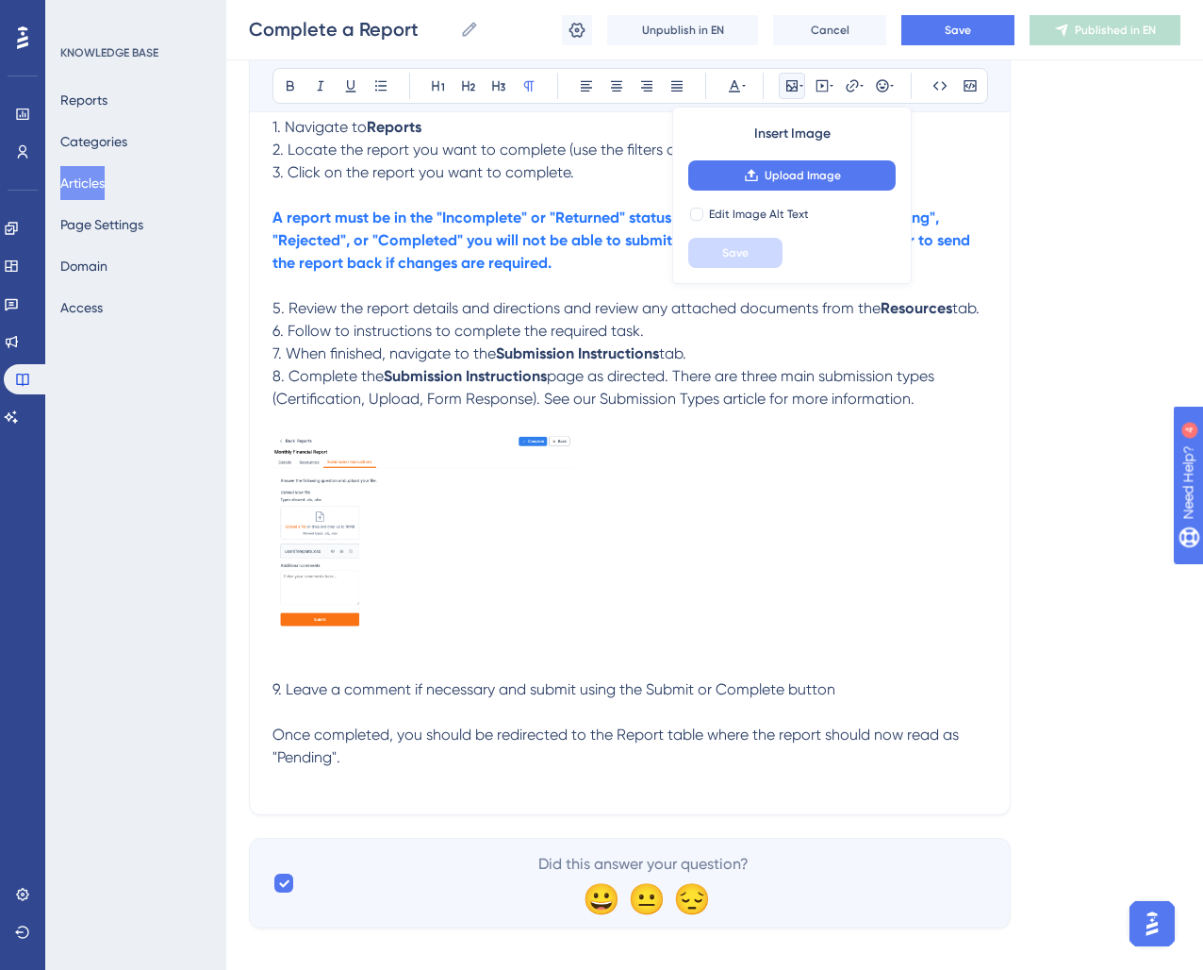
click at [767, 596] on p at bounding box center [630, 544] width 715 height 223
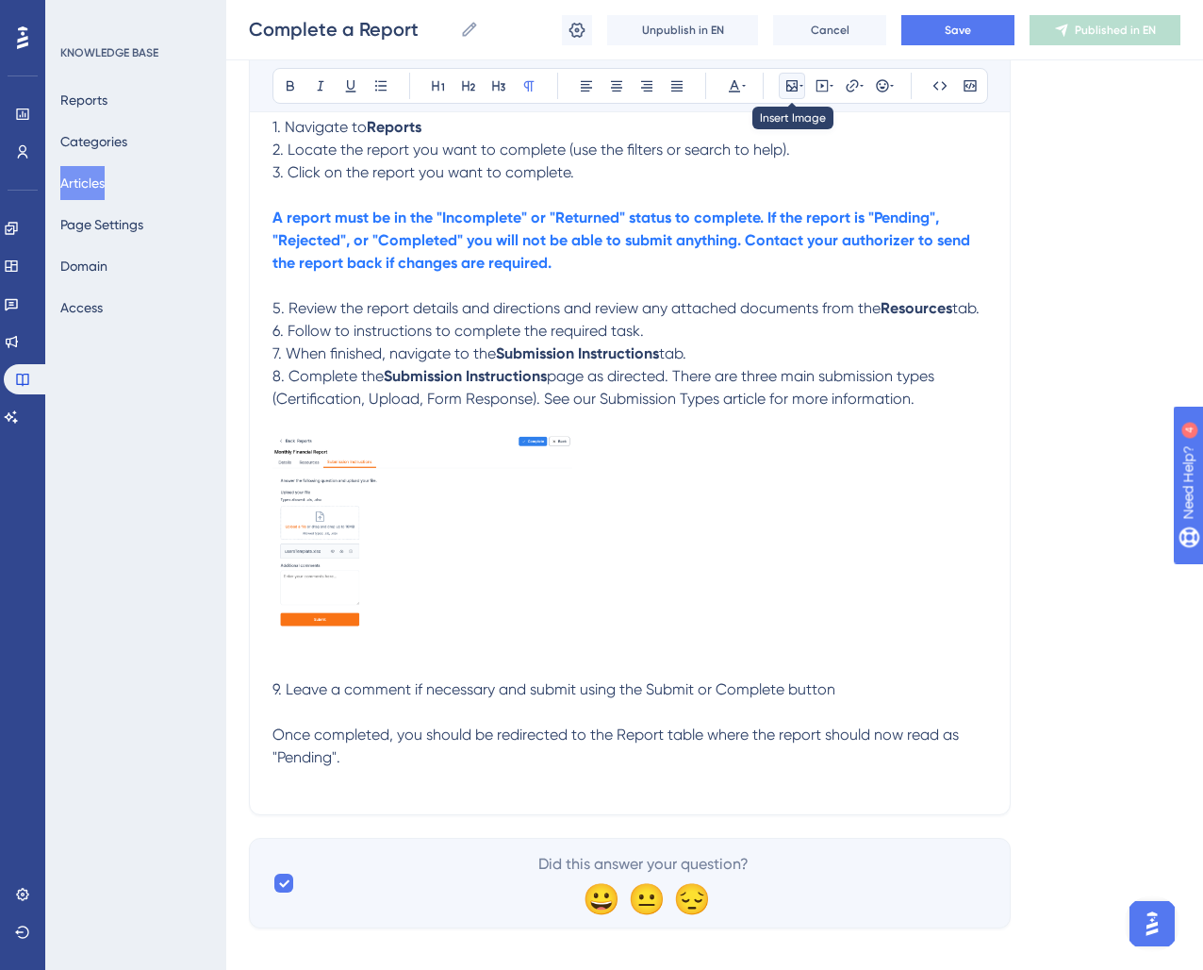
click at [794, 91] on icon at bounding box center [792, 85] width 11 height 11
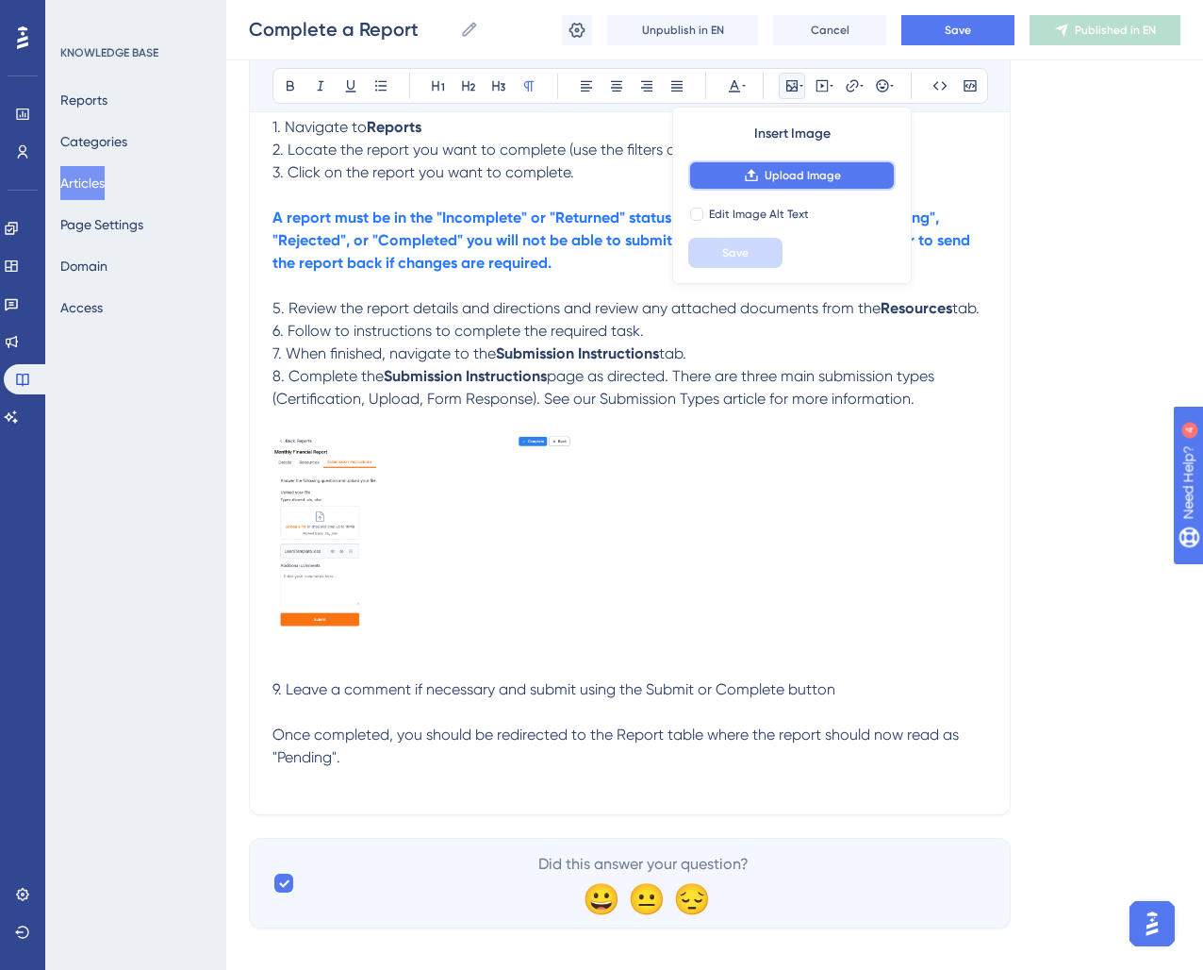
click at [804, 182] on span "Upload Image" at bounding box center [803, 175] width 76 height 15
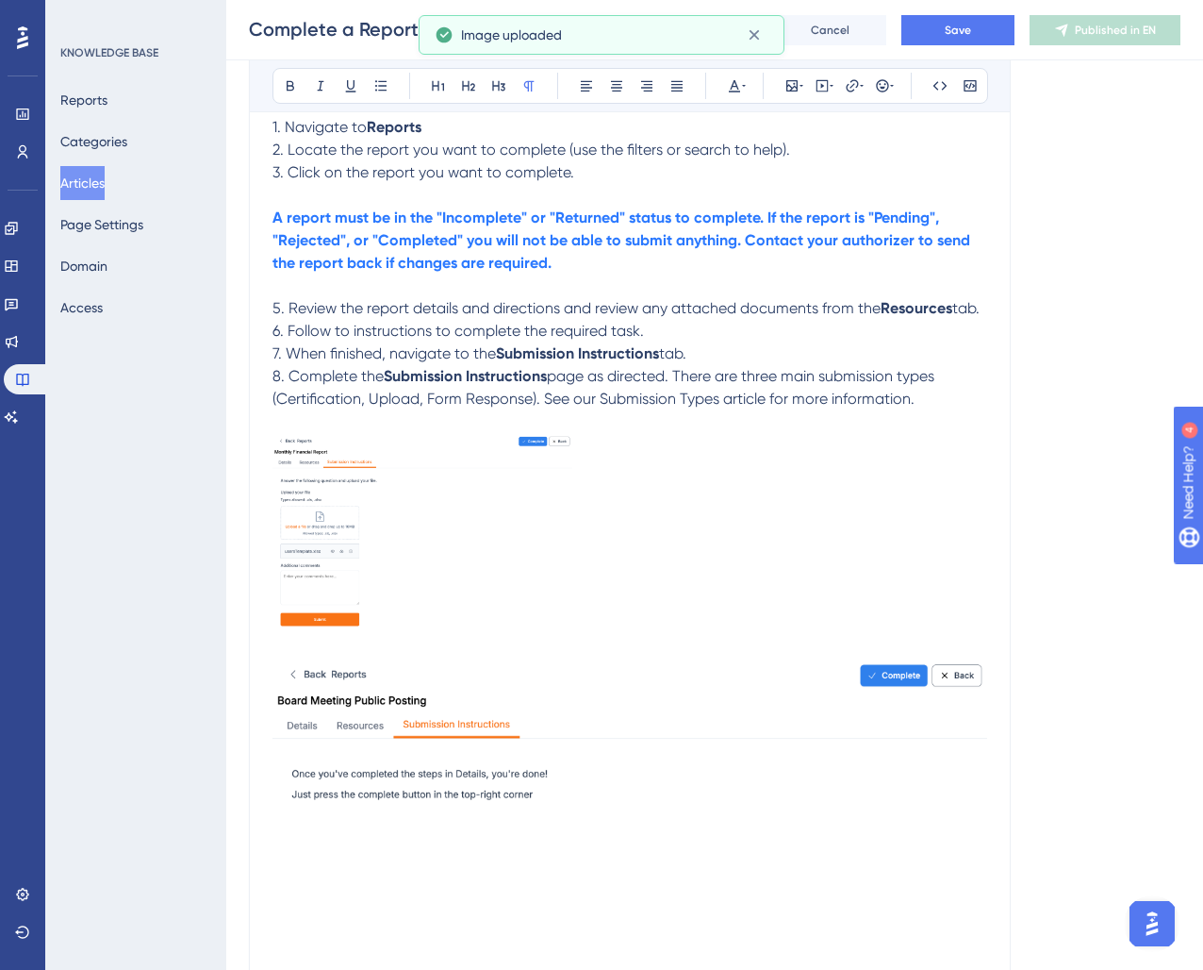
click at [552, 714] on img at bounding box center [630, 908] width 715 height 506
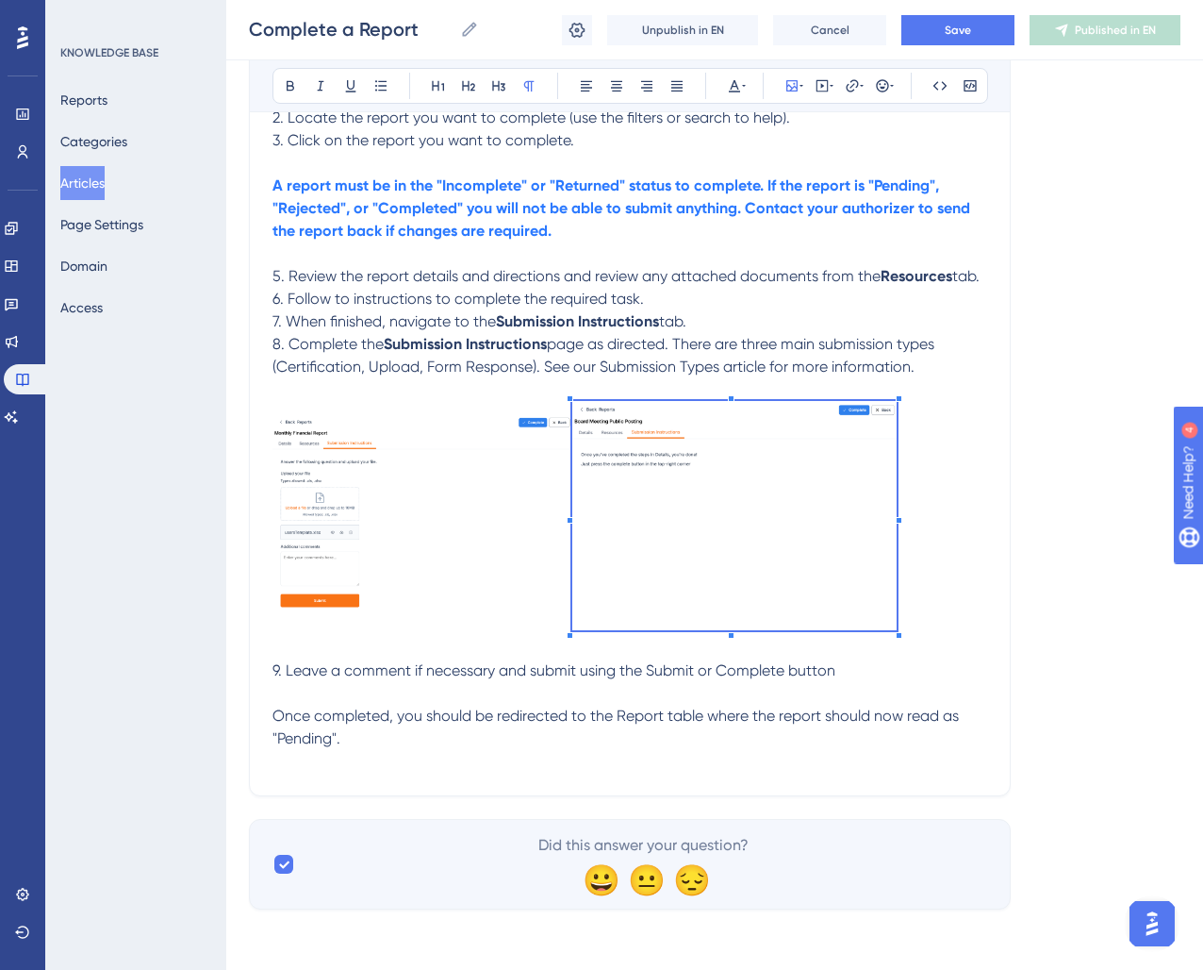
scroll to position [545, 0]
click at [596, 614] on span at bounding box center [732, 520] width 321 height 234
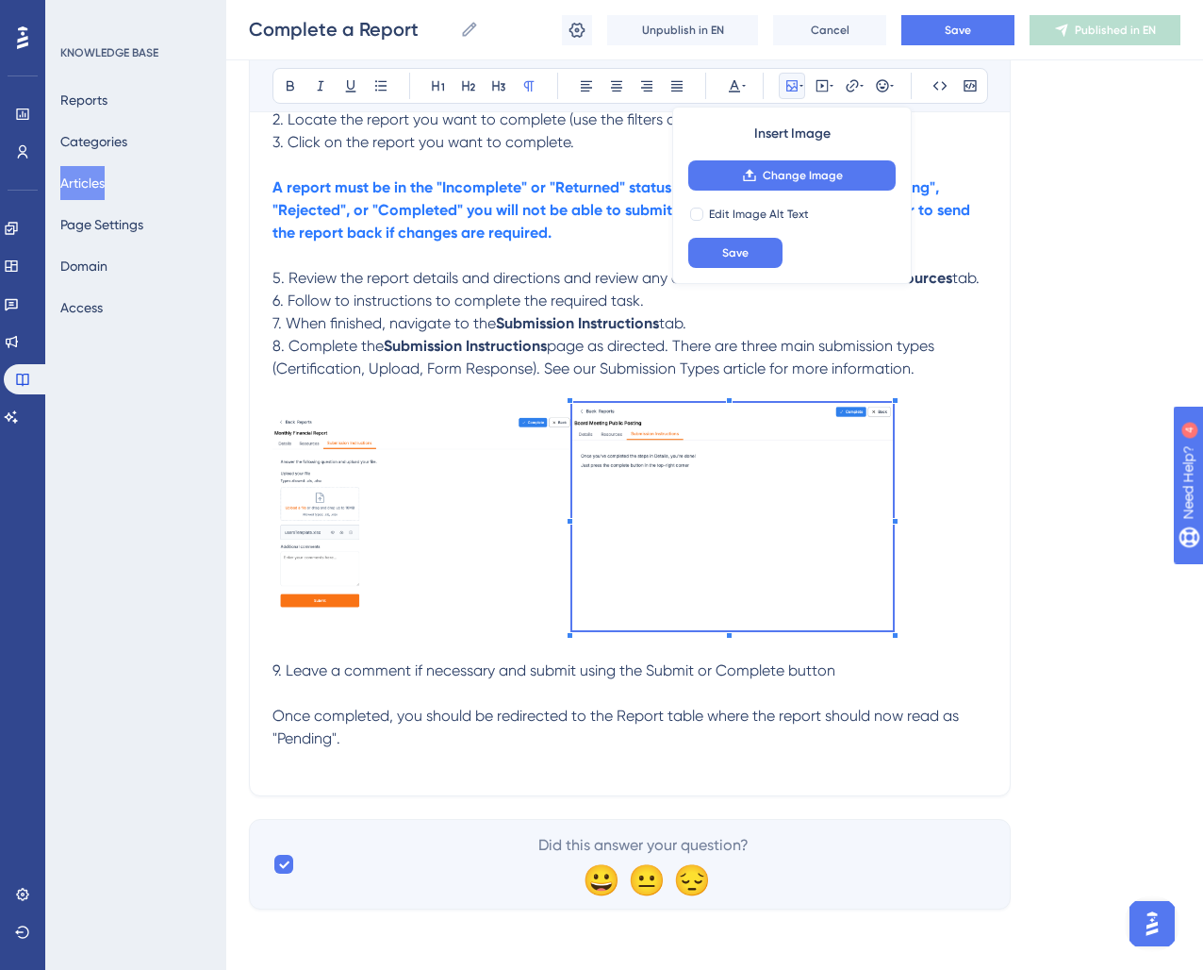
click at [720, 547] on img at bounding box center [732, 516] width 321 height 227
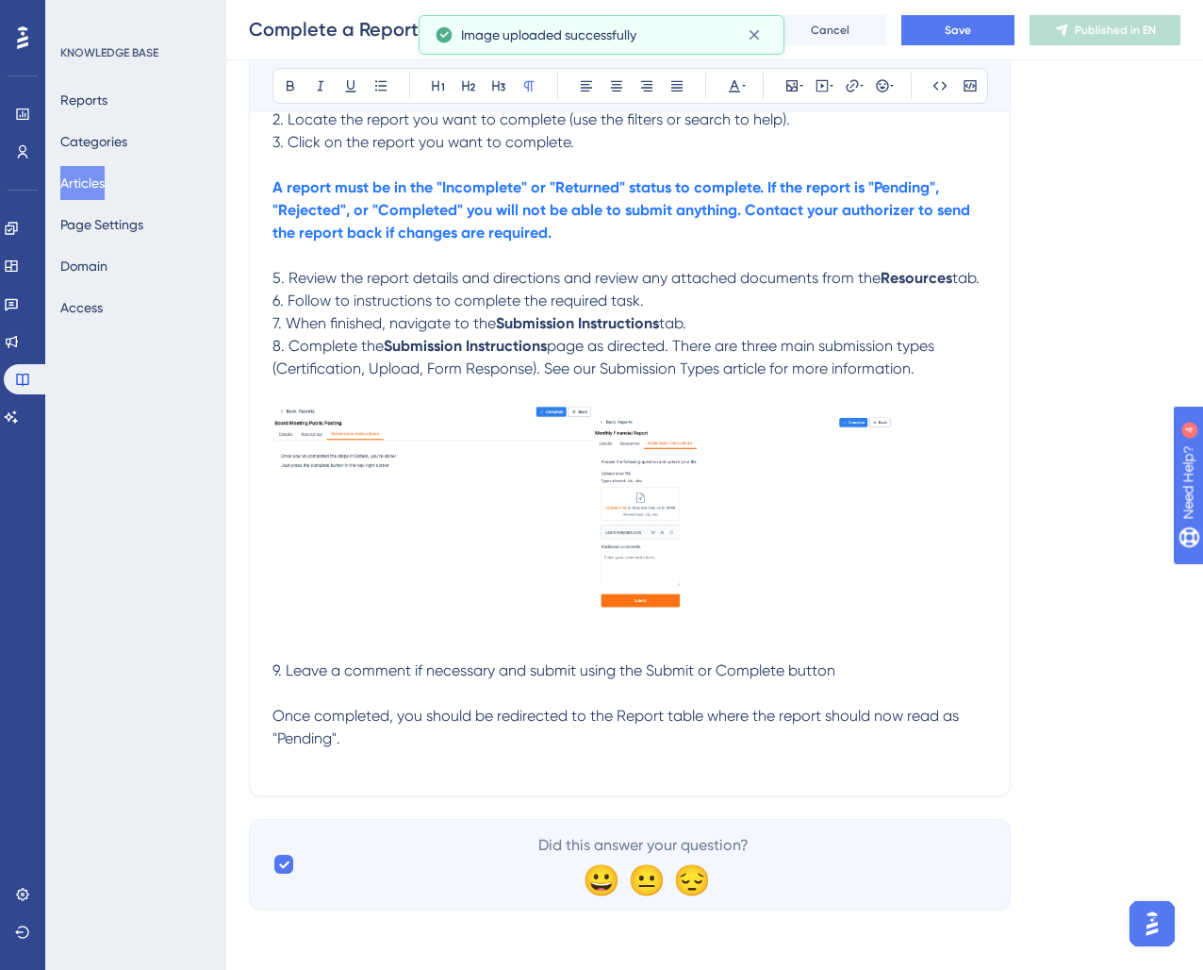
click at [714, 480] on img at bounding box center [743, 522] width 300 height 216
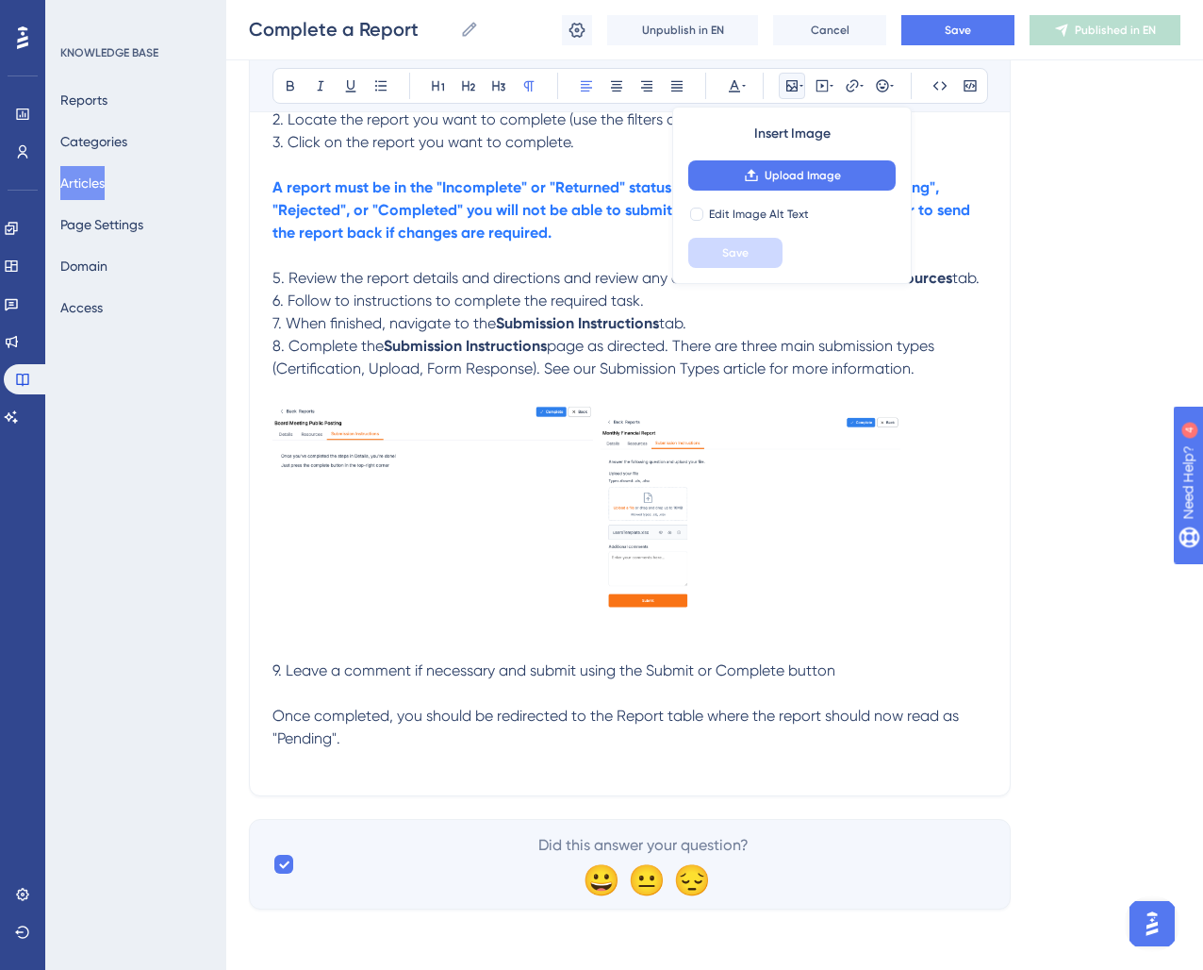
click at [953, 416] on p at bounding box center [630, 520] width 715 height 234
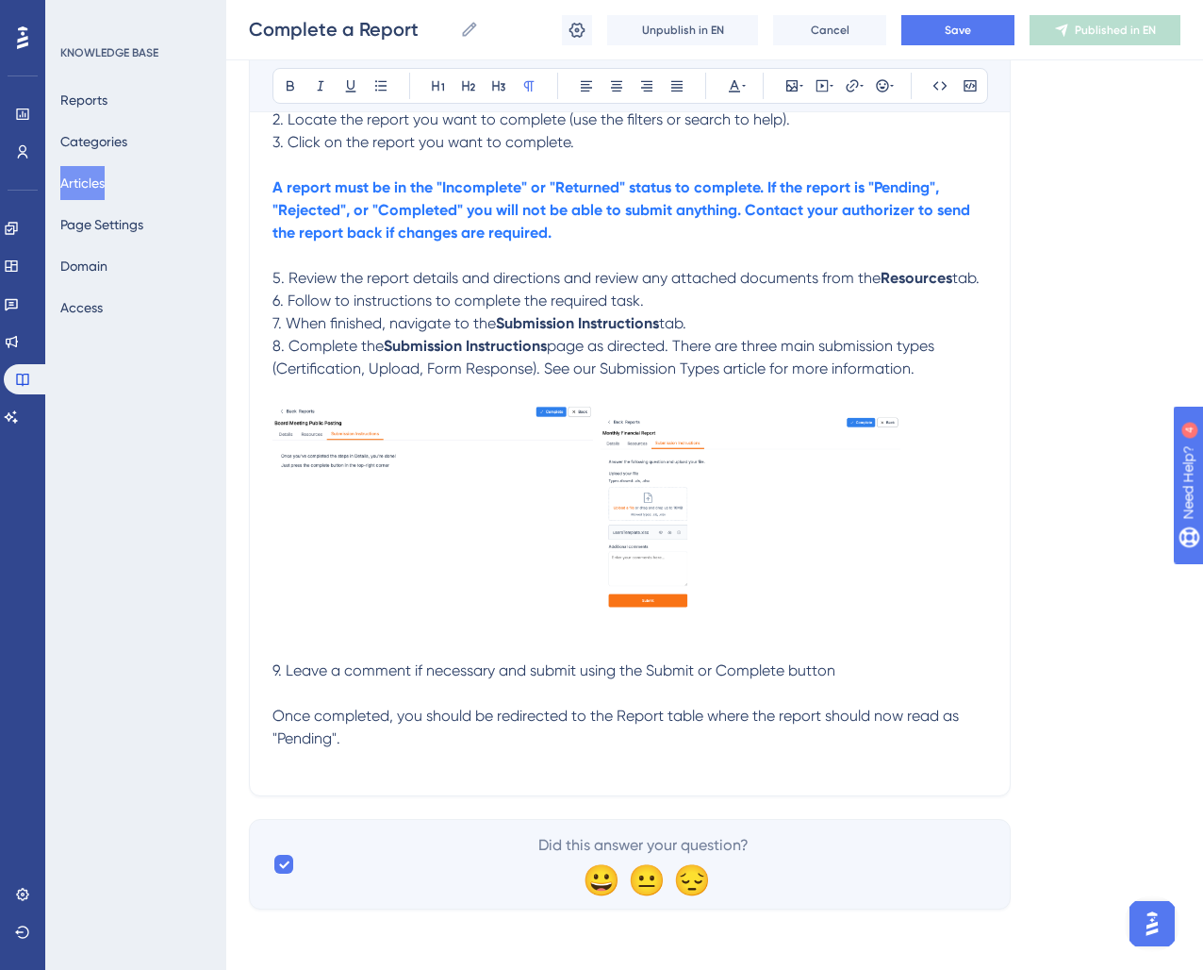
click at [359, 531] on img at bounding box center [433, 516] width 321 height 227
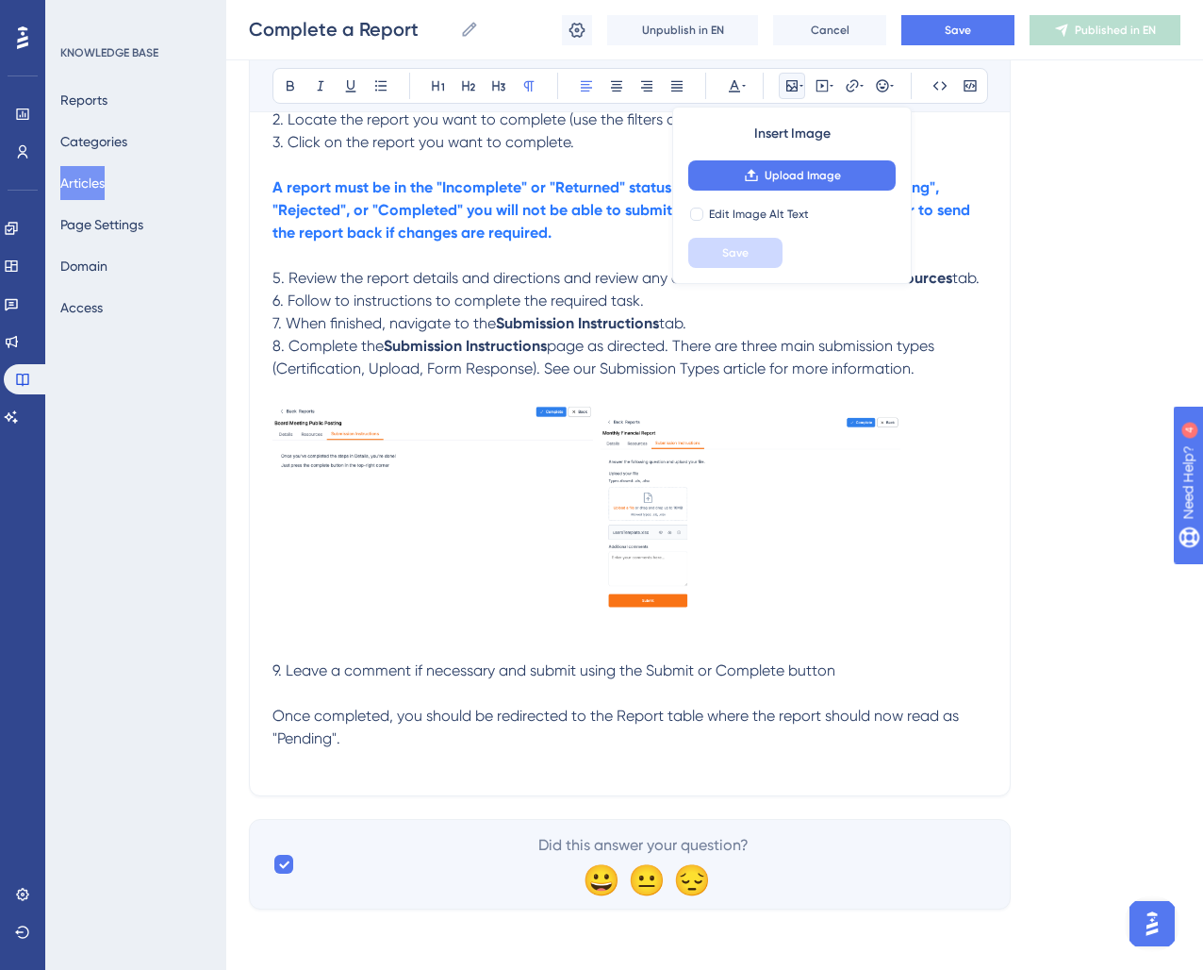
click at [673, 673] on span "9. Leave a comment if necessary and submit using the Submit or Complete button" at bounding box center [554, 670] width 563 height 18
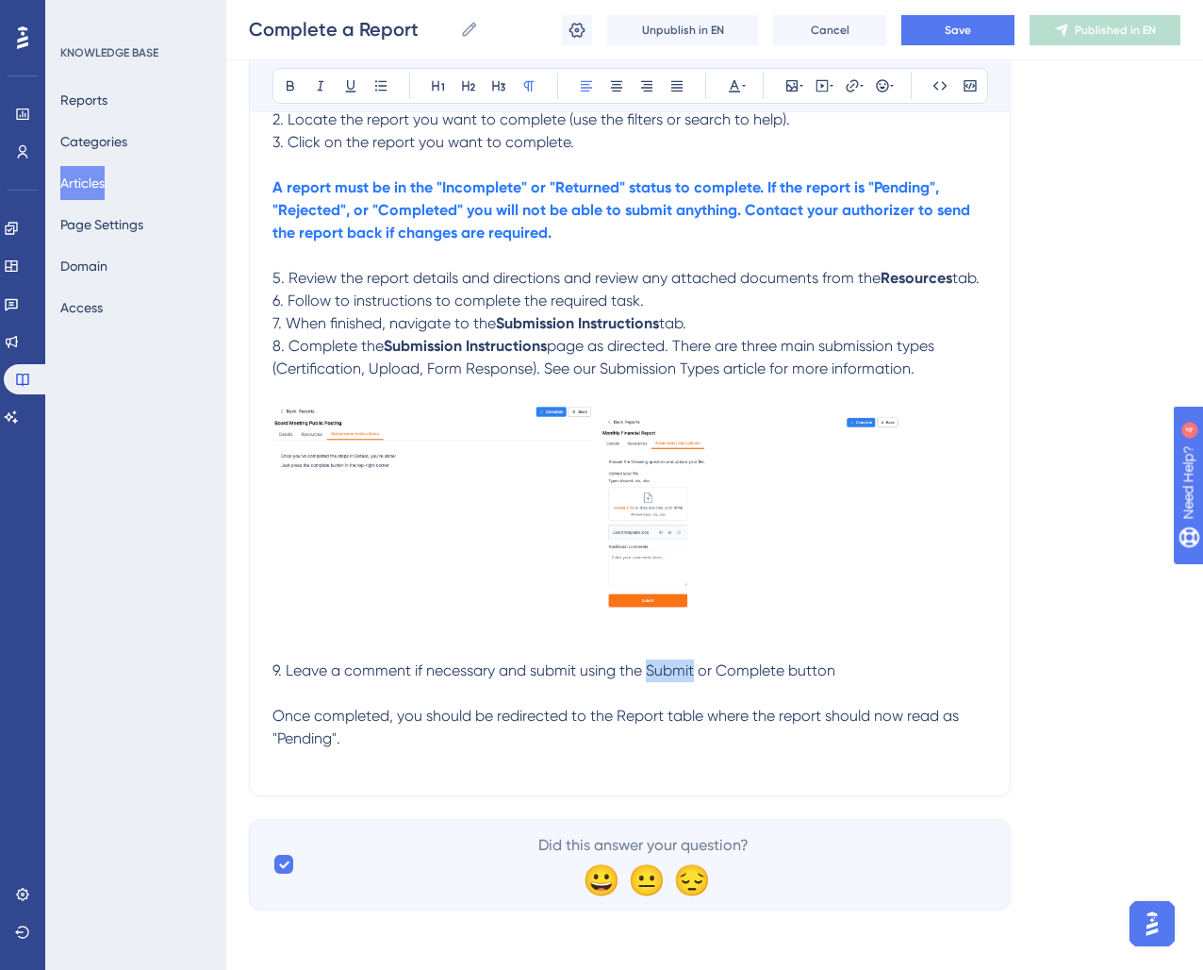
click at [673, 673] on span "9. Leave a comment if necessary and submit using the Submit or Complete button" at bounding box center [554, 670] width 563 height 18
click at [738, 674] on span "or Complete button" at bounding box center [760, 670] width 138 height 18
click at [924, 581] on p at bounding box center [630, 520] width 715 height 234
click at [803, 557] on img at bounding box center [751, 522] width 300 height 216
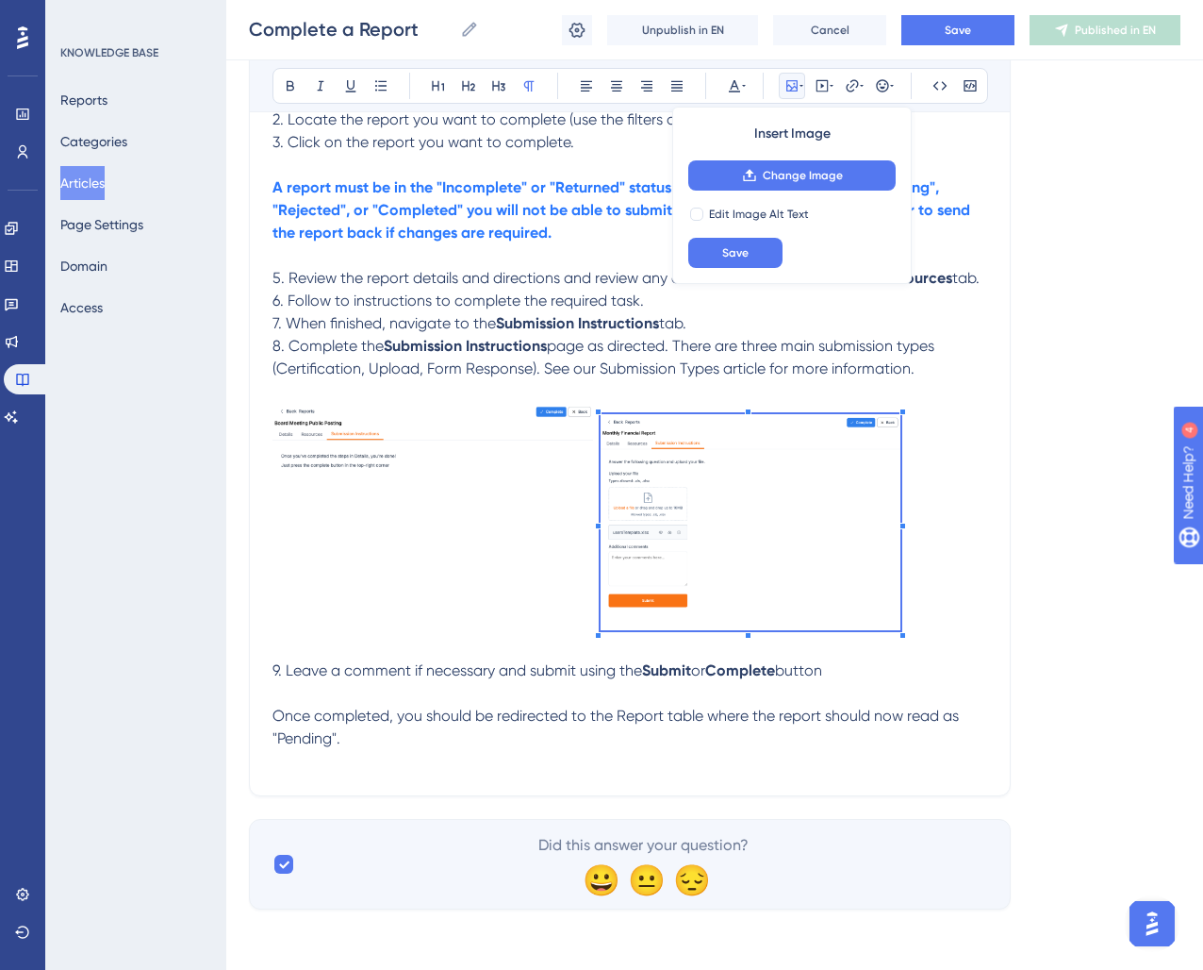
click at [971, 556] on p at bounding box center [630, 520] width 715 height 234
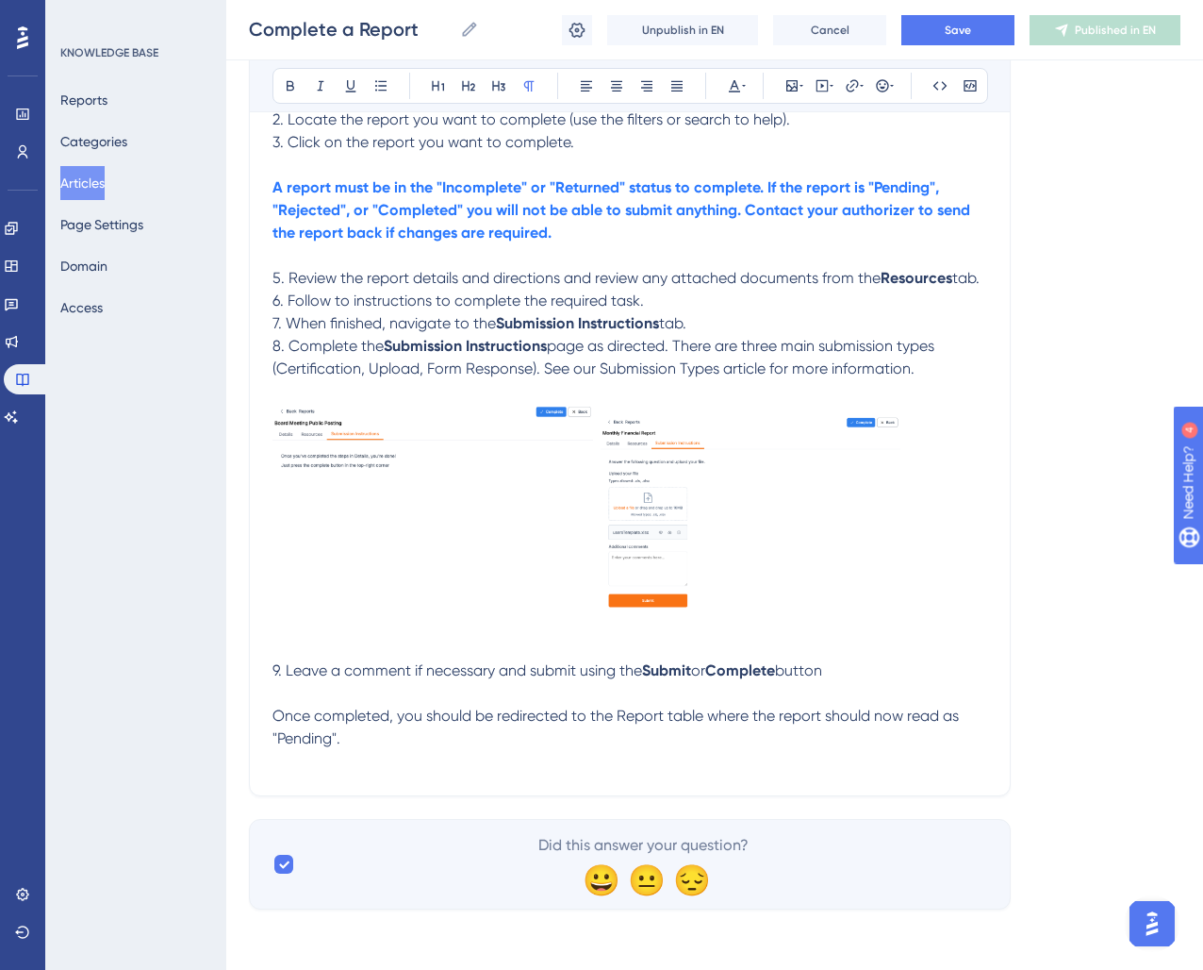
click at [778, 534] on img at bounding box center [751, 522] width 300 height 216
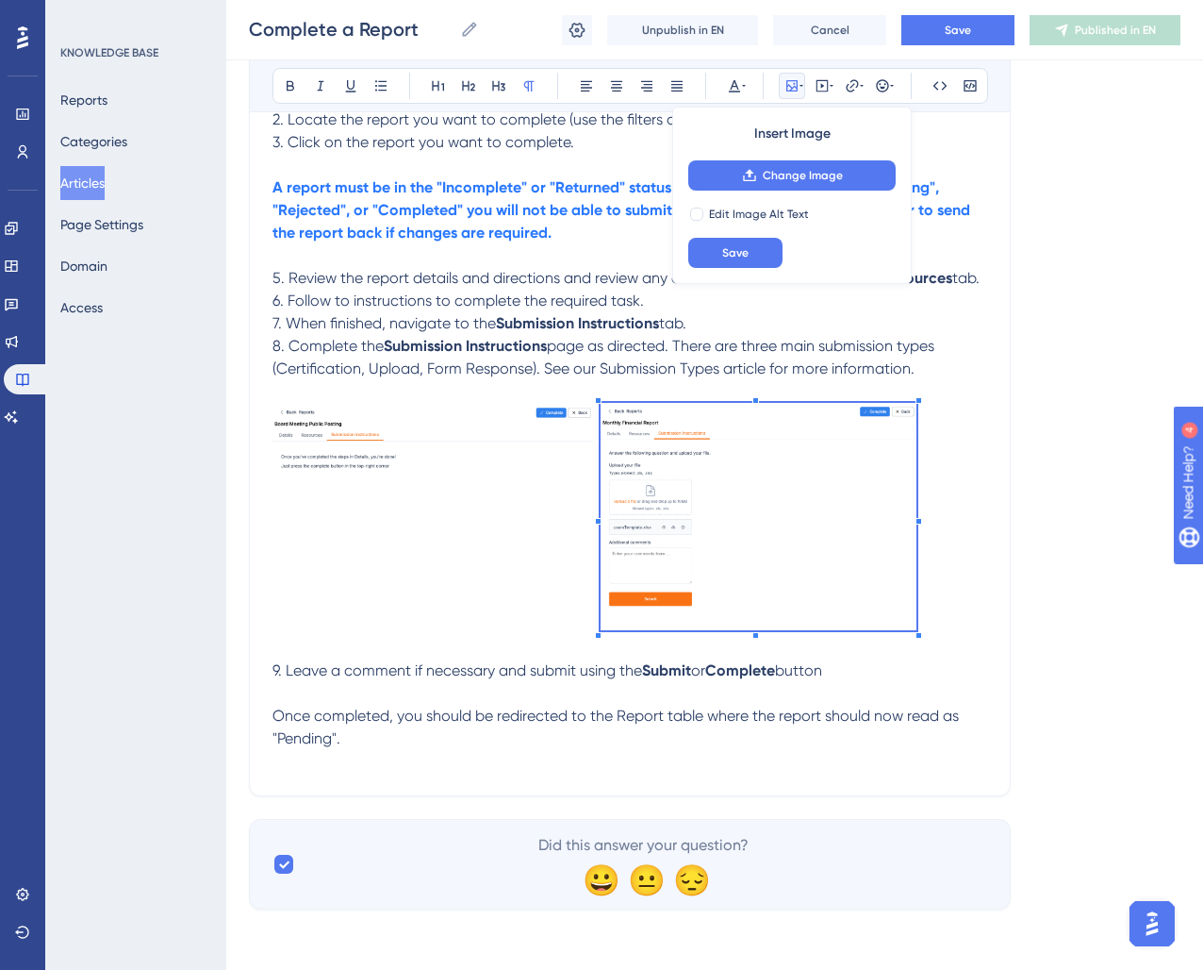
click at [918, 401] on div at bounding box center [919, 400] width 7 height 7
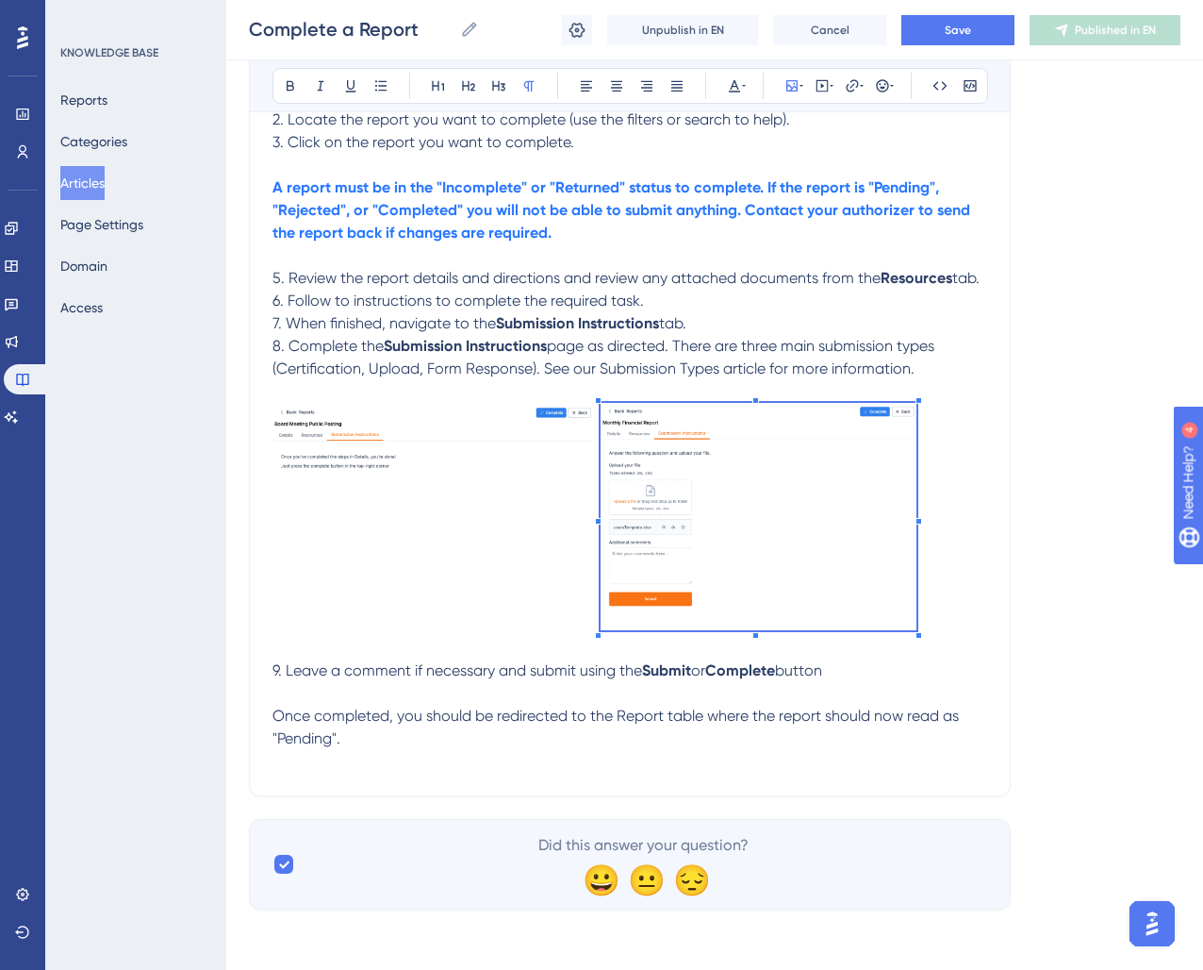
click at [997, 516] on div "Complete a Report Learn how to view, complete, and submit assigned reports to e…" at bounding box center [630, 233] width 762 height 1126
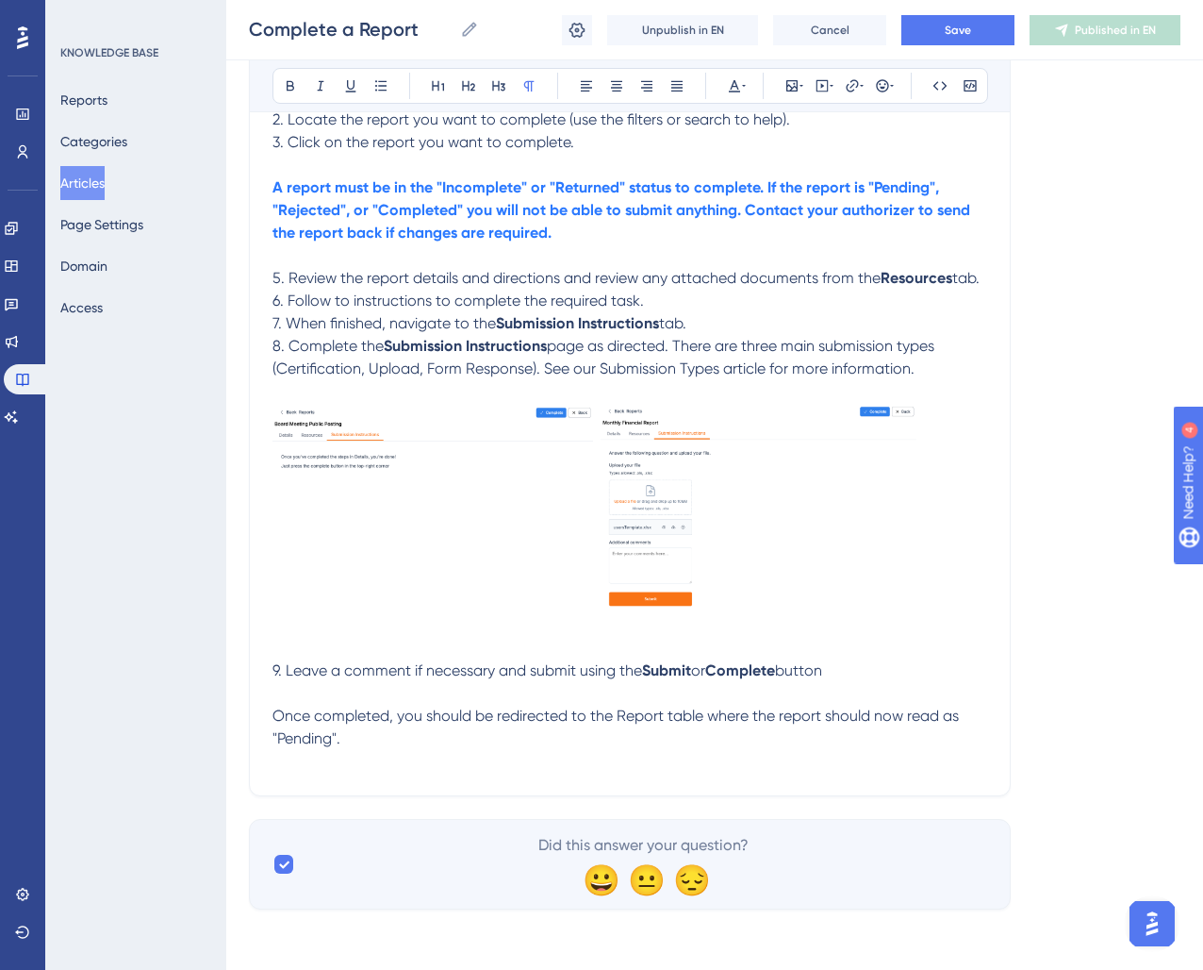
click at [947, 646] on p at bounding box center [630, 648] width 715 height 23
click at [430, 740] on p "Once completed, you should be redirected to the Report table where the report s…" at bounding box center [630, 727] width 715 height 45
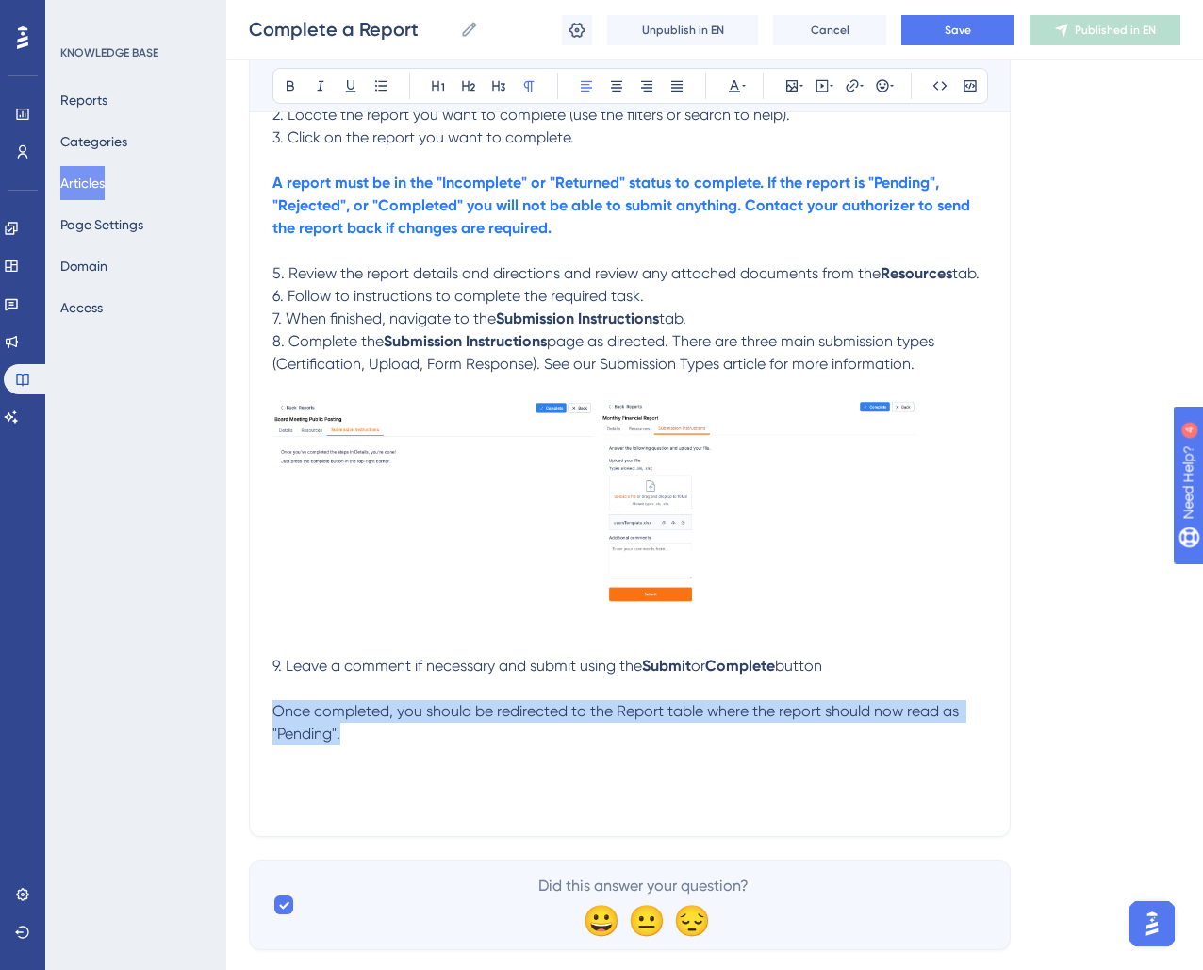
drag, startPoint x: 218, startPoint y: 713, endPoint x: 207, endPoint y: 710, distance: 11.7
click at [226, 710] on div "Performance Users Engagement Widgets Feedback Product Updates Knowledge Base AI…" at bounding box center [714, 217] width 977 height 1526
click at [743, 91] on icon at bounding box center [744, 85] width 4 height 15
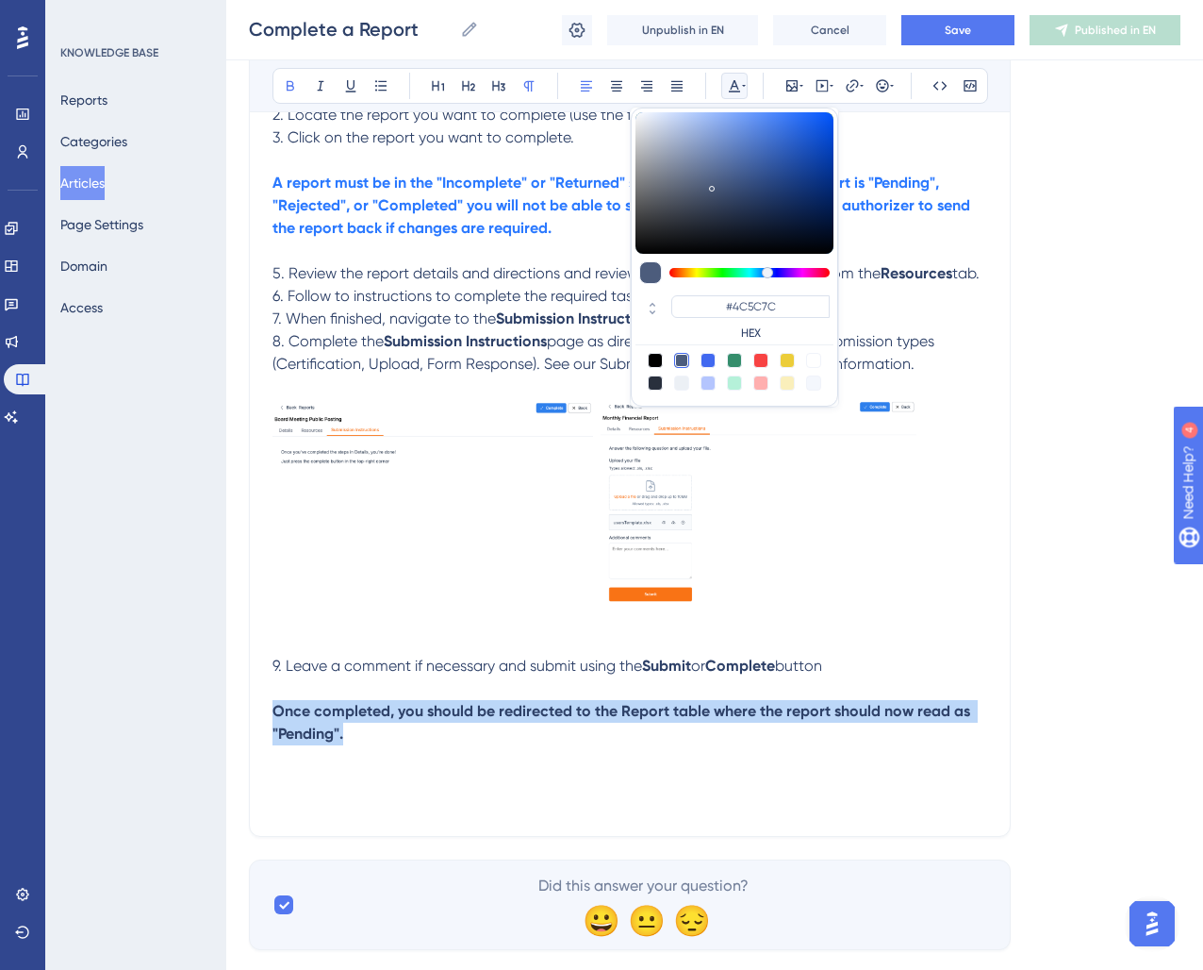
click at [704, 364] on div at bounding box center [708, 360] width 15 height 15
type input "#4169F0"
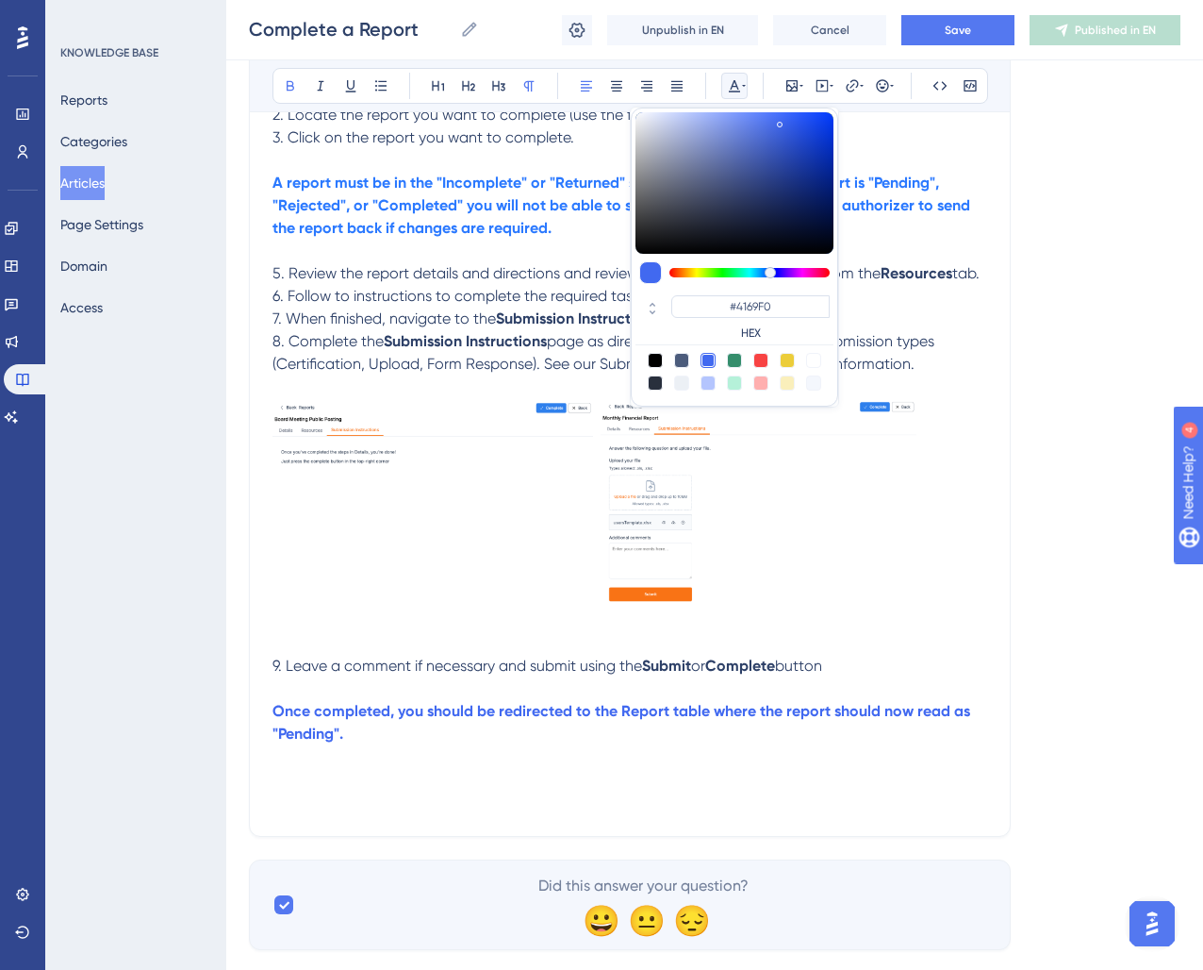
click at [581, 758] on p at bounding box center [630, 756] width 715 height 23
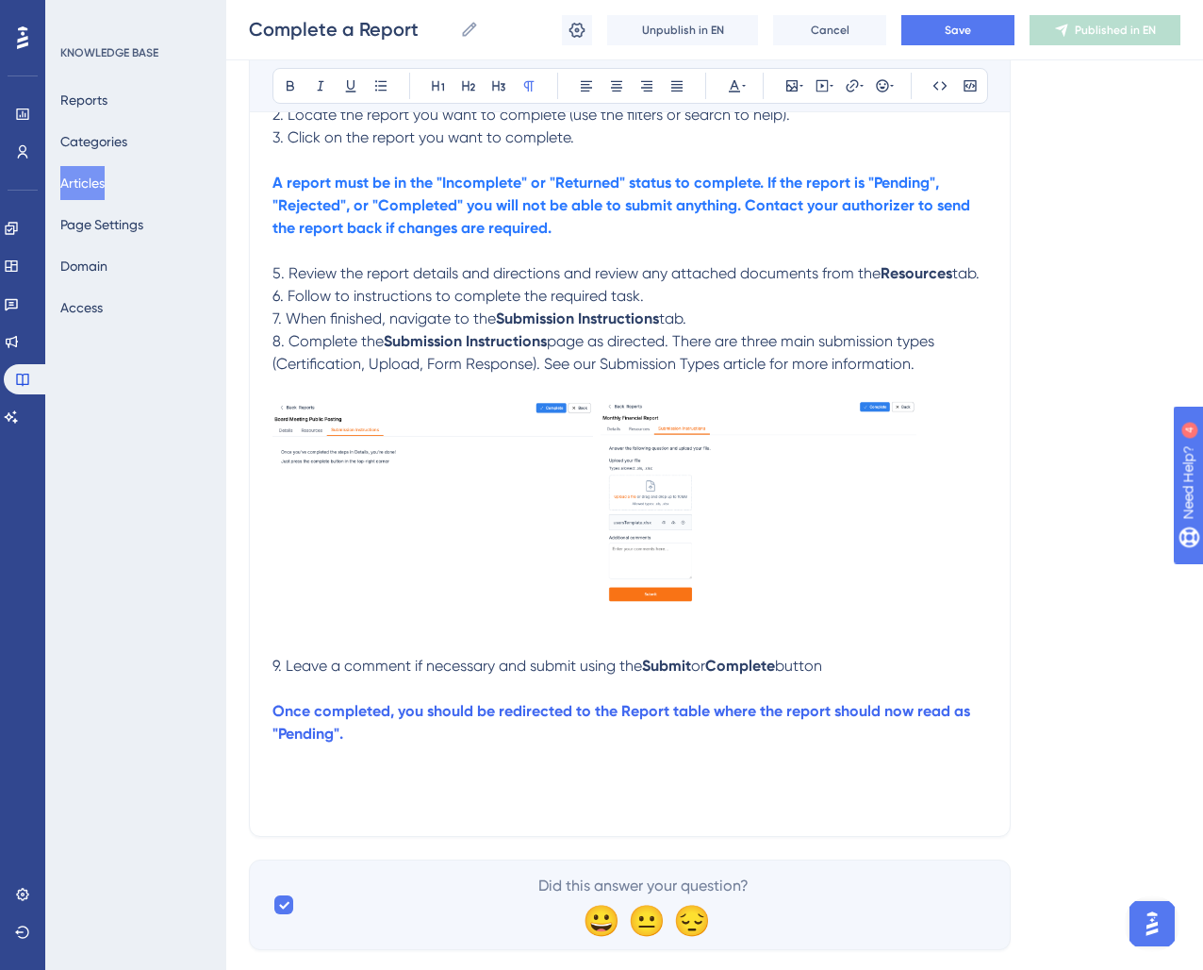
drag, startPoint x: 413, startPoint y: 789, endPoint x: 335, endPoint y: 816, distance: 82.6
click at [413, 789] on p at bounding box center [630, 779] width 715 height 23
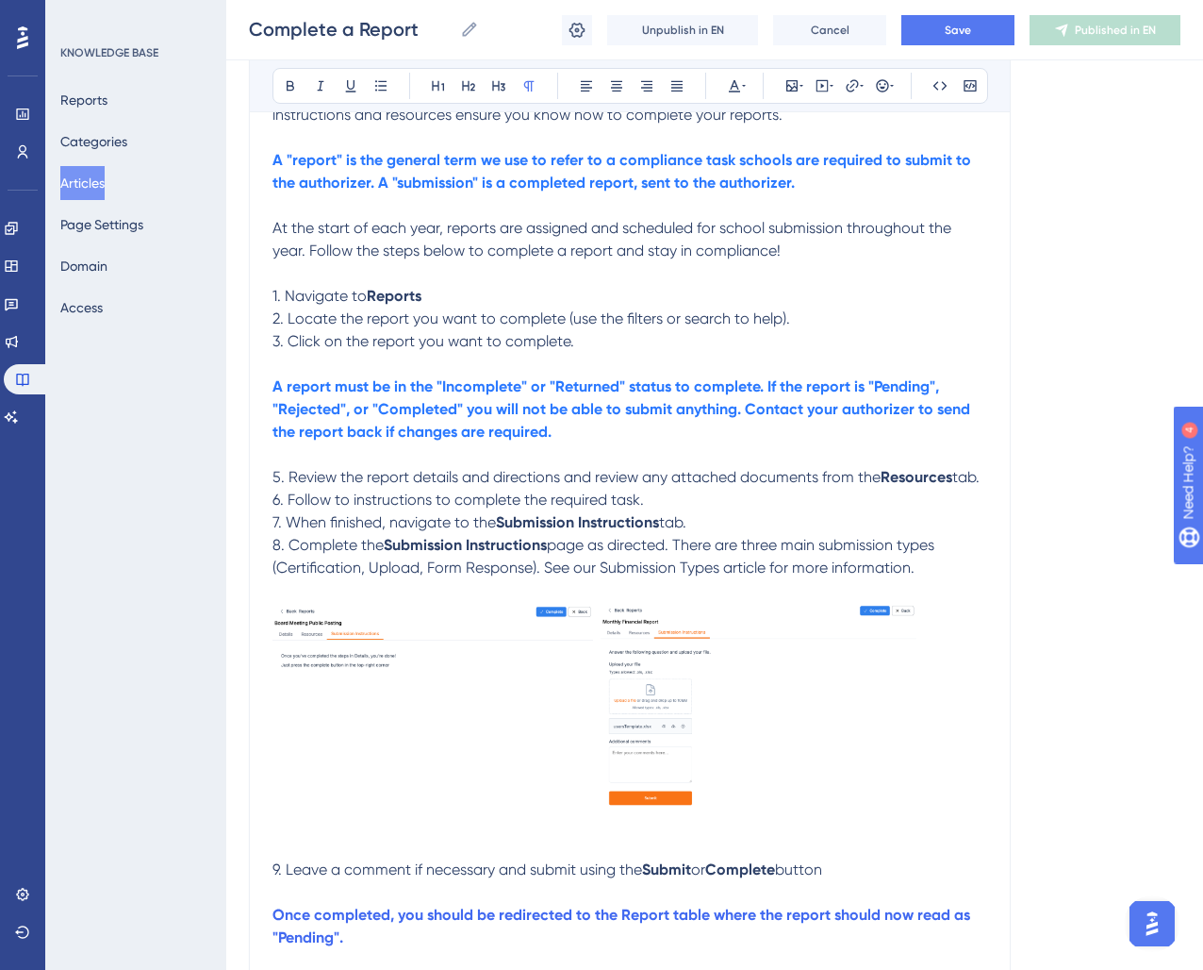
scroll to position [310, 0]
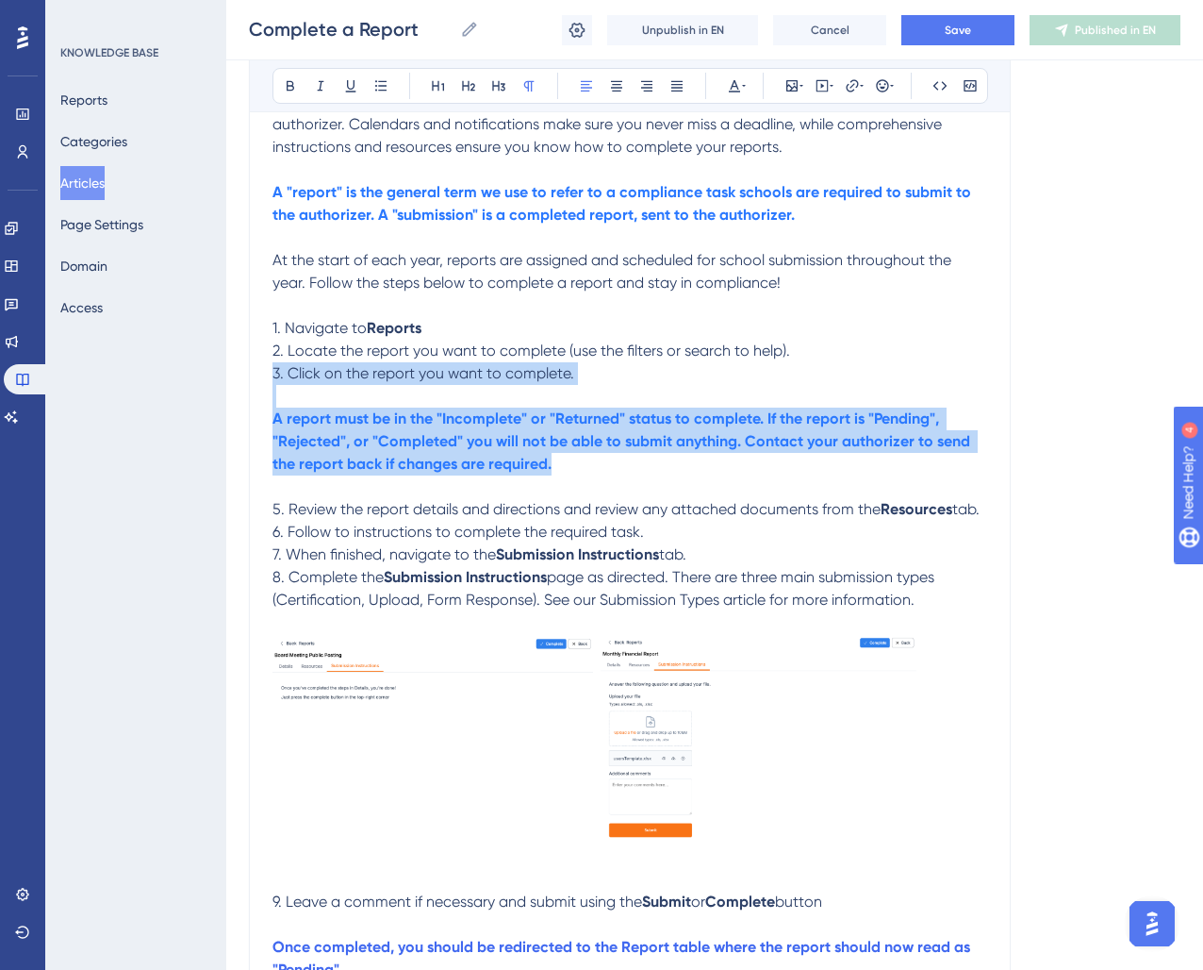
drag, startPoint x: 578, startPoint y: 467, endPoint x: 131, endPoint y: 385, distance: 454.5
click at [226, 385] on div "Performance Users Engagement Widgets Feedback Product Updates Knowledge Base AI…" at bounding box center [714, 453] width 977 height 1526
click at [372, 463] on strong "A report must be in the "Incomplete" or "Returned" status to complete. If the r…" at bounding box center [624, 440] width 702 height 63
drag, startPoint x: 599, startPoint y: 477, endPoint x: 170, endPoint y: 416, distance: 433.5
click at [226, 416] on div "Performance Users Engagement Widgets Feedback Product Updates Knowledge Base AI…" at bounding box center [714, 453] width 977 height 1526
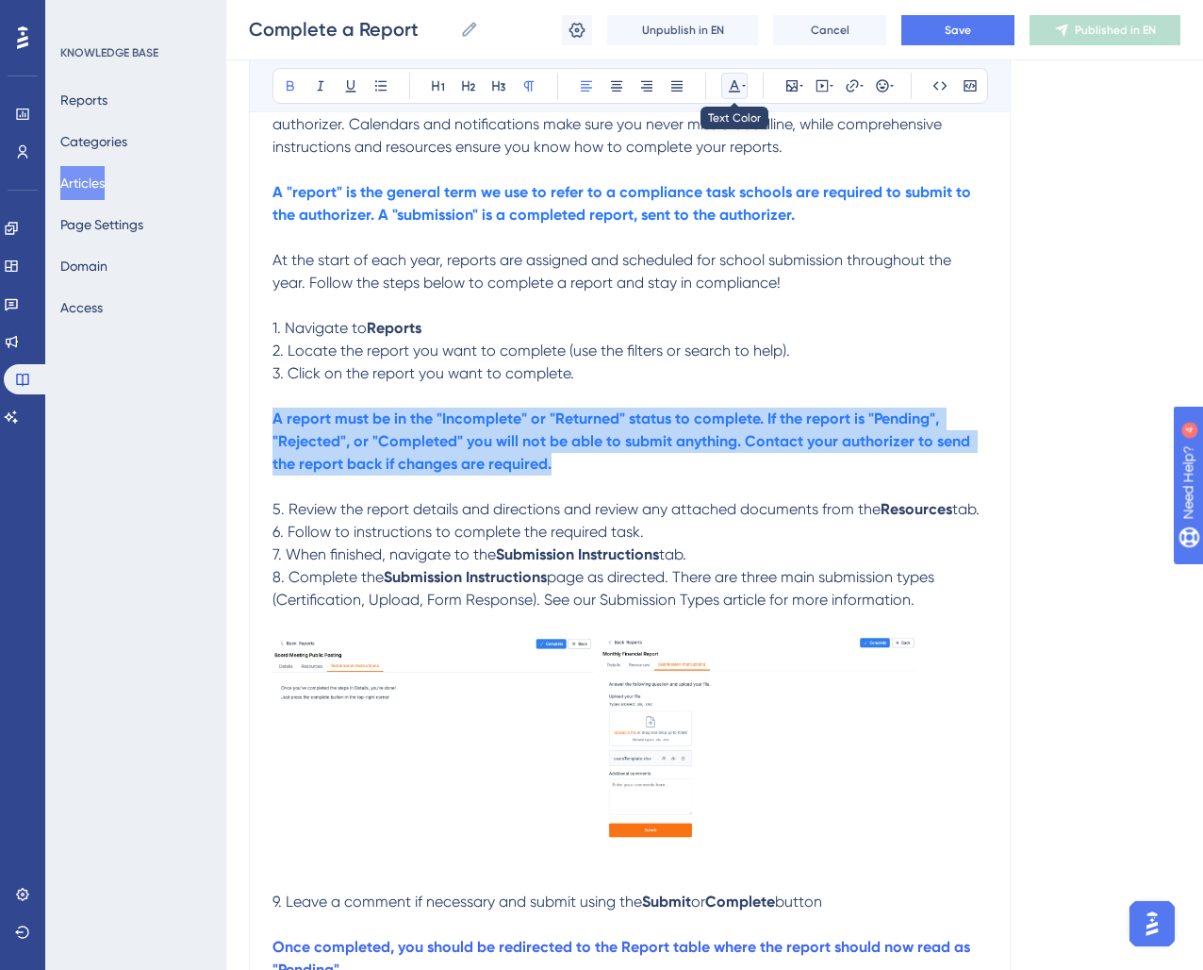
click at [728, 82] on icon at bounding box center [734, 85] width 15 height 15
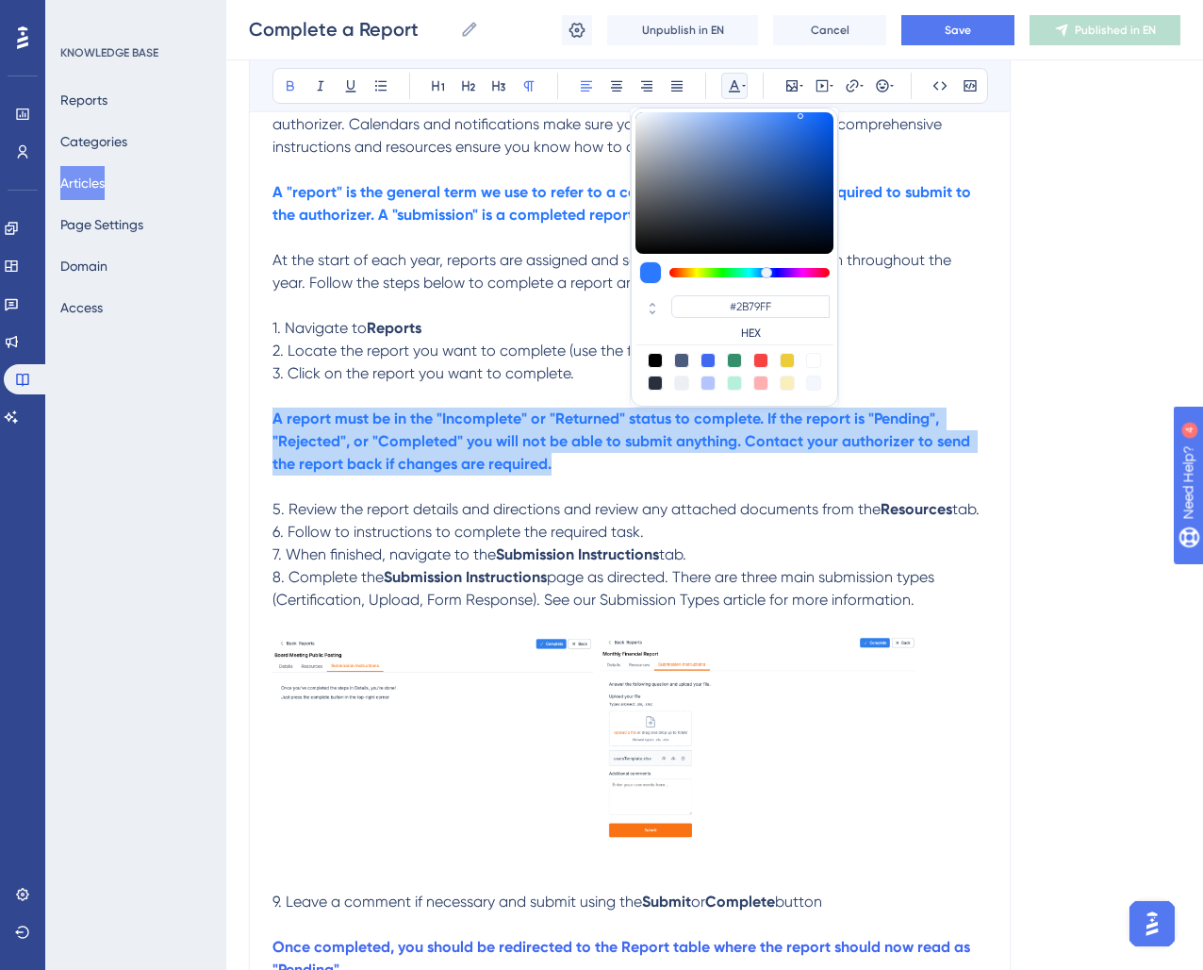
click at [700, 358] on div at bounding box center [735, 372] width 198 height 38
click at [708, 360] on div at bounding box center [708, 360] width 15 height 15
type input "#4169F0"
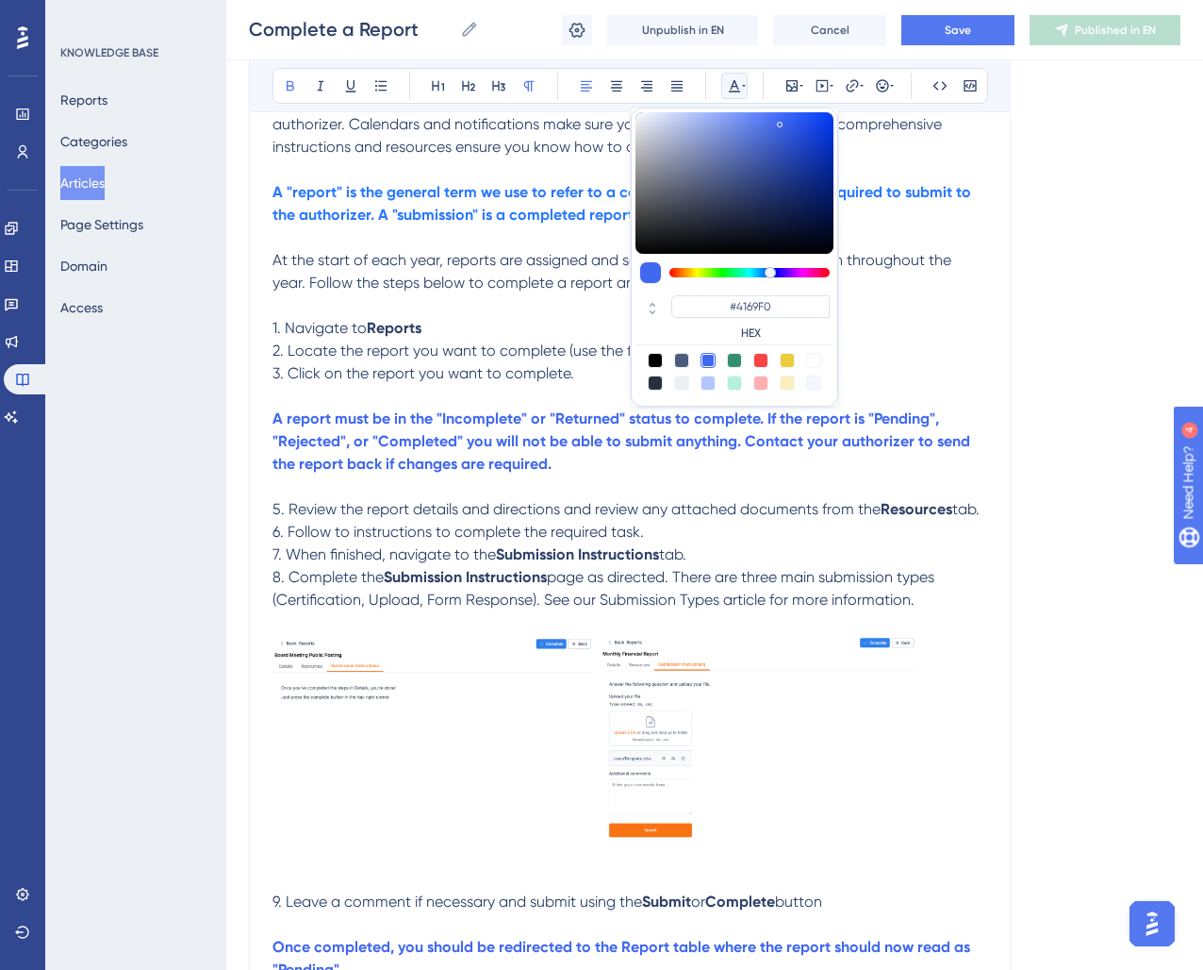
click at [548, 348] on span "2. Locate the report you want to complete (use the filters or search to help)." at bounding box center [532, 350] width 518 height 18
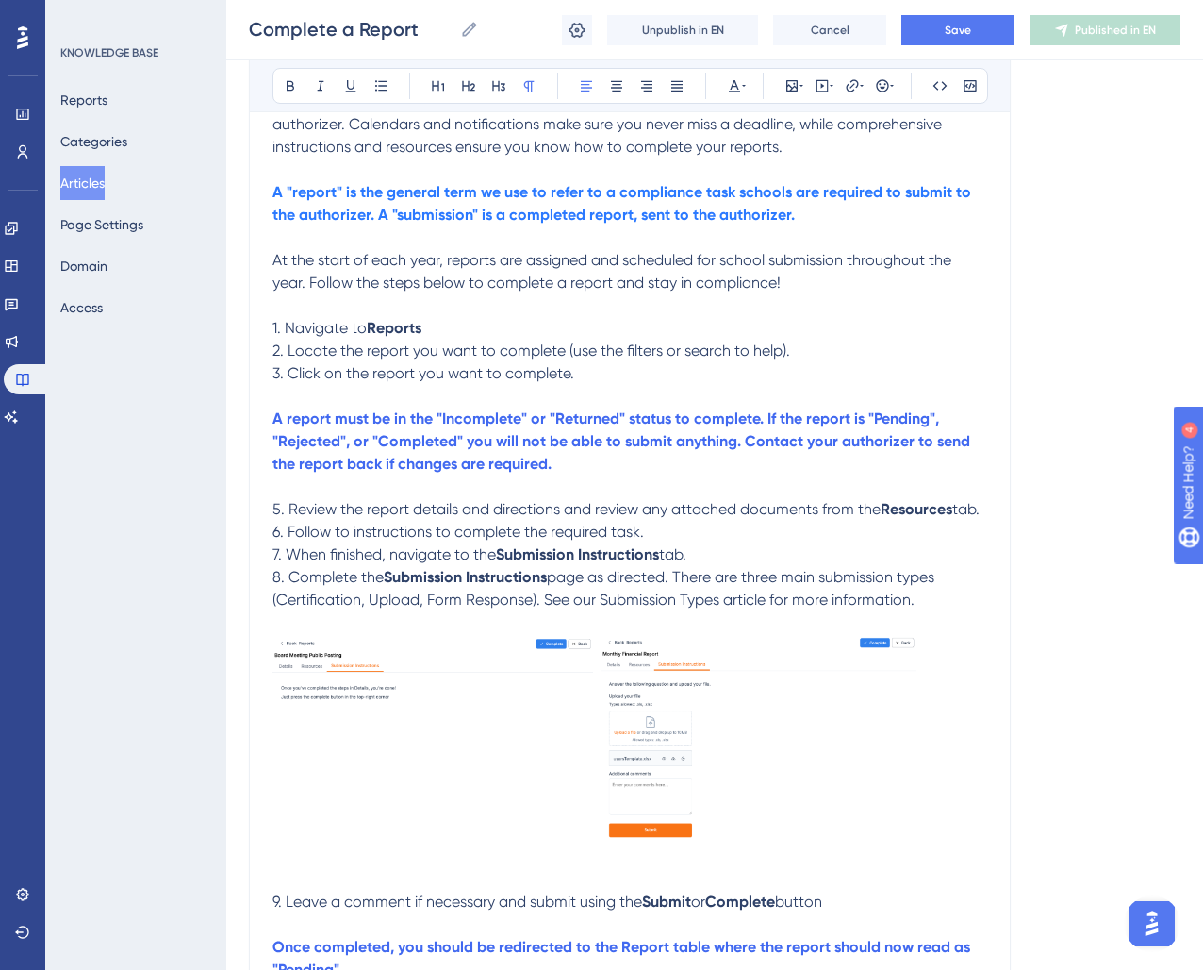
scroll to position [0, 0]
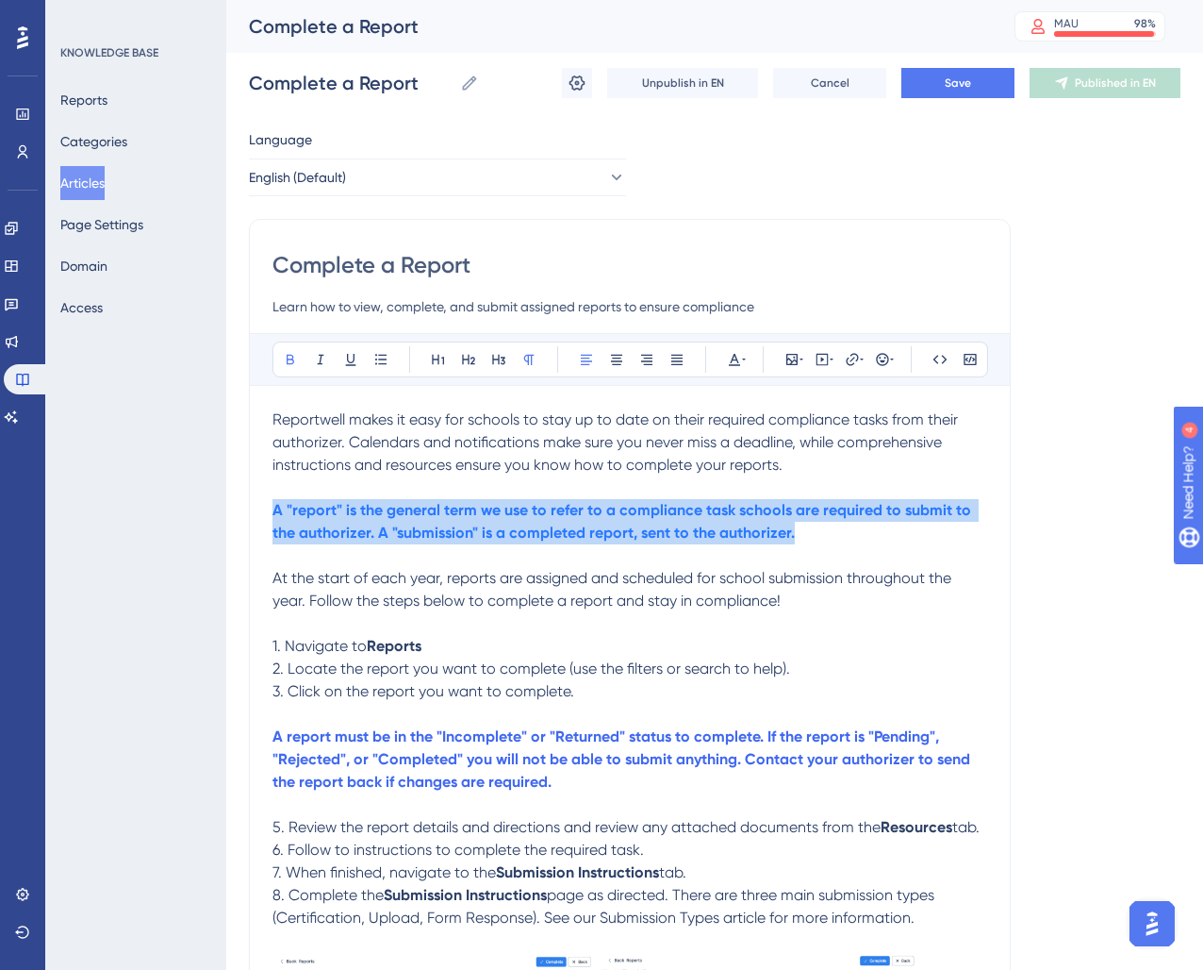
drag, startPoint x: 822, startPoint y: 529, endPoint x: 183, endPoint y: 501, distance: 640.1
click at [226, 501] on div "Performance Users Engagement Widgets Feedback Product Updates Knowledge Base AI…" at bounding box center [714, 766] width 977 height 1533
click at [732, 358] on icon at bounding box center [734, 360] width 11 height 12
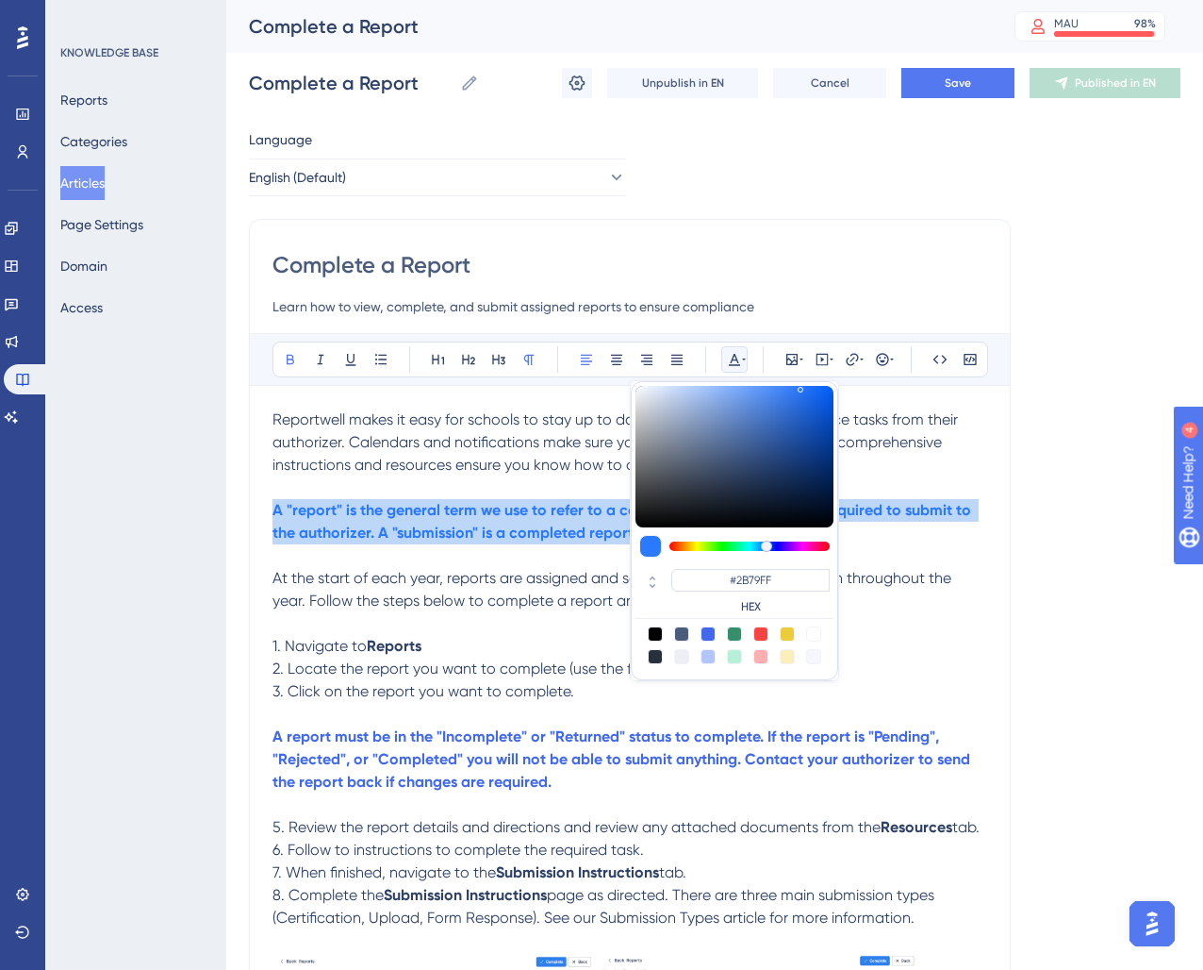
click at [712, 632] on div at bounding box center [708, 633] width 15 height 15
type input "#4169F0"
click at [530, 530] on strong "A "report" is the general term we use to refer to a compliance task schools are…" at bounding box center [624, 521] width 703 height 41
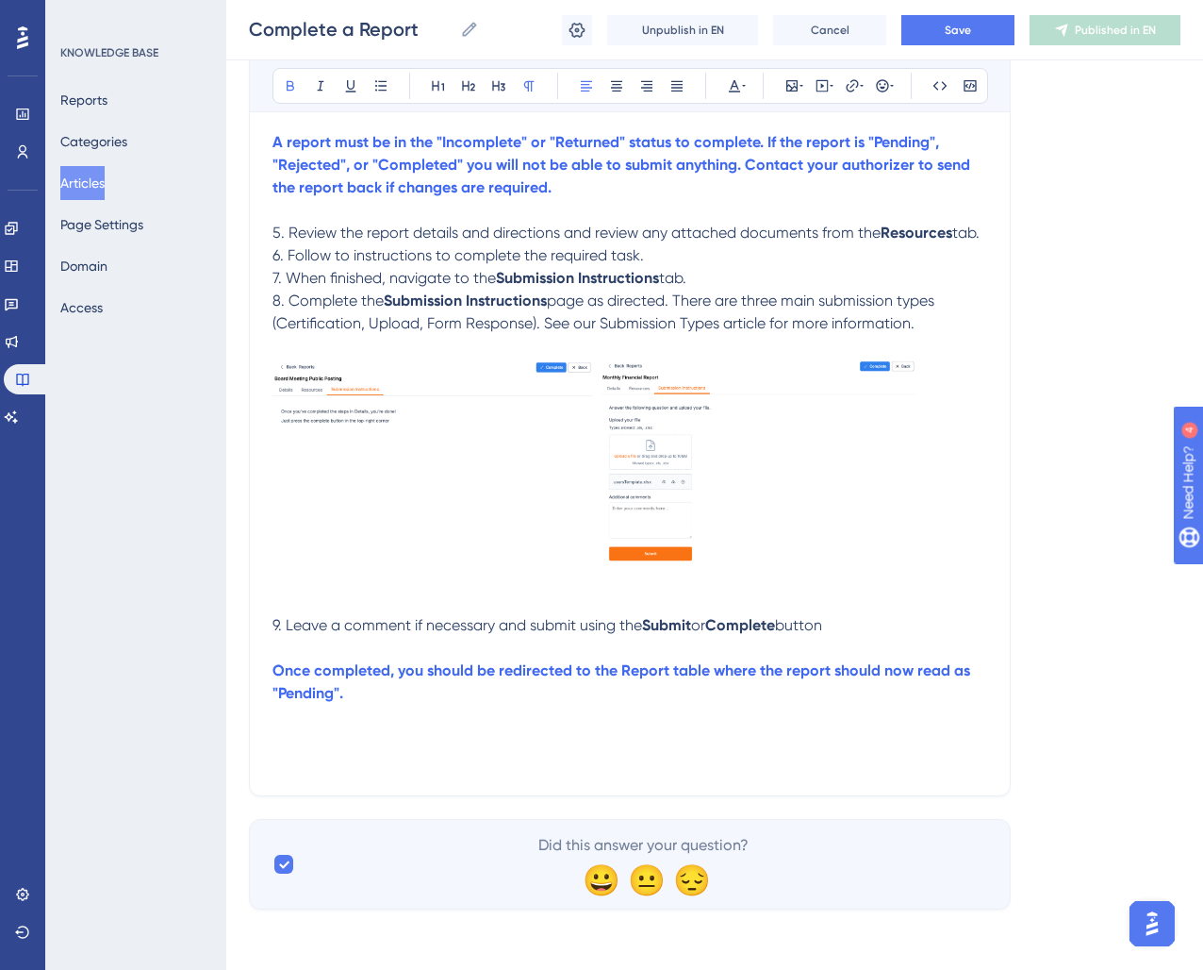
scroll to position [592, 0]
click at [367, 743] on p at bounding box center [630, 738] width 715 height 23
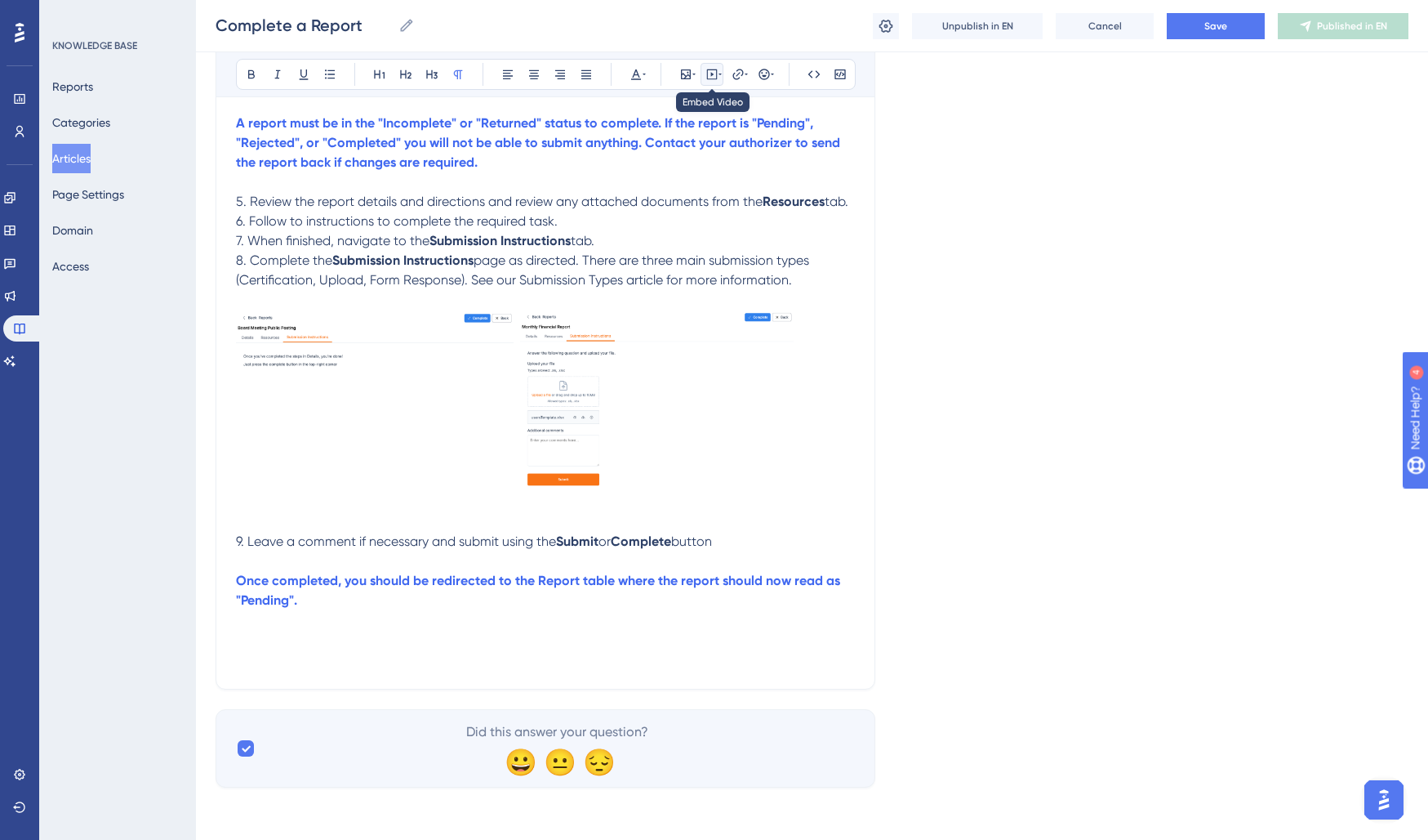
click at [714, 76] on icon at bounding box center [712, 74] width 13 height 13
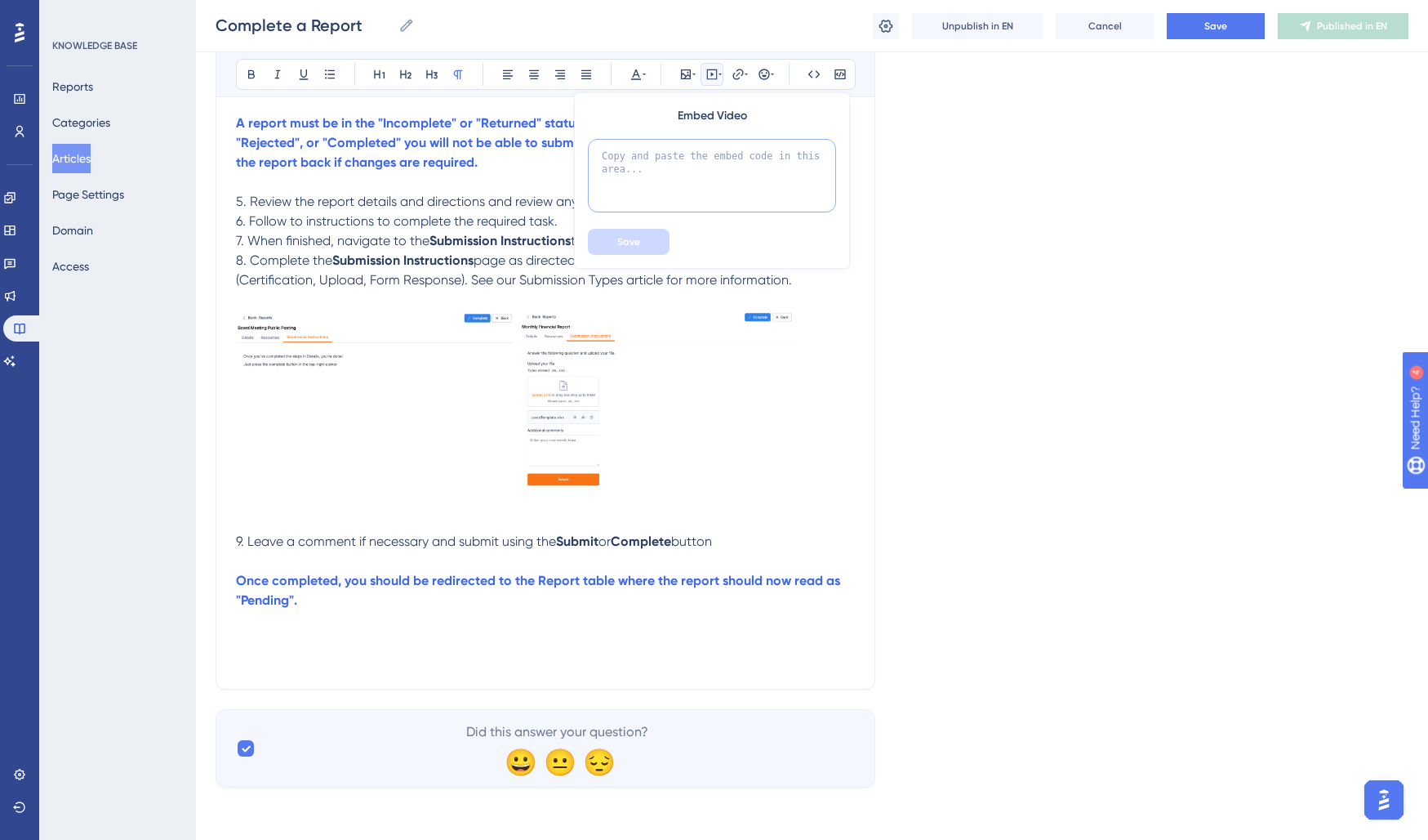
click at [684, 159] on textarea at bounding box center [712, 175] width 249 height 74
paste textarea "<div style="position: relative; padding-bottom: 56.25%; height: 0;"><iframe src…"
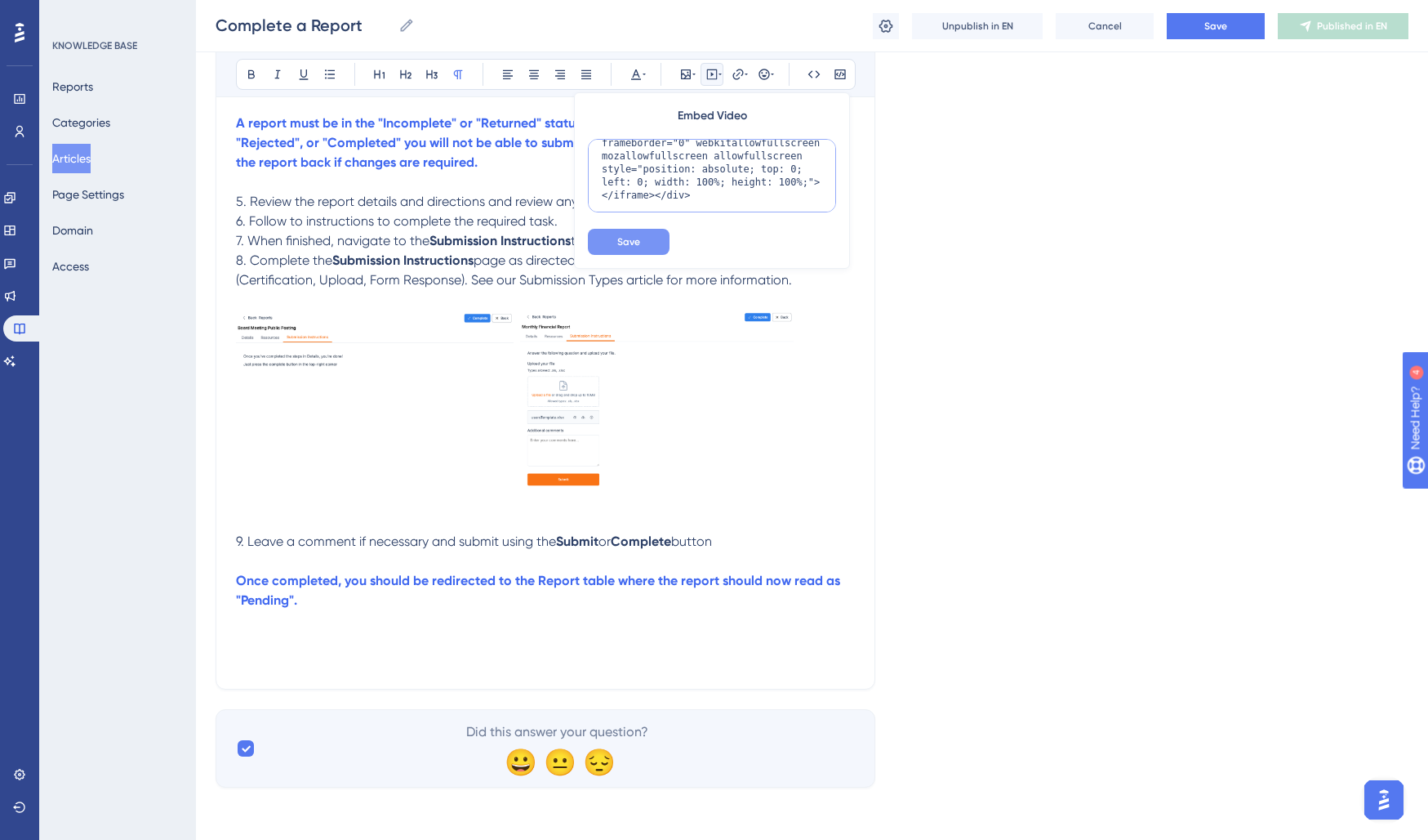
type textarea "<div style="position: relative; padding-bottom: 56.25%; height: 0;"><iframe src…"
click at [661, 242] on button "Save" at bounding box center [629, 242] width 81 height 26
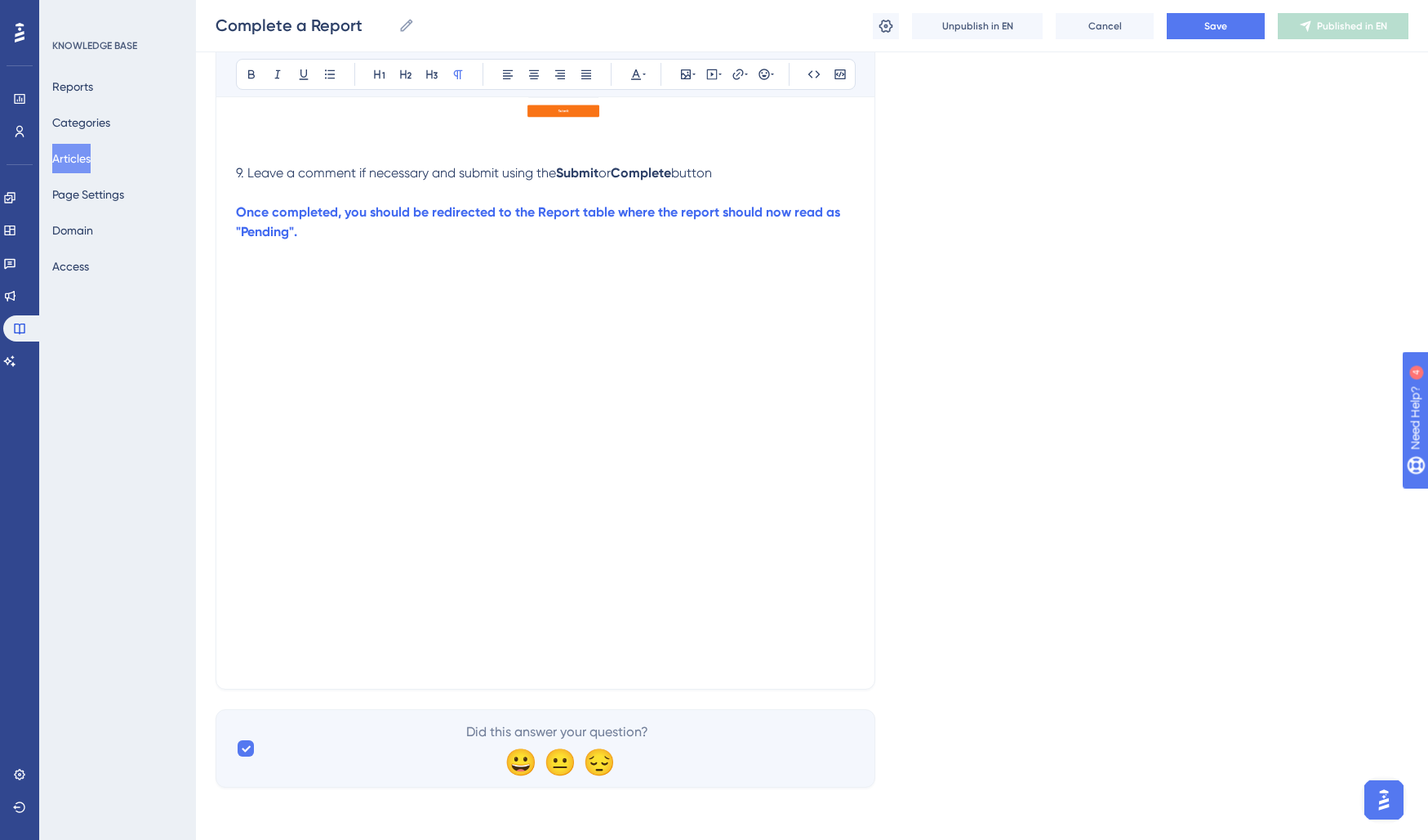
scroll to position [0, 0]
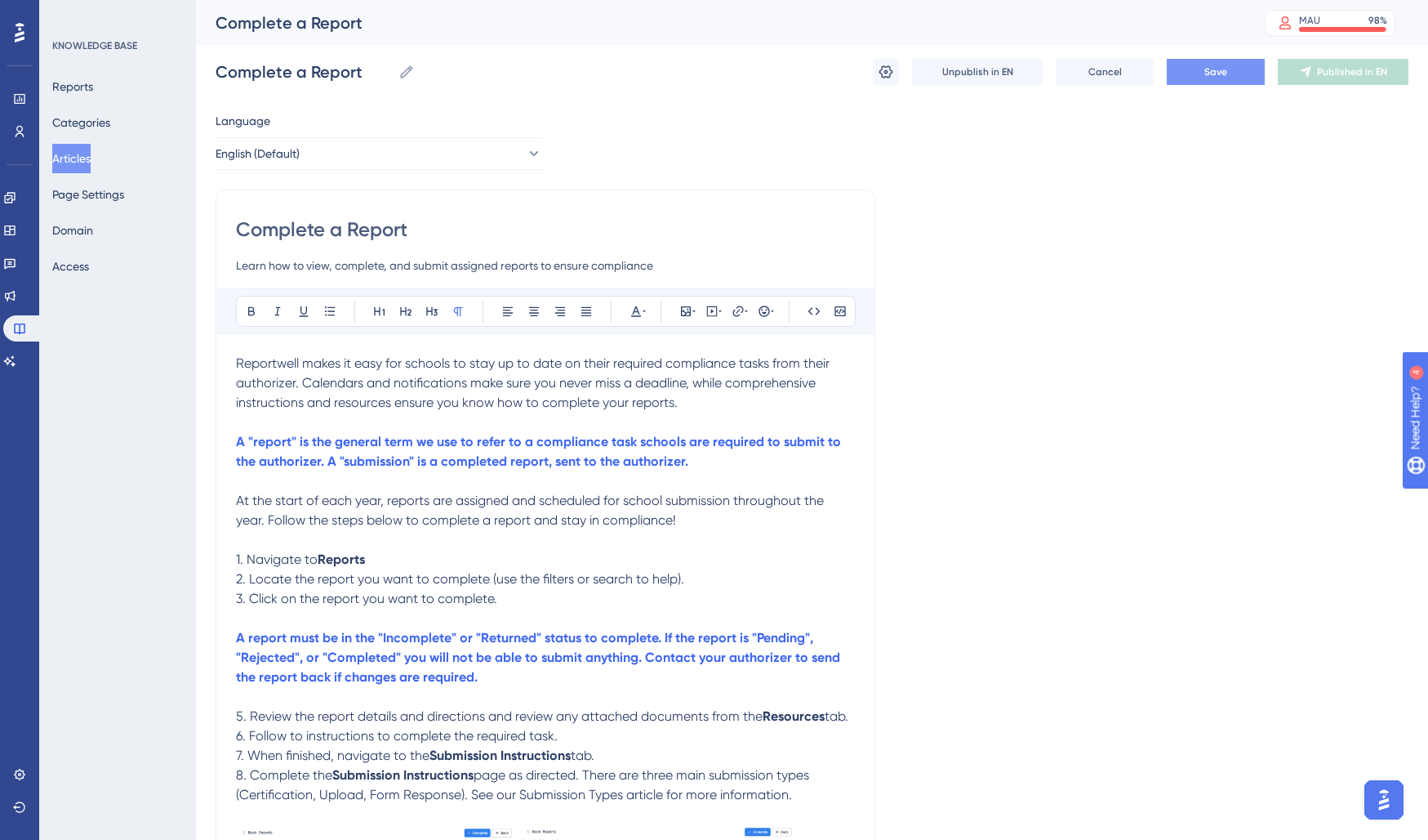
click at [1206, 68] on span "Save" at bounding box center [1216, 71] width 23 height 13
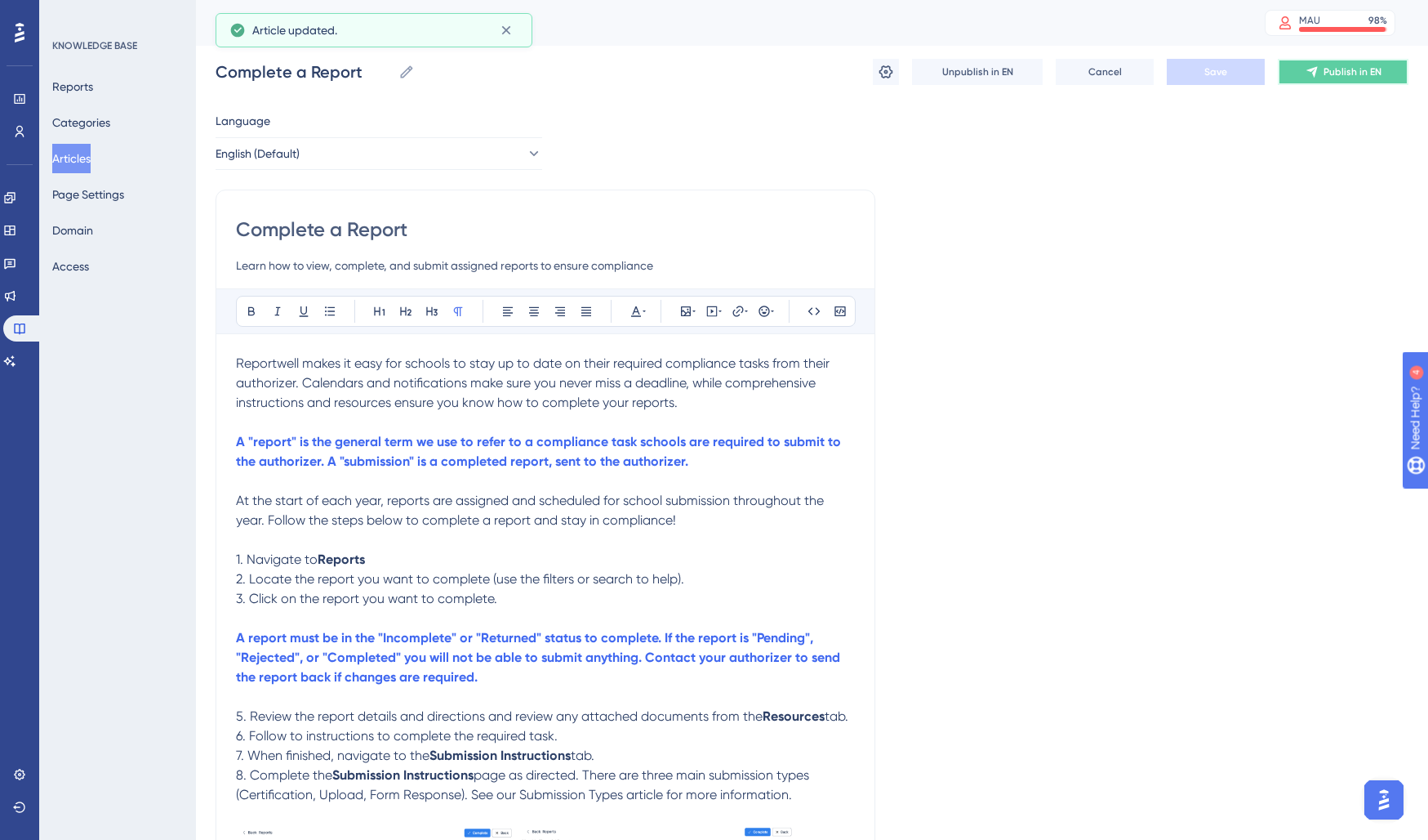
click at [1313, 67] on icon at bounding box center [1312, 71] width 13 height 13
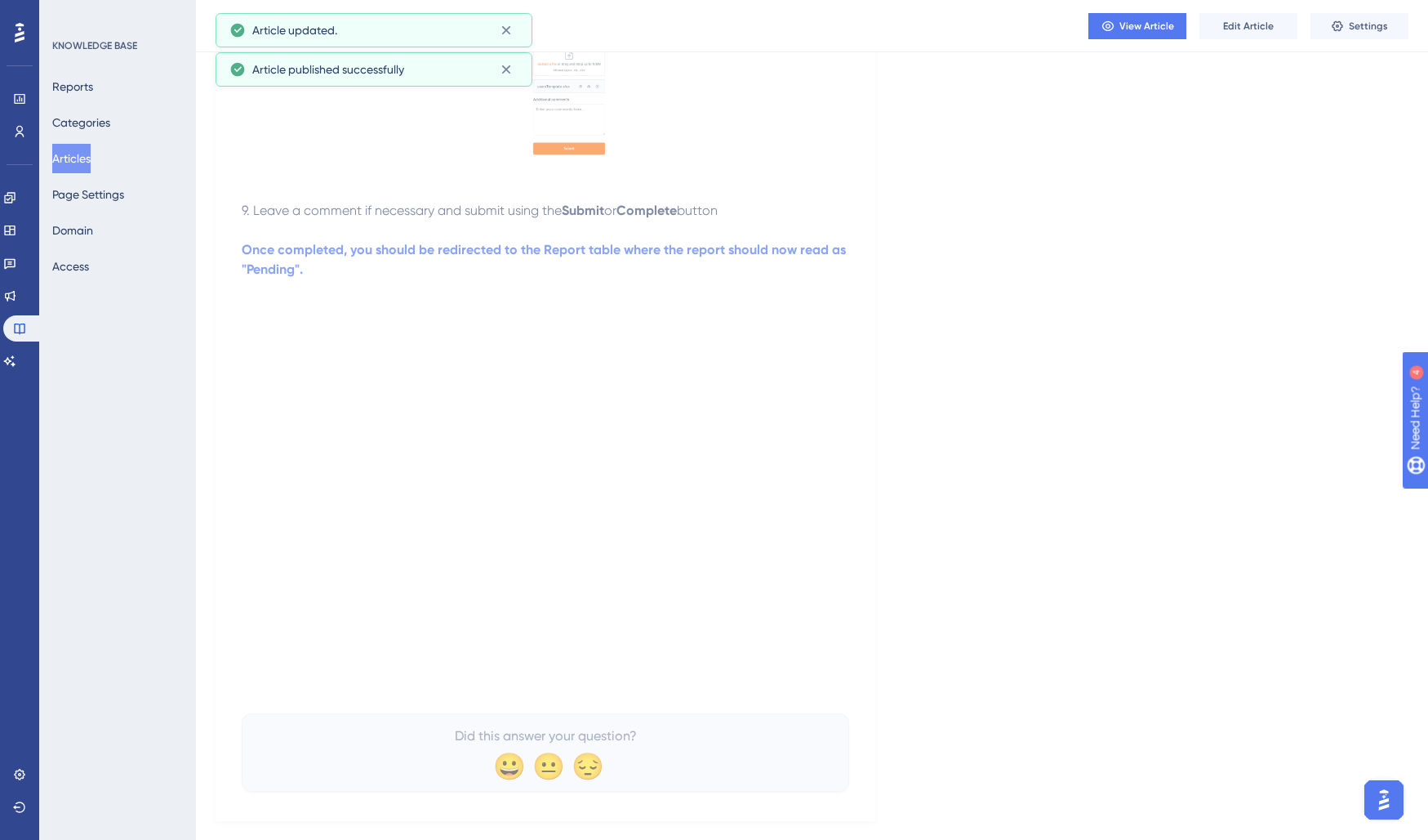
scroll to position [830, 0]
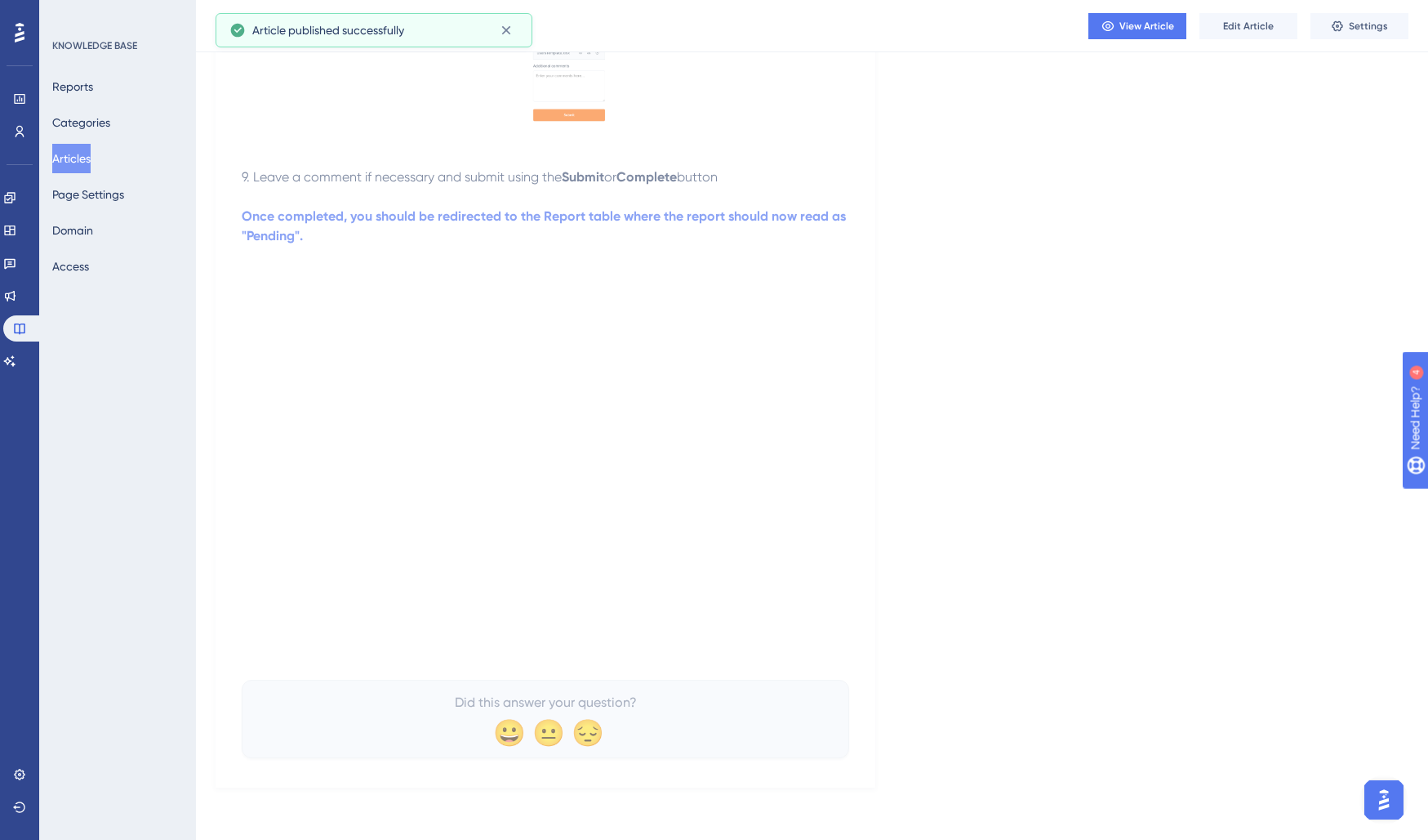
click at [76, 165] on button "Articles" at bounding box center [71, 158] width 38 height 29
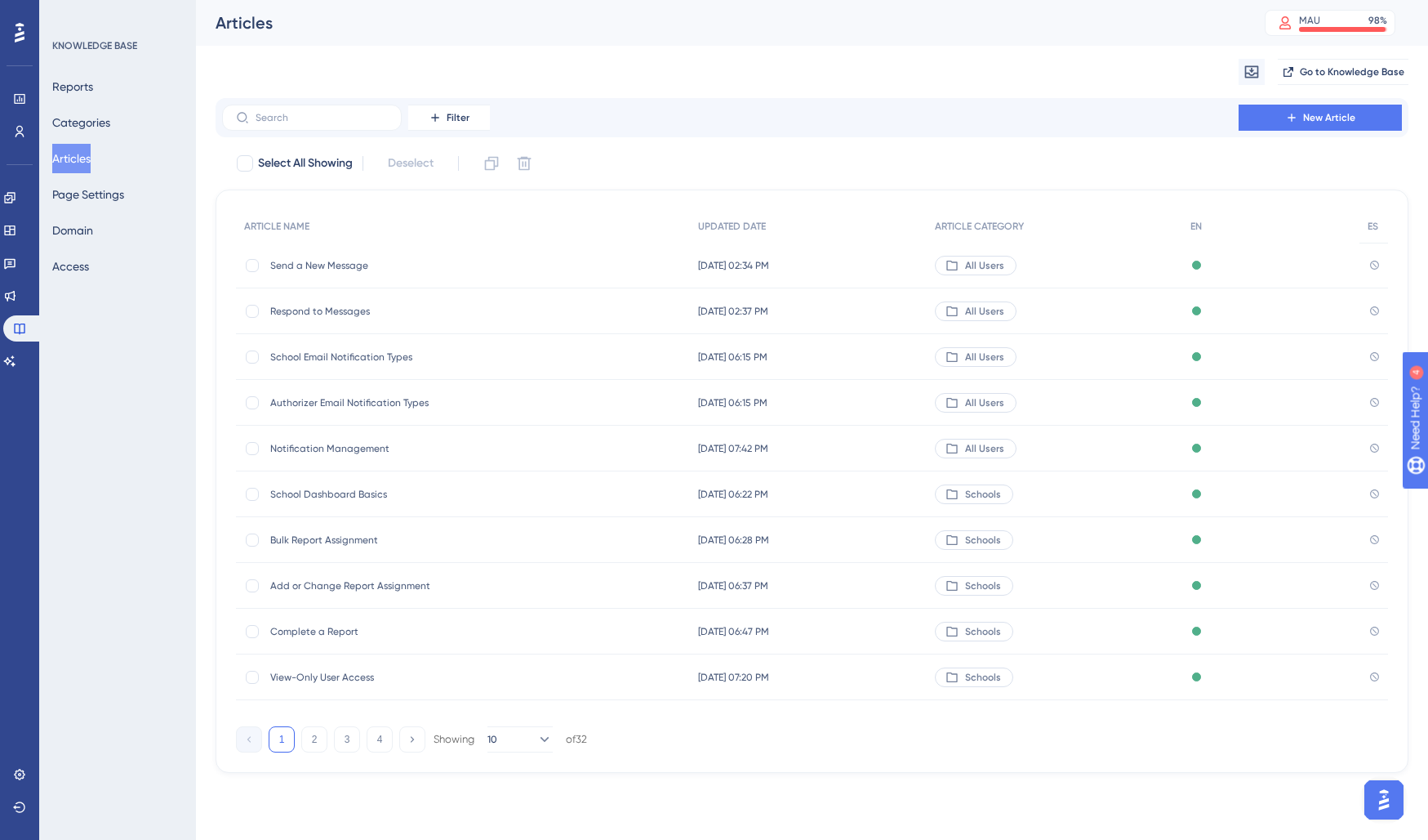
click at [316, 682] on div "View-Only User Access View-Only User Access" at bounding box center [401, 676] width 262 height 46
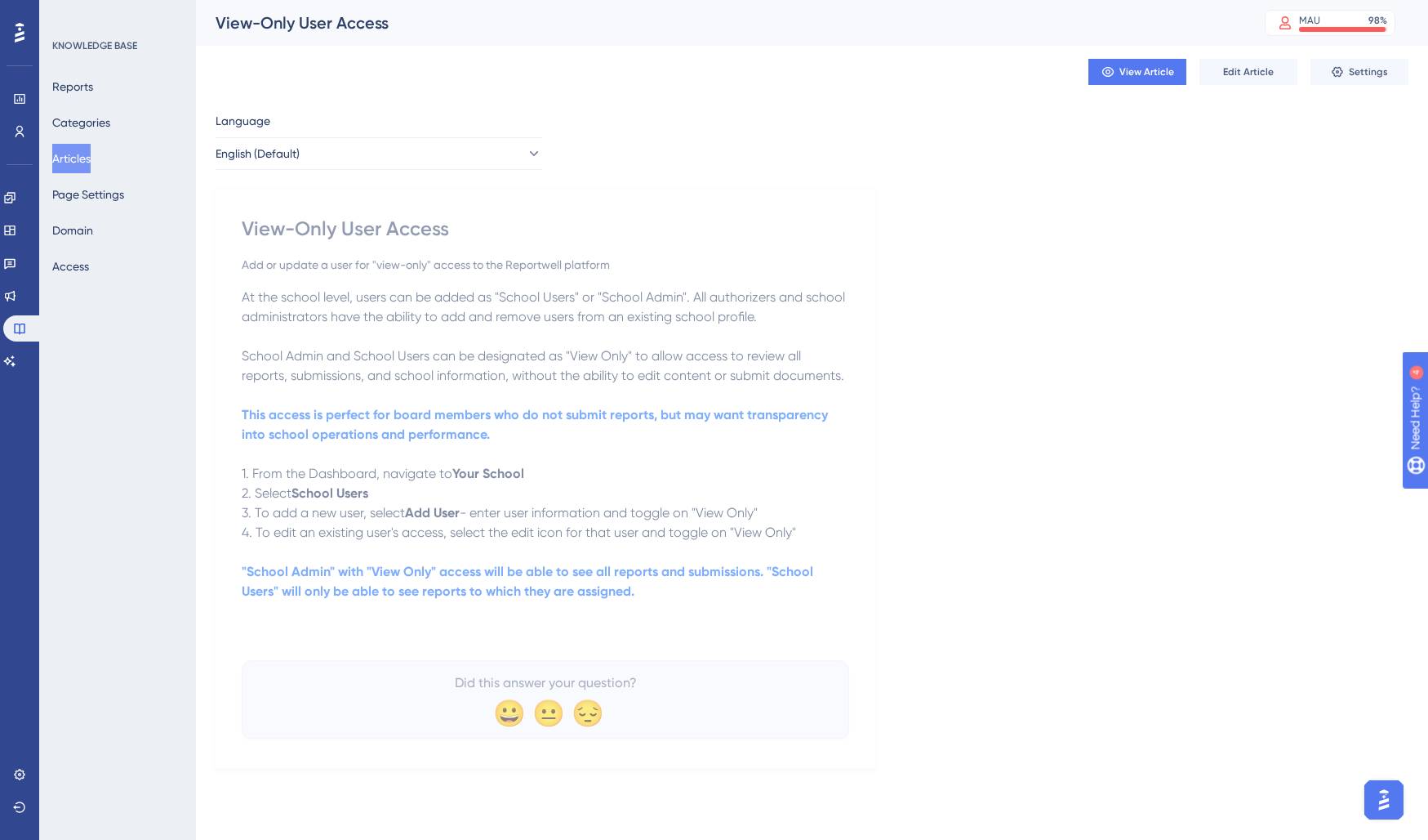
drag, startPoint x: 317, startPoint y: 382, endPoint x: 97, endPoint y: 103, distance: 355.3
click at [301, 370] on span "School Admin and School Users can be designated as "View Only" to allow access …" at bounding box center [543, 365] width 603 height 36
click at [1170, 261] on div "Language English (Default) View-Only User Access Add or update a user for "view…" at bounding box center [812, 439] width 1193 height 656
click at [87, 167] on button "Articles" at bounding box center [71, 158] width 38 height 29
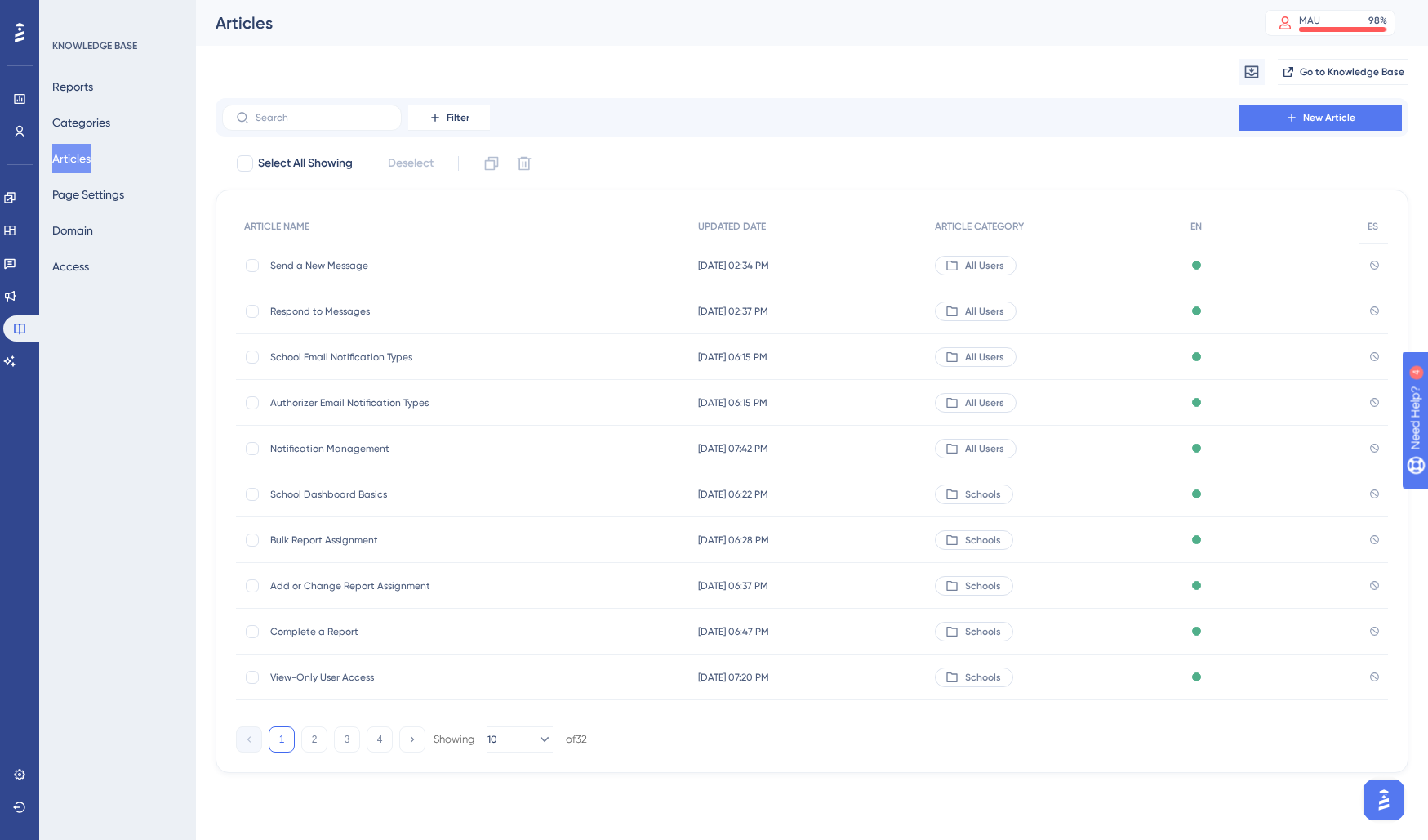
click at [438, 680] on span "View-Only User Access" at bounding box center [401, 676] width 262 height 13
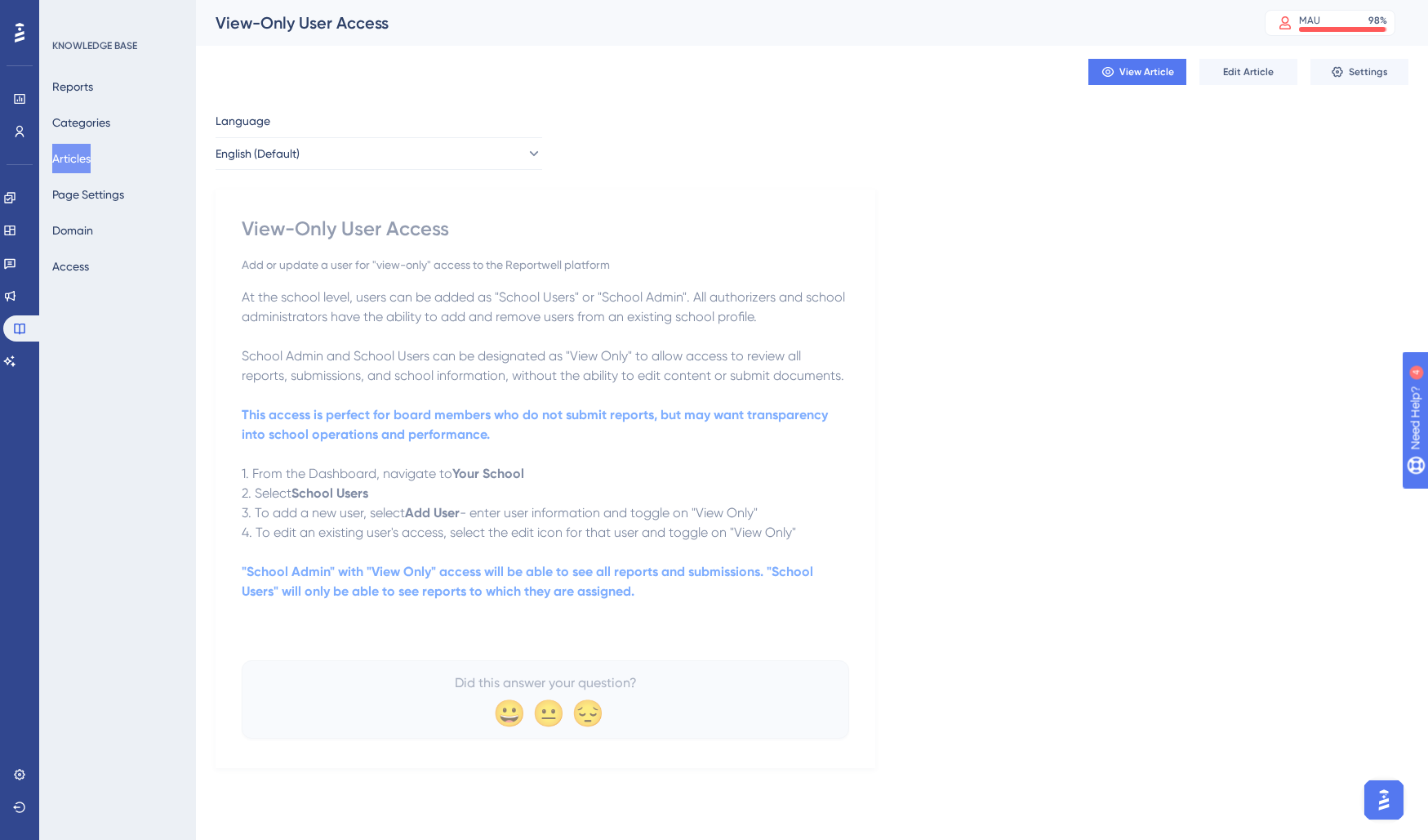
click at [91, 164] on button "Articles" at bounding box center [71, 158] width 38 height 29
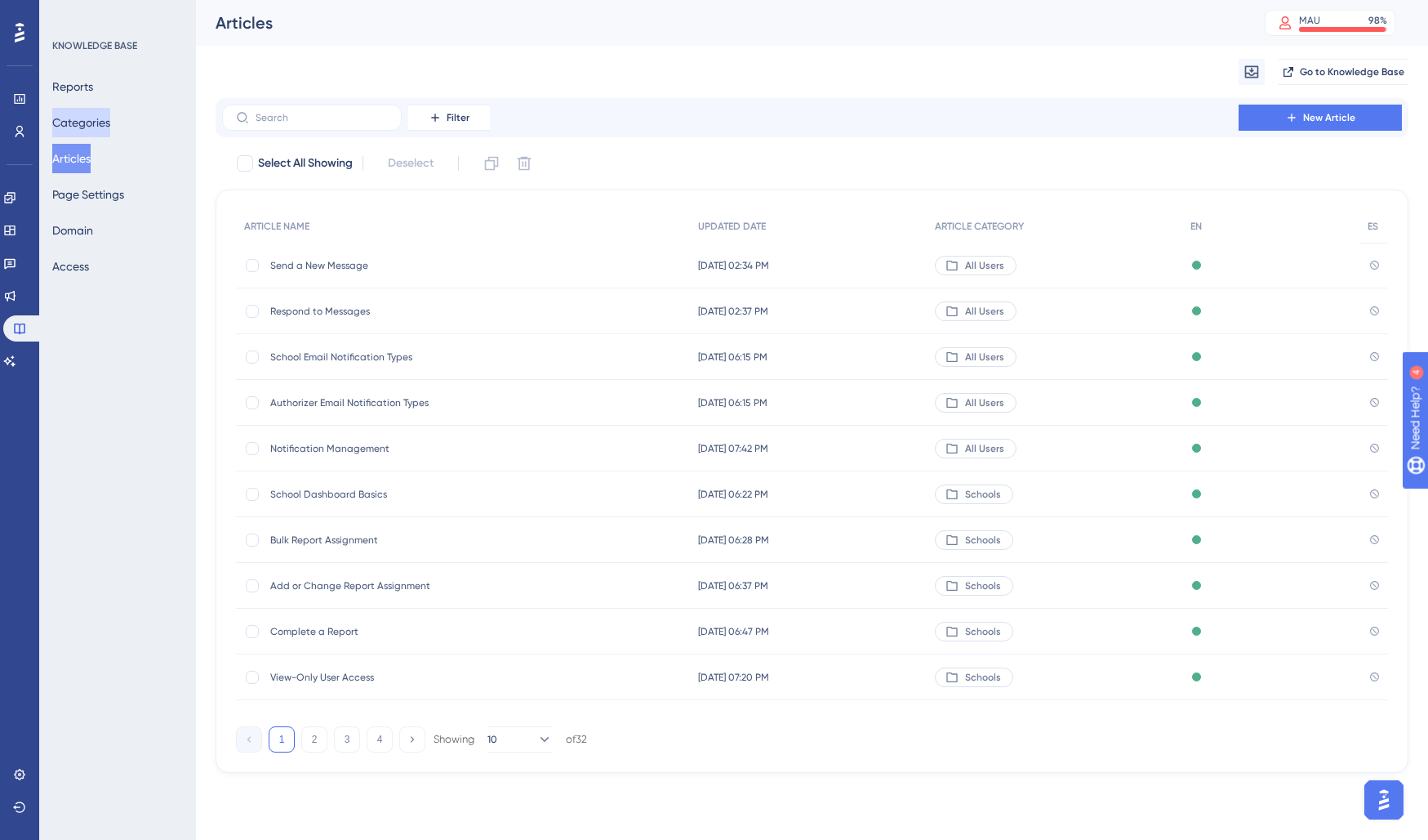
click at [88, 126] on button "Categories" at bounding box center [81, 122] width 58 height 29
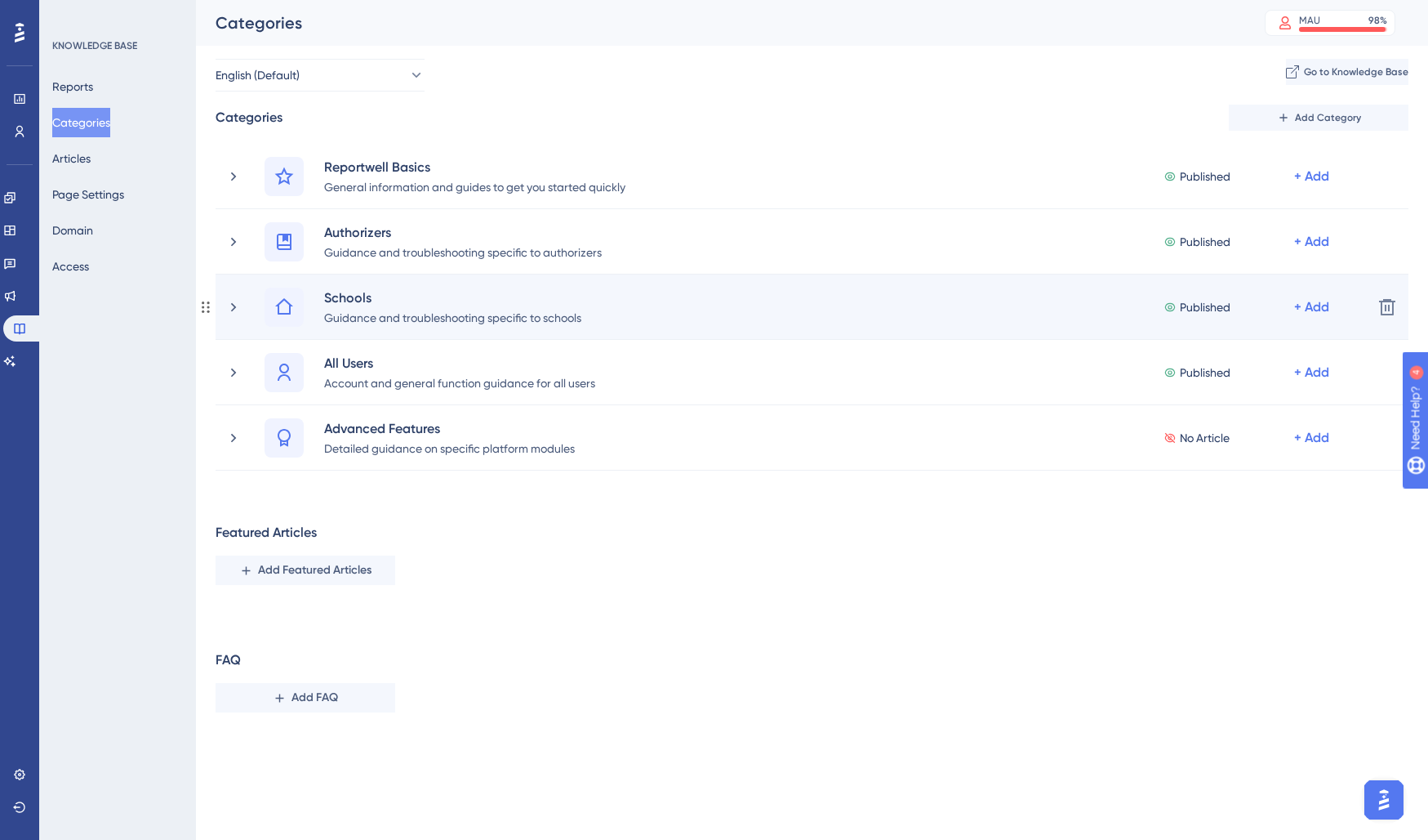
click at [219, 308] on div "Schools Guidance and troubleshooting specific to schools Published + Add Delete" at bounding box center [812, 307] width 1193 height 65
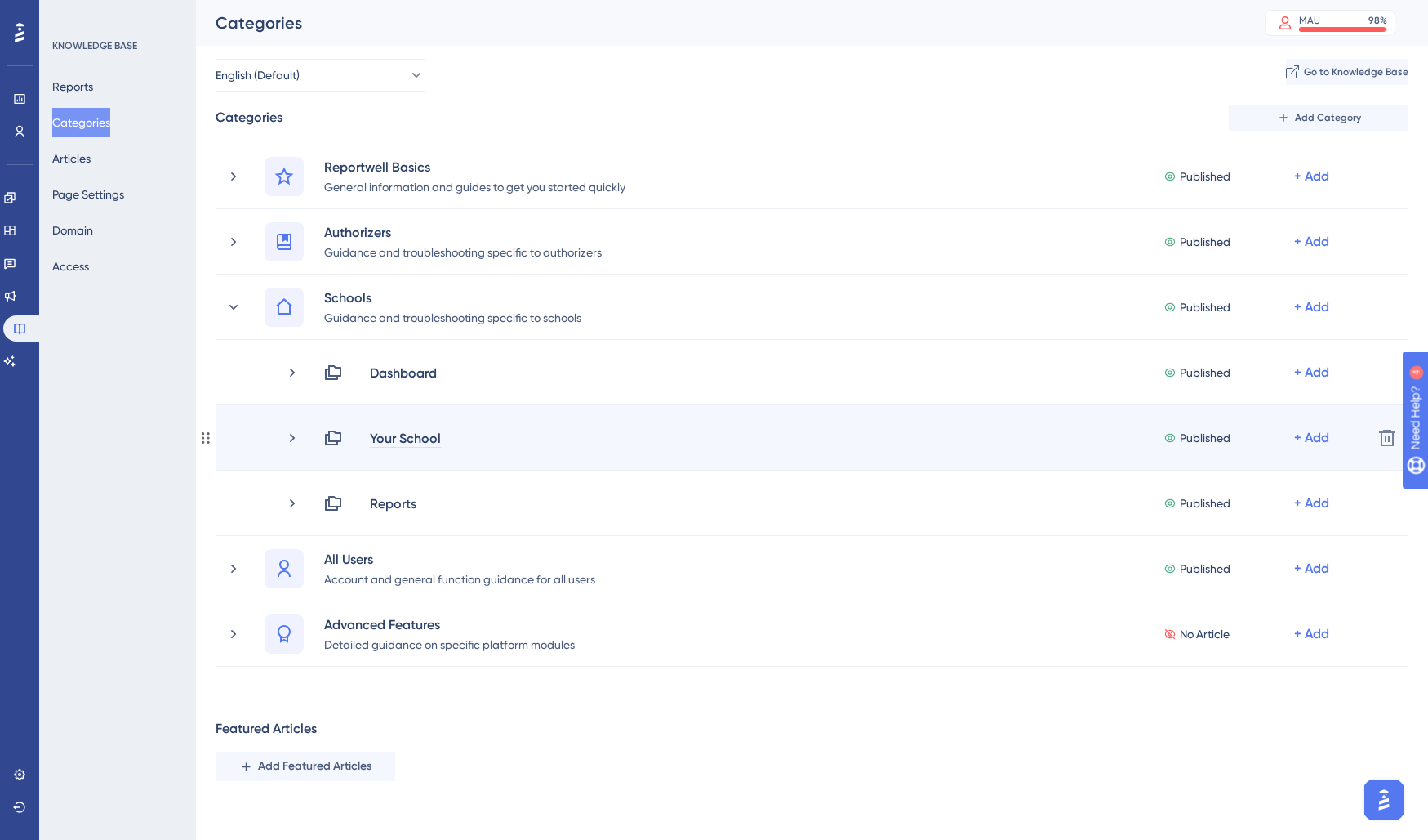
click at [419, 446] on div "Your School" at bounding box center [405, 437] width 73 height 20
click at [293, 438] on icon at bounding box center [293, 437] width 5 height 9
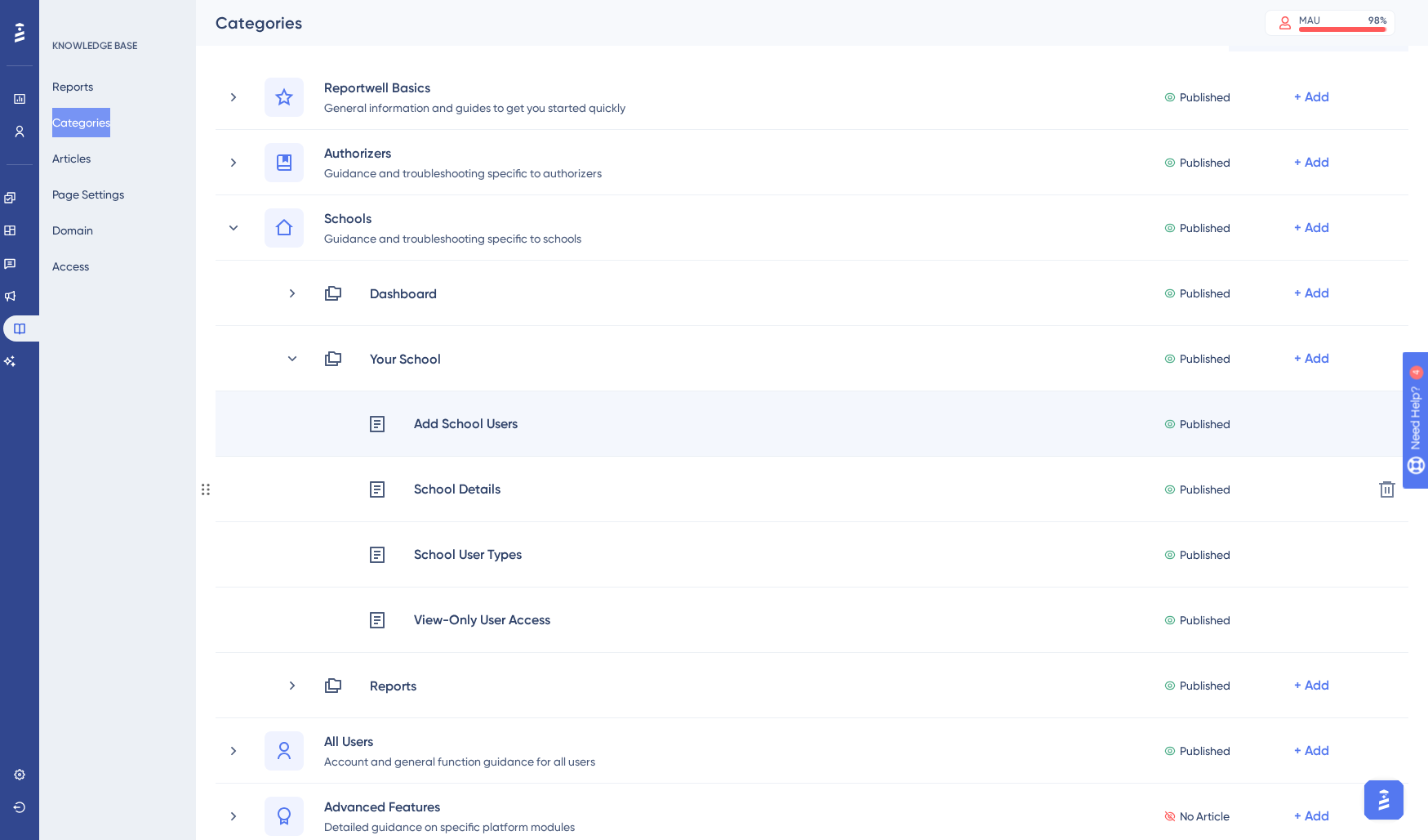
scroll to position [81, 0]
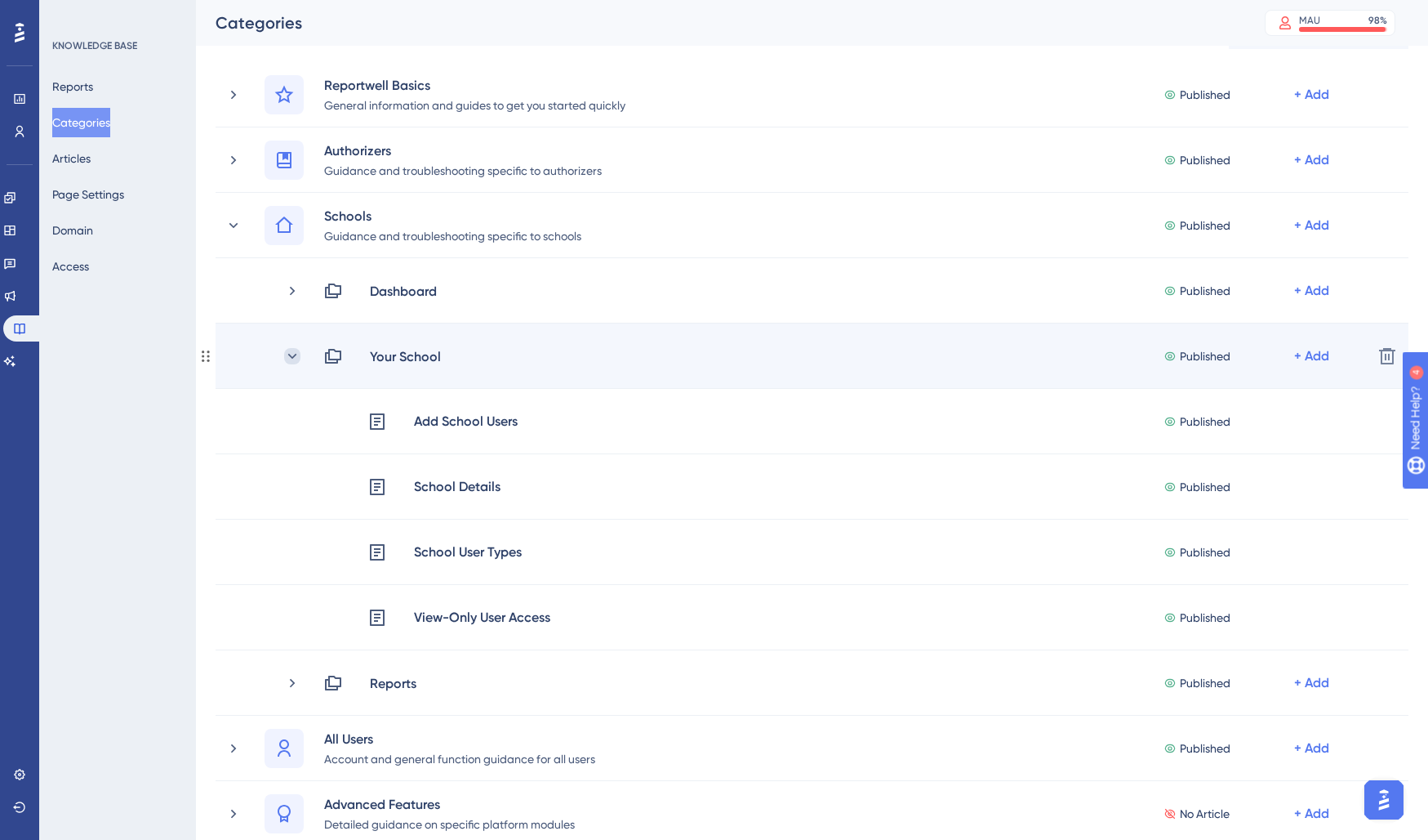
click at [297, 355] on icon at bounding box center [292, 356] width 16 height 16
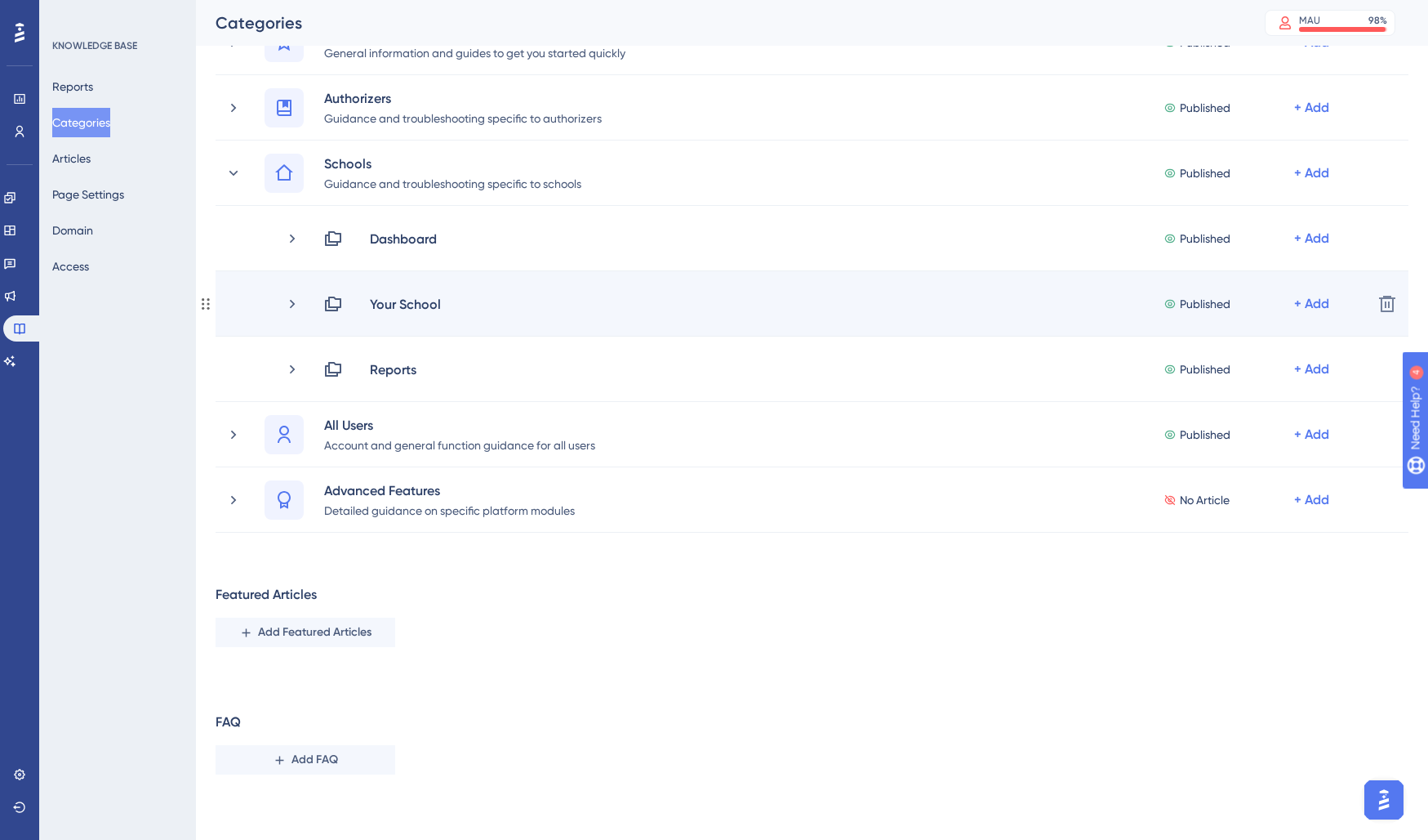
scroll to position [0, 0]
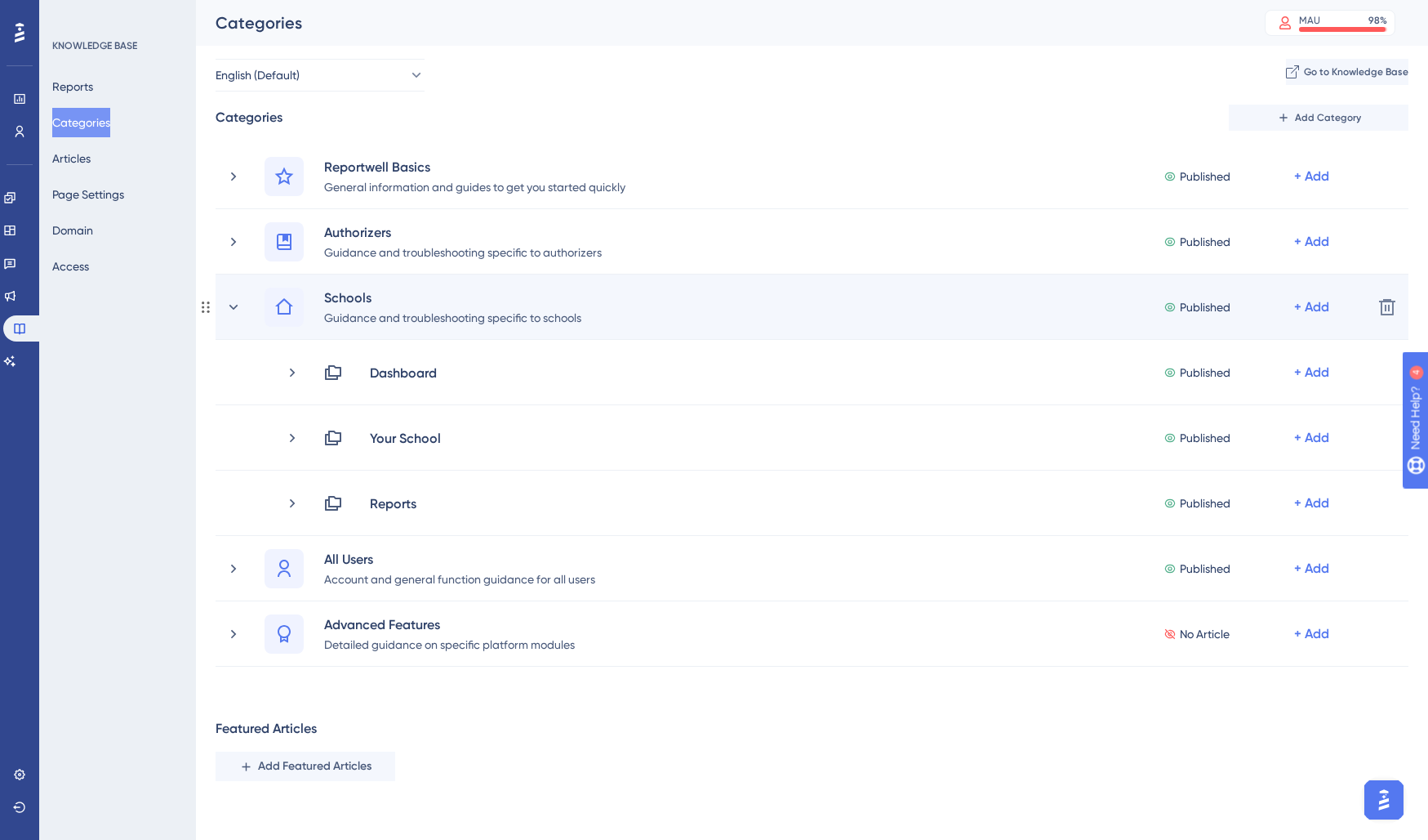
click at [244, 300] on div "Schools Guidance and troubleshooting specific to schools Published + Add" at bounding box center [792, 307] width 1134 height 39
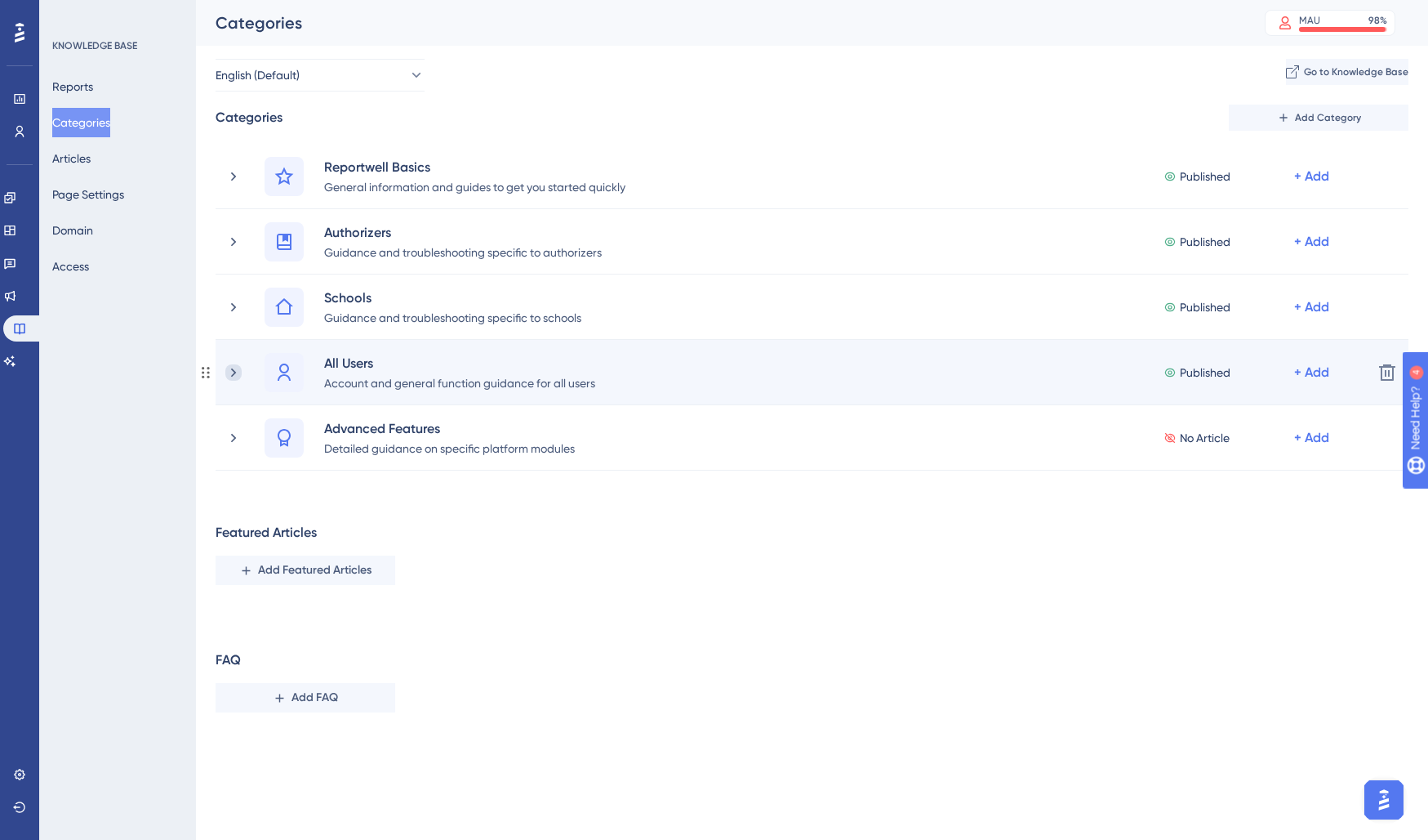
click at [232, 365] on icon at bounding box center [233, 372] width 16 height 16
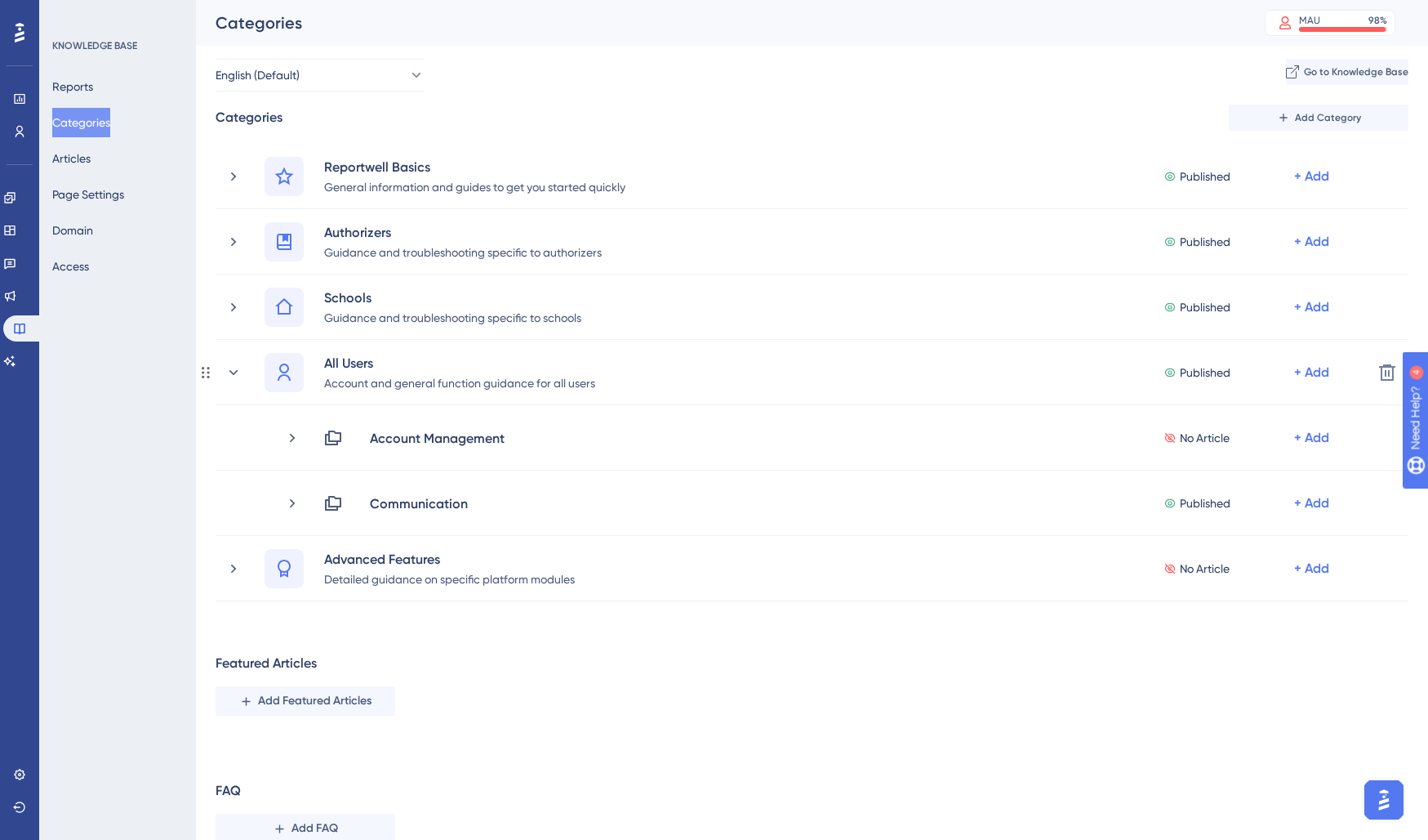
click at [232, 365] on icon at bounding box center [233, 372] width 16 height 16
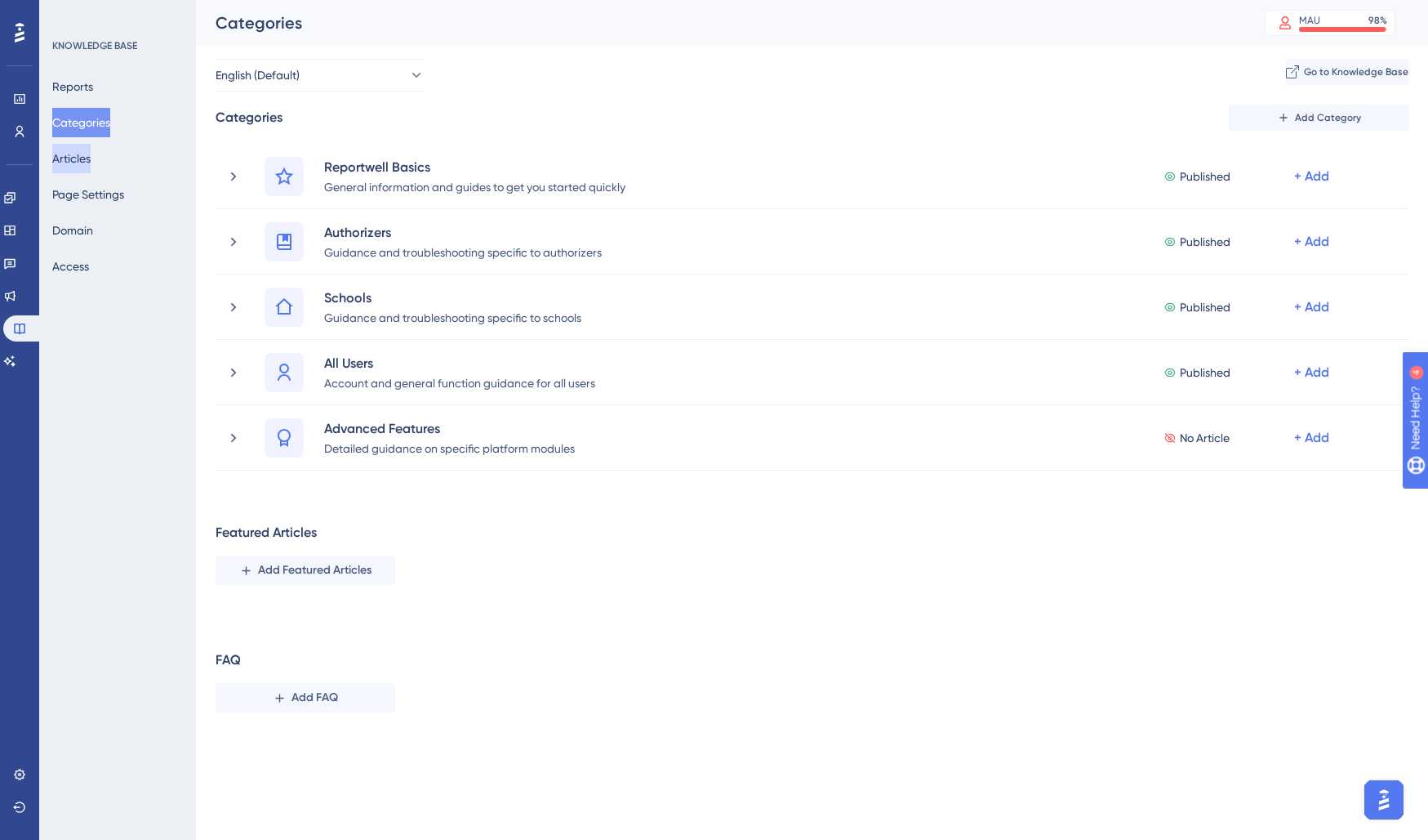
click at [91, 152] on button "Articles" at bounding box center [71, 158] width 38 height 29
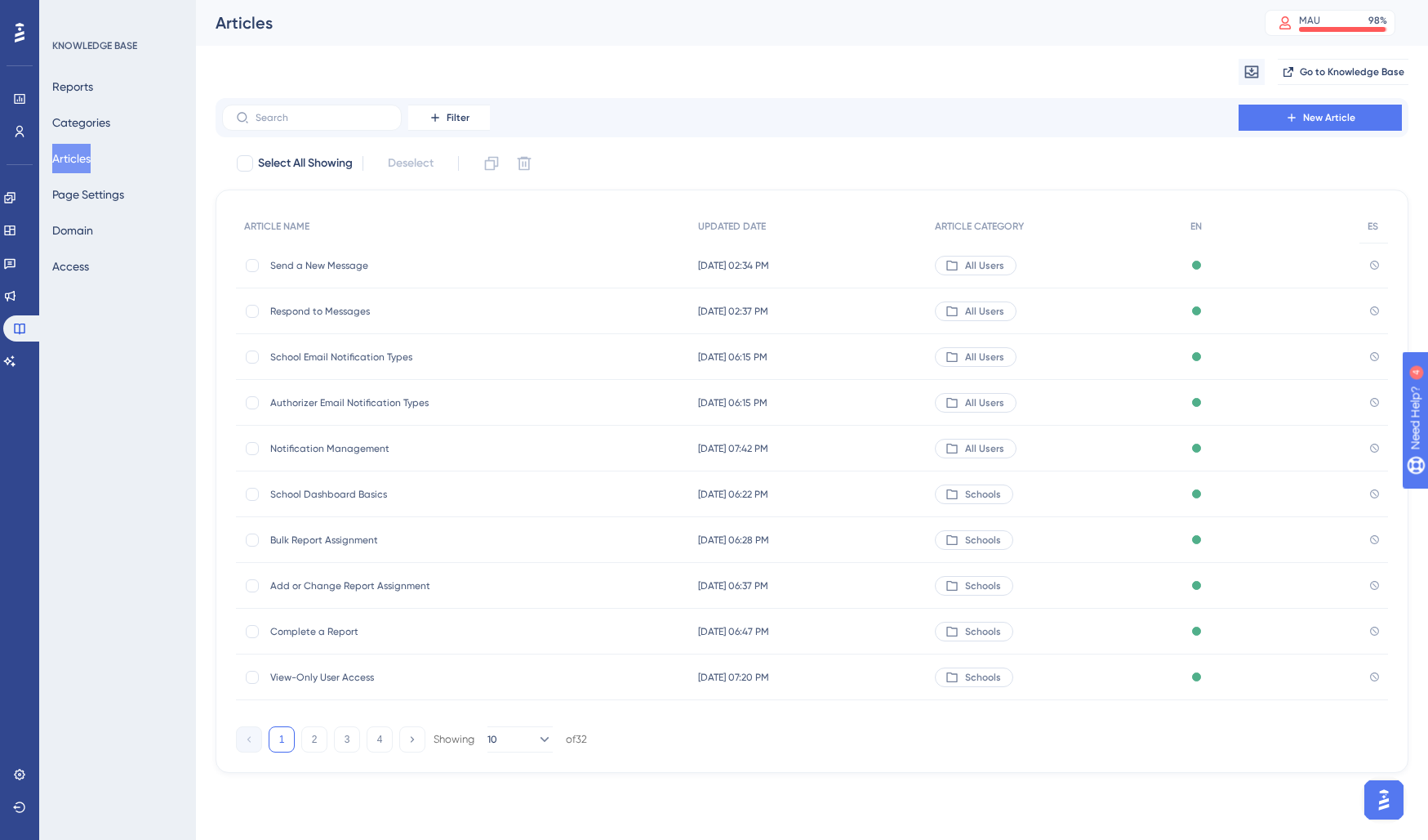
click at [317, 676] on span "View-Only User Access" at bounding box center [401, 676] width 262 height 13
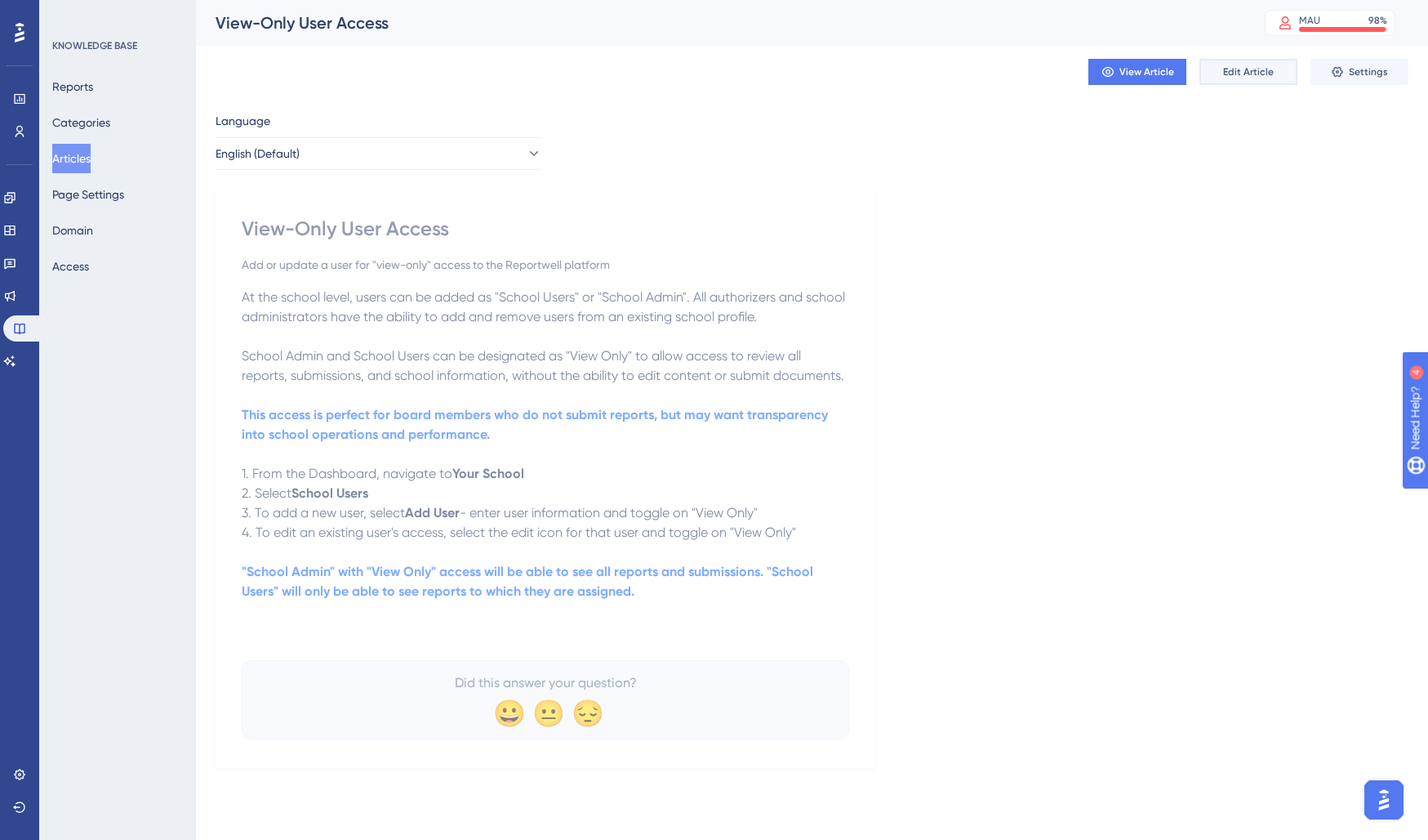
click at [1256, 71] on span "Edit Article" at bounding box center [1249, 71] width 50 height 13
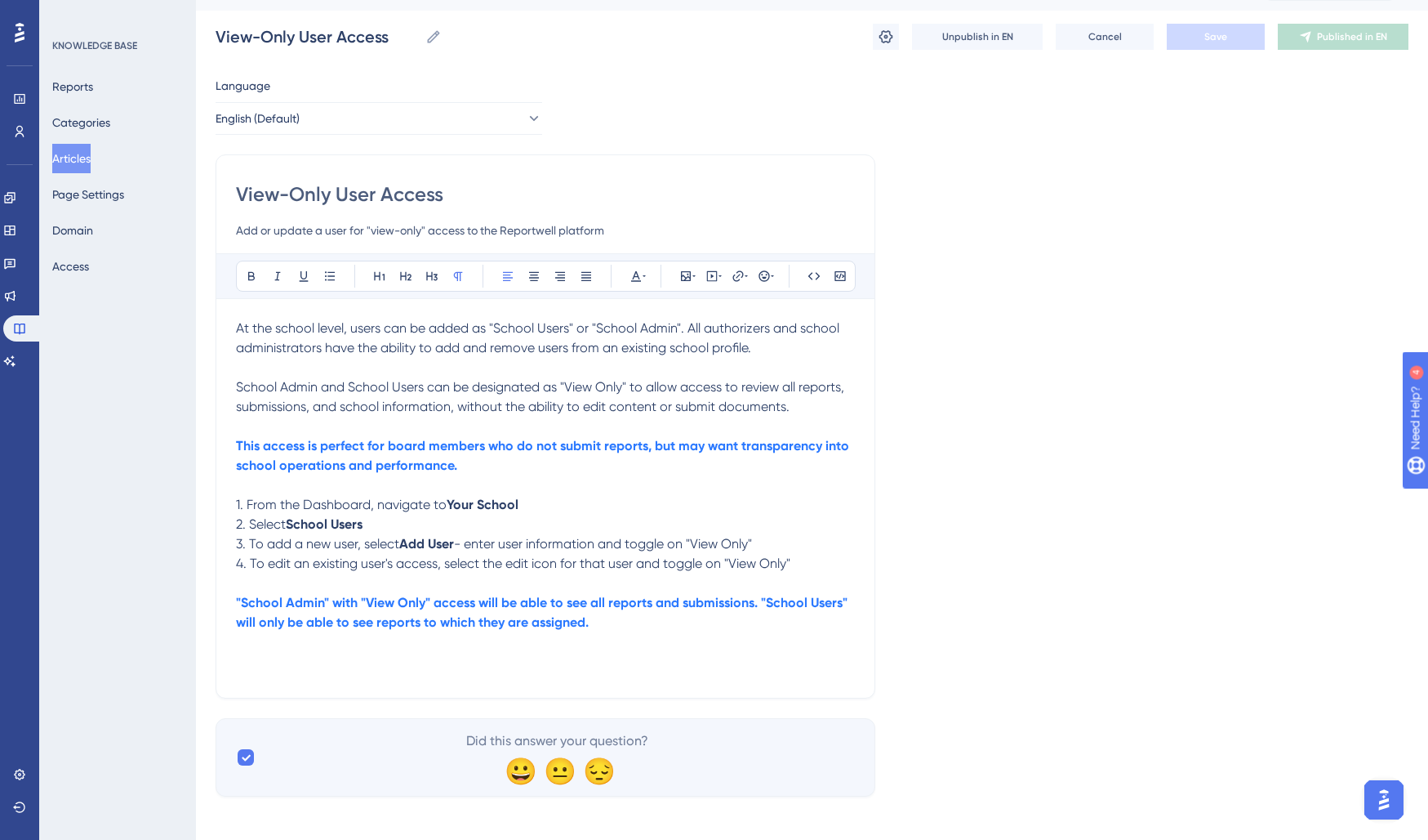
scroll to position [44, 0]
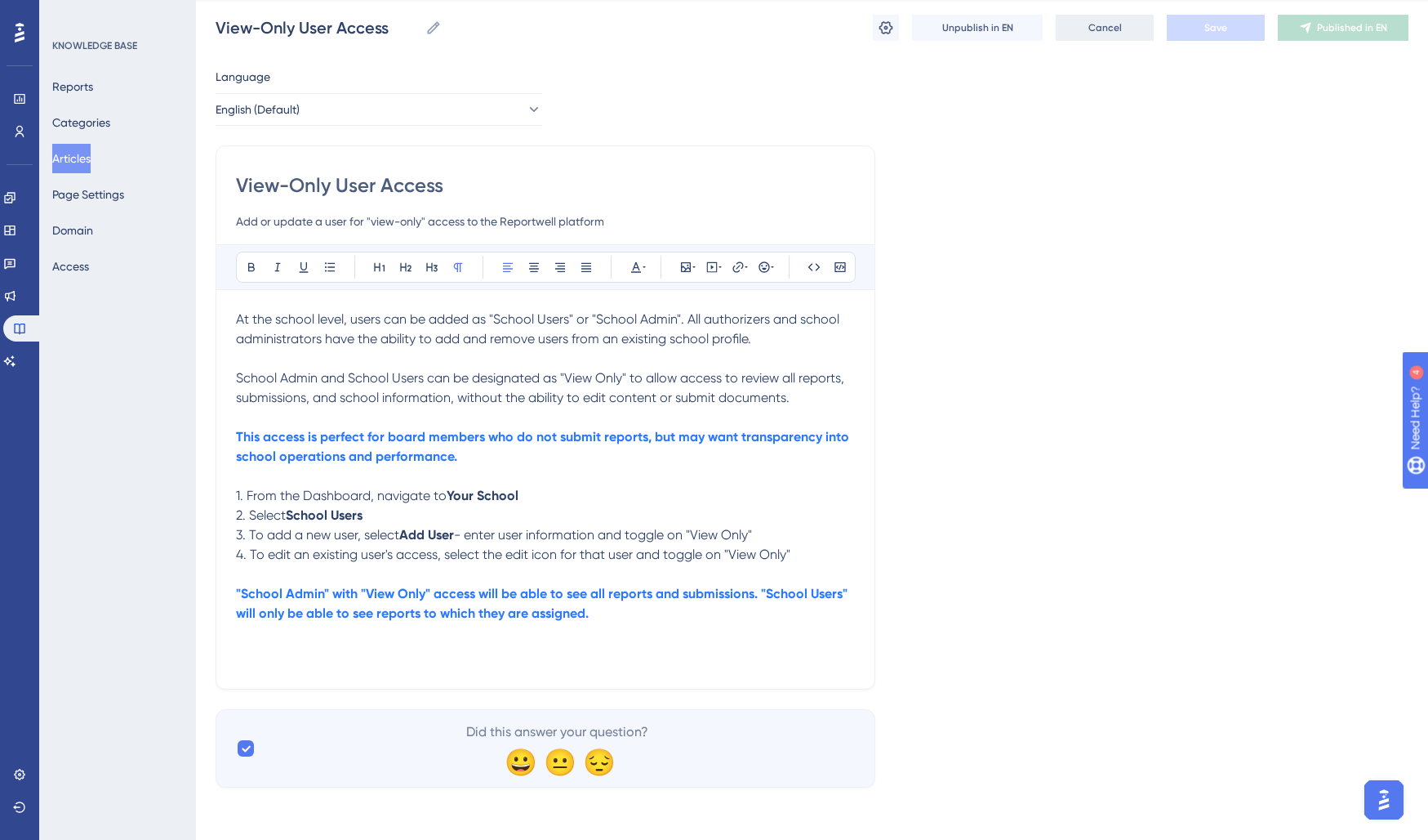
click at [1095, 29] on span "Cancel" at bounding box center [1105, 28] width 34 height 13
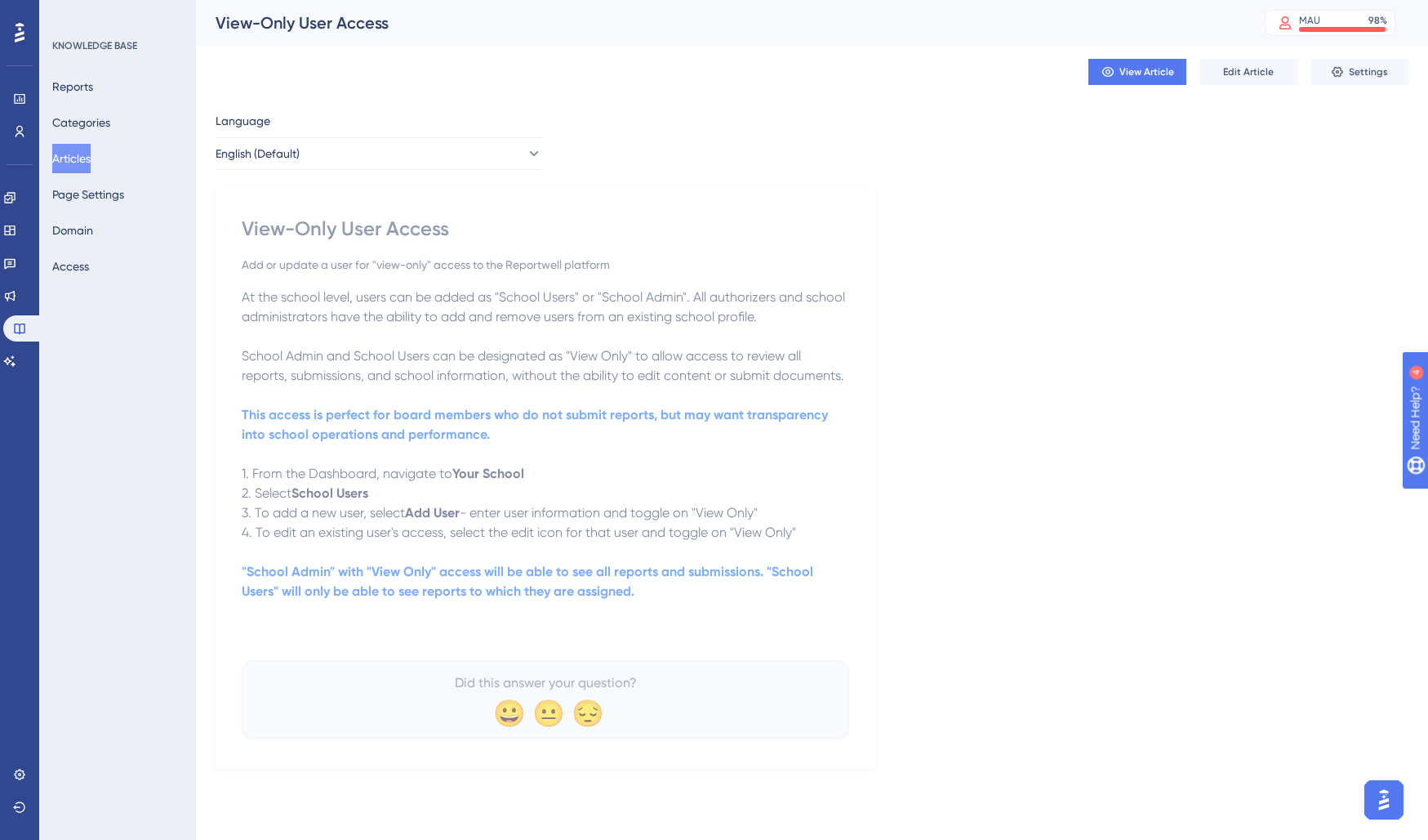
scroll to position [0, 0]
click at [79, 152] on button "Articles" at bounding box center [71, 158] width 38 height 29
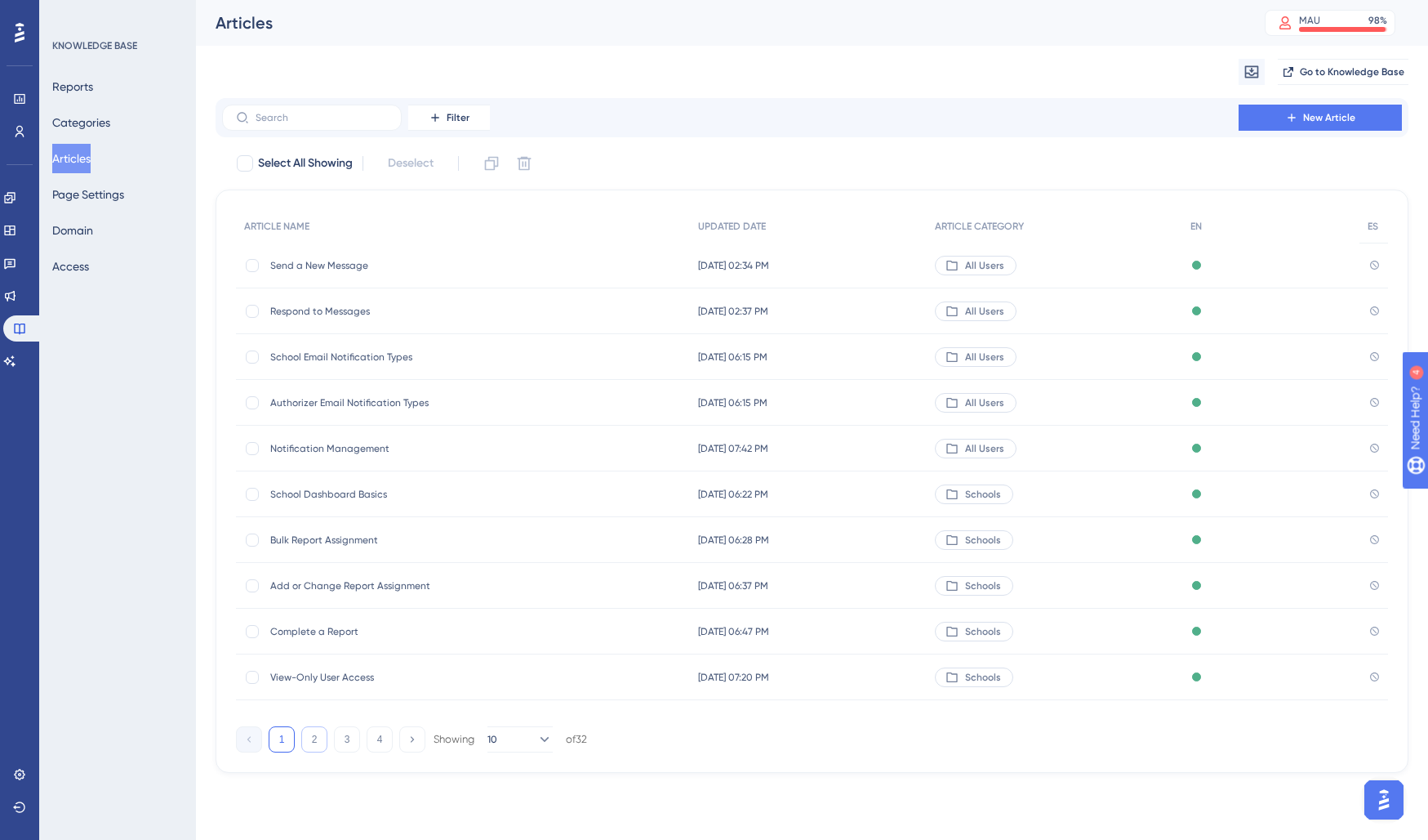
click at [313, 745] on button "2" at bounding box center [314, 739] width 26 height 26
click at [354, 257] on div "School User Types School User Types" at bounding box center [401, 265] width 262 height 46
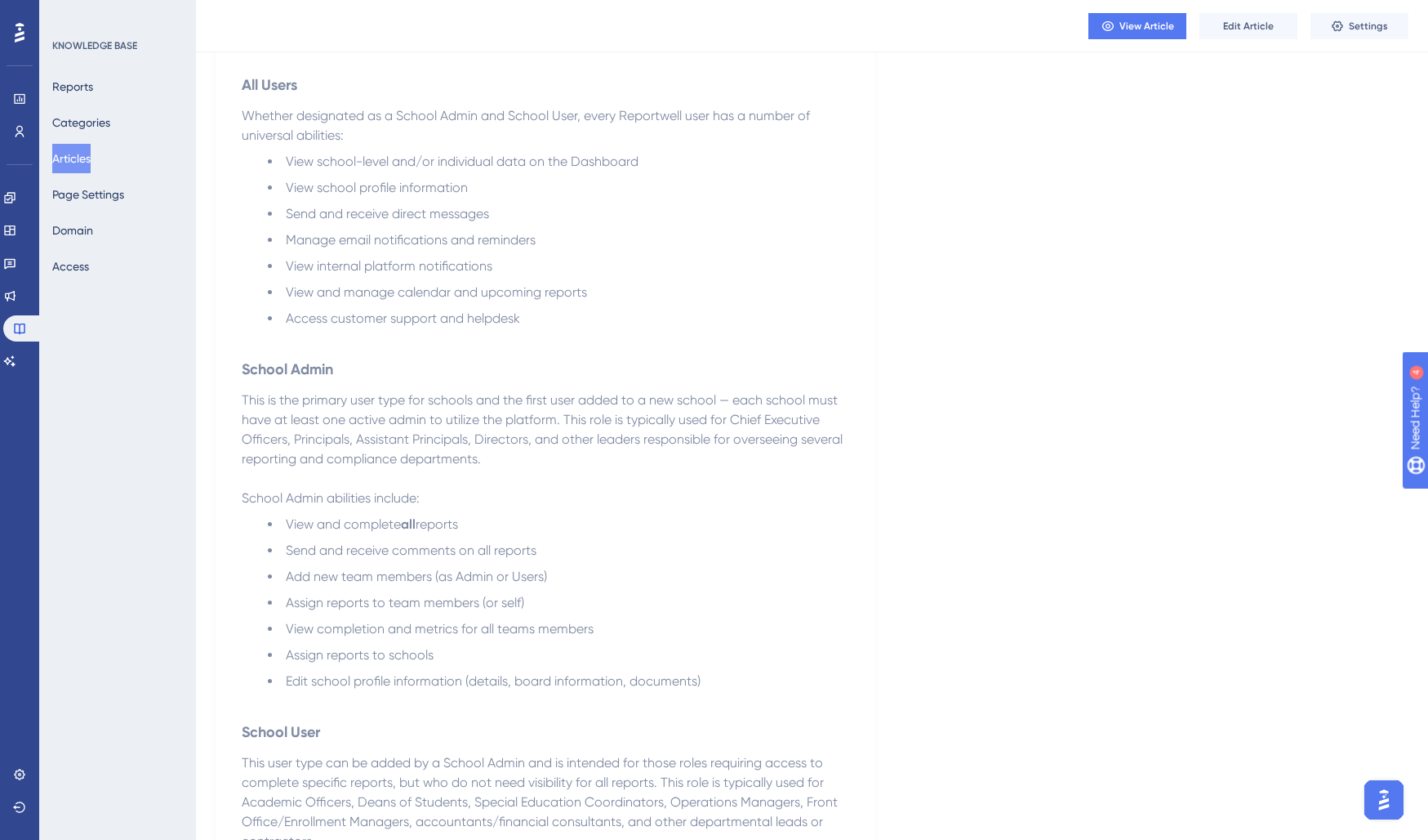
scroll to position [125, 0]
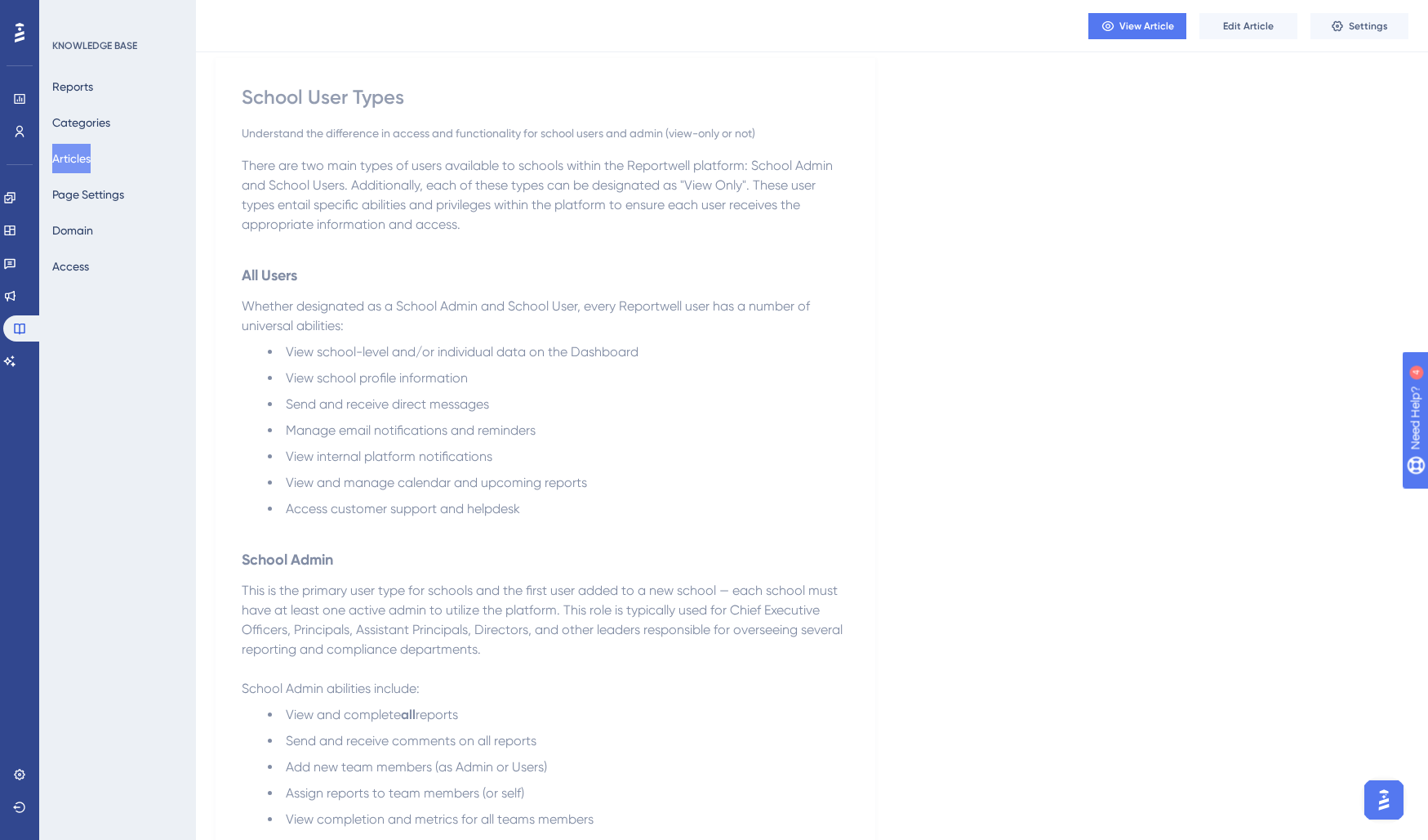
click at [91, 158] on button "Articles" at bounding box center [71, 158] width 38 height 29
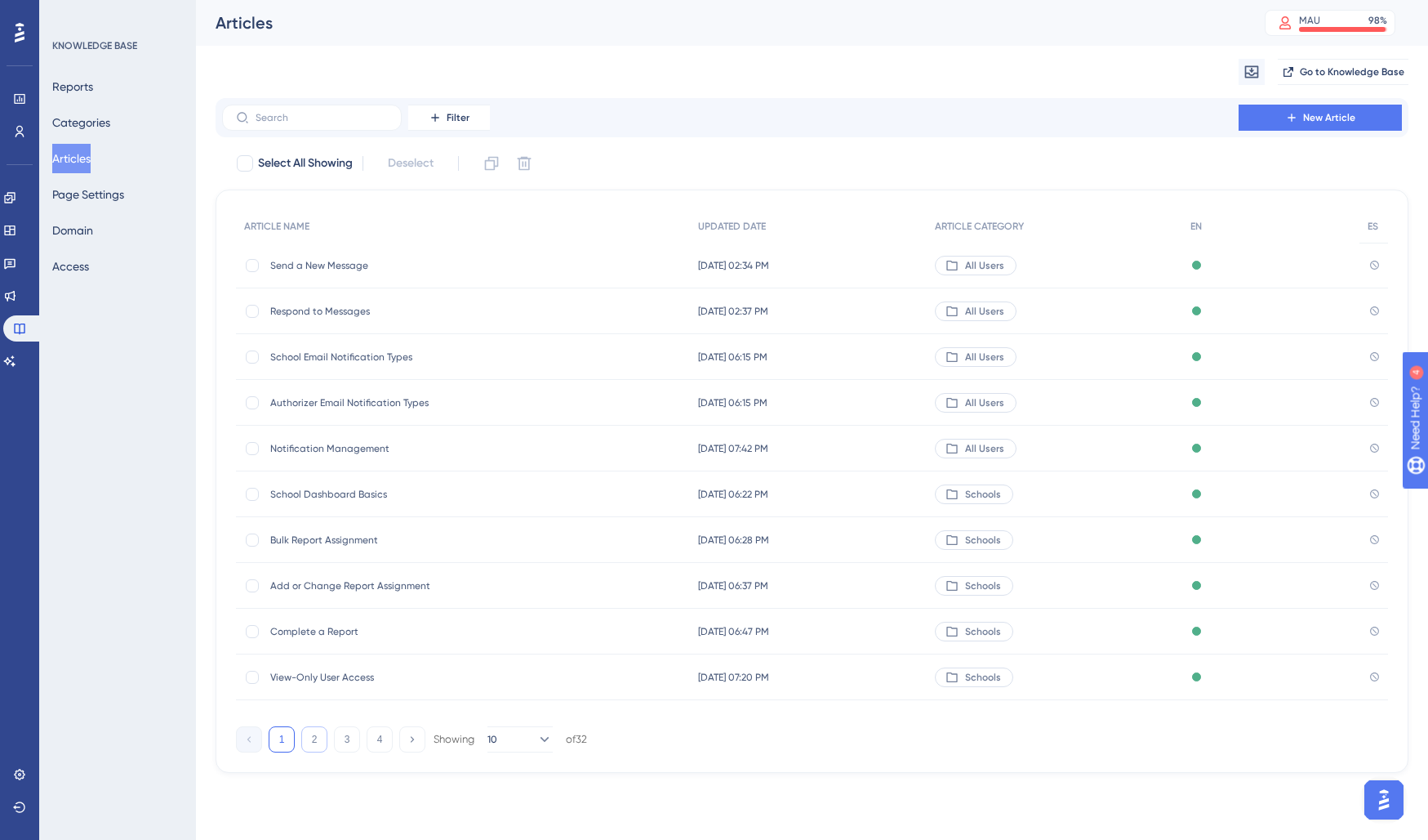
click at [319, 748] on button "2" at bounding box center [314, 739] width 26 height 26
click at [314, 308] on span "School Details" at bounding box center [401, 311] width 262 height 13
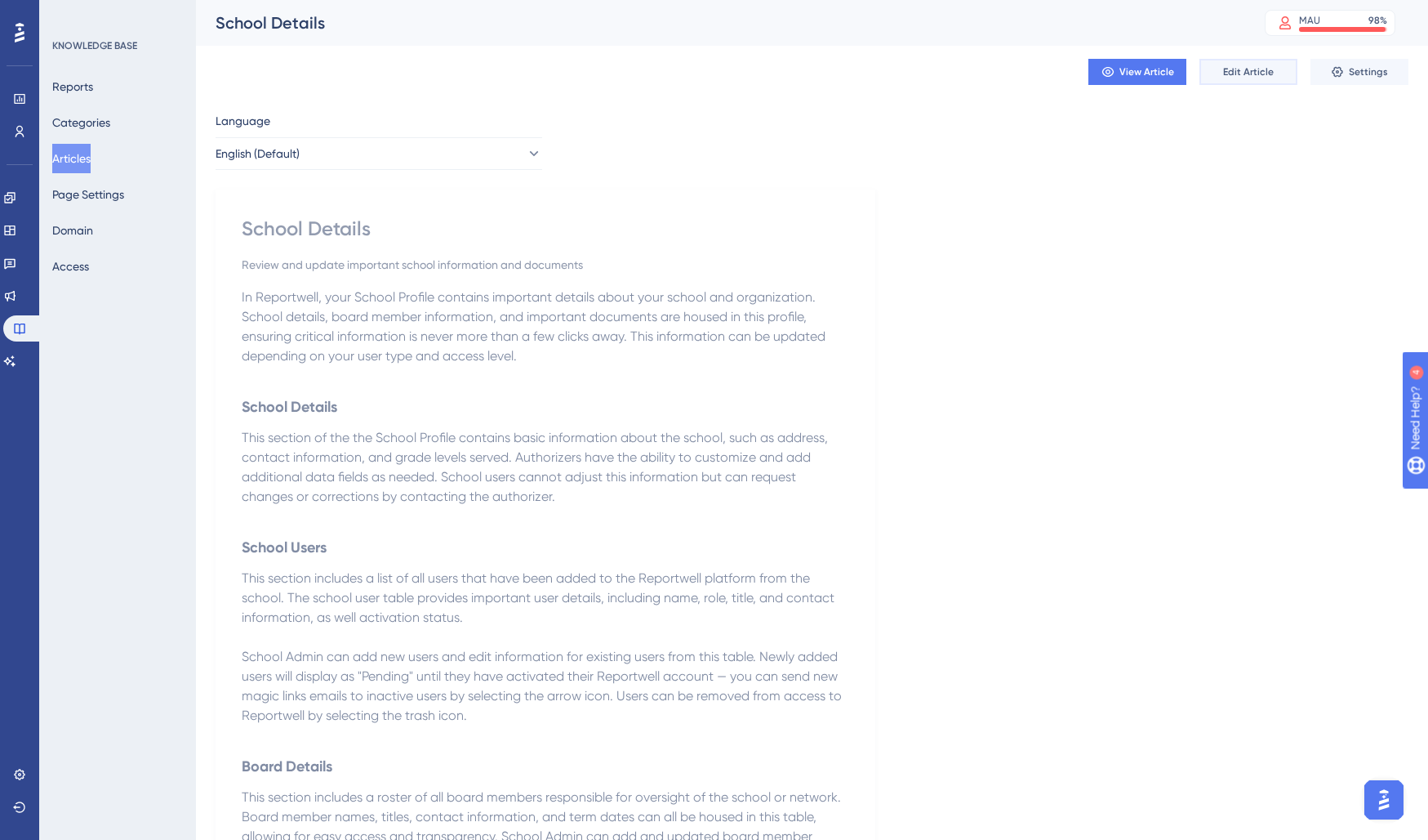
click at [1243, 74] on span "Edit Article" at bounding box center [1249, 71] width 50 height 13
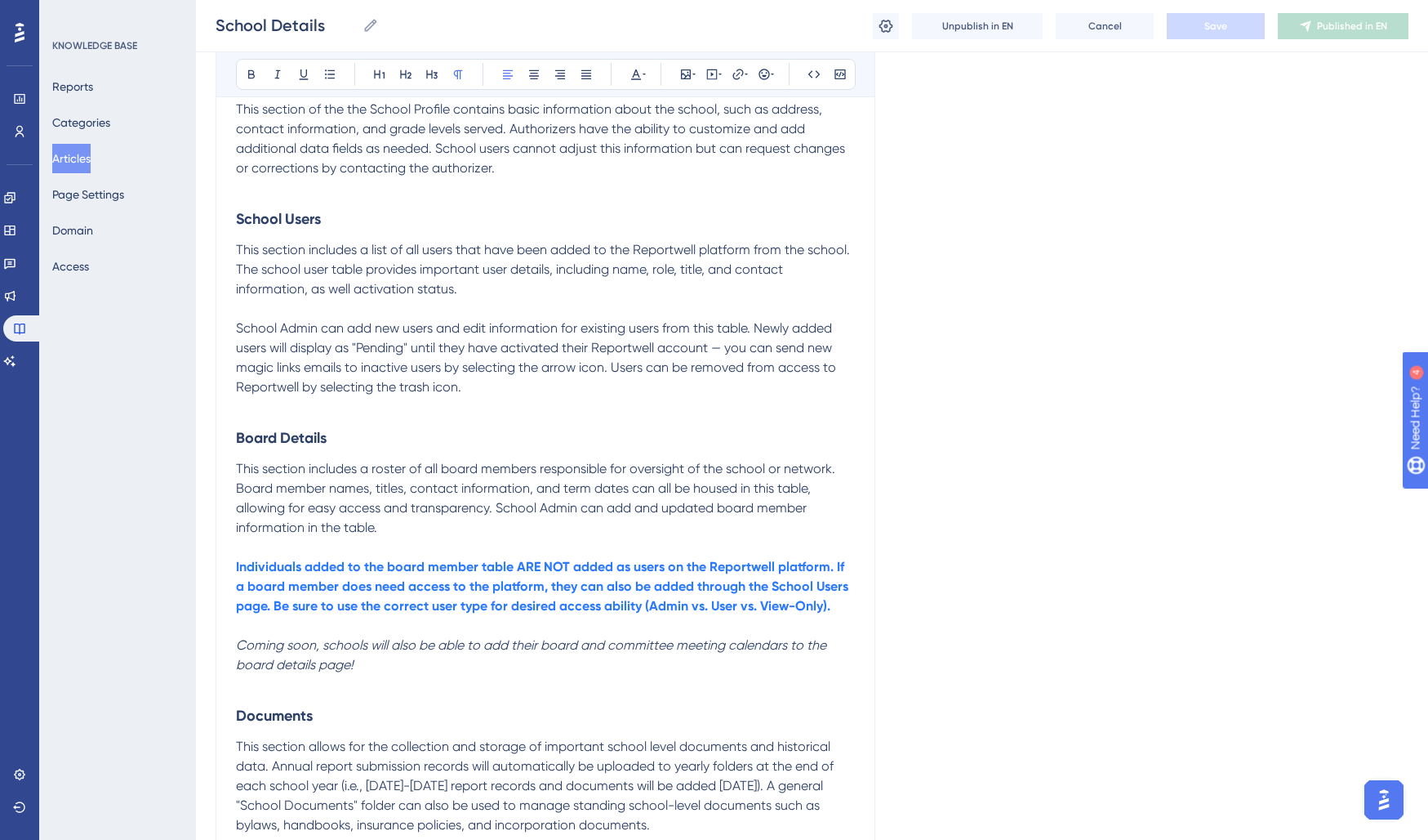
click at [379, 334] on span "School Admin can add new users and edit information for existing users from thi…" at bounding box center [538, 358] width 604 height 74
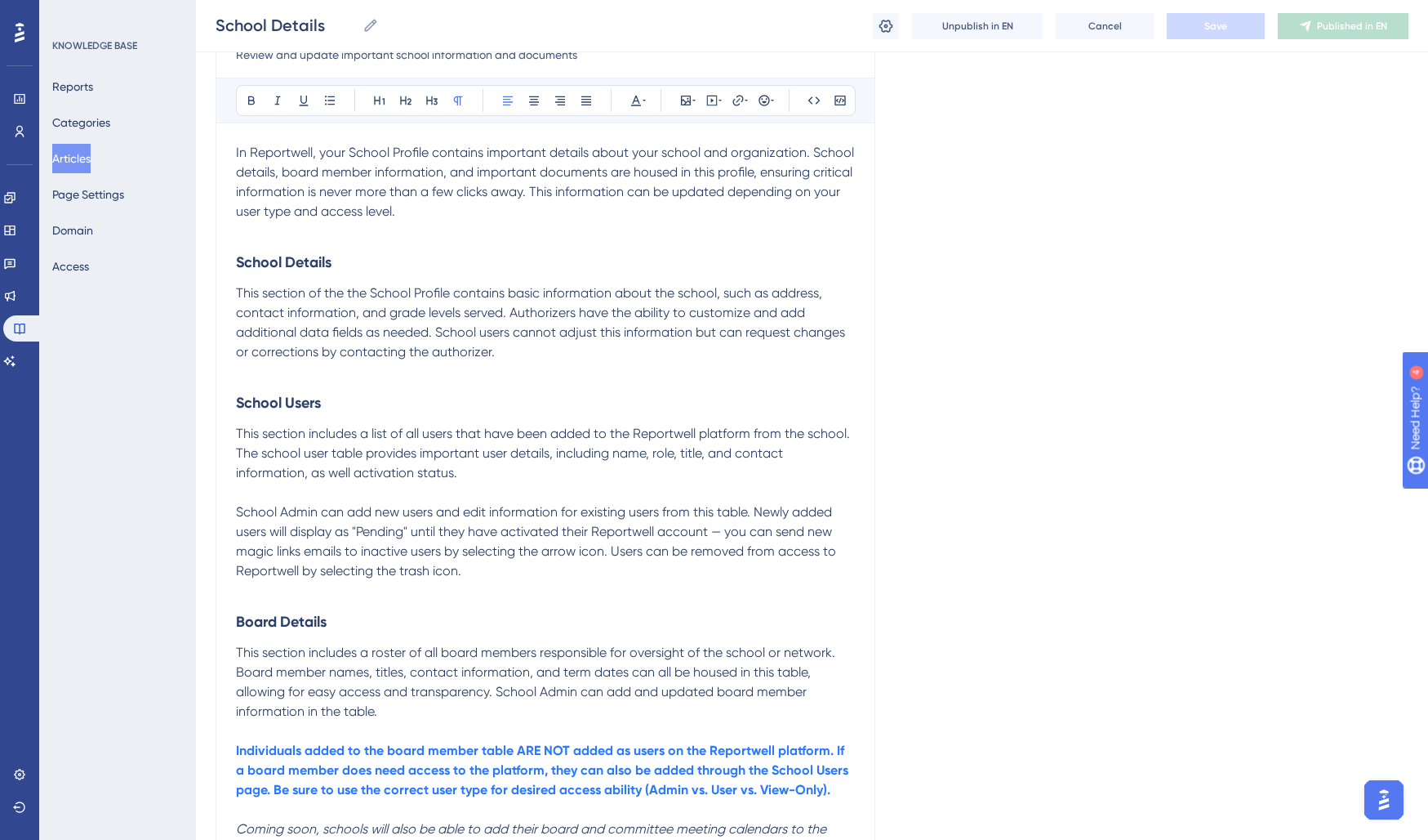
scroll to position [240, 0]
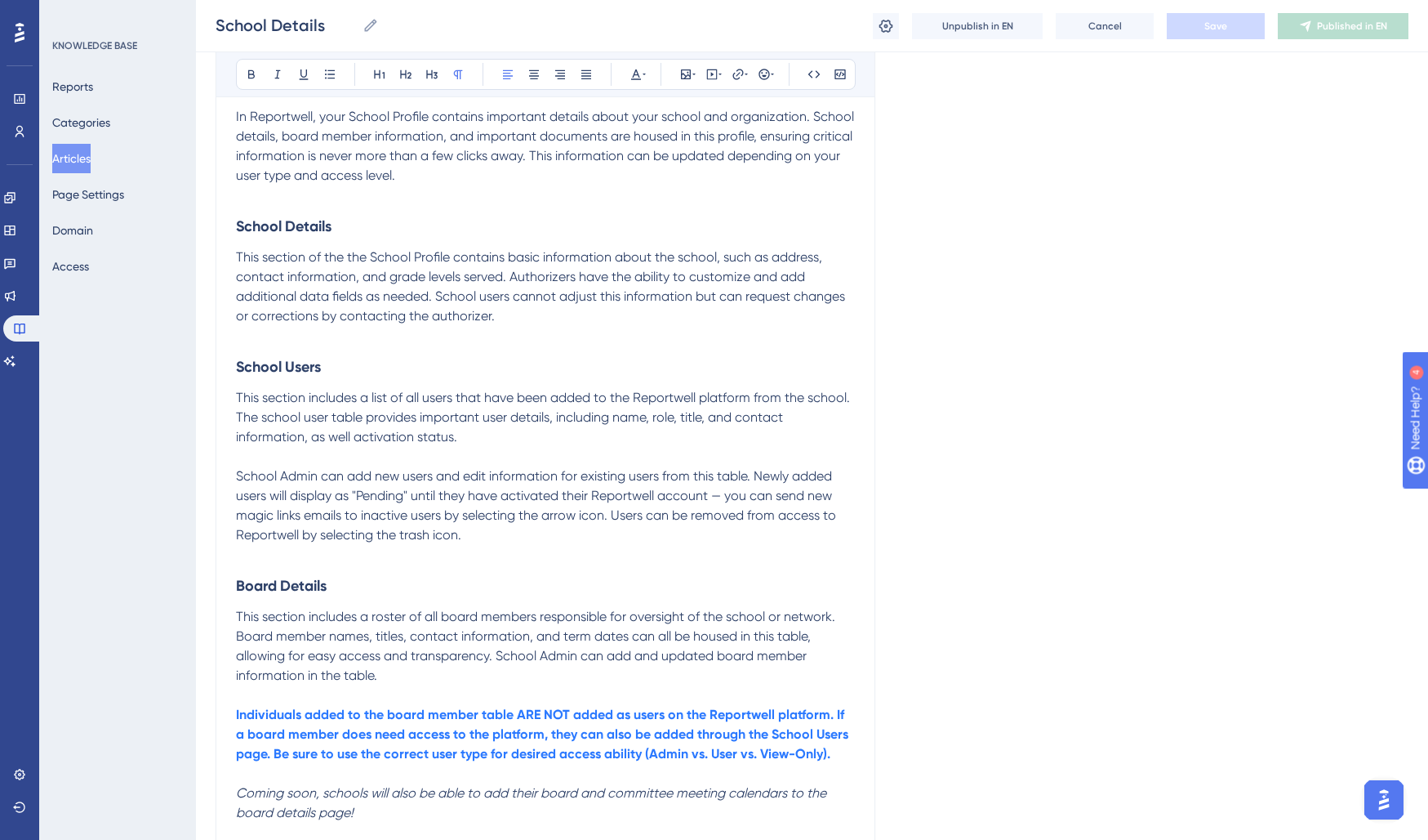
click at [544, 318] on p "This section of the the School Profile contains basic information about the sch…" at bounding box center [546, 287] width 619 height 79
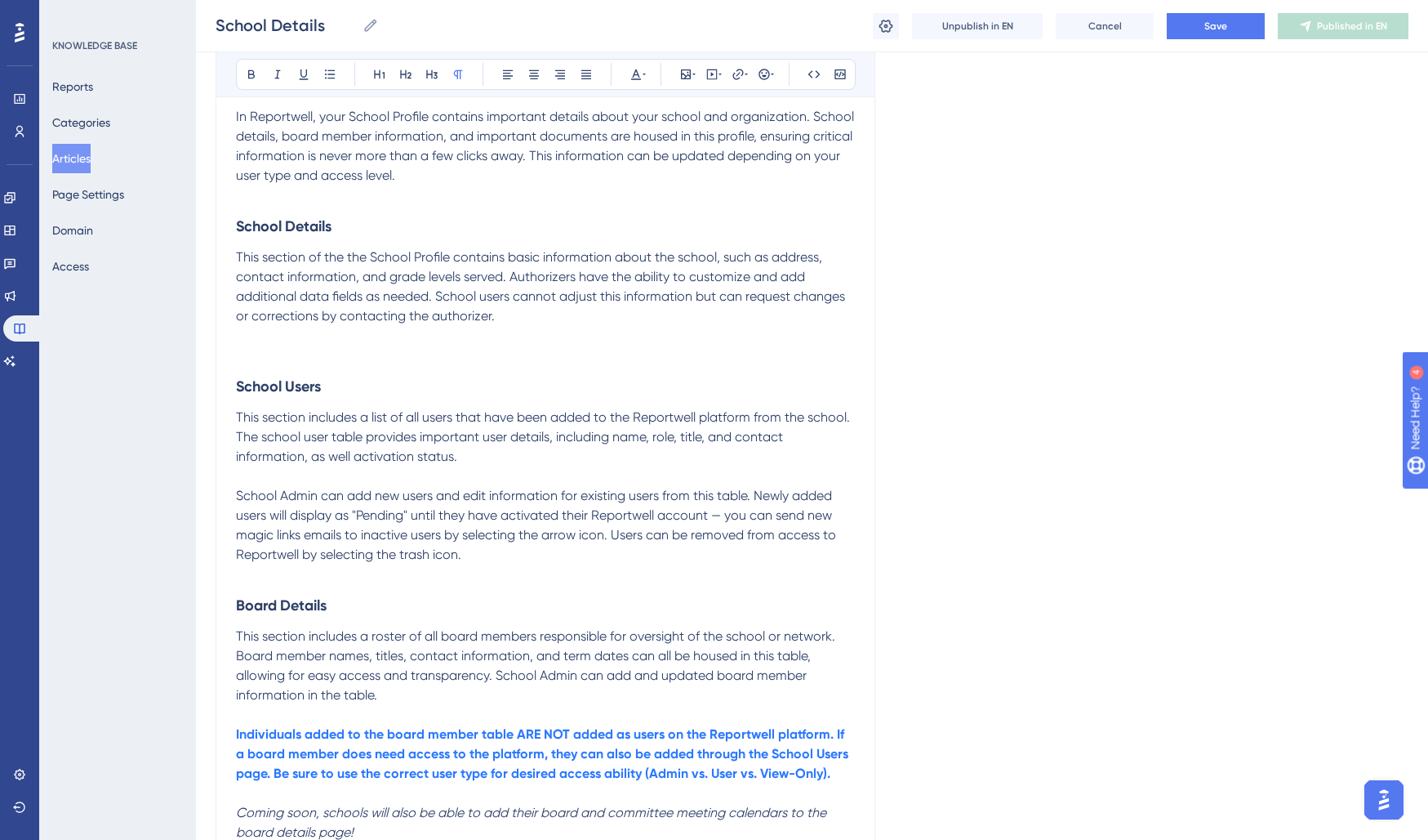
click at [582, 336] on p at bounding box center [546, 335] width 619 height 20
drag, startPoint x: 529, startPoint y: 317, endPoint x: 439, endPoint y: 300, distance: 91.6
click at [439, 300] on p "This section of the the School Profile contains basic information about the sch…" at bounding box center [546, 287] width 619 height 79
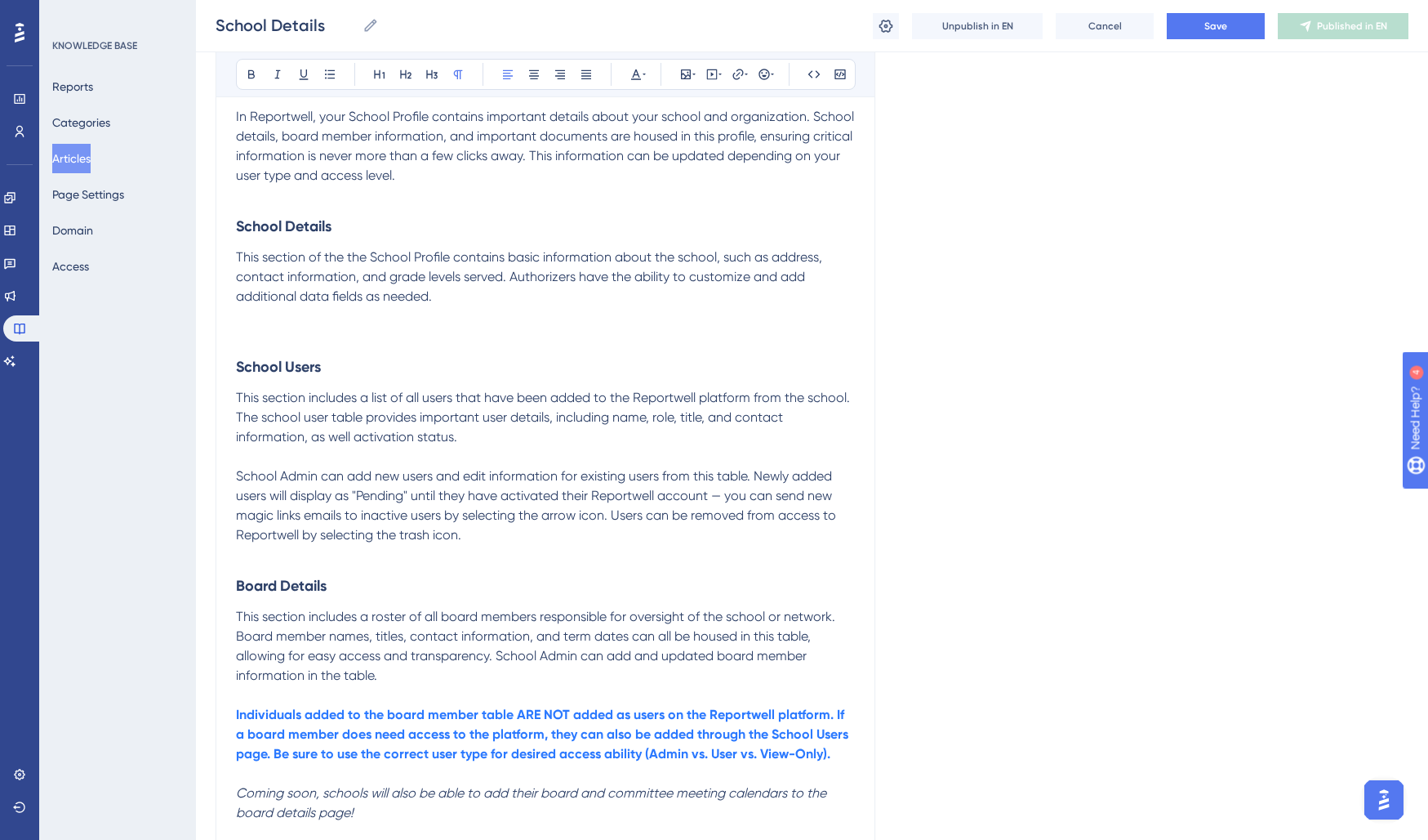
click at [275, 323] on p at bounding box center [546, 316] width 619 height 20
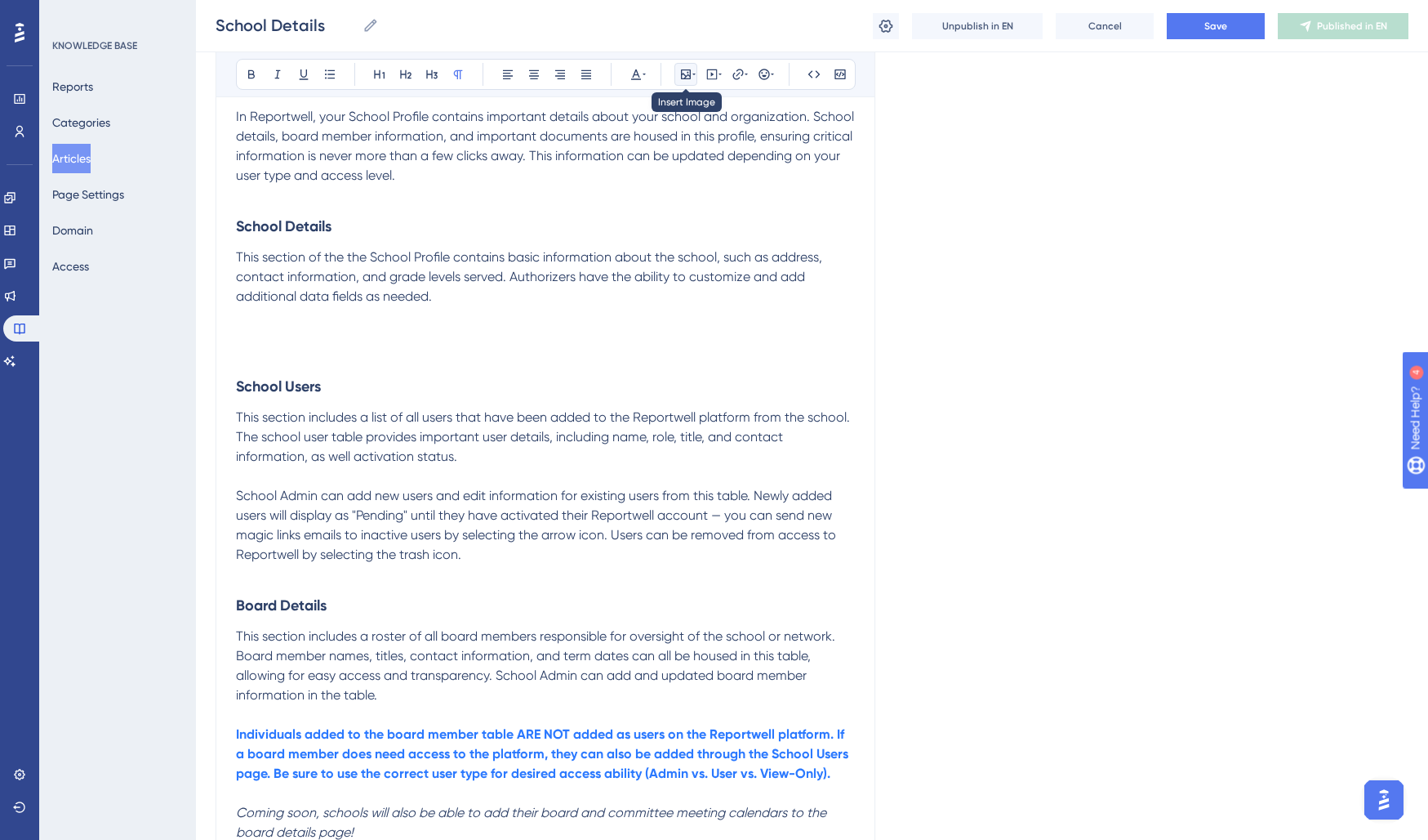
click at [679, 75] on button at bounding box center [686, 74] width 23 height 23
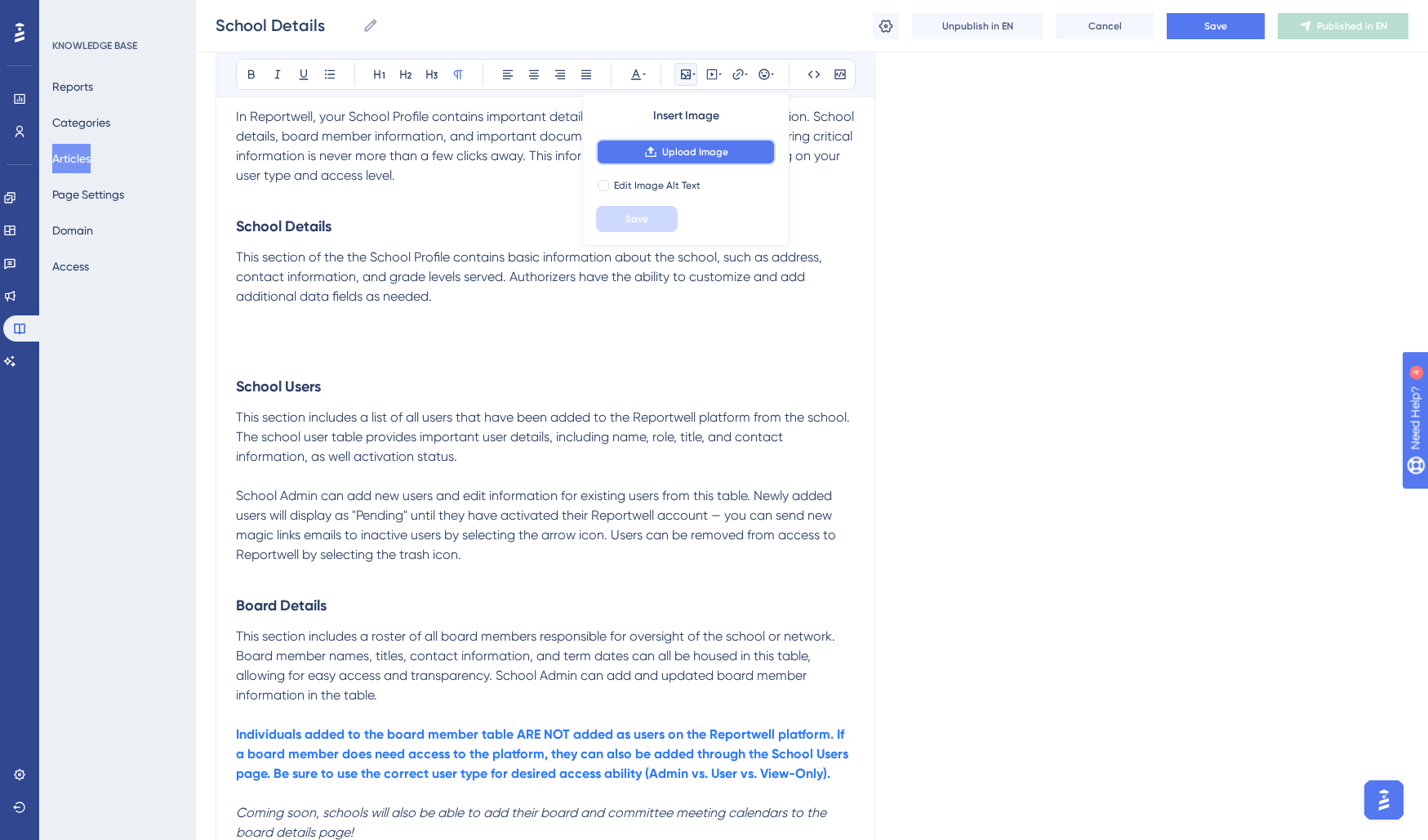
click at [681, 153] on span "Upload Image" at bounding box center [695, 152] width 66 height 13
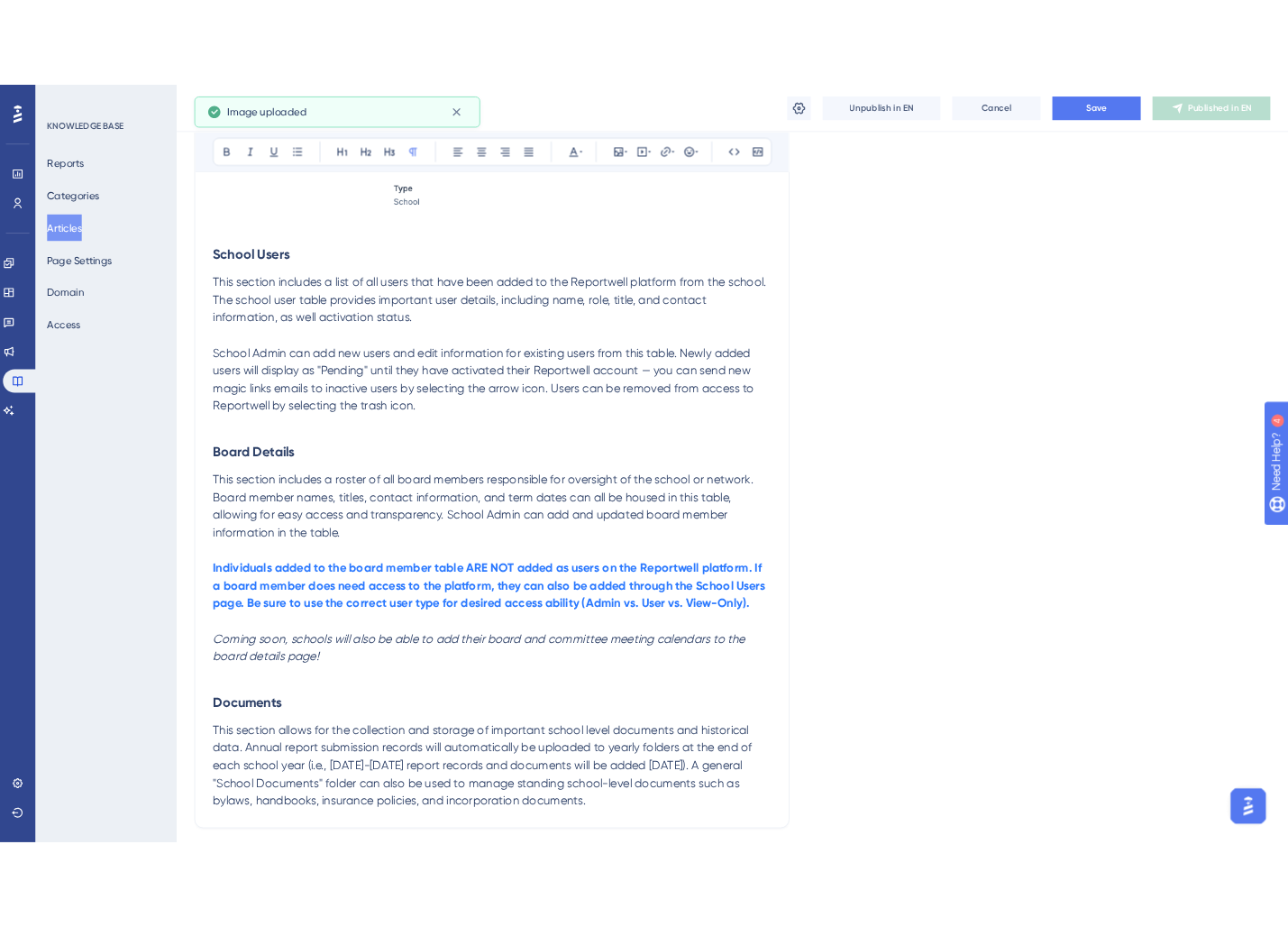
scroll to position [918, 0]
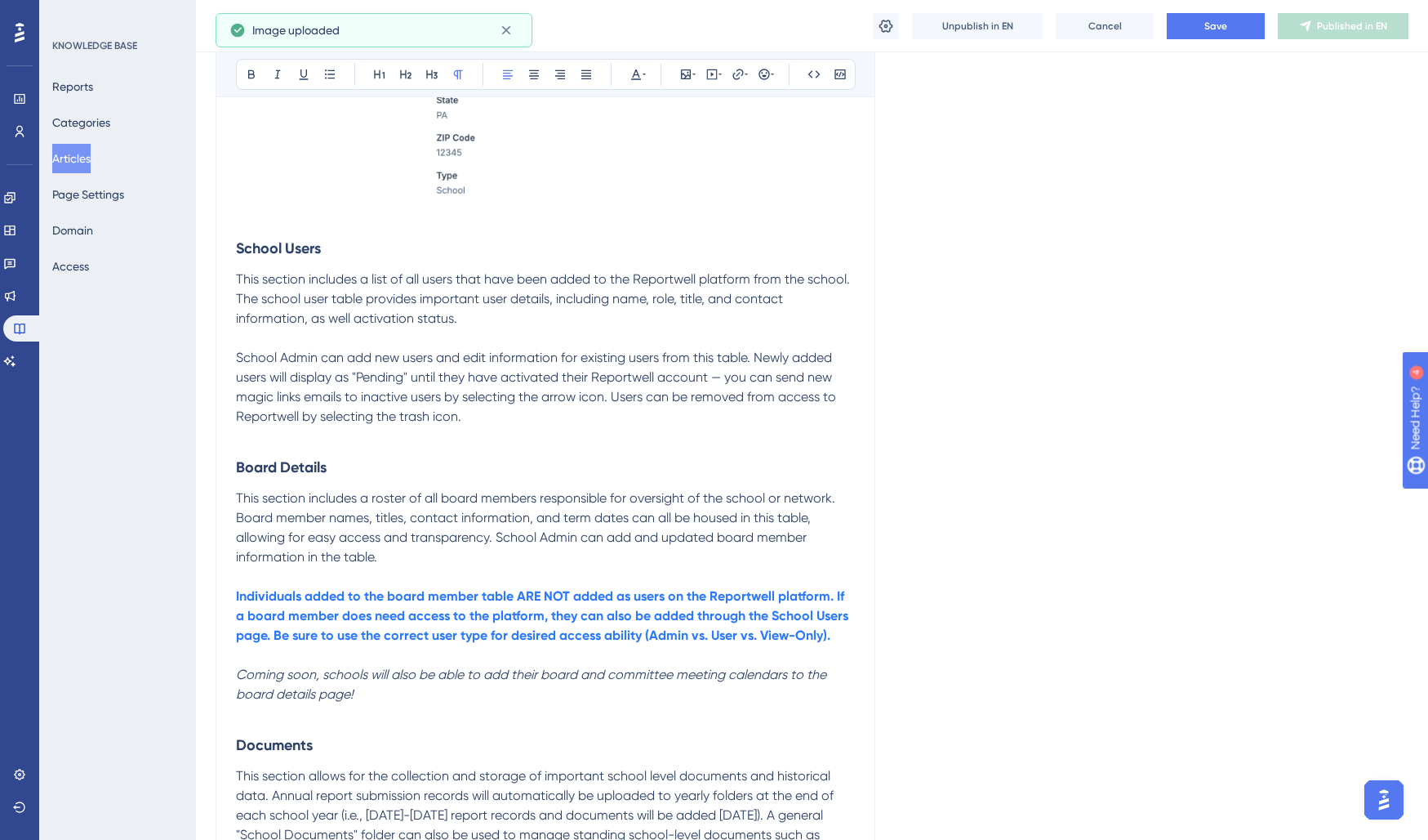
click at [501, 421] on p "School Admin can add new users and edit information for existing users from thi…" at bounding box center [546, 387] width 619 height 79
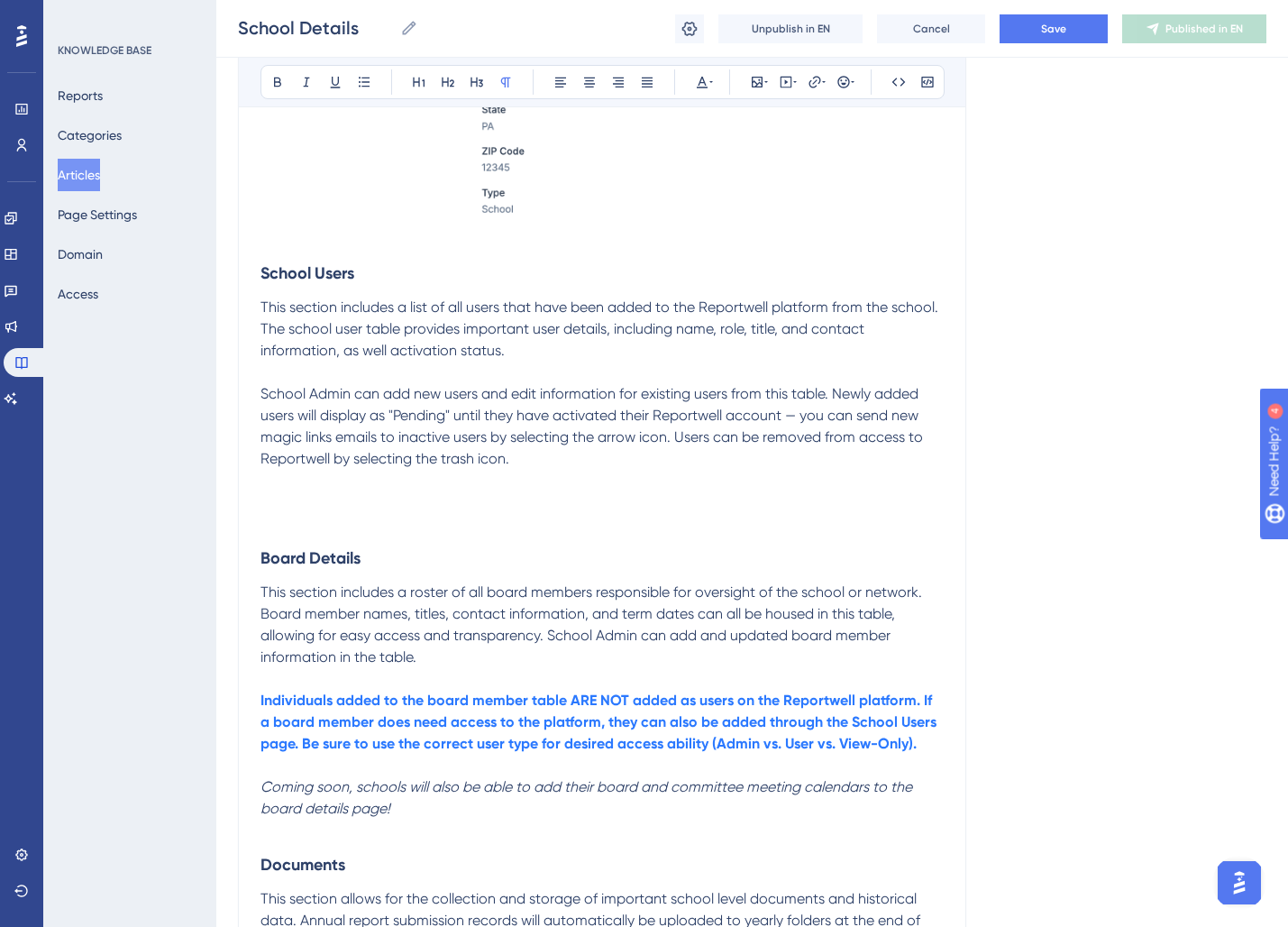
scroll to position [923, 0]
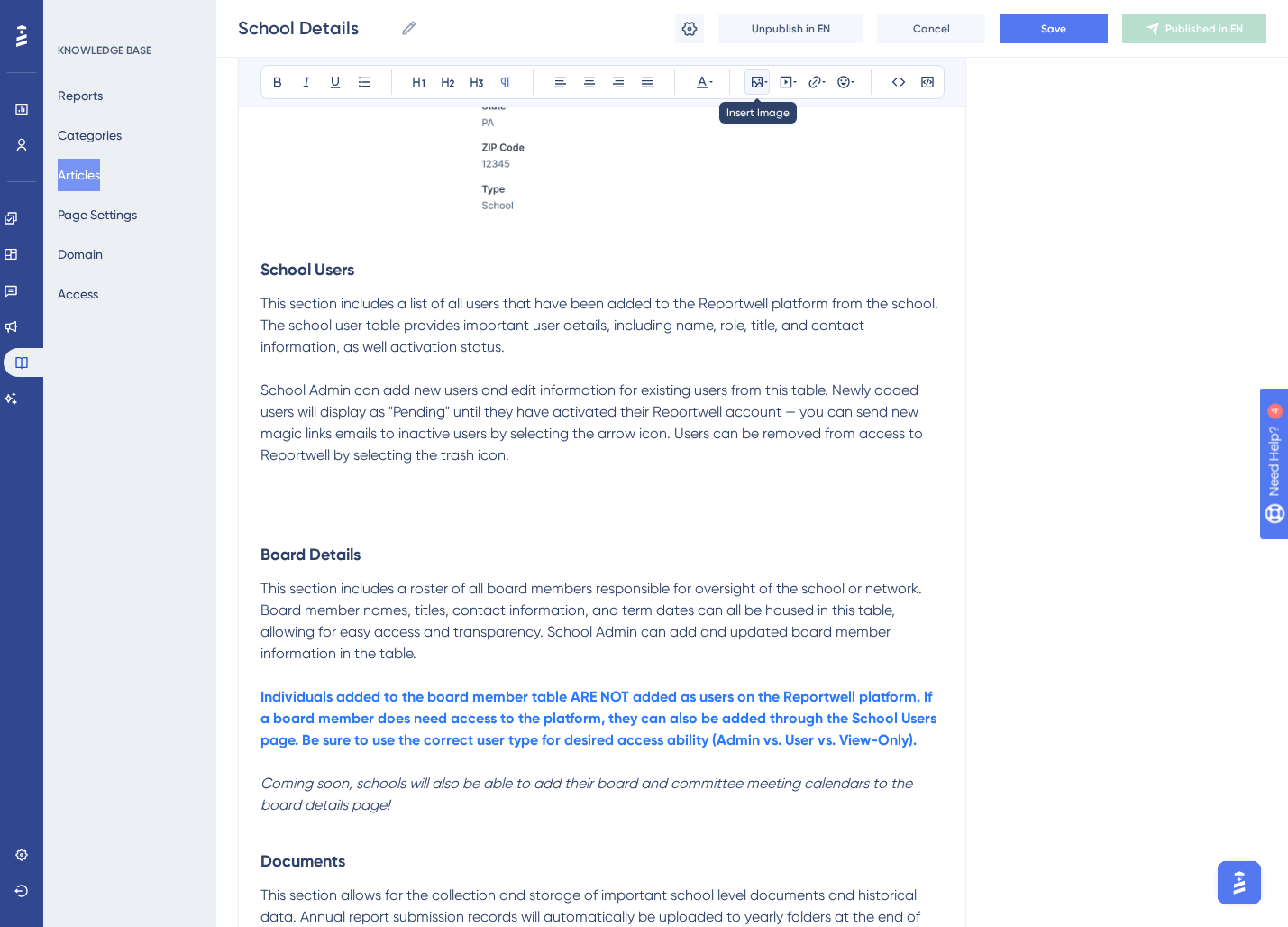
drag, startPoint x: 756, startPoint y: 86, endPoint x: 759, endPoint y: 98, distance: 12.4
click at [757, 86] on icon at bounding box center [757, 81] width 14 height 14
click at [741, 170] on span "Upload Image" at bounding box center [767, 167] width 73 height 14
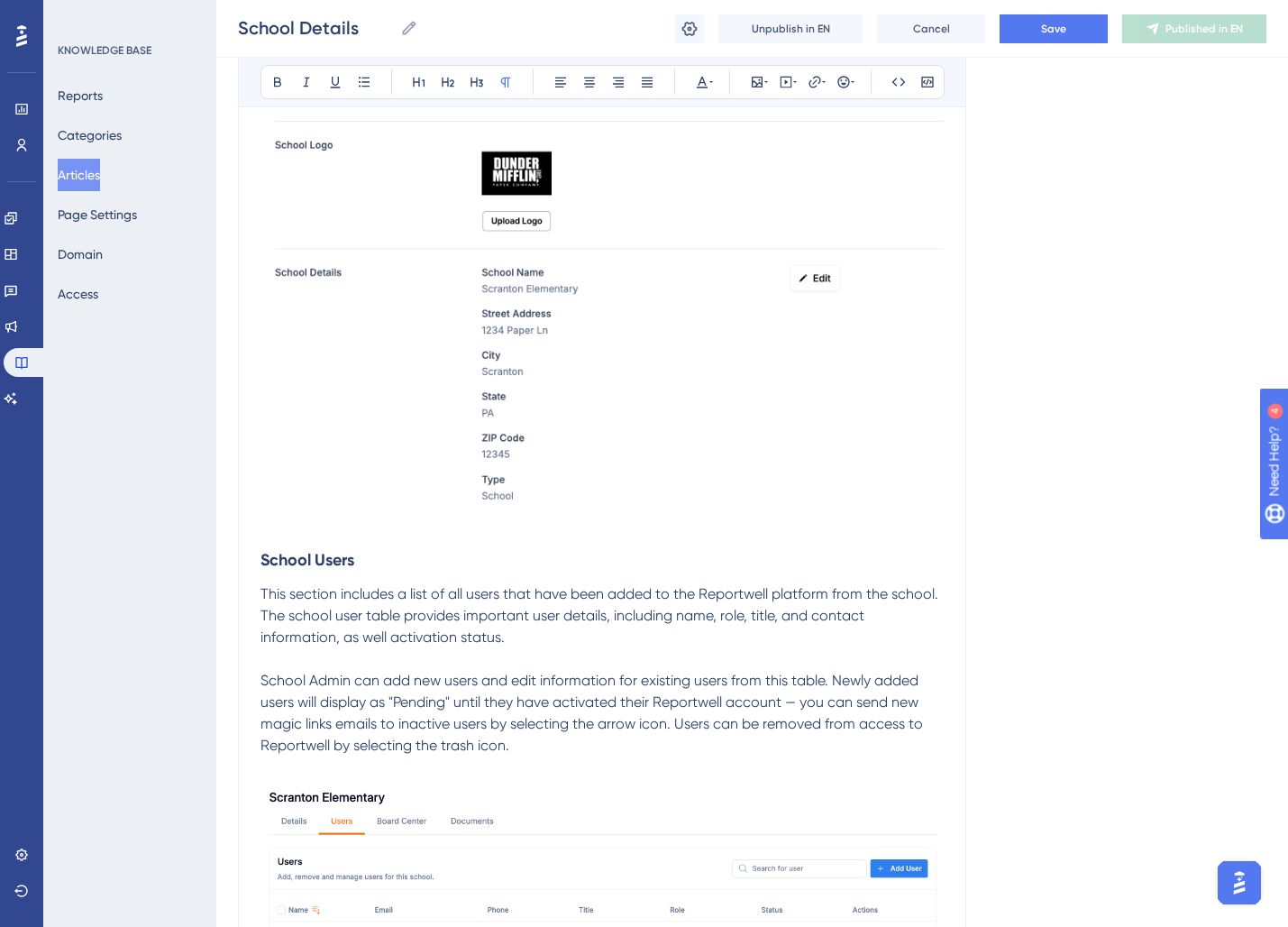
scroll to position [411, 0]
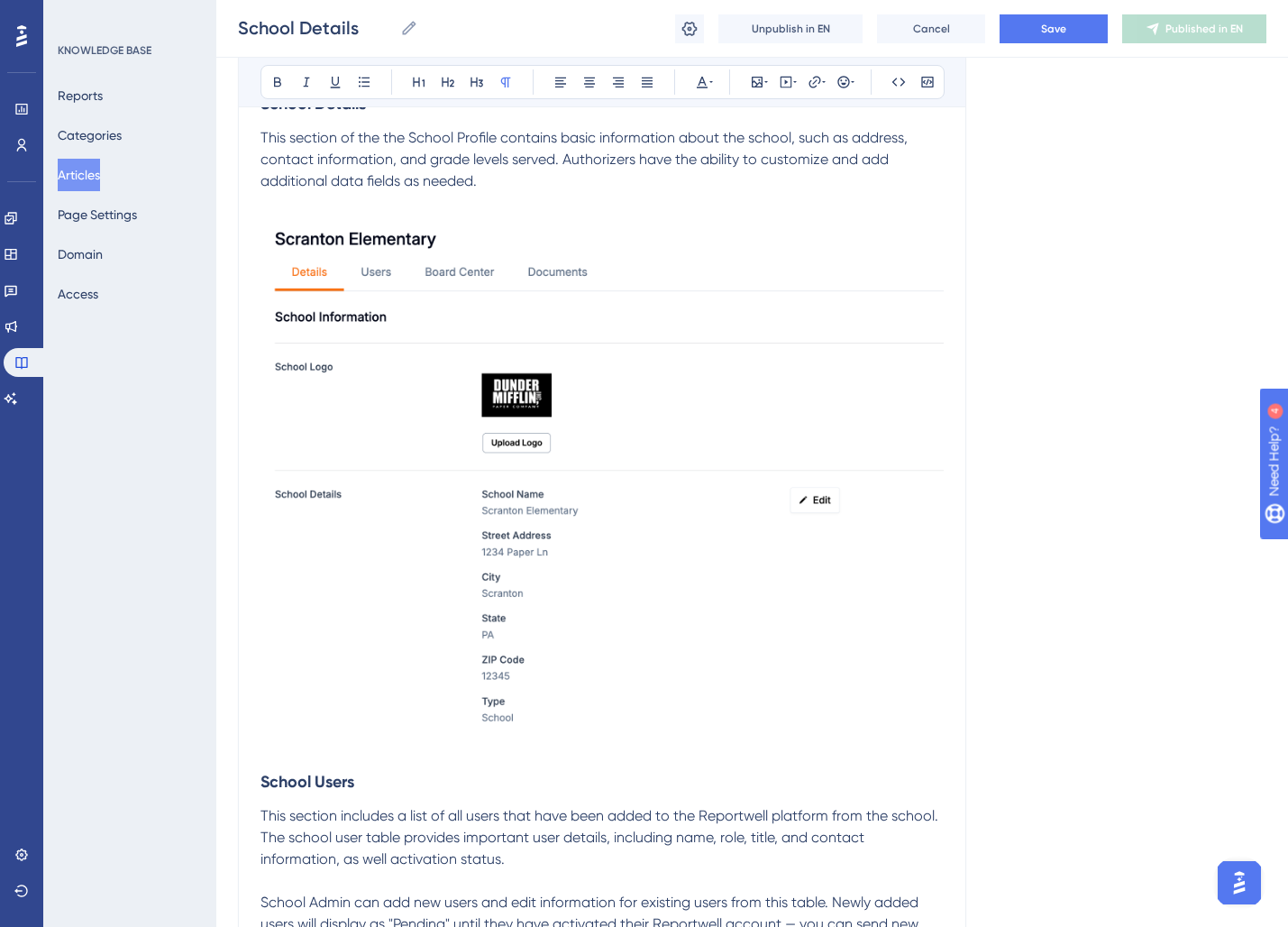
click at [651, 540] on img at bounding box center [602, 472] width 683 height 516
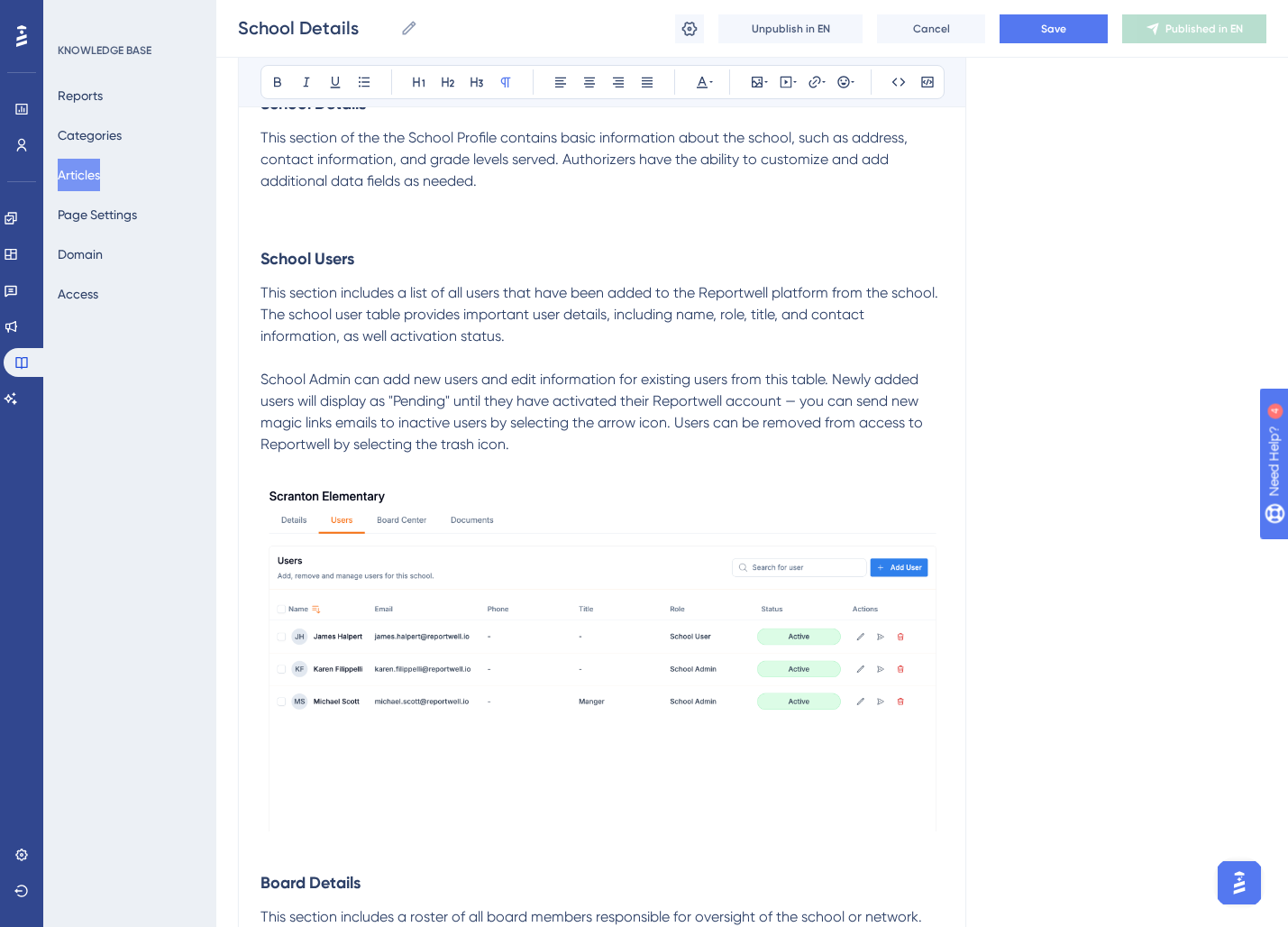
click at [576, 768] on img at bounding box center [602, 654] width 683 height 355
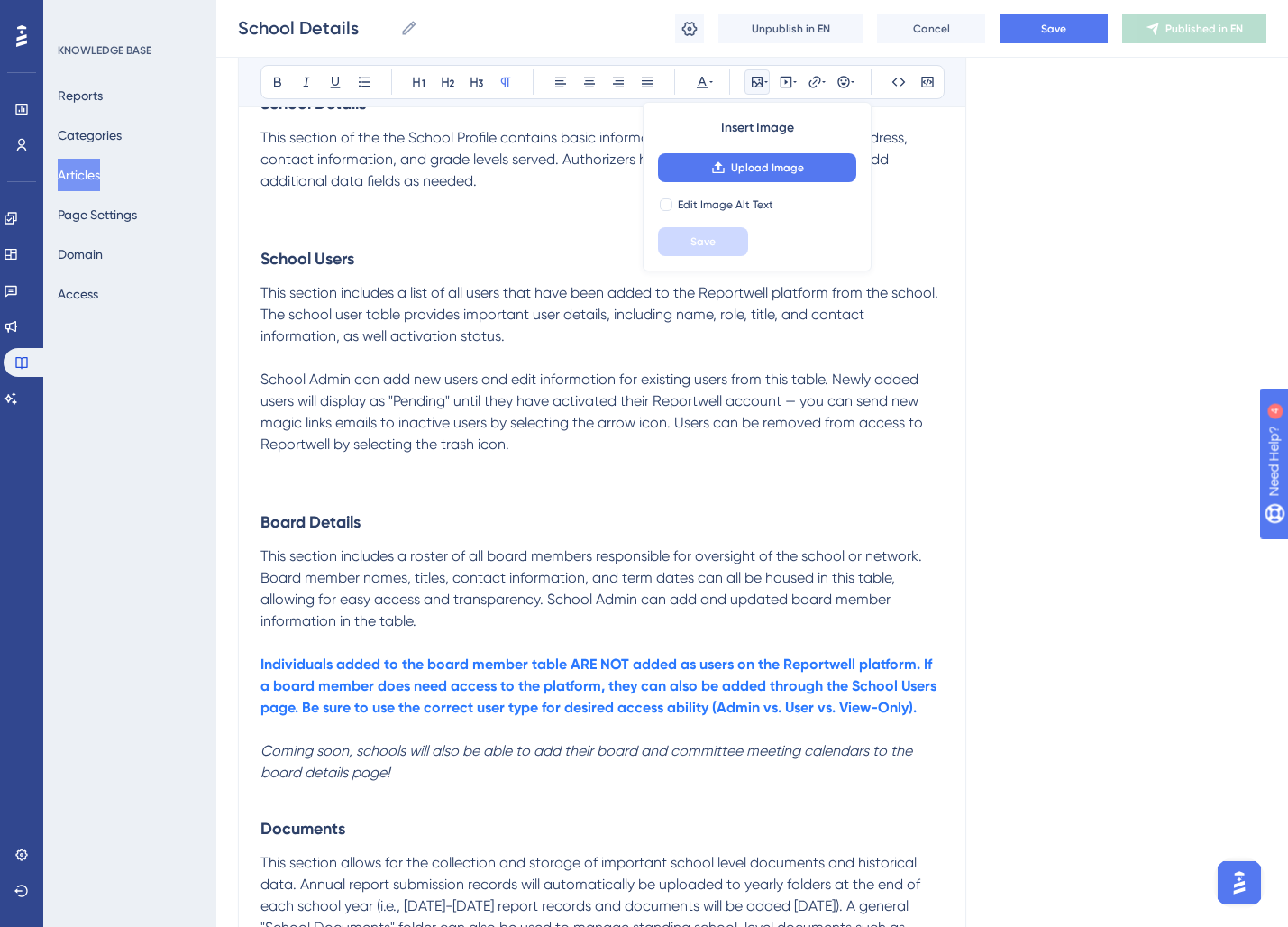
drag, startPoint x: 203, startPoint y: 190, endPoint x: 289, endPoint y: 205, distance: 87.3
click at [204, 191] on div "KNOWLEDGE BASE Reports Categories Articles Page Settings Domain Access" at bounding box center [129, 464] width 173 height 927
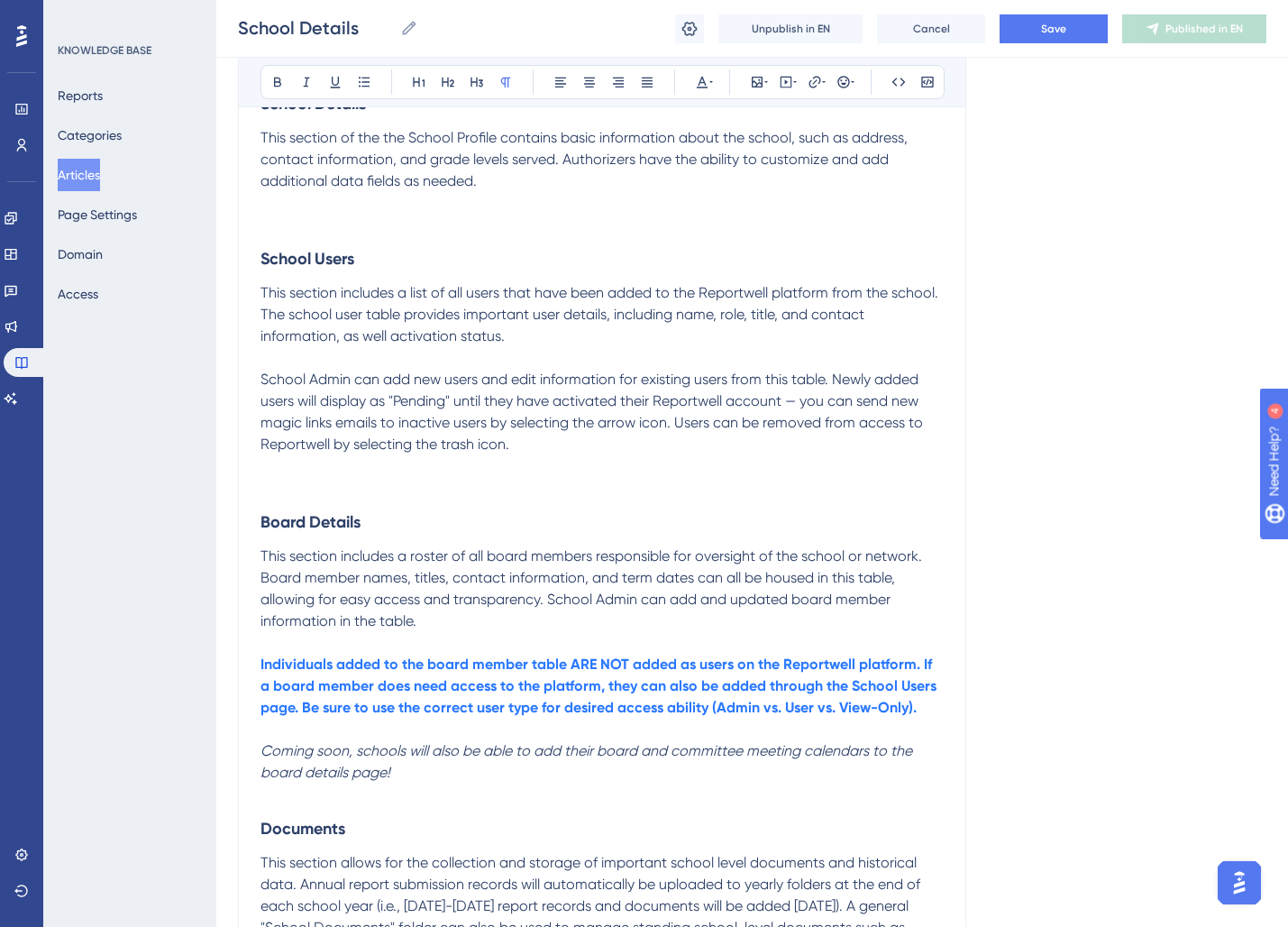
click at [289, 205] on p at bounding box center [602, 203] width 683 height 22
click at [287, 219] on p at bounding box center [602, 225] width 683 height 22
click at [752, 81] on icon at bounding box center [757, 81] width 11 height 11
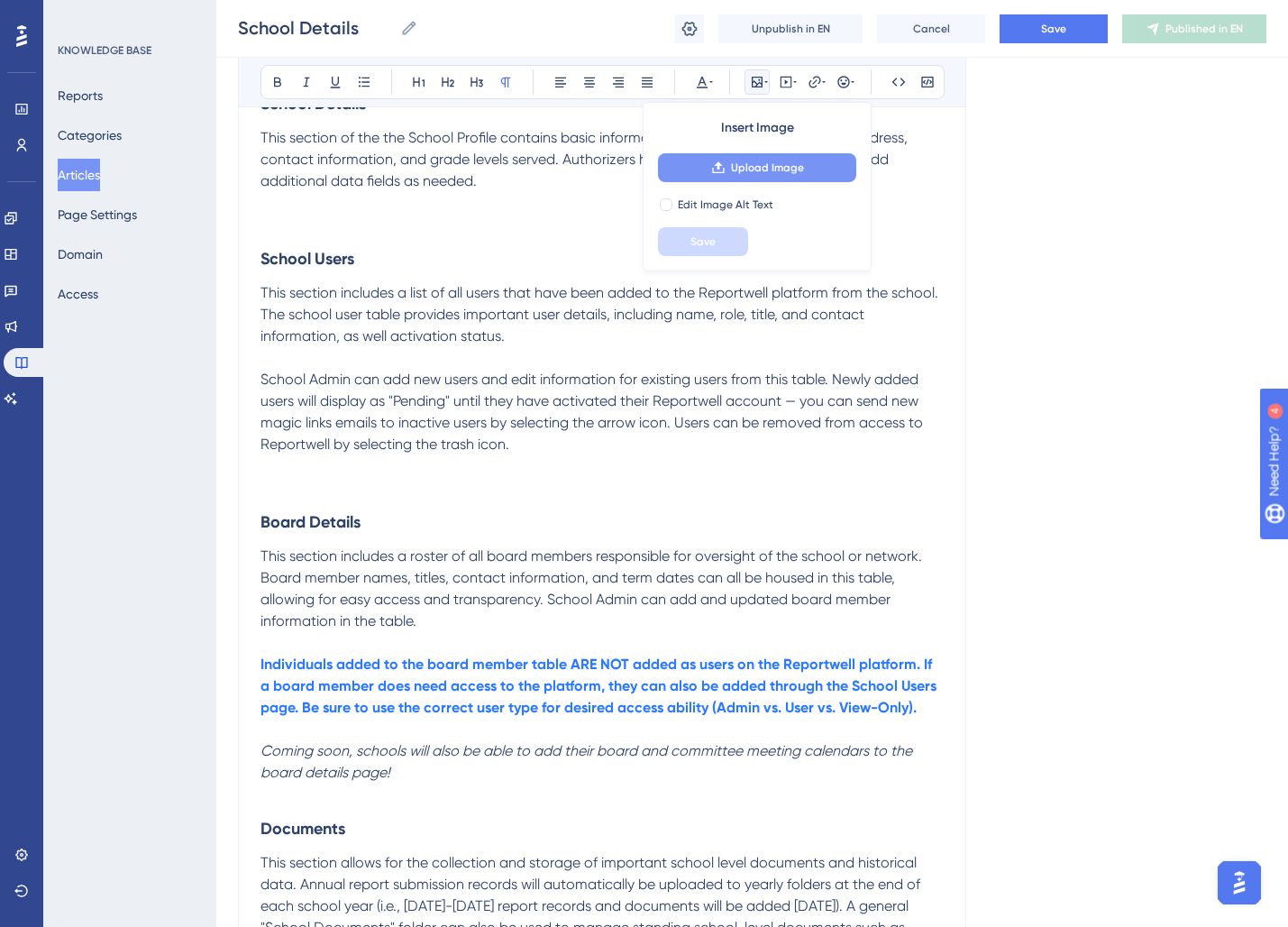
click at [791, 172] on span "Upload Image" at bounding box center [767, 167] width 73 height 14
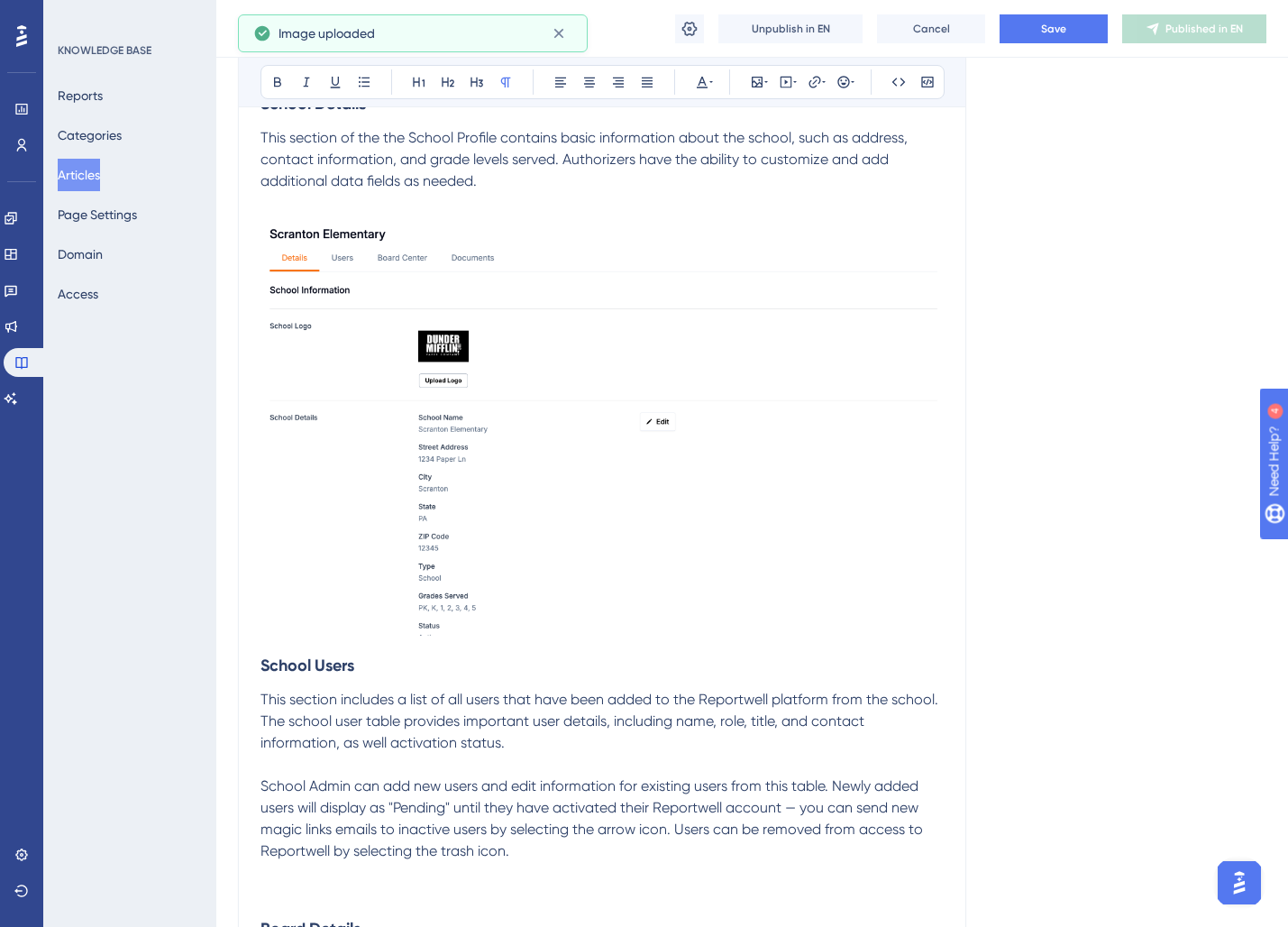
click at [248, 661] on div "School Details Review and update important school information and documents Bol…" at bounding box center [602, 590] width 728 height 1598
click at [261, 669] on strong "School Users" at bounding box center [308, 665] width 94 height 20
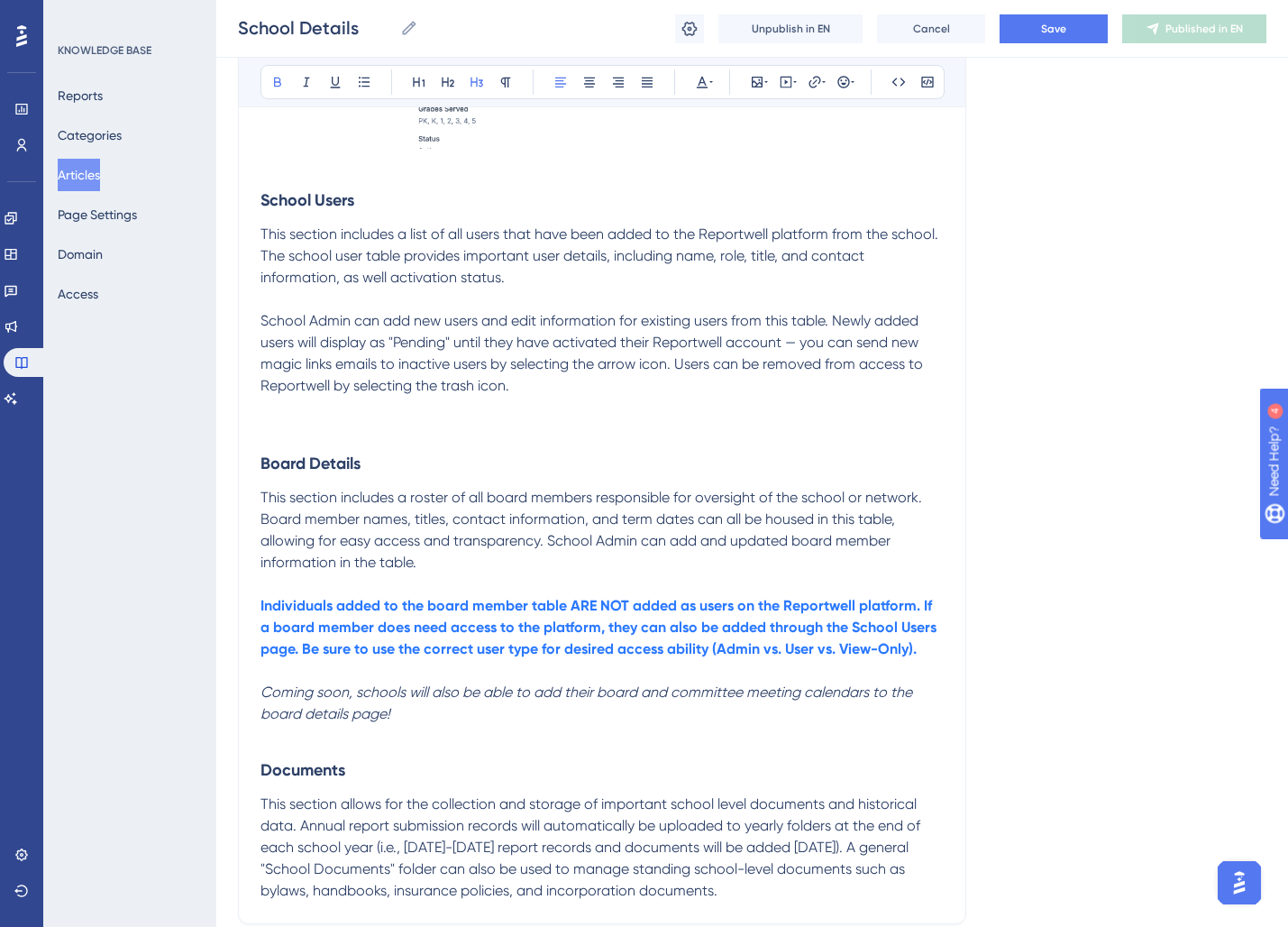
scroll to position [895, 0]
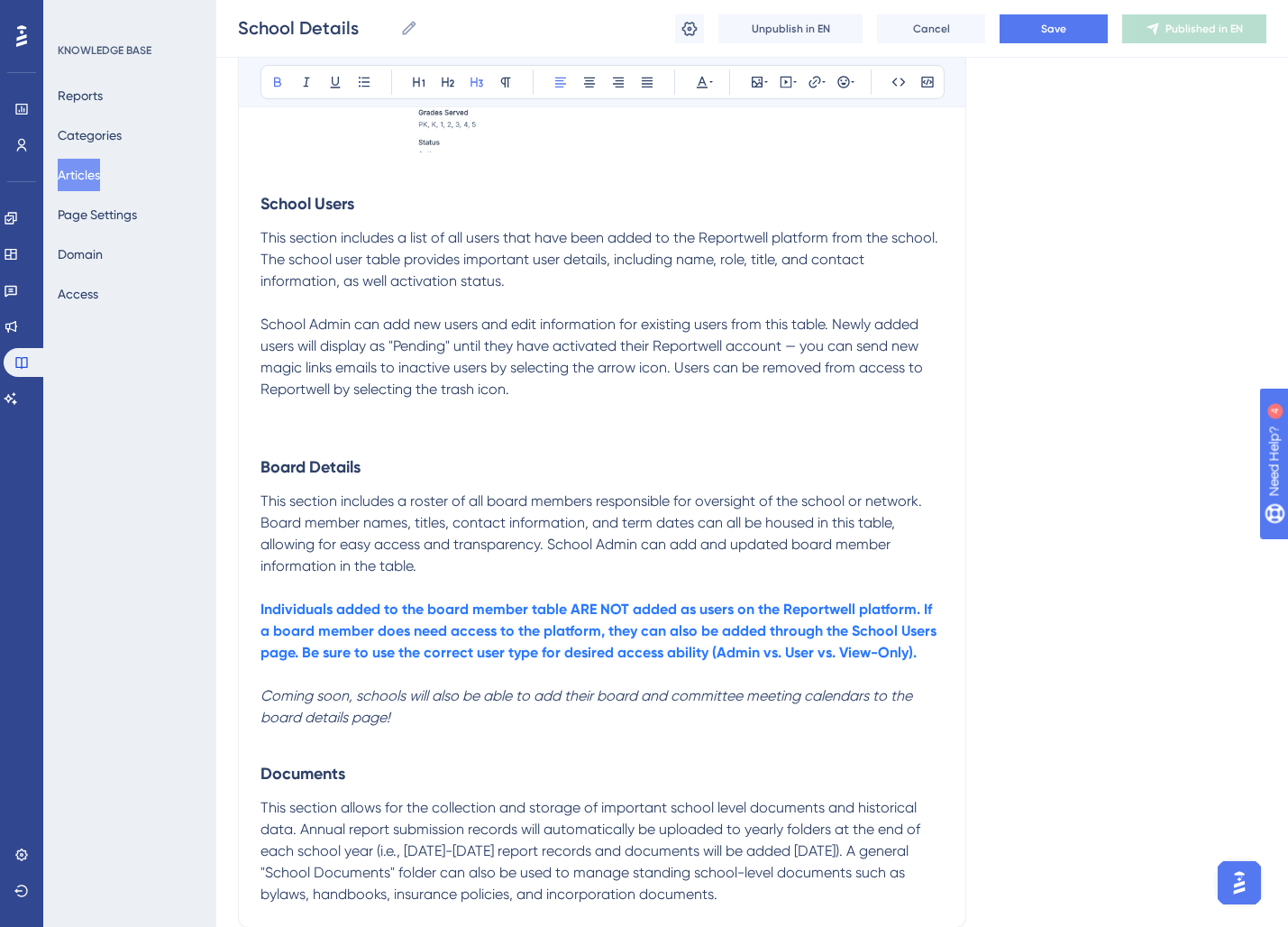
click at [278, 422] on p at bounding box center [602, 432] width 683 height 22
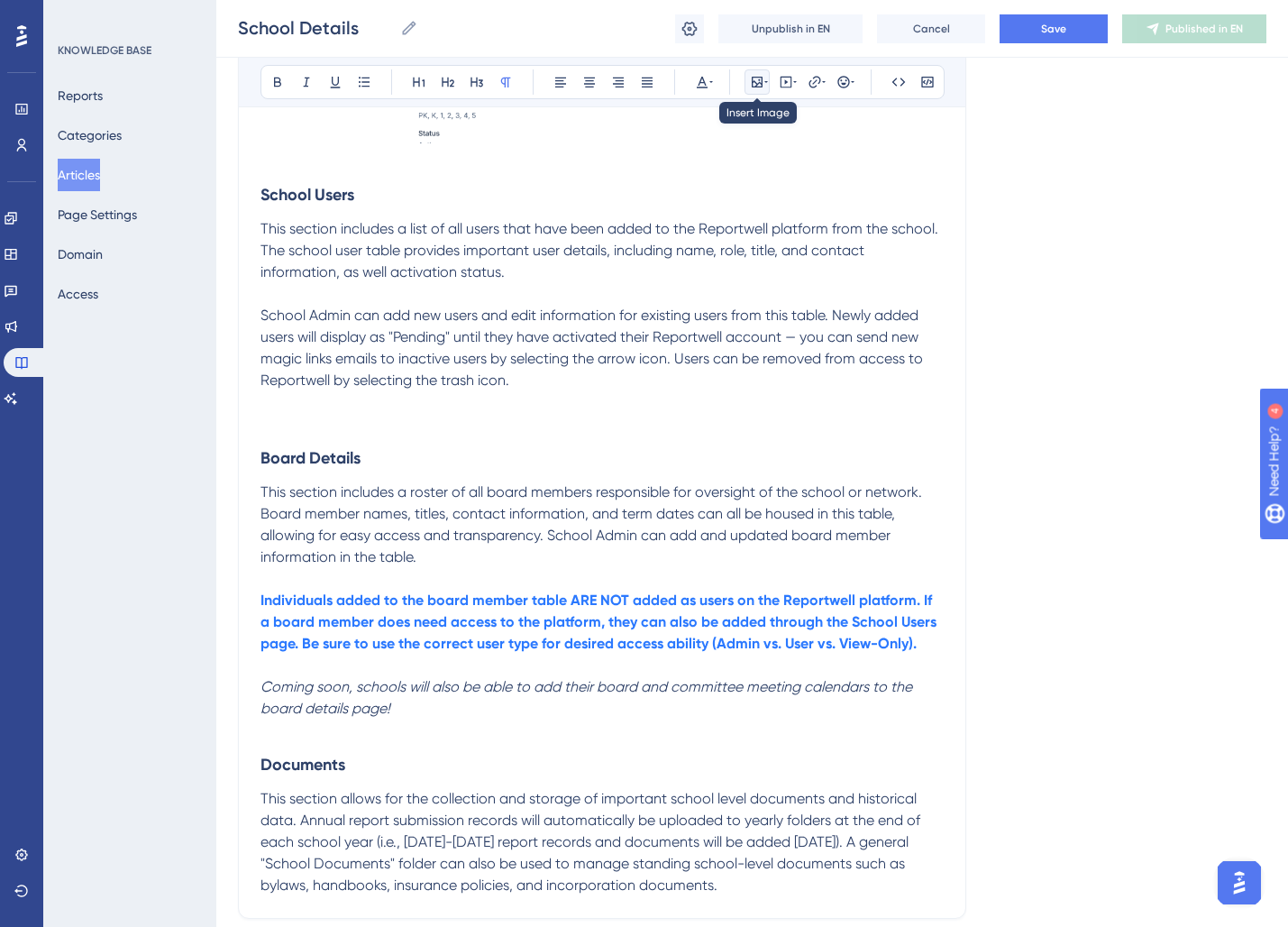
click at [751, 80] on icon at bounding box center [757, 81] width 14 height 14
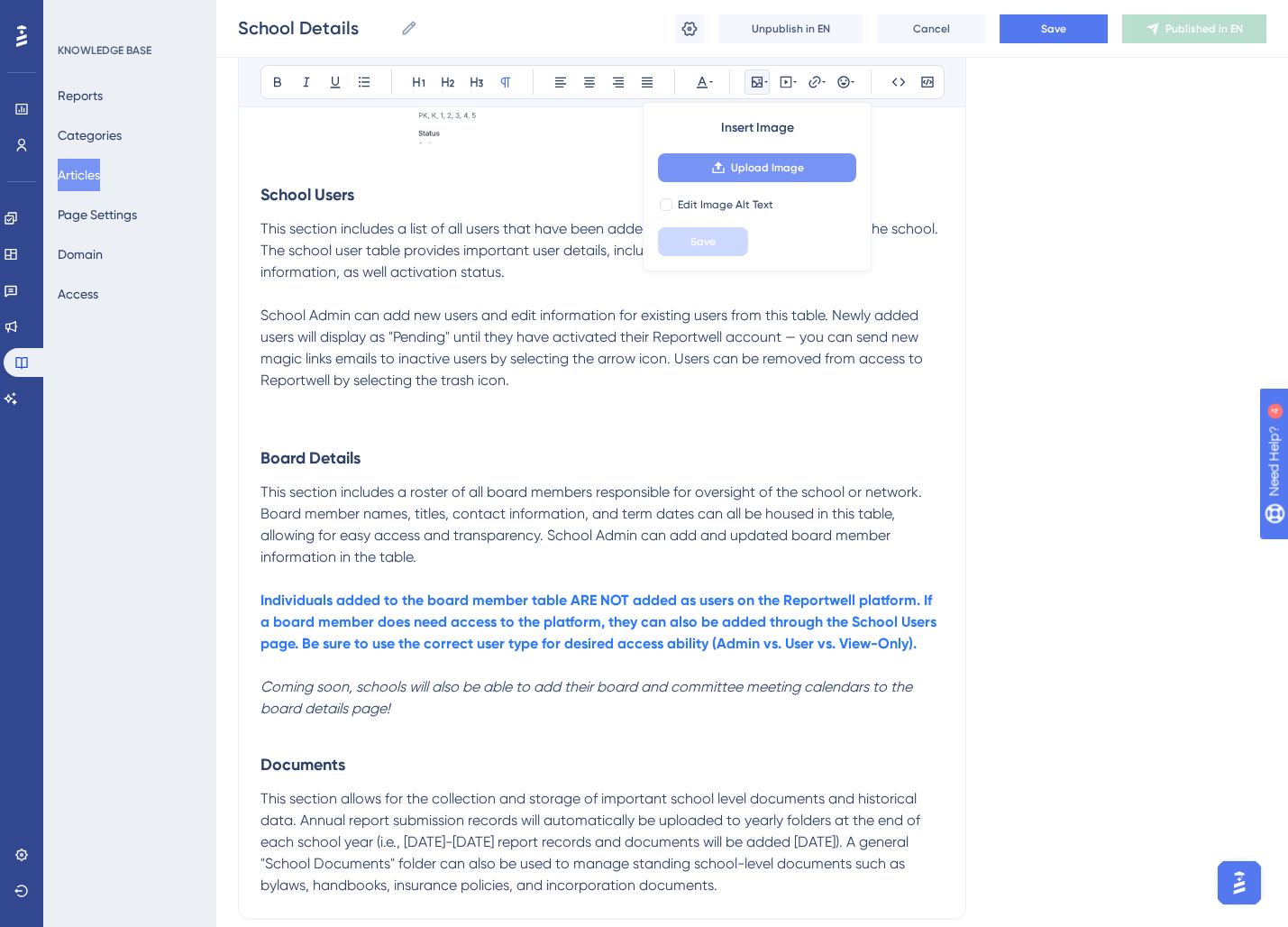
click at [762, 168] on span "Upload Image" at bounding box center [767, 167] width 73 height 14
click at [366, 407] on p at bounding box center [602, 401] width 683 height 22
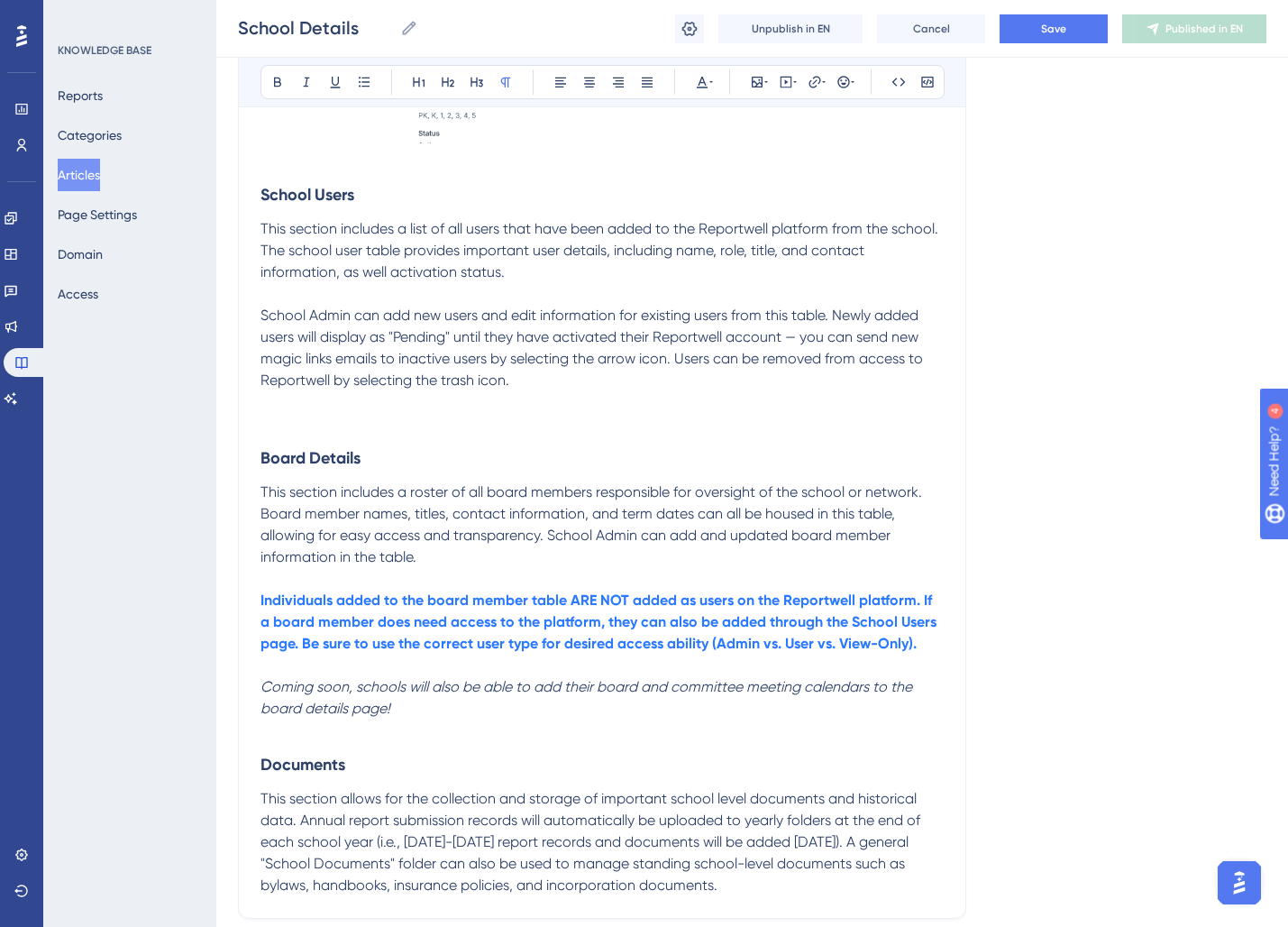
click at [347, 420] on p at bounding box center [602, 423] width 683 height 22
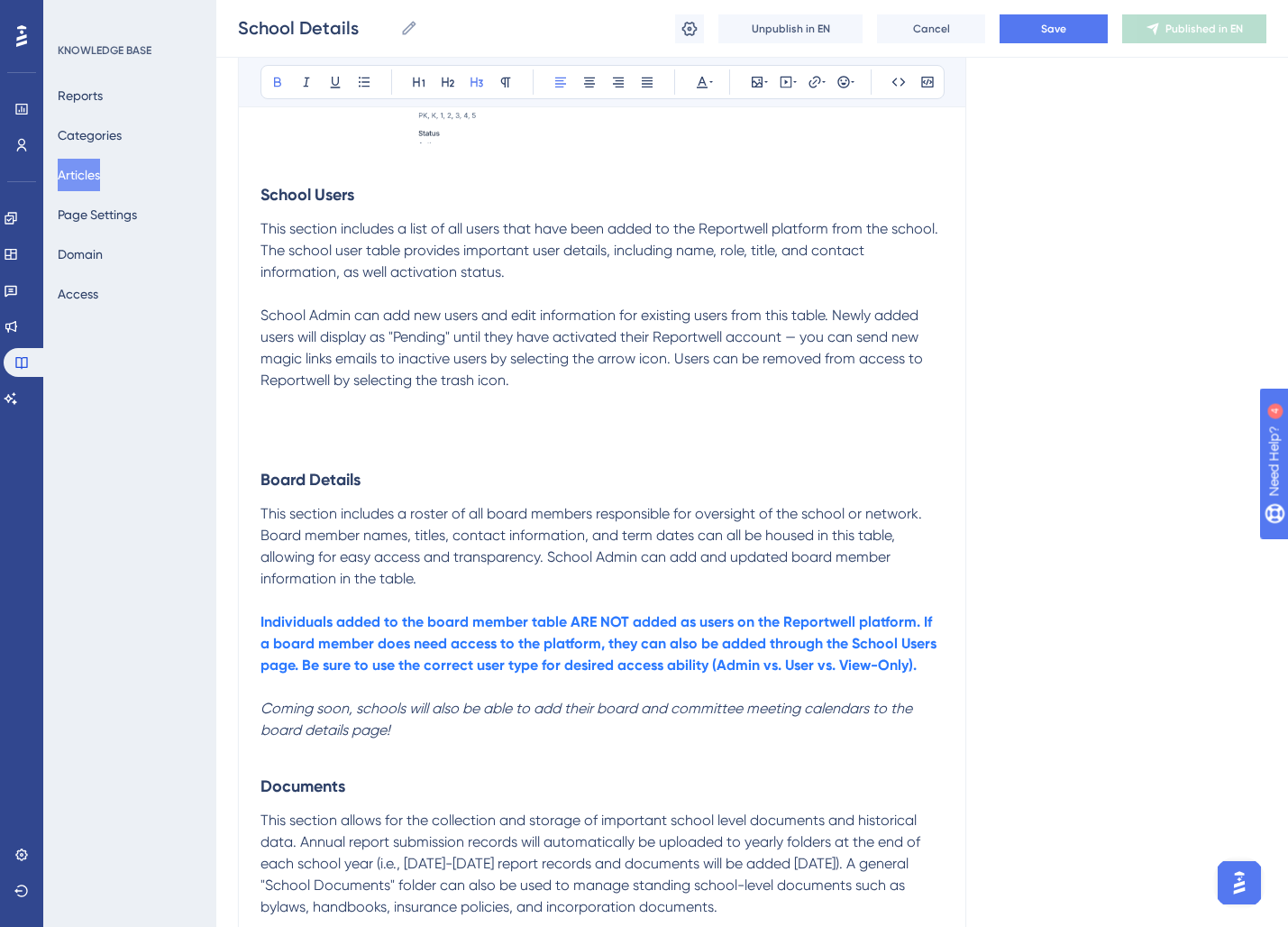
drag, startPoint x: 323, startPoint y: 447, endPoint x: 314, endPoint y: 442, distance: 10.3
click at [322, 447] on p at bounding box center [602, 445] width 683 height 22
drag, startPoint x: 277, startPoint y: 420, endPoint x: 280, endPoint y: 429, distance: 9.5
click at [277, 420] on p at bounding box center [602, 423] width 683 height 22
click at [761, 82] on icon at bounding box center [757, 81] width 14 height 14
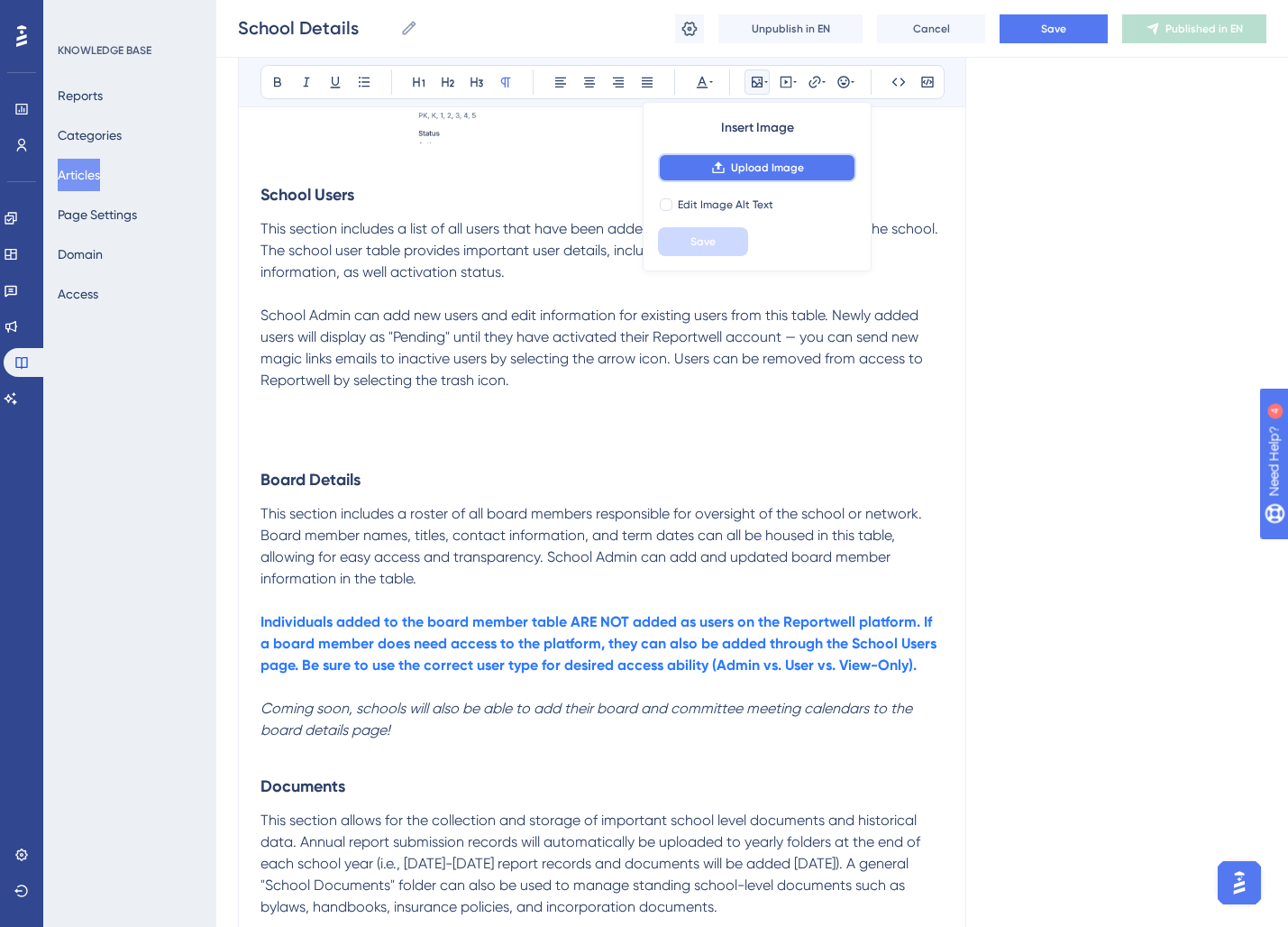
click at [772, 161] on span "Upload Image" at bounding box center [767, 167] width 73 height 14
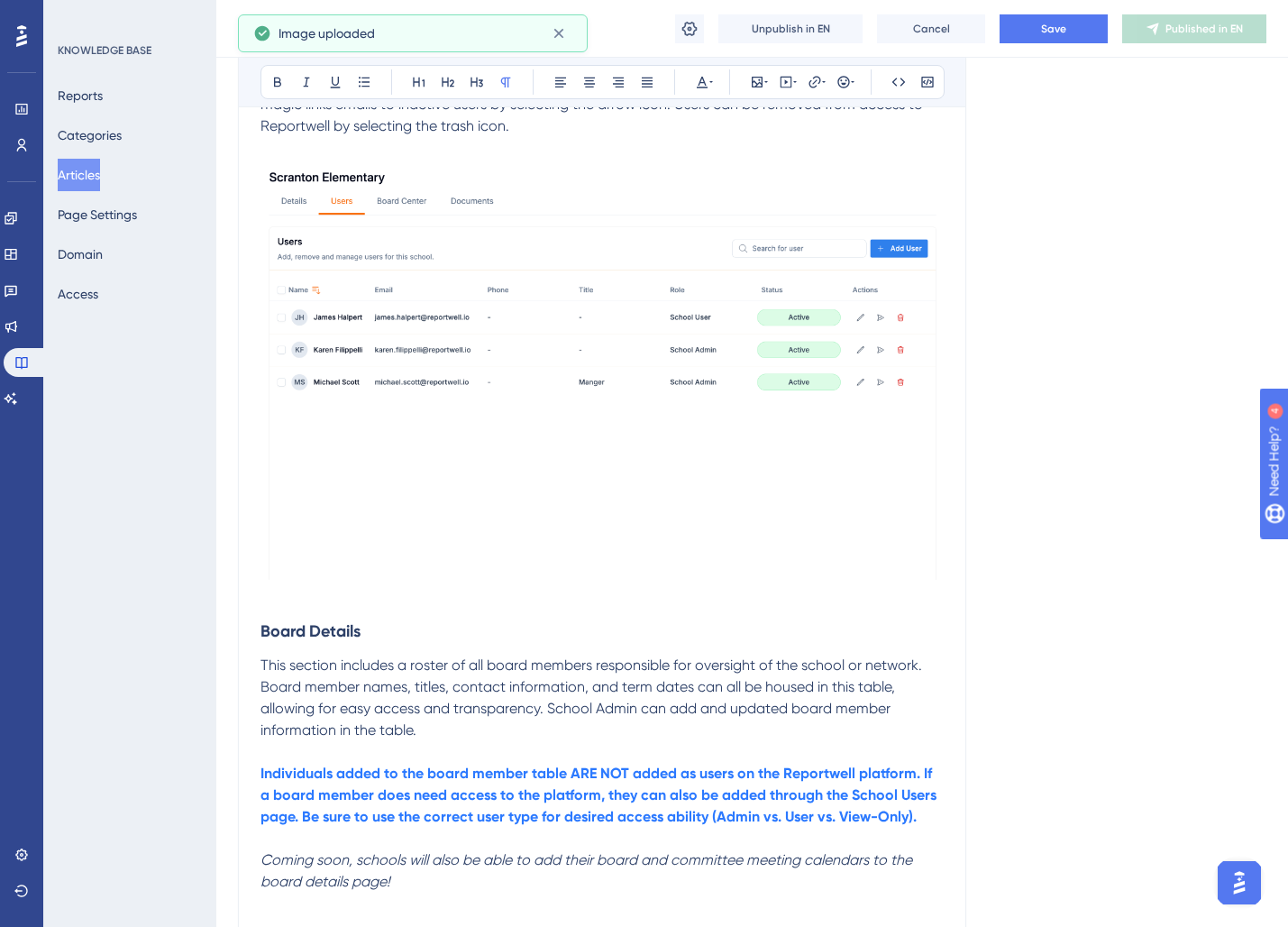
scroll to position [1352, 0]
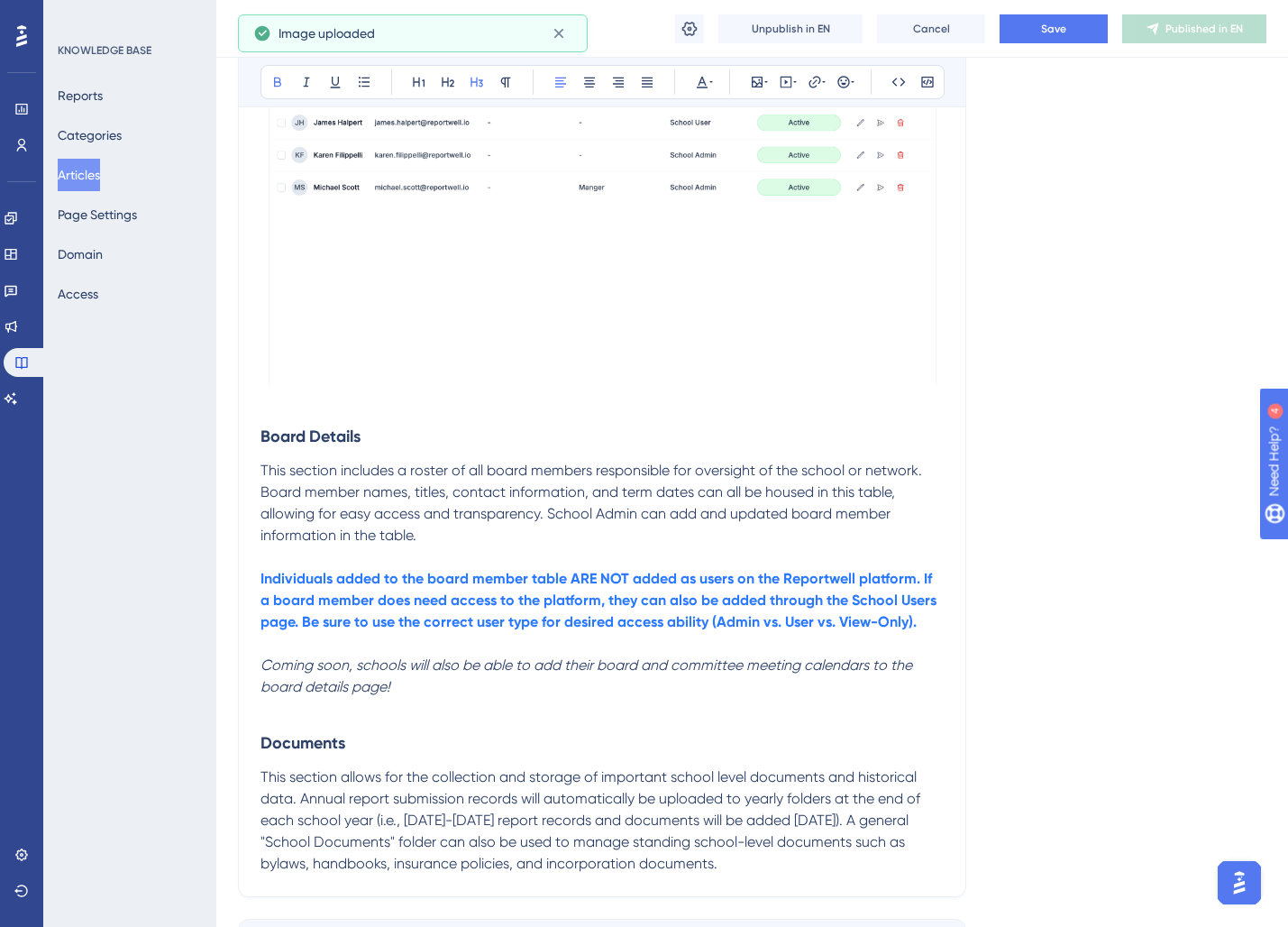
click at [339, 735] on strong "Documents" at bounding box center [303, 743] width 85 height 20
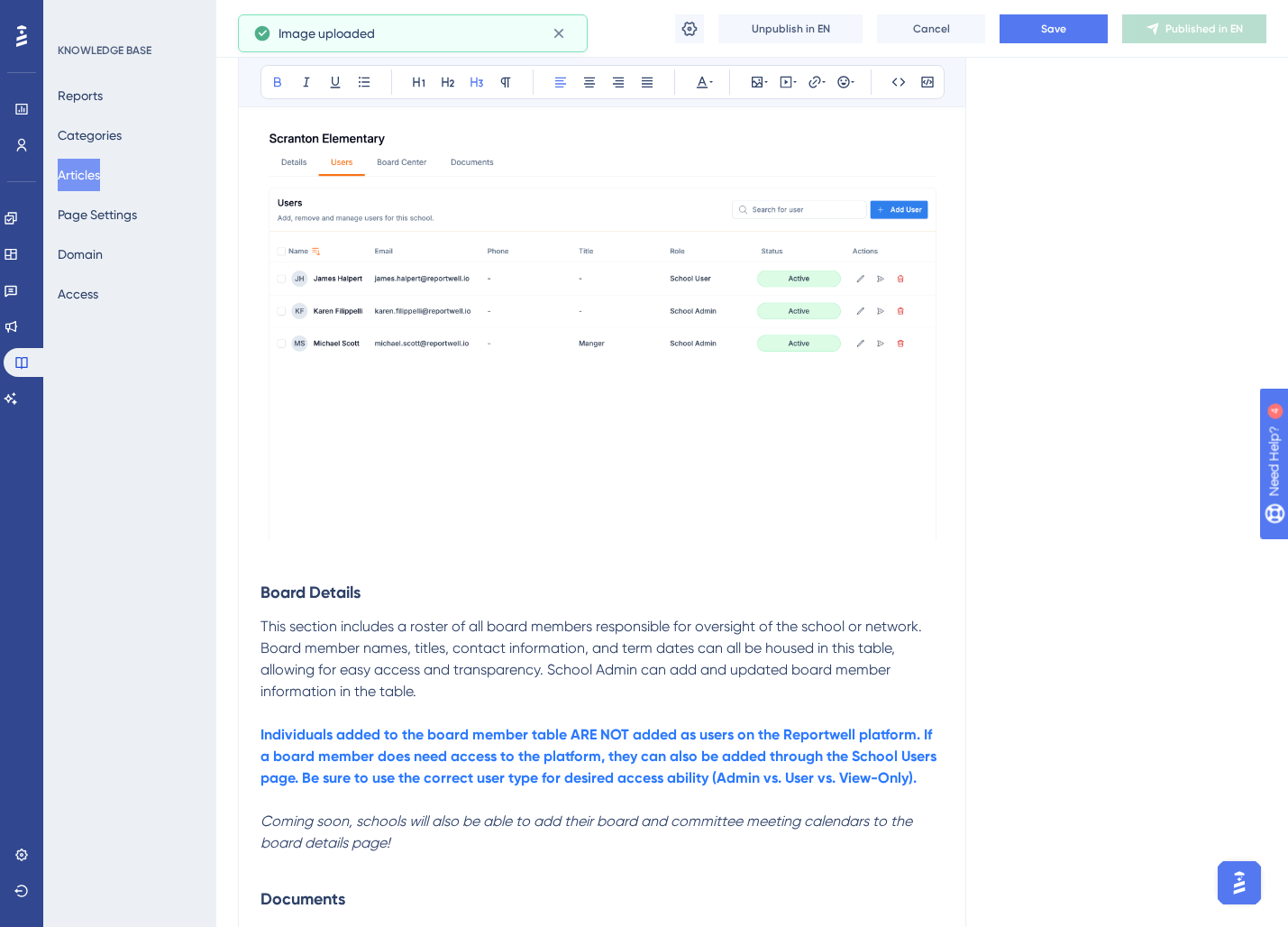
scroll to position [1055, 0]
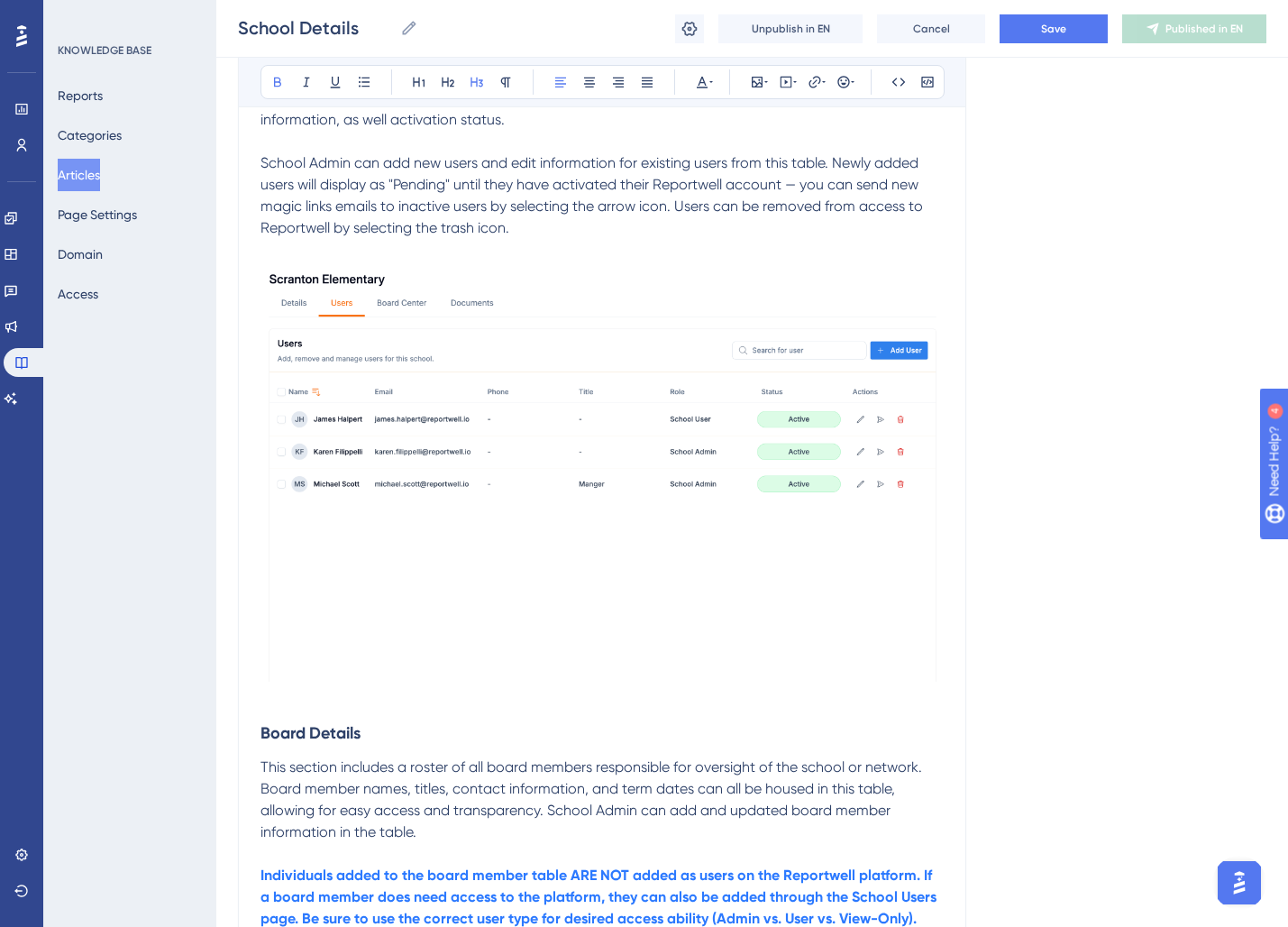
click at [575, 489] on img at bounding box center [602, 471] width 683 height 420
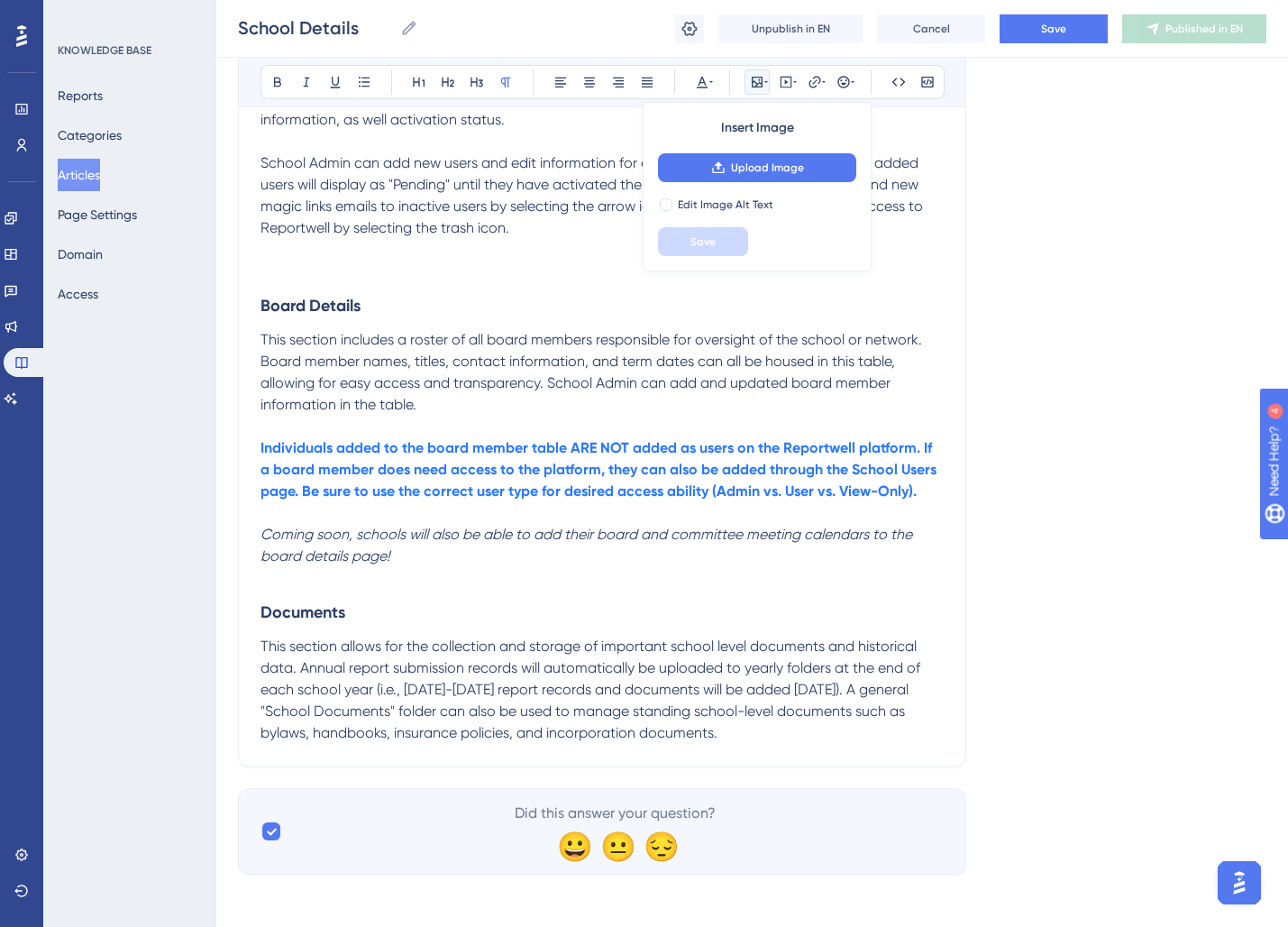
click at [461, 286] on h3 "Board Details" at bounding box center [602, 305] width 683 height 47
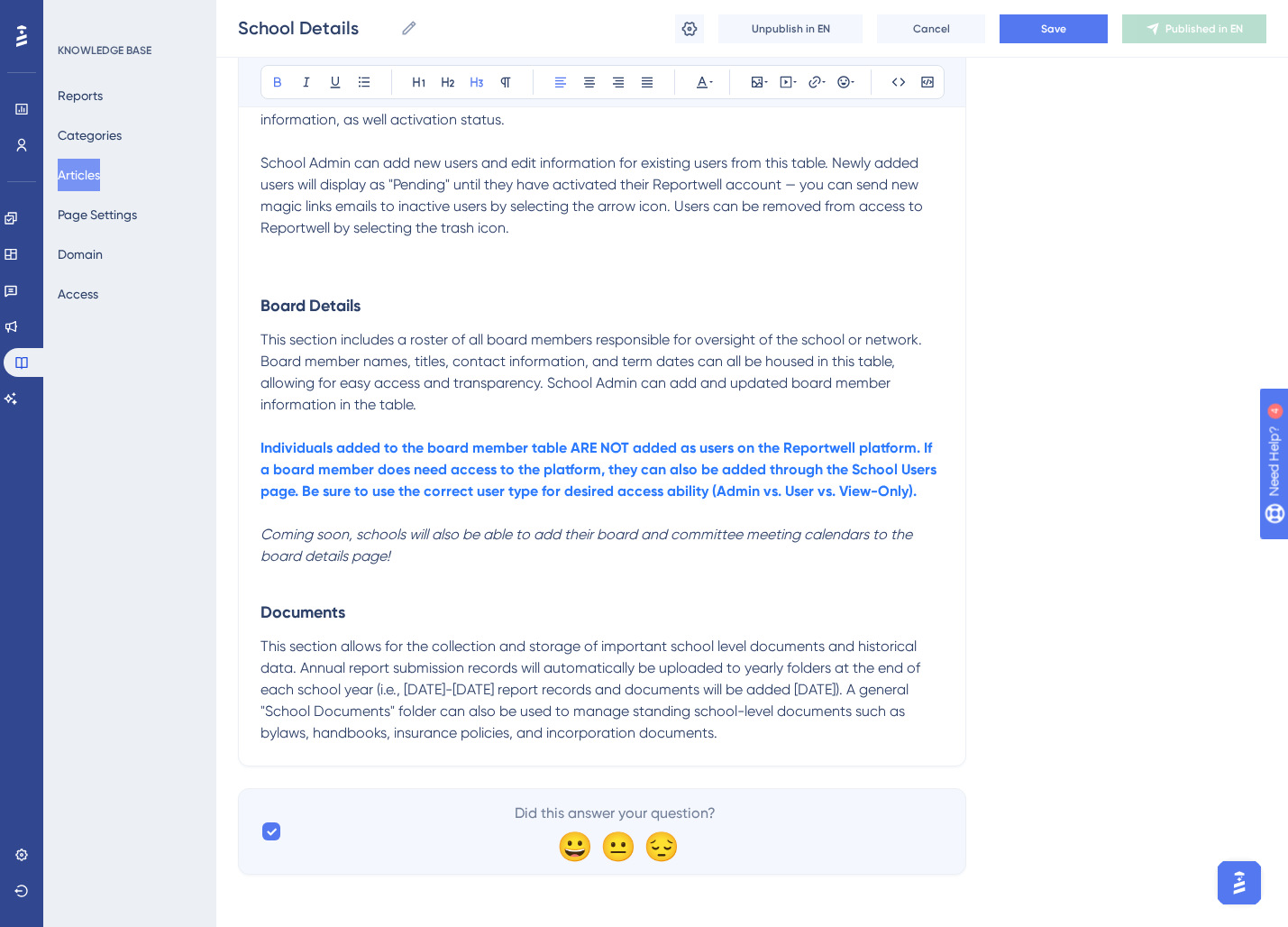
drag, startPoint x: 323, startPoint y: 267, endPoint x: 295, endPoint y: 262, distance: 28.4
click at [319, 266] on p at bounding box center [602, 271] width 683 height 22
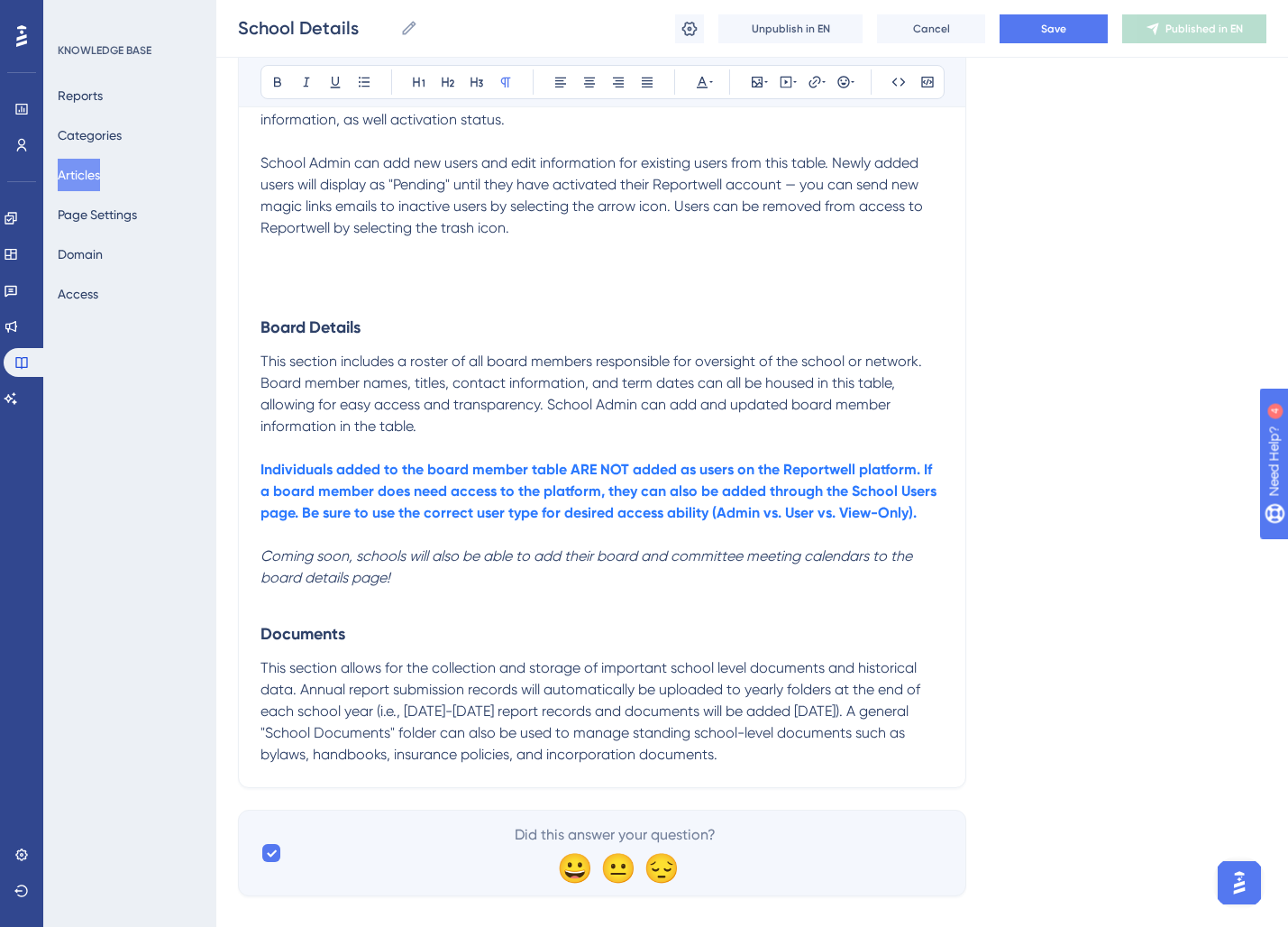
click at [295, 259] on p at bounding box center [602, 249] width 683 height 22
click at [278, 269] on p at bounding box center [602, 271] width 683 height 22
click at [762, 80] on icon at bounding box center [757, 81] width 14 height 14
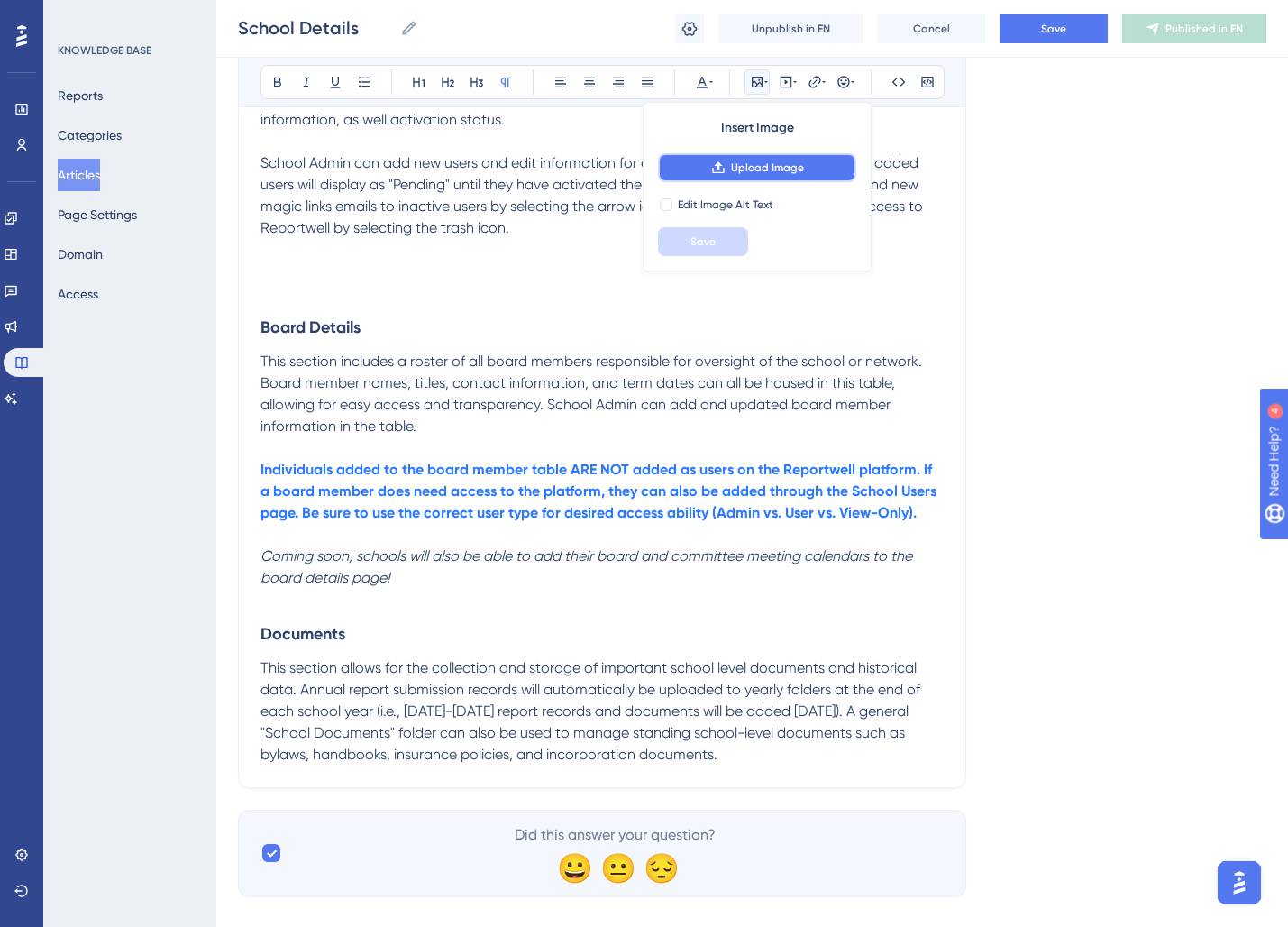
click at [782, 162] on span "Upload Image" at bounding box center [767, 167] width 73 height 14
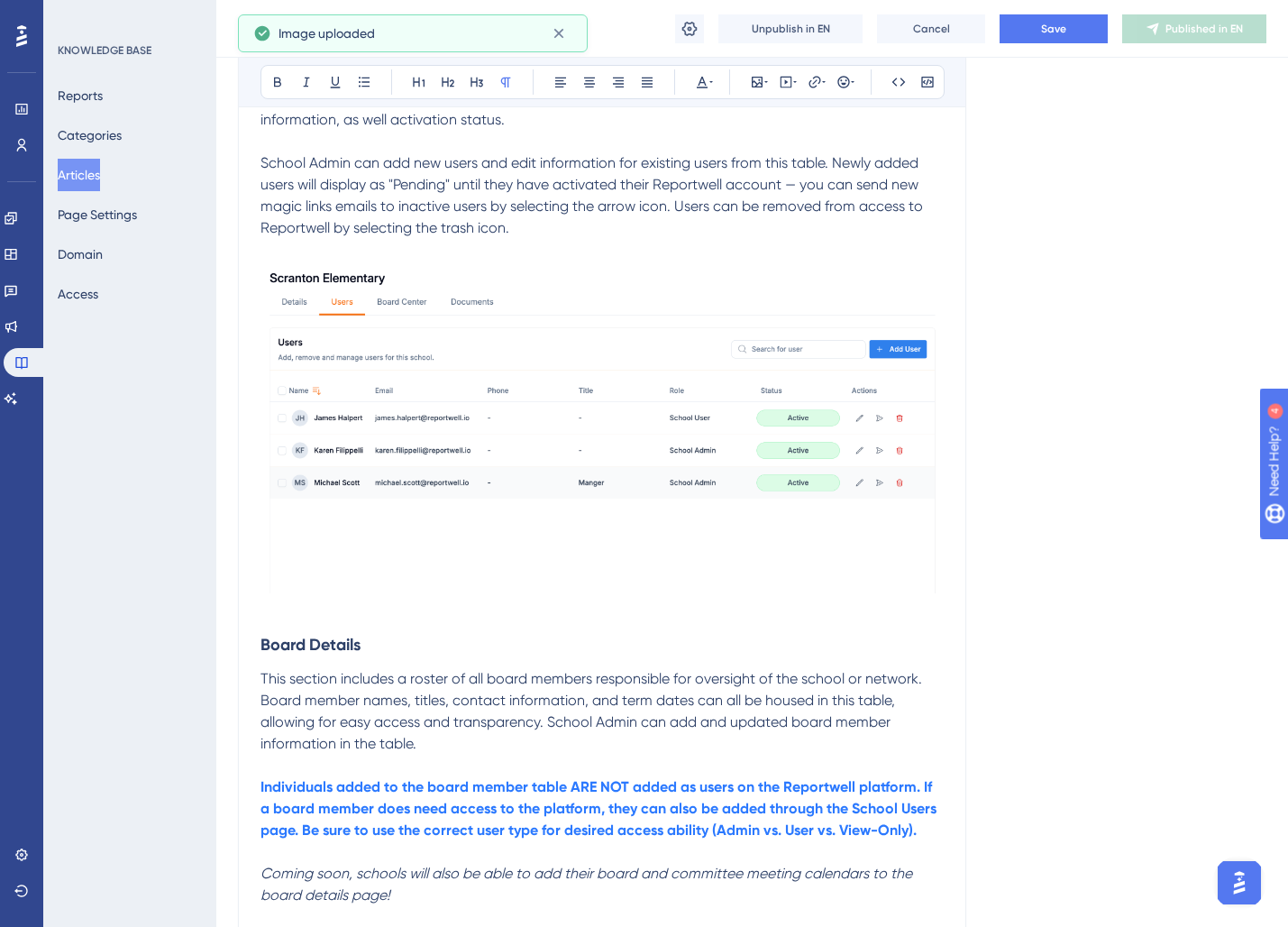
scroll to position [1361, 0]
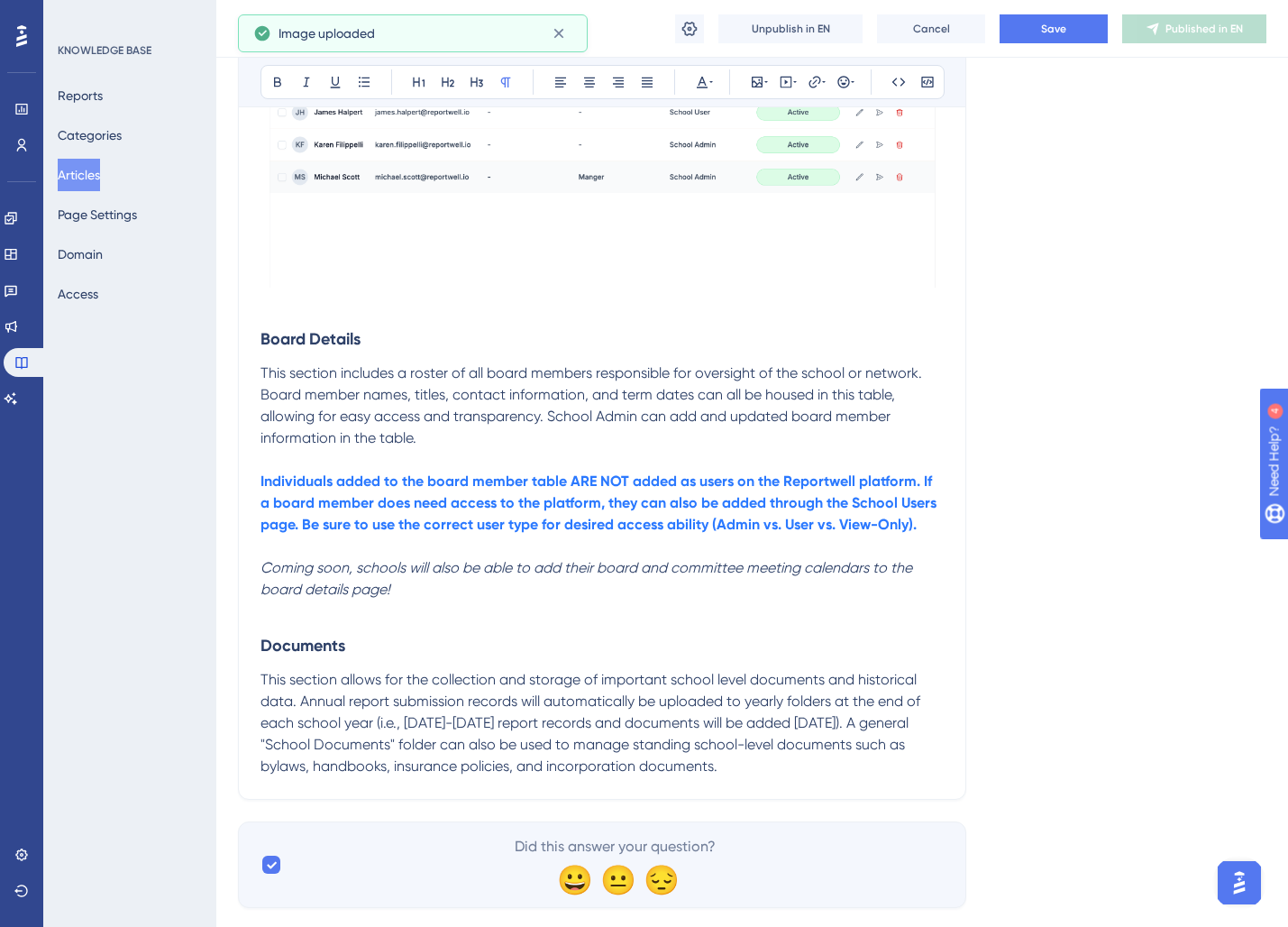
click at [397, 323] on h3 "Board Details" at bounding box center [602, 338] width 683 height 47
click at [339, 309] on p at bounding box center [602, 304] width 683 height 22
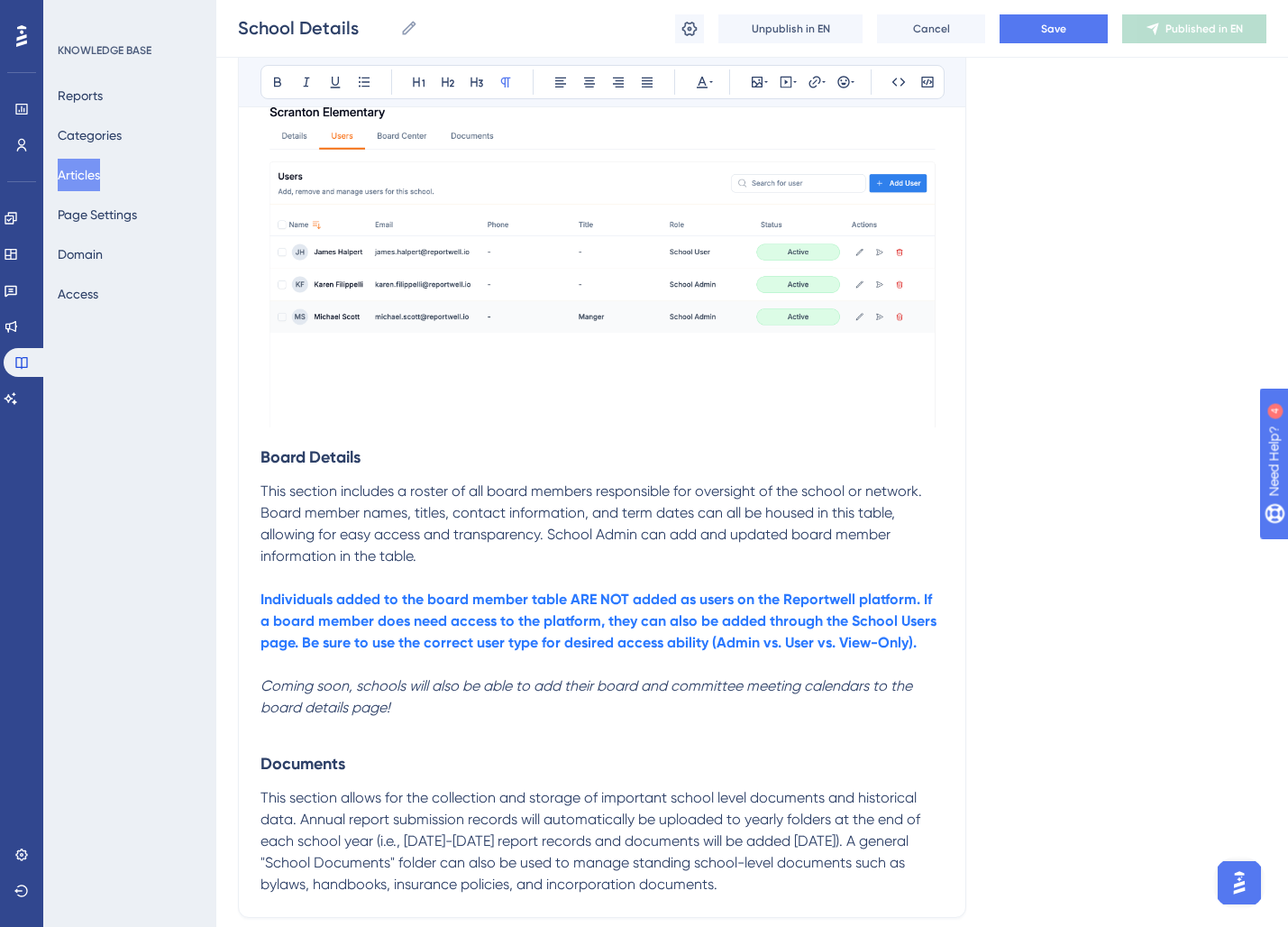
scroll to position [1379, 0]
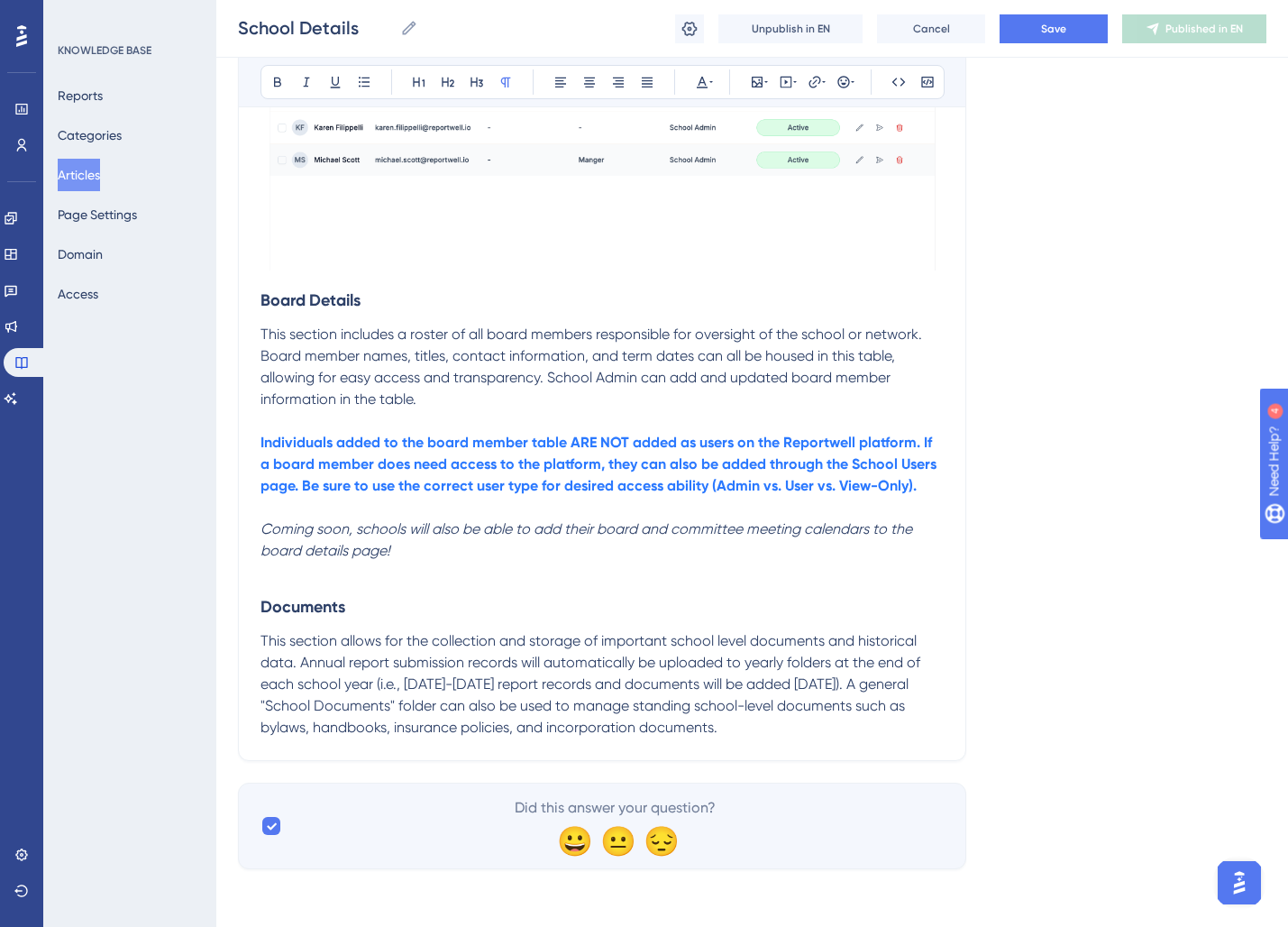
drag, startPoint x: 300, startPoint y: 569, endPoint x: 458, endPoint y: 577, distance: 158.2
click at [300, 569] on p at bounding box center [602, 572] width 683 height 22
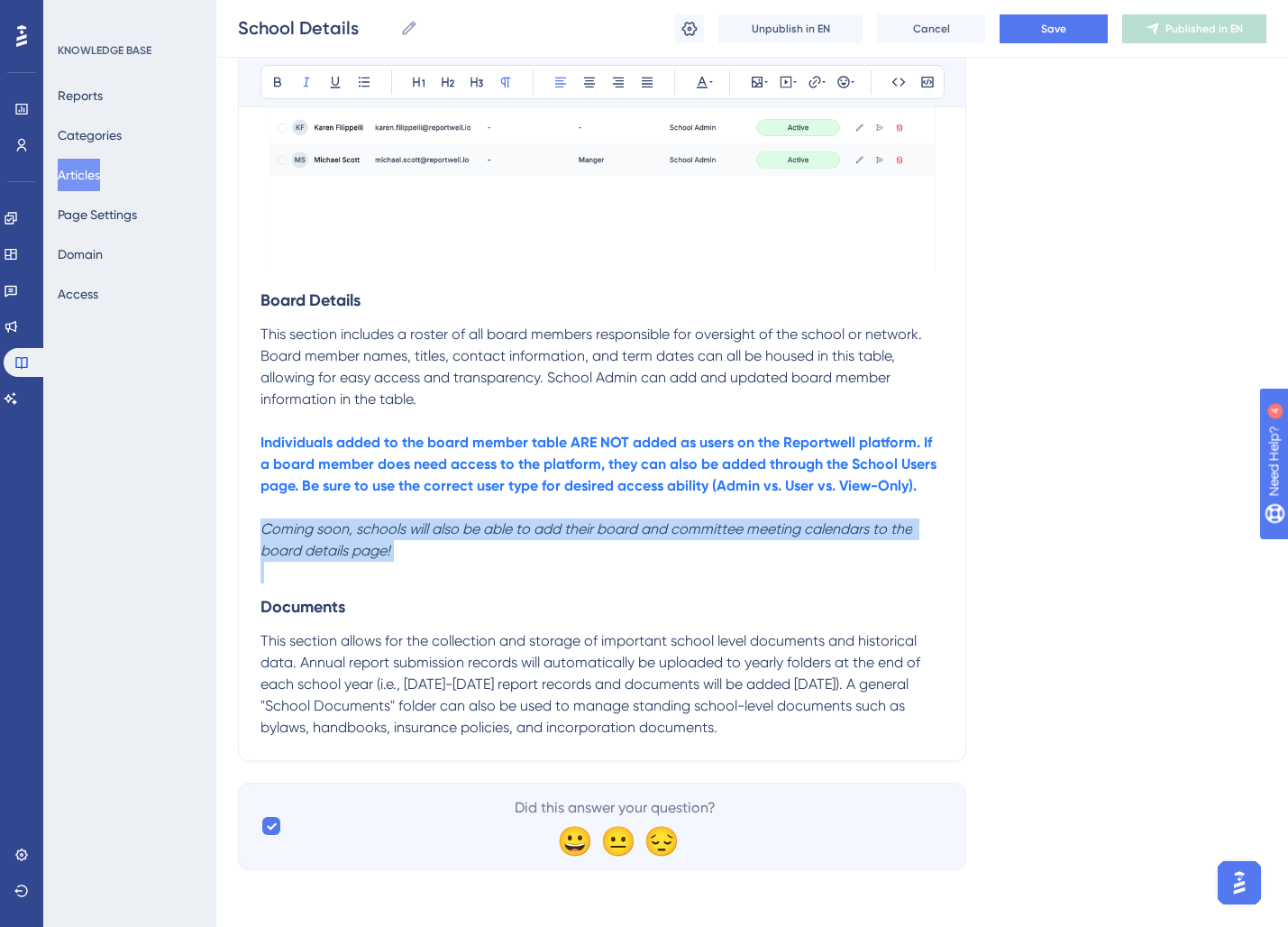
drag, startPoint x: 455, startPoint y: 562, endPoint x: 220, endPoint y: 527, distance: 237.6
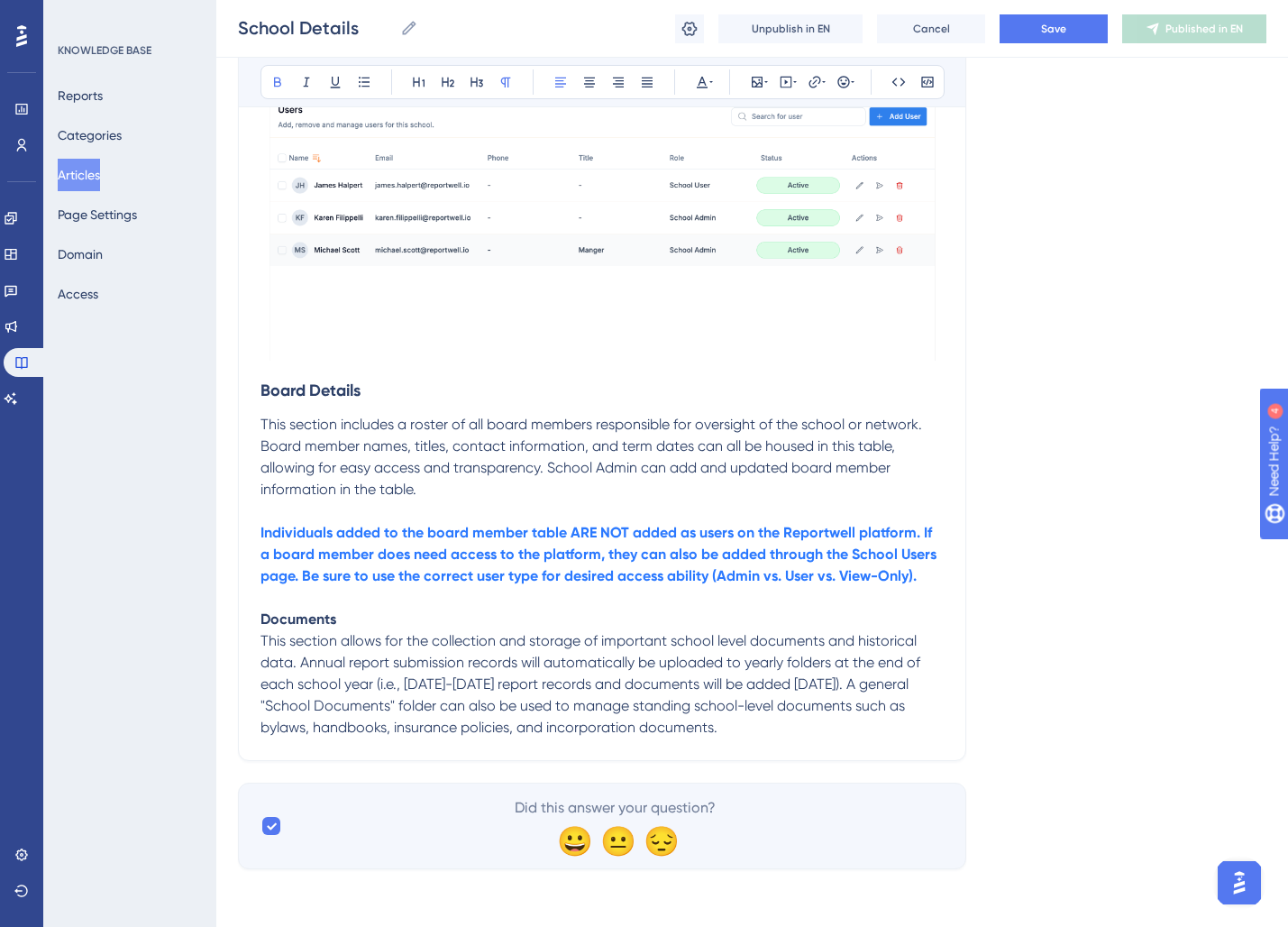
scroll to position [1289, 0]
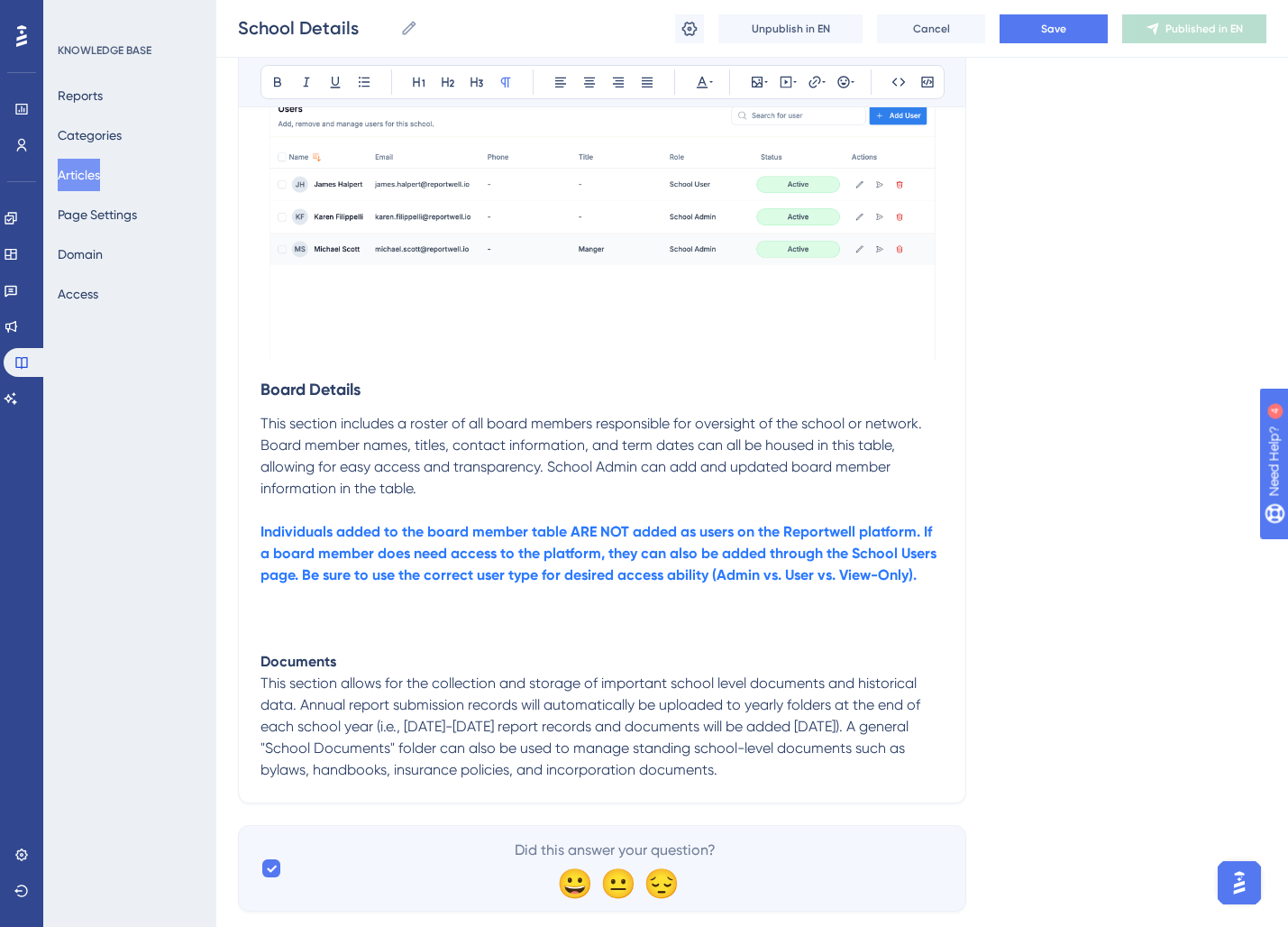
click at [376, 601] on p at bounding box center [602, 596] width 683 height 22
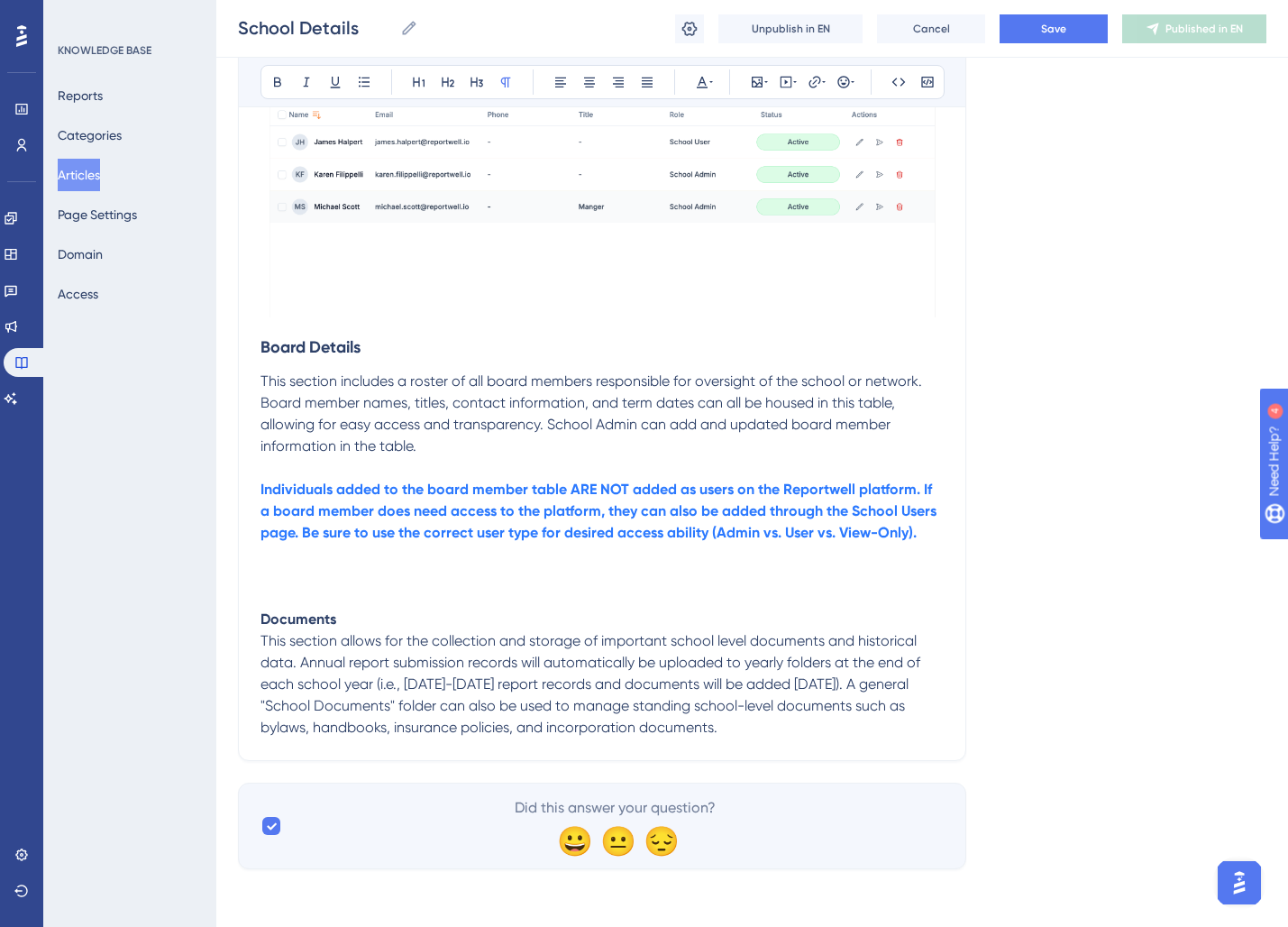
click at [296, 571] on p at bounding box center [602, 575] width 683 height 22
click at [744, 88] on div "Bold Italic Underline Bullet Point Heading 1 Heading 2 Heading 3 Normal Align L…" at bounding box center [603, 82] width 684 height 34
click at [754, 88] on icon at bounding box center [757, 81] width 14 height 14
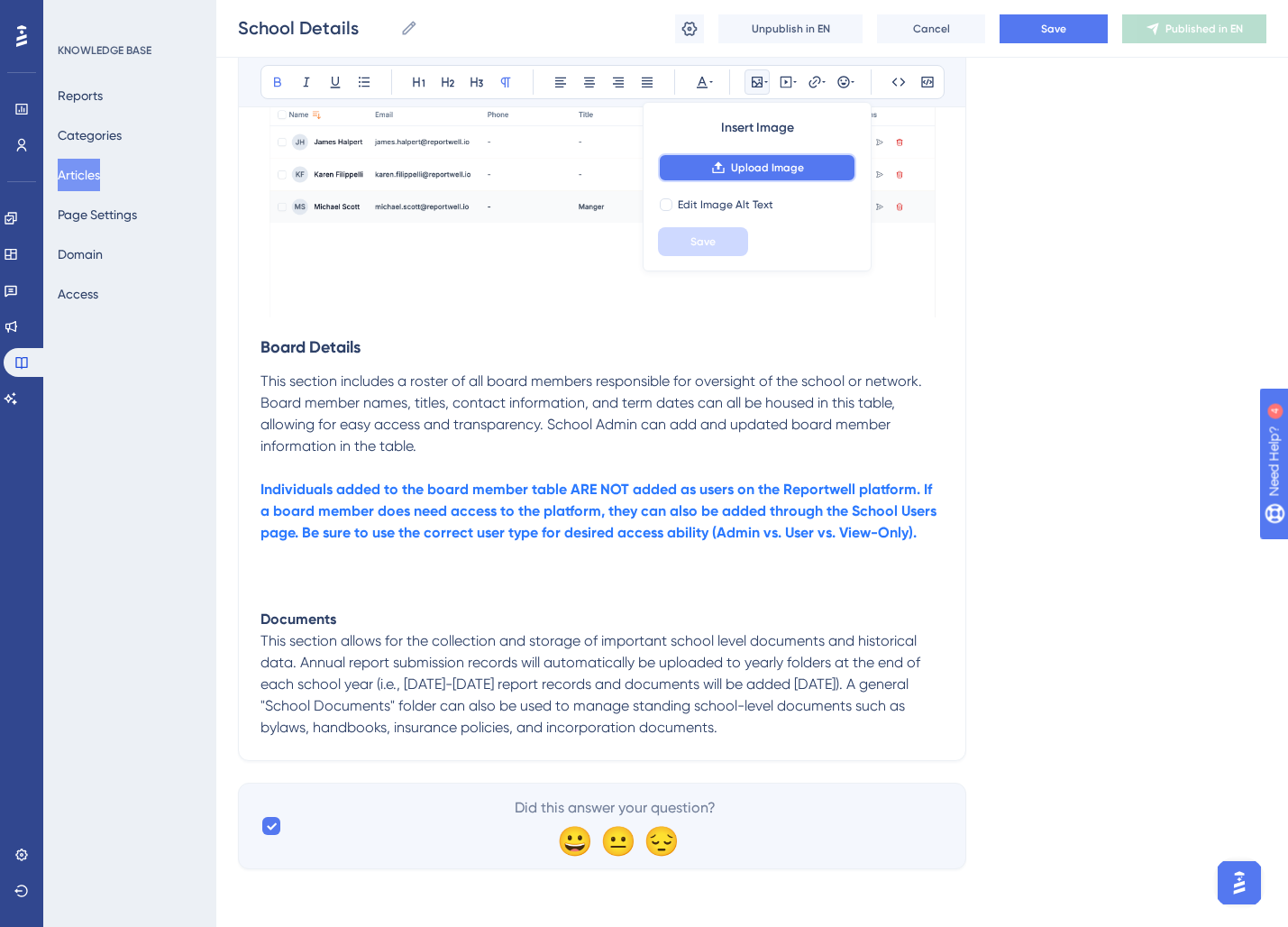
click at [764, 165] on span "Upload Image" at bounding box center [767, 167] width 73 height 14
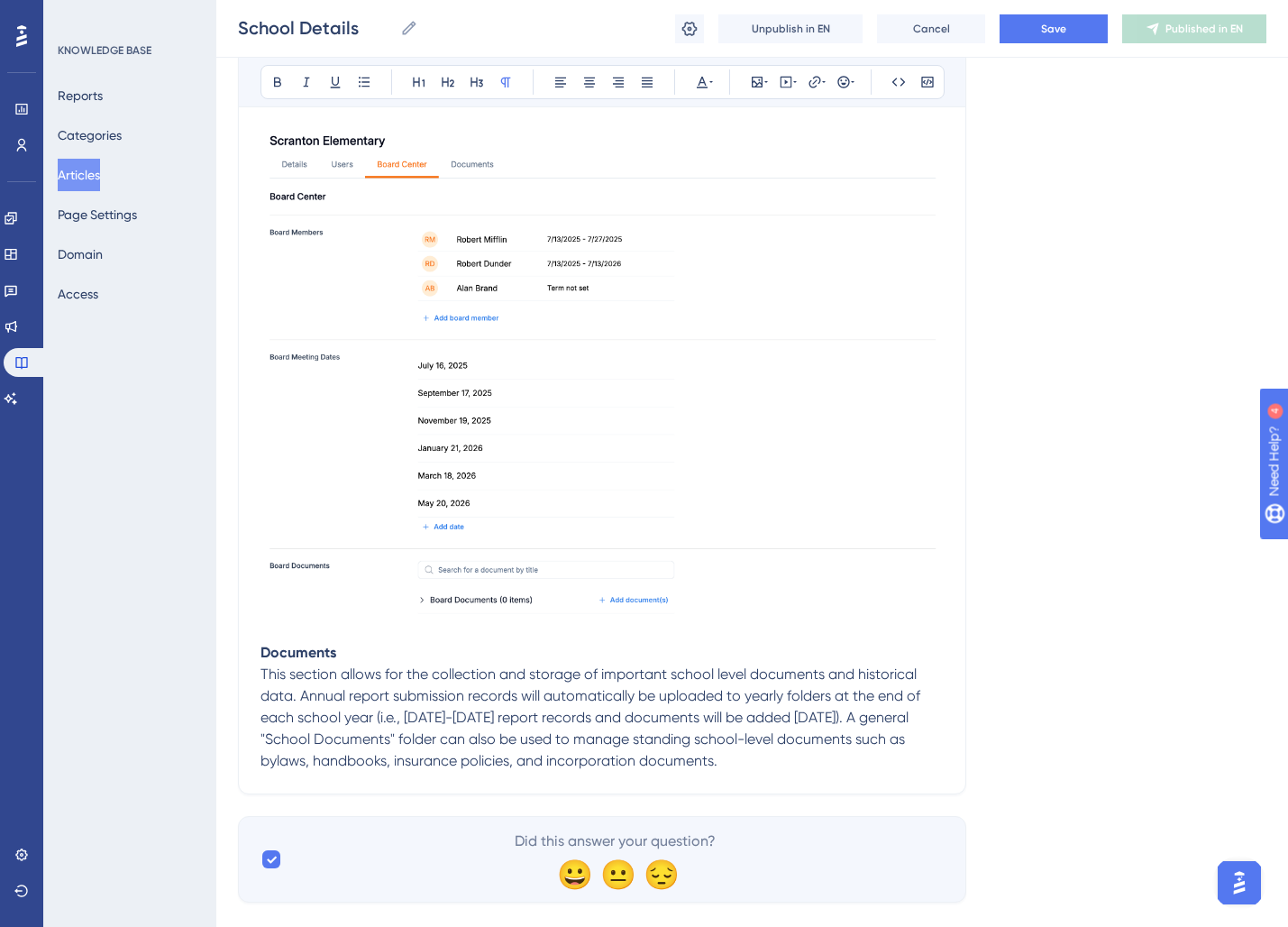
scroll to position [1808, 0]
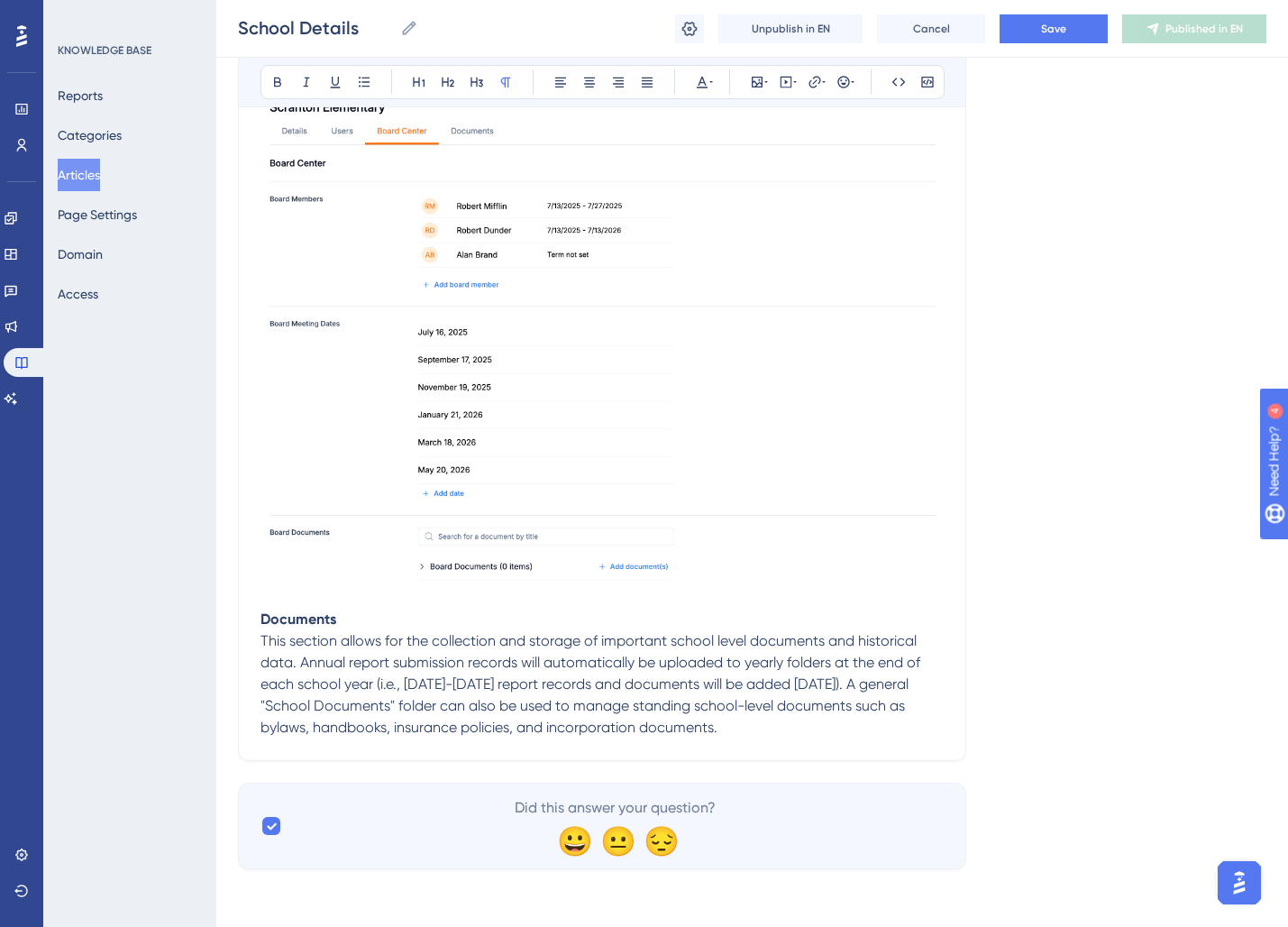
click at [777, 724] on p "This section allows for the collection and storage of important school level do…" at bounding box center [602, 683] width 683 height 108
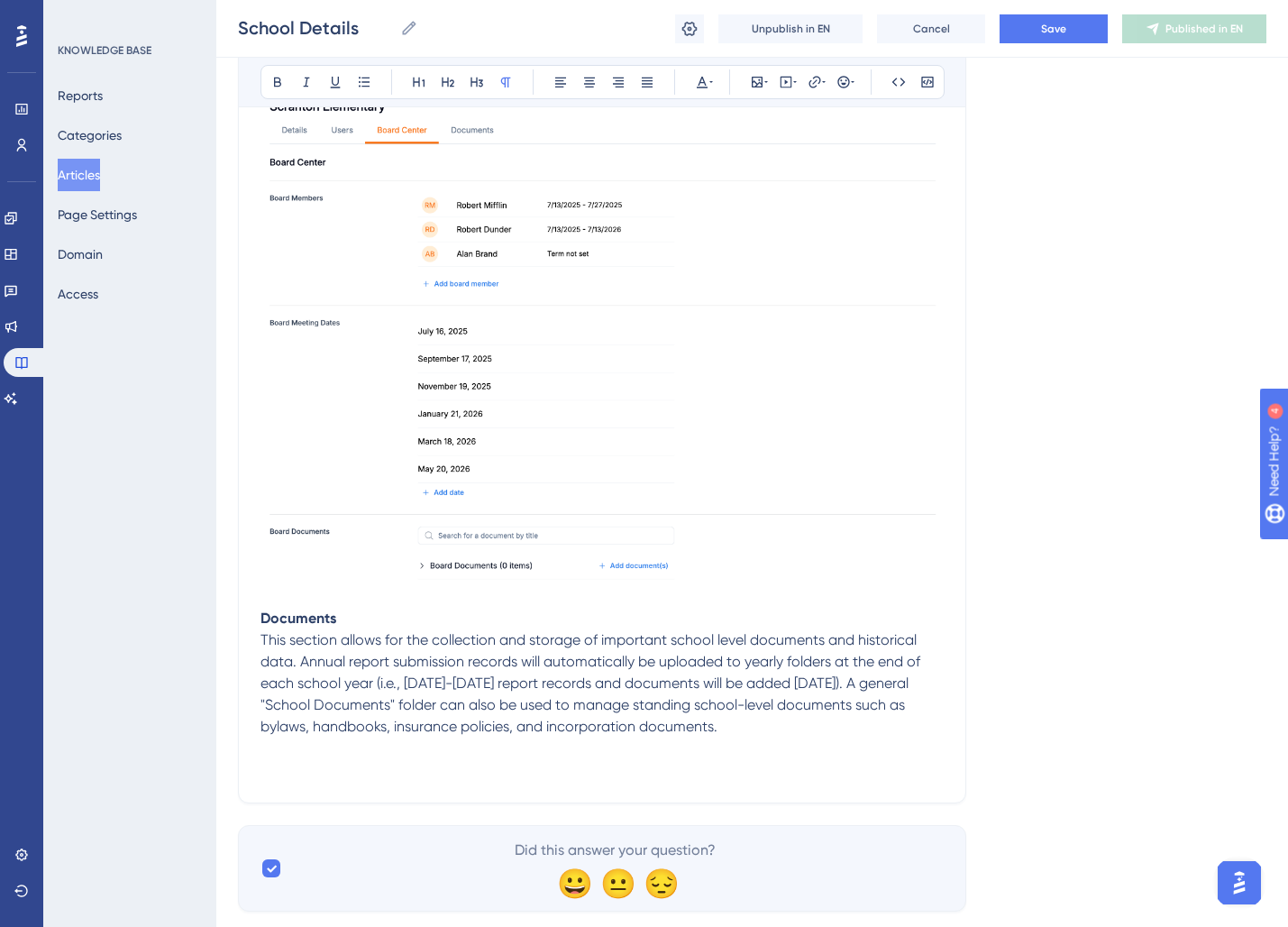
scroll to position [1851, 0]
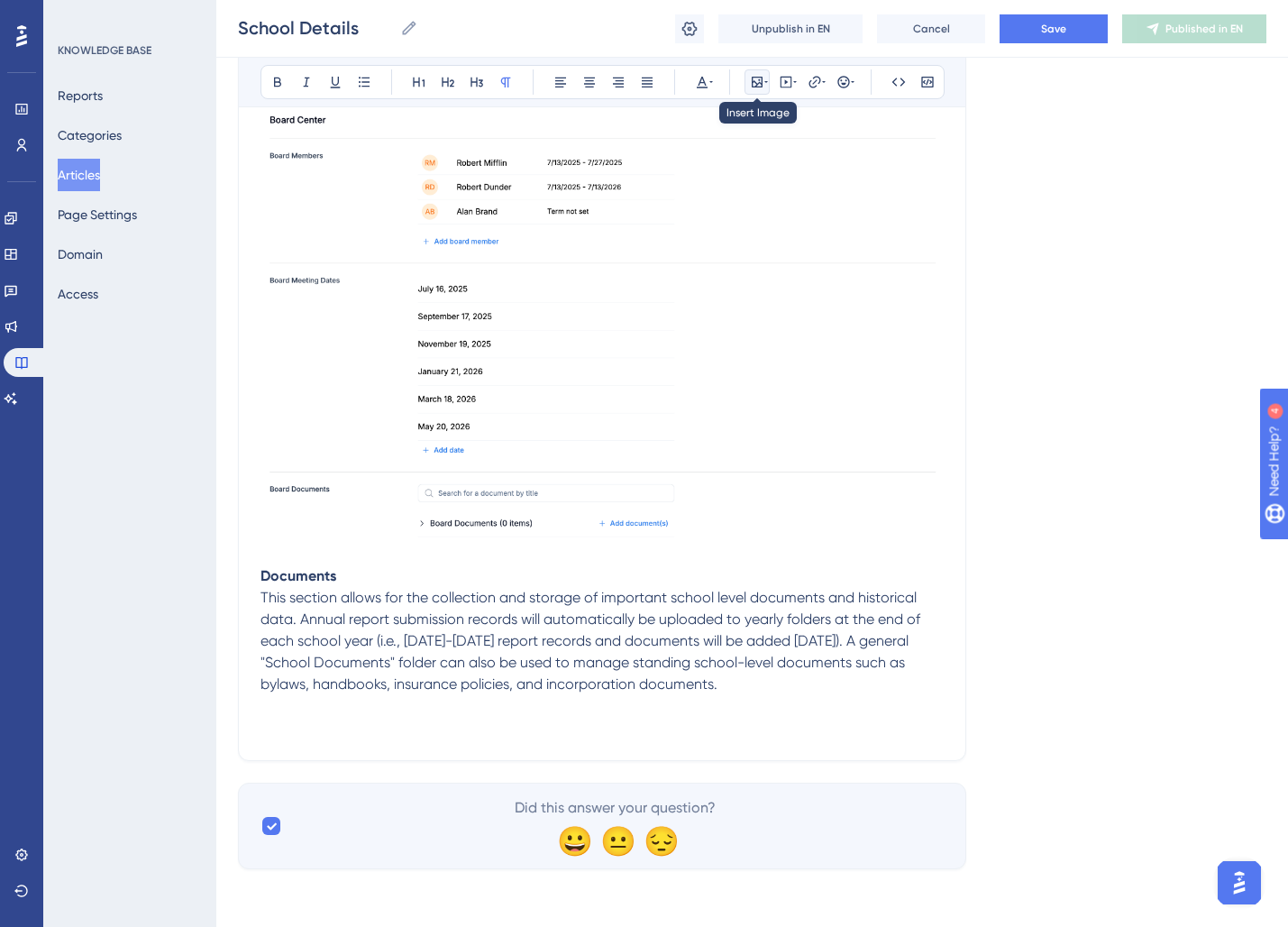
click at [761, 84] on icon at bounding box center [757, 81] width 11 height 11
click at [772, 171] on span "Upload Image" at bounding box center [767, 167] width 73 height 14
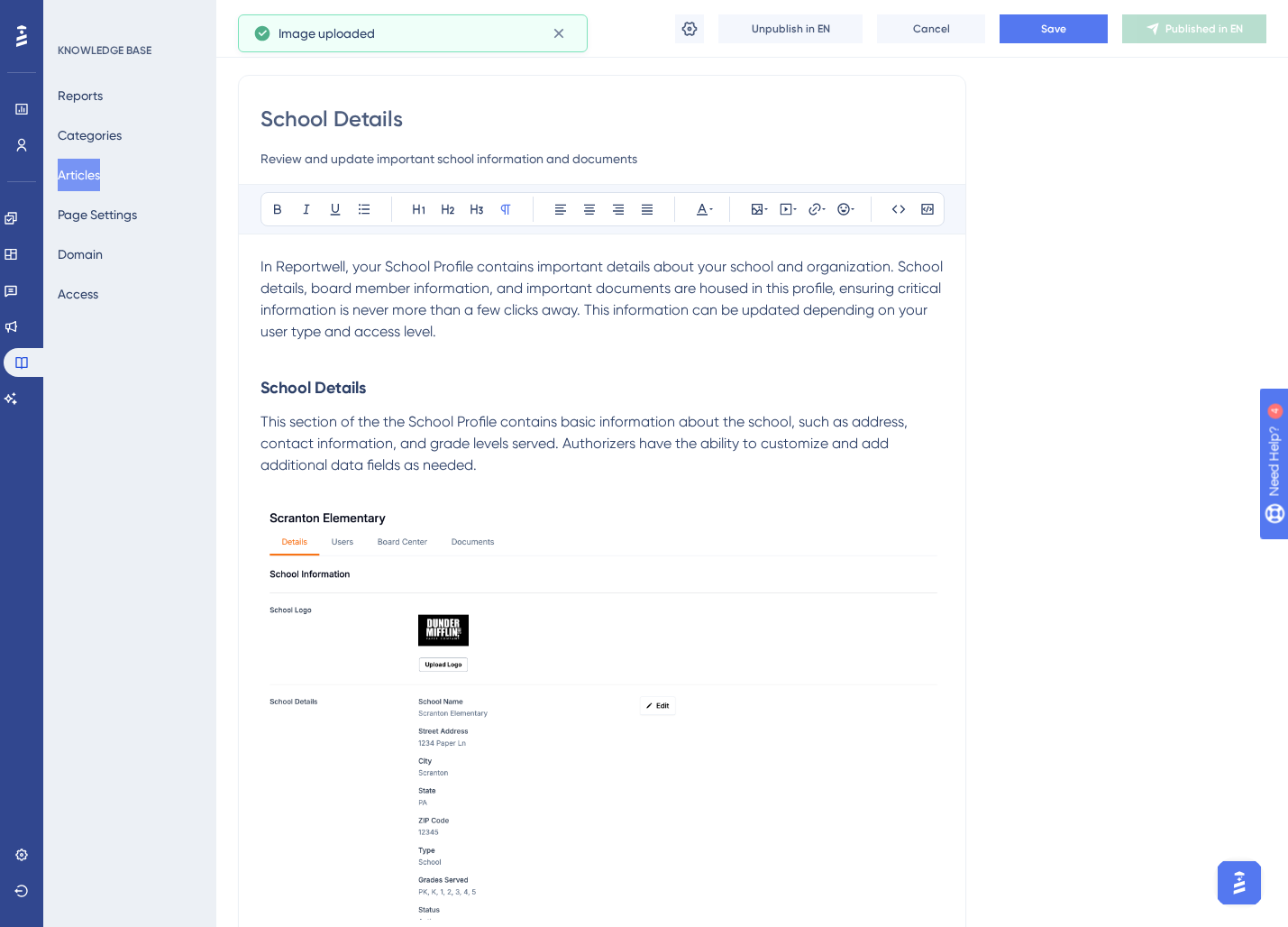
scroll to position [0, 0]
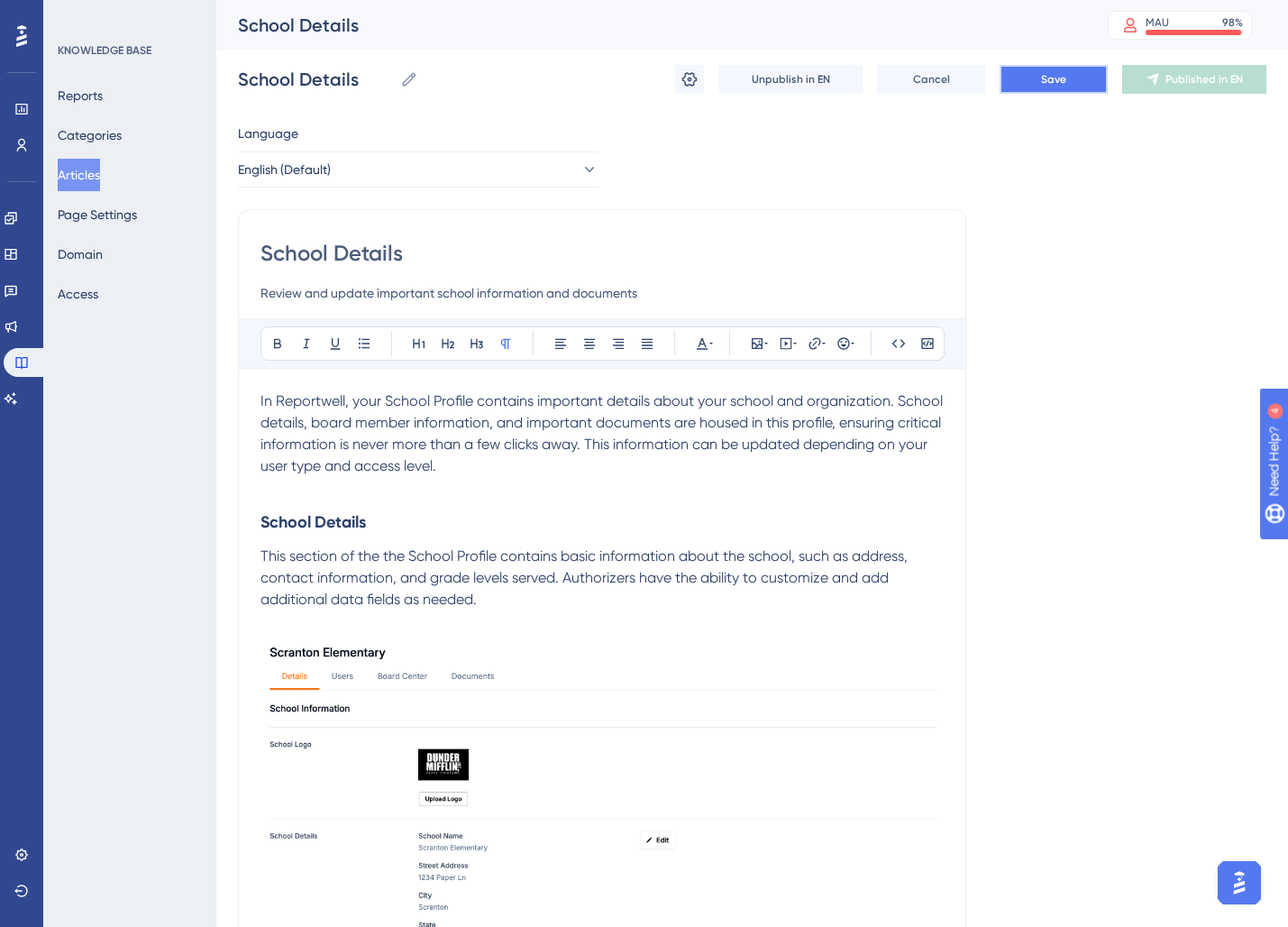
click at [1063, 87] on button "Save" at bounding box center [1053, 79] width 108 height 29
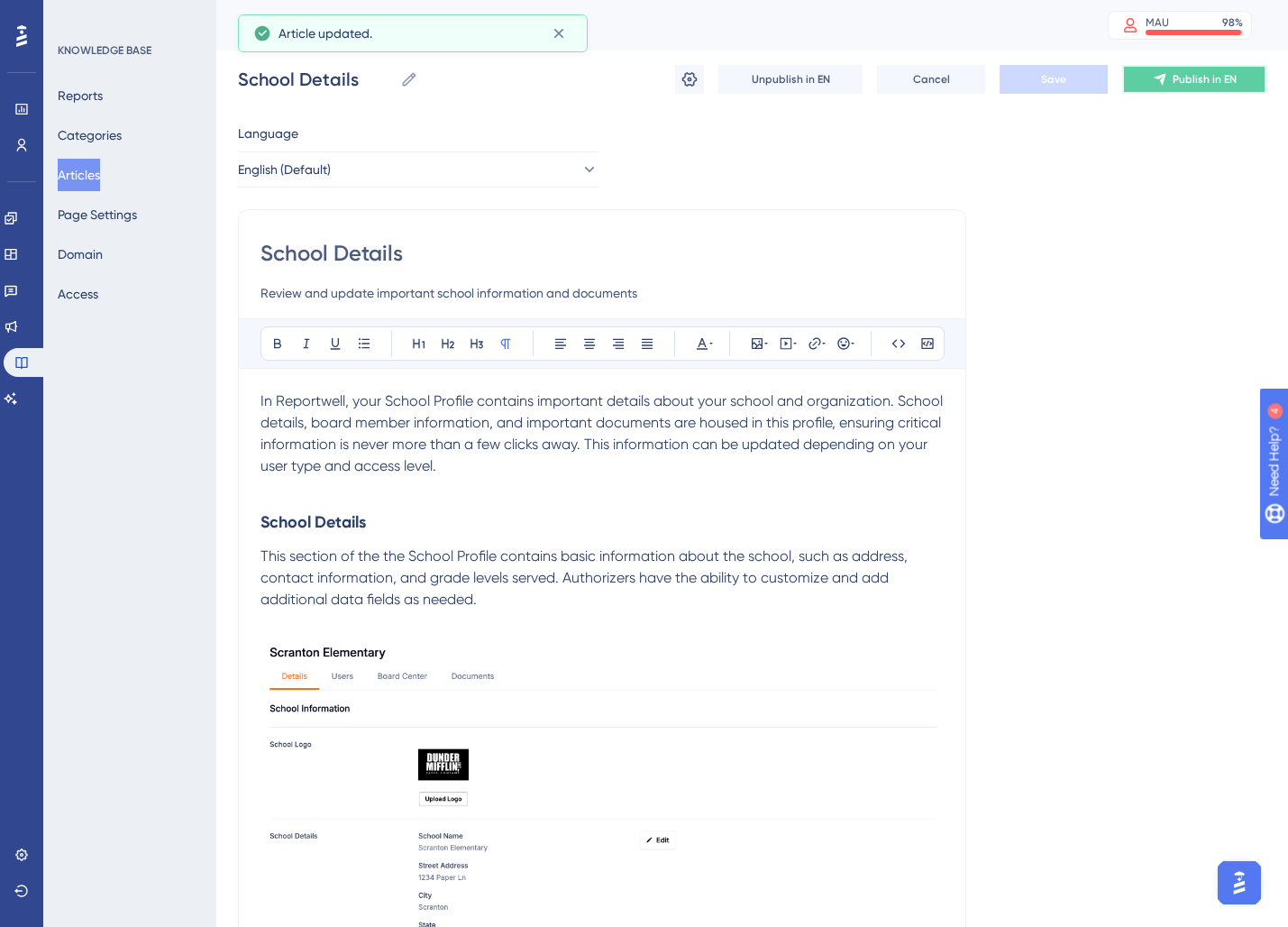
click at [1233, 87] on button "Publish in EN" at bounding box center [1193, 79] width 144 height 29
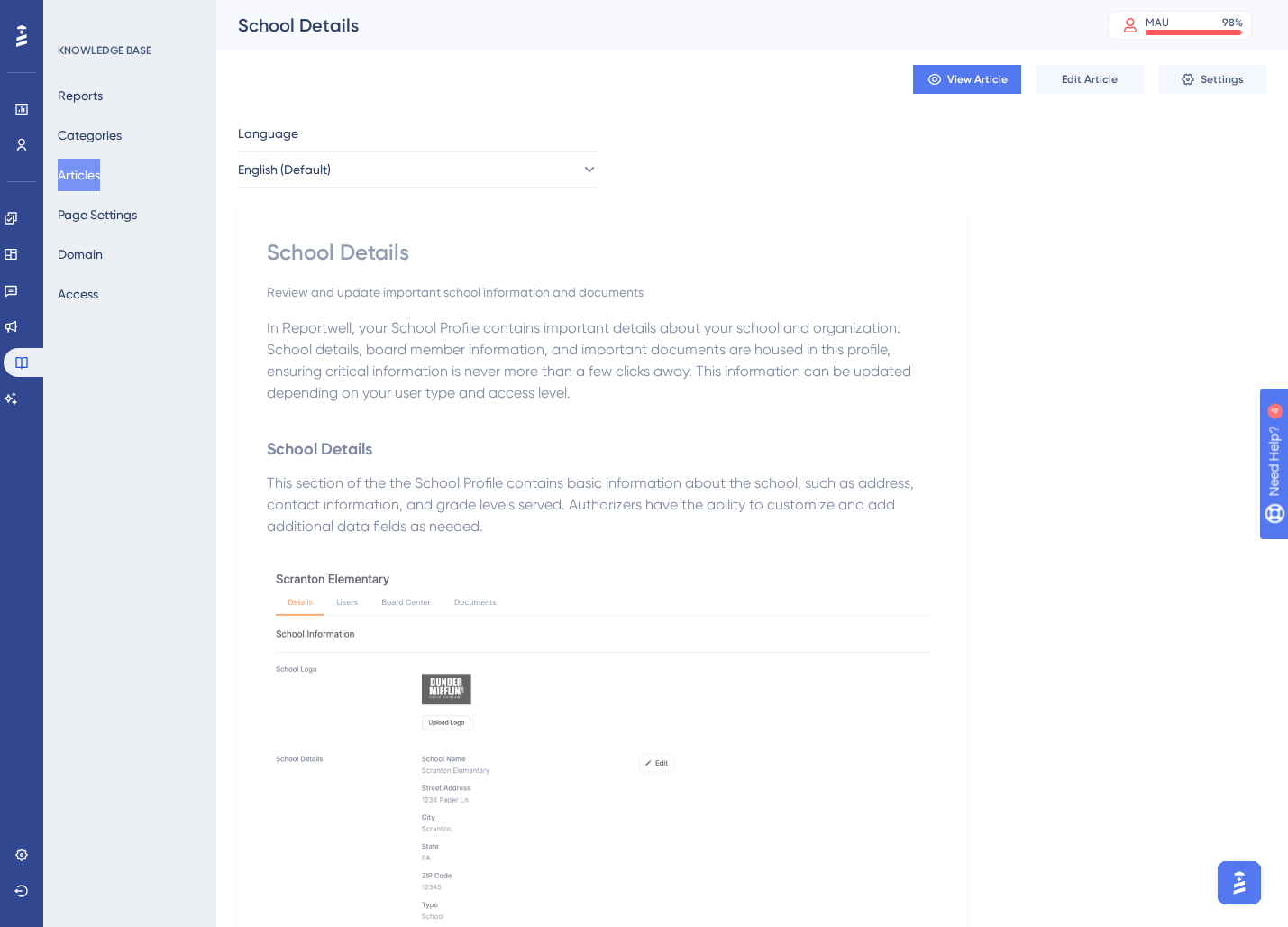
drag, startPoint x: 89, startPoint y: 179, endPoint x: 206, endPoint y: 357, distance: 213.0
click at [90, 179] on button "Articles" at bounding box center [78, 175] width 42 height 32
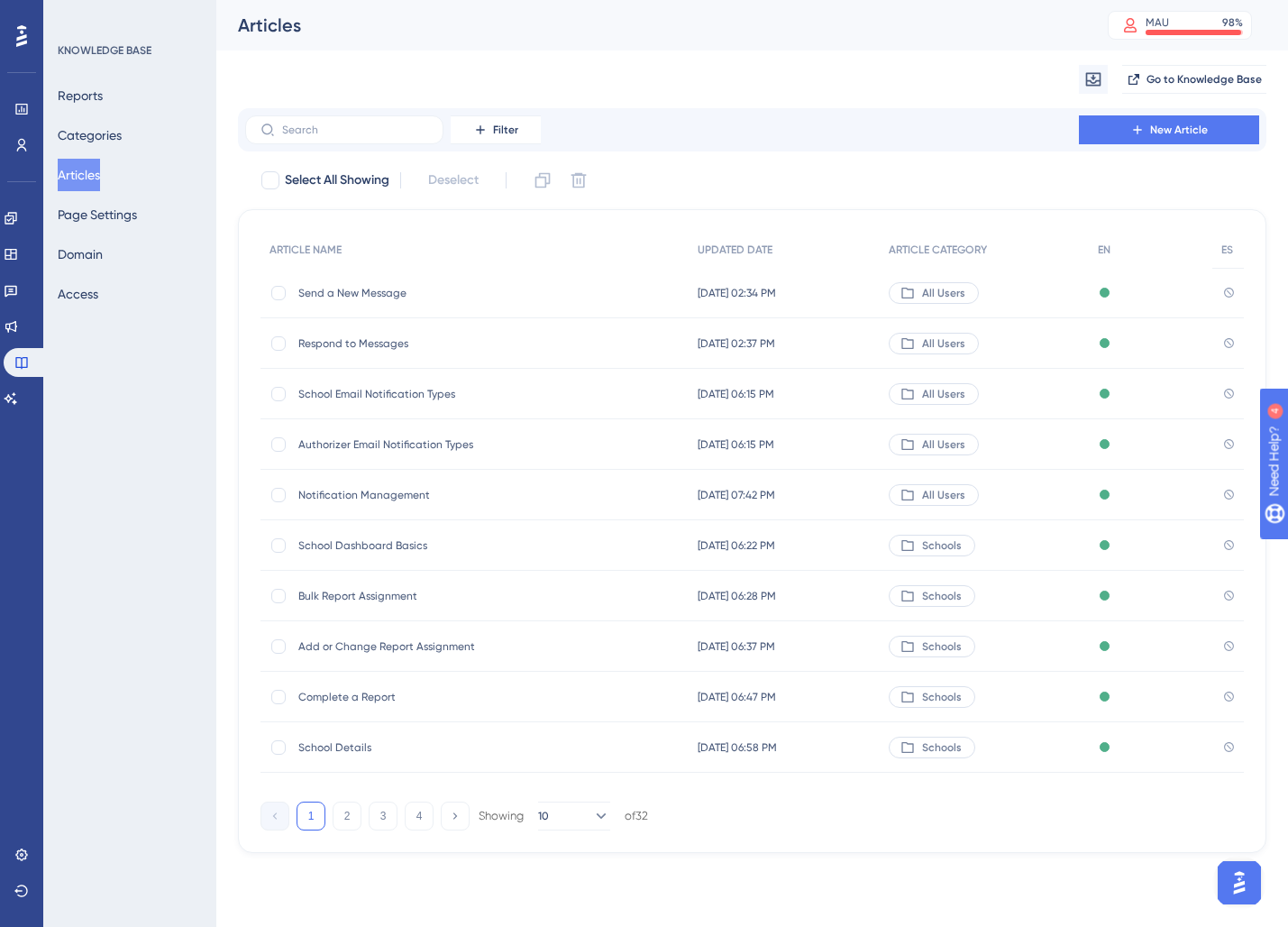
drag, startPoint x: 347, startPoint y: 813, endPoint x: 399, endPoint y: 908, distance: 108.3
click at [347, 813] on button "2" at bounding box center [347, 815] width 29 height 29
click at [319, 816] on button "1" at bounding box center [311, 815] width 29 height 29
click at [347, 813] on button "2" at bounding box center [347, 815] width 29 height 29
click at [503, 347] on span "School User Types" at bounding box center [442, 343] width 289 height 14
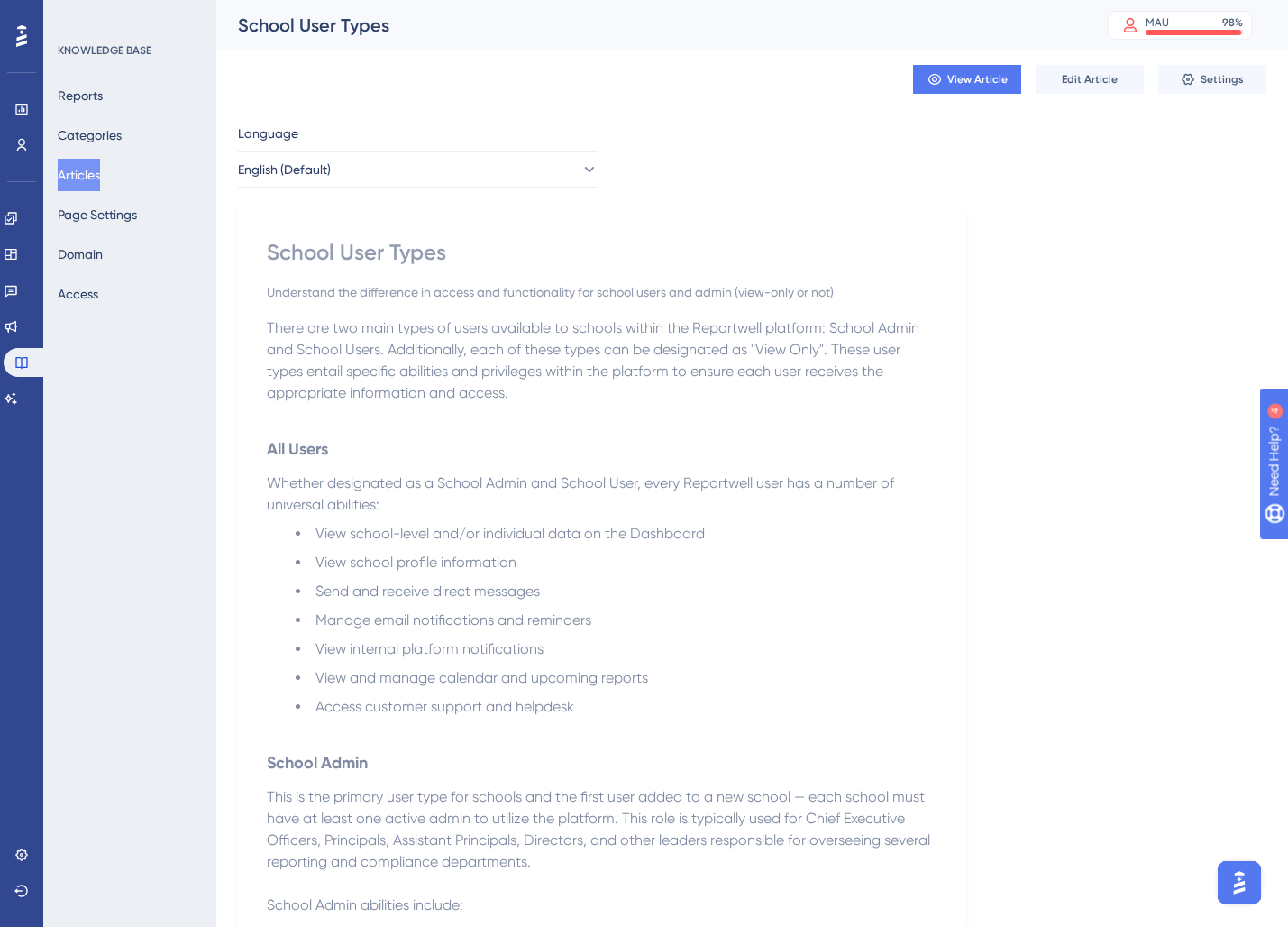
click at [100, 177] on button "Articles" at bounding box center [78, 175] width 42 height 32
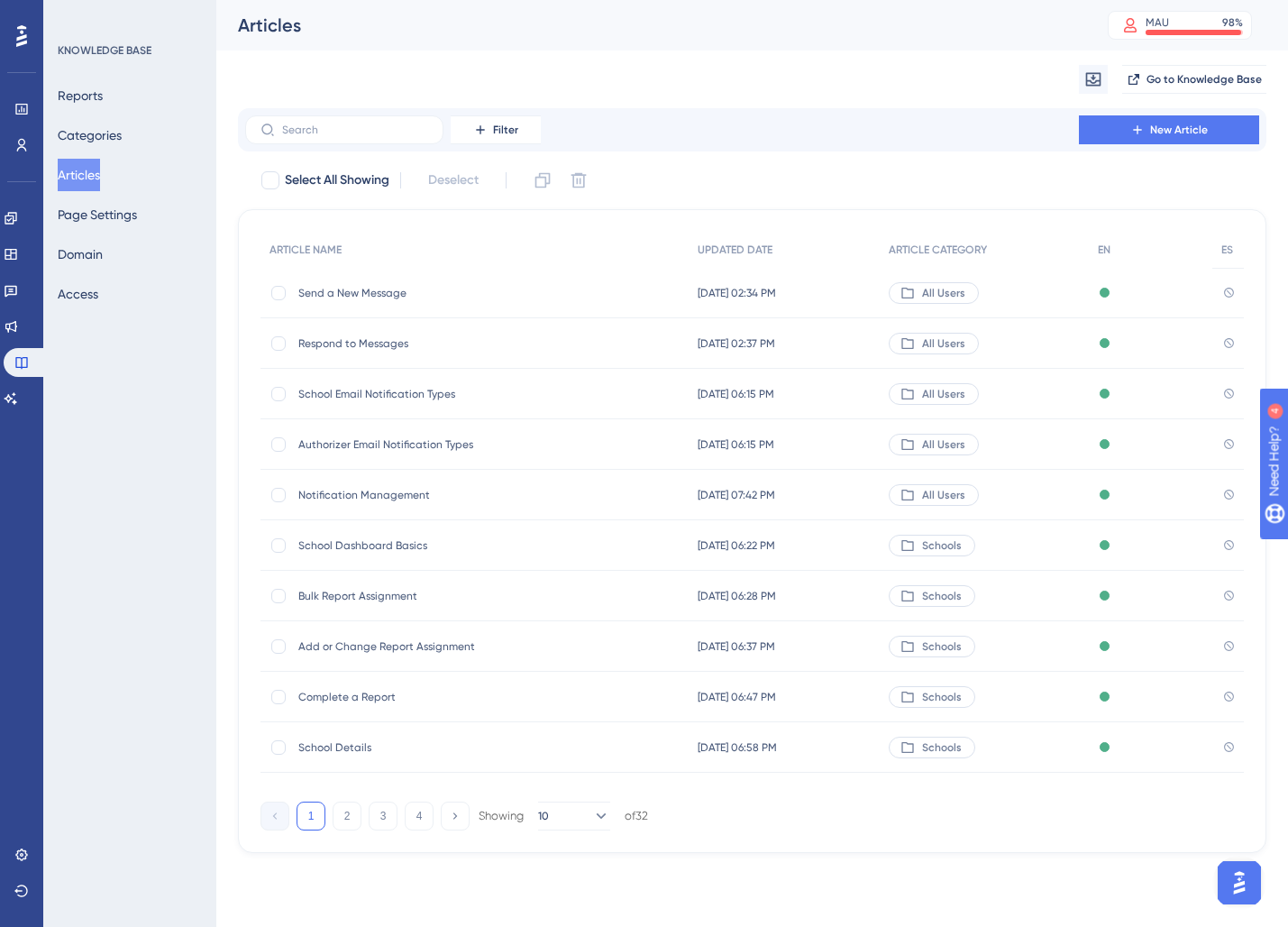
click at [310, 817] on button "1" at bounding box center [311, 815] width 29 height 29
click at [350, 821] on button "2" at bounding box center [347, 815] width 29 height 29
click at [297, 820] on button "1" at bounding box center [311, 815] width 29 height 29
click at [339, 822] on button "2" at bounding box center [347, 815] width 29 height 29
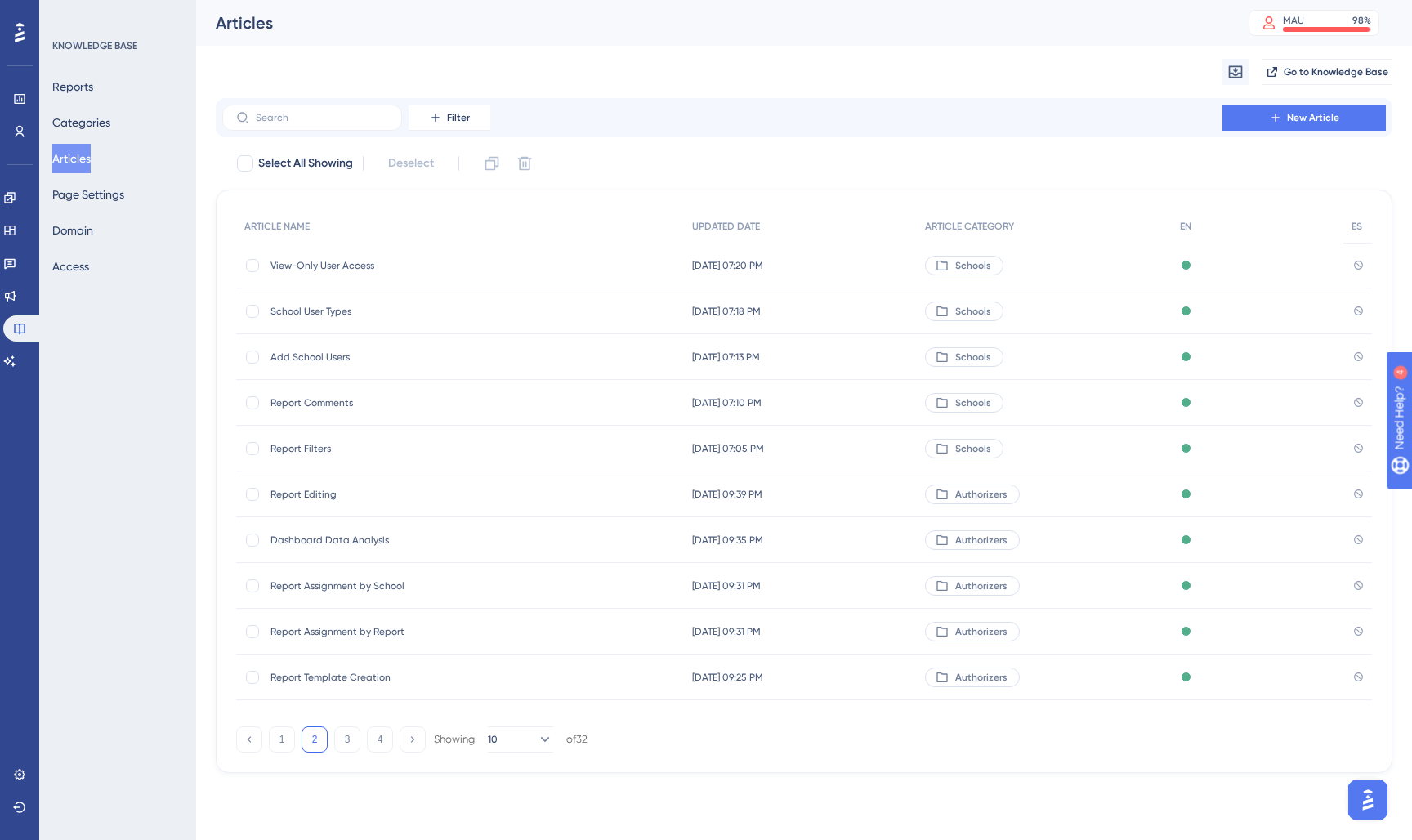
click at [298, 404] on span "Report Comments" at bounding box center [401, 402] width 262 height 13
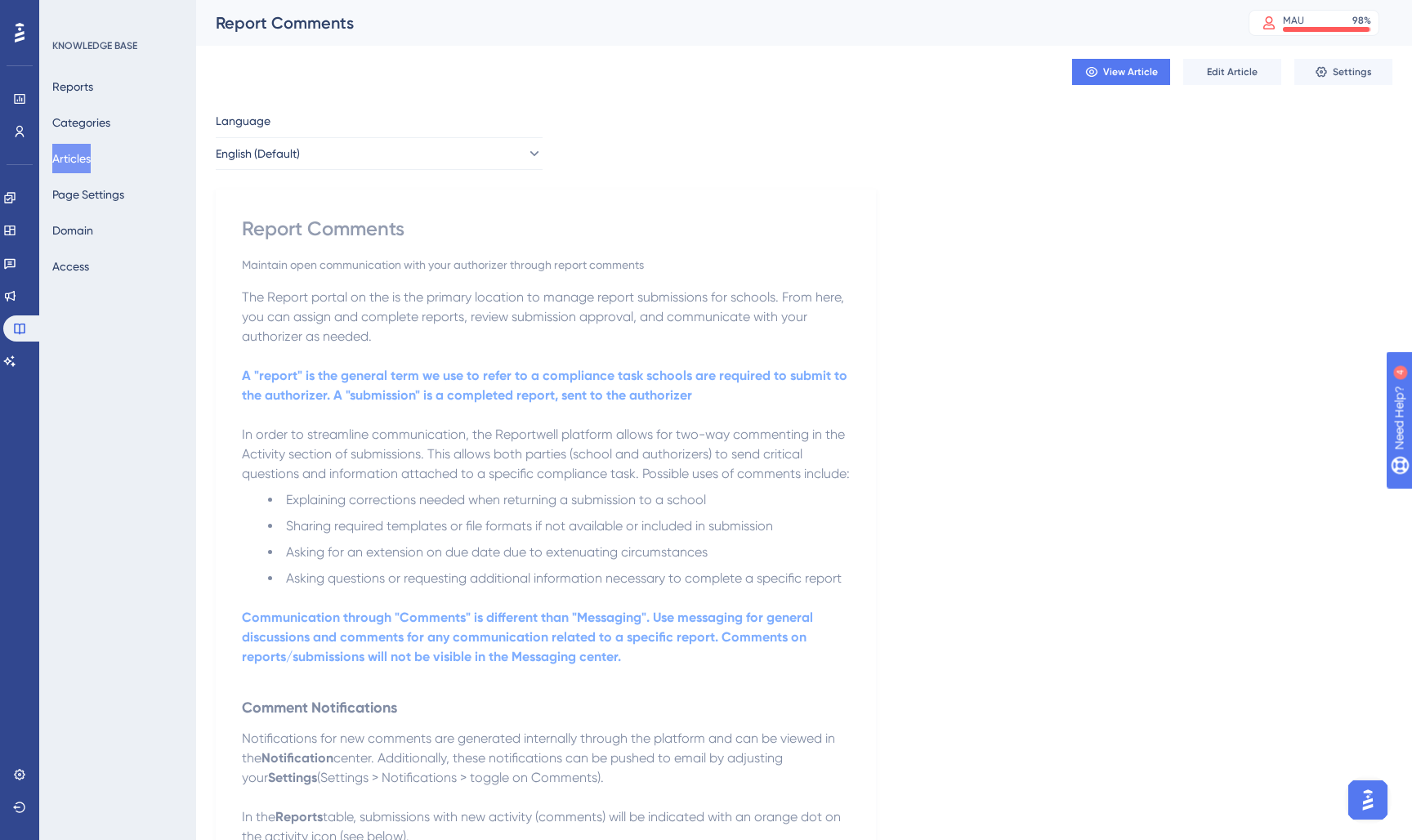
click at [346, 338] on span "The Report portal on the is the primary location to manage report submissions f…" at bounding box center [544, 316] width 606 height 55
